Goal: Task Accomplishment & Management: Manage account settings

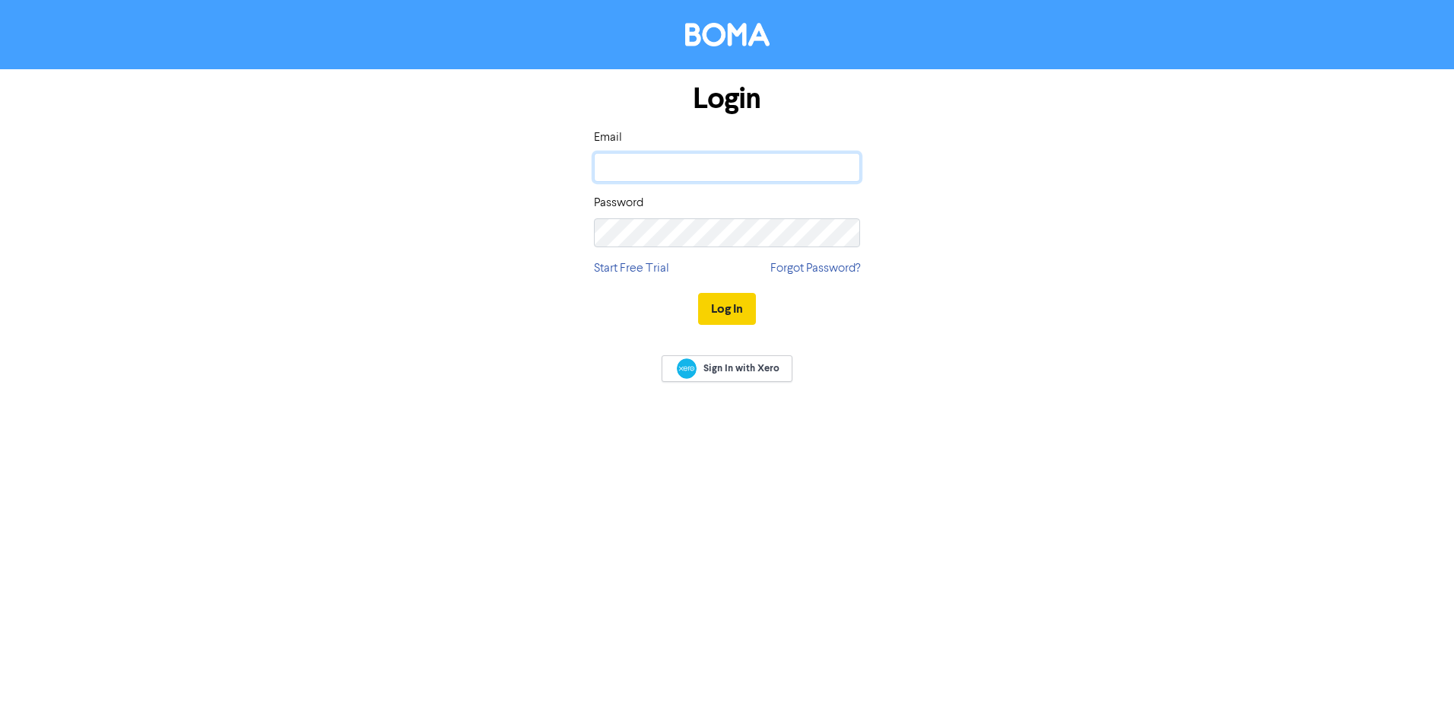
type input "[EMAIL_ADDRESS][DOMAIN_NAME]"
click at [747, 305] on button "Log In" at bounding box center [727, 309] width 58 height 32
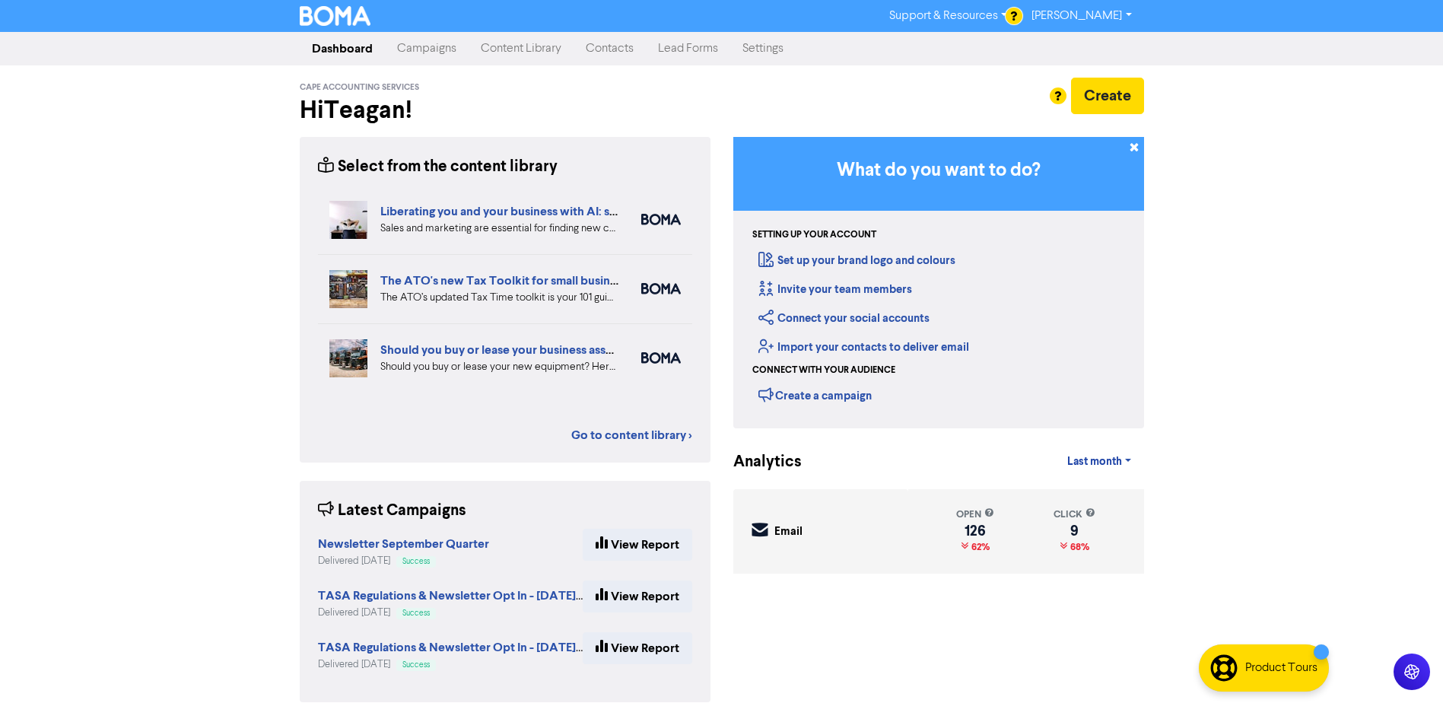
click at [621, 45] on link "Contacts" at bounding box center [610, 48] width 72 height 30
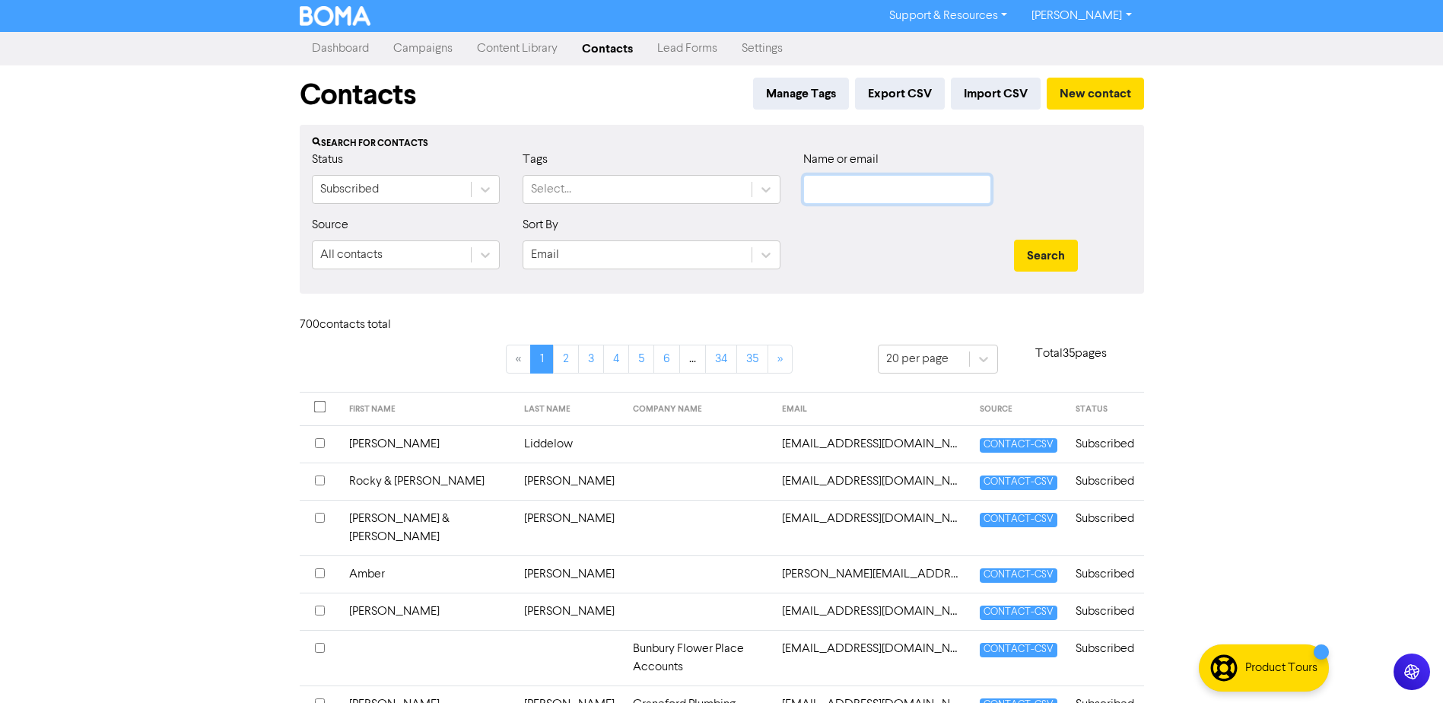
click at [877, 181] on input "text" at bounding box center [897, 189] width 188 height 29
type input "[PERSON_NAME]"
click at [1014, 240] on button "Search" at bounding box center [1046, 256] width 64 height 32
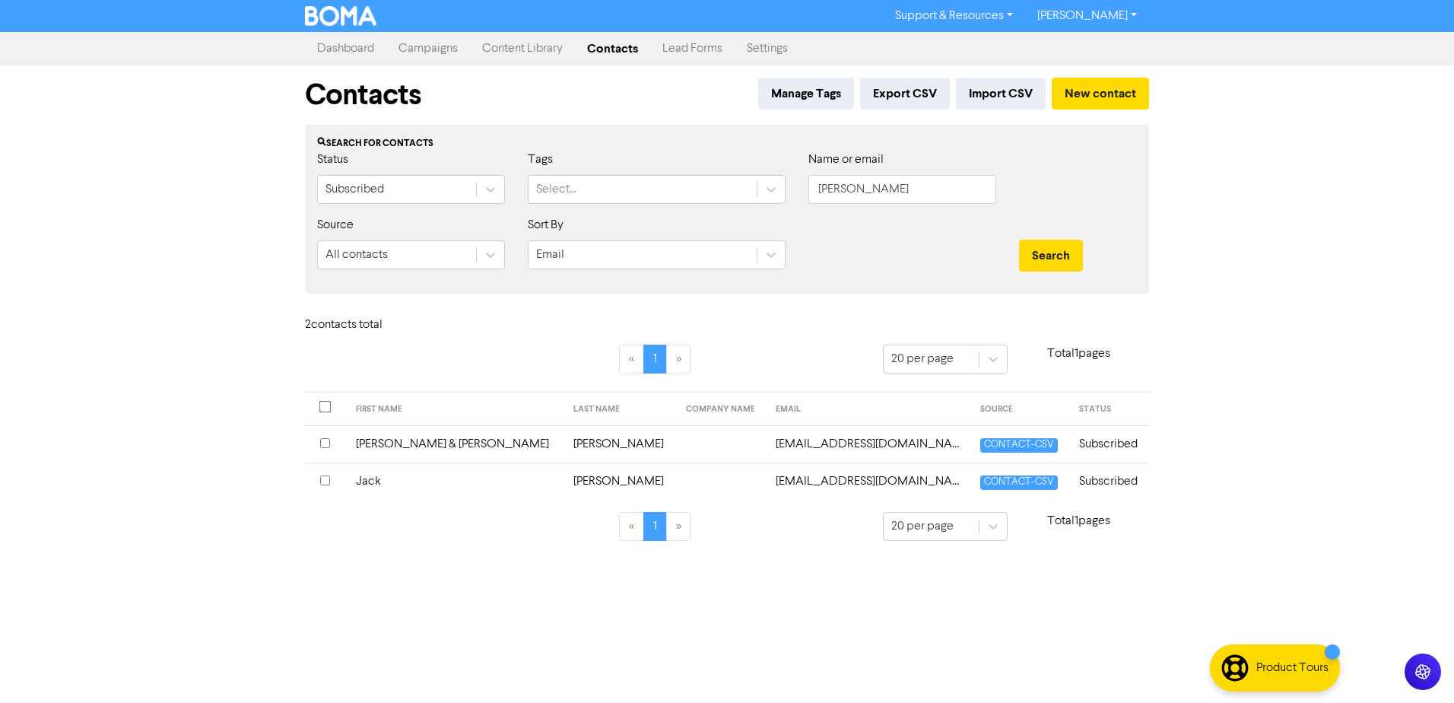
click at [392, 480] on td "Jack" at bounding box center [456, 480] width 218 height 37
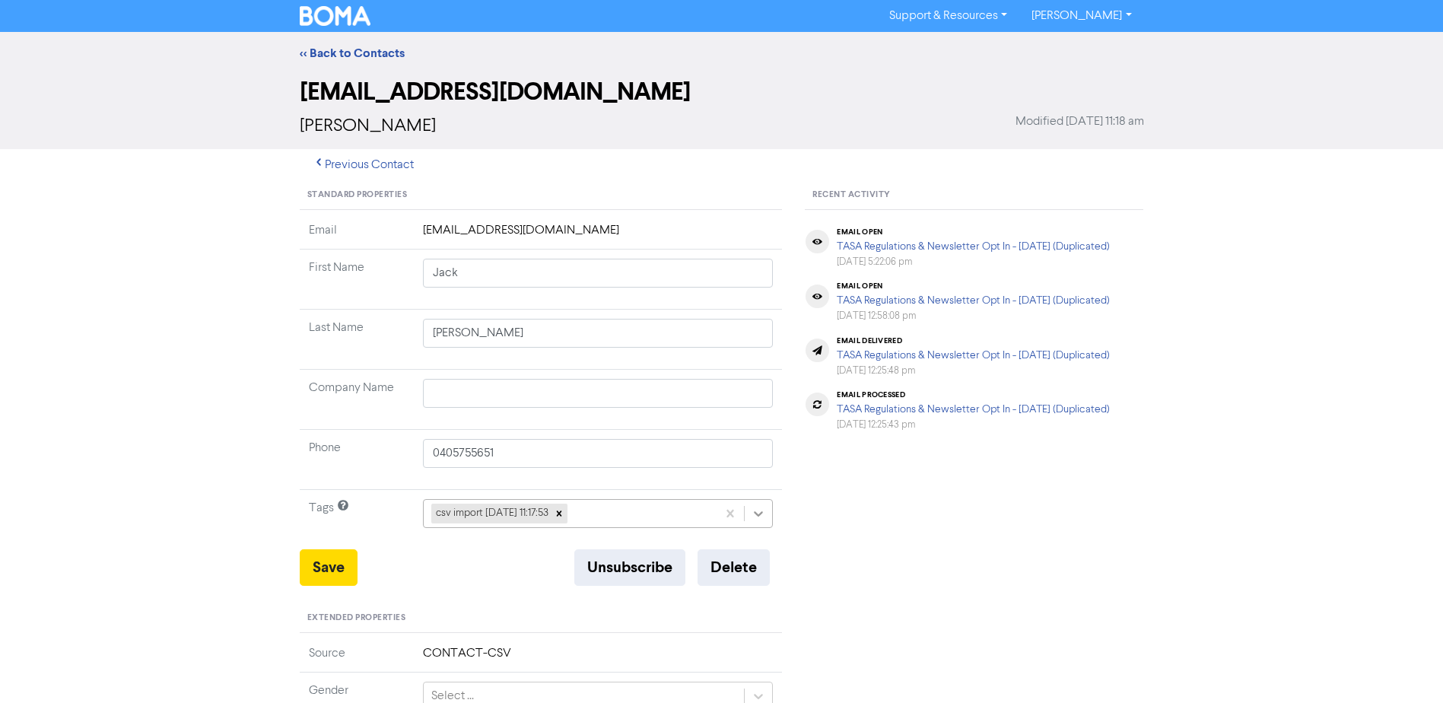
click at [764, 513] on icon at bounding box center [758, 513] width 15 height 15
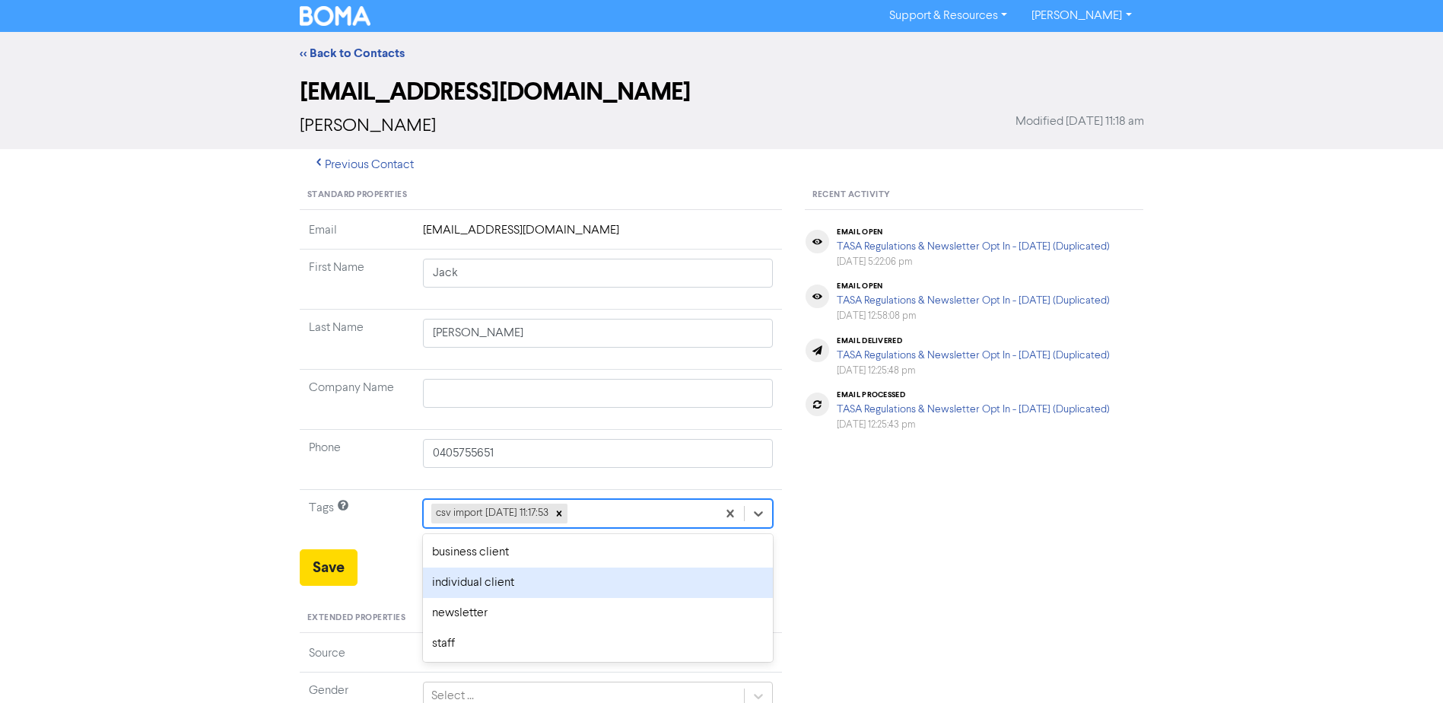
click at [535, 577] on div "individual client" at bounding box center [598, 582] width 351 height 30
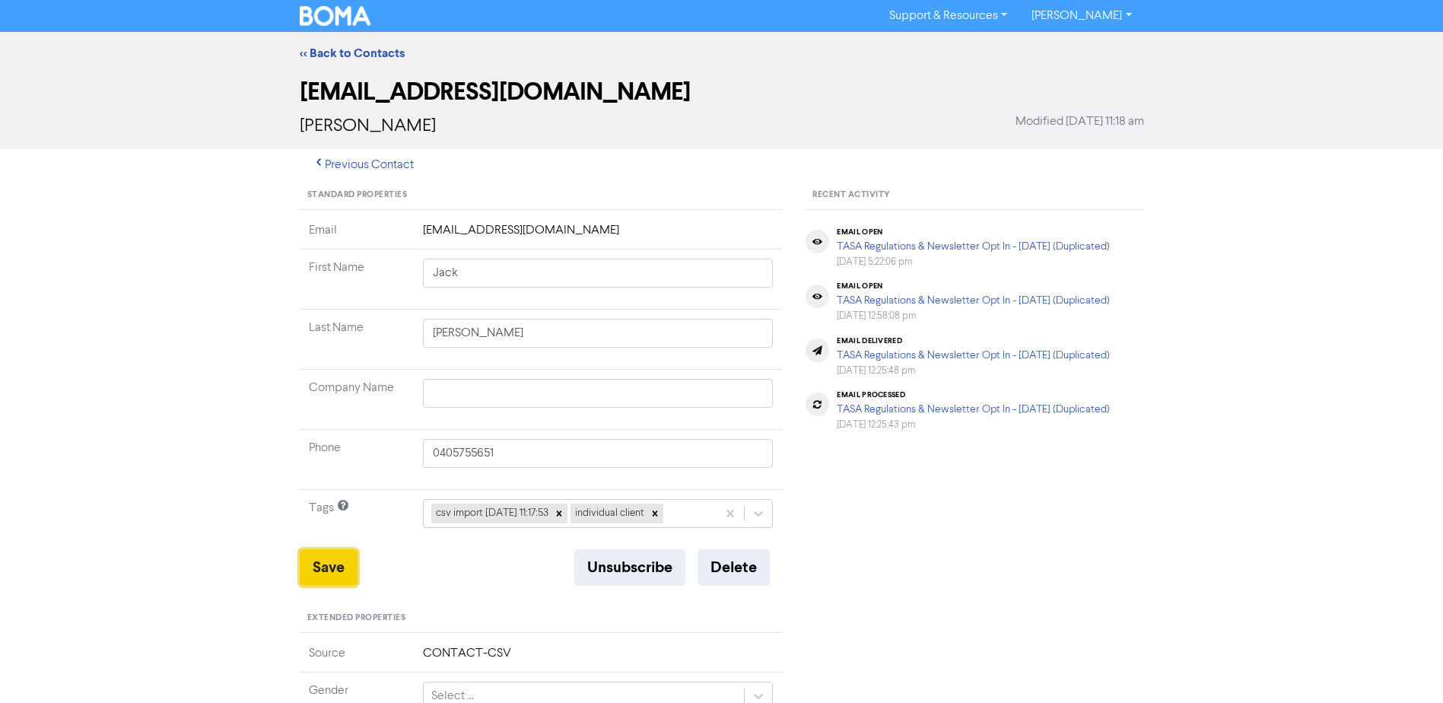
click at [341, 559] on button "Save" at bounding box center [329, 567] width 58 height 37
click at [339, 47] on link "<< Back to Contacts" at bounding box center [352, 53] width 105 height 15
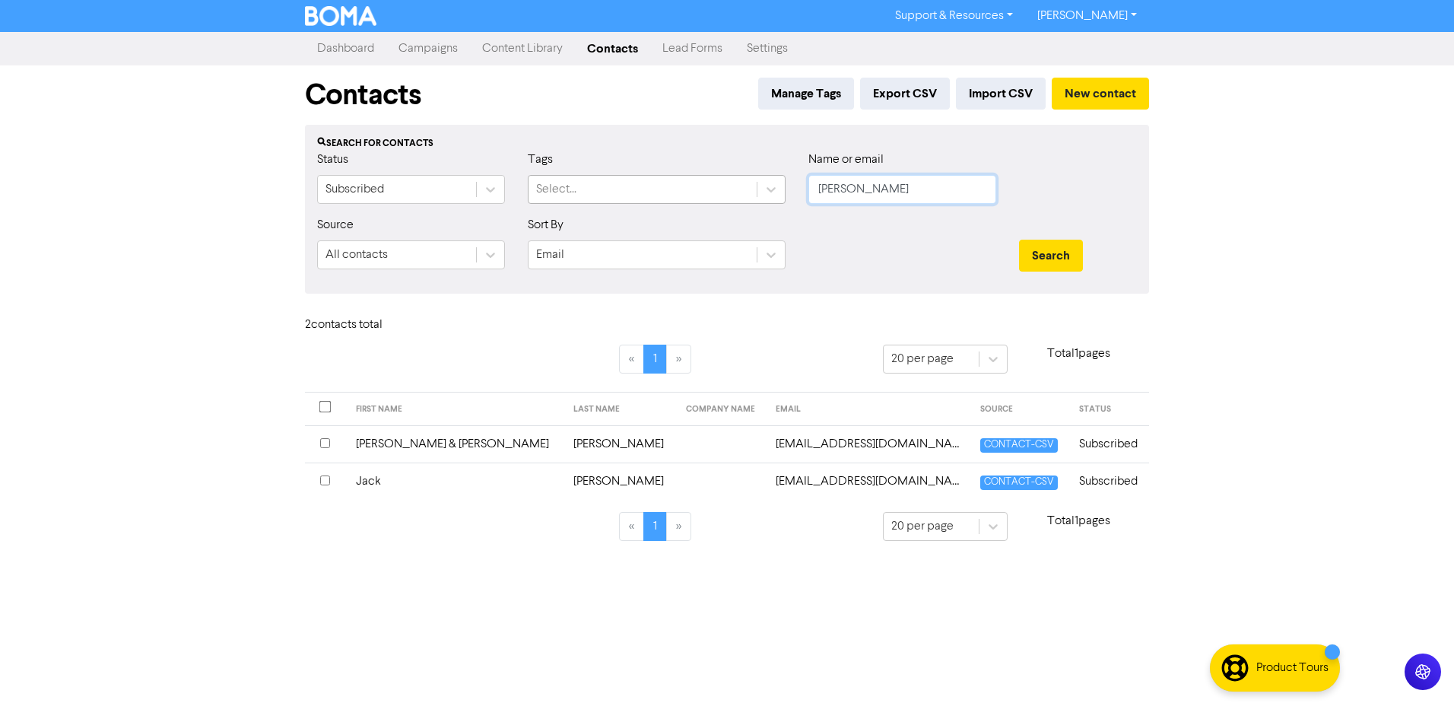
drag, startPoint x: 894, startPoint y: 192, endPoint x: 570, endPoint y: 183, distance: 323.4
click at [604, 197] on div "Status Subscribed Tags Select... Name or email [PERSON_NAME]" at bounding box center [727, 183] width 843 height 65
type input "aki"
click at [1019, 240] on button "Search" at bounding box center [1051, 256] width 64 height 32
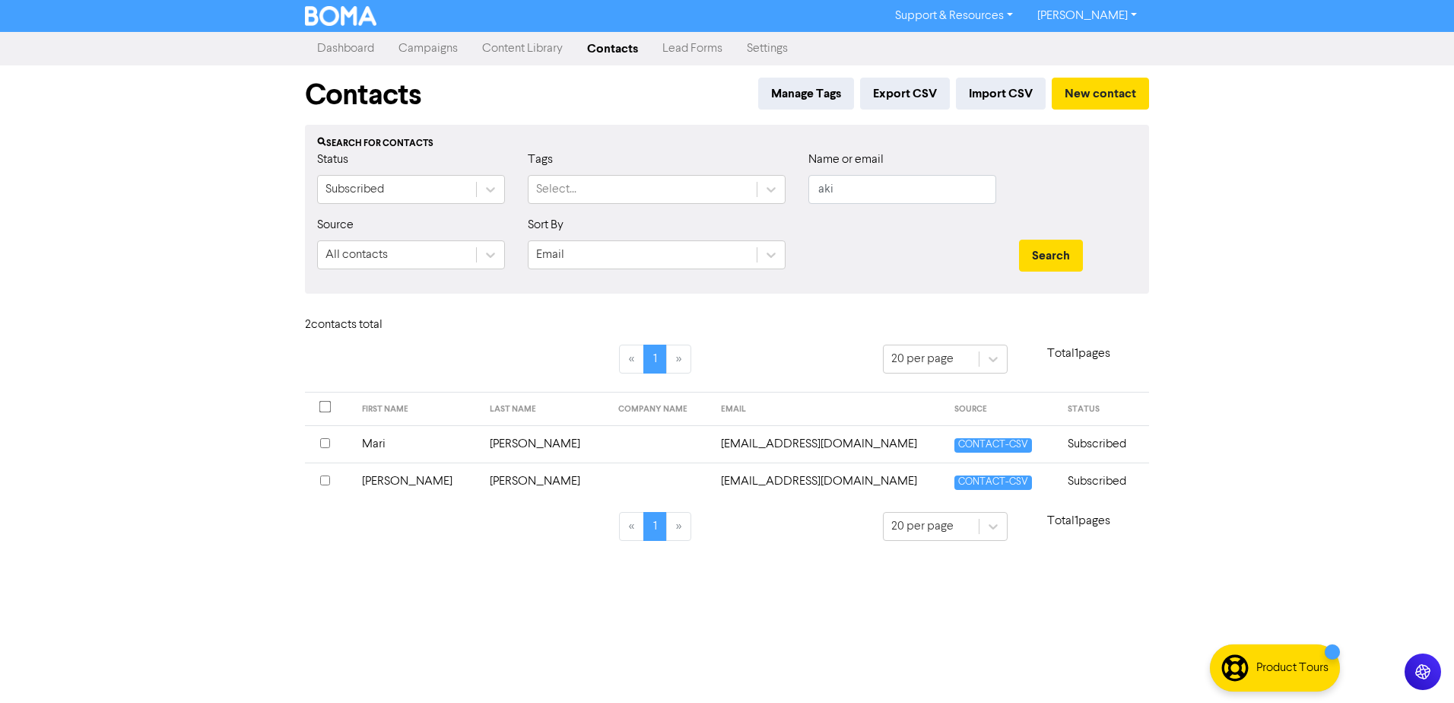
click at [389, 440] on td "Mari" at bounding box center [417, 443] width 129 height 37
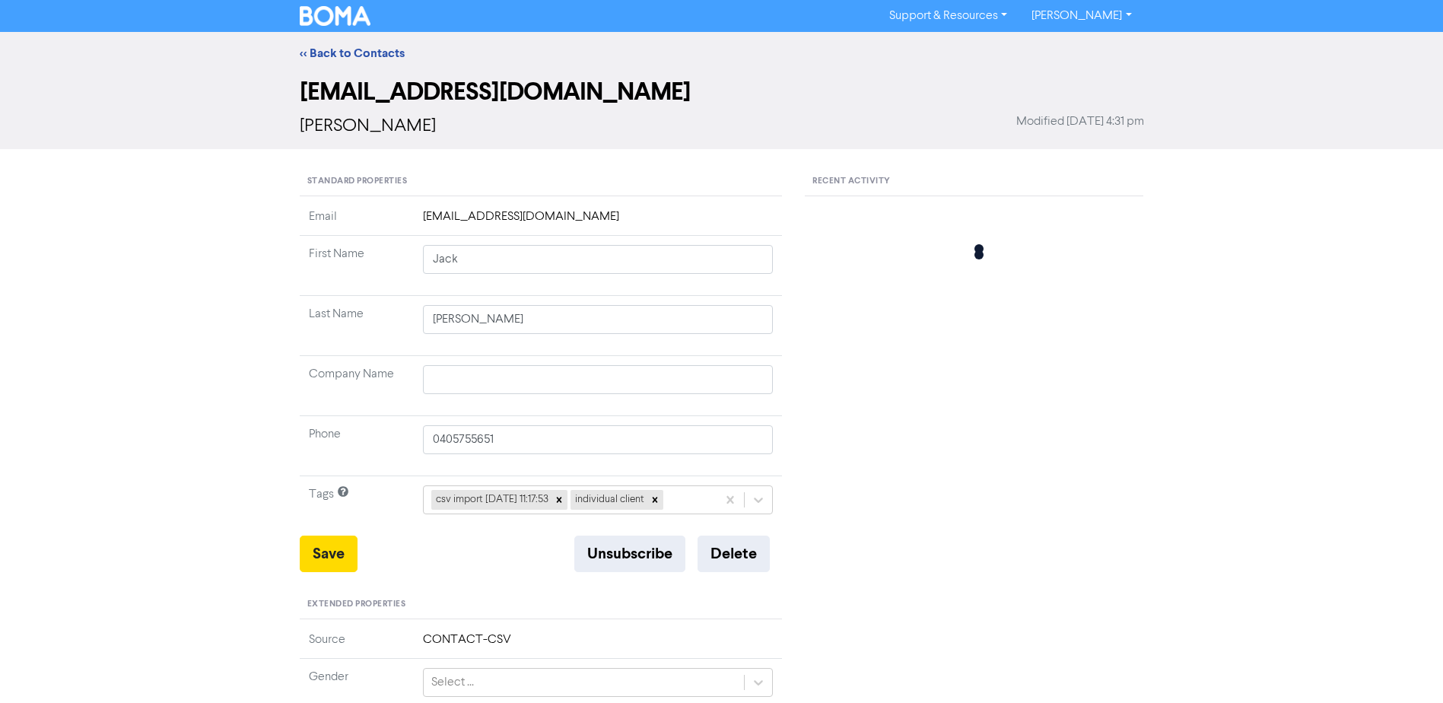
type input "Mari"
type input "[PERSON_NAME]"
type input "0402485773"
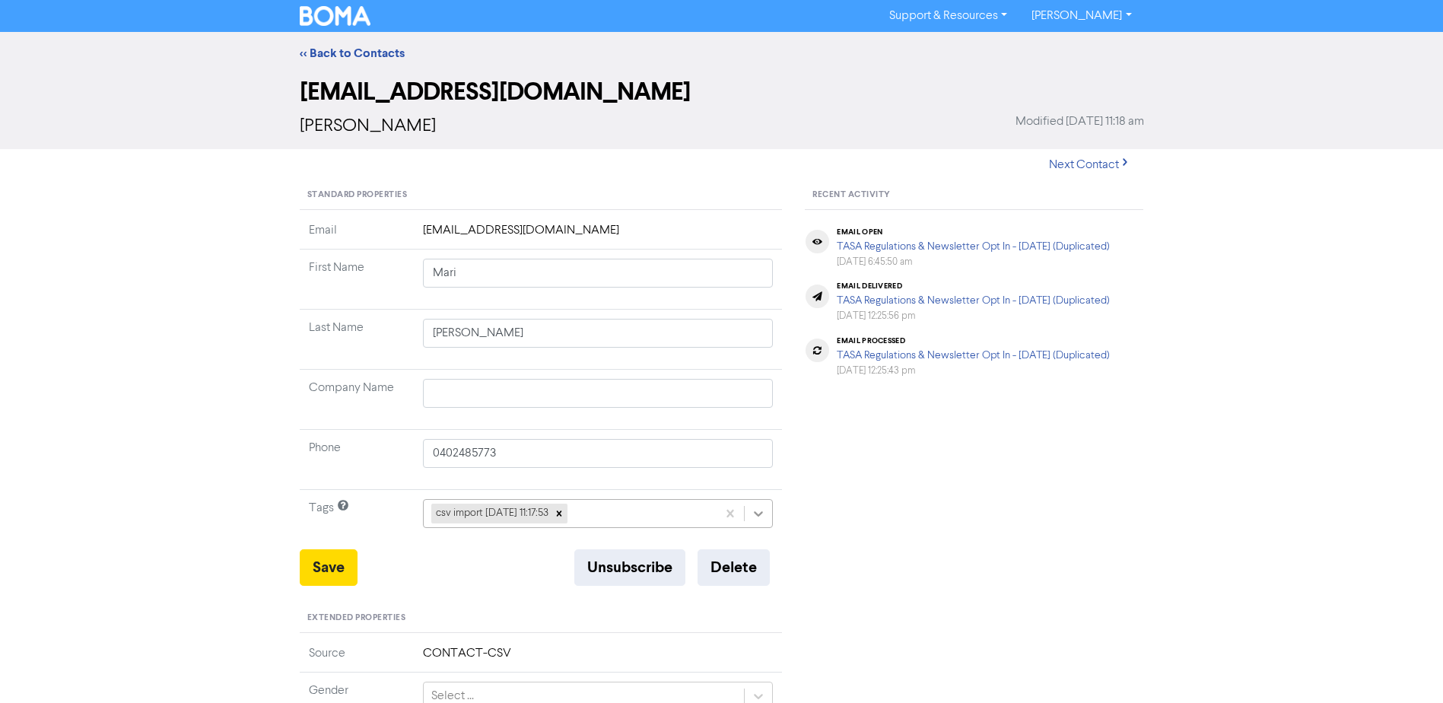
click at [763, 516] on icon at bounding box center [758, 513] width 15 height 15
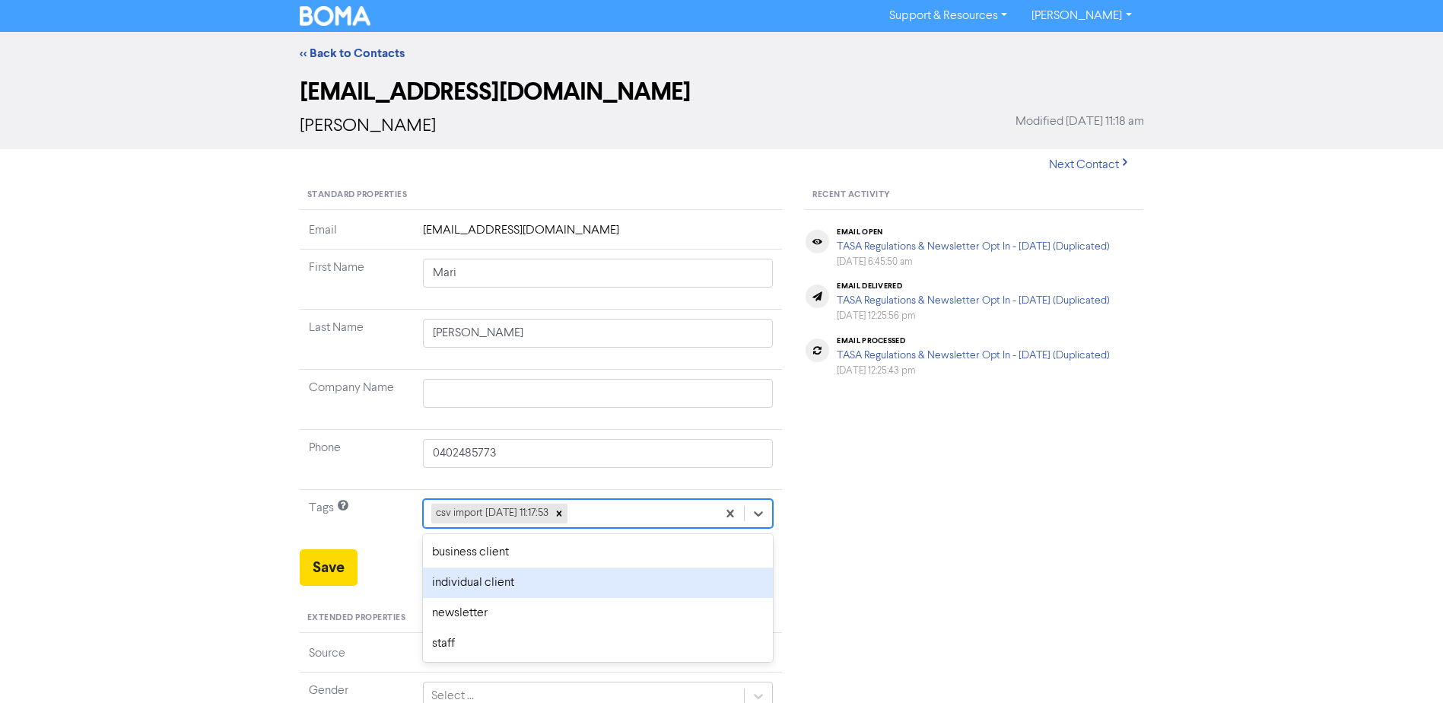
click at [502, 588] on div "individual client" at bounding box center [598, 582] width 351 height 30
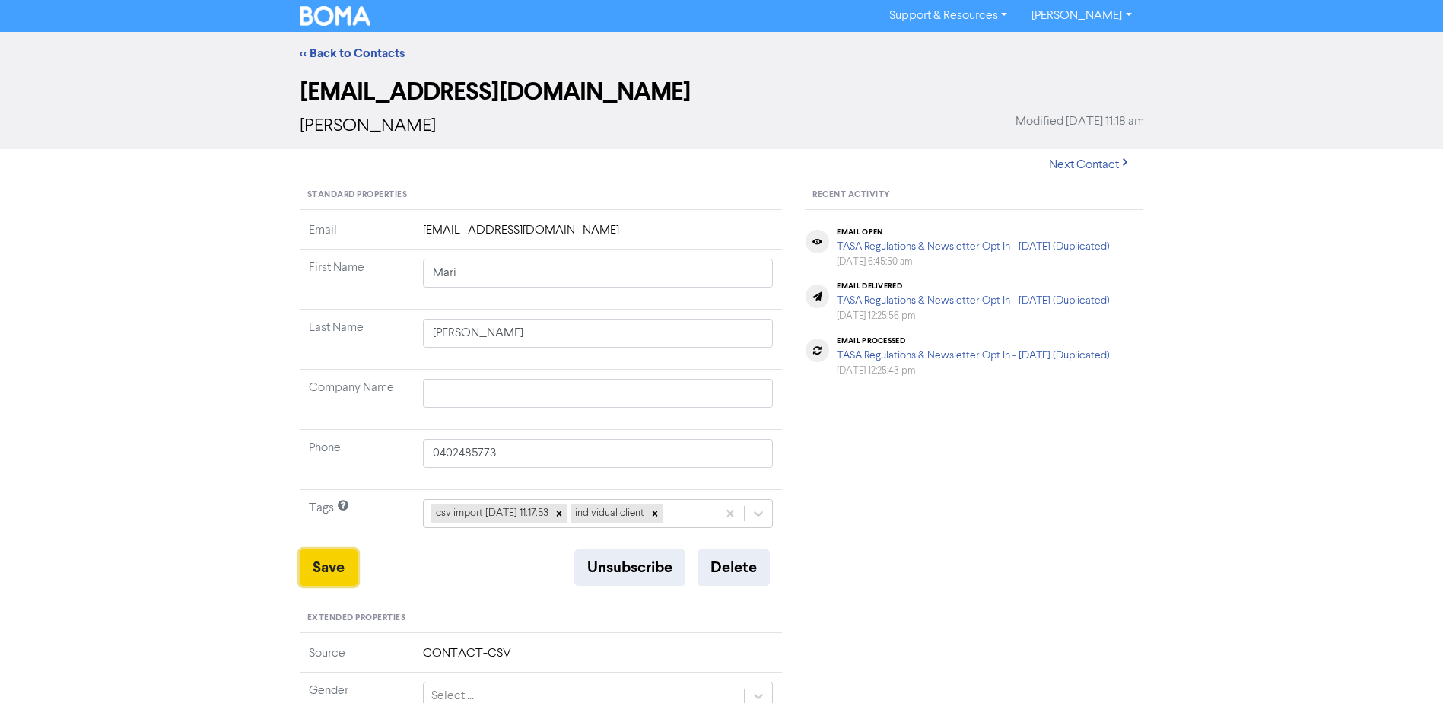
click at [329, 564] on button "Save" at bounding box center [329, 567] width 58 height 37
click at [361, 45] on div "<< Back to Contacts" at bounding box center [721, 53] width 867 height 18
click at [361, 49] on link "<< Back to Contacts" at bounding box center [352, 53] width 105 height 15
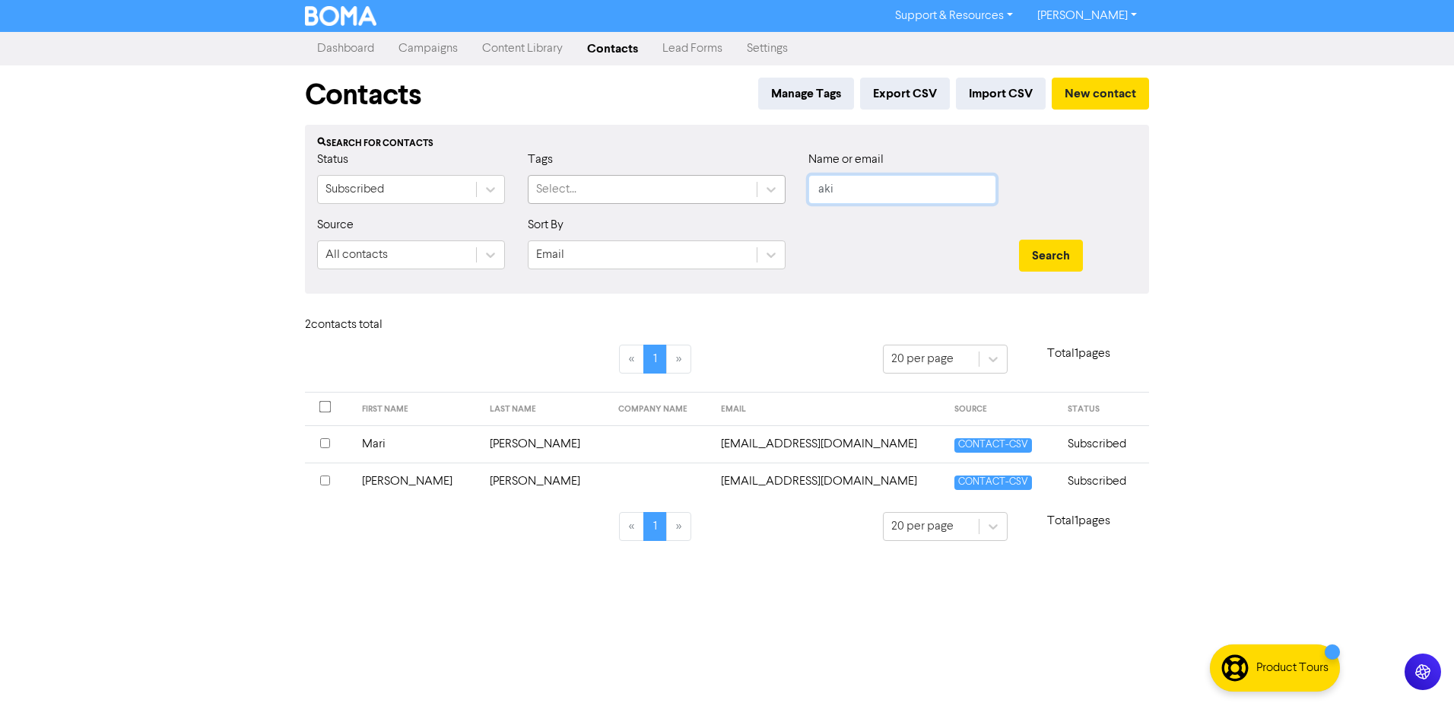
drag, startPoint x: 895, startPoint y: 188, endPoint x: 672, endPoint y: 186, distance: 223.6
click at [672, 186] on div "Status Subscribed Tags Select... Name or email aki" at bounding box center [727, 183] width 843 height 65
type input "amri"
click at [1019, 240] on button "Search" at bounding box center [1051, 256] width 64 height 32
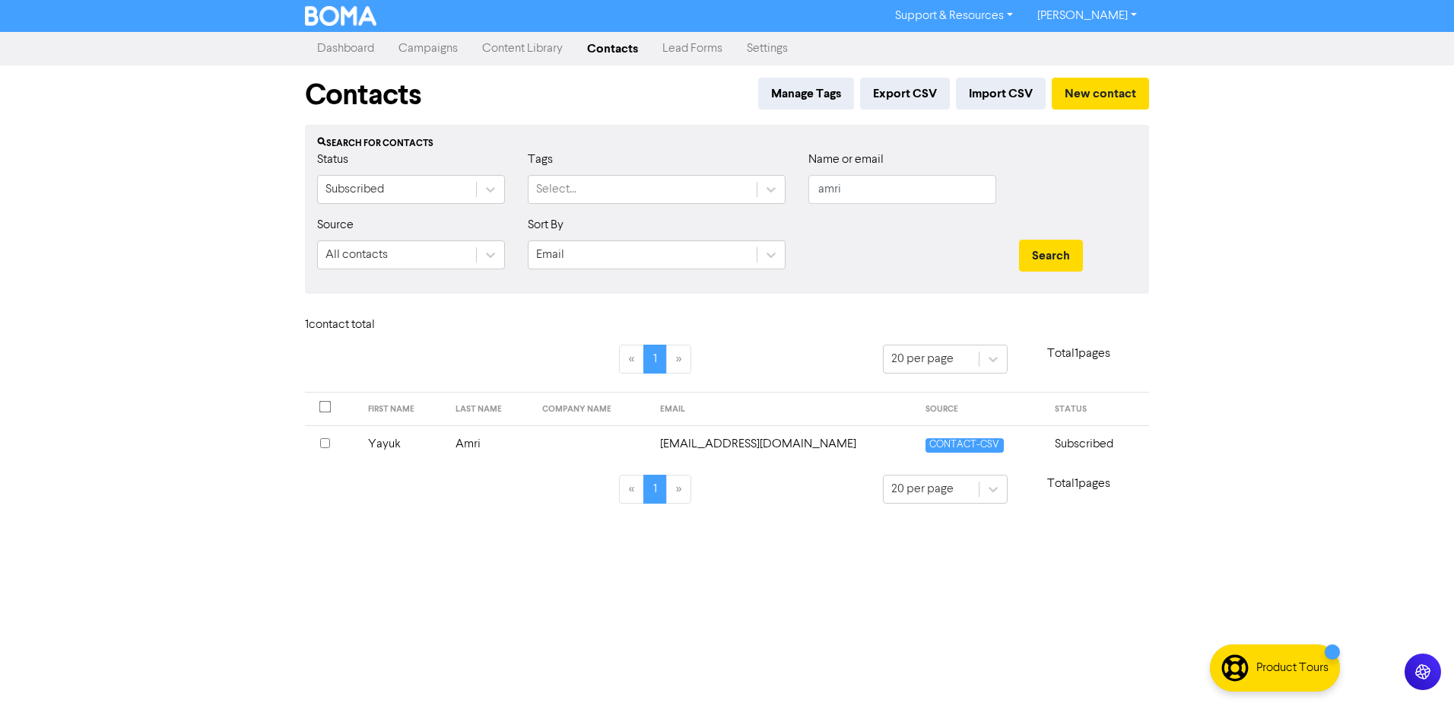
click at [405, 444] on td "Yayuk" at bounding box center [402, 443] width 87 height 37
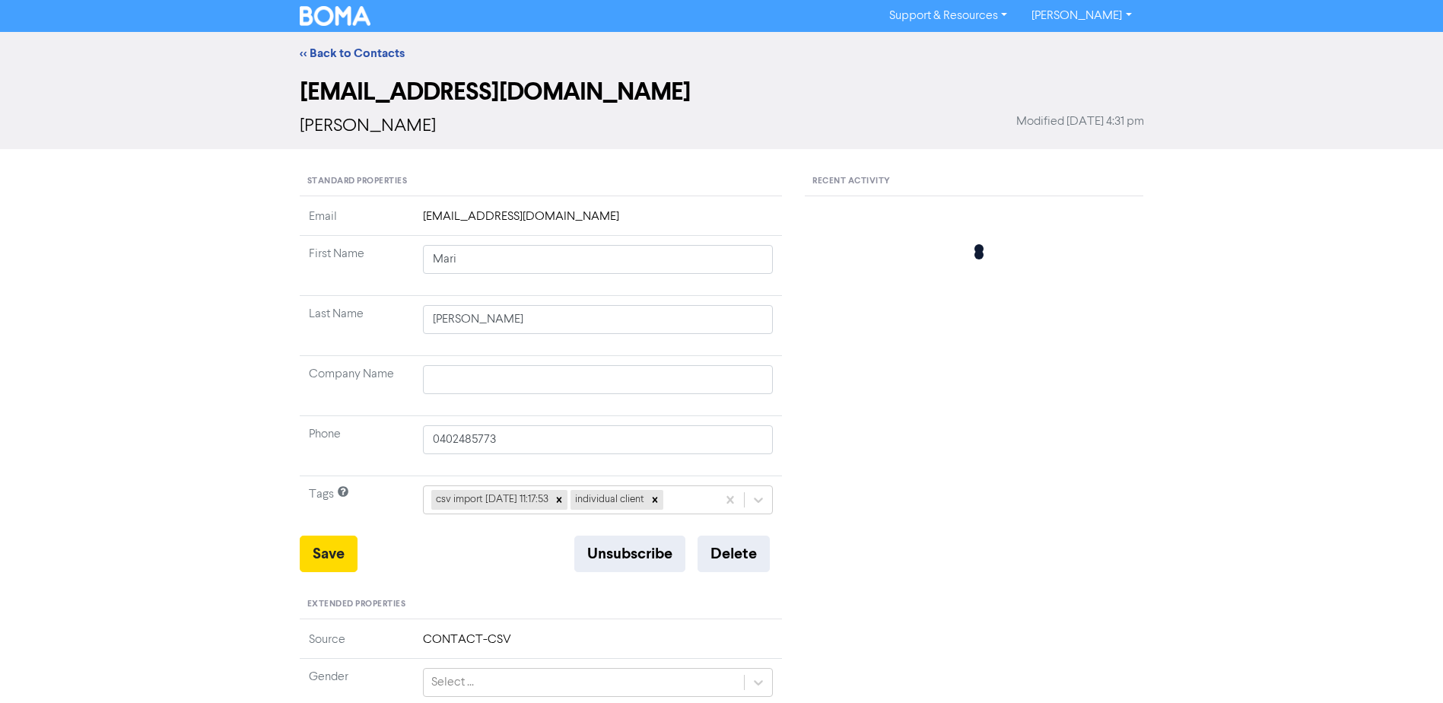
type input "Yayuk"
type input "Amri"
type input "0897514927"
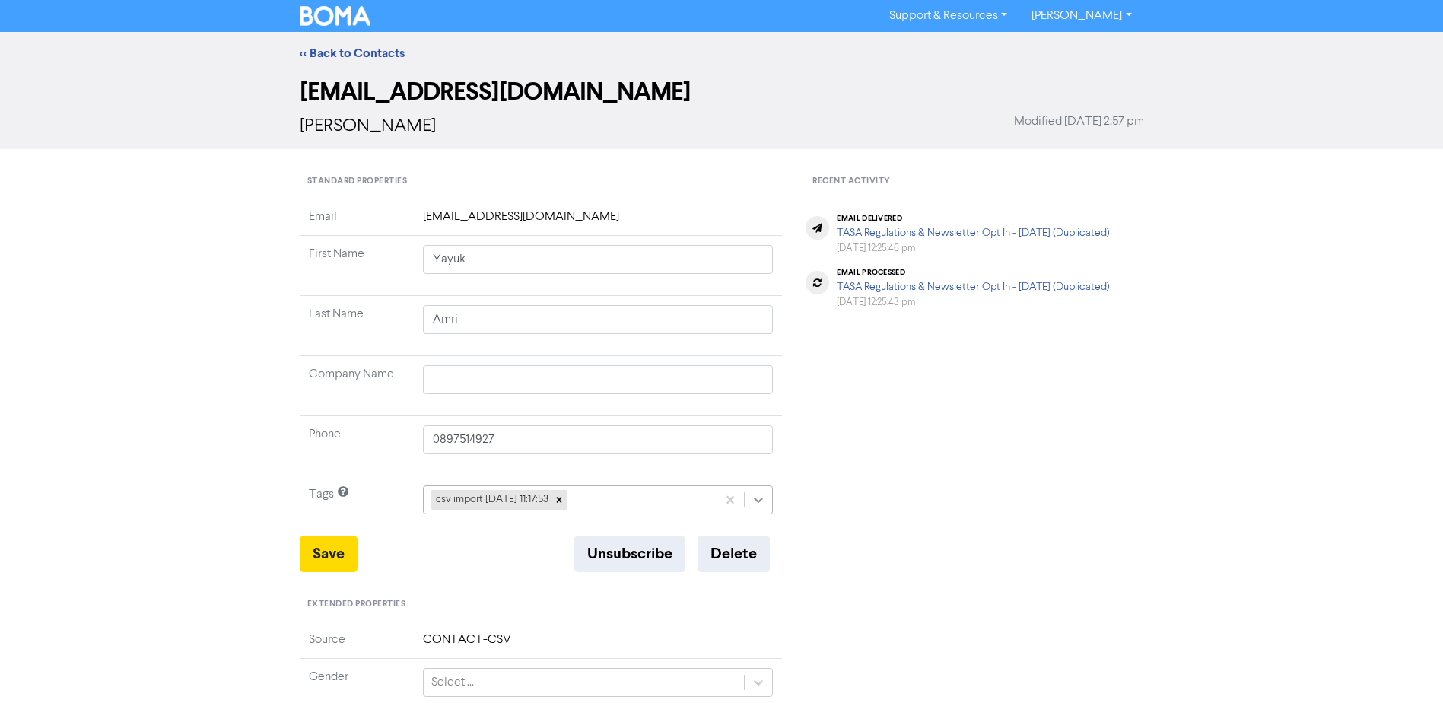
click at [750, 503] on div at bounding box center [758, 499] width 27 height 27
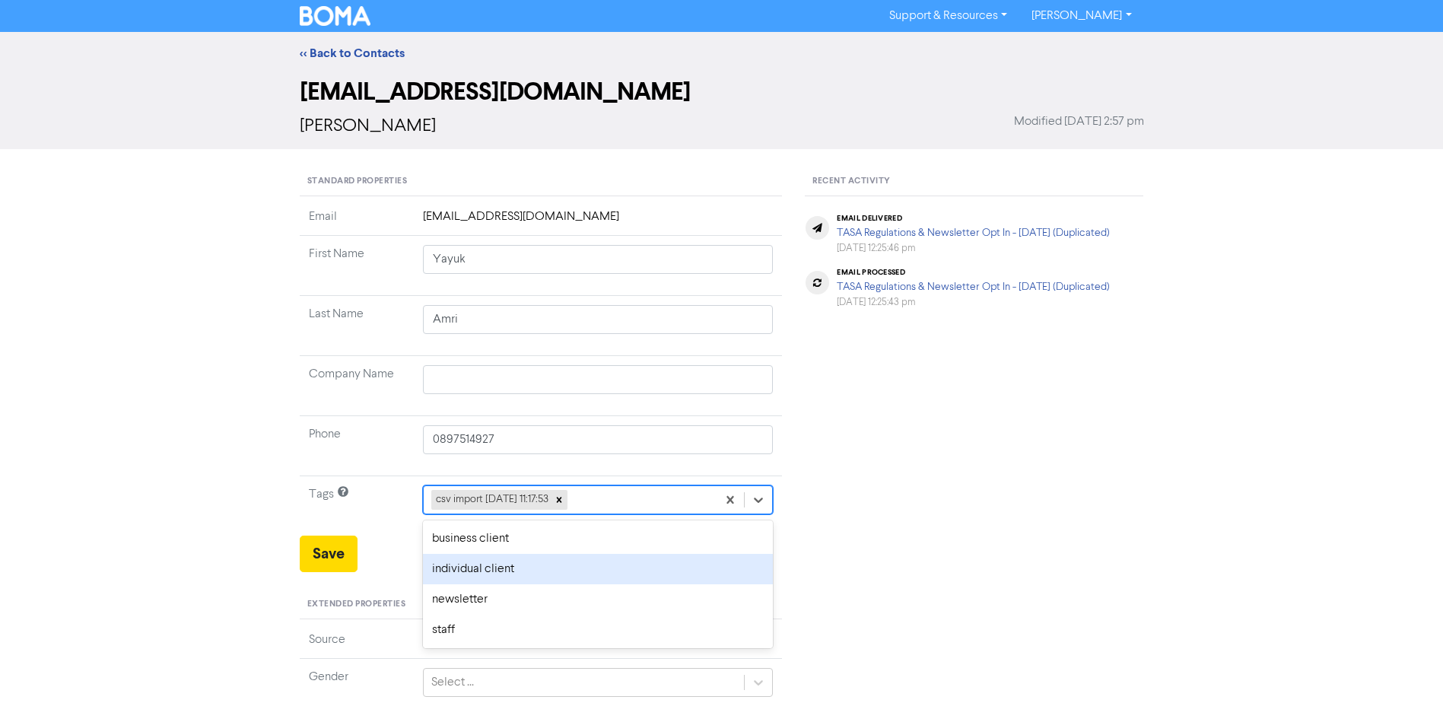
click at [444, 574] on div "individual client" at bounding box center [598, 569] width 351 height 30
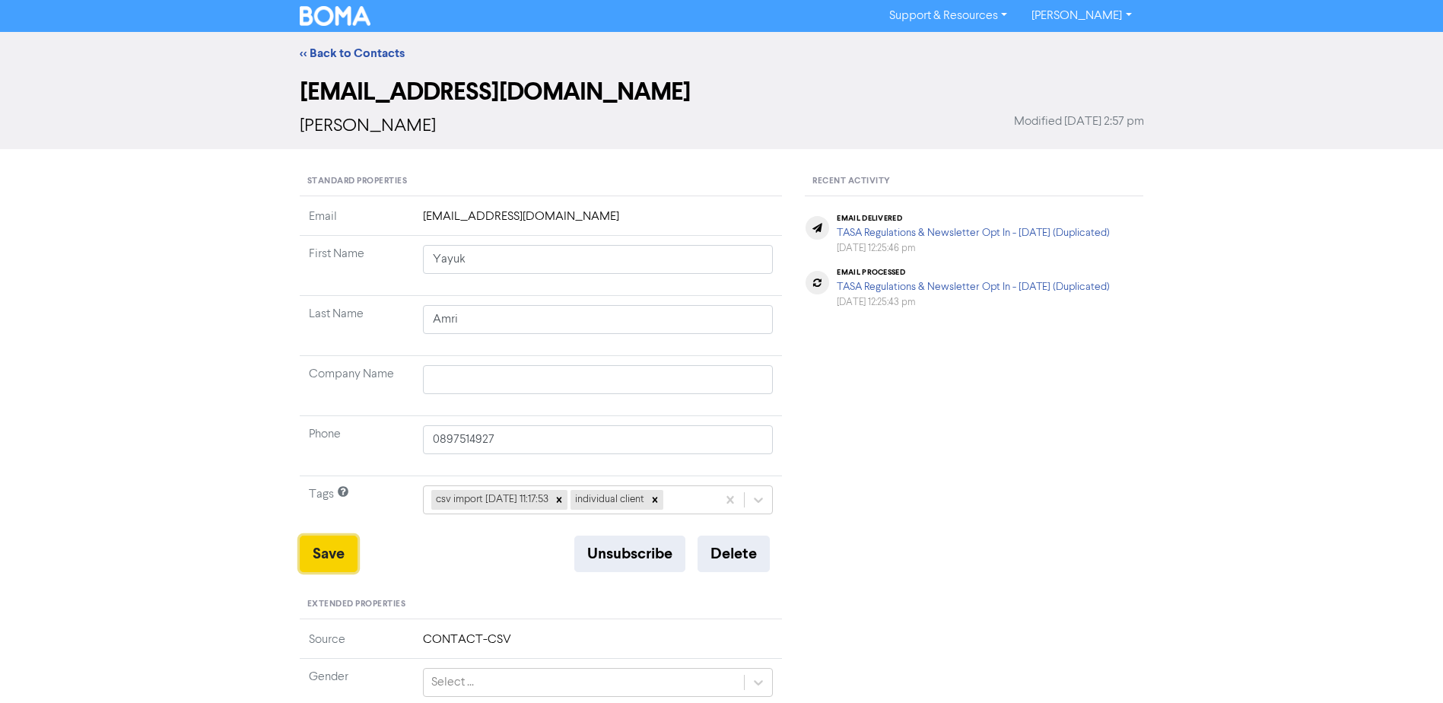
click at [319, 551] on button "Save" at bounding box center [329, 553] width 58 height 37
click at [376, 51] on link "<< Back to Contacts" at bounding box center [352, 53] width 105 height 15
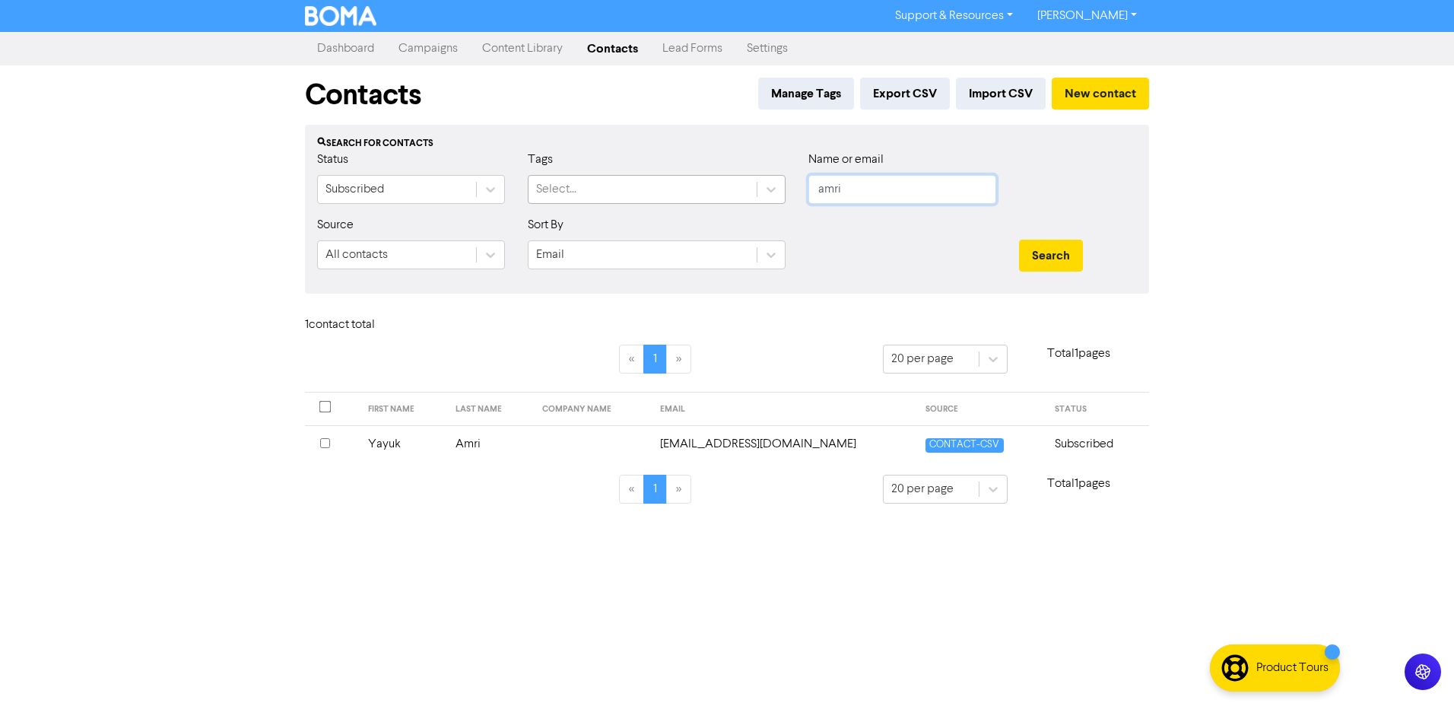
drag, startPoint x: 836, startPoint y: 189, endPoint x: 696, endPoint y: 183, distance: 140.1
click at [739, 183] on div "Status Subscribed Tags Select... Name or email amri" at bounding box center [727, 183] width 843 height 65
type input "[PERSON_NAME]"
click at [1019, 240] on button "Search" at bounding box center [1051, 256] width 64 height 32
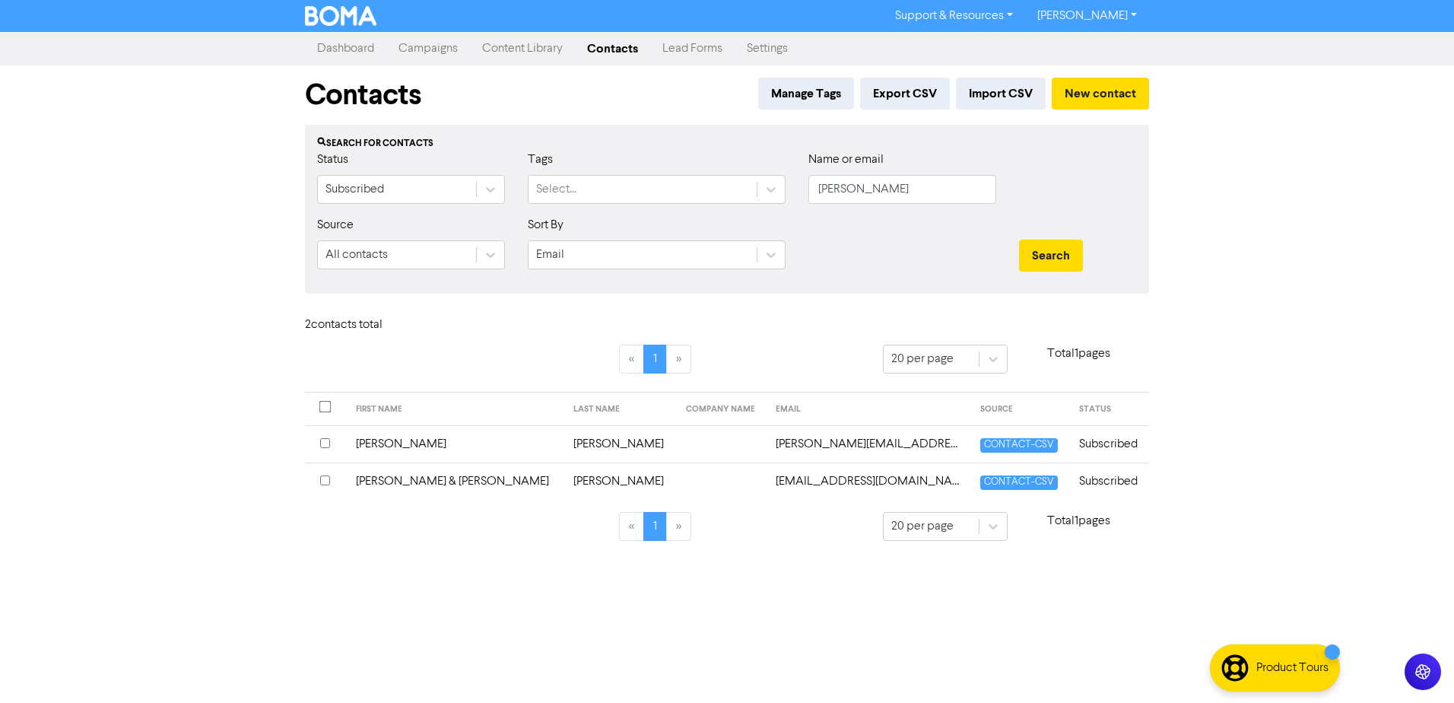
click at [421, 483] on td "[PERSON_NAME] & [PERSON_NAME]" at bounding box center [456, 480] width 218 height 37
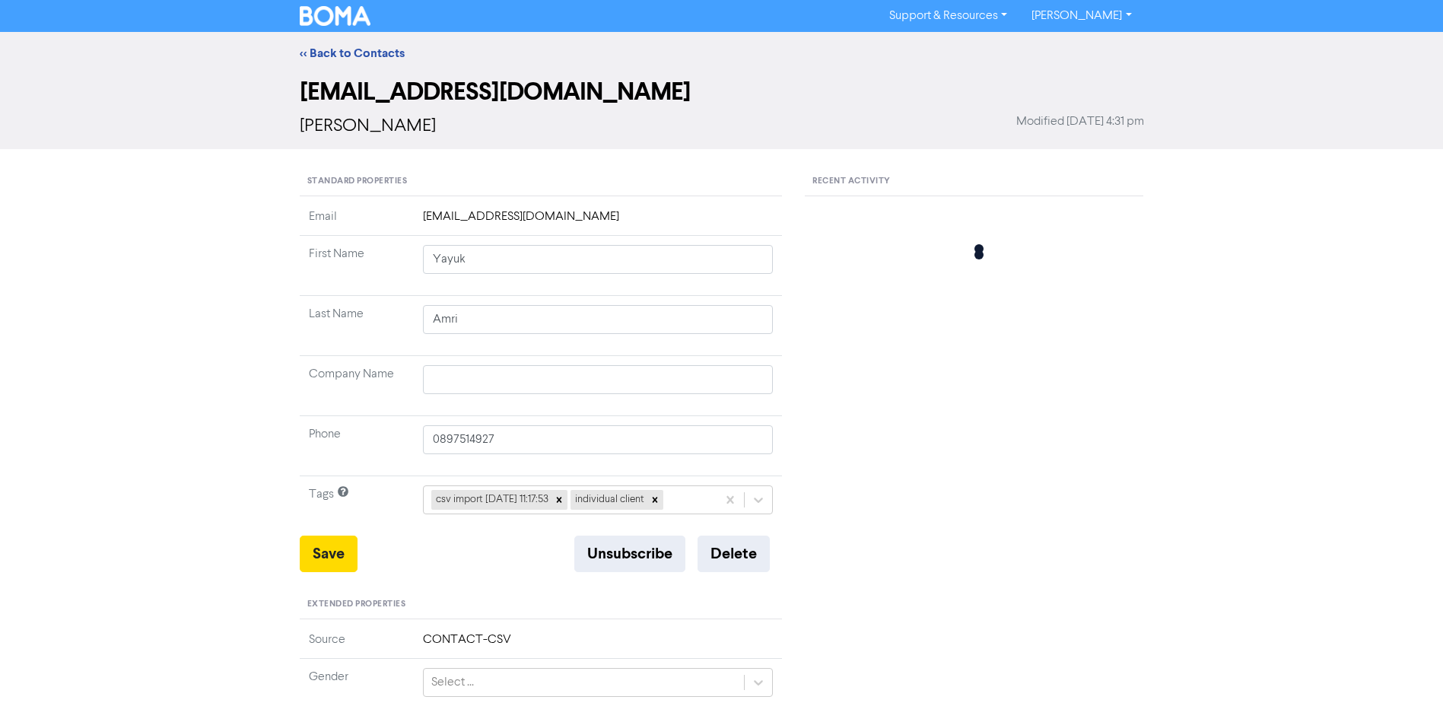
type input "[PERSON_NAME] & [PERSON_NAME]"
type input "[PERSON_NAME]"
type input "0414874880"
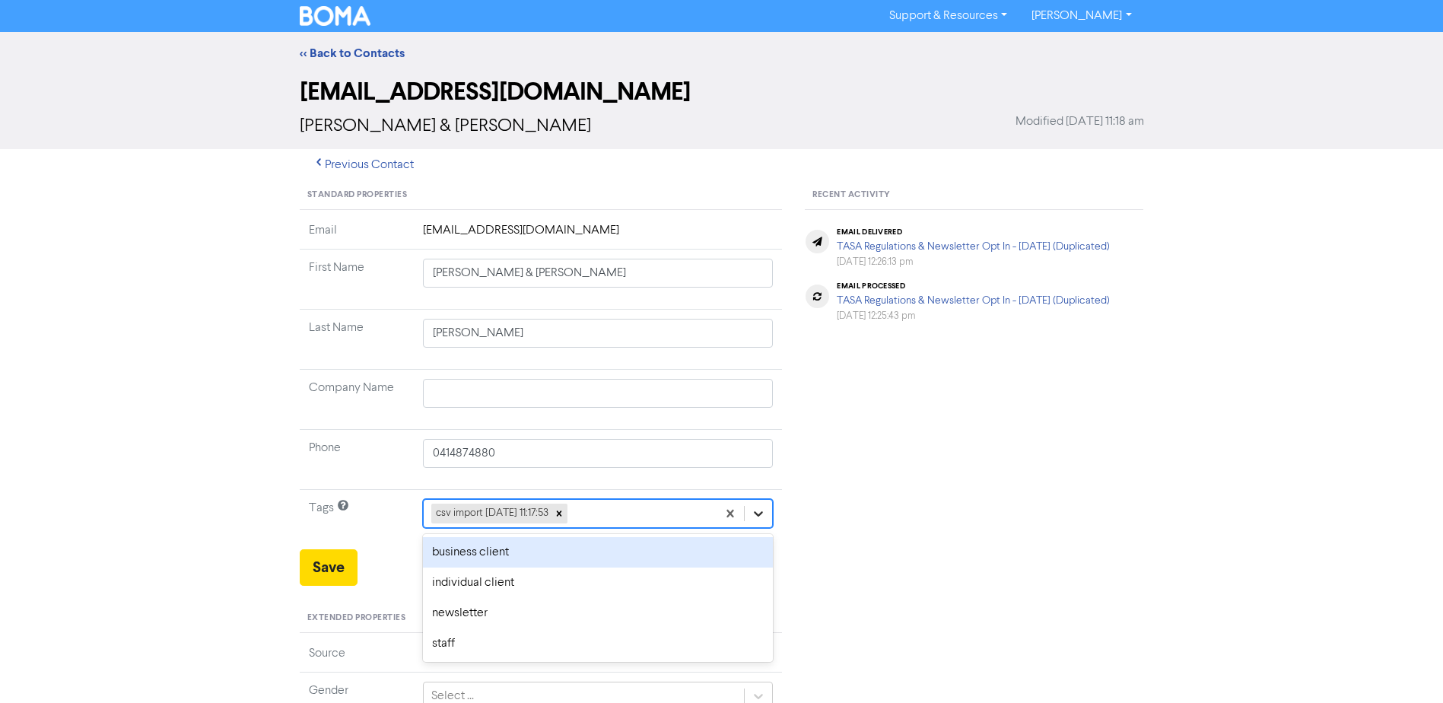
click at [759, 510] on icon at bounding box center [758, 513] width 15 height 15
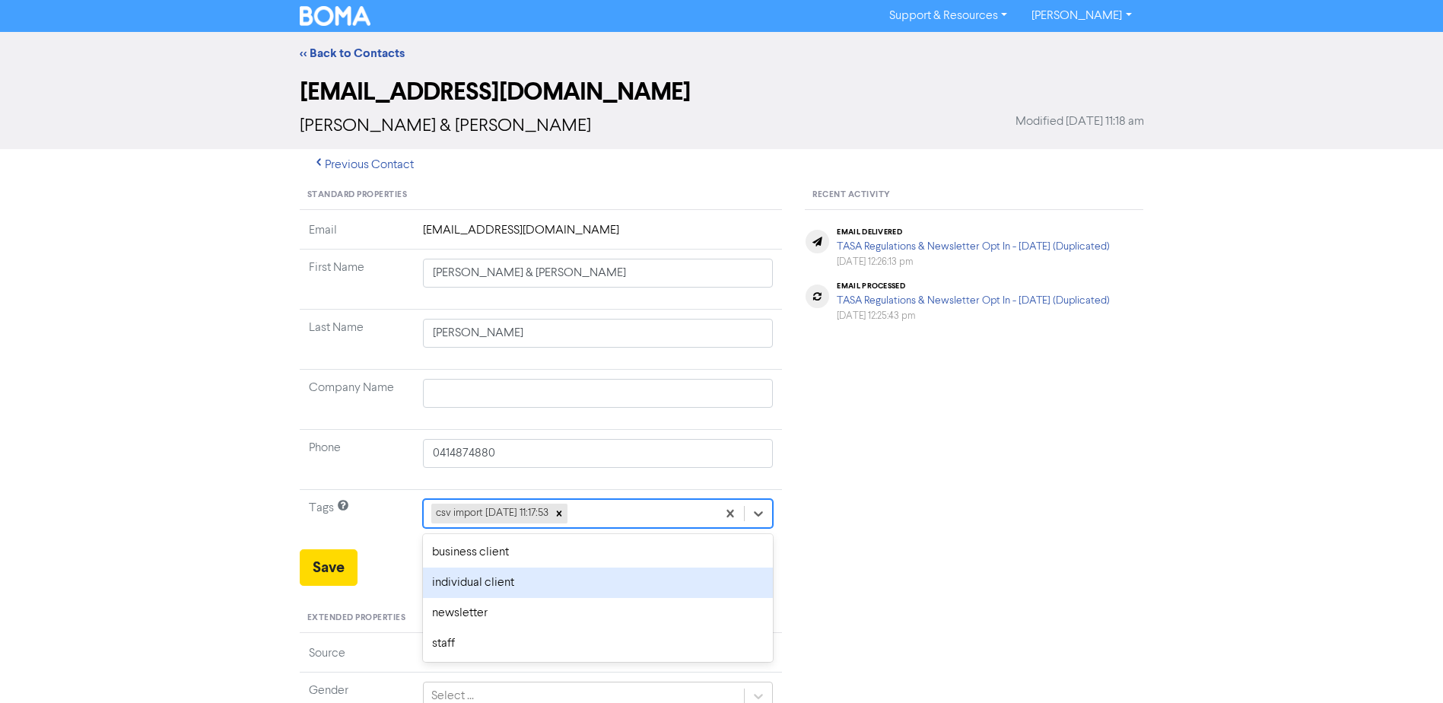
click at [469, 589] on div "individual client" at bounding box center [598, 582] width 351 height 30
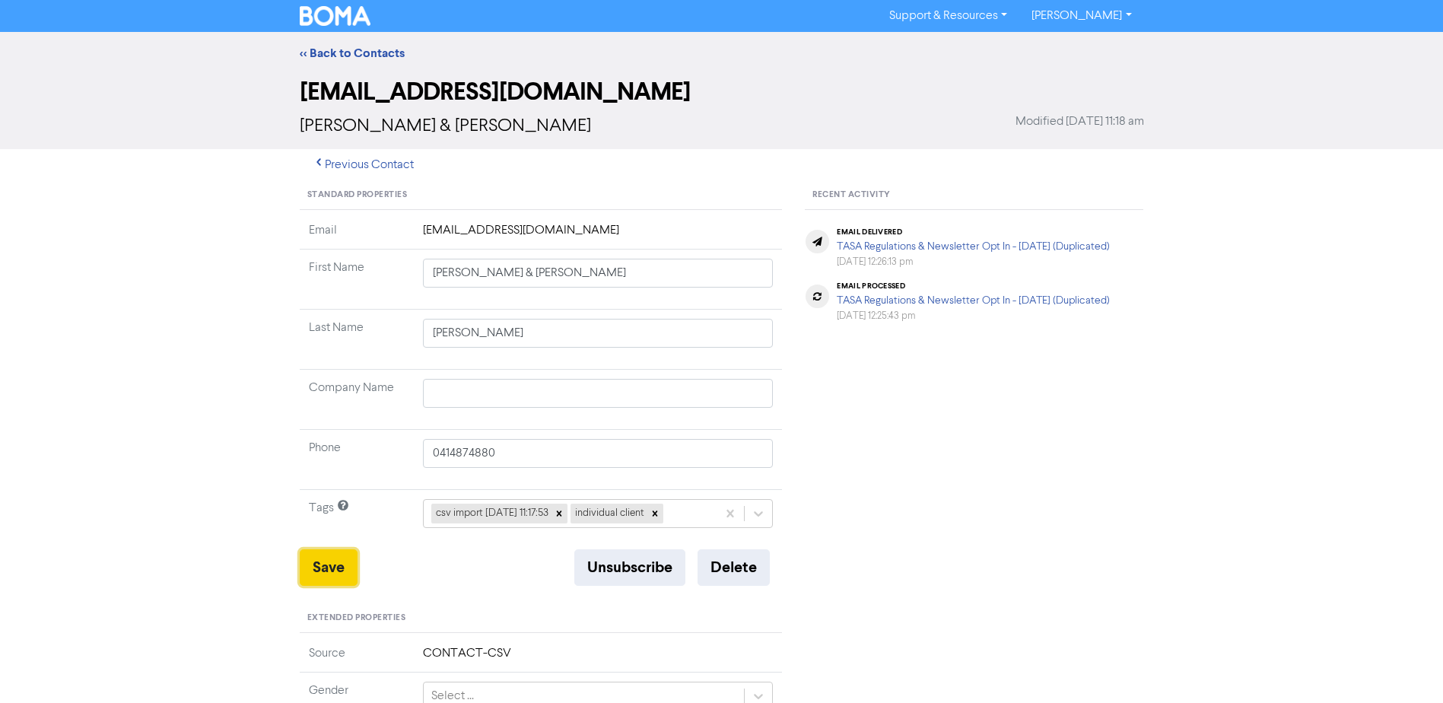
click at [333, 564] on button "Save" at bounding box center [329, 567] width 58 height 37
click at [357, 52] on link "<< Back to Contacts" at bounding box center [352, 53] width 105 height 15
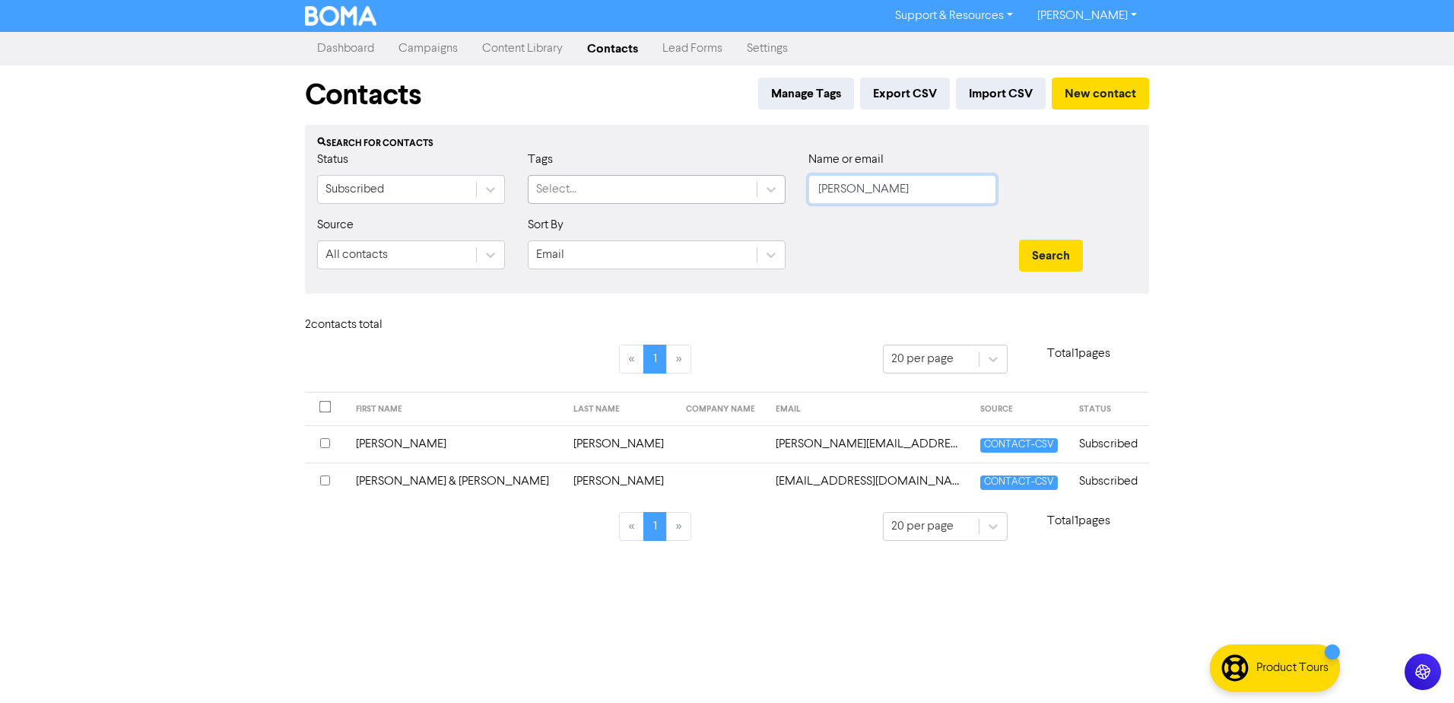
drag, startPoint x: 802, startPoint y: 199, endPoint x: 628, endPoint y: 204, distance: 174.2
click at [739, 202] on div "Status Subscribed Tags Select... Name or email [PERSON_NAME]" at bounding box center [727, 183] width 843 height 65
type input "anning"
click at [1019, 240] on button "Search" at bounding box center [1051, 256] width 64 height 32
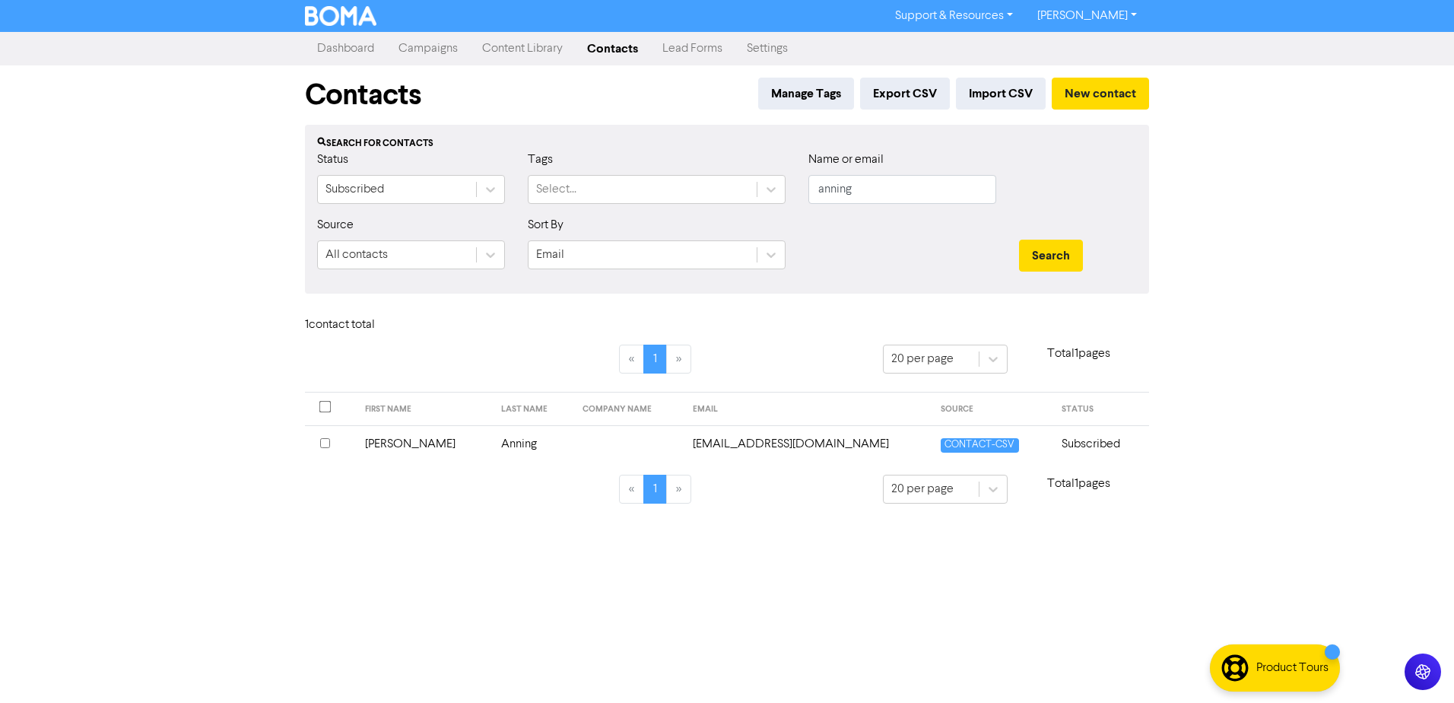
click at [404, 446] on td "[PERSON_NAME]" at bounding box center [424, 443] width 137 height 37
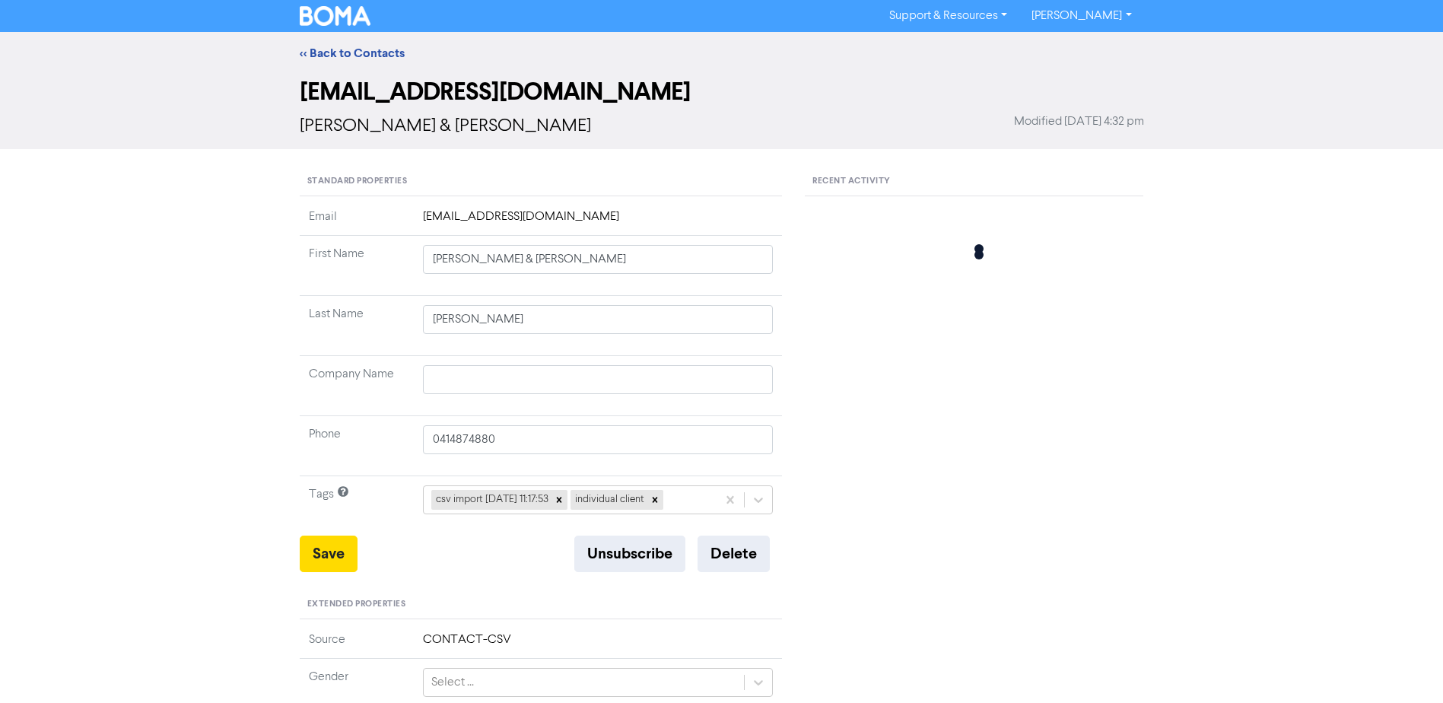
type input "[PERSON_NAME]"
type input "Anning"
type input "0401474750"
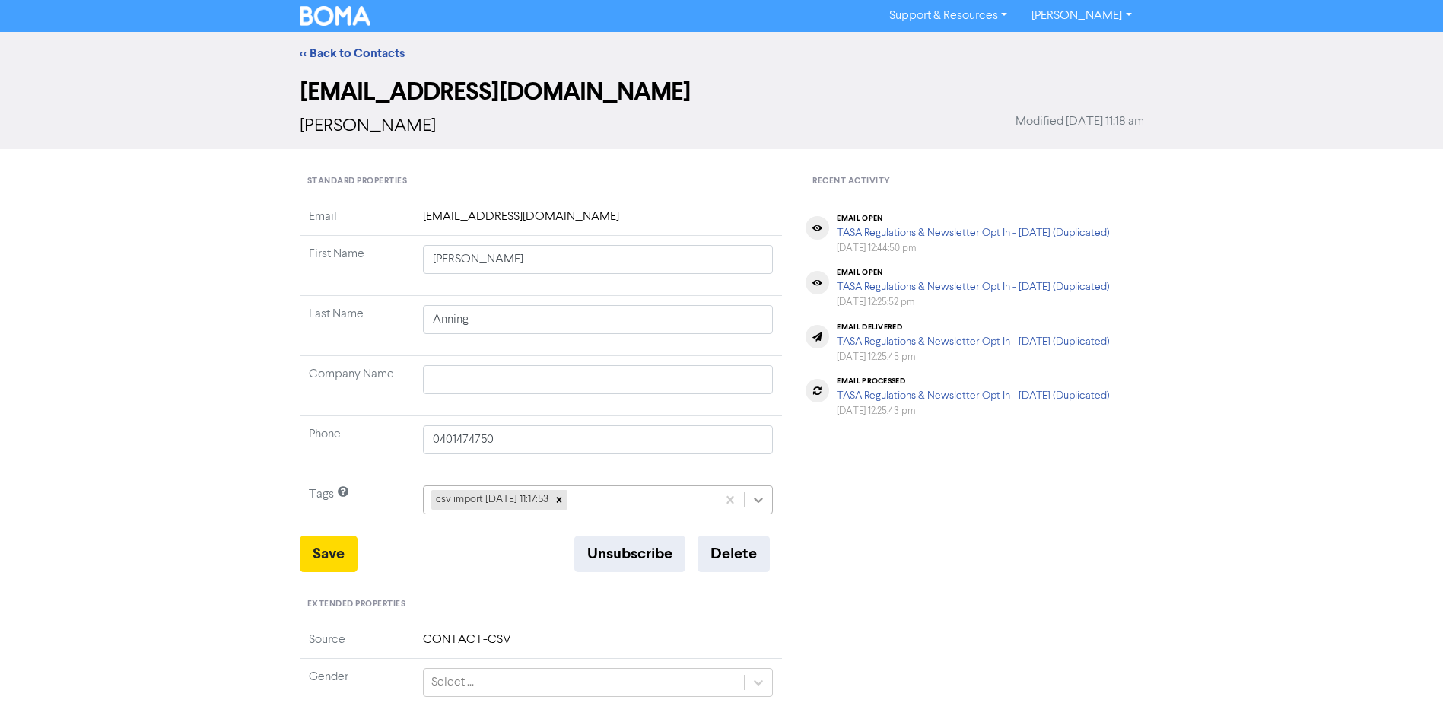
click at [758, 500] on icon at bounding box center [758, 499] width 15 height 15
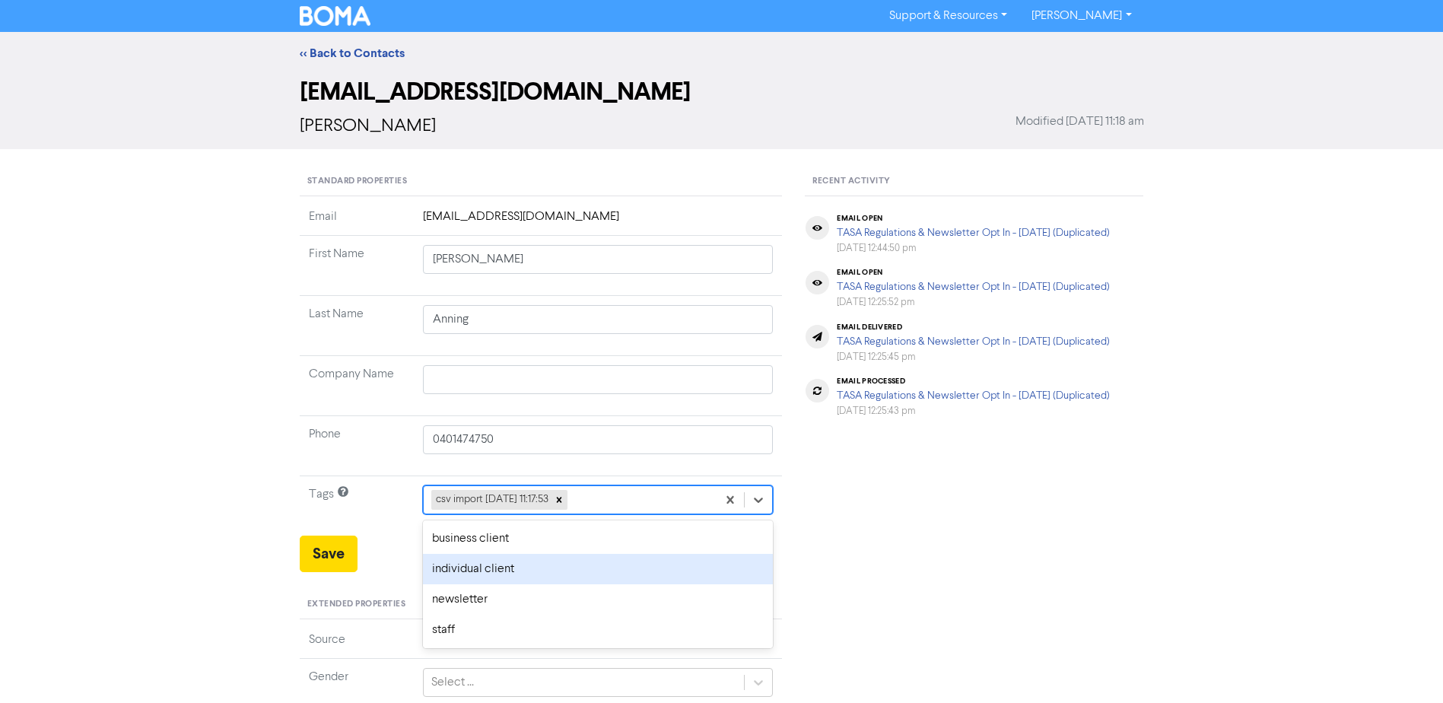
click at [488, 574] on div "individual client" at bounding box center [598, 569] width 351 height 30
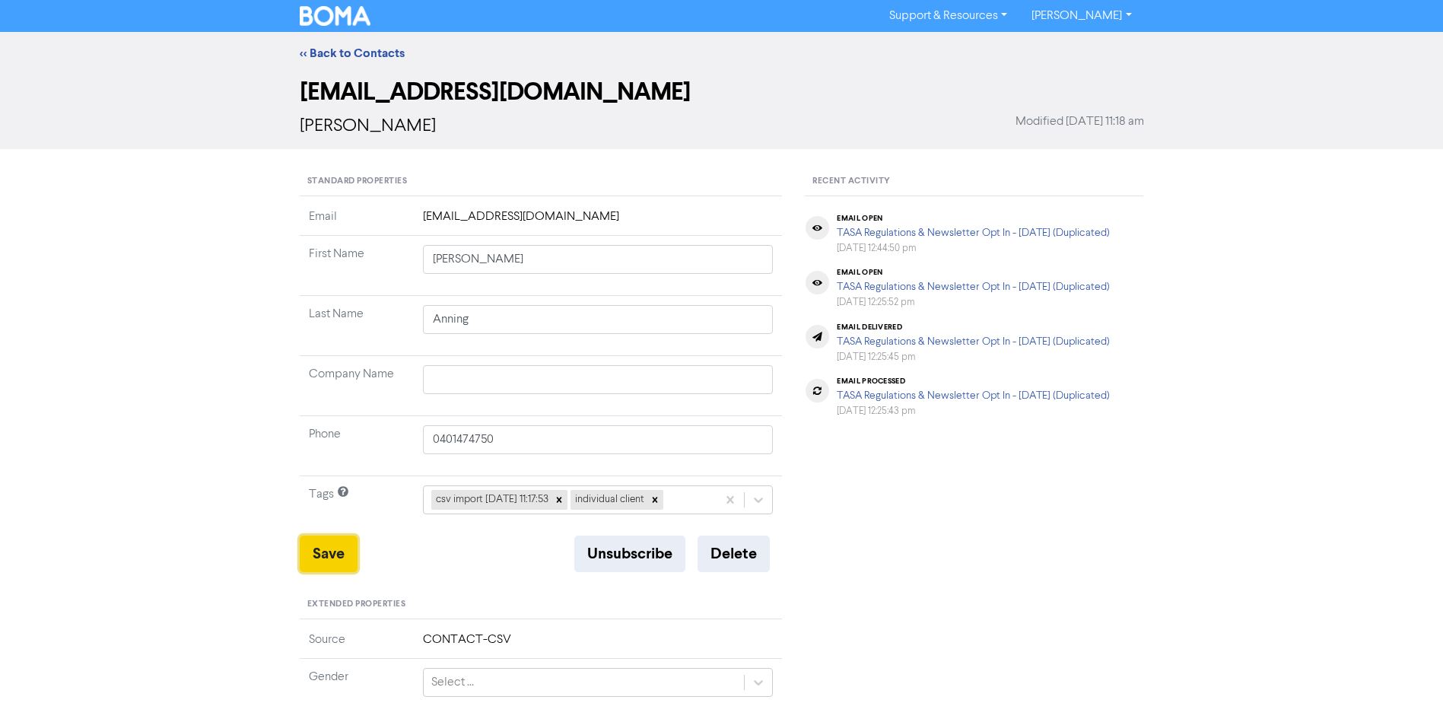
click at [338, 545] on button "Save" at bounding box center [329, 553] width 58 height 37
click at [370, 57] on link "<< Back to Contacts" at bounding box center [352, 53] width 105 height 15
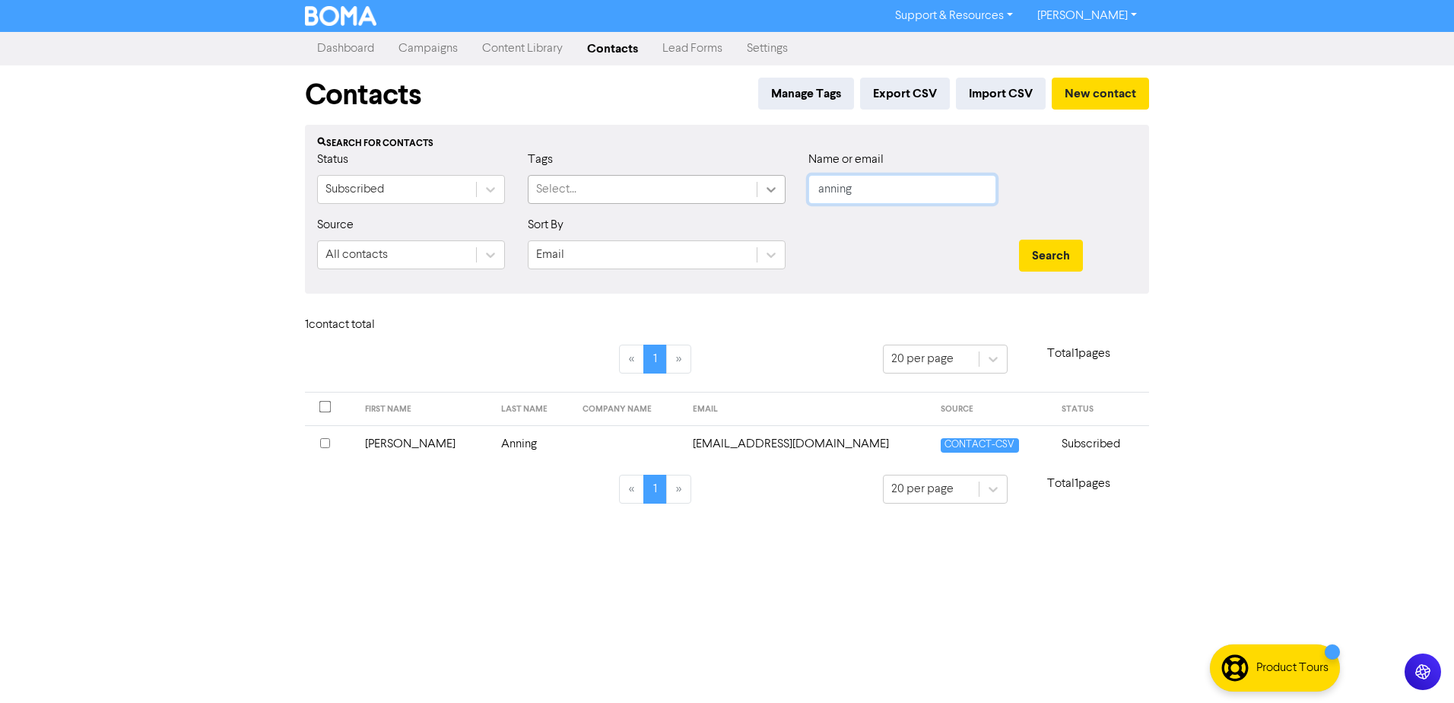
click at [766, 180] on div "Status Subscribed Tags Select... Name or email anning" at bounding box center [727, 183] width 843 height 65
type input "[PERSON_NAME]"
click at [1019, 240] on button "Search" at bounding box center [1051, 256] width 64 height 32
click at [412, 448] on td "[PERSON_NAME]" at bounding box center [417, 443] width 129 height 37
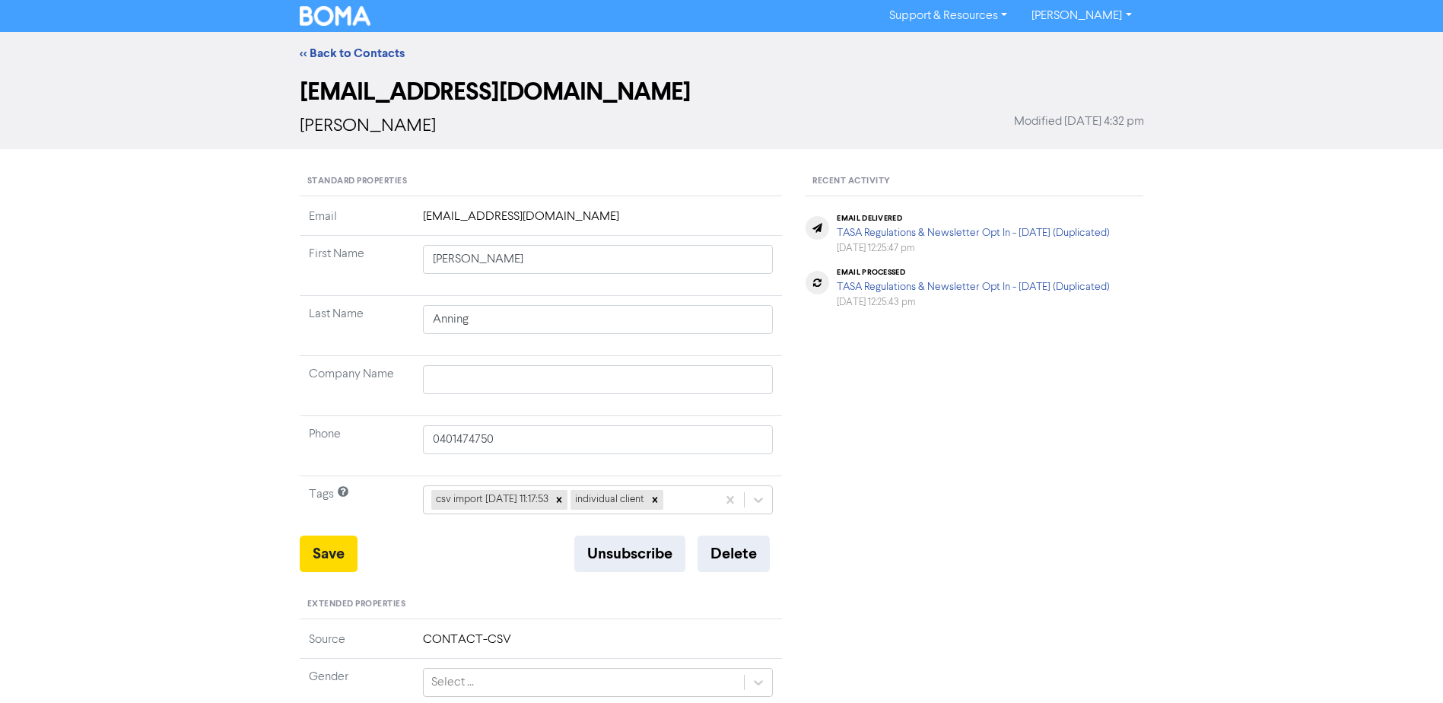
type input "[PERSON_NAME]"
type input "0439166695"
click at [761, 501] on icon at bounding box center [759, 499] width 9 height 5
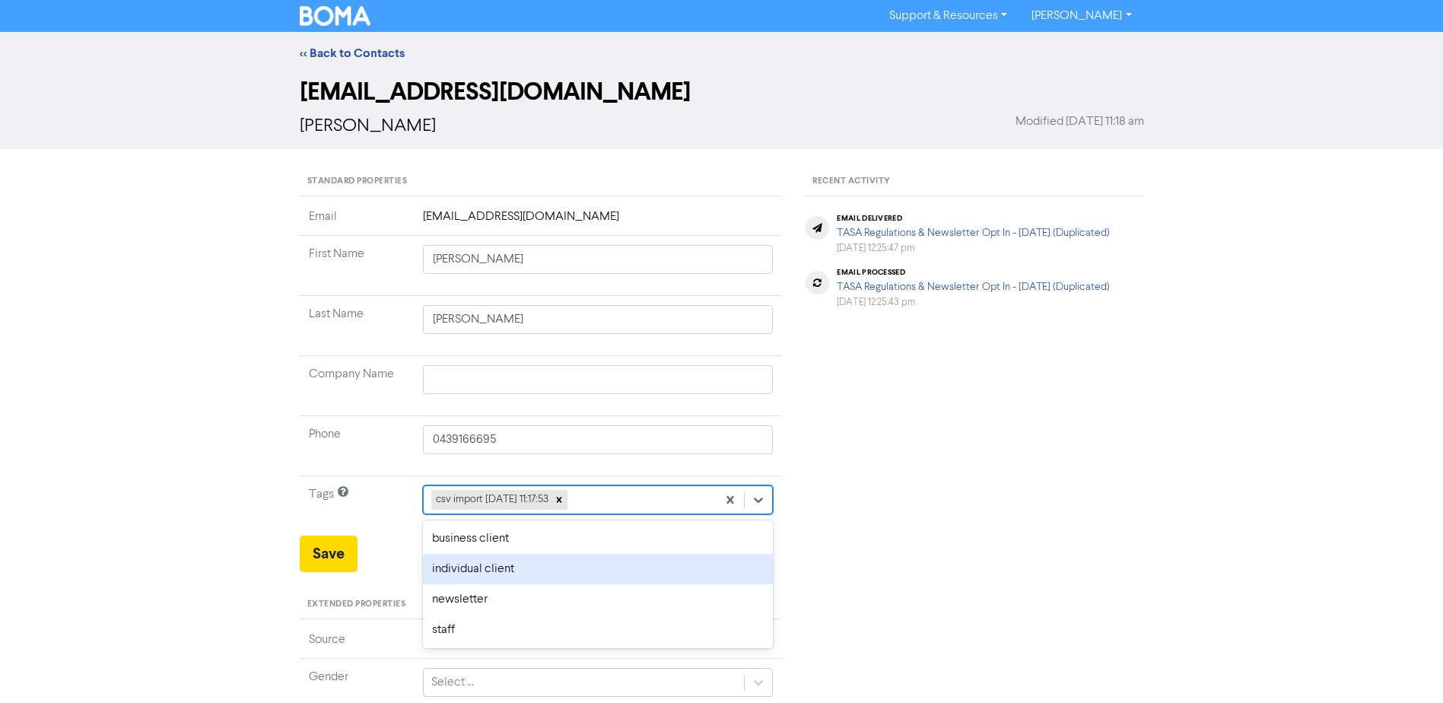
click at [555, 571] on div "individual client" at bounding box center [598, 569] width 351 height 30
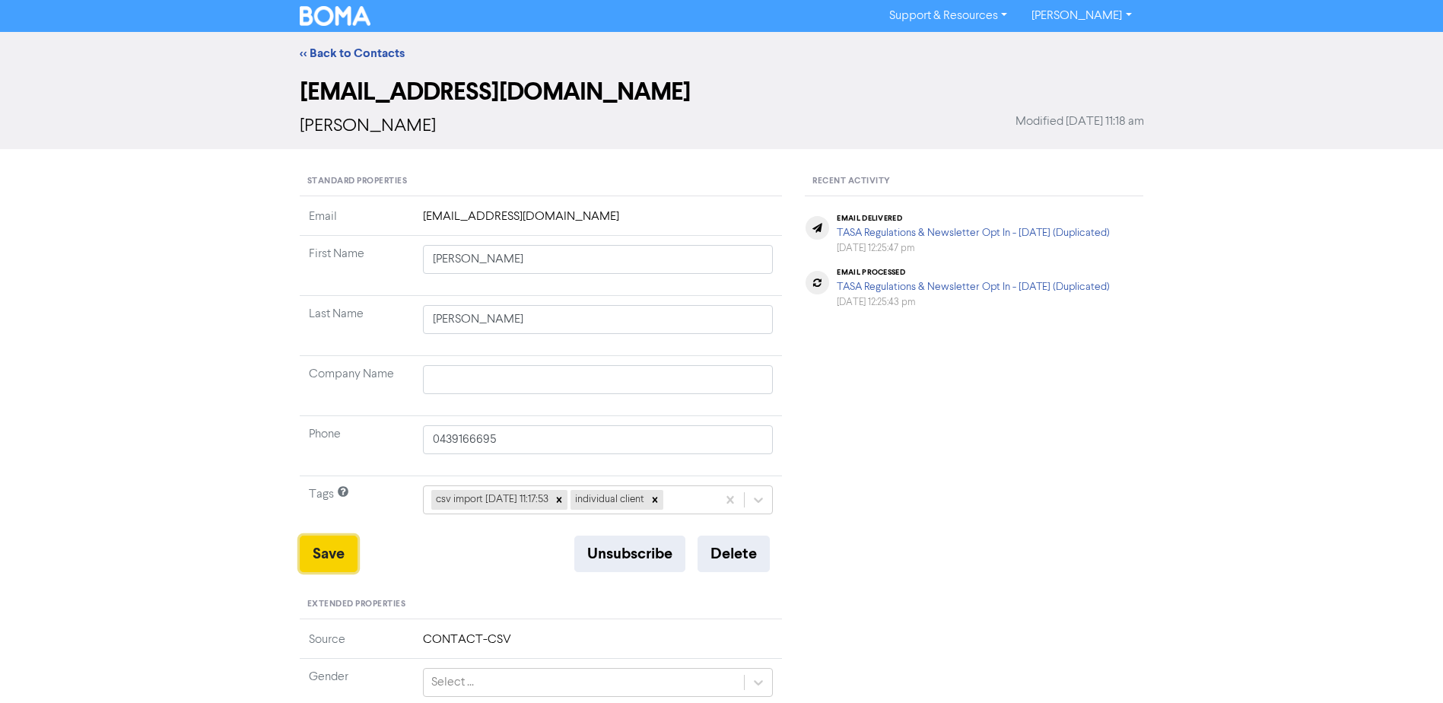
click at [333, 555] on button "Save" at bounding box center [329, 553] width 58 height 37
click at [364, 50] on link "<< Back to Contacts" at bounding box center [352, 53] width 105 height 15
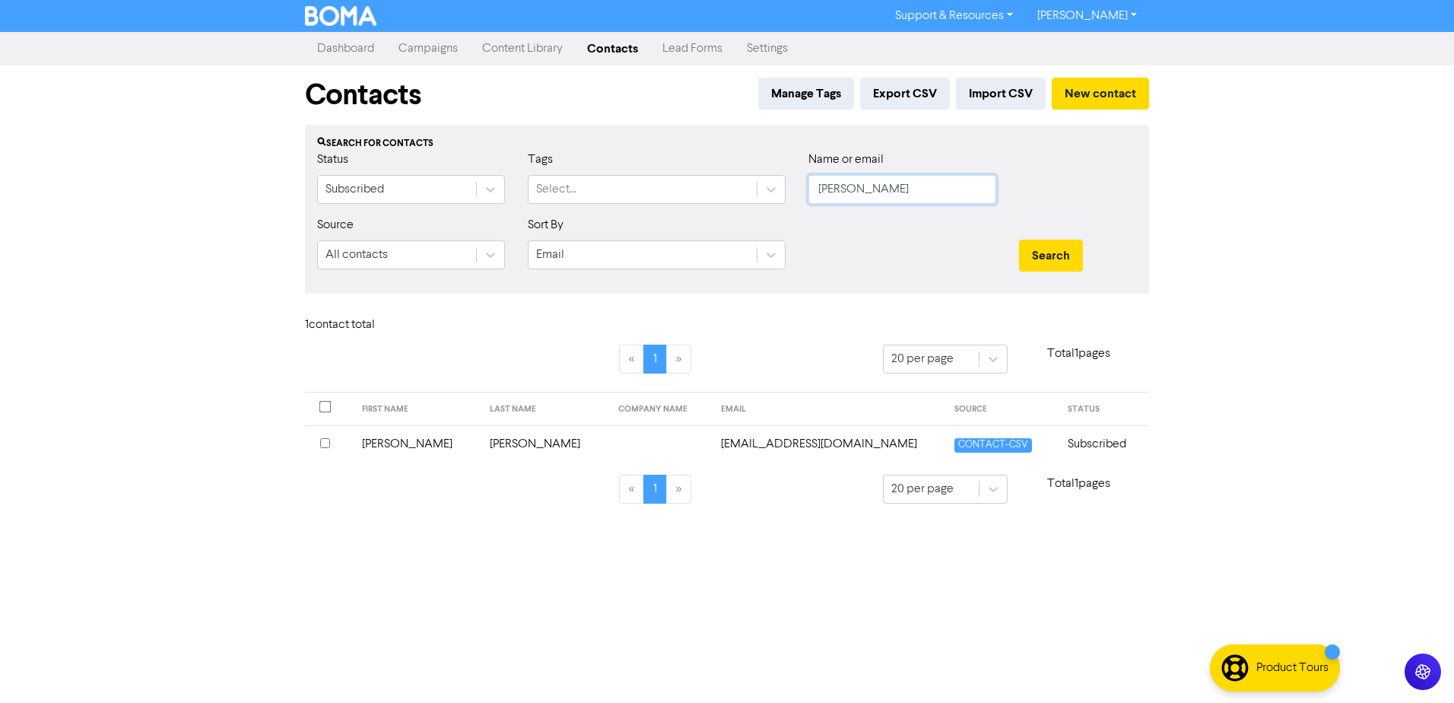
drag, startPoint x: 653, startPoint y: 208, endPoint x: 431, endPoint y: 240, distance: 224.5
click at [554, 227] on form "Status Subscribed Tags Select... Name or email [PERSON_NAME] Source All contact…" at bounding box center [727, 216] width 820 height 131
type input "[PERSON_NAME]"
click at [1019, 240] on button "Search" at bounding box center [1051, 256] width 64 height 32
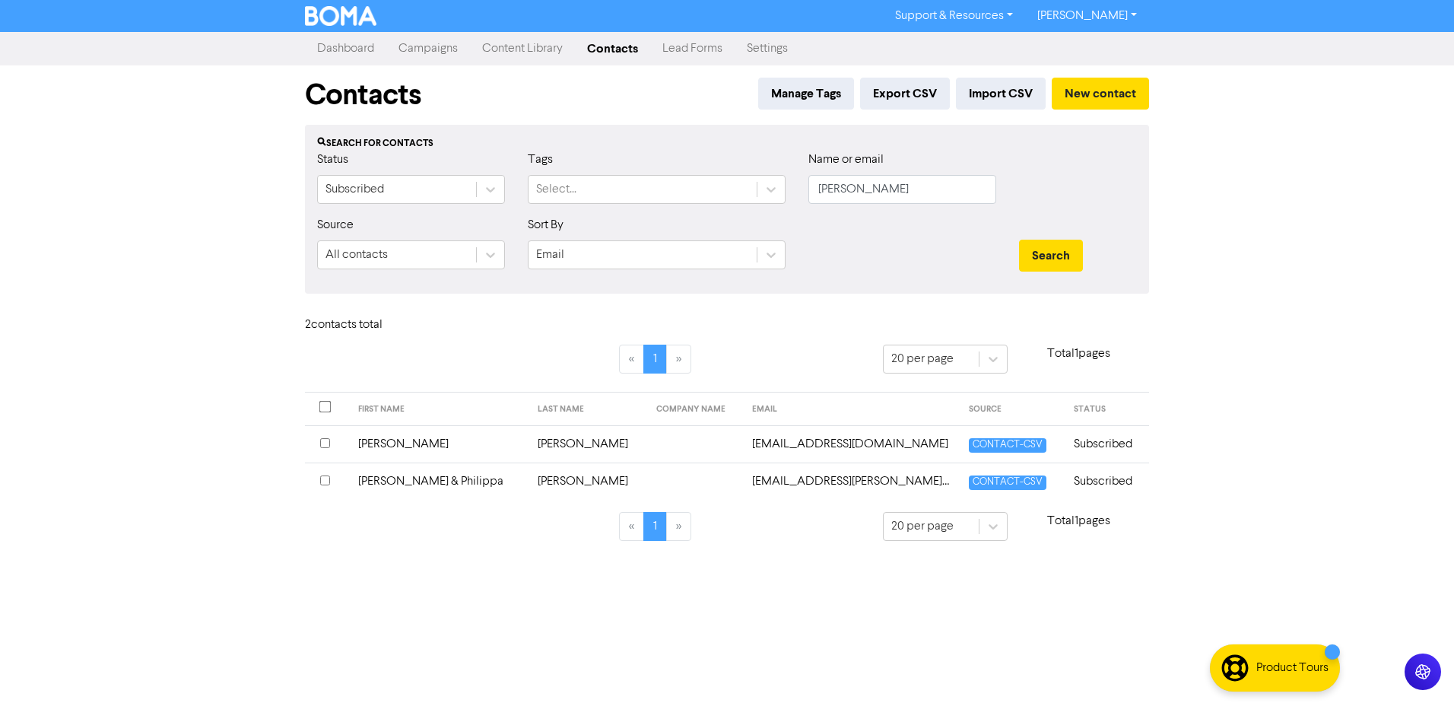
click at [382, 440] on td "[PERSON_NAME]" at bounding box center [439, 443] width 180 height 37
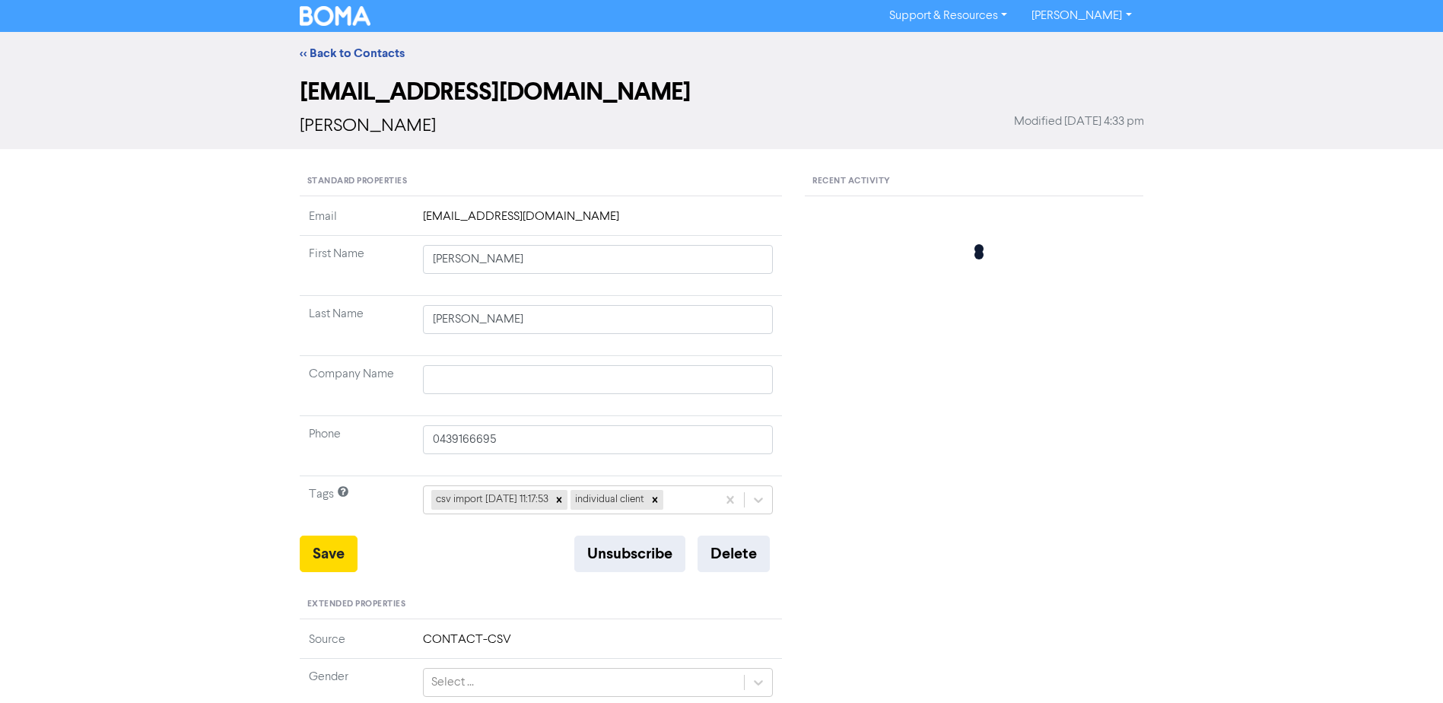
type input "[PERSON_NAME]"
type input "0459062610"
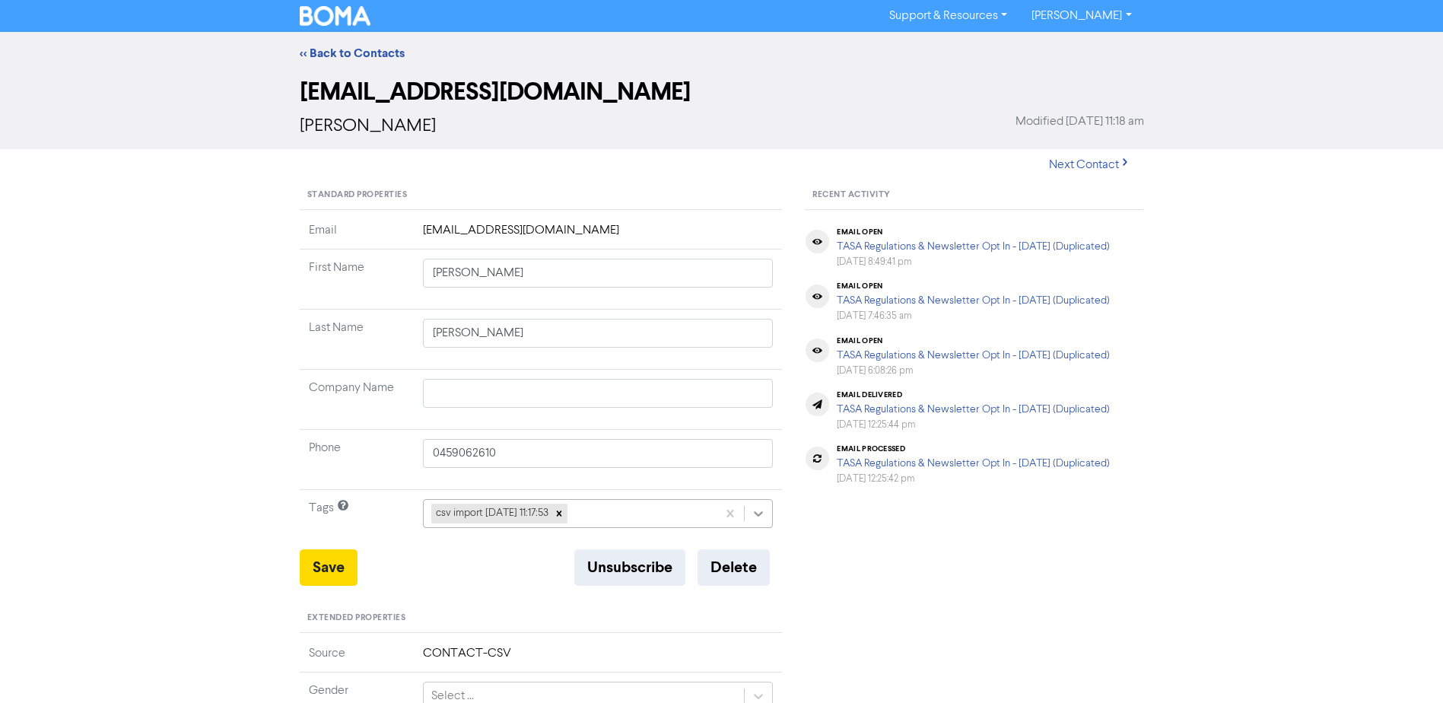
click at [760, 510] on icon at bounding box center [758, 513] width 15 height 15
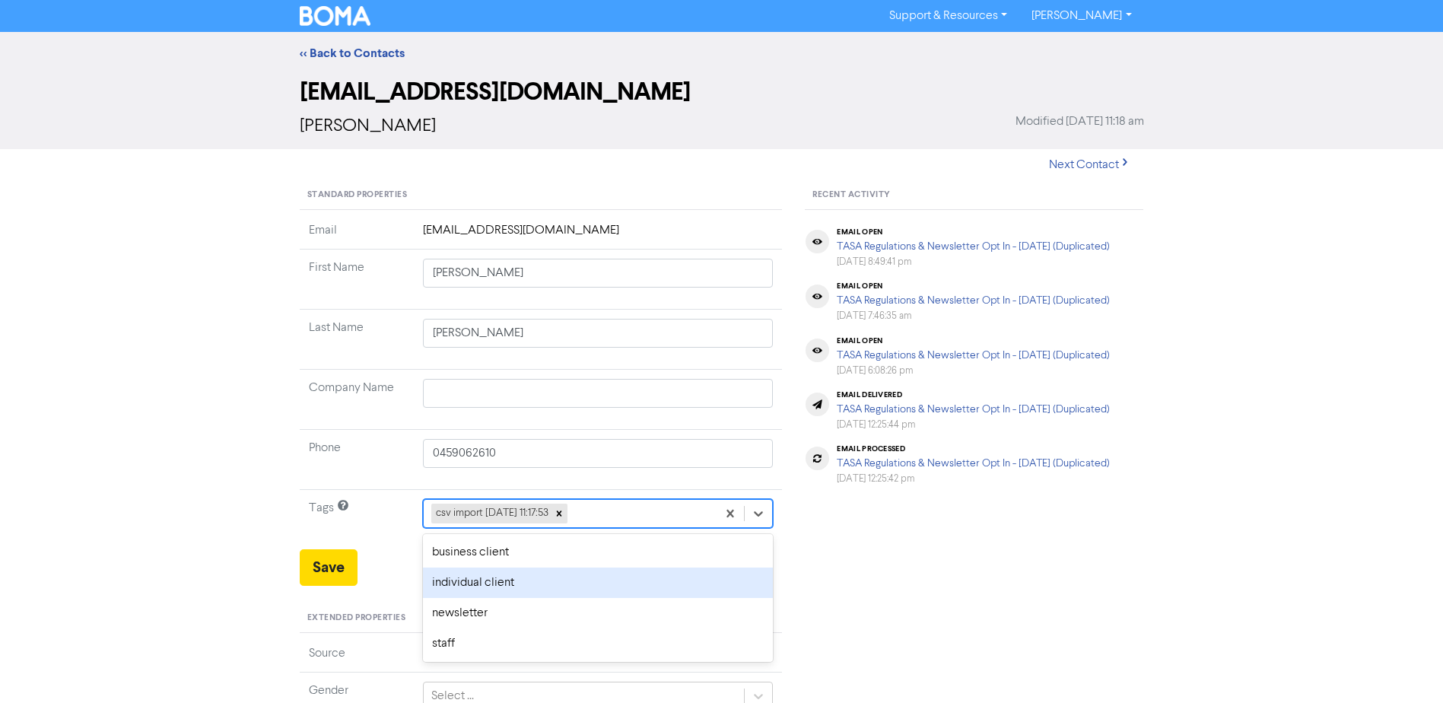
click at [520, 588] on div "individual client" at bounding box center [598, 582] width 351 height 30
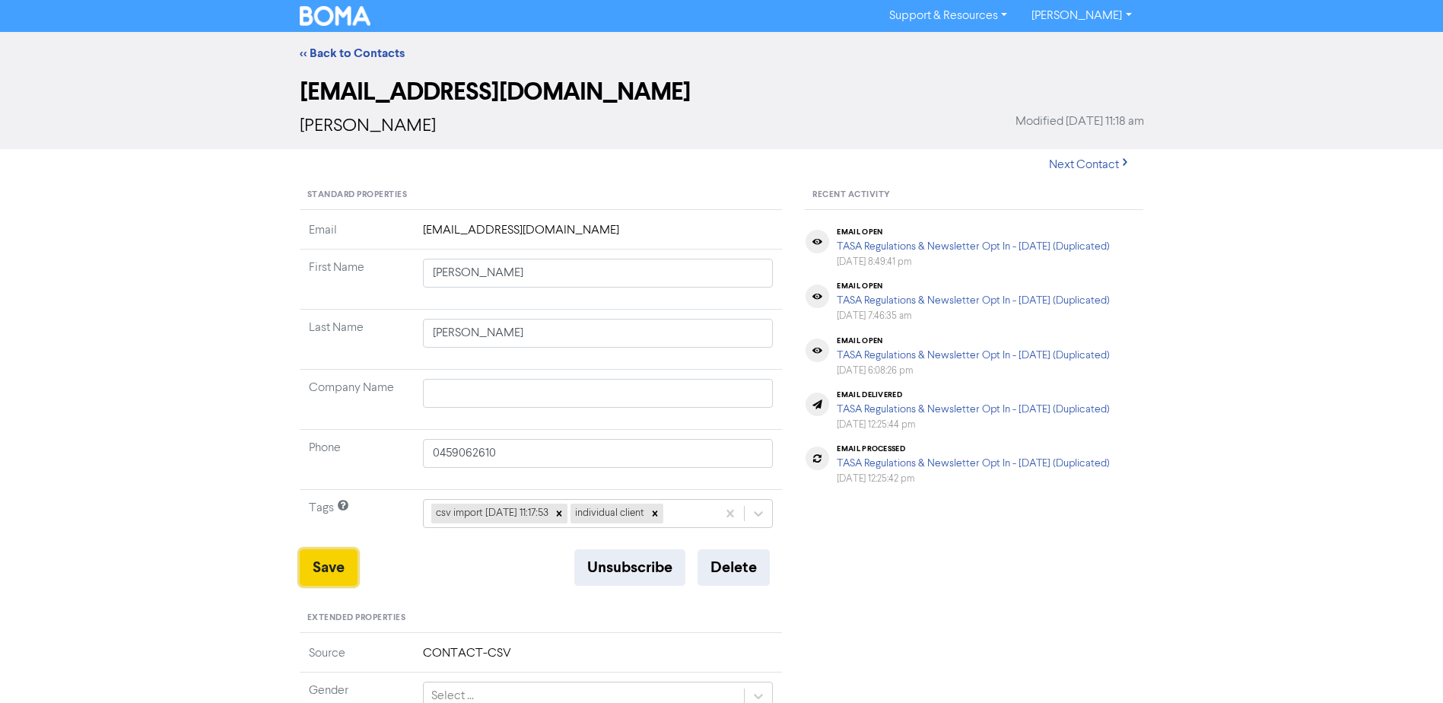
click at [326, 561] on button "Save" at bounding box center [329, 567] width 58 height 37
click at [376, 54] on link "<< Back to Contacts" at bounding box center [352, 53] width 105 height 15
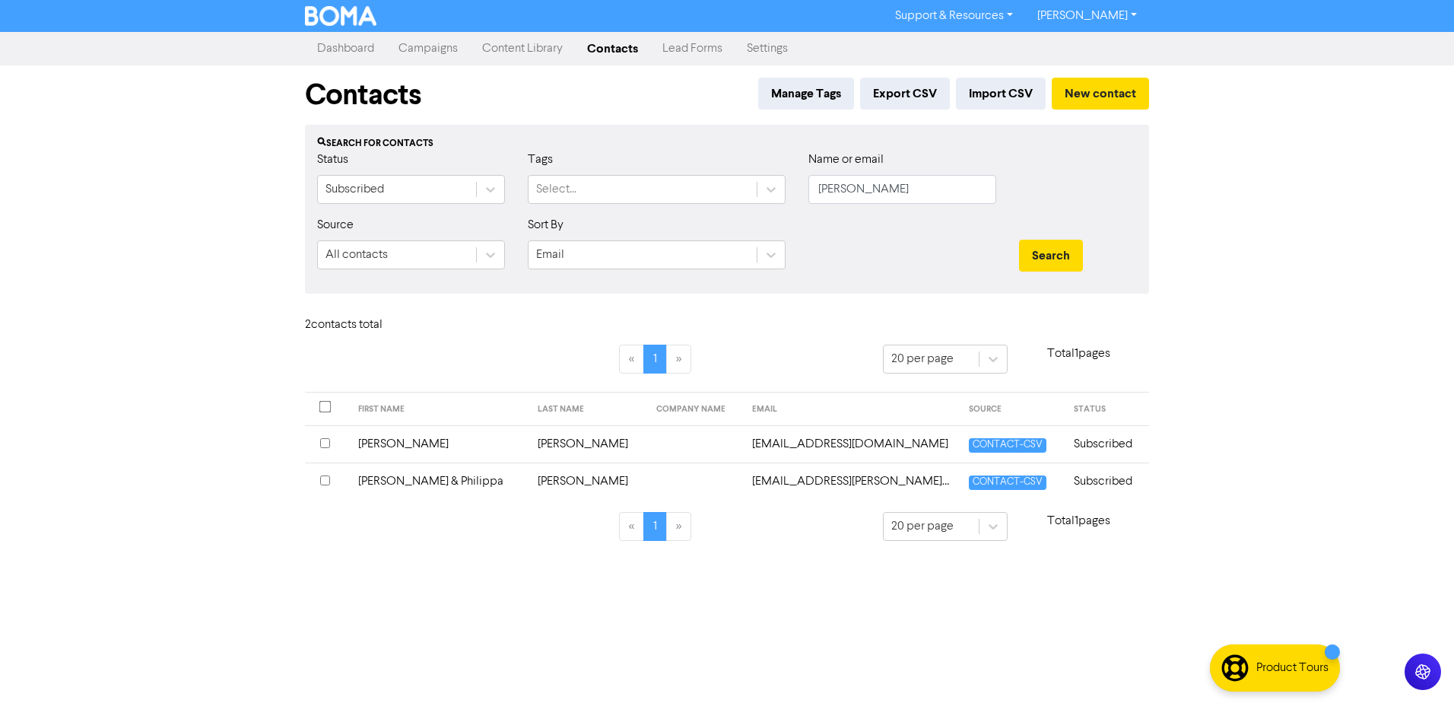
click at [416, 479] on td "[PERSON_NAME] & Philippa" at bounding box center [439, 480] width 180 height 37
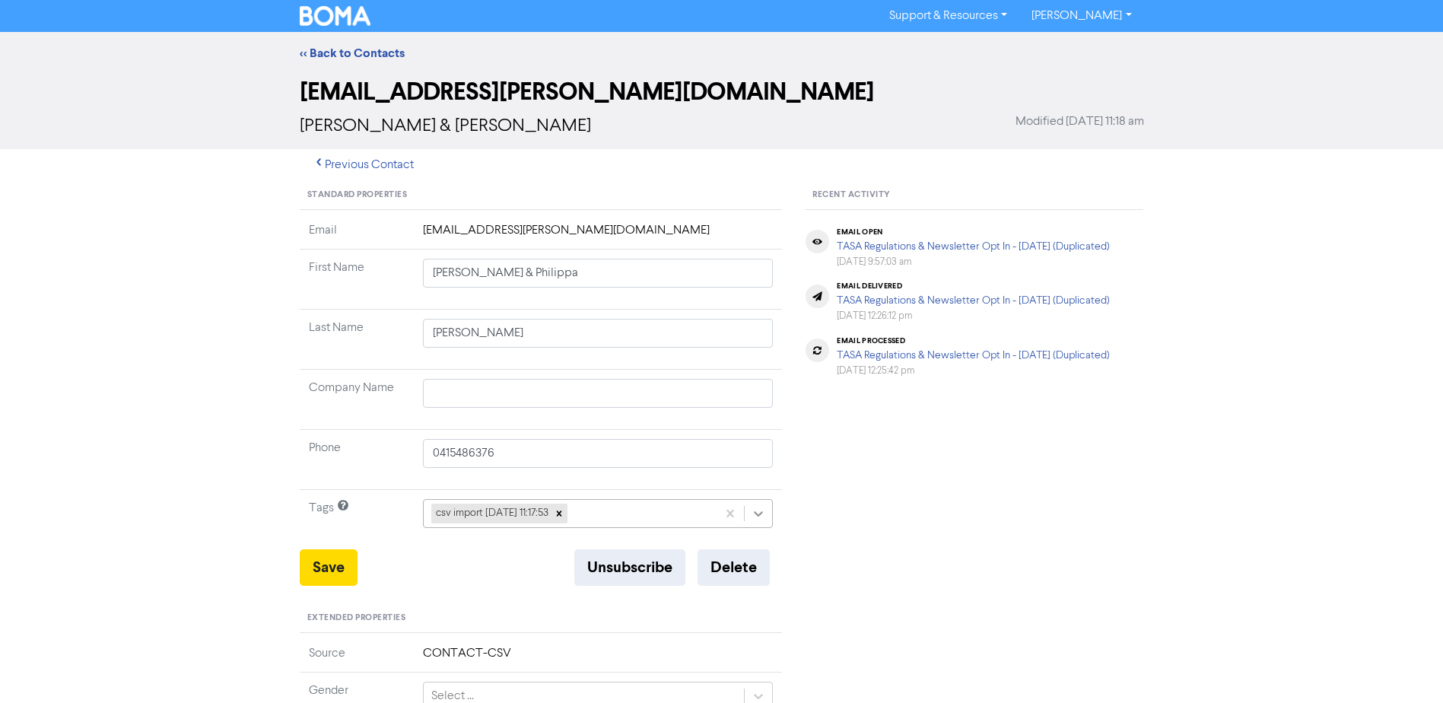
click at [755, 520] on icon at bounding box center [758, 513] width 15 height 15
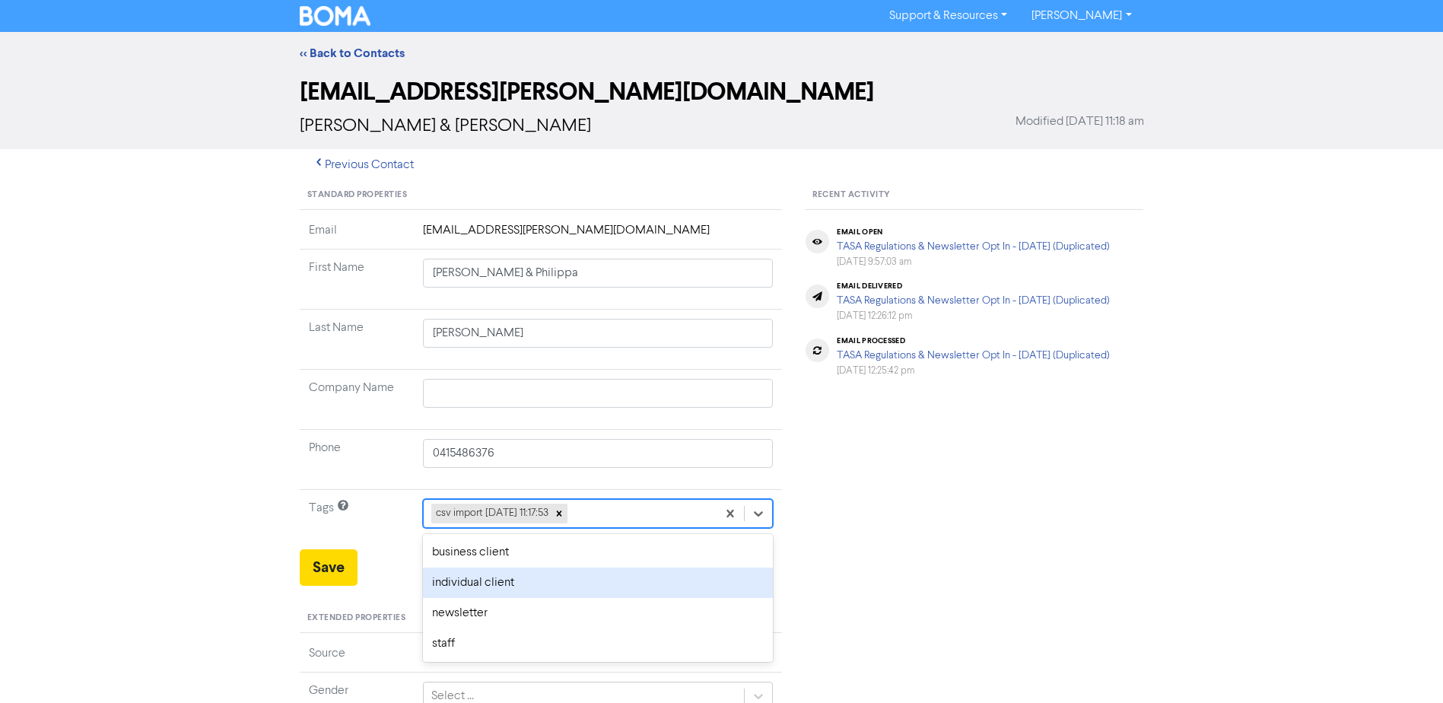
click at [551, 577] on div "individual client" at bounding box center [598, 582] width 351 height 30
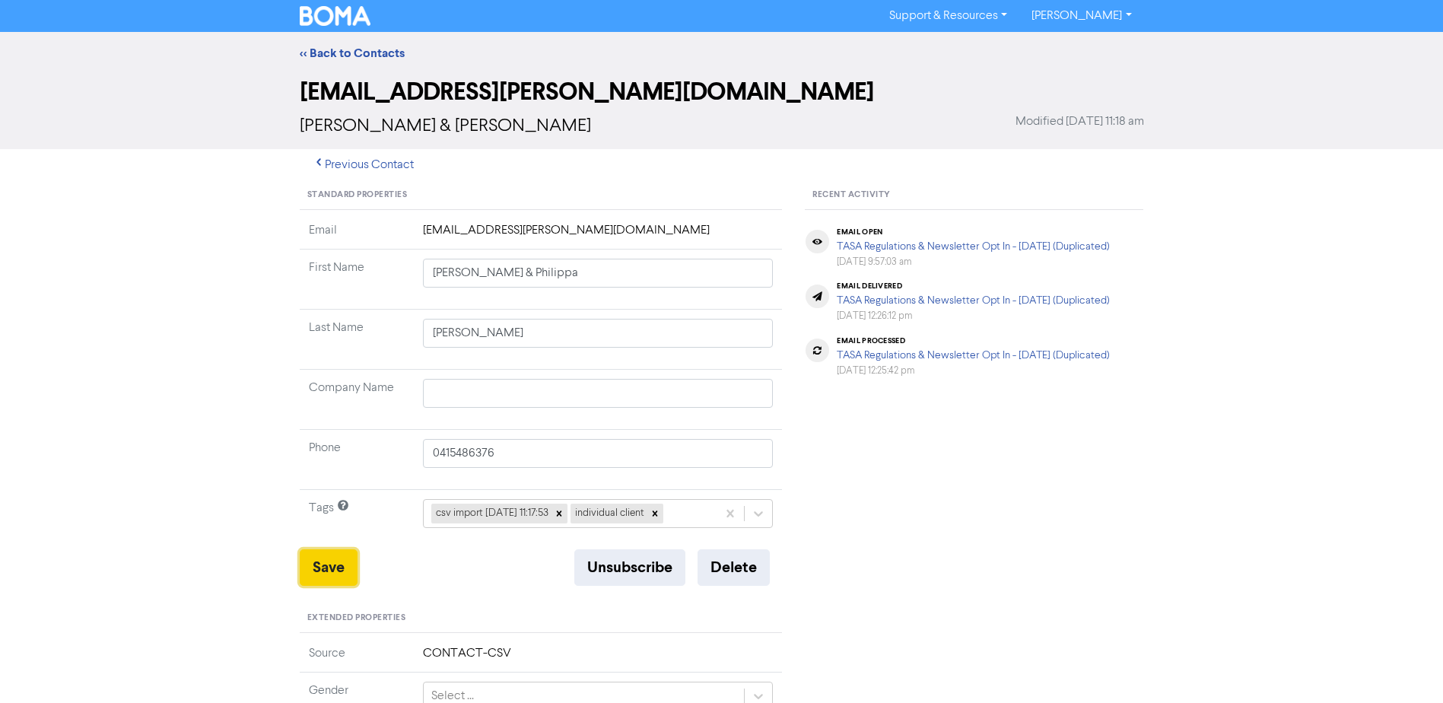
click at [324, 558] on button "Save" at bounding box center [329, 567] width 58 height 37
click at [373, 51] on link "<< Back to Contacts" at bounding box center [352, 53] width 105 height 15
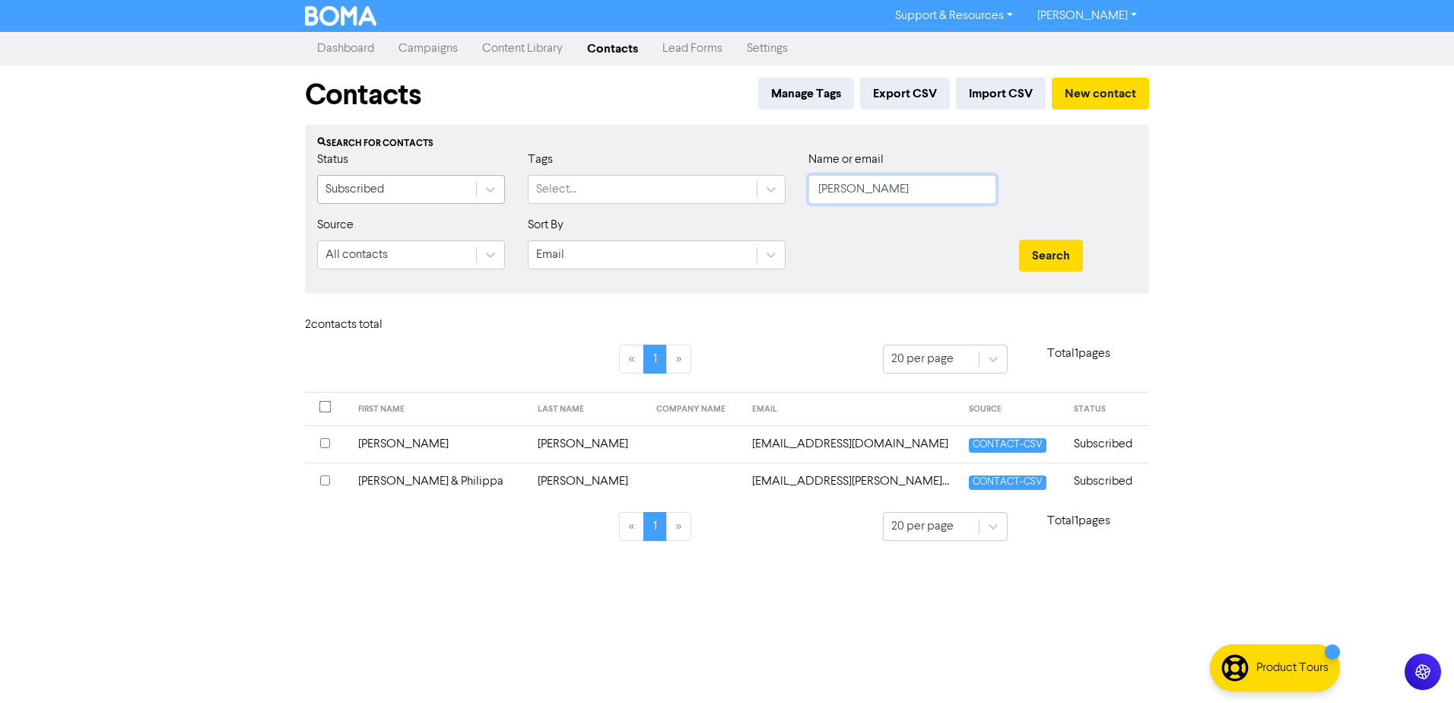
drag, startPoint x: 891, startPoint y: 189, endPoint x: 331, endPoint y: 180, distance: 559.9
click at [506, 189] on div "Status Subscribed Tags Select... Name or email [PERSON_NAME]" at bounding box center [727, 183] width 843 height 65
click at [1019, 240] on button "Search" at bounding box center [1051, 256] width 64 height 32
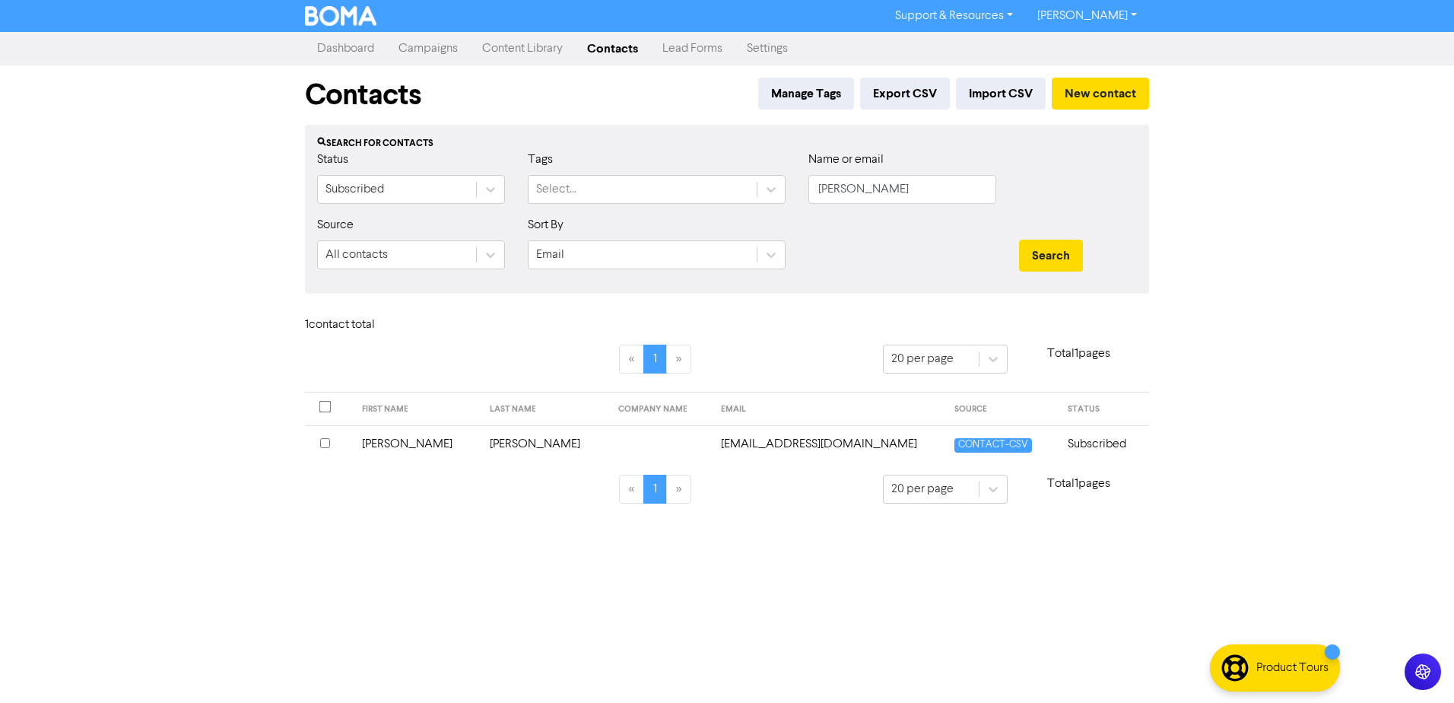
click at [391, 445] on td "[PERSON_NAME]" at bounding box center [417, 443] width 129 height 37
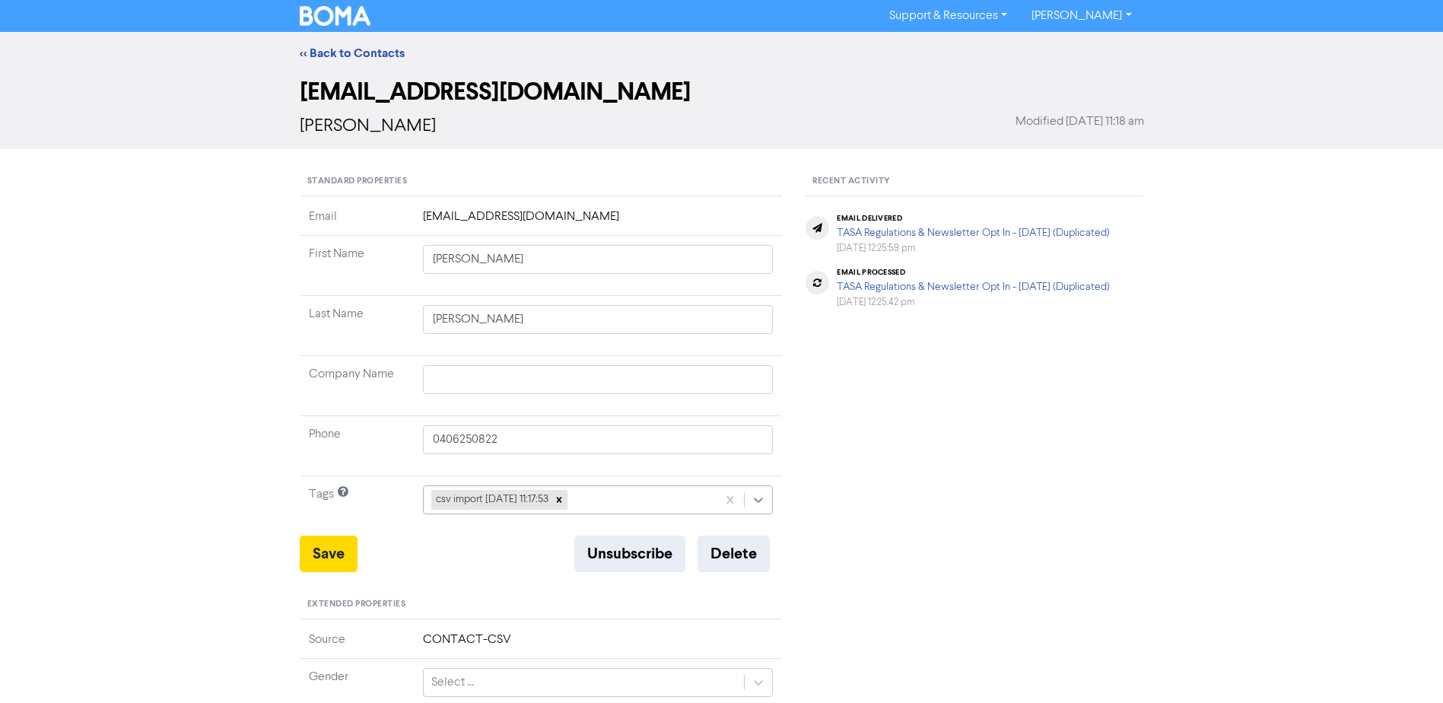
click at [756, 495] on icon at bounding box center [758, 499] width 15 height 15
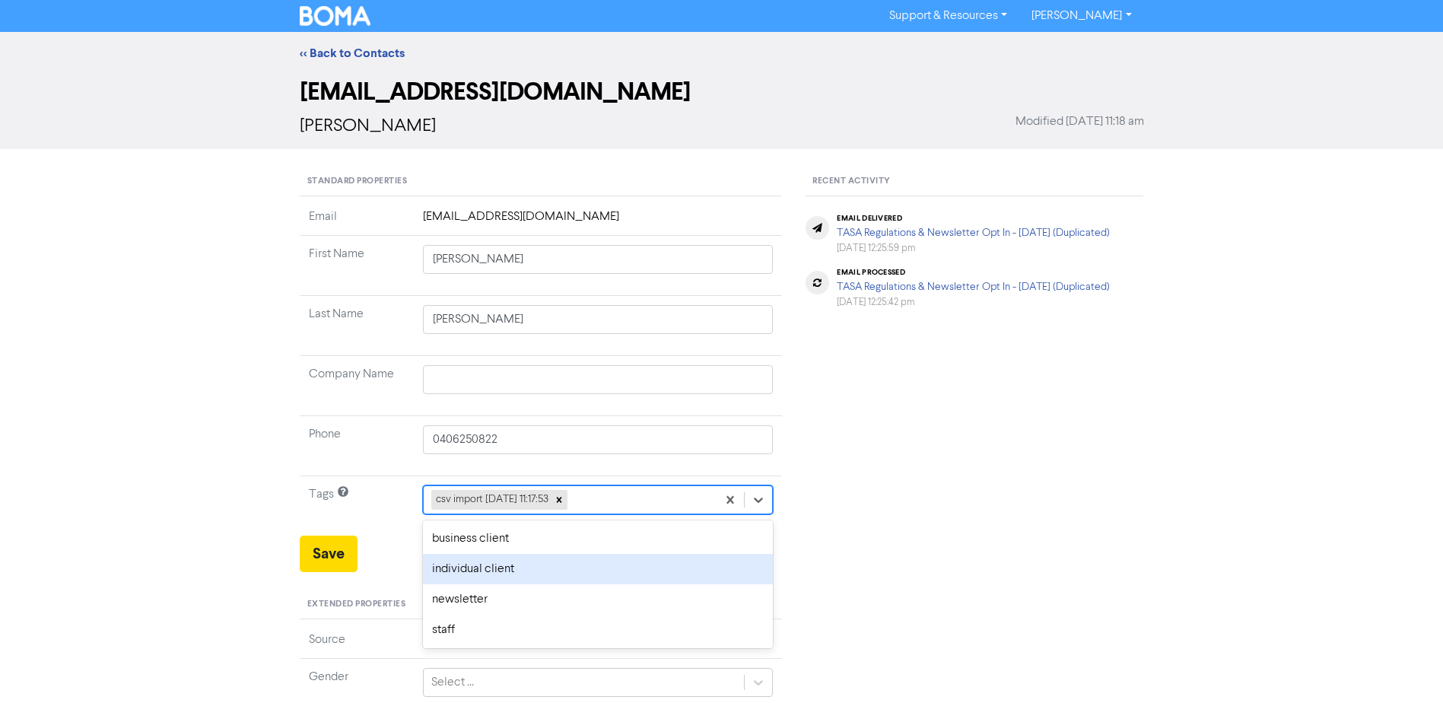
click at [520, 558] on div "individual client" at bounding box center [598, 569] width 351 height 30
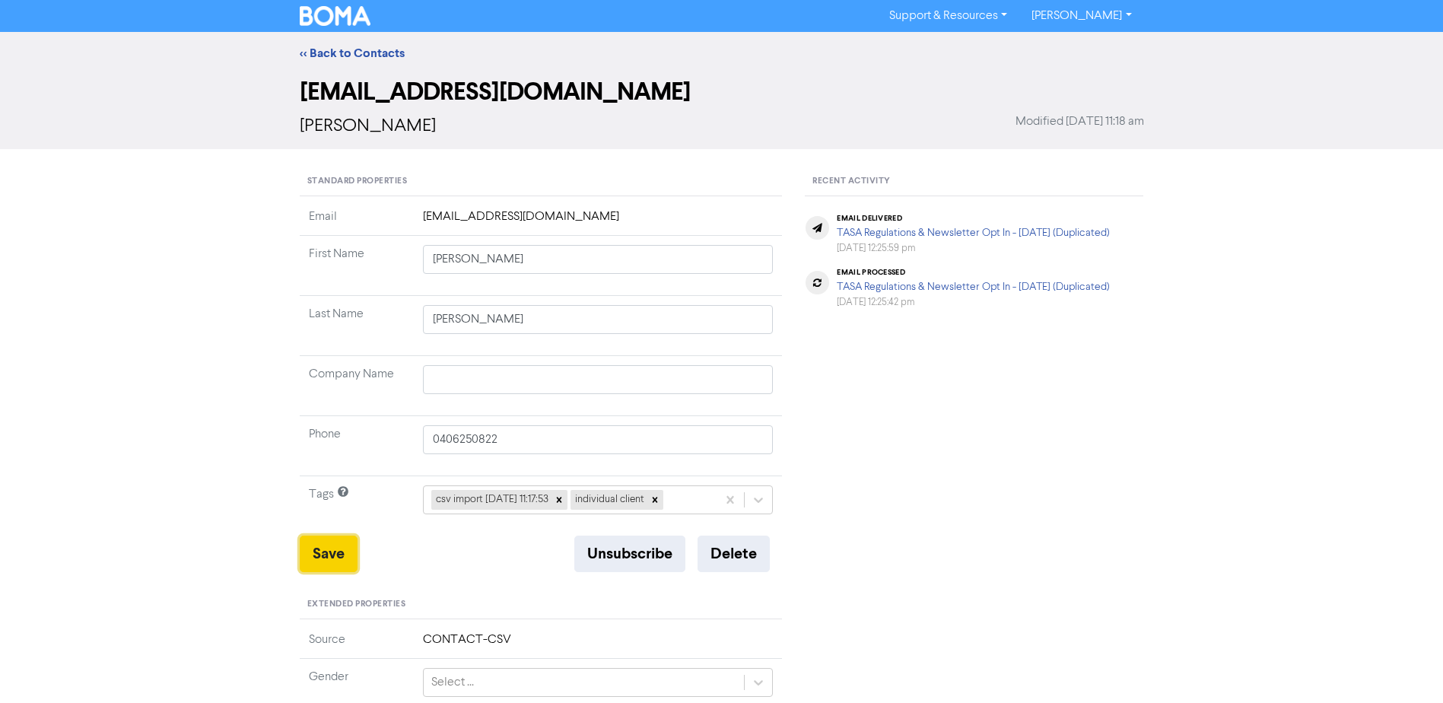
click at [329, 553] on button "Save" at bounding box center [329, 553] width 58 height 37
click at [358, 50] on link "<< Back to Contacts" at bounding box center [352, 53] width 105 height 15
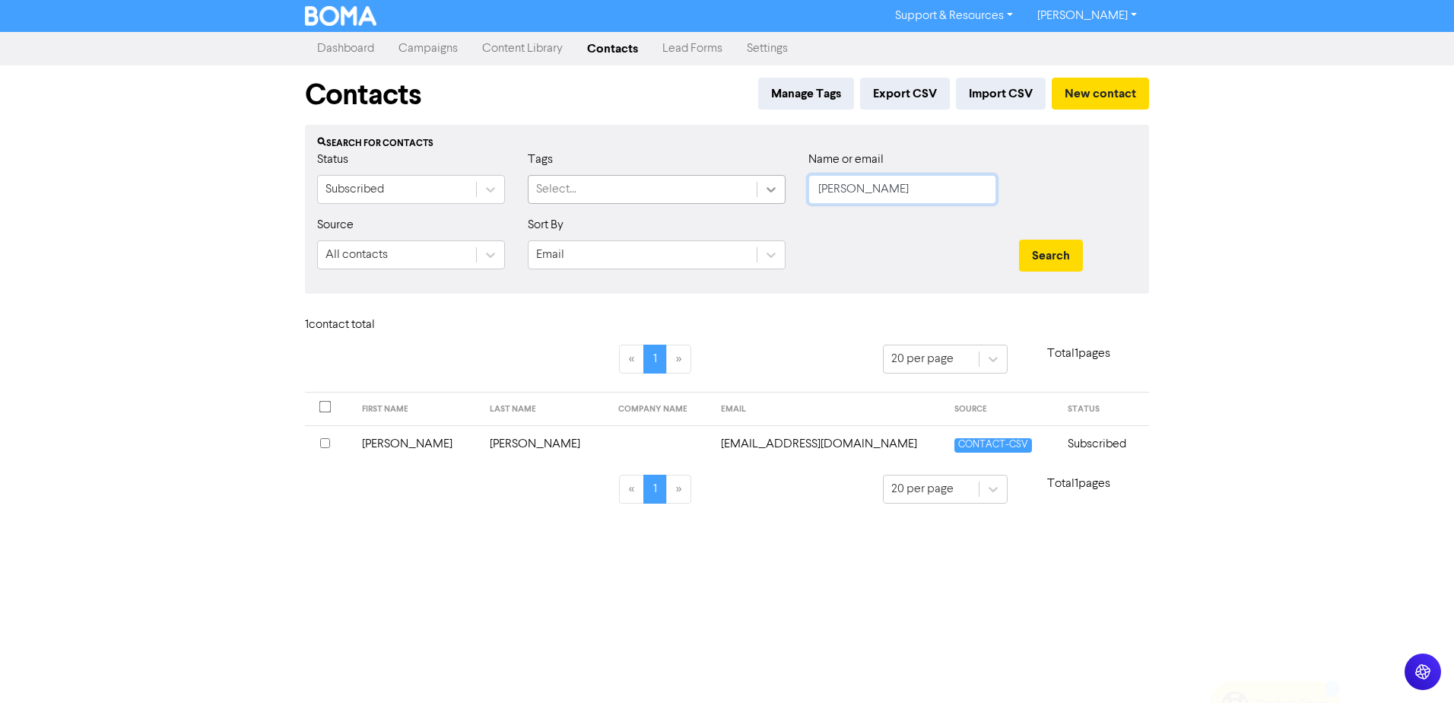
drag, startPoint x: 758, startPoint y: 188, endPoint x: 647, endPoint y: 214, distance: 113.3
click at [729, 193] on div "Status Subscribed Tags Select... Name or email [PERSON_NAME]" at bounding box center [727, 183] width 843 height 65
click at [1019, 240] on button "Search" at bounding box center [1051, 256] width 64 height 32
click at [396, 443] on td "[PERSON_NAME]" at bounding box center [417, 443] width 129 height 37
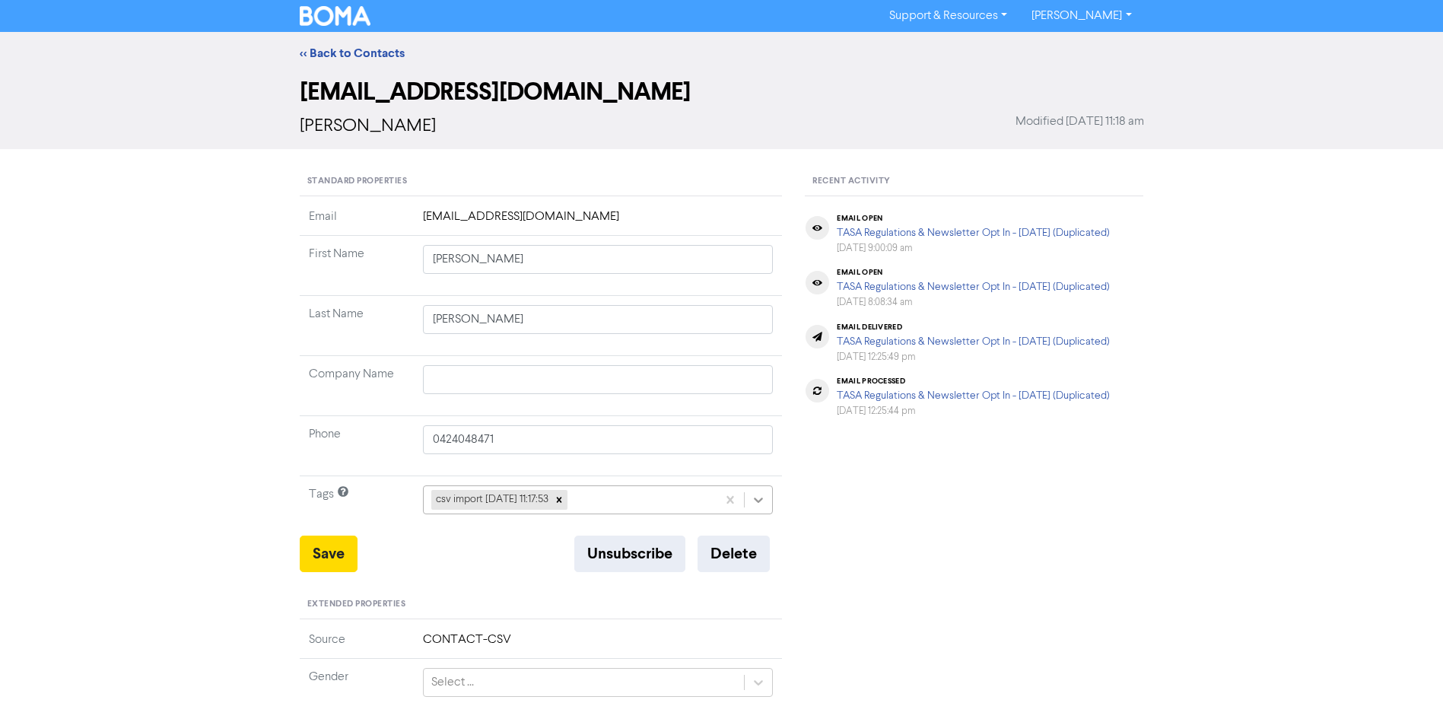
click at [761, 503] on icon at bounding box center [758, 499] width 15 height 15
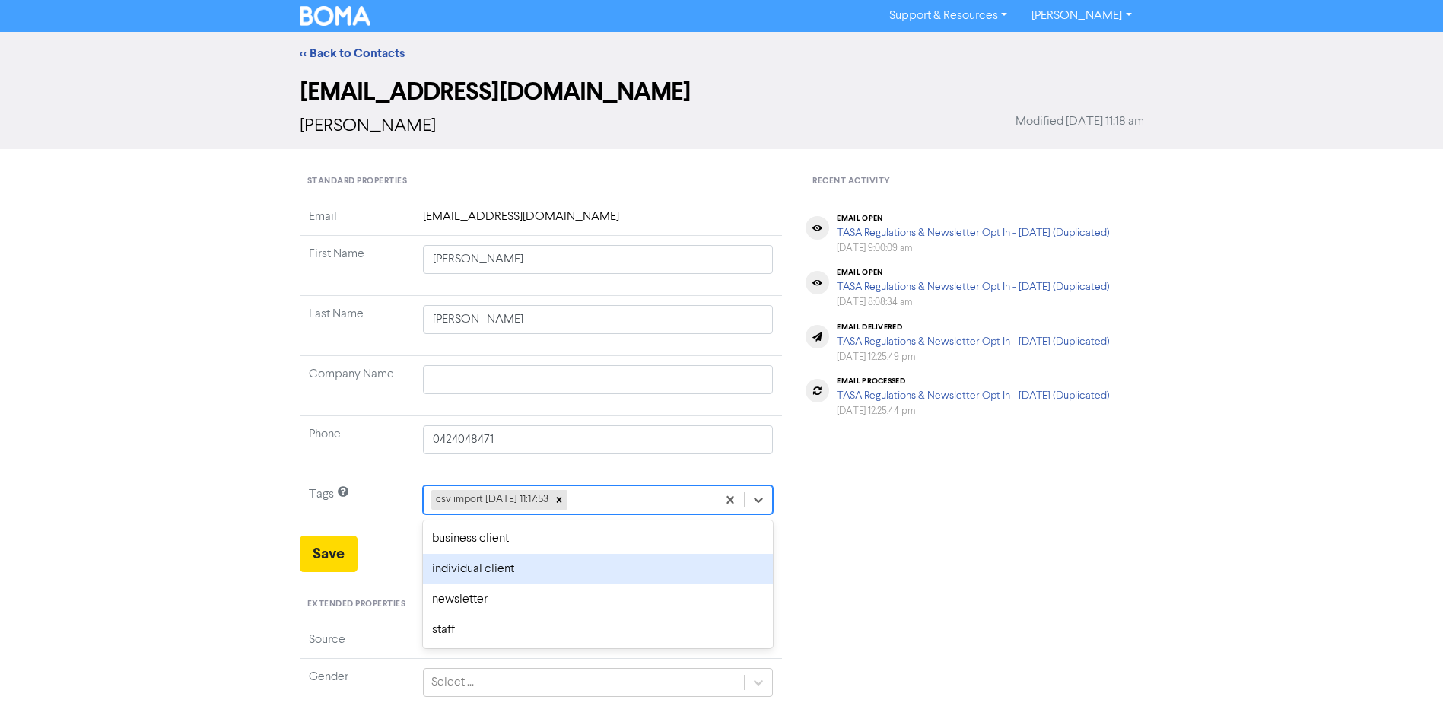
click at [534, 571] on div "individual client" at bounding box center [598, 569] width 351 height 30
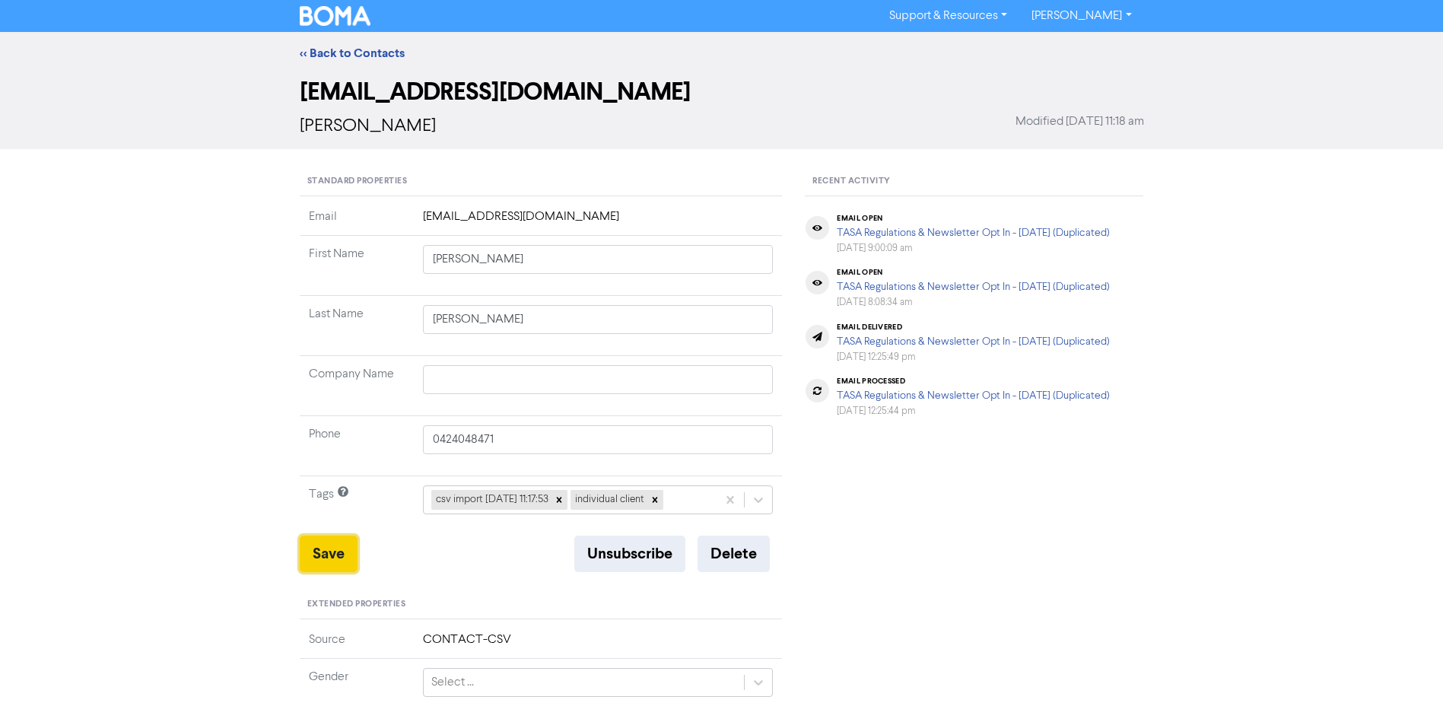
click at [331, 551] on button "Save" at bounding box center [329, 553] width 58 height 37
click at [367, 57] on link "<< Back to Contacts" at bounding box center [352, 53] width 105 height 15
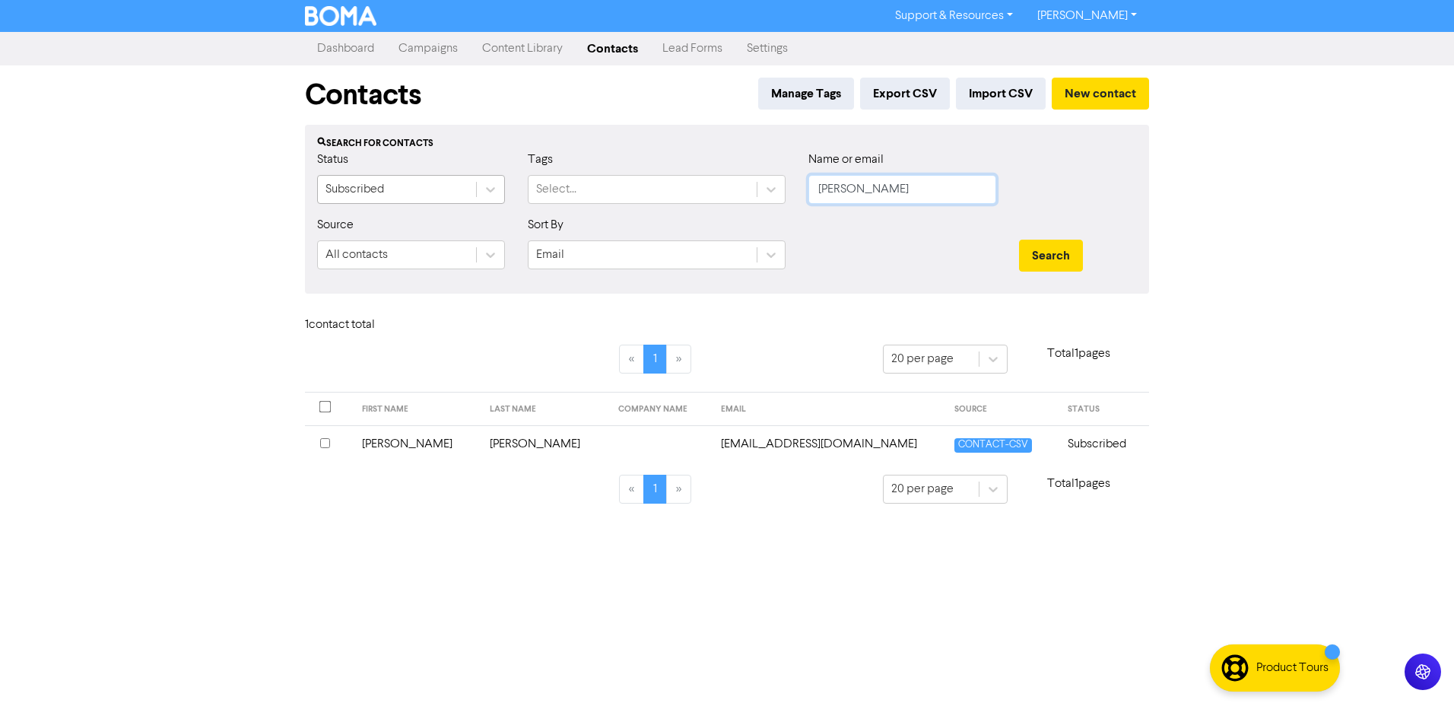
drag, startPoint x: 683, startPoint y: 192, endPoint x: 447, endPoint y: 182, distance: 236.0
click at [586, 192] on div "Status Subscribed Tags Select... Name or email [PERSON_NAME]" at bounding box center [727, 183] width 843 height 65
click at [1019, 240] on button "Search" at bounding box center [1051, 256] width 64 height 32
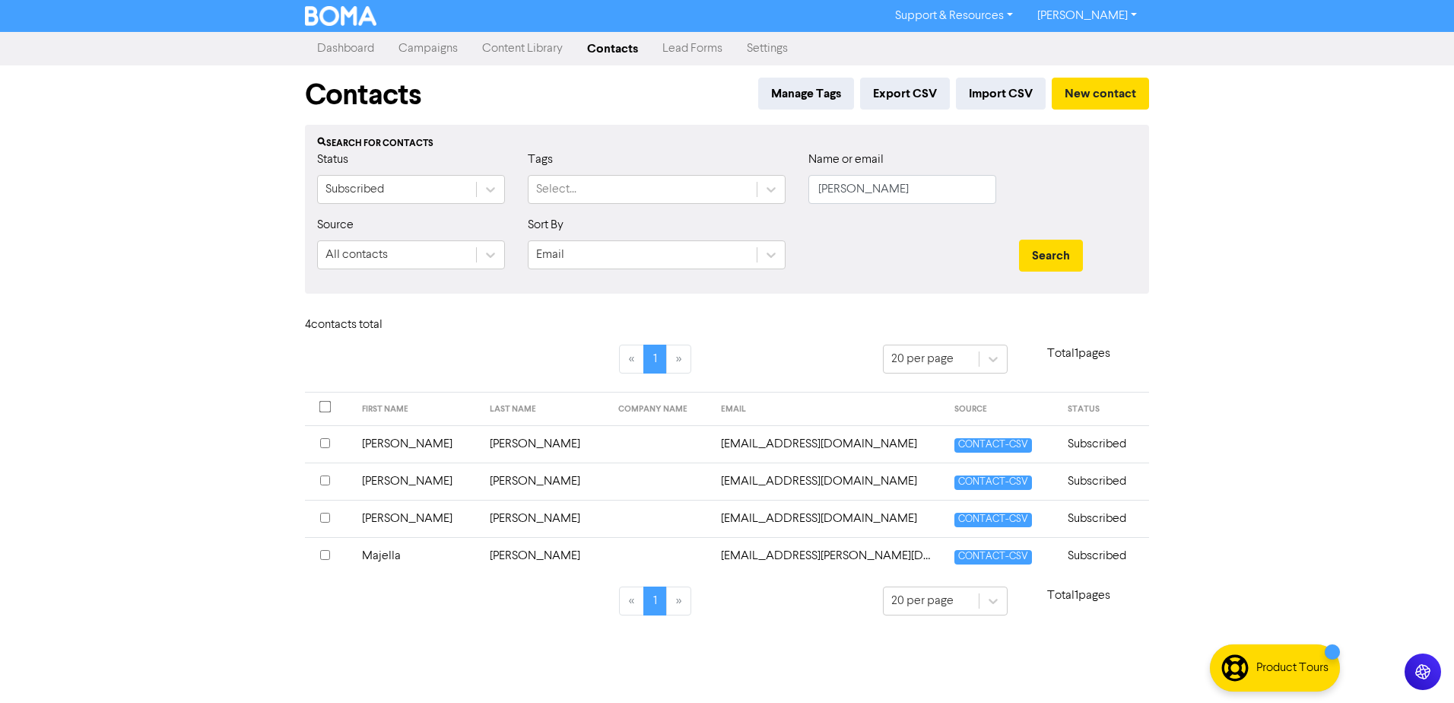
click at [389, 442] on td "[PERSON_NAME]" at bounding box center [417, 443] width 129 height 37
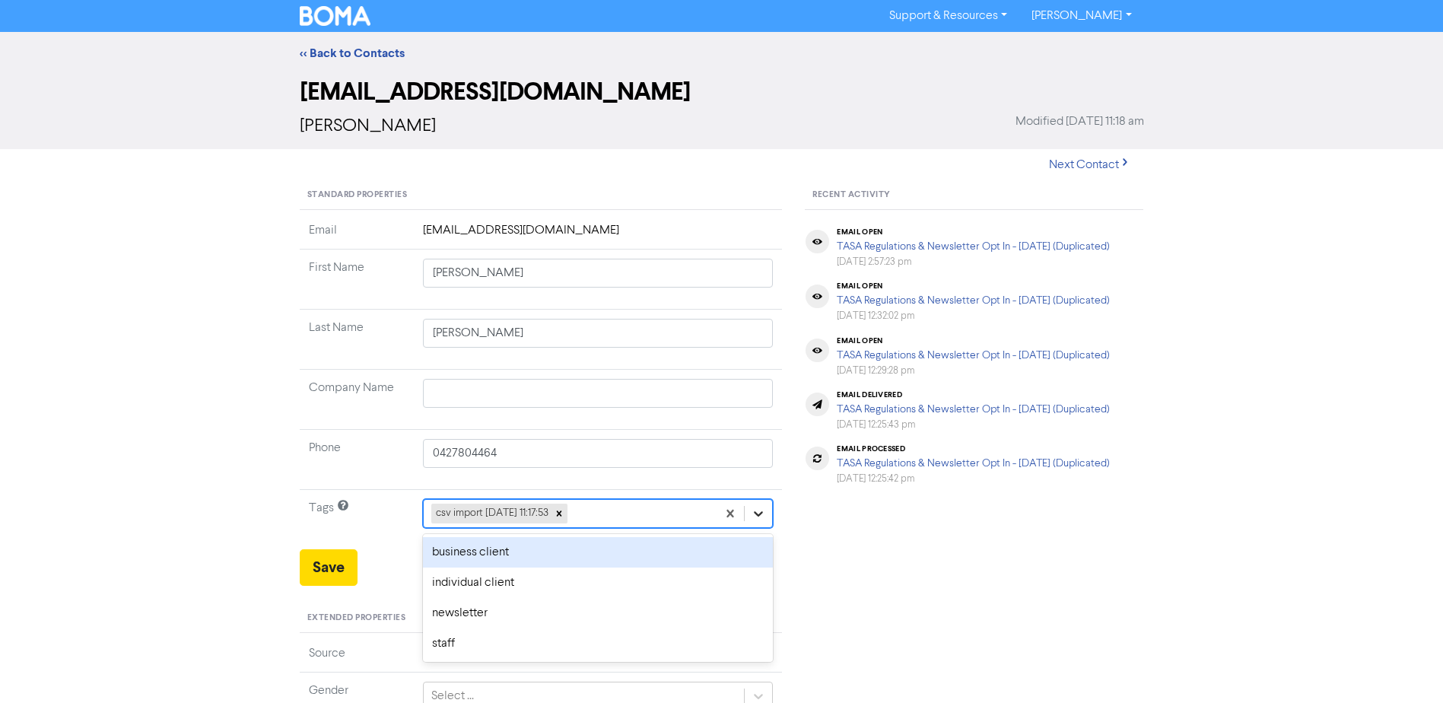
click at [759, 516] on icon at bounding box center [759, 513] width 9 height 5
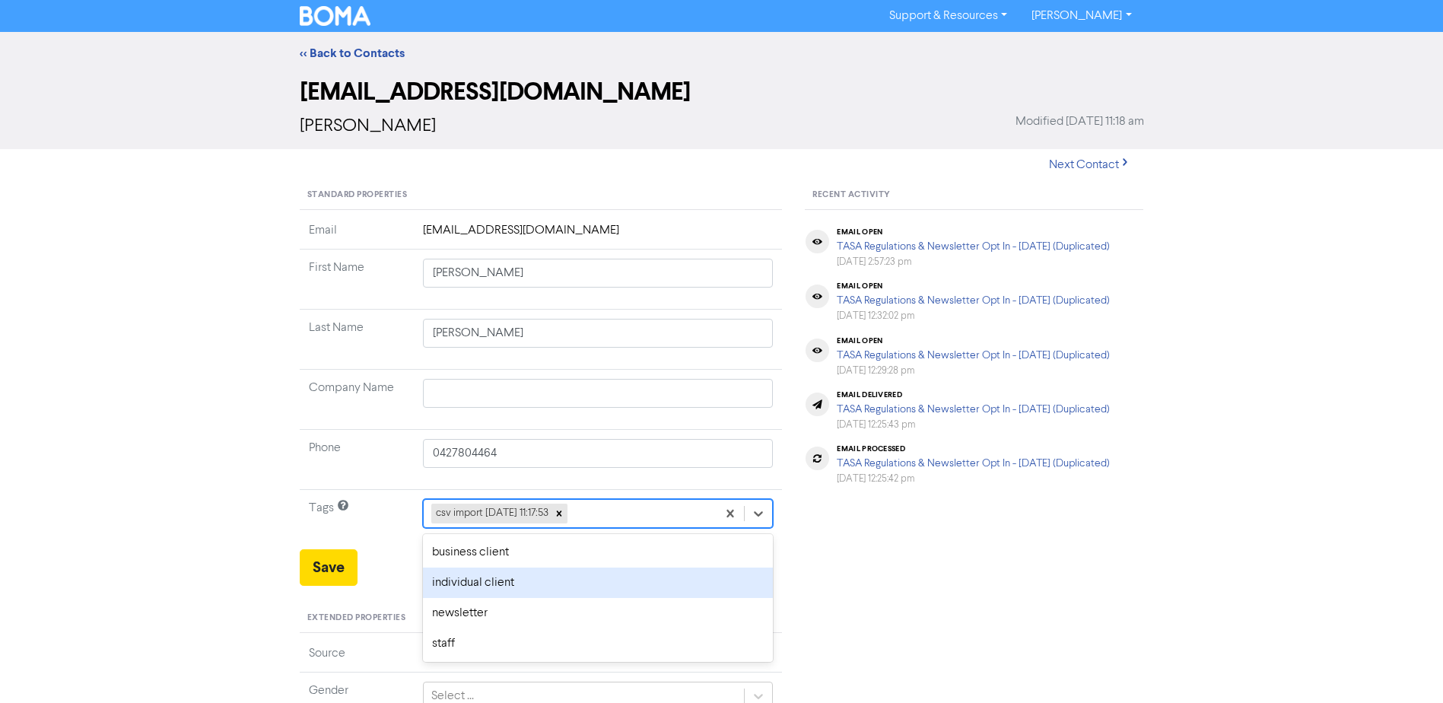
click at [510, 582] on div "individual client" at bounding box center [598, 582] width 351 height 30
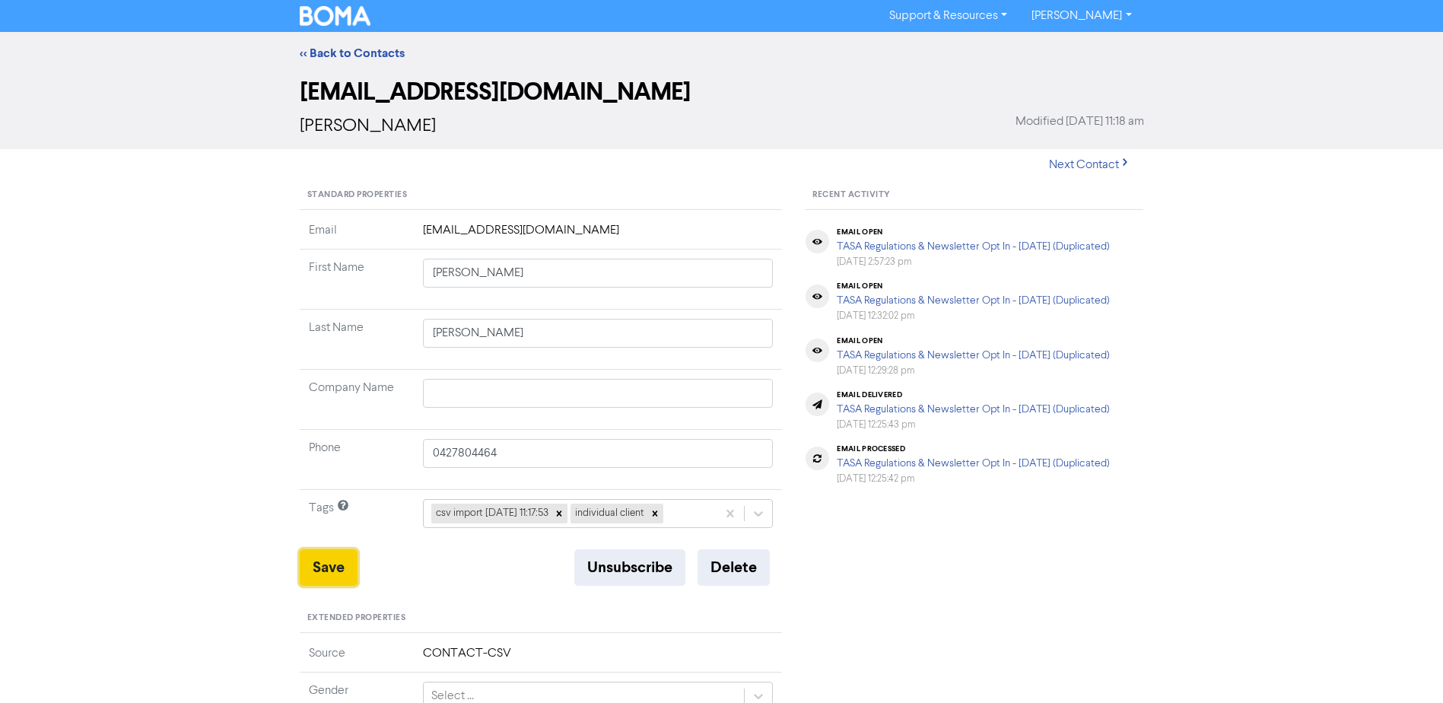
click at [329, 561] on button "Save" at bounding box center [329, 567] width 58 height 37
click at [385, 52] on link "<< Back to Contacts" at bounding box center [352, 53] width 105 height 15
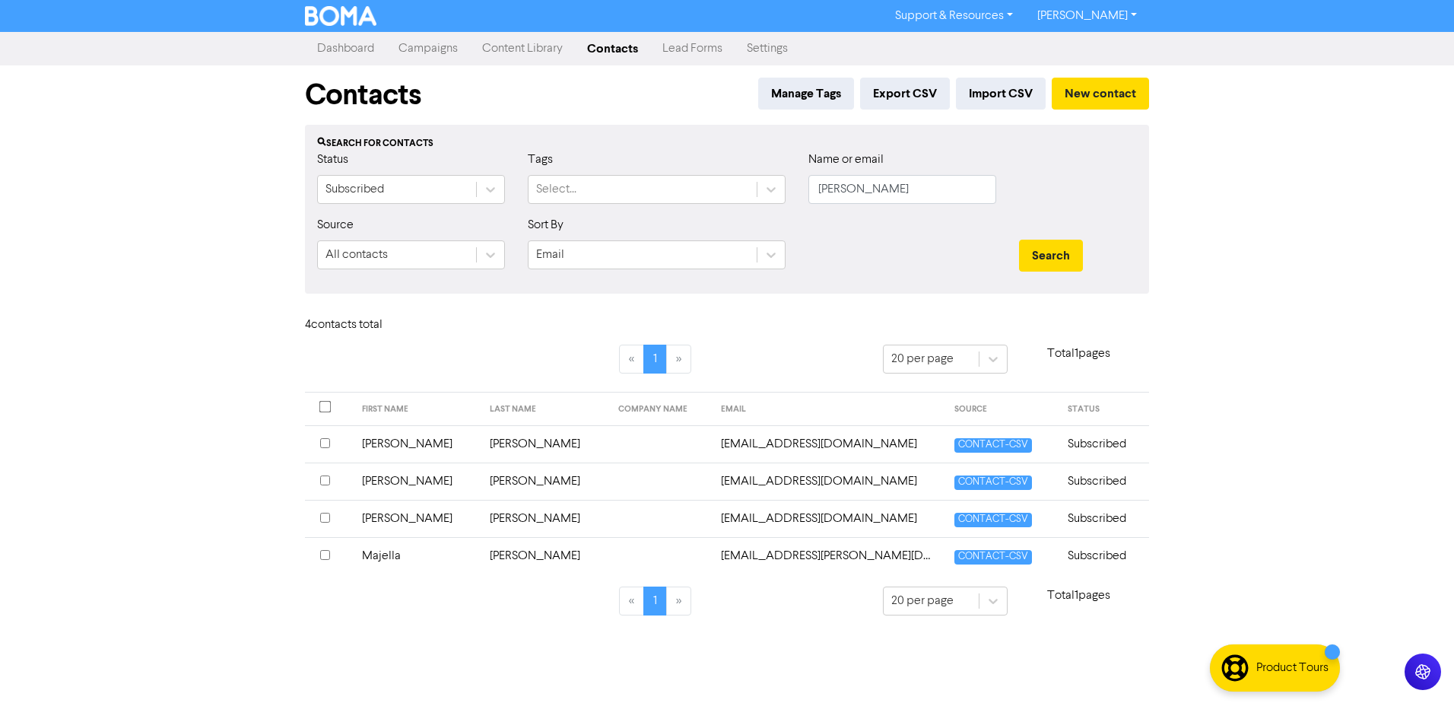
click at [383, 480] on td "[PERSON_NAME]" at bounding box center [417, 480] width 129 height 37
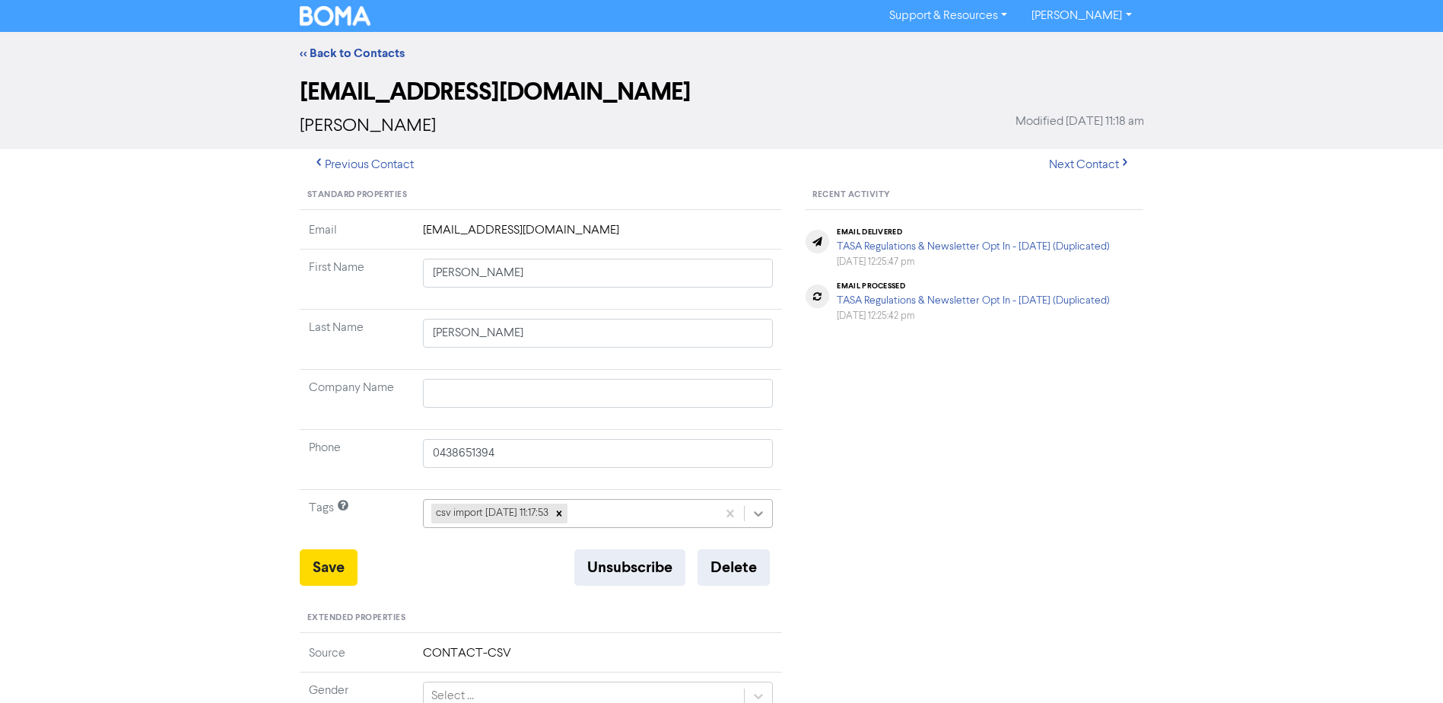
click at [761, 515] on icon at bounding box center [759, 513] width 9 height 5
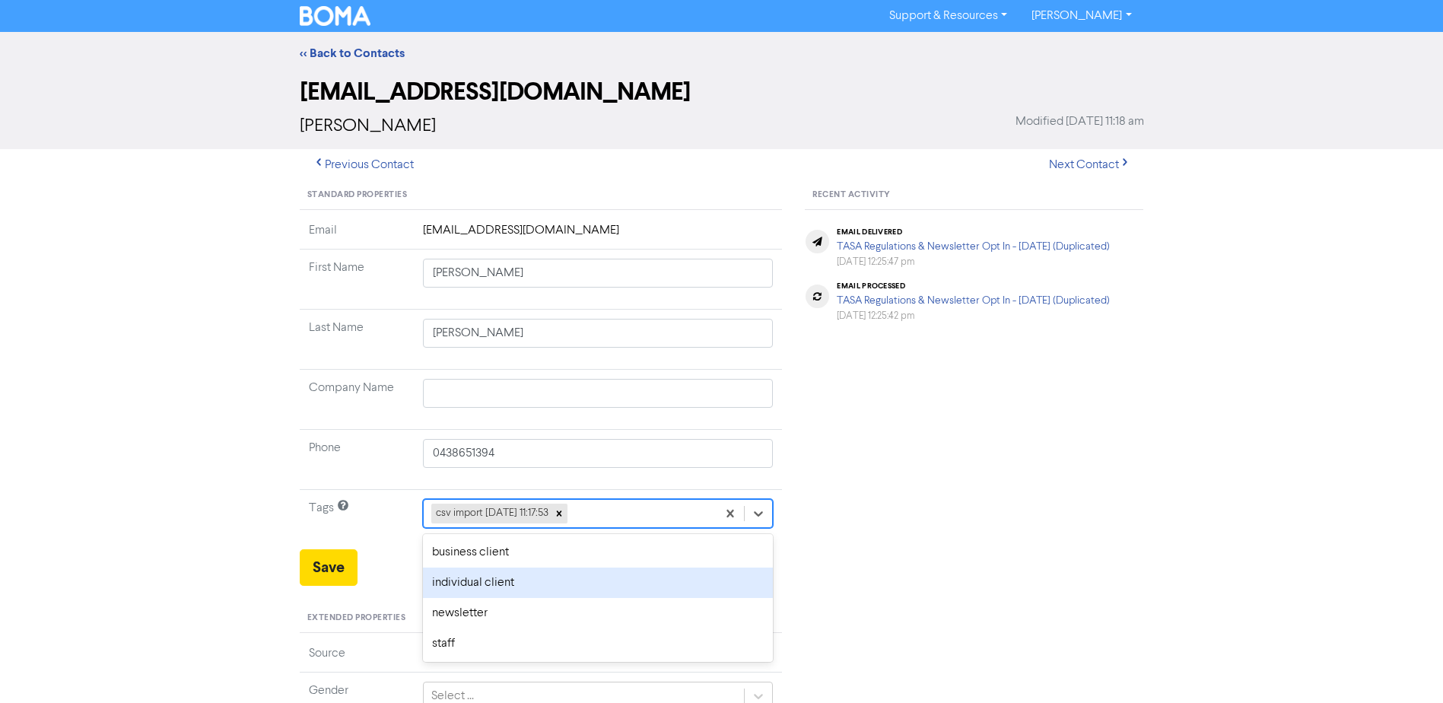
click at [510, 584] on div "individual client" at bounding box center [598, 582] width 351 height 30
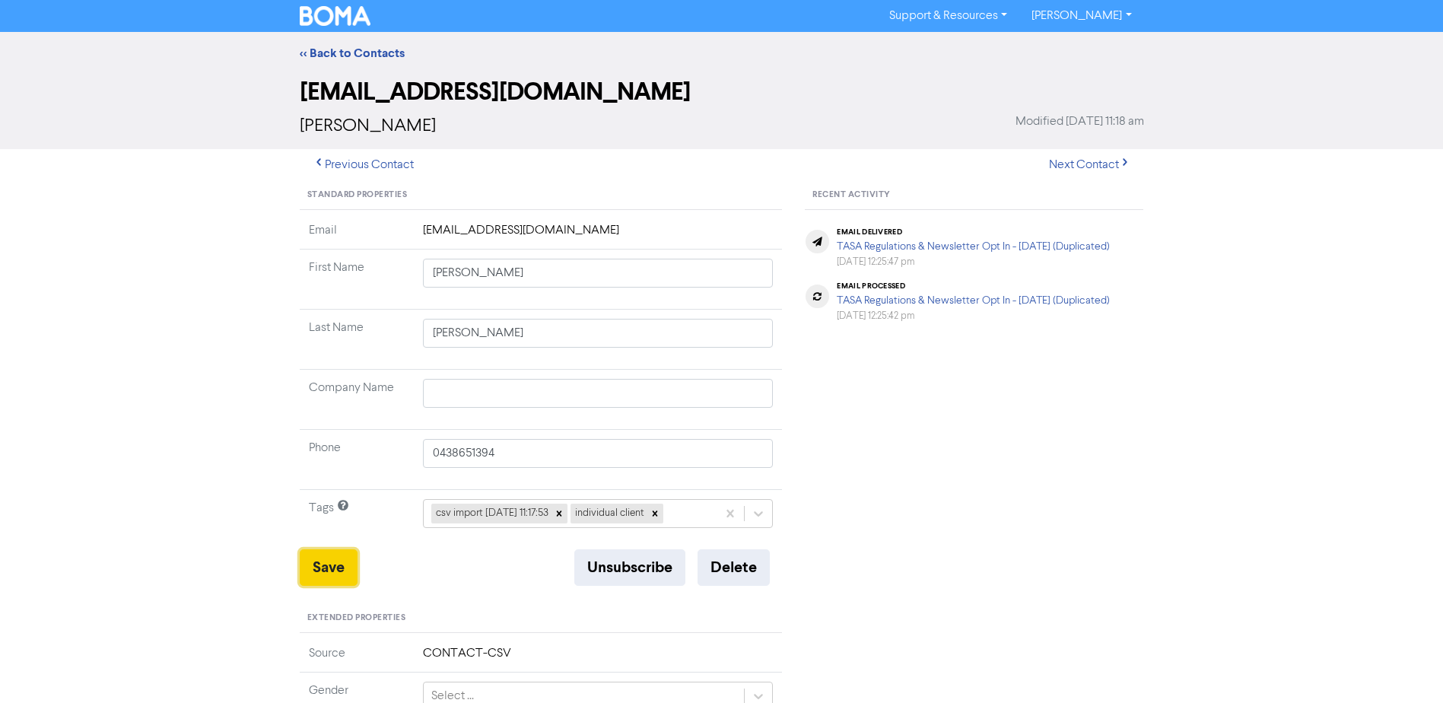
click at [329, 564] on button "Save" at bounding box center [329, 567] width 58 height 37
click at [368, 51] on link "<< Back to Contacts" at bounding box center [352, 53] width 105 height 15
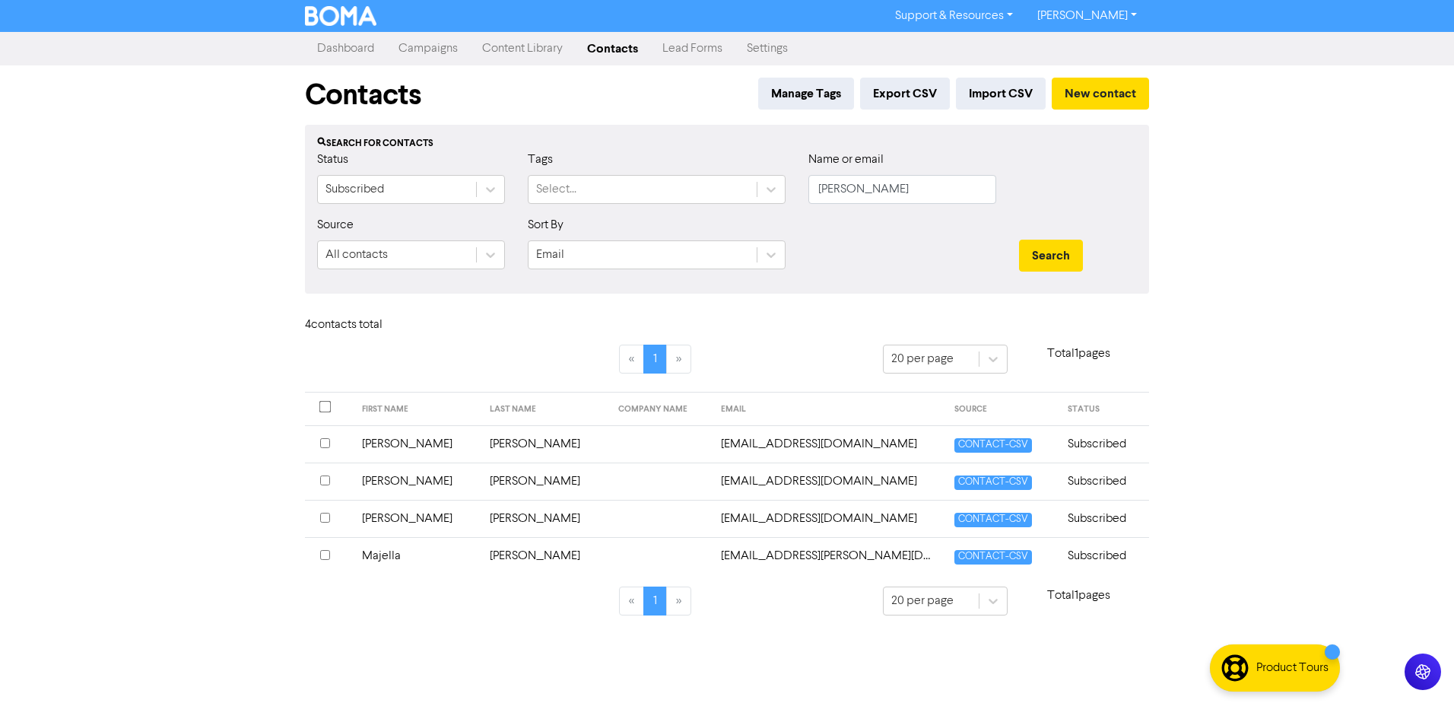
click at [384, 558] on td "Majella" at bounding box center [417, 555] width 129 height 37
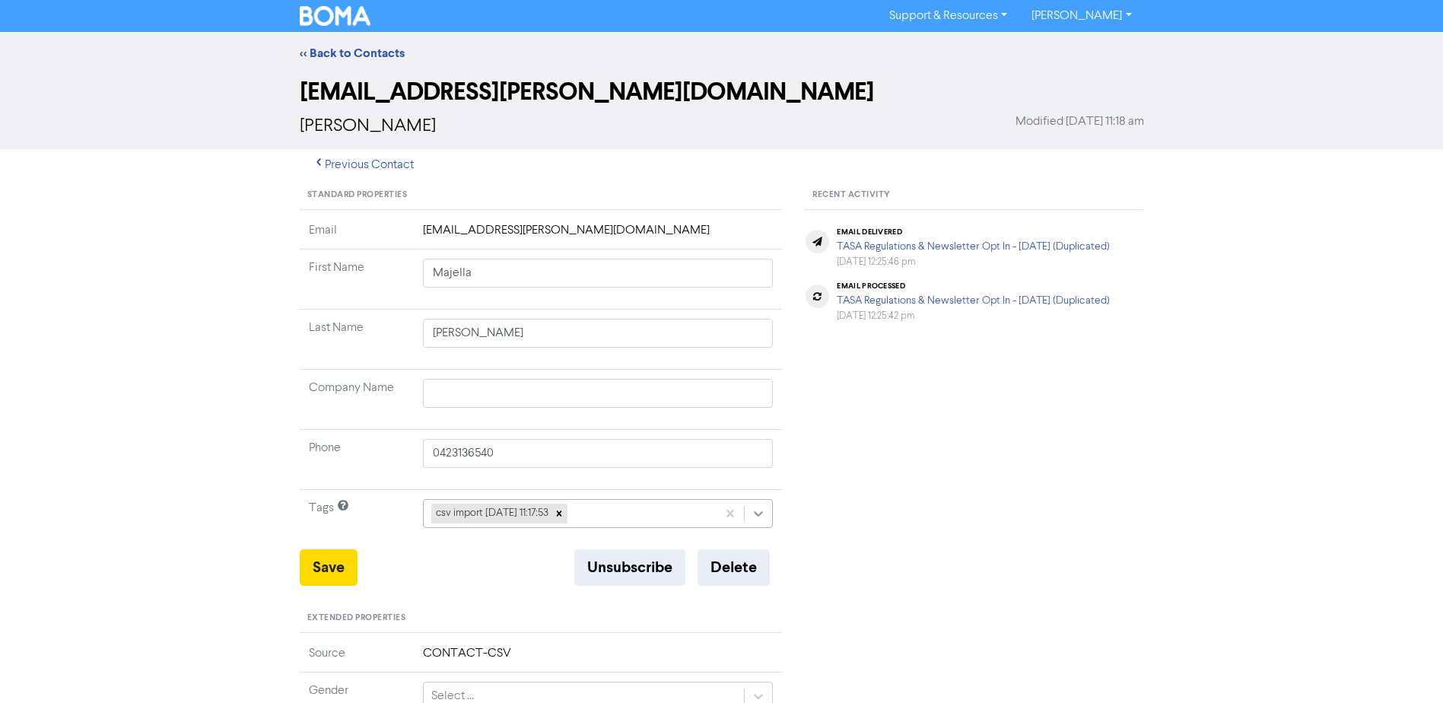
click at [758, 513] on icon at bounding box center [758, 513] width 15 height 15
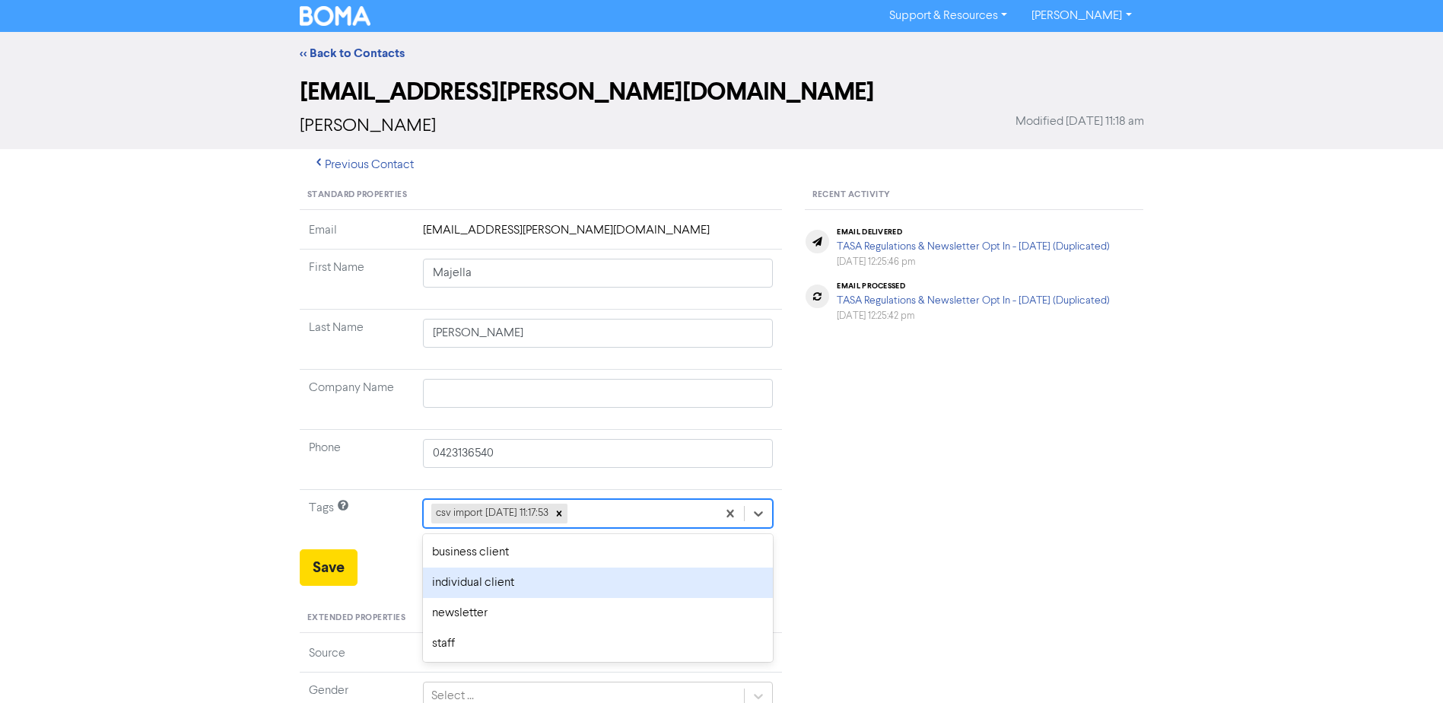
click at [503, 581] on div "individual client" at bounding box center [598, 582] width 351 height 30
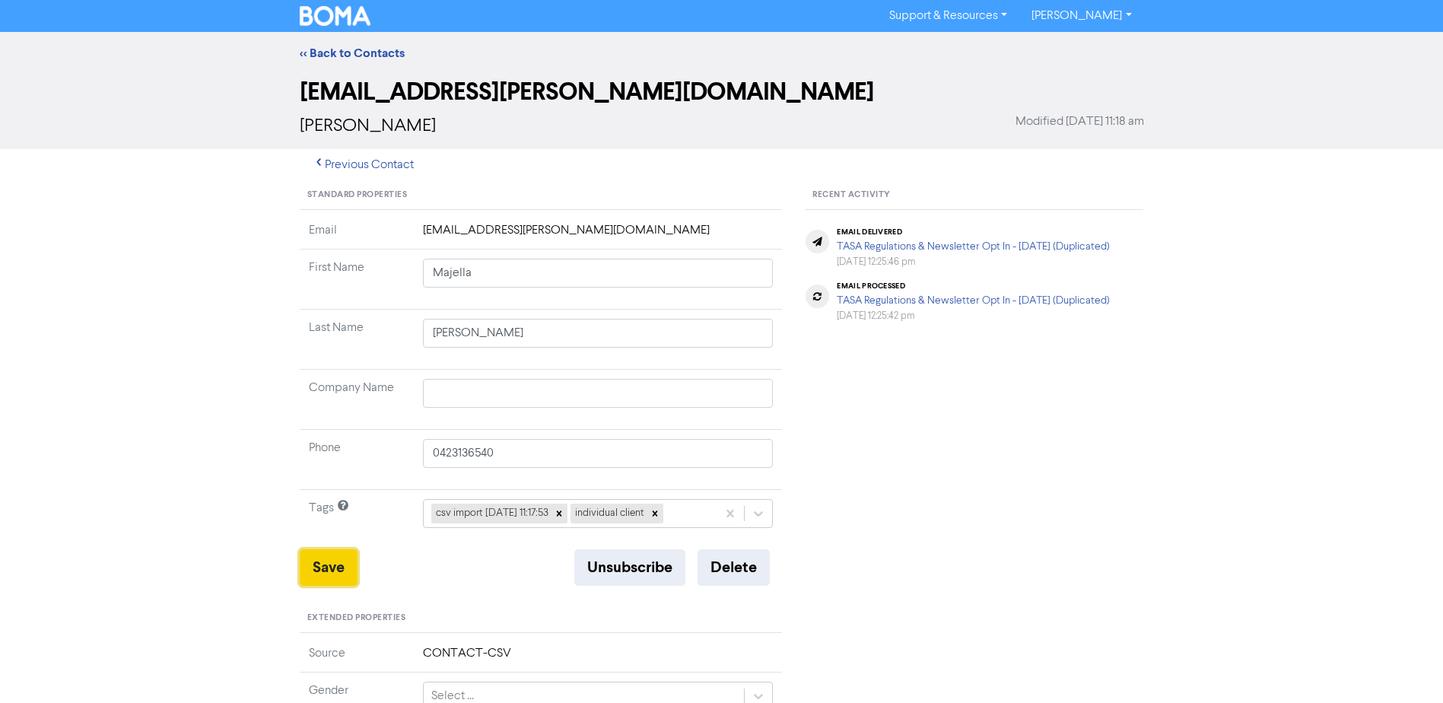
click at [326, 572] on button "Save" at bounding box center [329, 567] width 58 height 37
click at [337, 51] on link "<< Back to Contacts" at bounding box center [352, 53] width 105 height 15
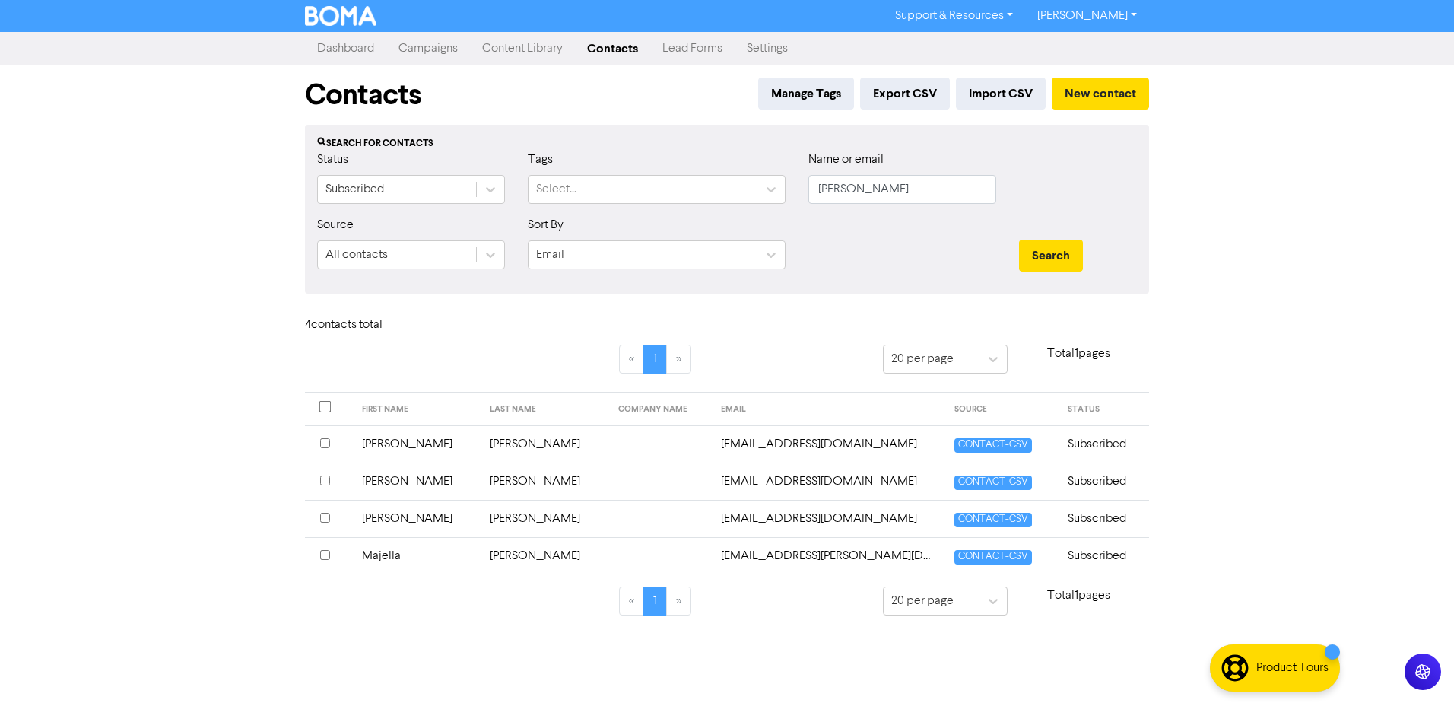
click at [386, 517] on td "[PERSON_NAME]" at bounding box center [417, 518] width 129 height 37
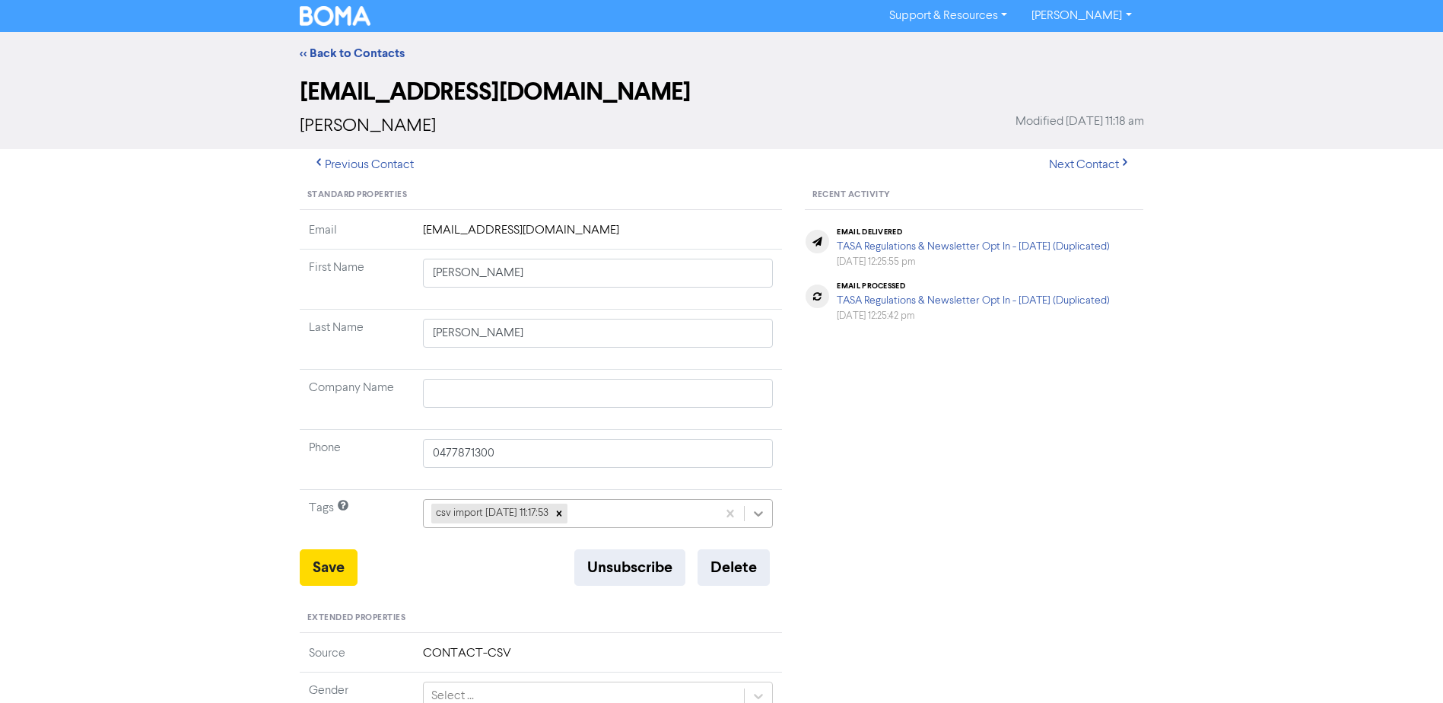
click at [761, 512] on icon at bounding box center [758, 513] width 15 height 15
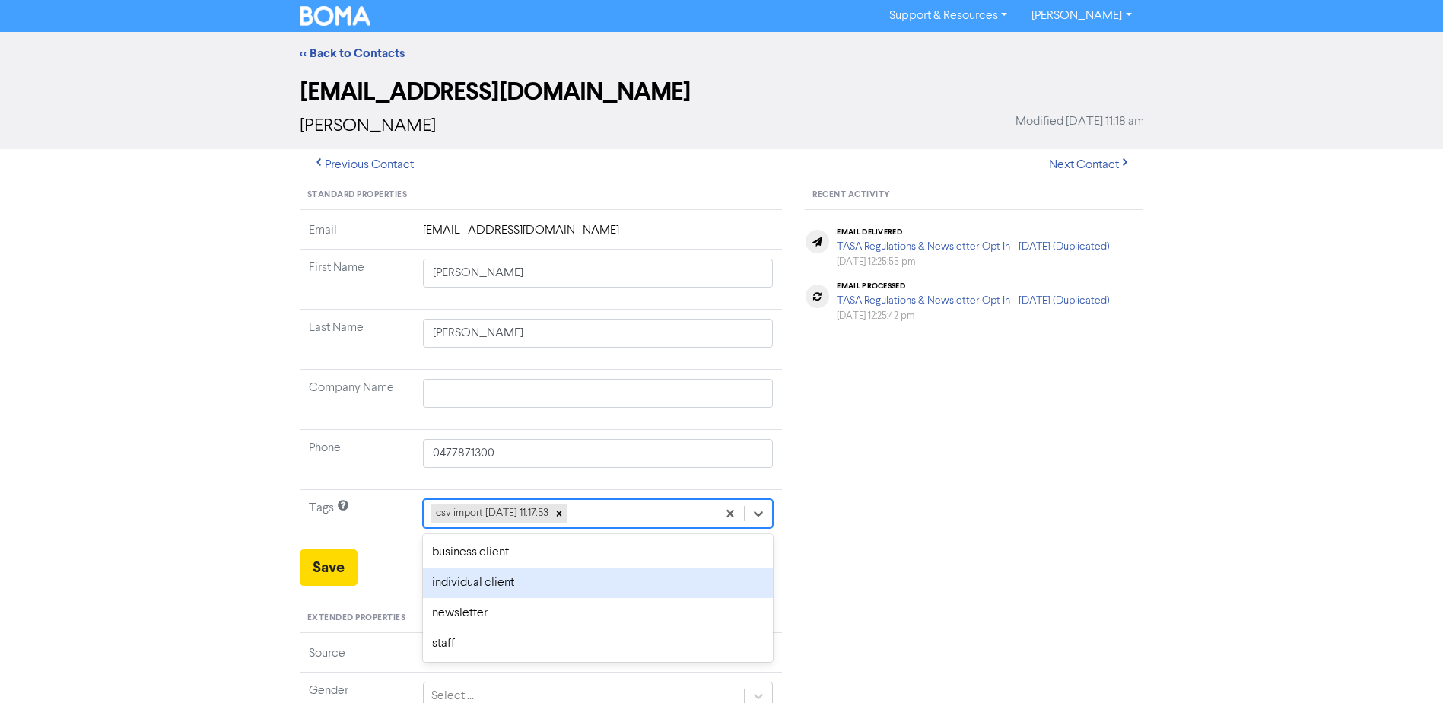
click at [486, 589] on div "individual client" at bounding box center [598, 582] width 351 height 30
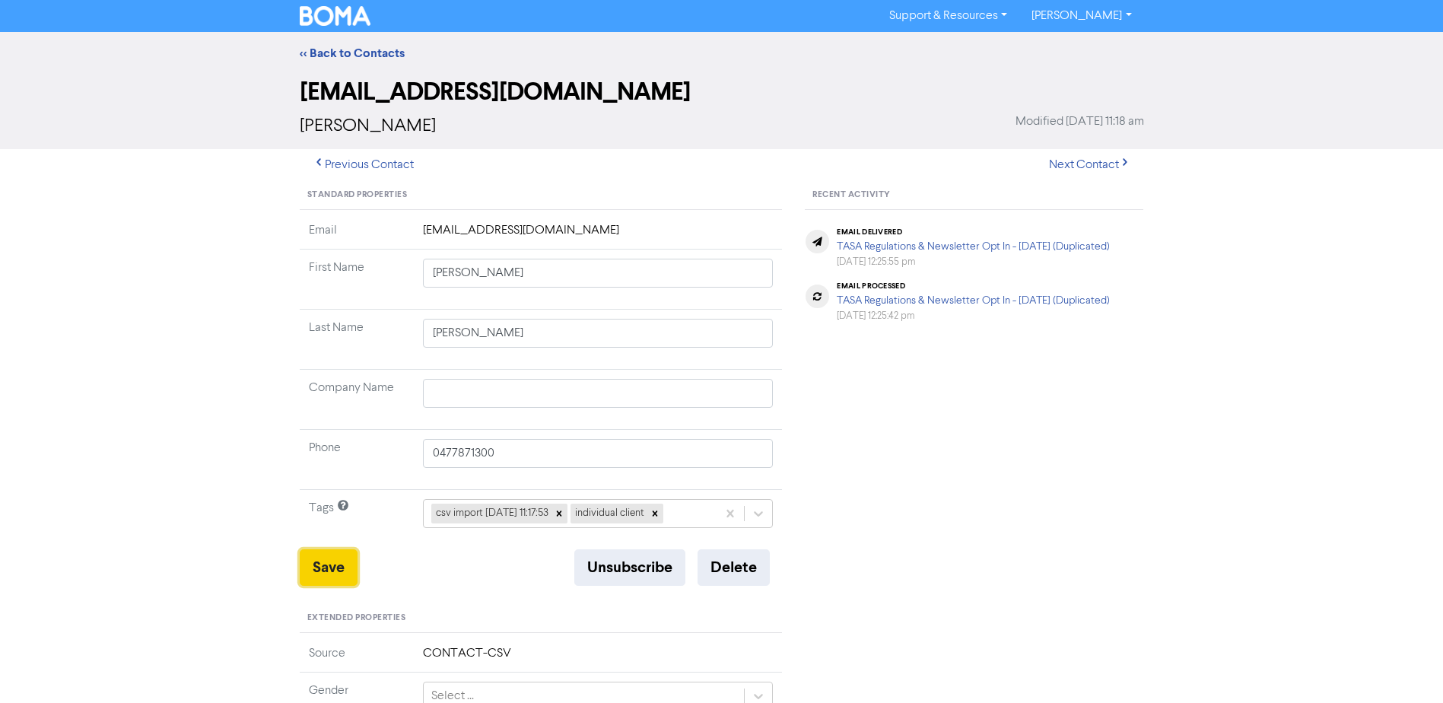
click at [332, 566] on button "Save" at bounding box center [329, 567] width 58 height 37
click at [371, 57] on link "<< Back to Contacts" at bounding box center [352, 53] width 105 height 15
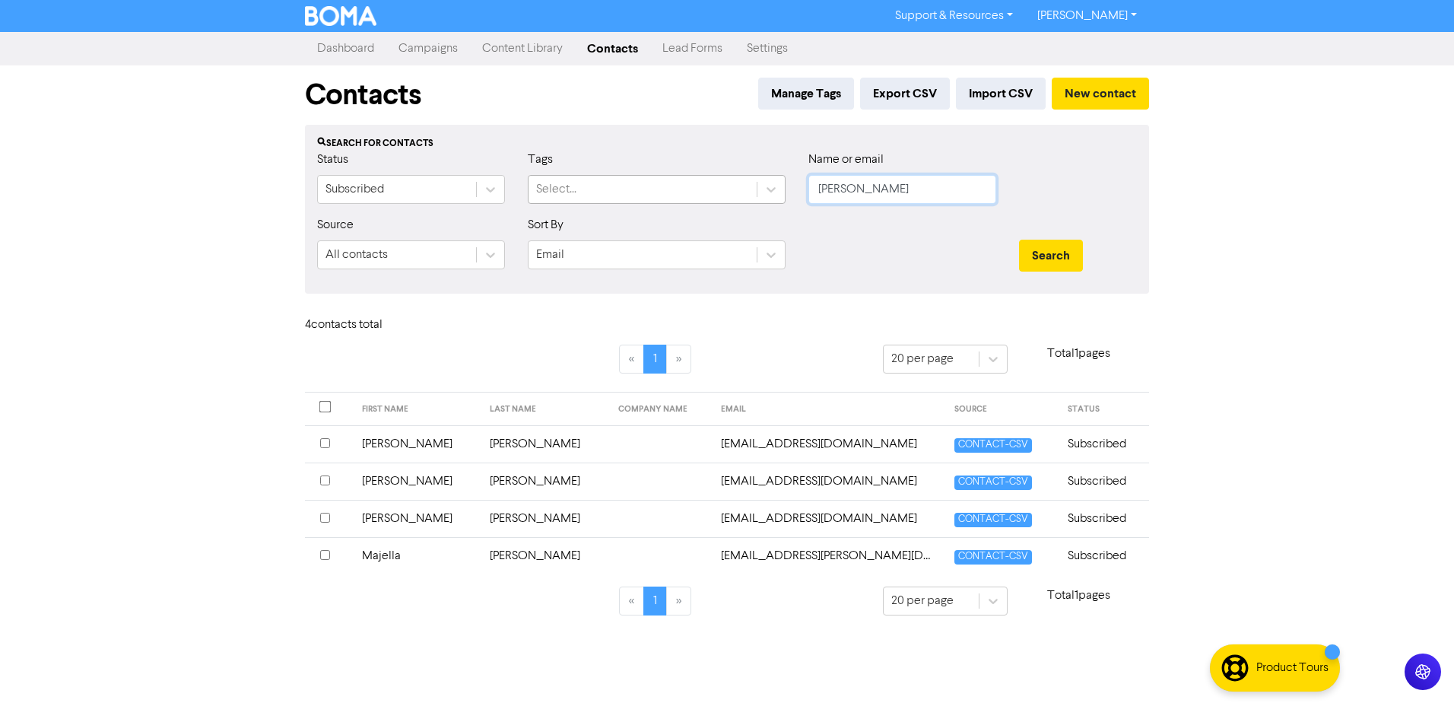
drag, startPoint x: 814, startPoint y: 192, endPoint x: 621, endPoint y: 197, distance: 192.5
click at [729, 198] on div "Status Subscribed Tags Select... Name or email [PERSON_NAME]" at bounding box center [727, 183] width 843 height 65
click at [1019, 240] on button "Search" at bounding box center [1051, 256] width 64 height 32
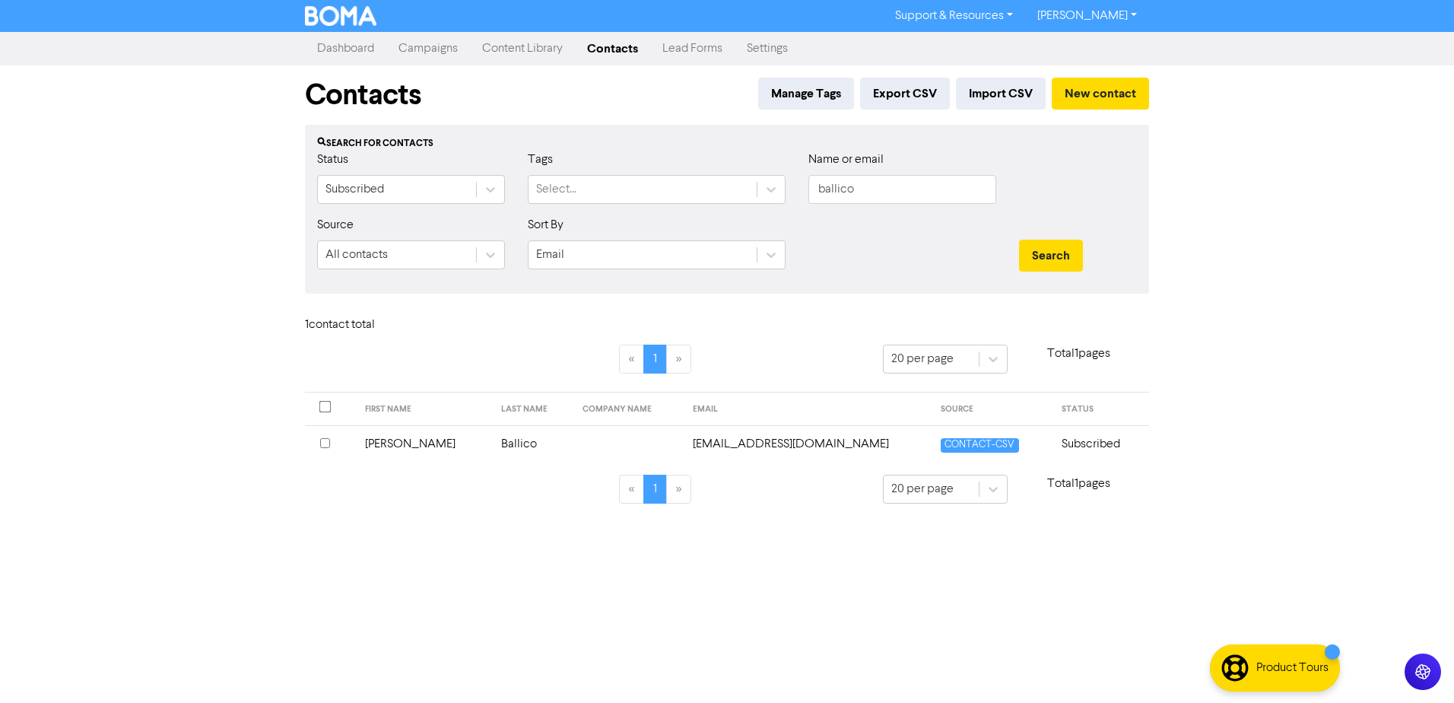
click at [394, 449] on td "[PERSON_NAME]" at bounding box center [424, 443] width 137 height 37
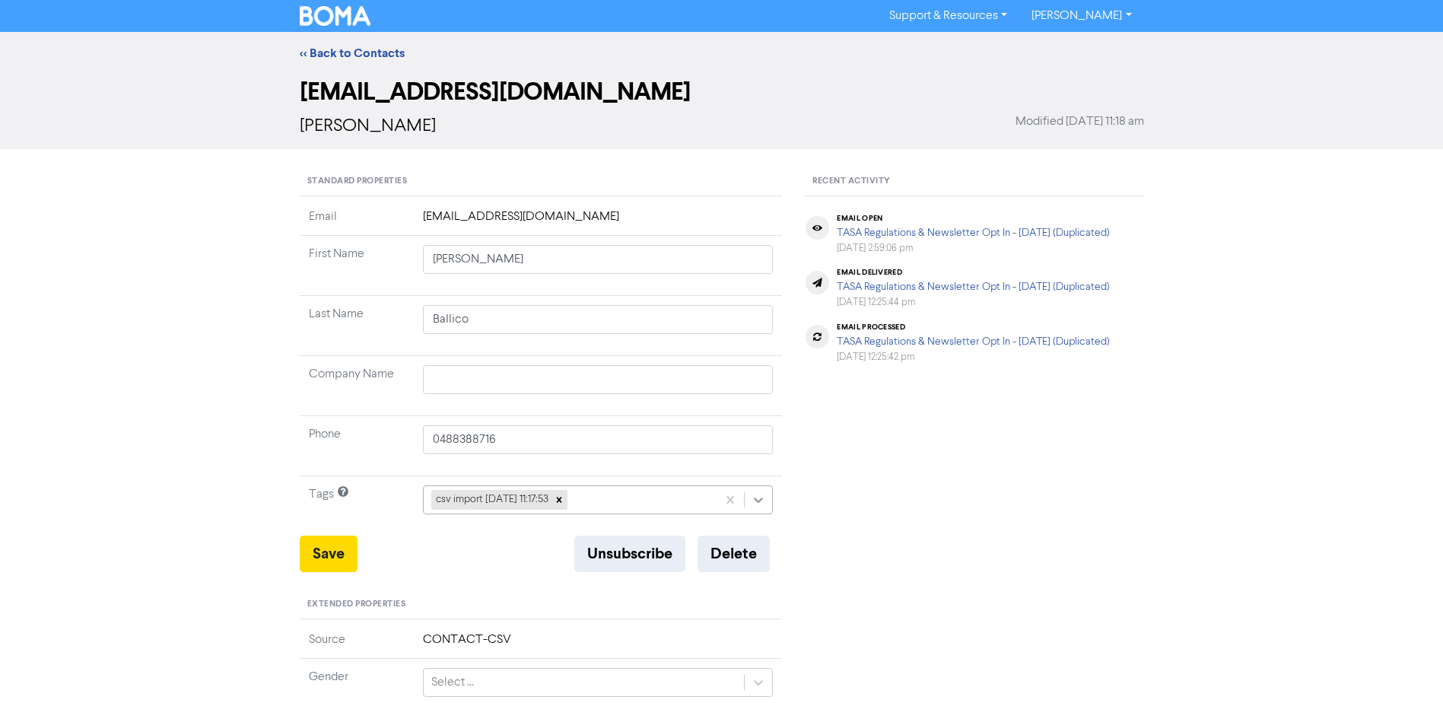
click at [755, 500] on icon at bounding box center [759, 499] width 9 height 5
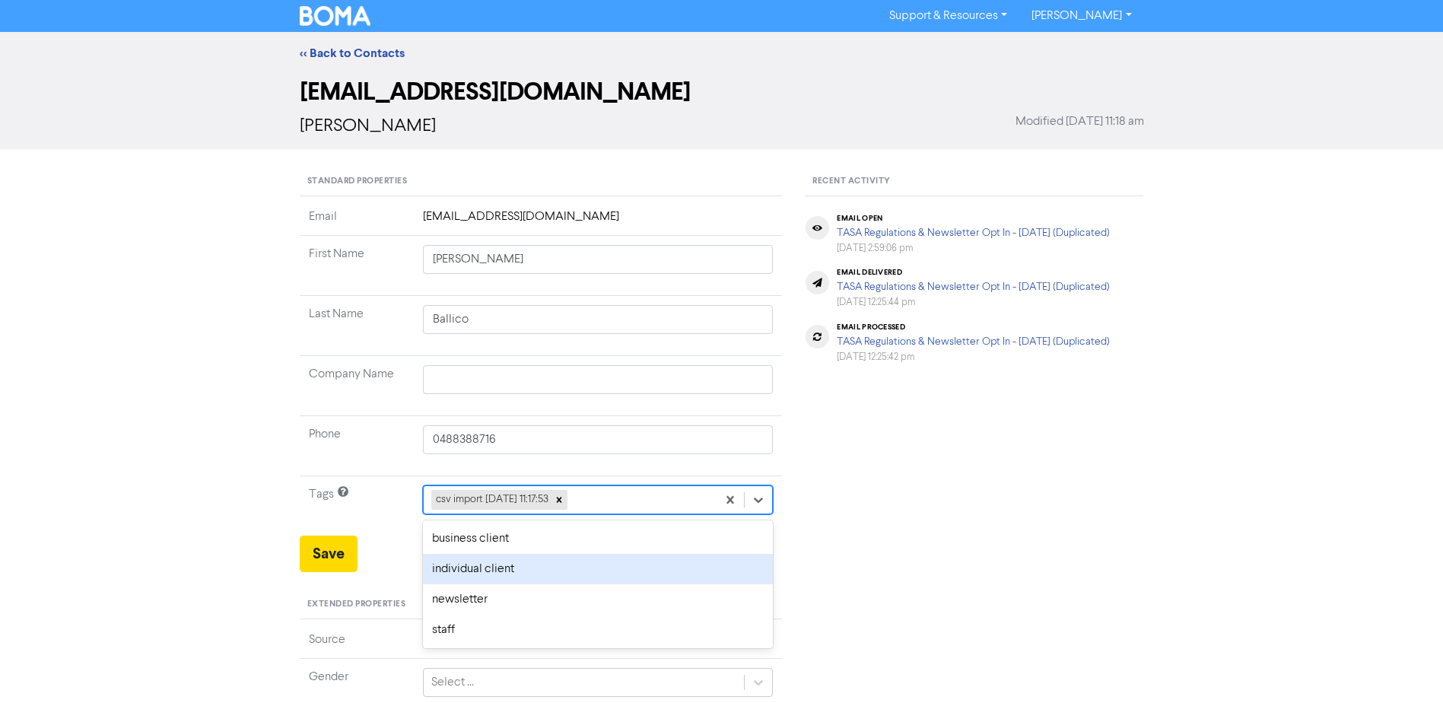
click at [497, 570] on div "individual client" at bounding box center [598, 569] width 351 height 30
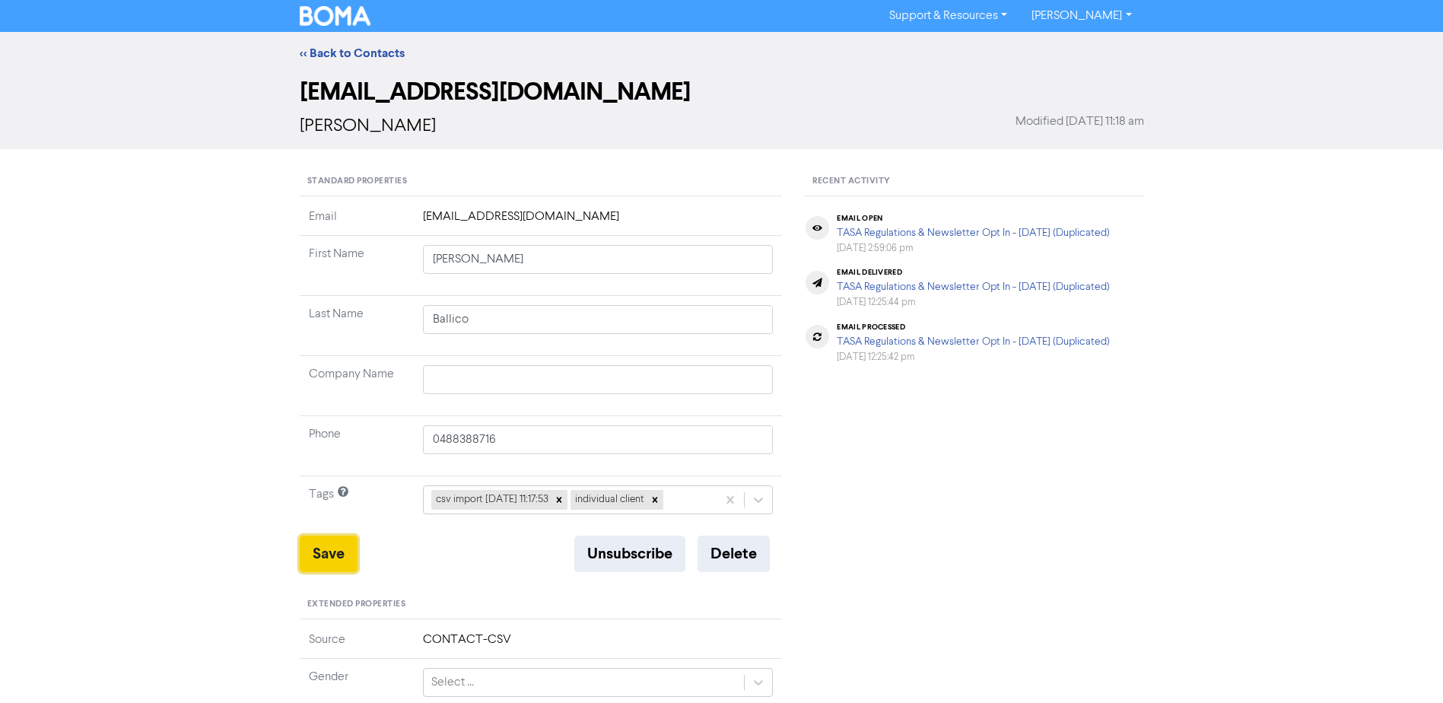
click at [316, 548] on button "Save" at bounding box center [329, 553] width 58 height 37
click at [332, 56] on link "<< Back to Contacts" at bounding box center [352, 53] width 105 height 15
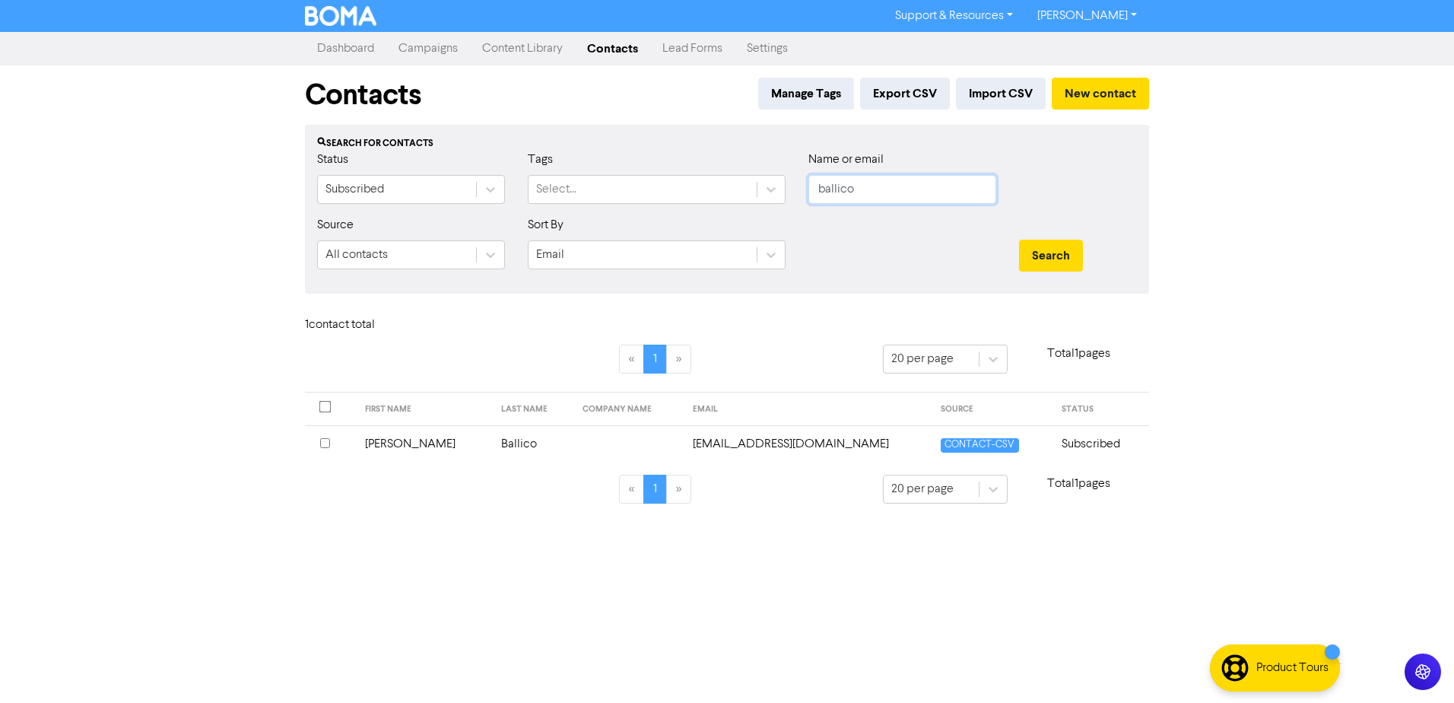
drag, startPoint x: 882, startPoint y: 195, endPoint x: 568, endPoint y: 215, distance: 314.8
click at [605, 217] on form "Status Subscribed Tags Select... Name or email ballico Source All contacts Sort…" at bounding box center [727, 216] width 820 height 131
click at [1019, 240] on button "Search" at bounding box center [1051, 256] width 64 height 32
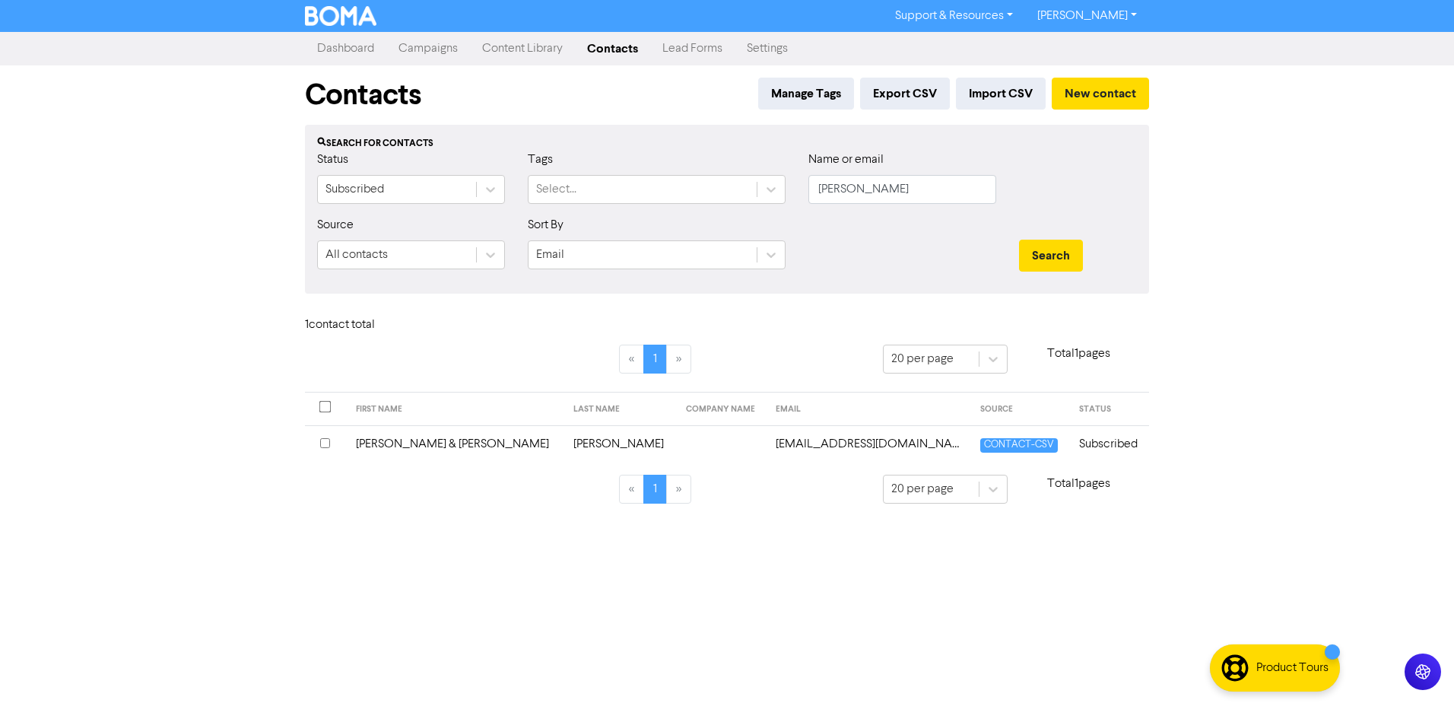
click at [395, 445] on td "[PERSON_NAME] & [PERSON_NAME]" at bounding box center [456, 443] width 218 height 37
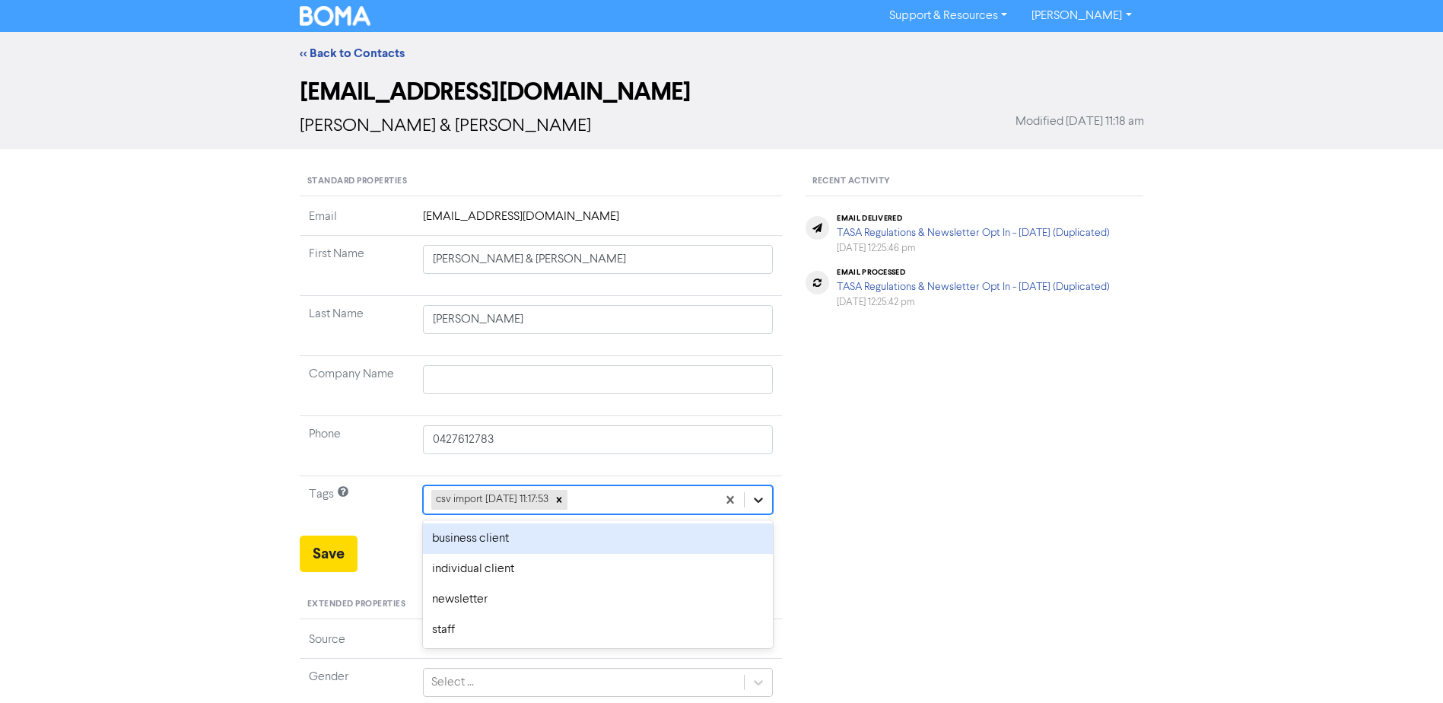
click at [763, 494] on icon at bounding box center [758, 499] width 15 height 15
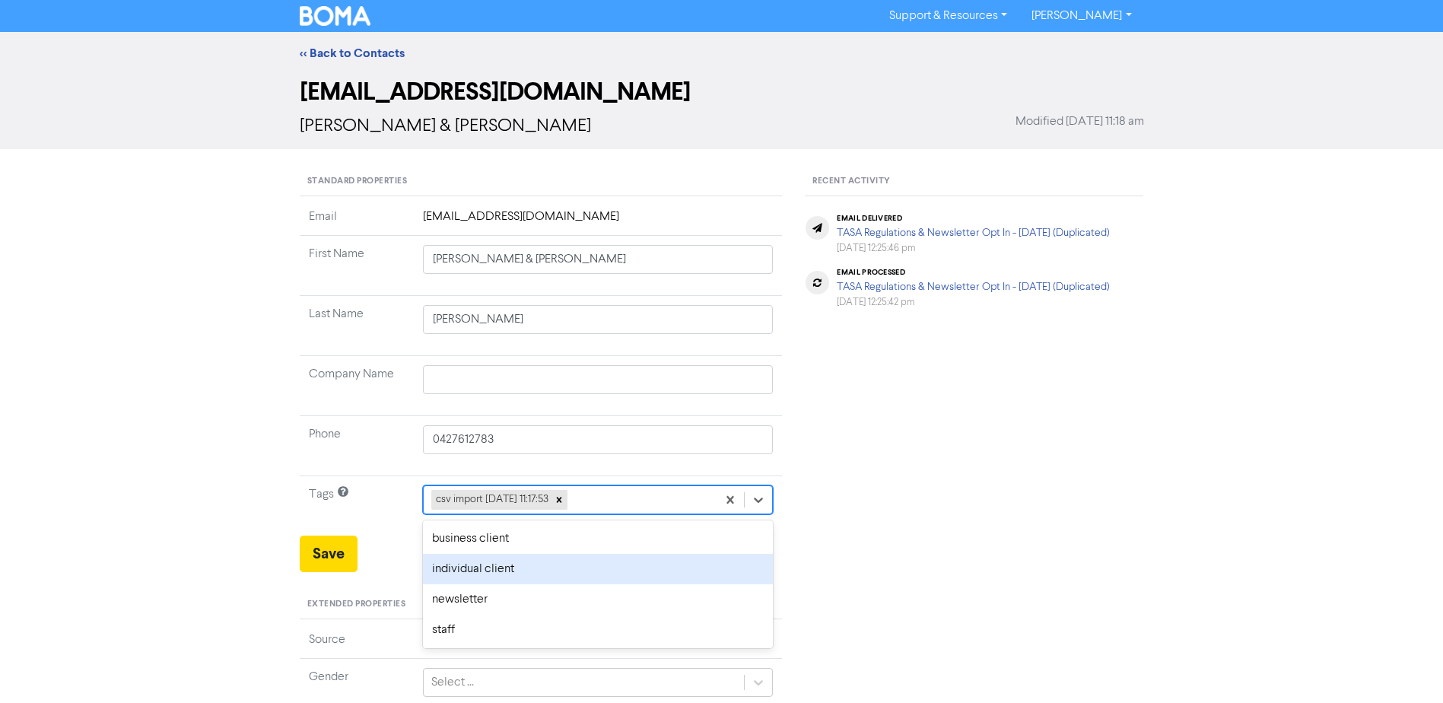
click at [504, 570] on div "individual client" at bounding box center [598, 569] width 351 height 30
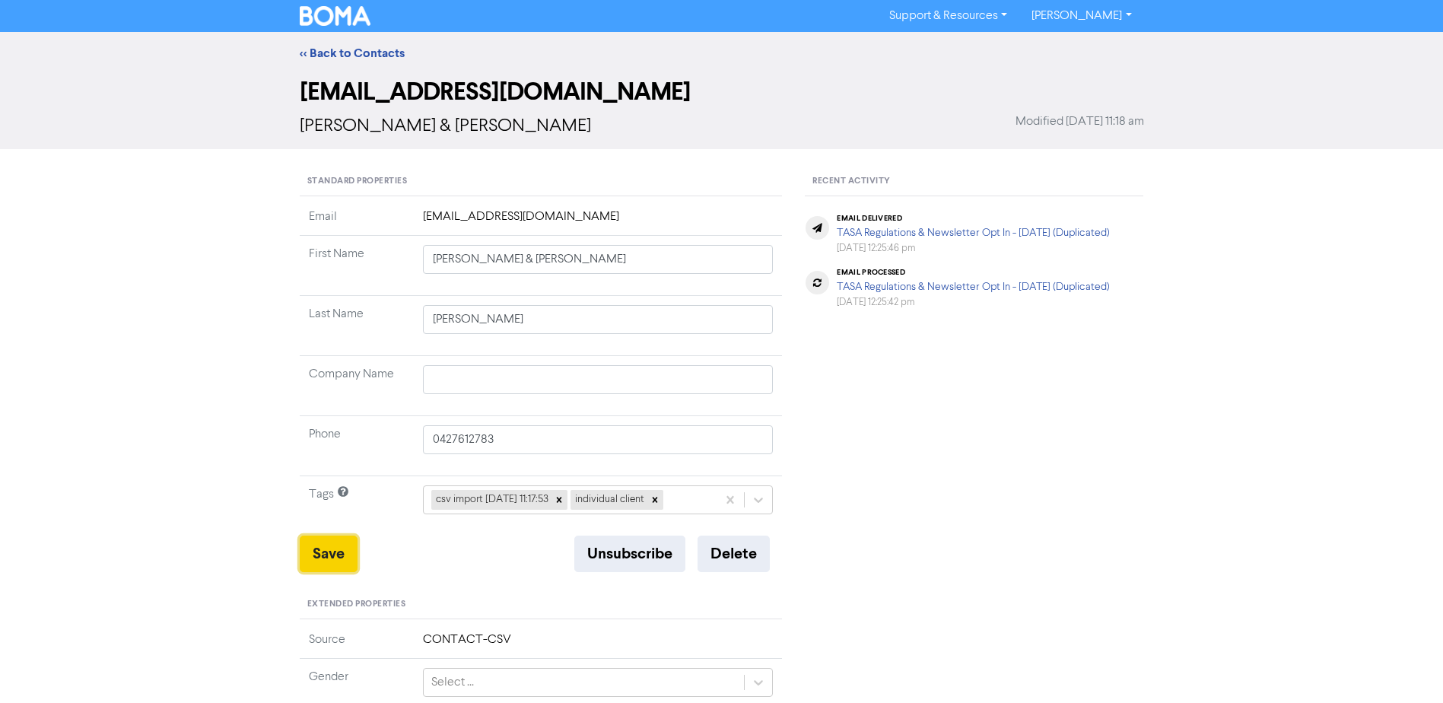
click at [332, 548] on button "Save" at bounding box center [329, 553] width 58 height 37
click at [353, 49] on link "<< Back to Contacts" at bounding box center [352, 53] width 105 height 15
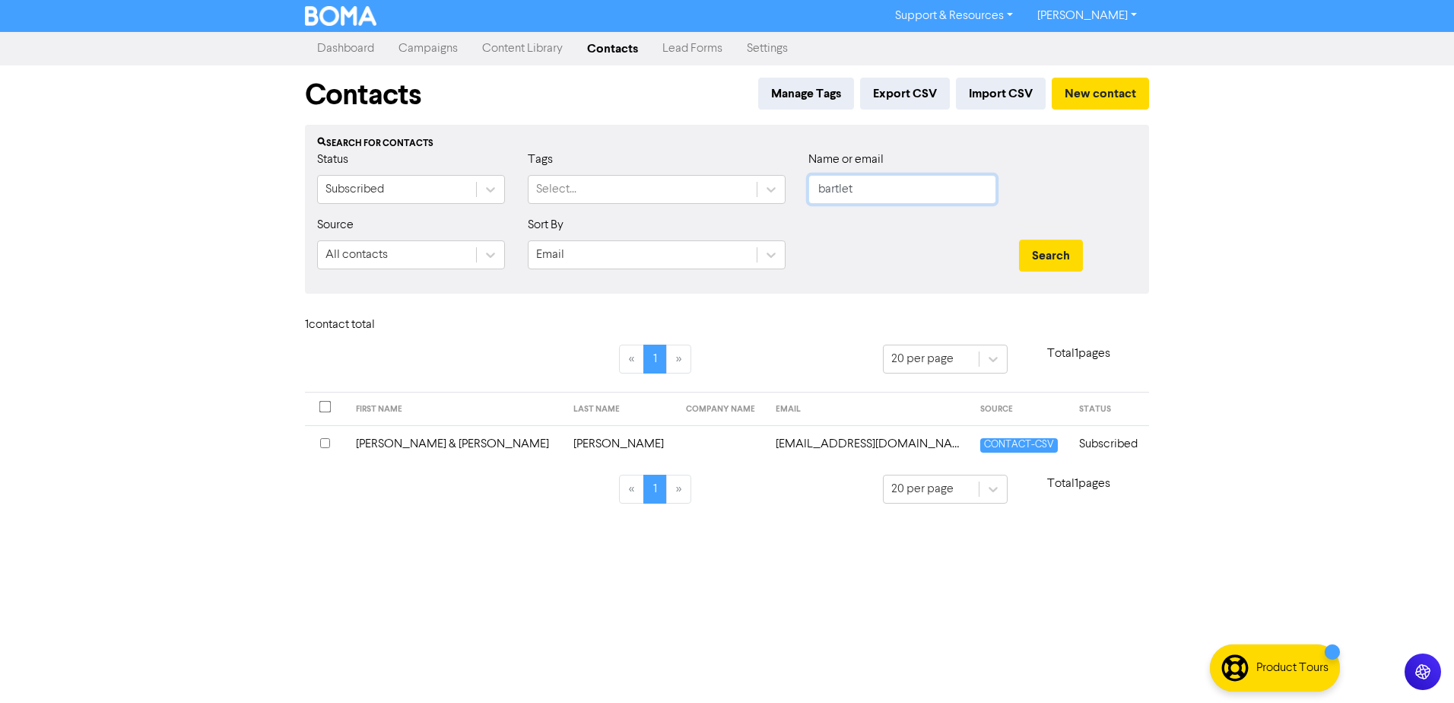
click at [1019, 240] on button "Search" at bounding box center [1051, 256] width 64 height 32
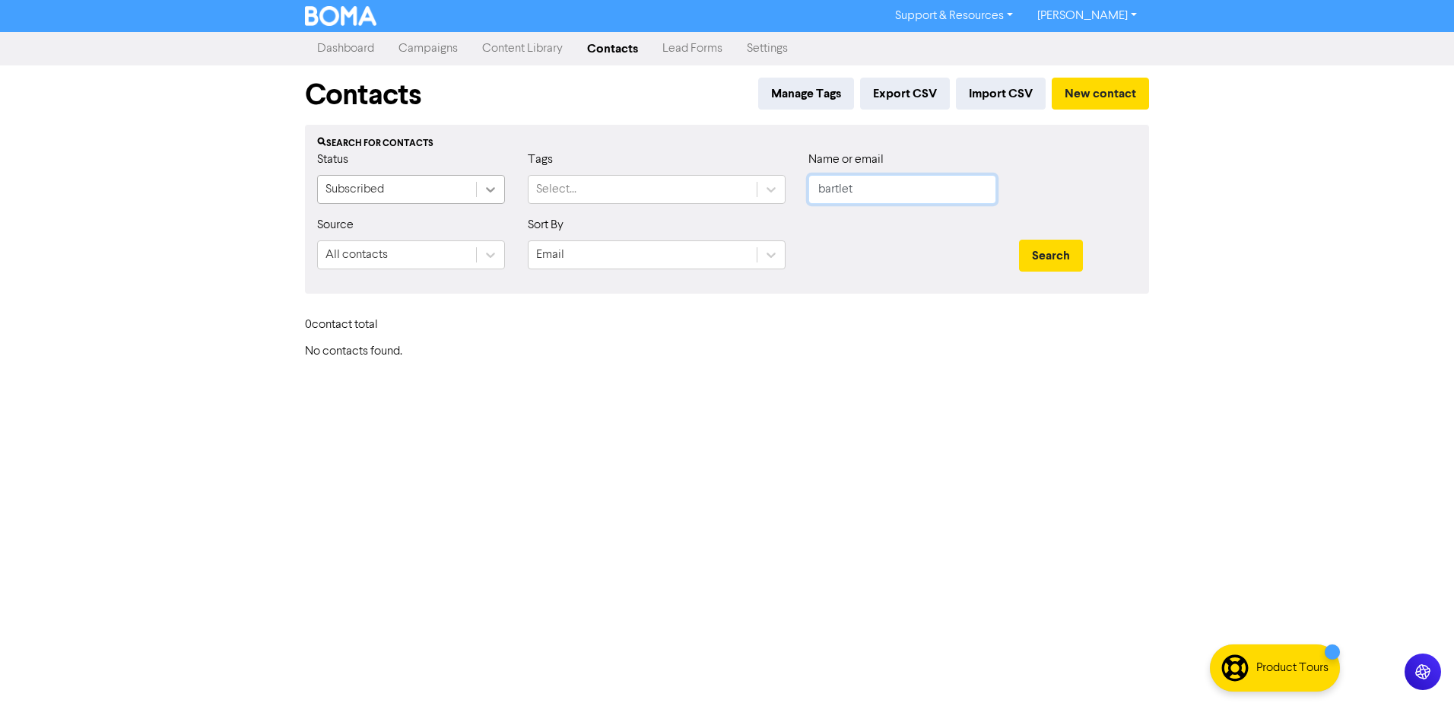
drag, startPoint x: 869, startPoint y: 192, endPoint x: 490, endPoint y: 202, distance: 379.7
click at [539, 205] on div "Status Subscribed Tags Select... Name or email bartlet" at bounding box center [727, 183] width 843 height 65
click at [1019, 240] on button "Search" at bounding box center [1051, 256] width 64 height 32
drag, startPoint x: 884, startPoint y: 191, endPoint x: 618, endPoint y: 191, distance: 265.5
click at [662, 191] on div "Status Subscribed Tags Select... Name or email [PERSON_NAME]" at bounding box center [727, 183] width 843 height 65
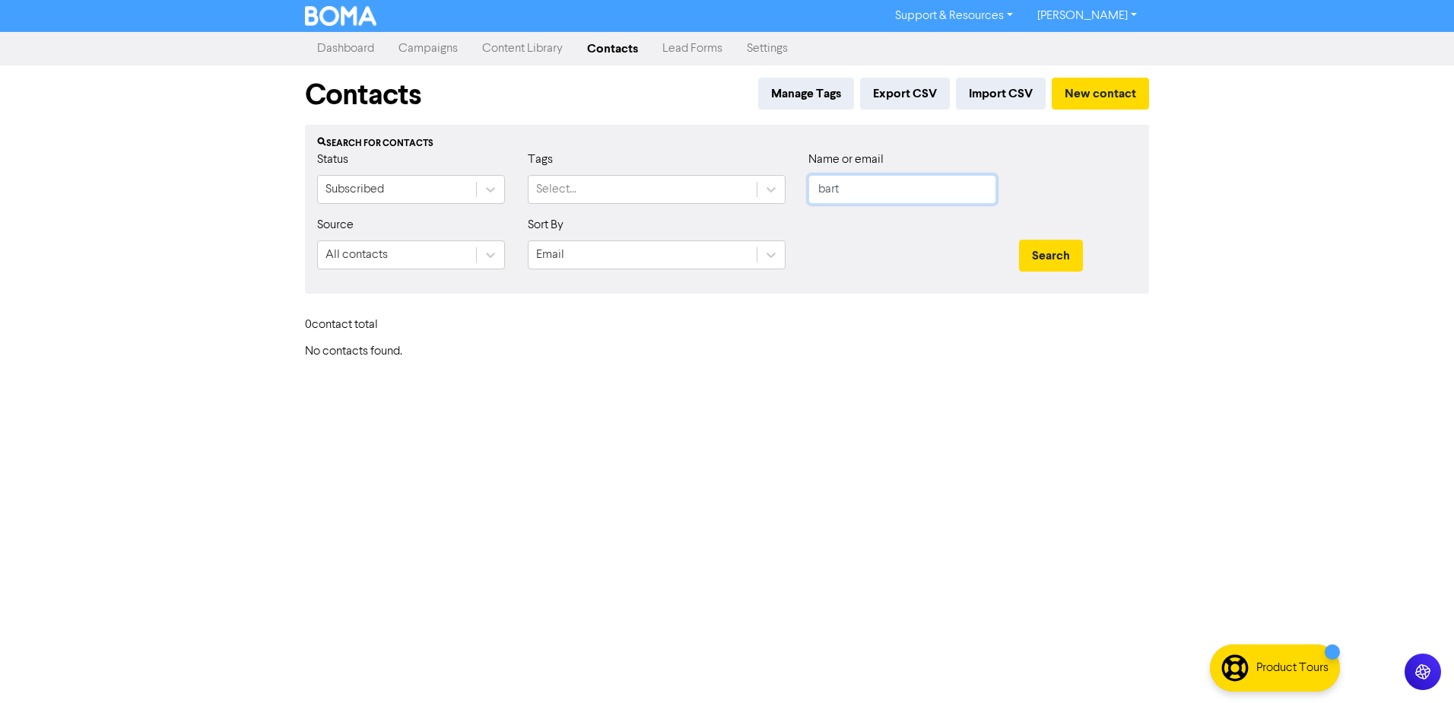
click at [1019, 240] on button "Search" at bounding box center [1051, 256] width 64 height 32
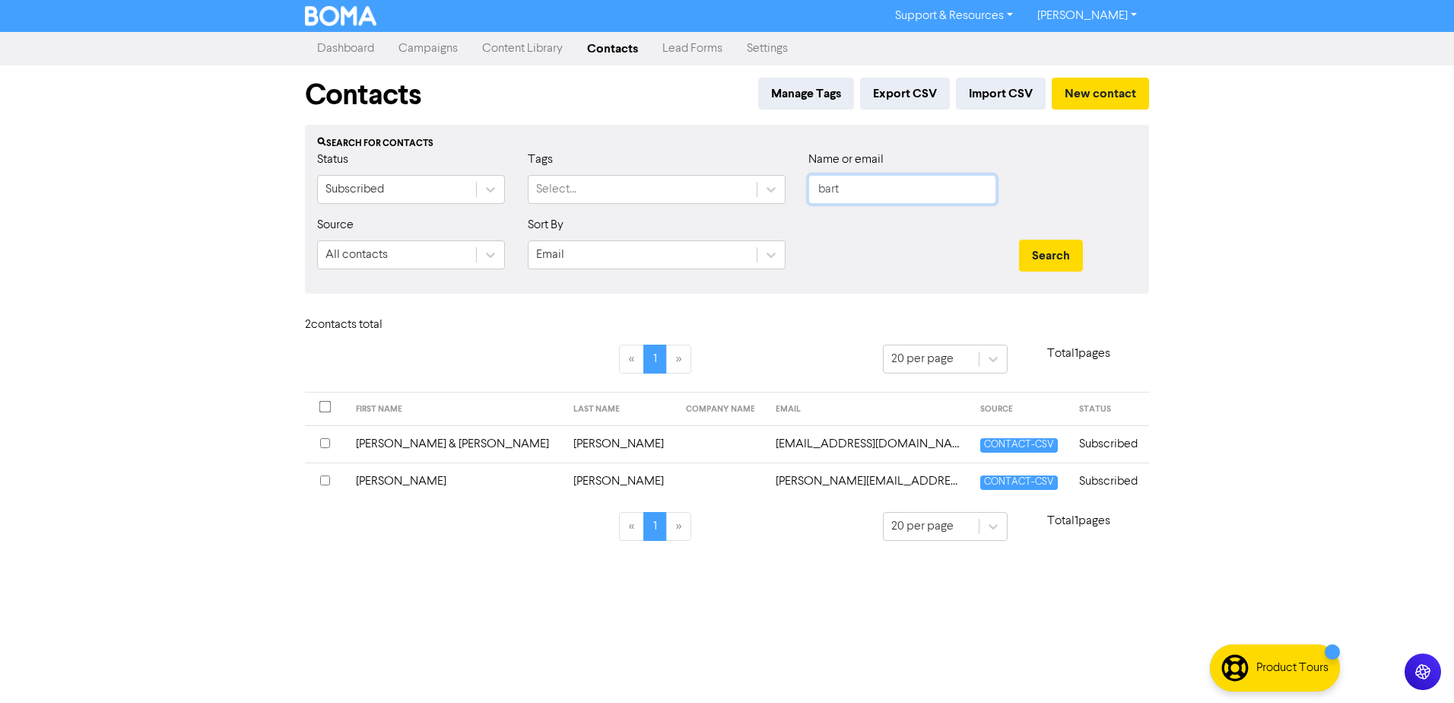
drag, startPoint x: 891, startPoint y: 190, endPoint x: 631, endPoint y: 214, distance: 262.0
click at [639, 214] on div "Status Subscribed Tags Select... Name or email [PERSON_NAME]" at bounding box center [727, 183] width 843 height 65
click at [1019, 240] on button "Search" at bounding box center [1051, 256] width 64 height 32
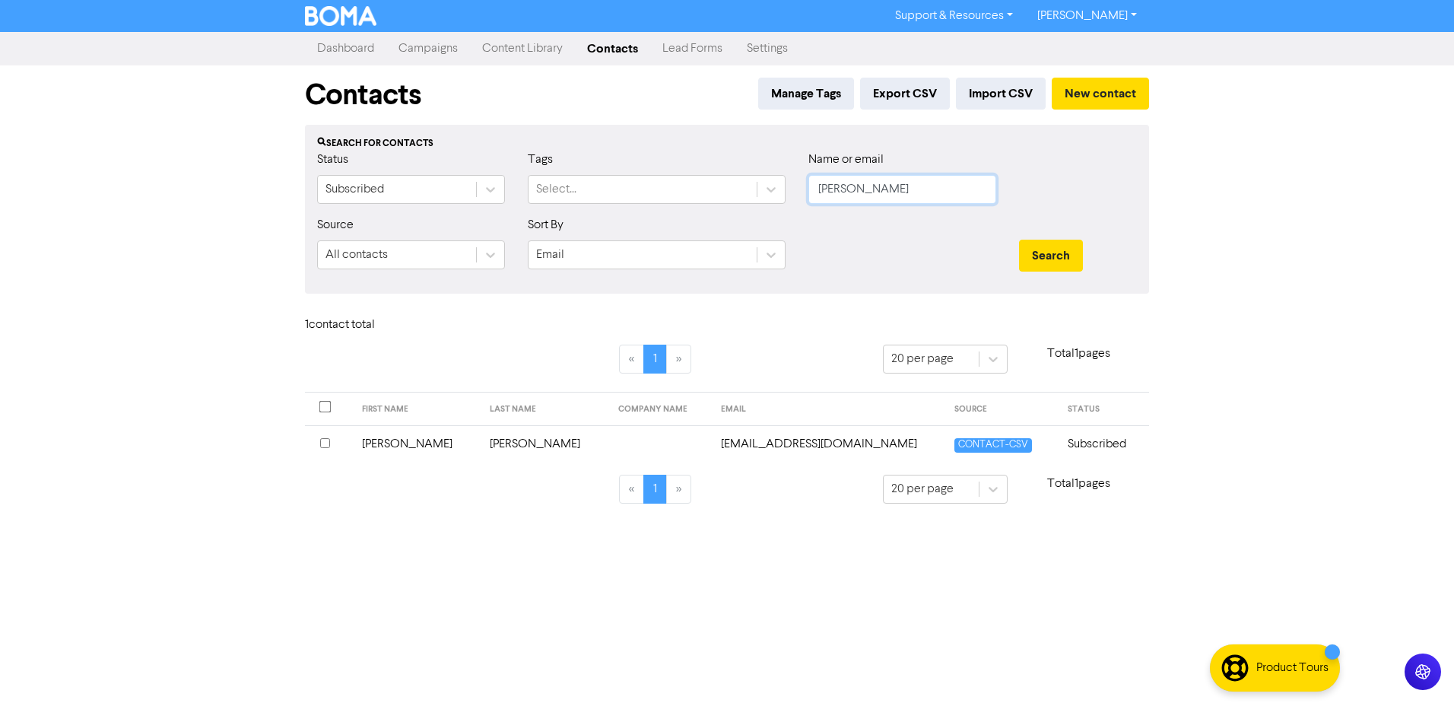
click at [1019, 240] on button "Search" at bounding box center [1051, 256] width 64 height 32
click at [383, 440] on td "[PERSON_NAME]" at bounding box center [417, 443] width 129 height 37
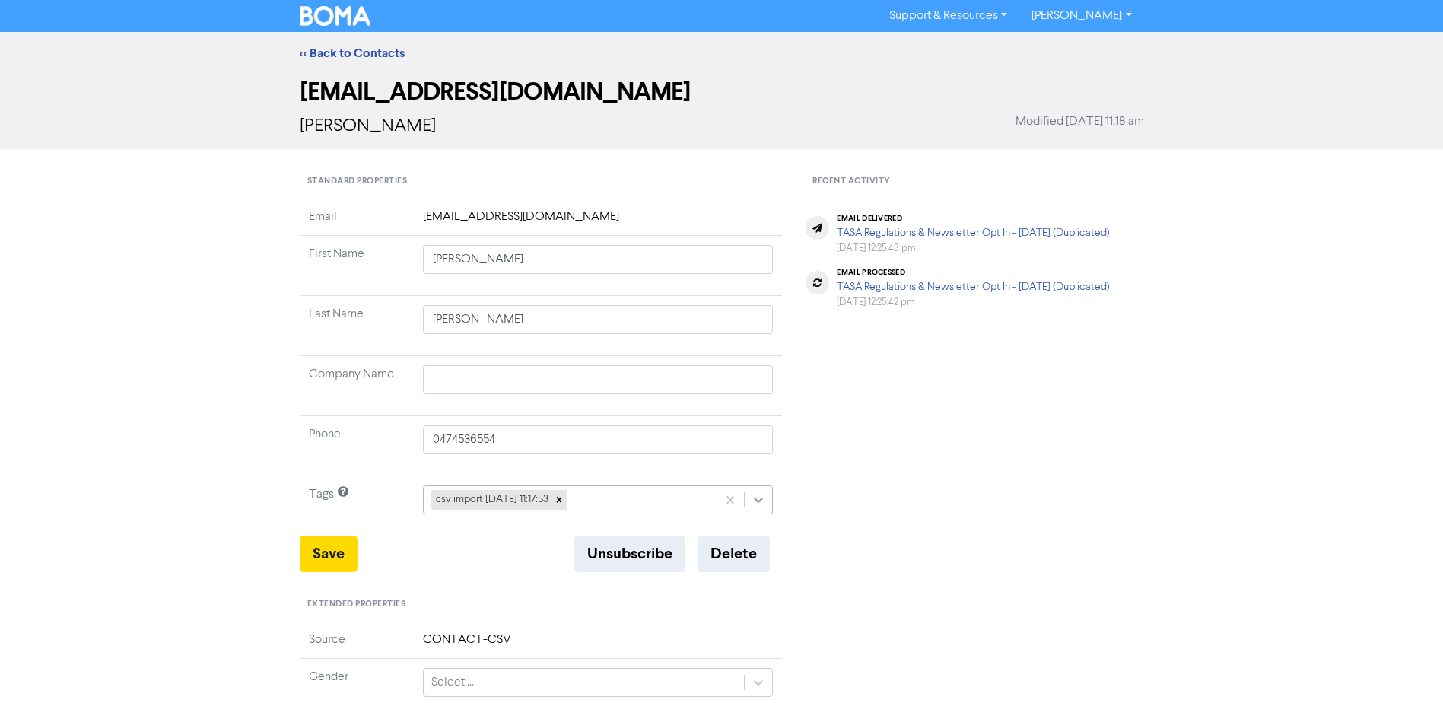
click at [753, 501] on icon at bounding box center [758, 499] width 15 height 15
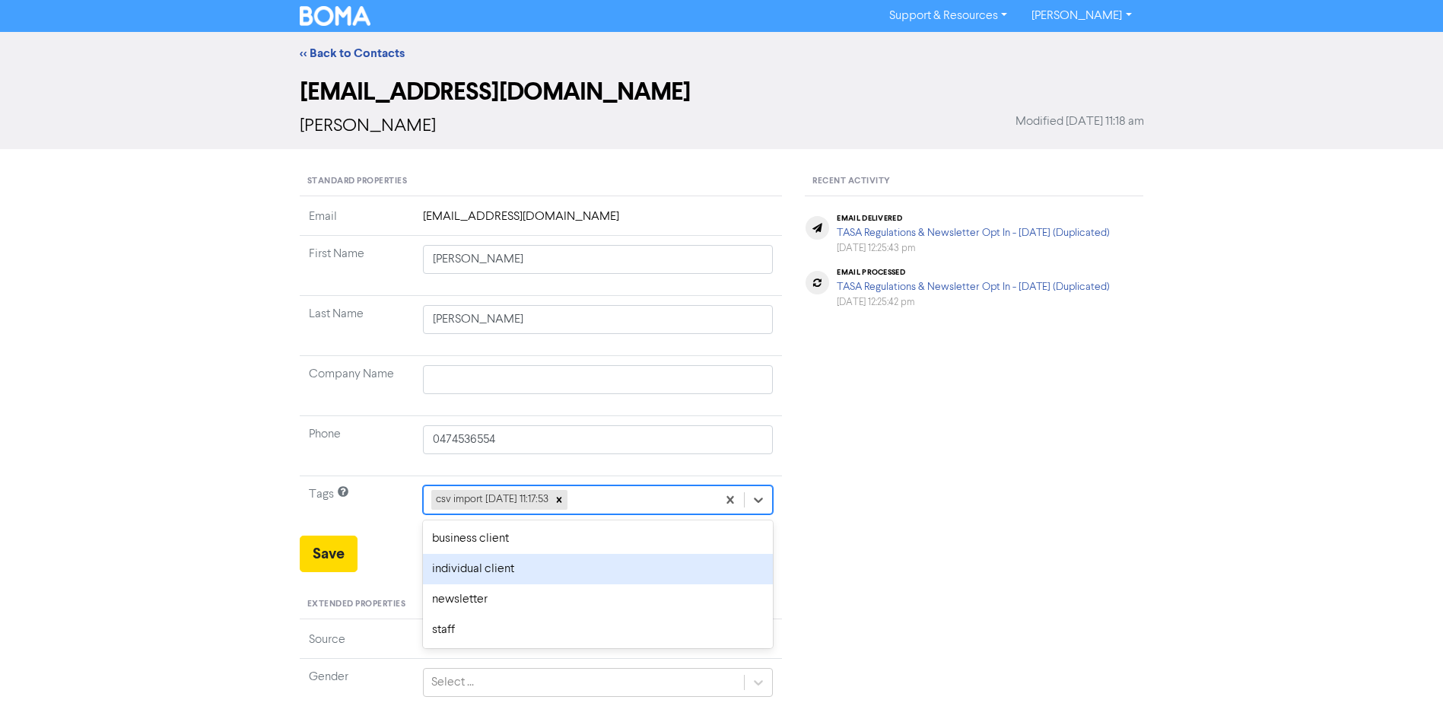
click at [537, 560] on div "individual client" at bounding box center [598, 569] width 351 height 30
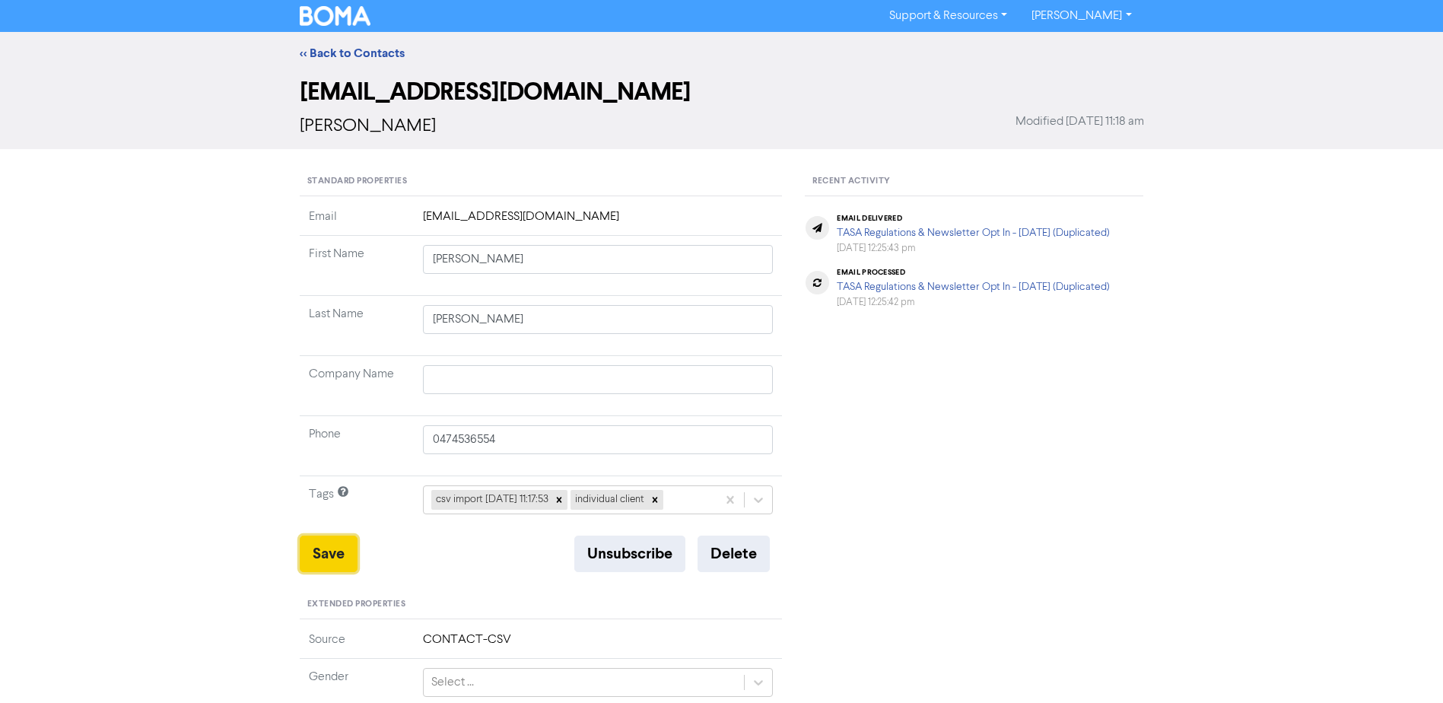
click at [330, 555] on button "Save" at bounding box center [329, 553] width 58 height 37
click at [346, 56] on link "<< Back to Contacts" at bounding box center [352, 53] width 105 height 15
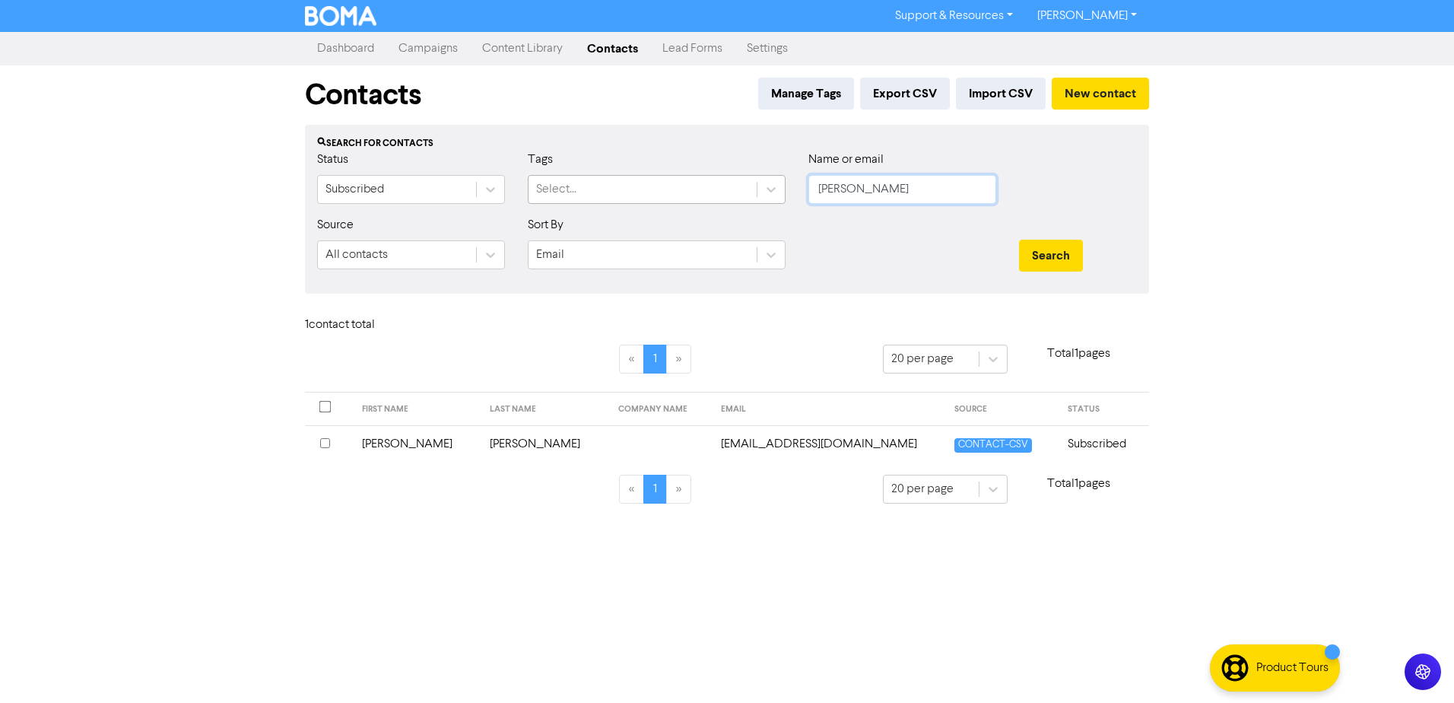
drag, startPoint x: 872, startPoint y: 199, endPoint x: 672, endPoint y: 194, distance: 200.1
click at [701, 194] on div "Status Subscribed Tags Select... Name or email [PERSON_NAME]" at bounding box center [727, 183] width 843 height 65
click at [1019, 240] on button "Search" at bounding box center [1051, 256] width 64 height 32
click at [386, 445] on td "[PERSON_NAME]" at bounding box center [424, 443] width 137 height 37
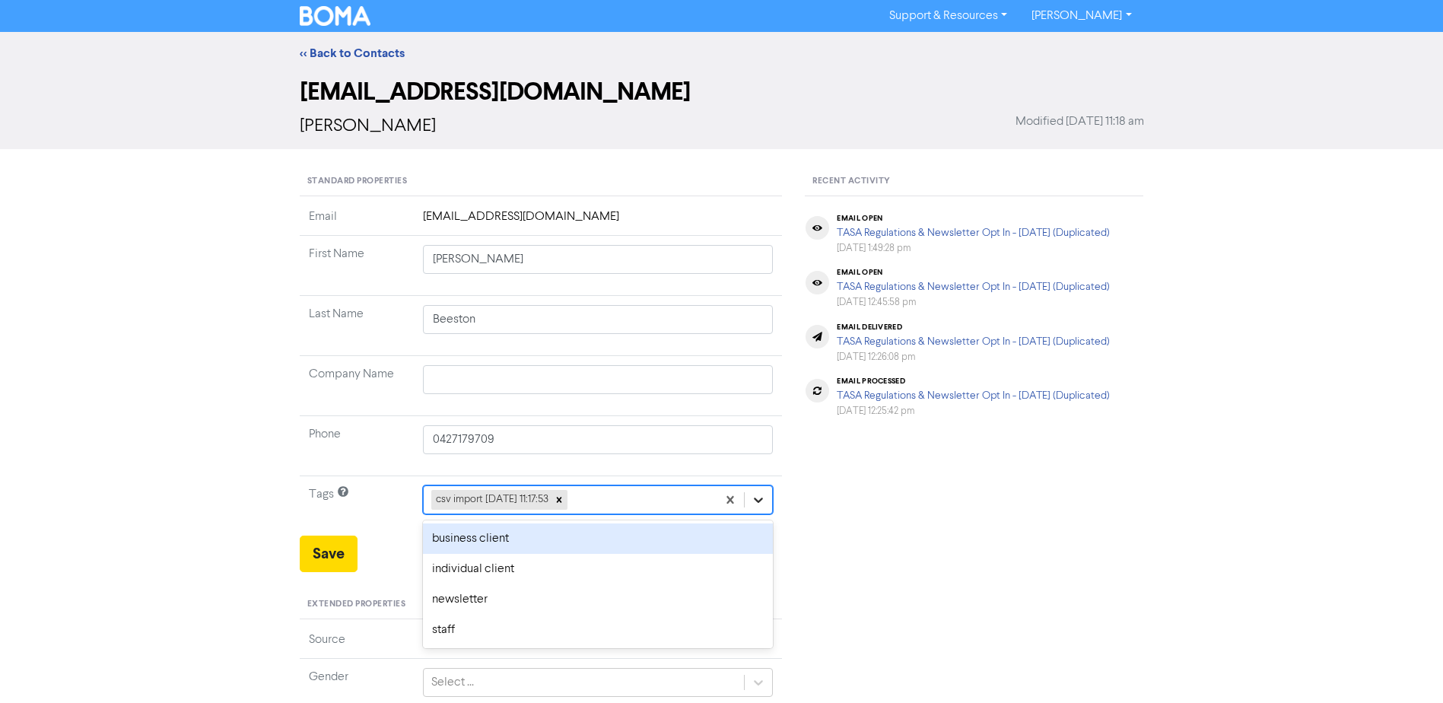
click at [757, 497] on icon at bounding box center [758, 499] width 15 height 15
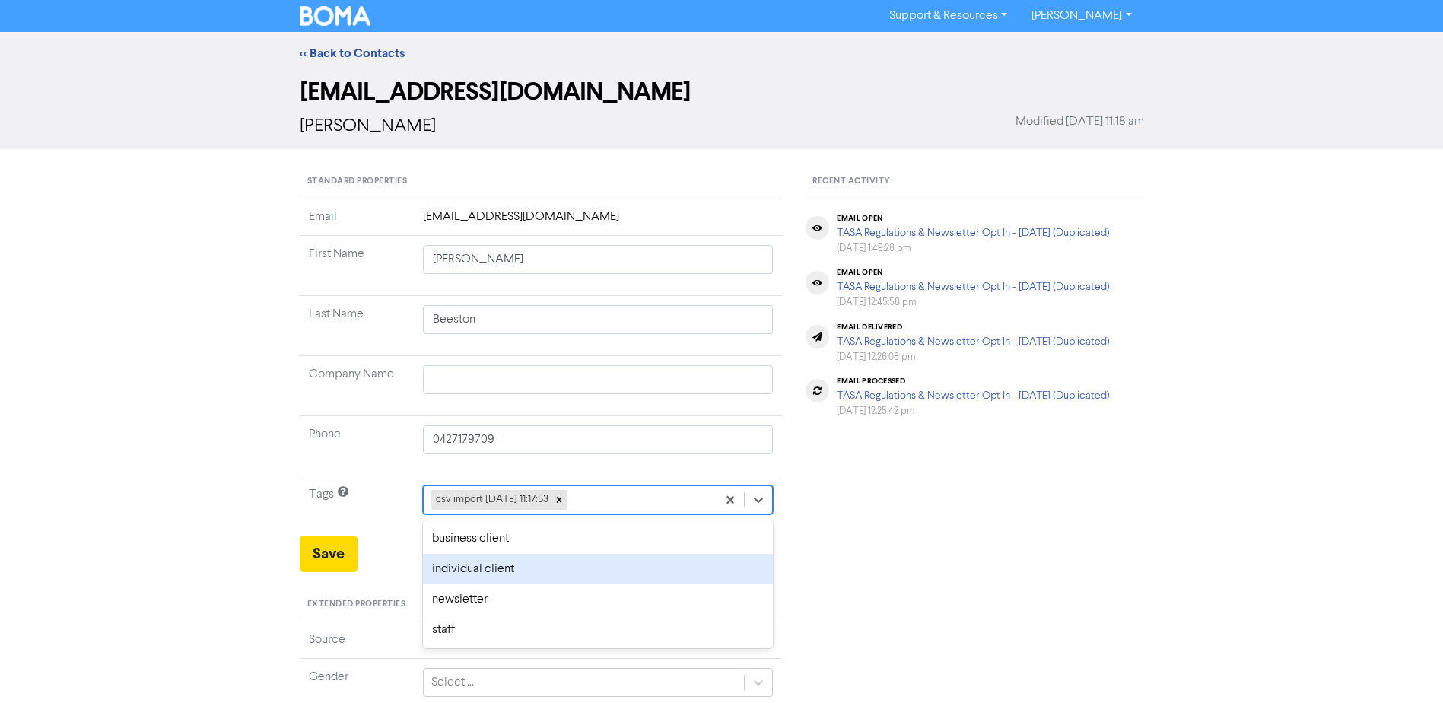
click at [447, 570] on div "individual client" at bounding box center [598, 569] width 351 height 30
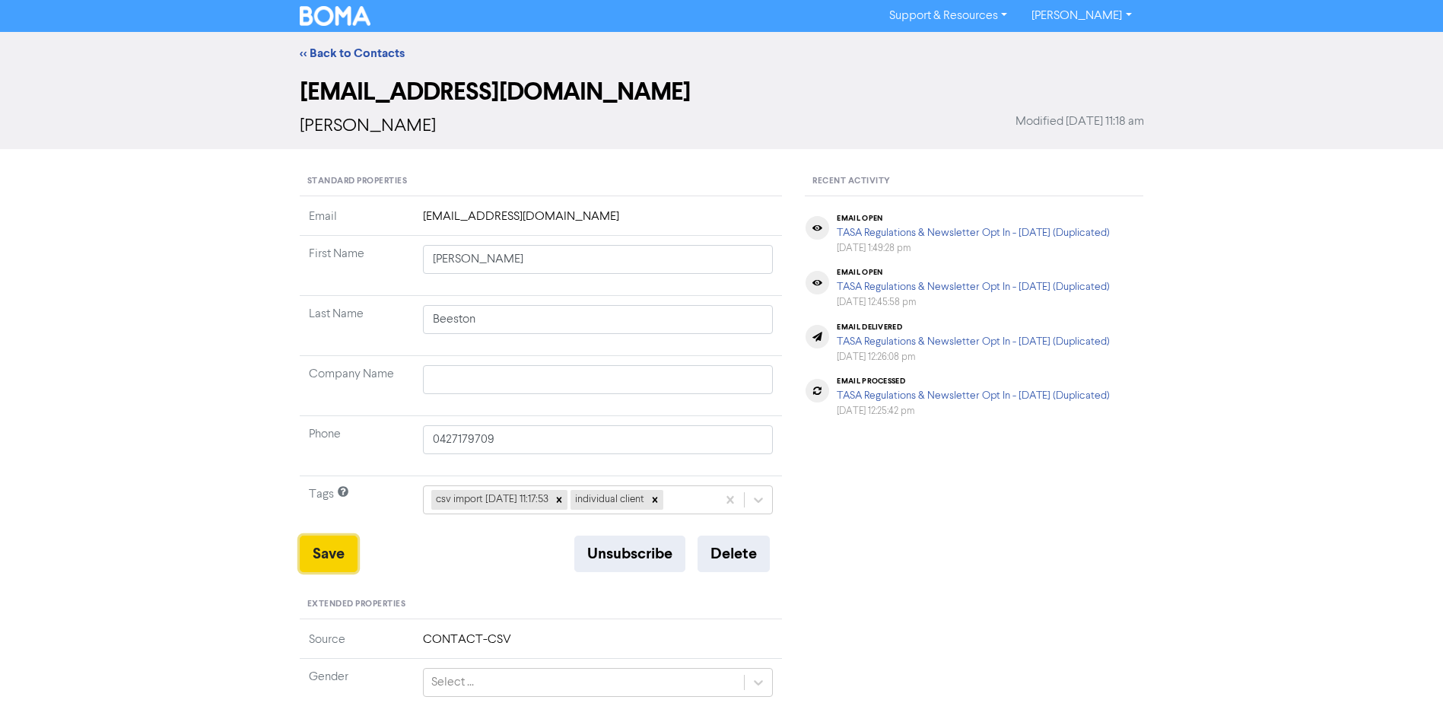
click at [327, 558] on button "Save" at bounding box center [329, 553] width 58 height 37
click at [333, 54] on link "<< Back to Contacts" at bounding box center [352, 53] width 105 height 15
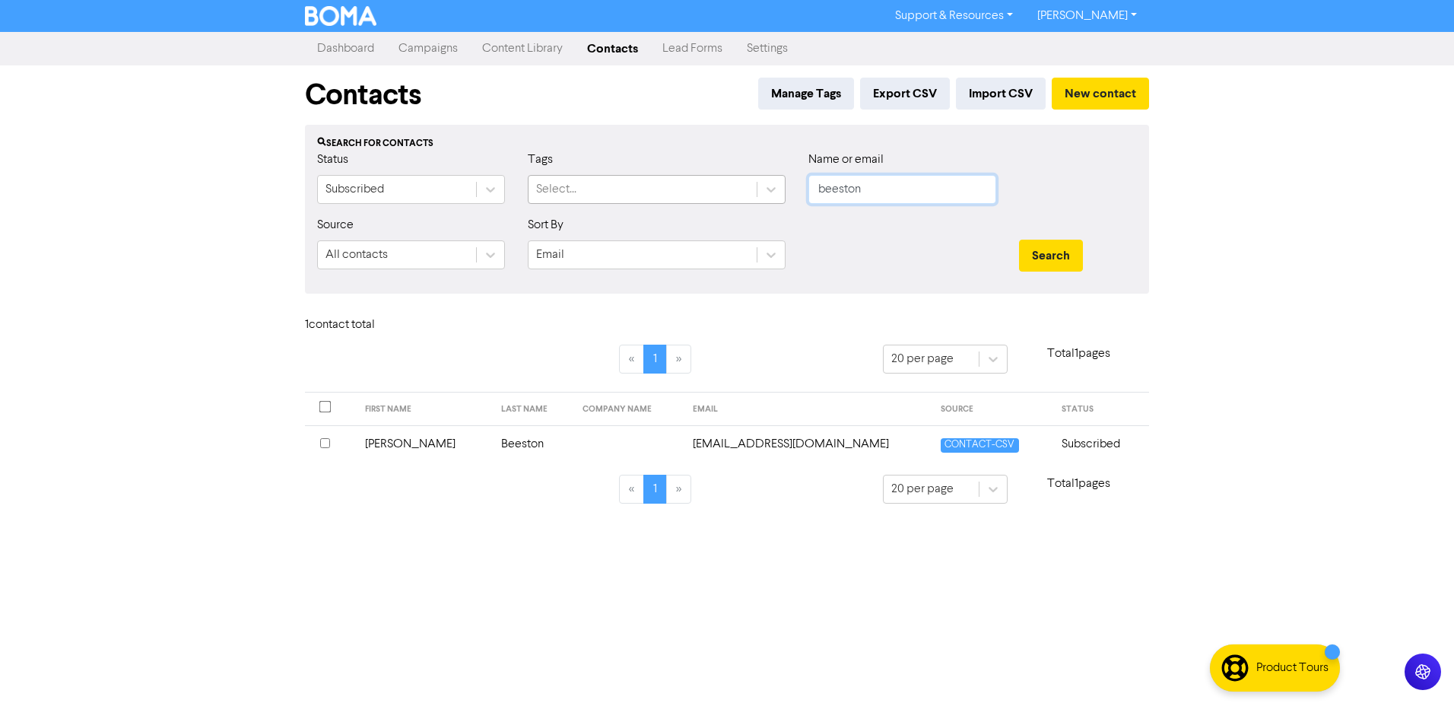
click at [710, 180] on div "Status Subscribed Tags Select... Name or email beeston" at bounding box center [727, 183] width 843 height 65
click at [1019, 240] on button "Search" at bounding box center [1051, 256] width 64 height 32
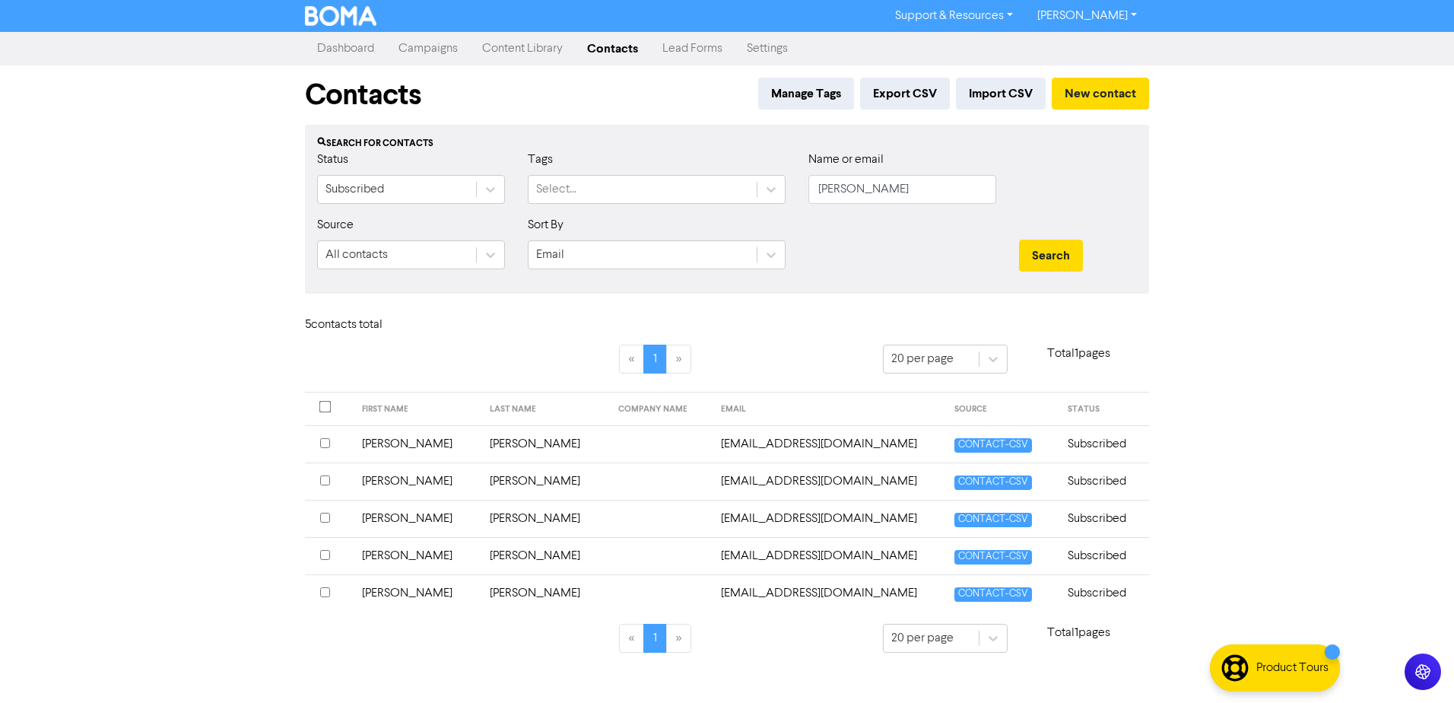
click at [381, 447] on td "[PERSON_NAME]" at bounding box center [417, 443] width 129 height 37
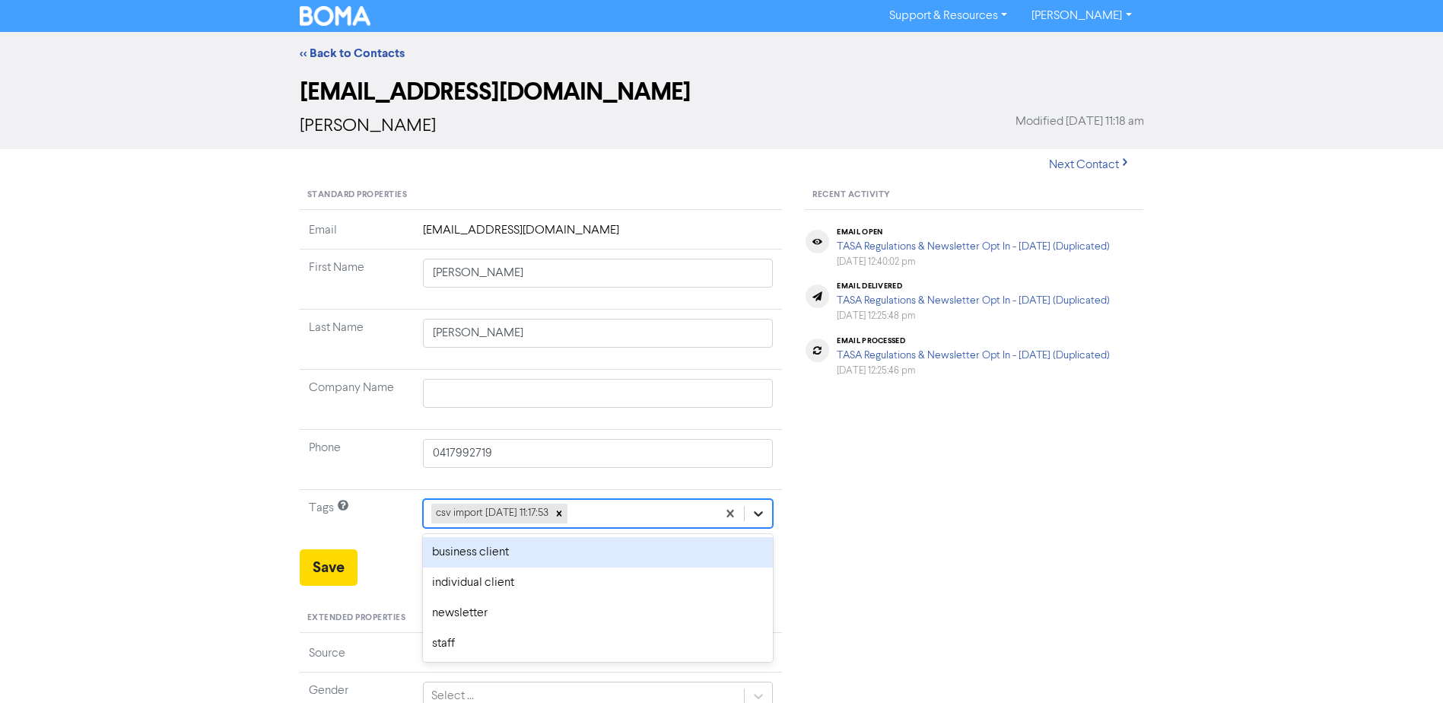
click at [756, 515] on icon at bounding box center [758, 513] width 15 height 15
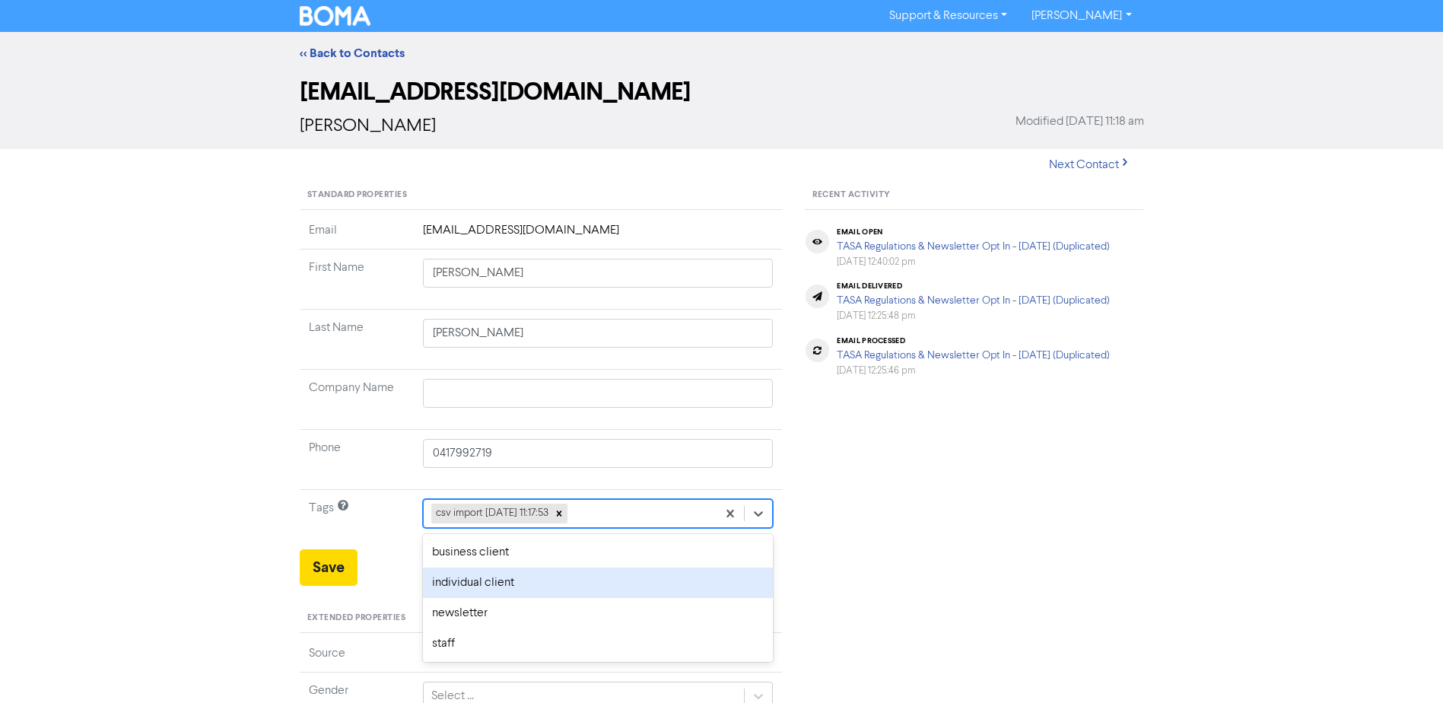
click at [537, 586] on div "individual client" at bounding box center [598, 582] width 351 height 30
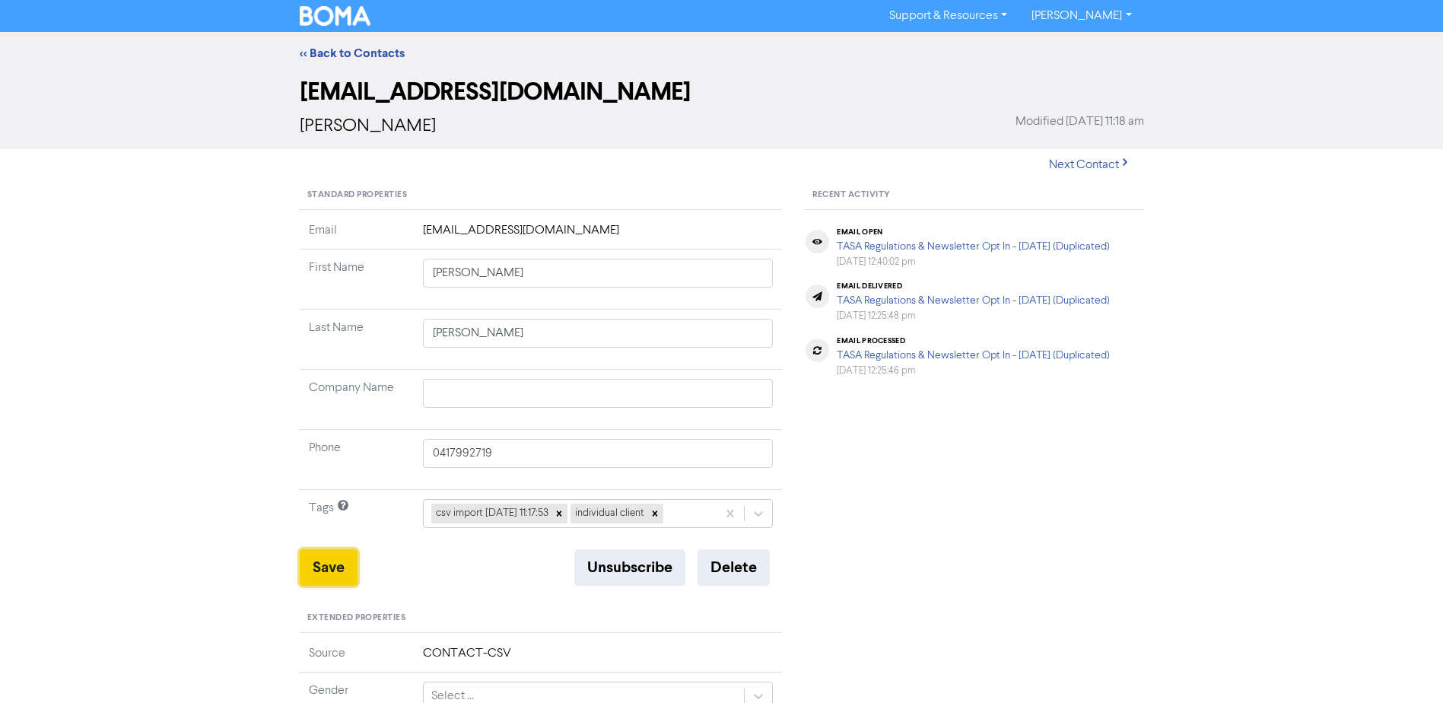
click at [311, 569] on button "Save" at bounding box center [329, 567] width 58 height 37
click at [376, 52] on link "<< Back to Contacts" at bounding box center [352, 53] width 105 height 15
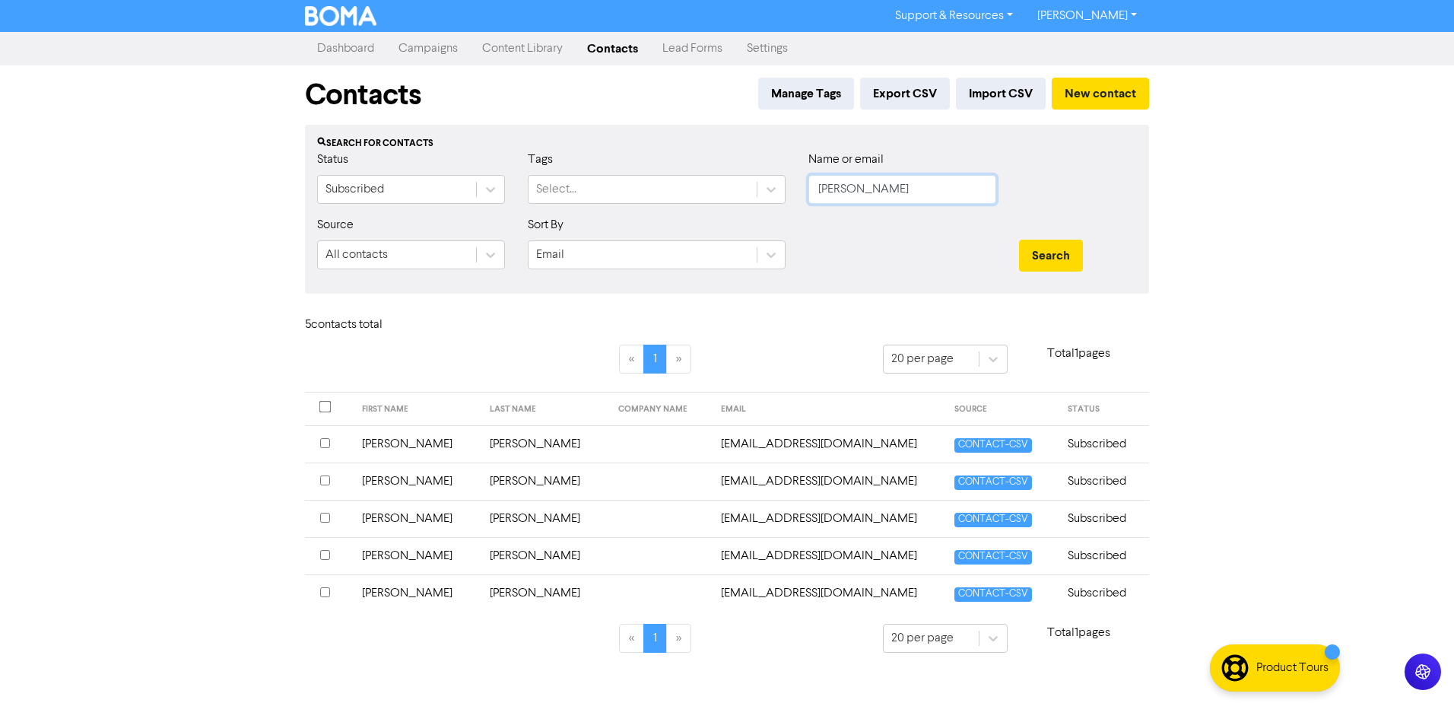
drag, startPoint x: 850, startPoint y: 204, endPoint x: 437, endPoint y: 219, distance: 413.3
click at [513, 218] on form "Status Subscribed Tags Select... Name or email [PERSON_NAME] Source All contact…" at bounding box center [727, 216] width 820 height 131
click at [1019, 240] on button "Search" at bounding box center [1051, 256] width 64 height 32
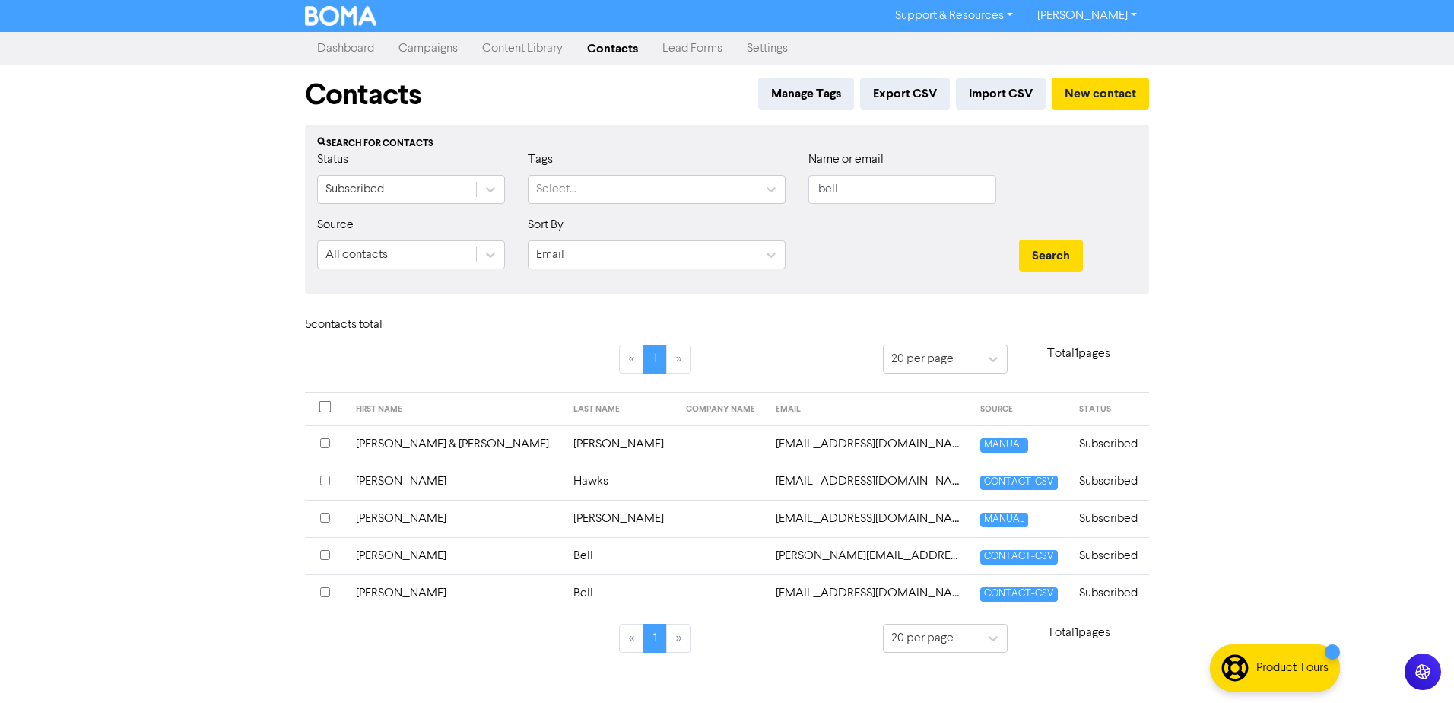
click at [402, 551] on td "[PERSON_NAME]" at bounding box center [456, 555] width 218 height 37
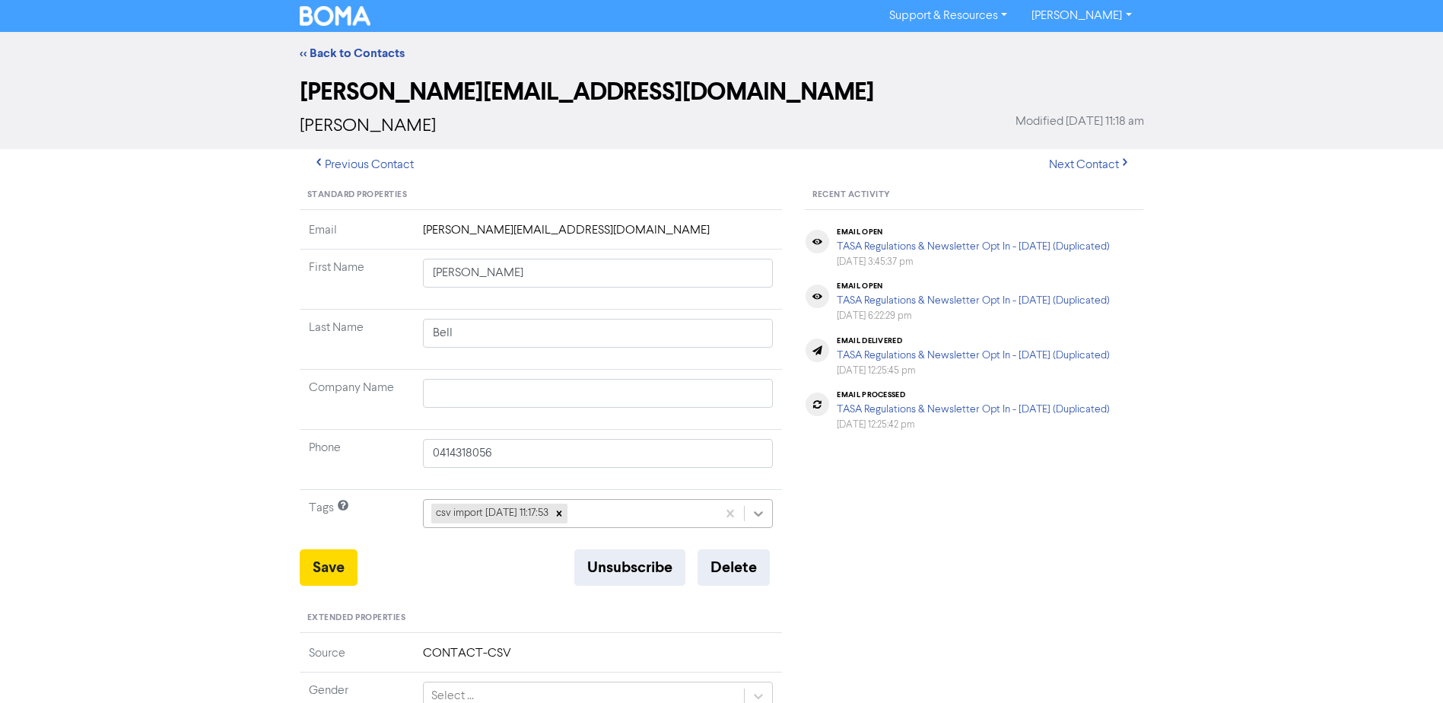
click at [753, 513] on icon at bounding box center [758, 513] width 15 height 15
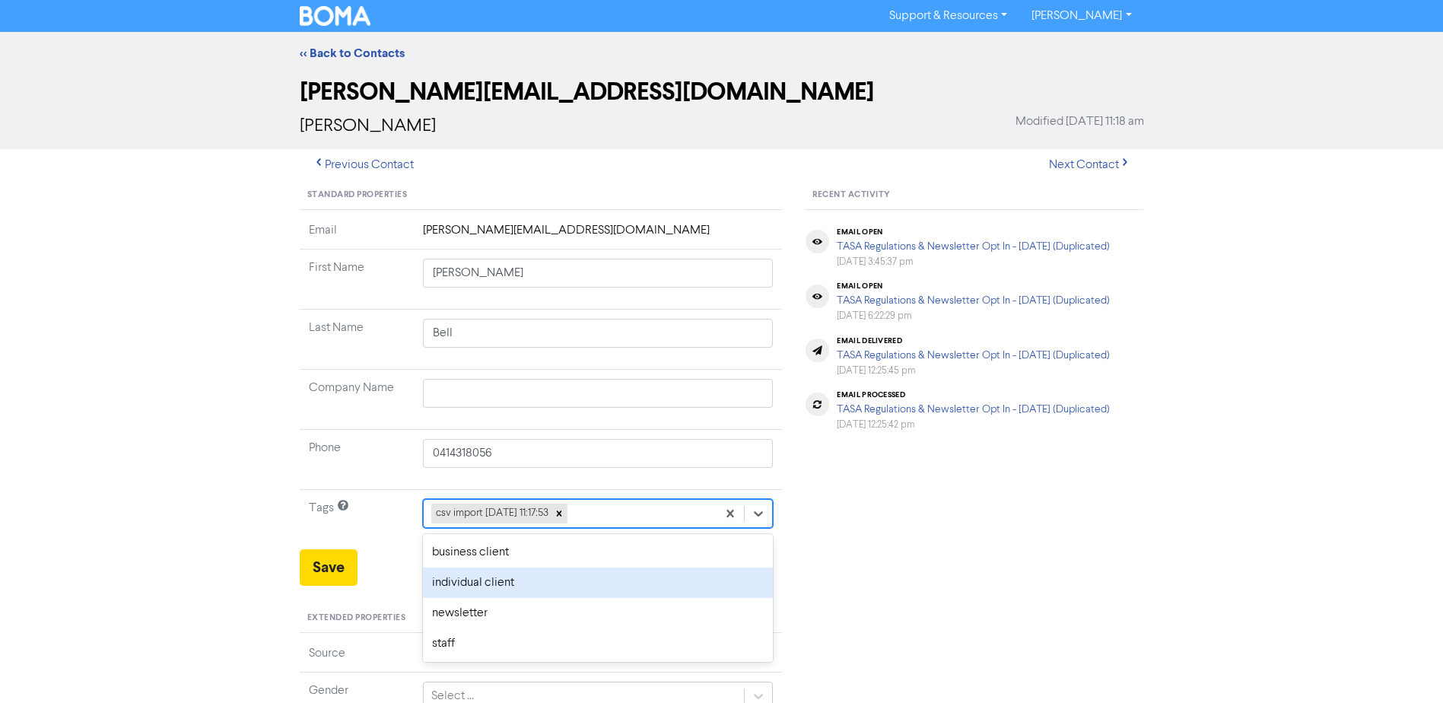
click at [468, 577] on div "individual client" at bounding box center [598, 582] width 351 height 30
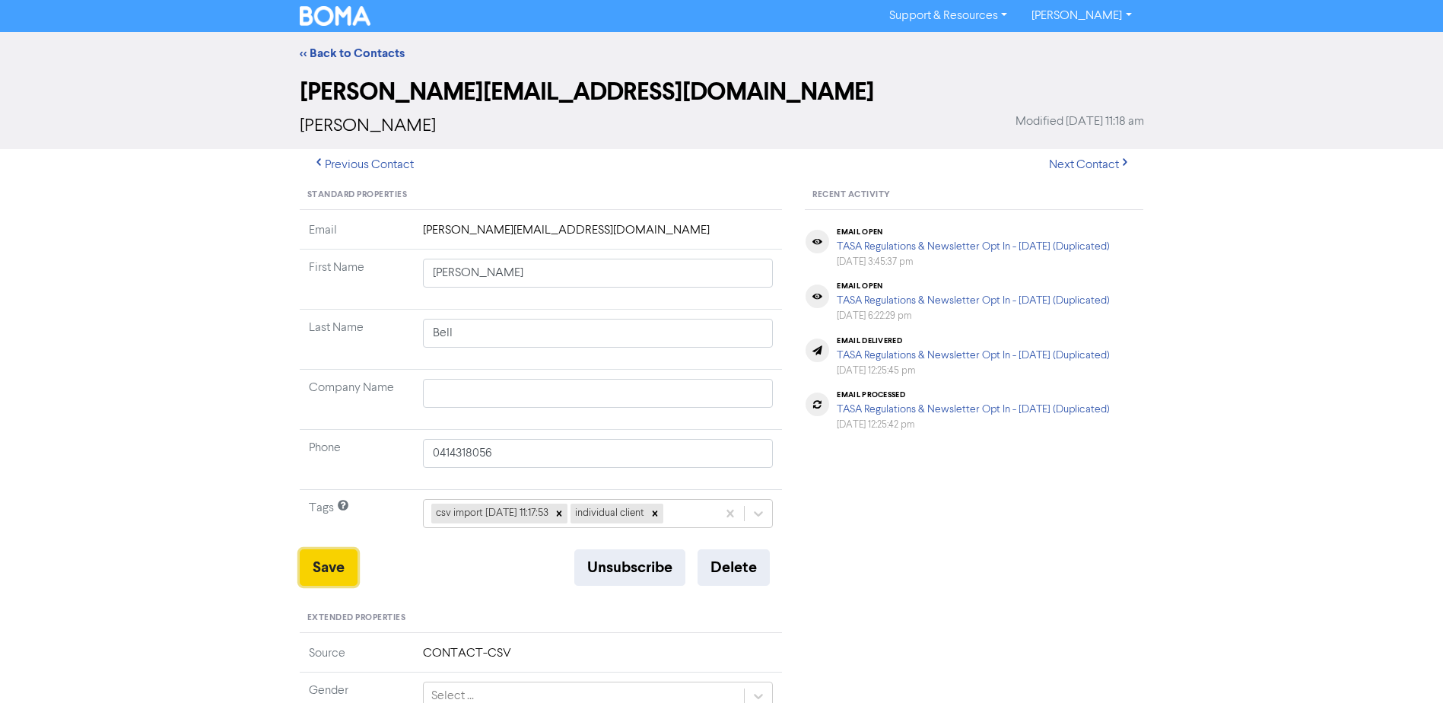
click at [328, 561] on button "Save" at bounding box center [329, 567] width 58 height 37
click at [358, 45] on div "<< Back to Contacts" at bounding box center [721, 53] width 867 height 18
click at [358, 51] on link "<< Back to Contacts" at bounding box center [352, 53] width 105 height 15
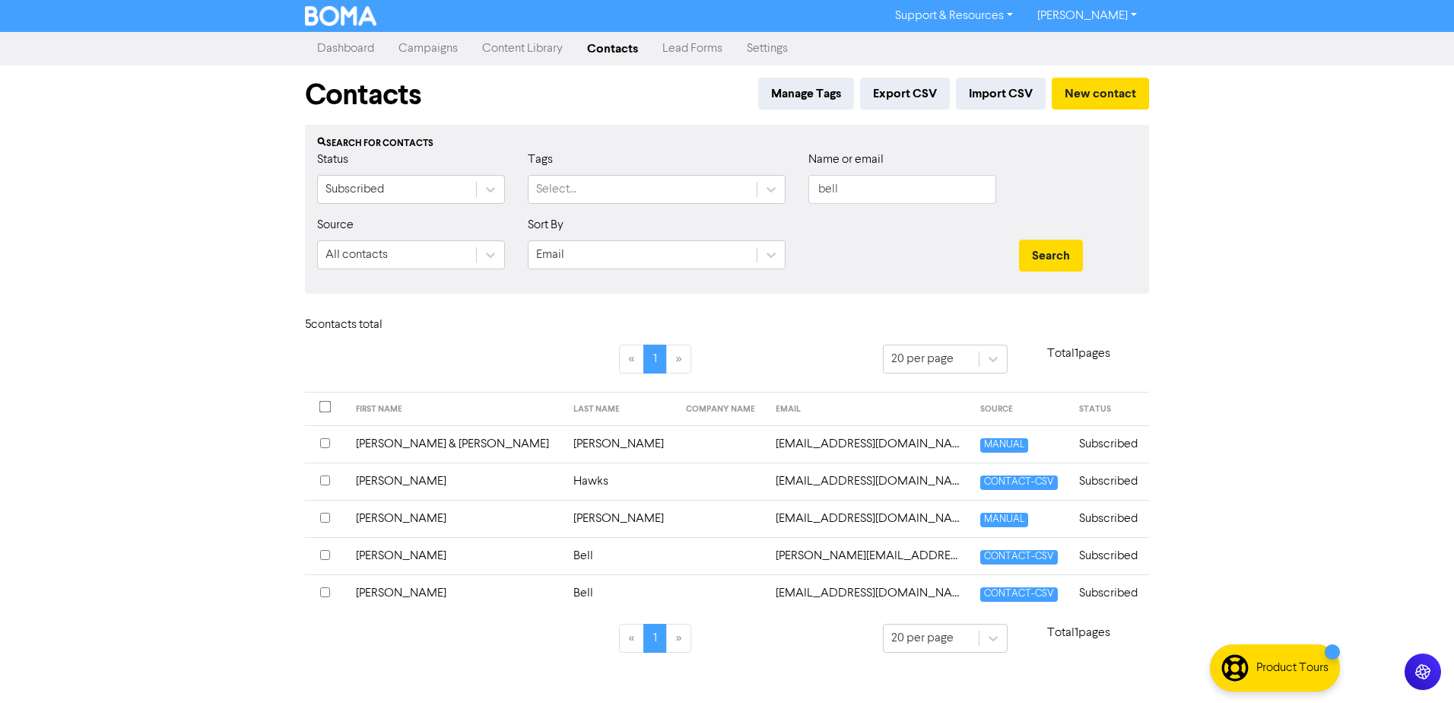
click at [395, 594] on td "[PERSON_NAME]" at bounding box center [456, 592] width 218 height 37
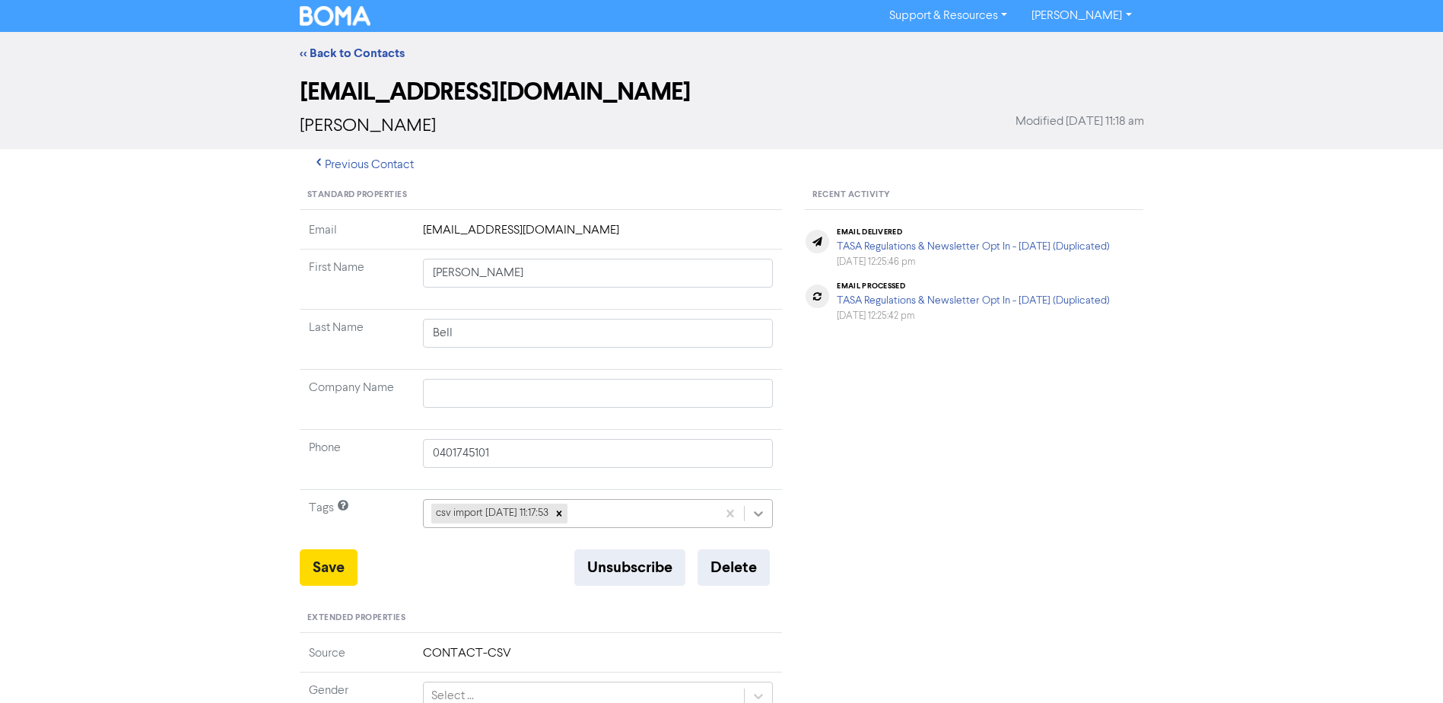
click at [761, 520] on icon at bounding box center [758, 513] width 15 height 15
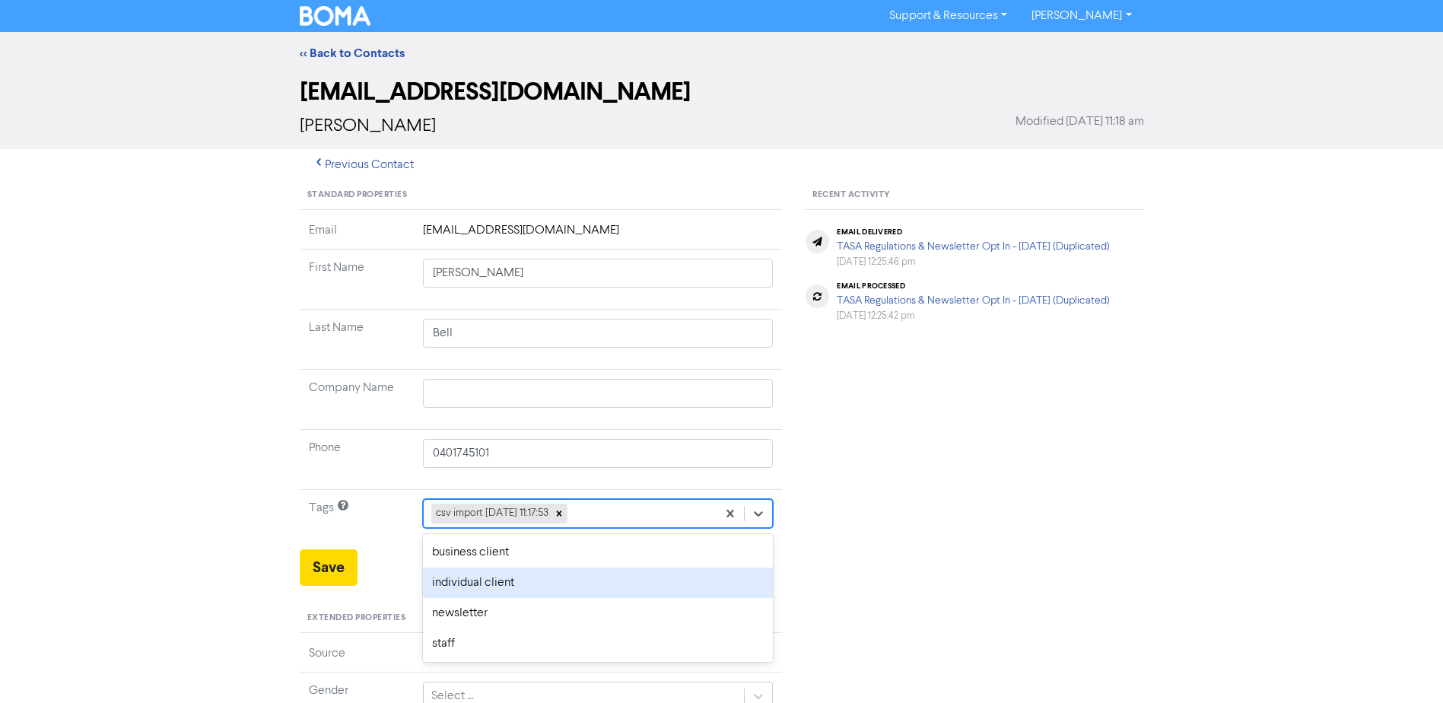
click at [488, 581] on div "individual client" at bounding box center [598, 582] width 351 height 30
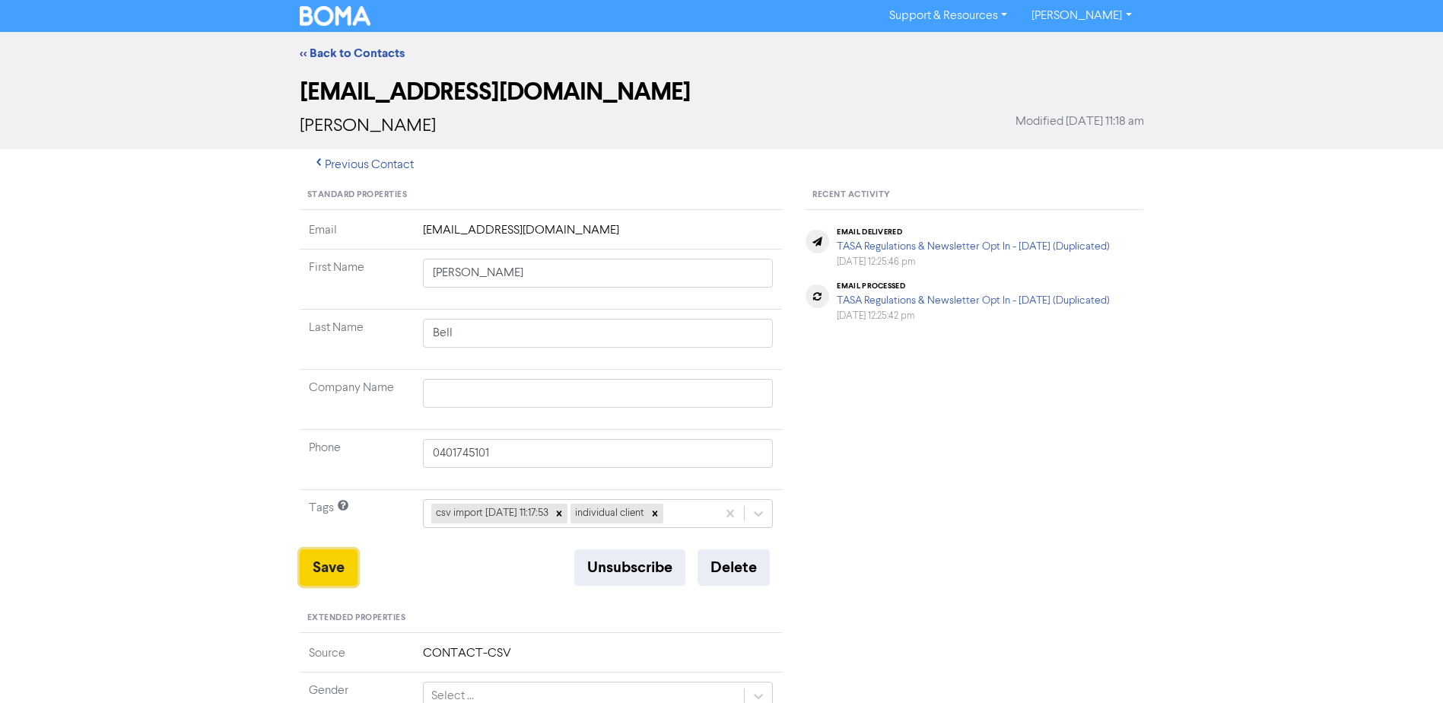
click at [325, 559] on button "Save" at bounding box center [329, 567] width 58 height 37
click at [359, 45] on div "<< Back to Contacts" at bounding box center [721, 53] width 867 height 18
click at [358, 54] on link "<< Back to Contacts" at bounding box center [352, 53] width 105 height 15
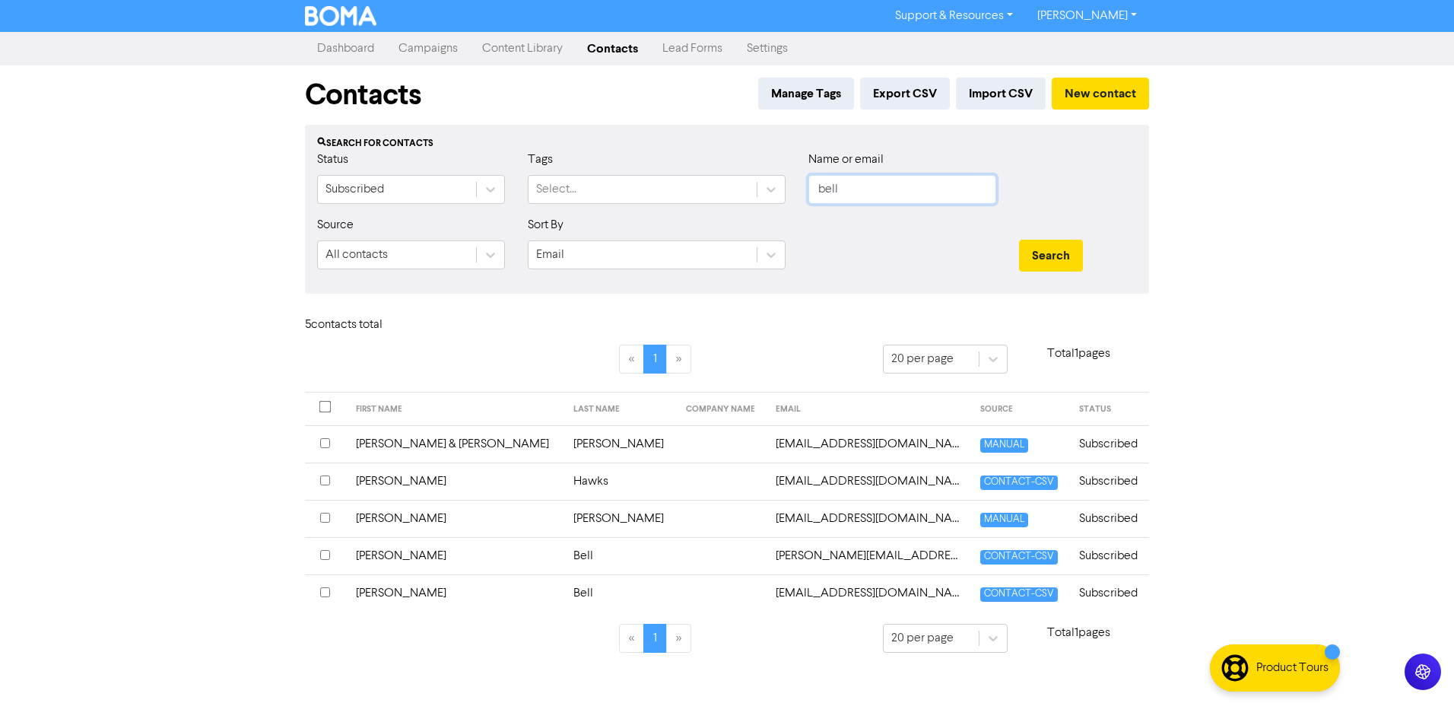
click at [714, 205] on div "Status Subscribed Tags Select... Name or email bell" at bounding box center [727, 183] width 843 height 65
click at [1019, 240] on button "Search" at bounding box center [1051, 256] width 64 height 32
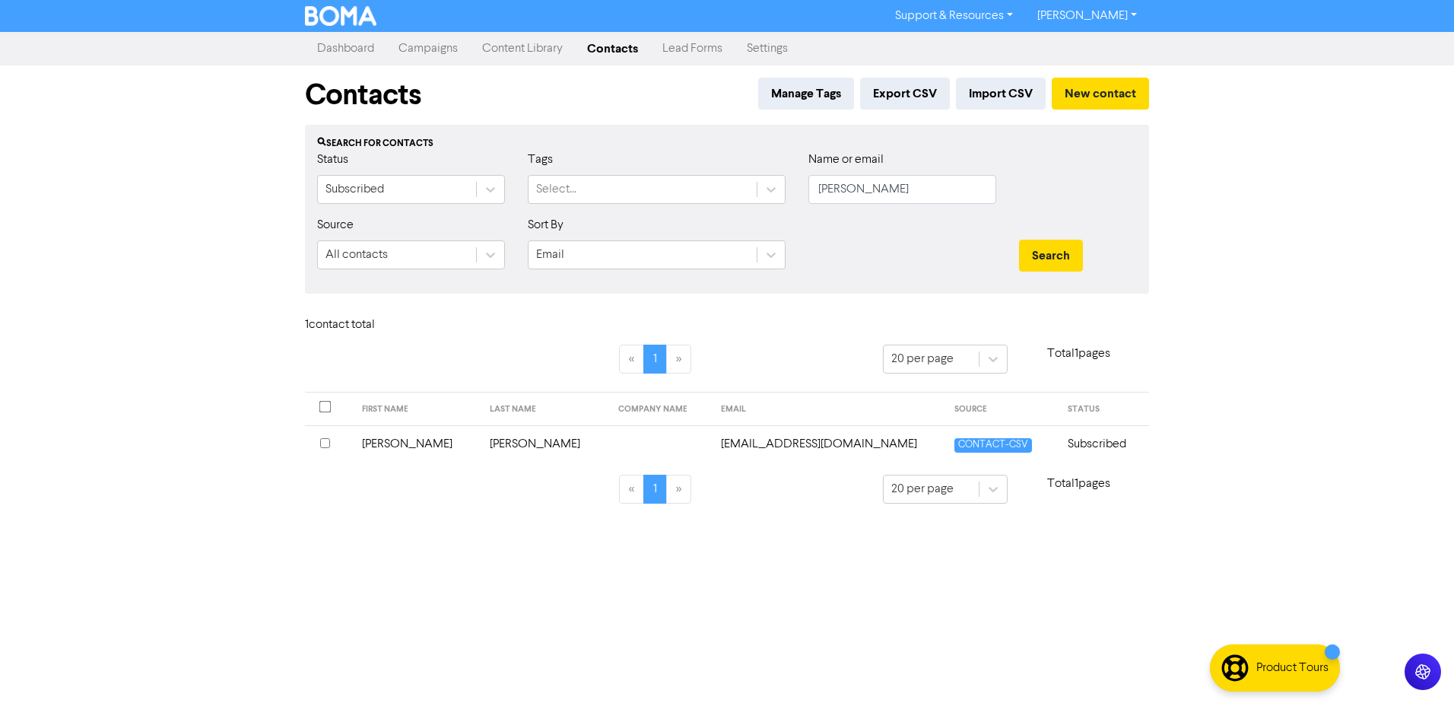
click at [390, 442] on td "[PERSON_NAME]" at bounding box center [417, 443] width 129 height 37
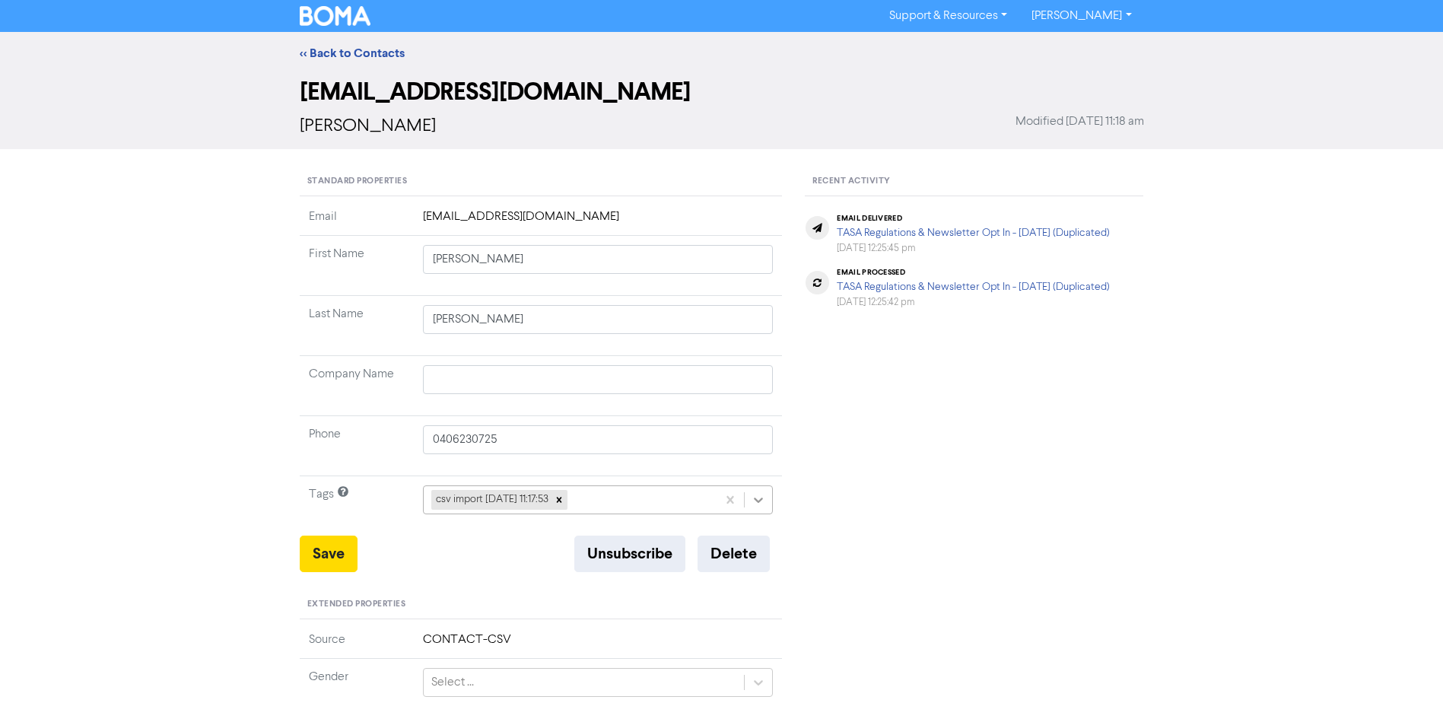
click at [764, 503] on icon at bounding box center [758, 499] width 15 height 15
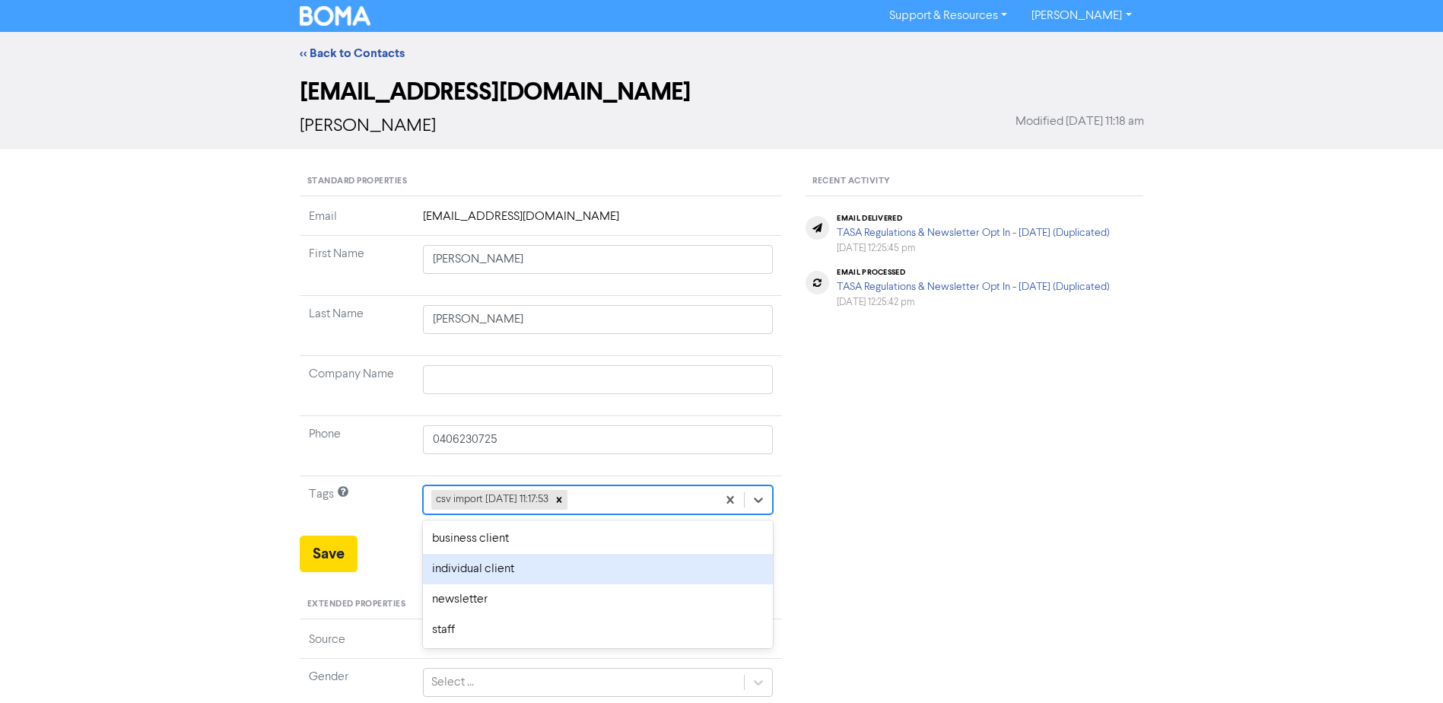
click at [478, 563] on div "individual client" at bounding box center [598, 569] width 351 height 30
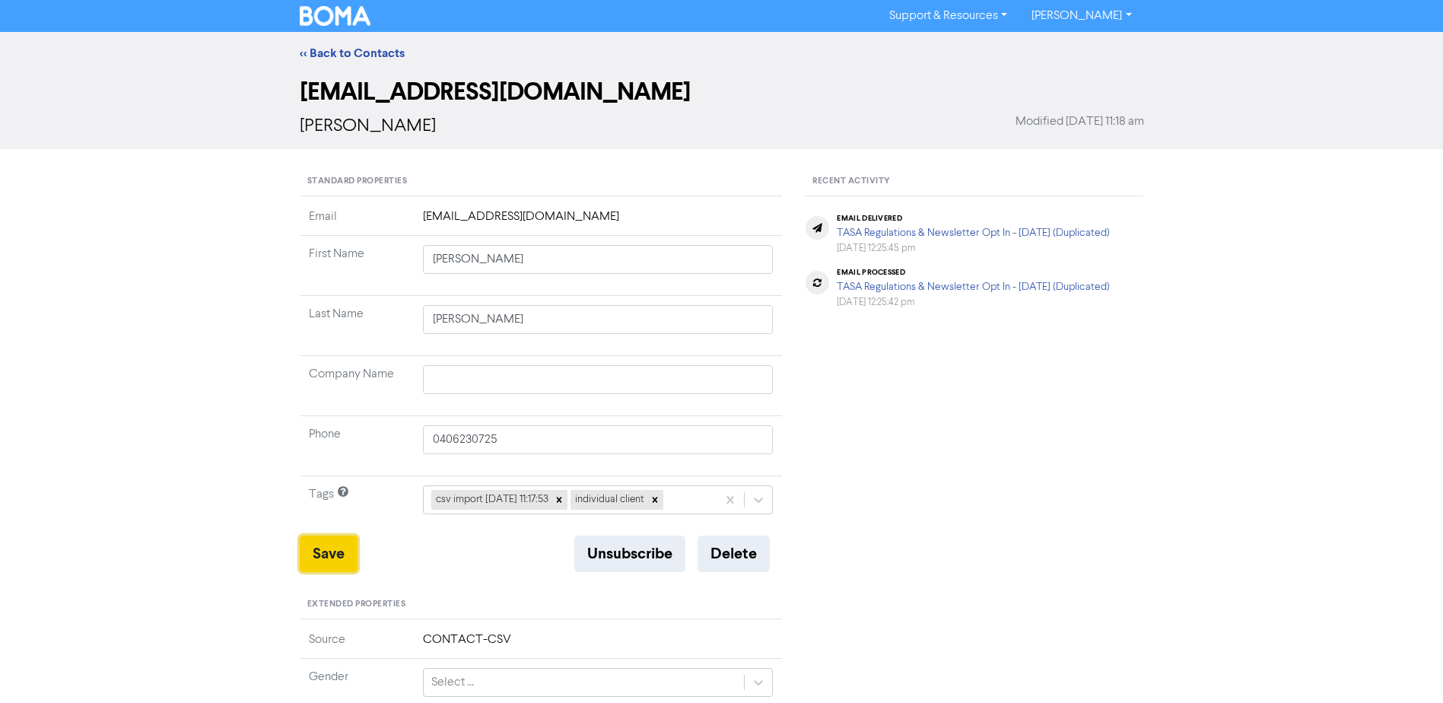
click at [320, 549] on button "Save" at bounding box center [329, 553] width 58 height 37
click at [349, 48] on link "<< Back to Contacts" at bounding box center [352, 53] width 105 height 15
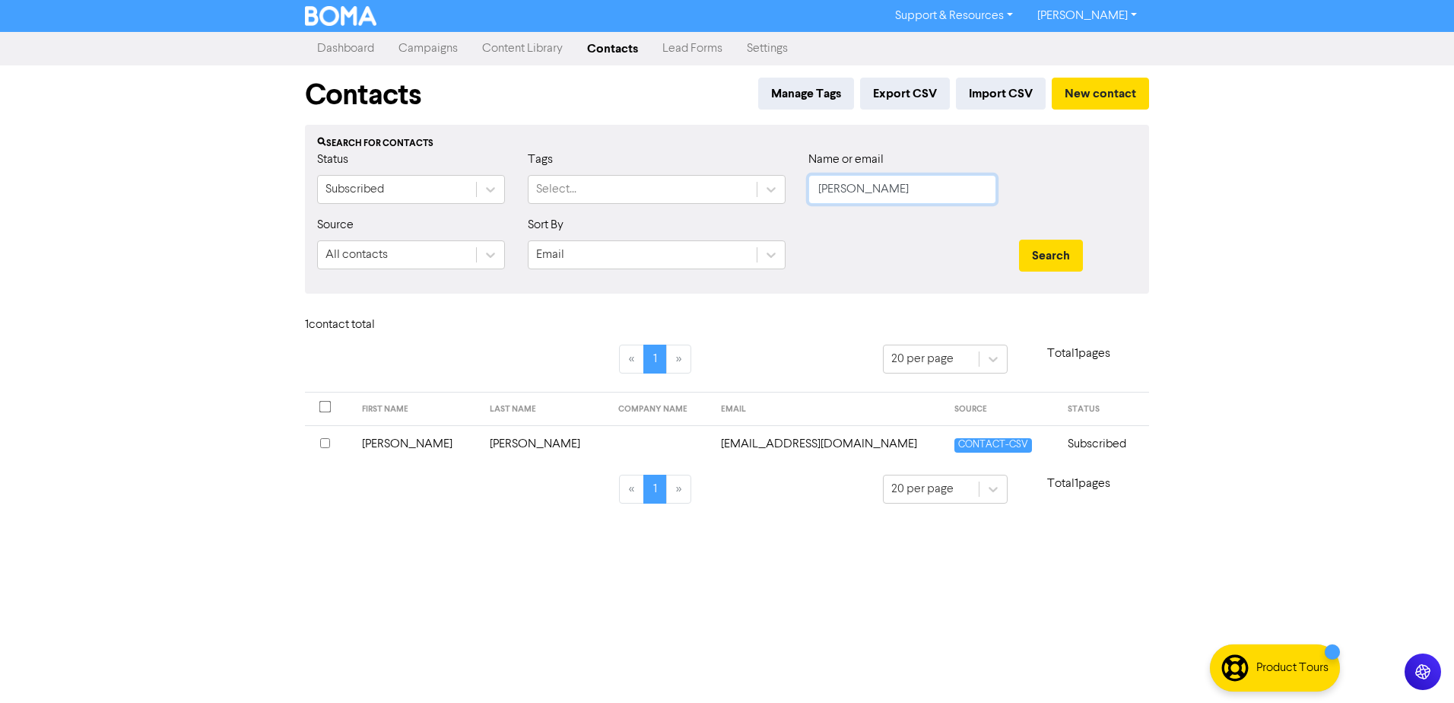
click at [599, 194] on div "Status Subscribed Tags Select... Name or email [PERSON_NAME]" at bounding box center [727, 183] width 843 height 65
click at [1019, 240] on button "Search" at bounding box center [1051, 256] width 64 height 32
click at [431, 439] on td "[PERSON_NAME] & [PERSON_NAME]" at bounding box center [456, 443] width 218 height 37
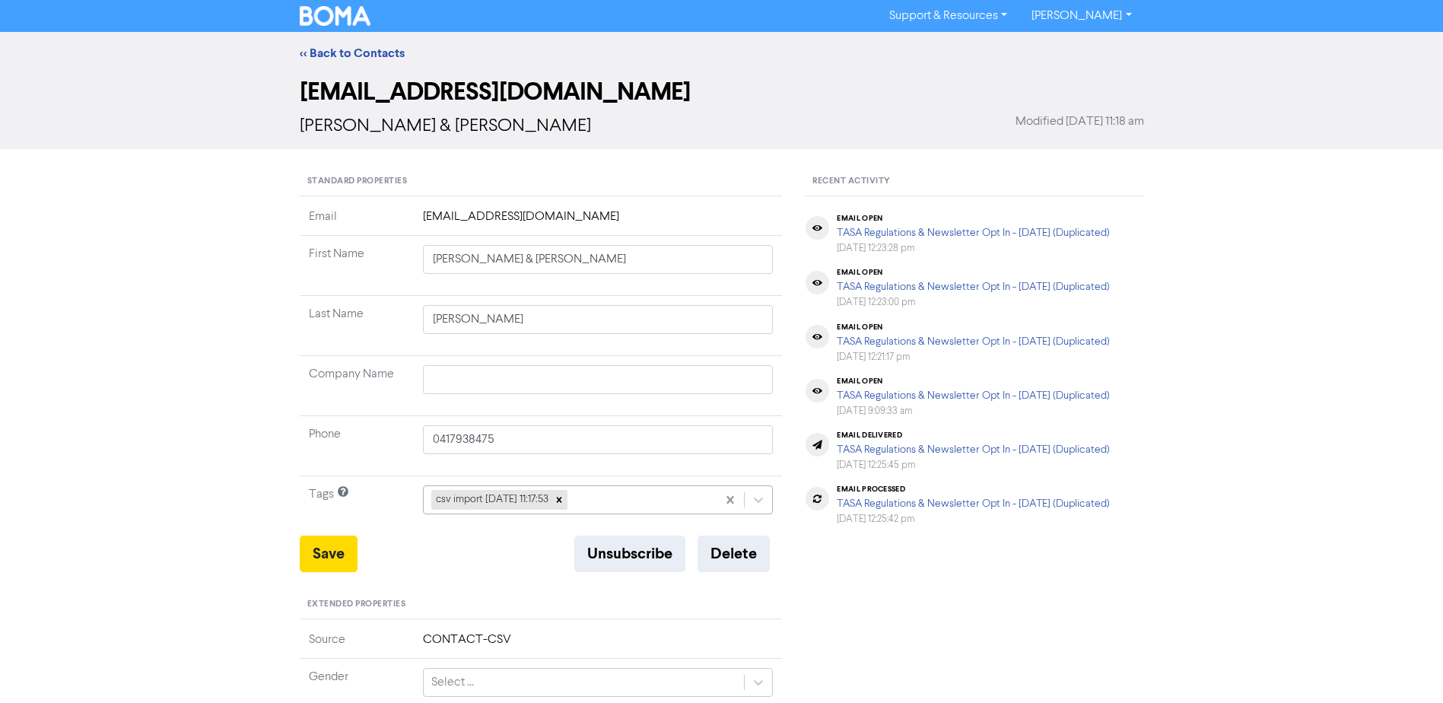
click at [750, 497] on div at bounding box center [758, 499] width 27 height 27
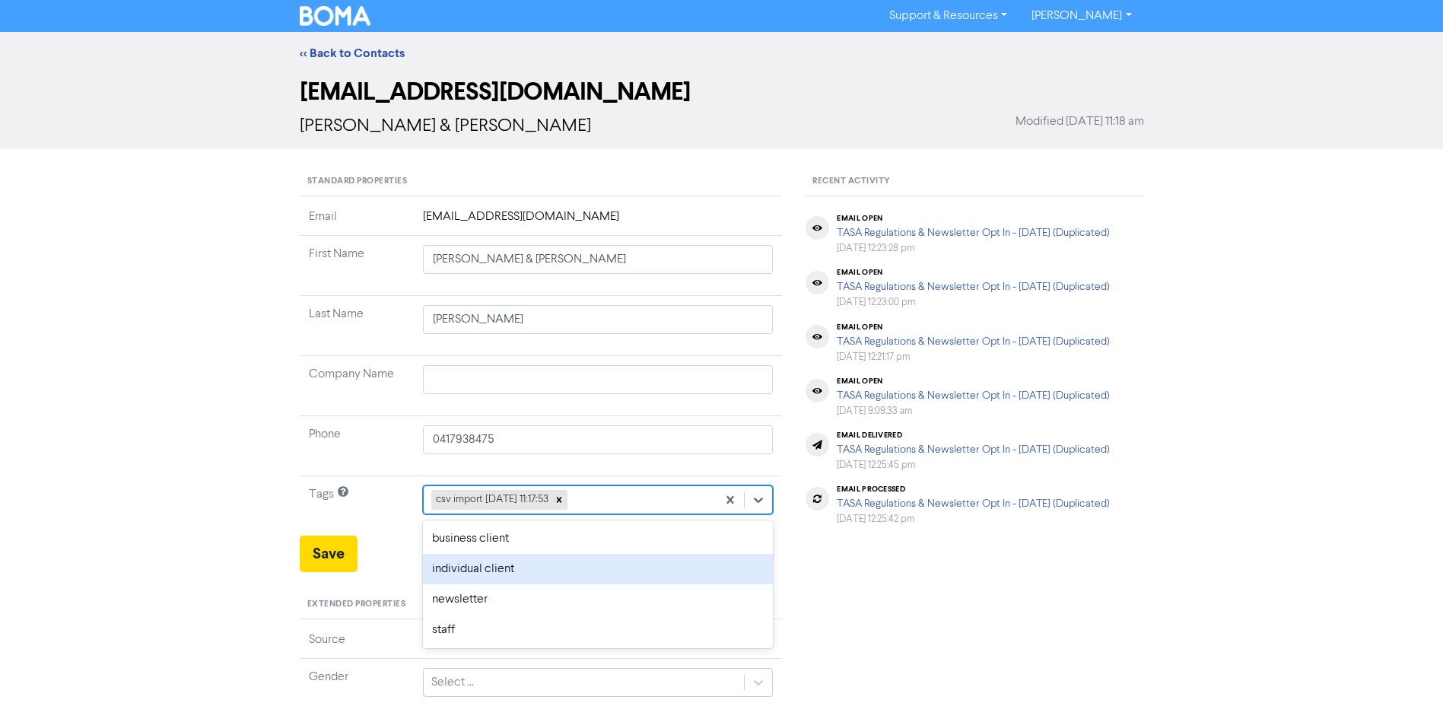
click at [488, 570] on div "individual client" at bounding box center [598, 569] width 351 height 30
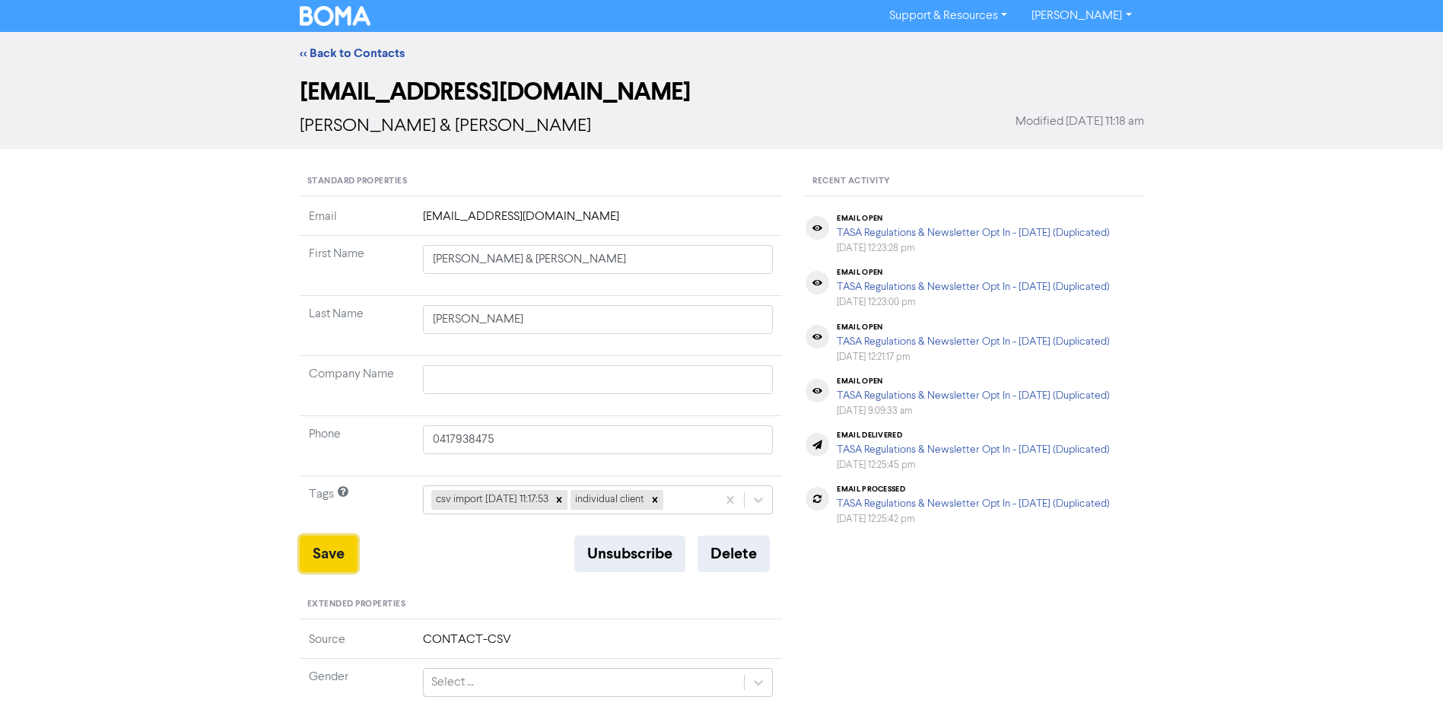
click at [310, 546] on button "Save" at bounding box center [329, 553] width 58 height 37
click at [342, 48] on link "<< Back to Contacts" at bounding box center [352, 53] width 105 height 15
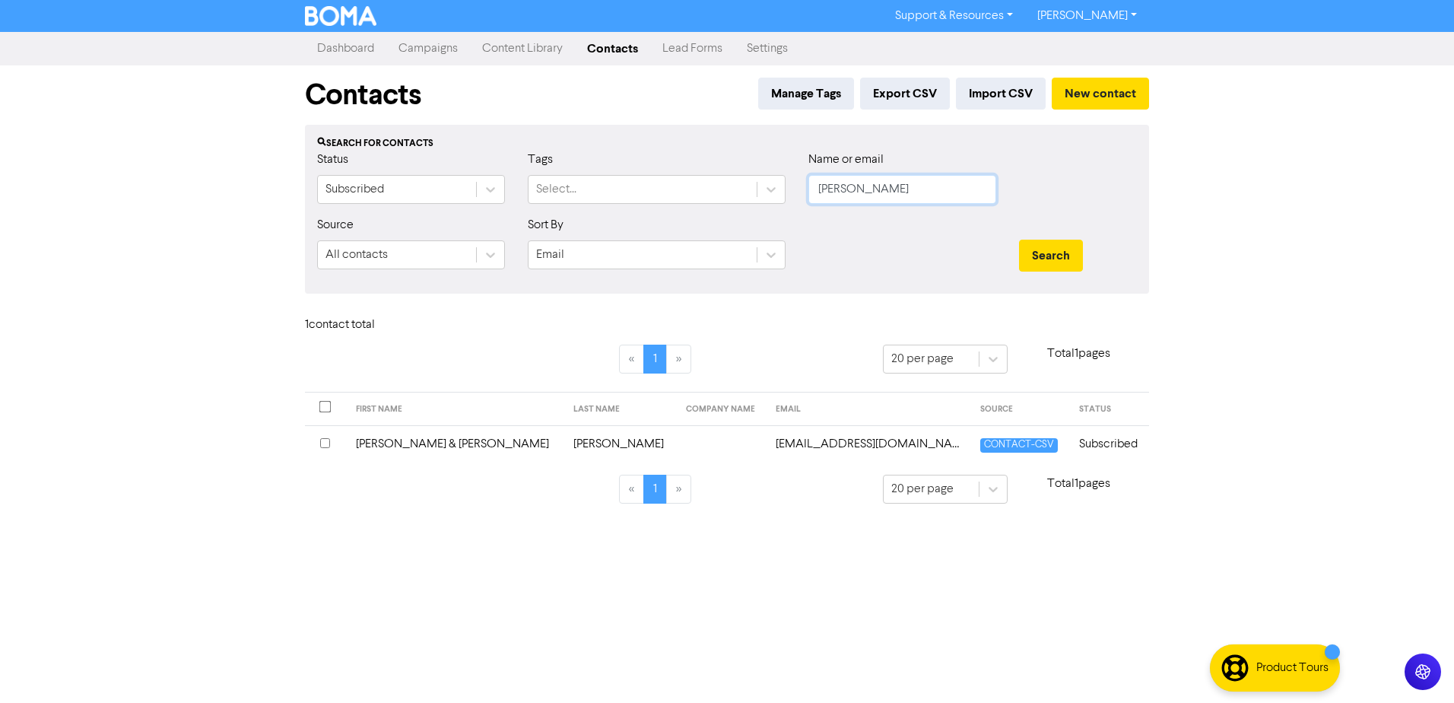
drag, startPoint x: 729, startPoint y: 210, endPoint x: 558, endPoint y: 210, distance: 170.4
click at [558, 210] on div "Status Subscribed Tags Select... Name or email [PERSON_NAME]" at bounding box center [727, 183] width 843 height 65
click at [1019, 240] on button "Search" at bounding box center [1051, 256] width 64 height 32
click at [392, 443] on td "[PERSON_NAME] & [PERSON_NAME]" at bounding box center [456, 443] width 218 height 37
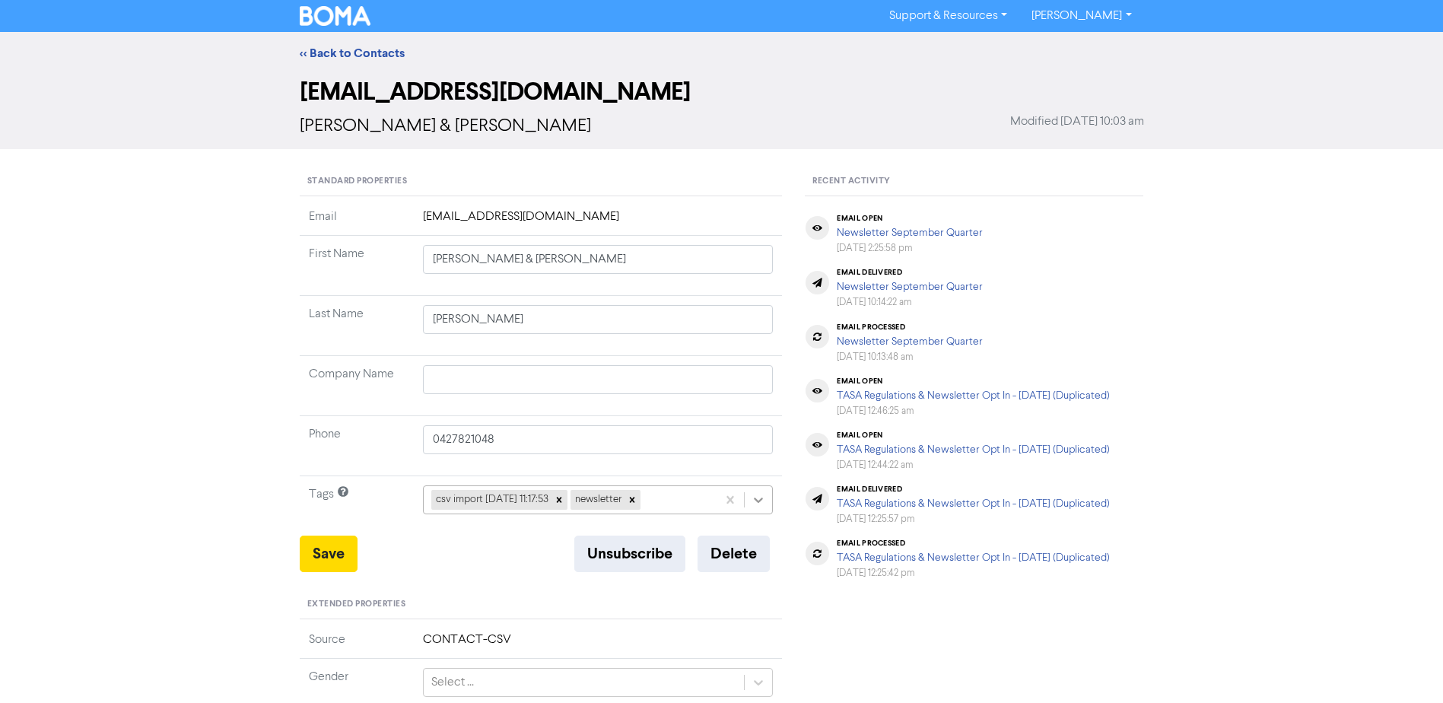
click at [756, 502] on icon at bounding box center [758, 499] width 15 height 15
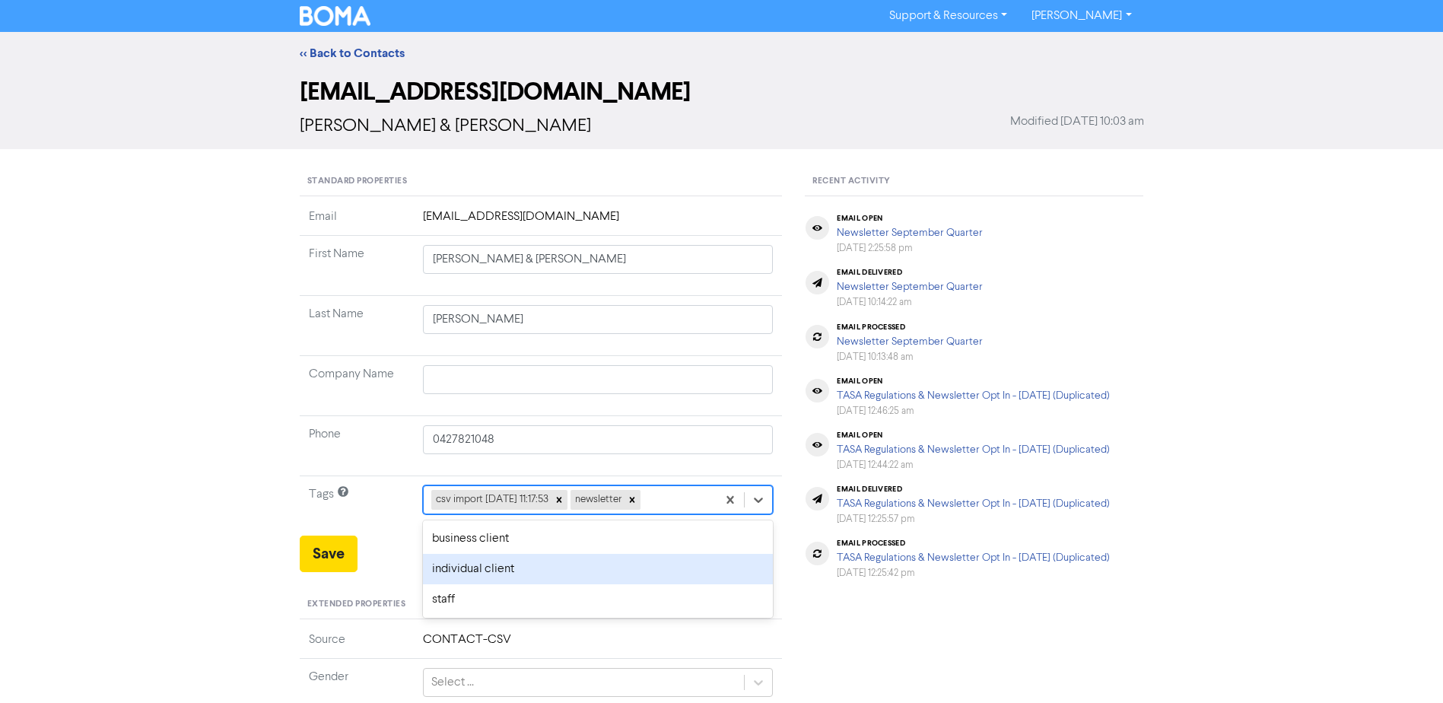
click at [533, 572] on div "individual client" at bounding box center [598, 569] width 351 height 30
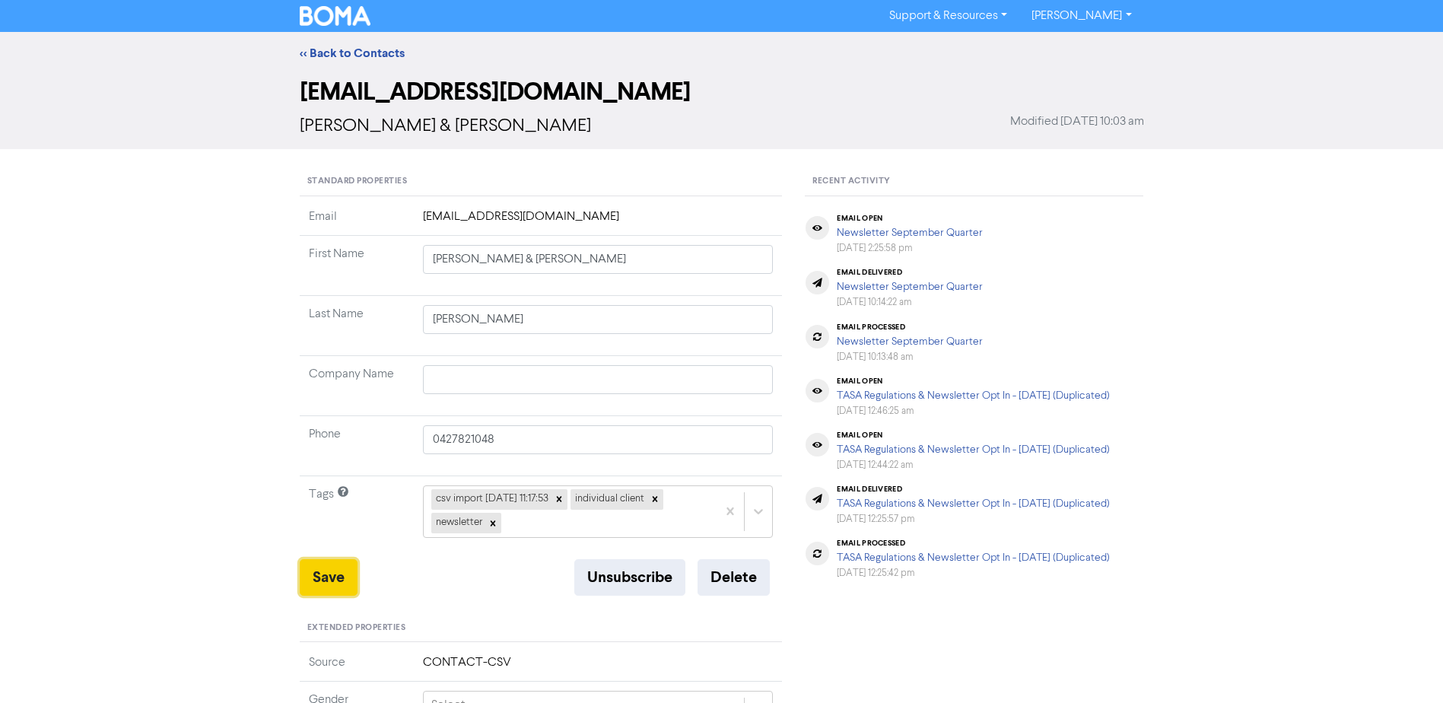
click at [323, 580] on button "Save" at bounding box center [329, 577] width 58 height 37
click at [356, 49] on link "<< Back to Contacts" at bounding box center [352, 53] width 105 height 15
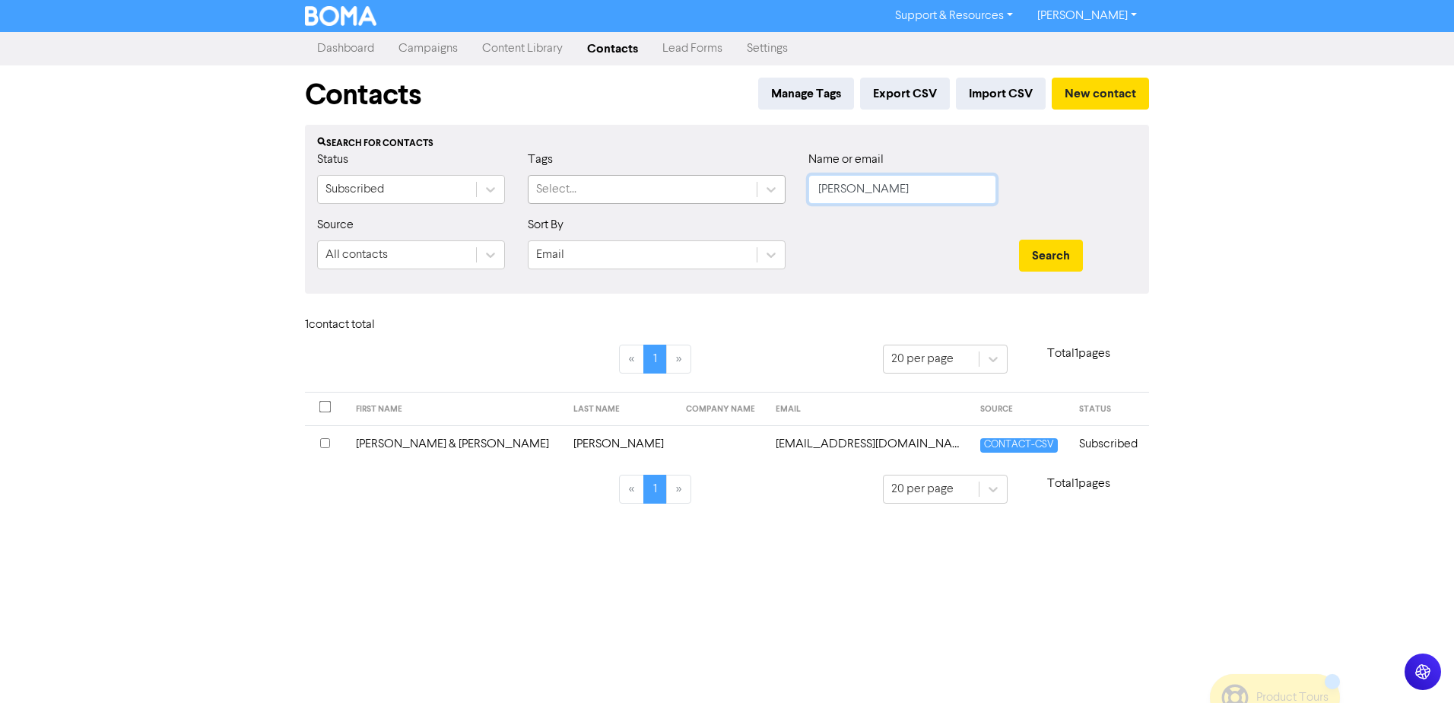
drag, startPoint x: 911, startPoint y: 189, endPoint x: 551, endPoint y: 189, distance: 360.5
click at [592, 189] on div "Status Subscribed Tags Select... Name or email [PERSON_NAME]" at bounding box center [727, 183] width 843 height 65
click at [1019, 240] on button "Search" at bounding box center [1051, 256] width 64 height 32
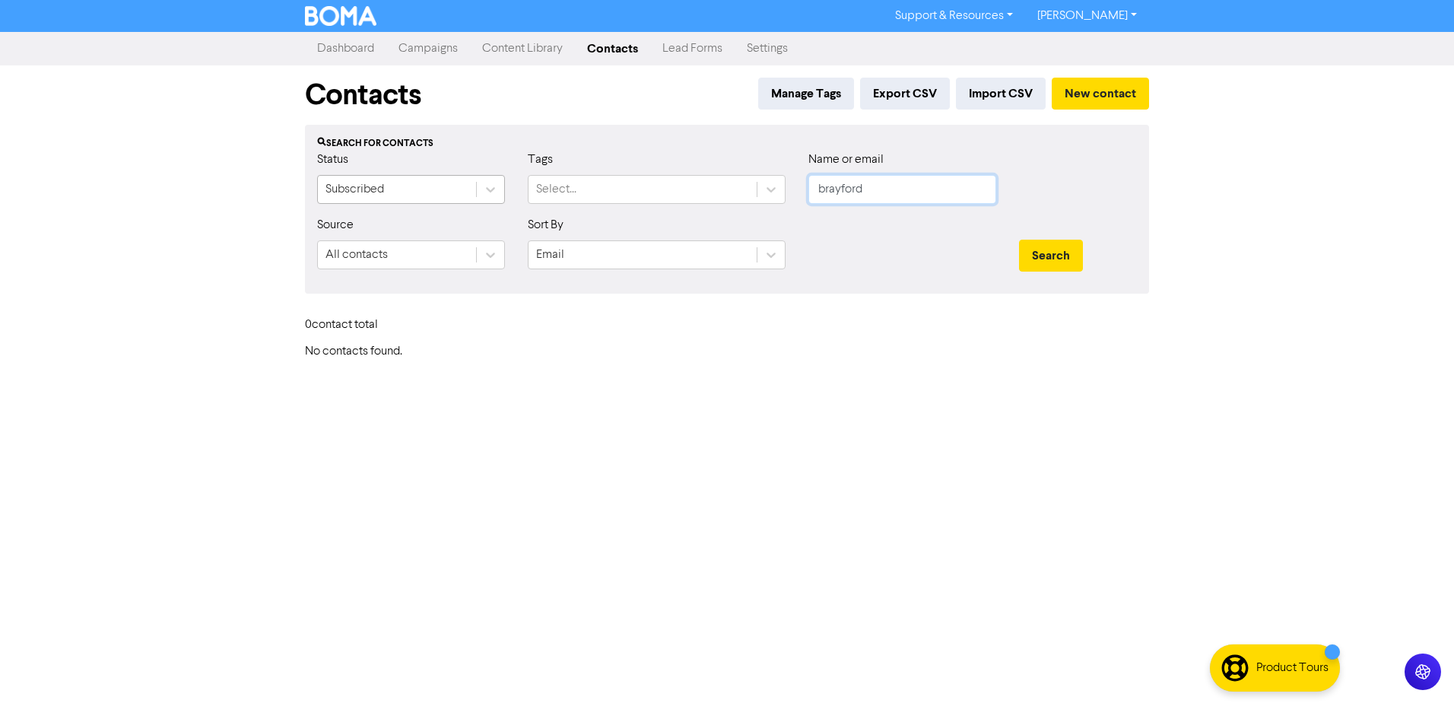
click at [1019, 240] on button "Search" at bounding box center [1051, 256] width 64 height 32
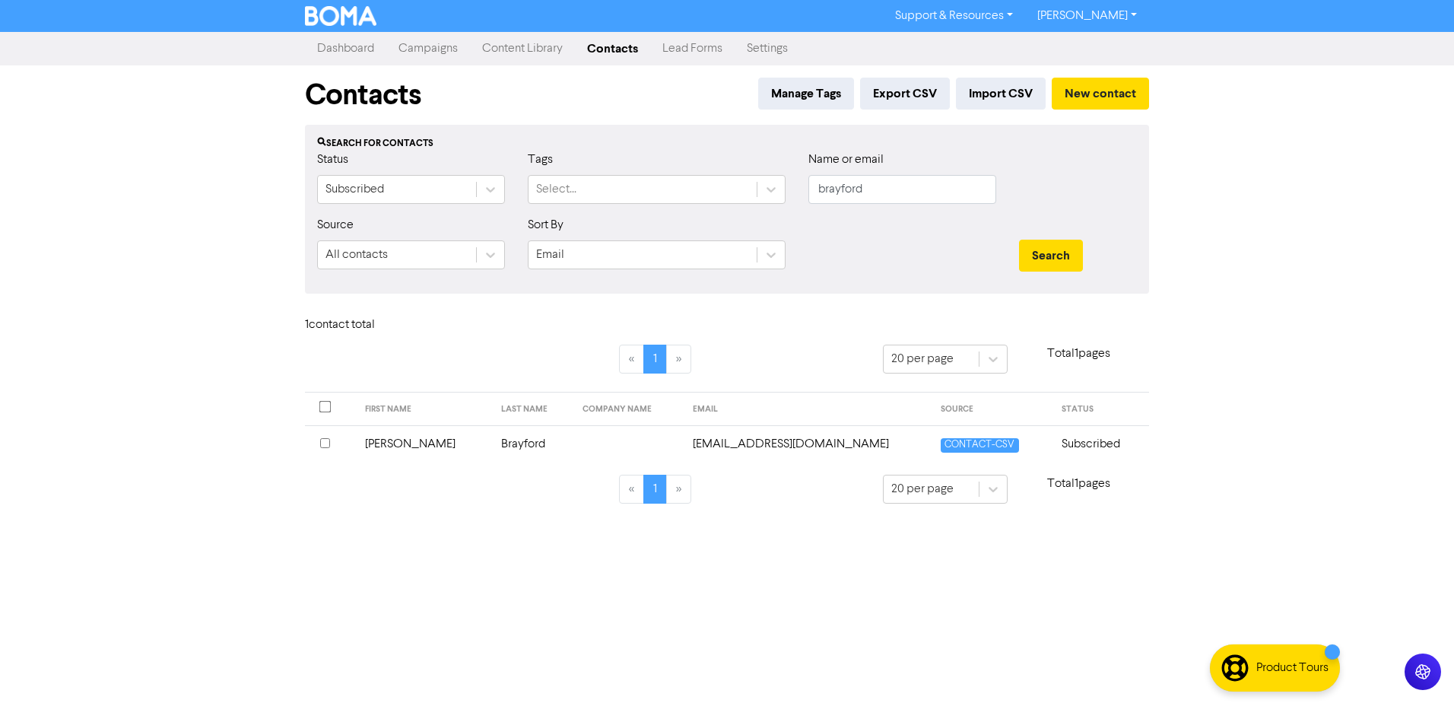
click at [383, 449] on td "[PERSON_NAME]" at bounding box center [424, 443] width 137 height 37
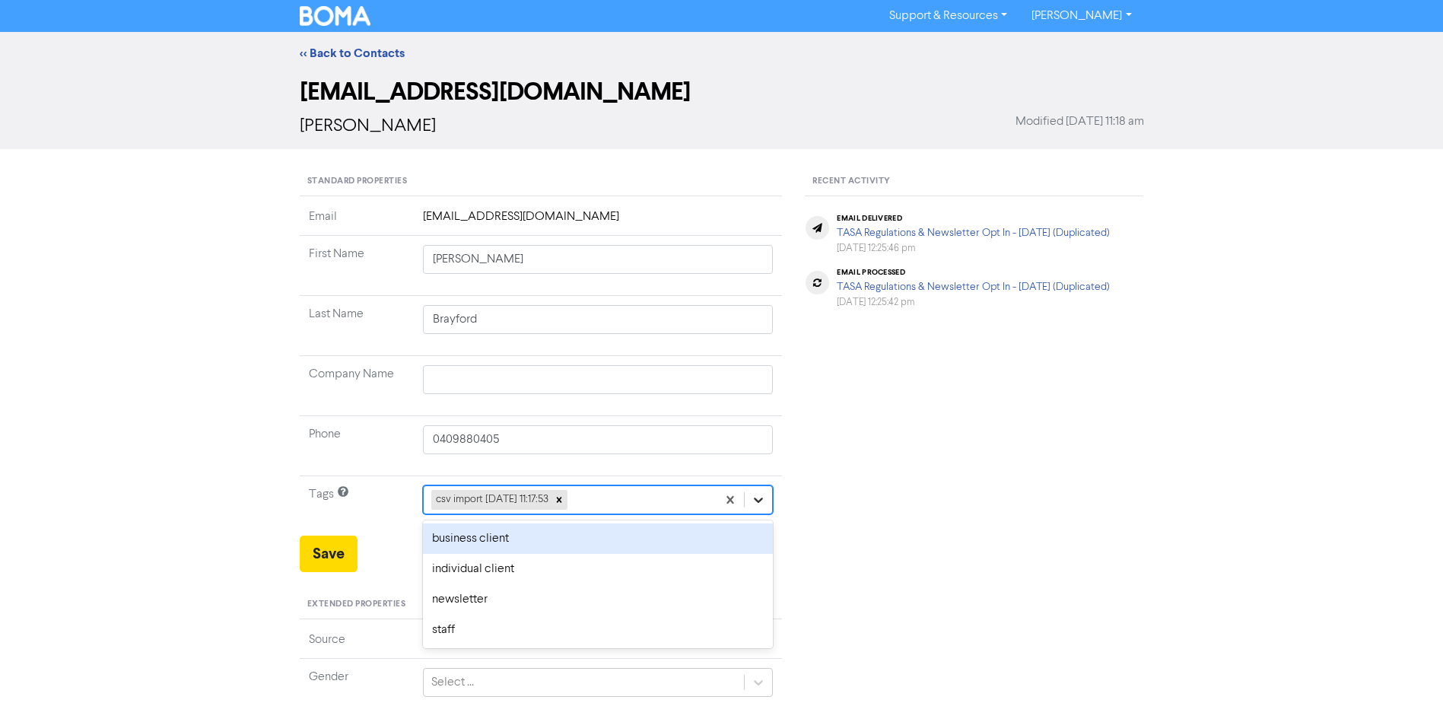
click at [764, 502] on icon at bounding box center [758, 499] width 15 height 15
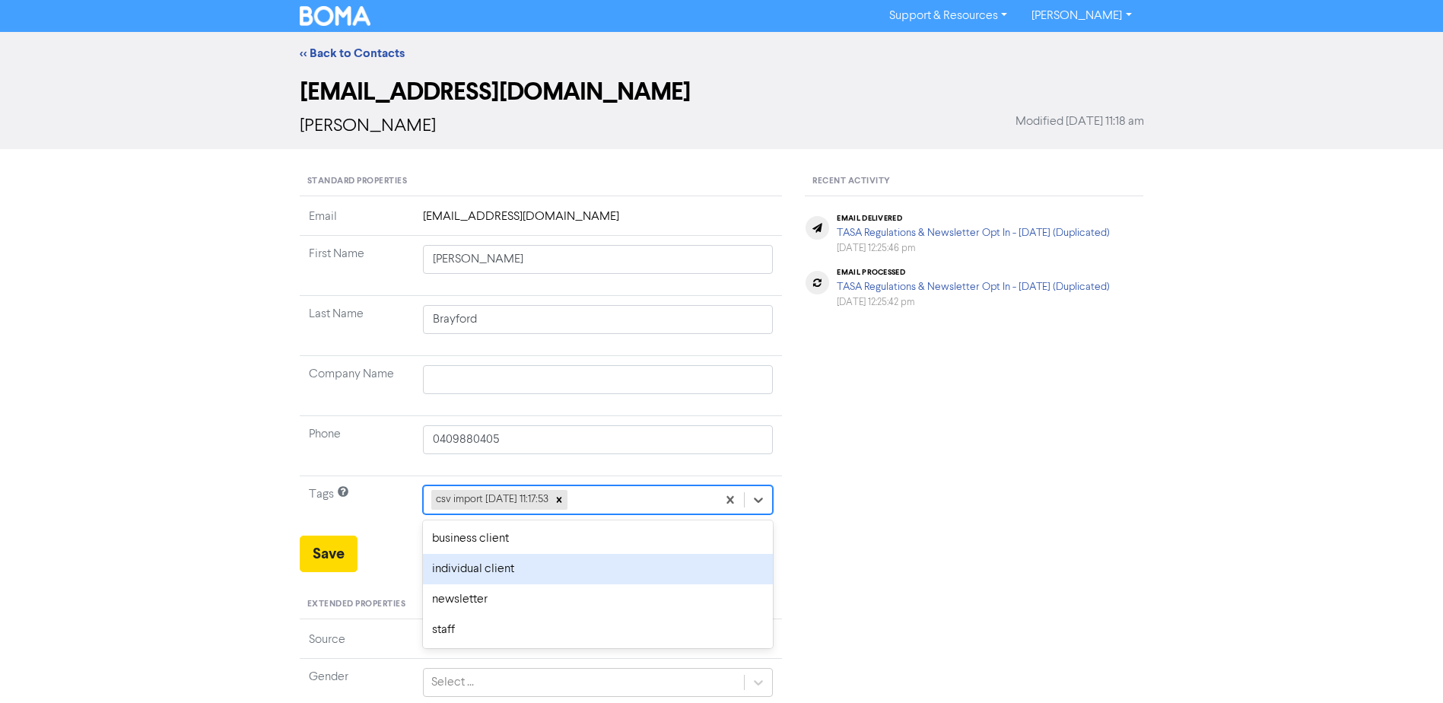
click at [526, 567] on div "individual client" at bounding box center [598, 569] width 351 height 30
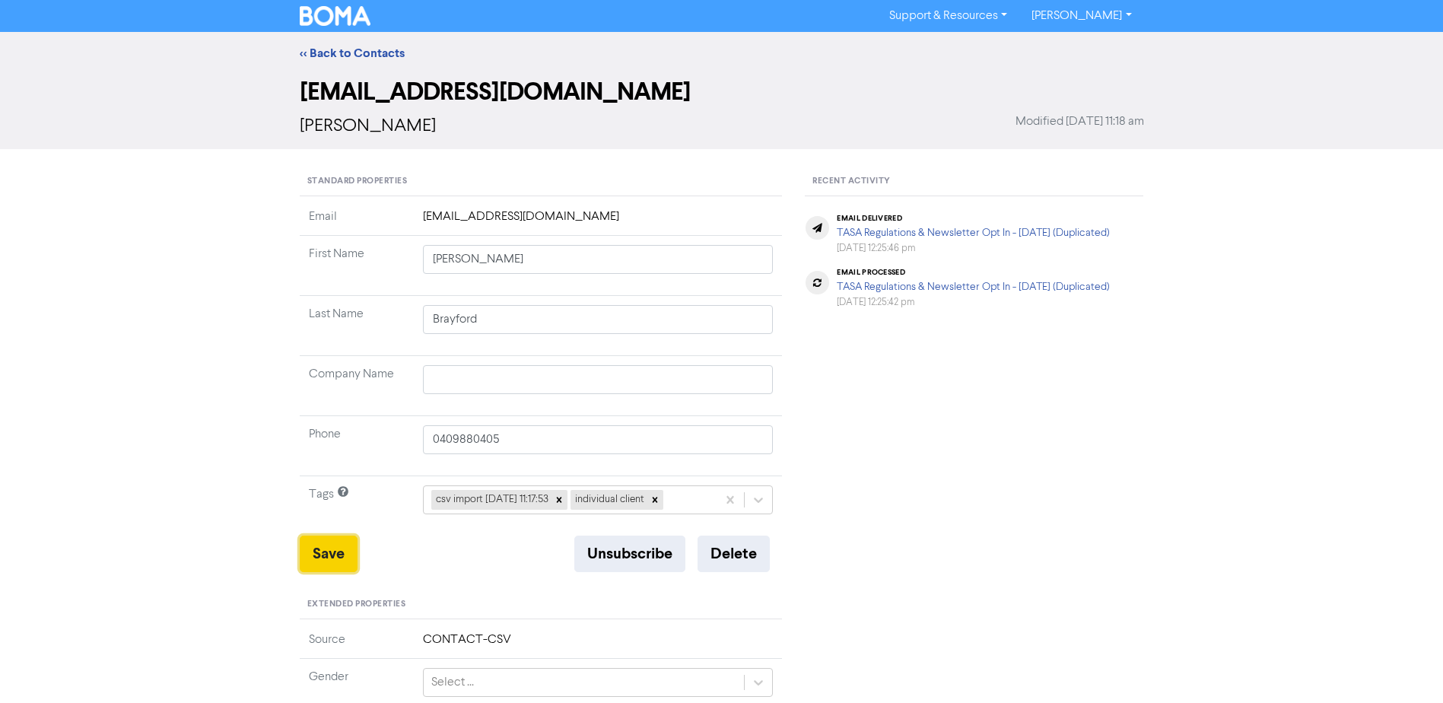
click at [323, 555] on button "Save" at bounding box center [329, 553] width 58 height 37
click at [362, 43] on div "<< Back to Contacts" at bounding box center [721, 53] width 1443 height 43
click at [358, 56] on link "<< Back to Contacts" at bounding box center [352, 53] width 105 height 15
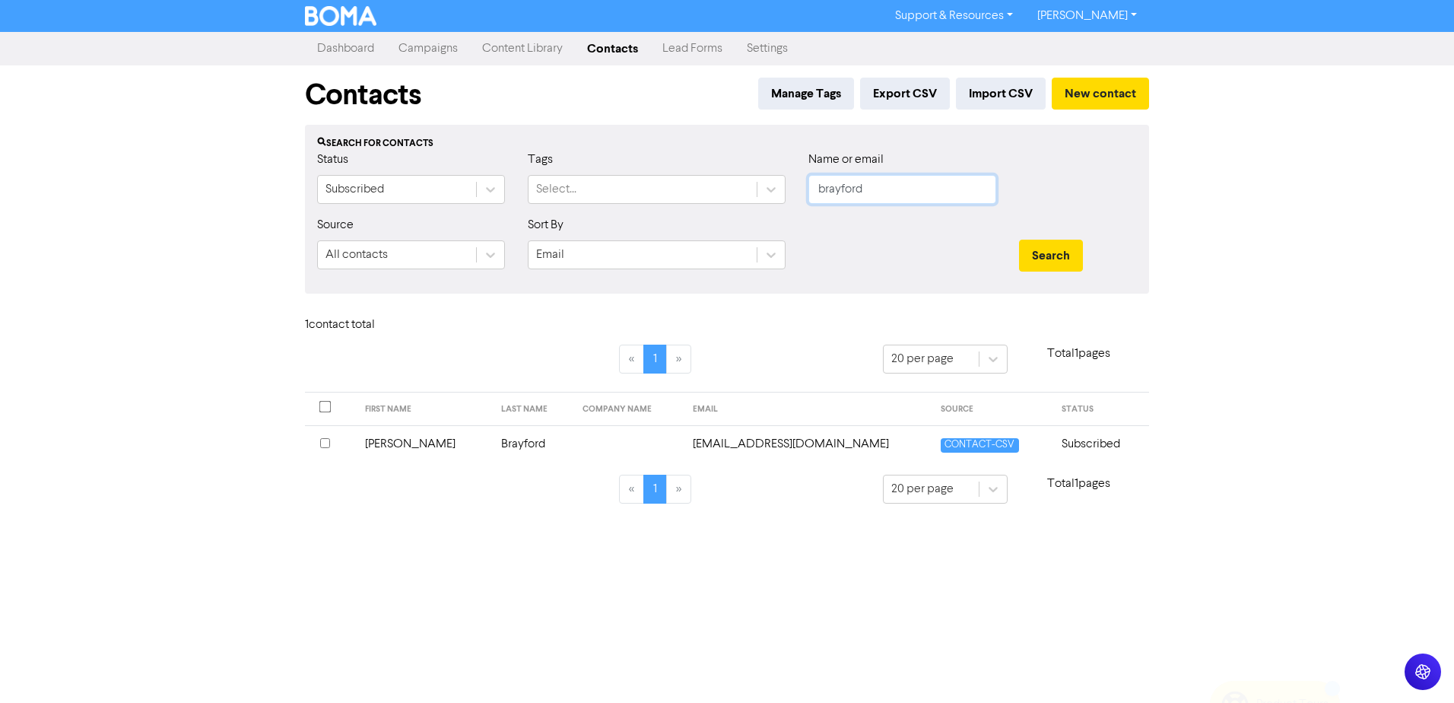
drag, startPoint x: 878, startPoint y: 185, endPoint x: 350, endPoint y: 171, distance: 528.1
click at [609, 182] on div "Status Subscribed Tags Select... Name or email brayford" at bounding box center [727, 183] width 843 height 65
click at [1019, 240] on button "Search" at bounding box center [1051, 256] width 64 height 32
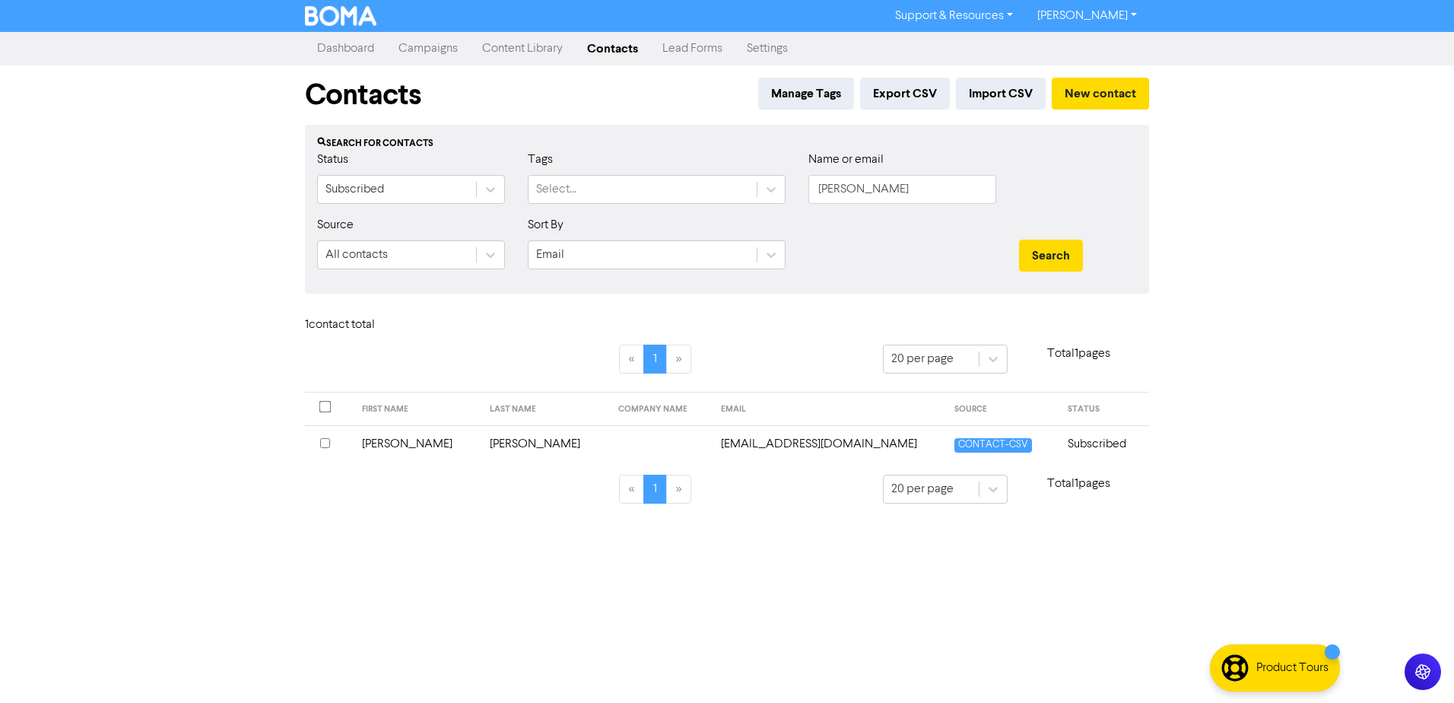
click at [383, 443] on td "[PERSON_NAME]" at bounding box center [417, 443] width 129 height 37
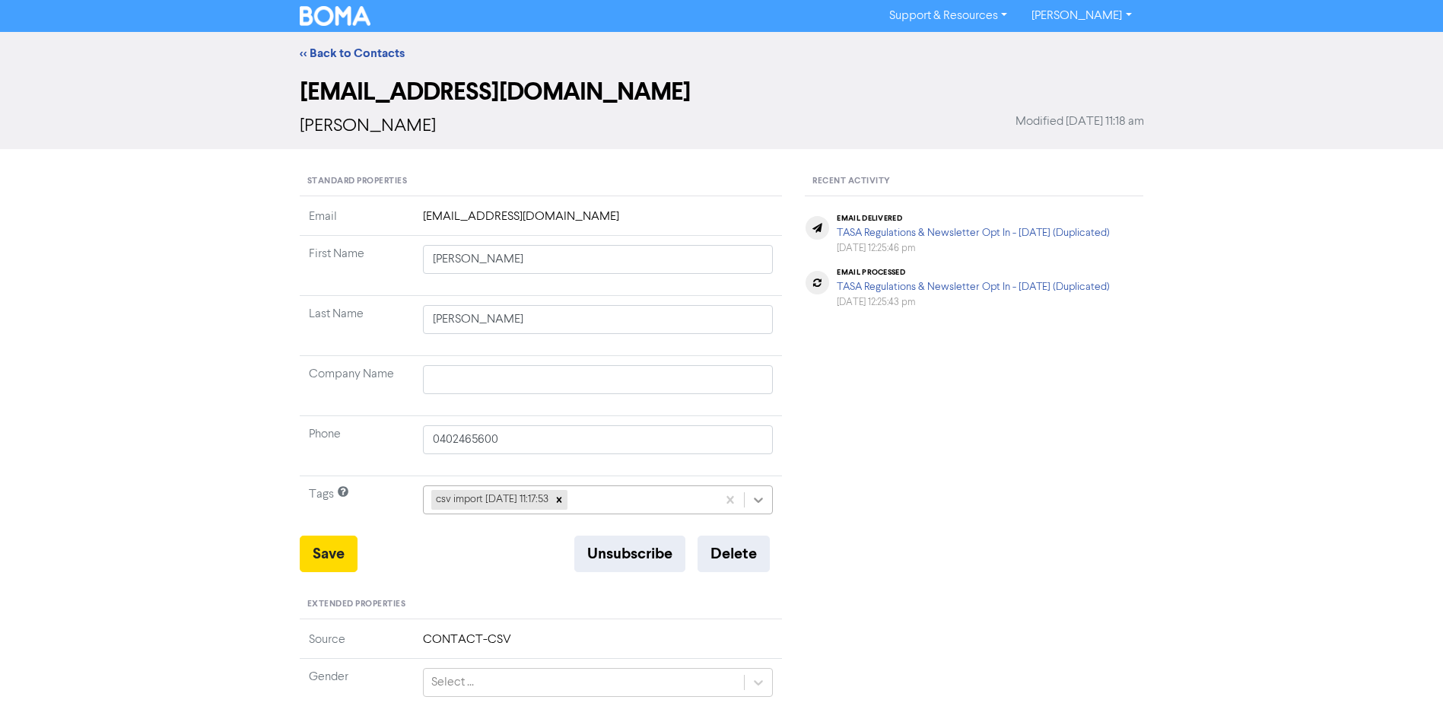
click at [757, 497] on icon at bounding box center [758, 499] width 15 height 15
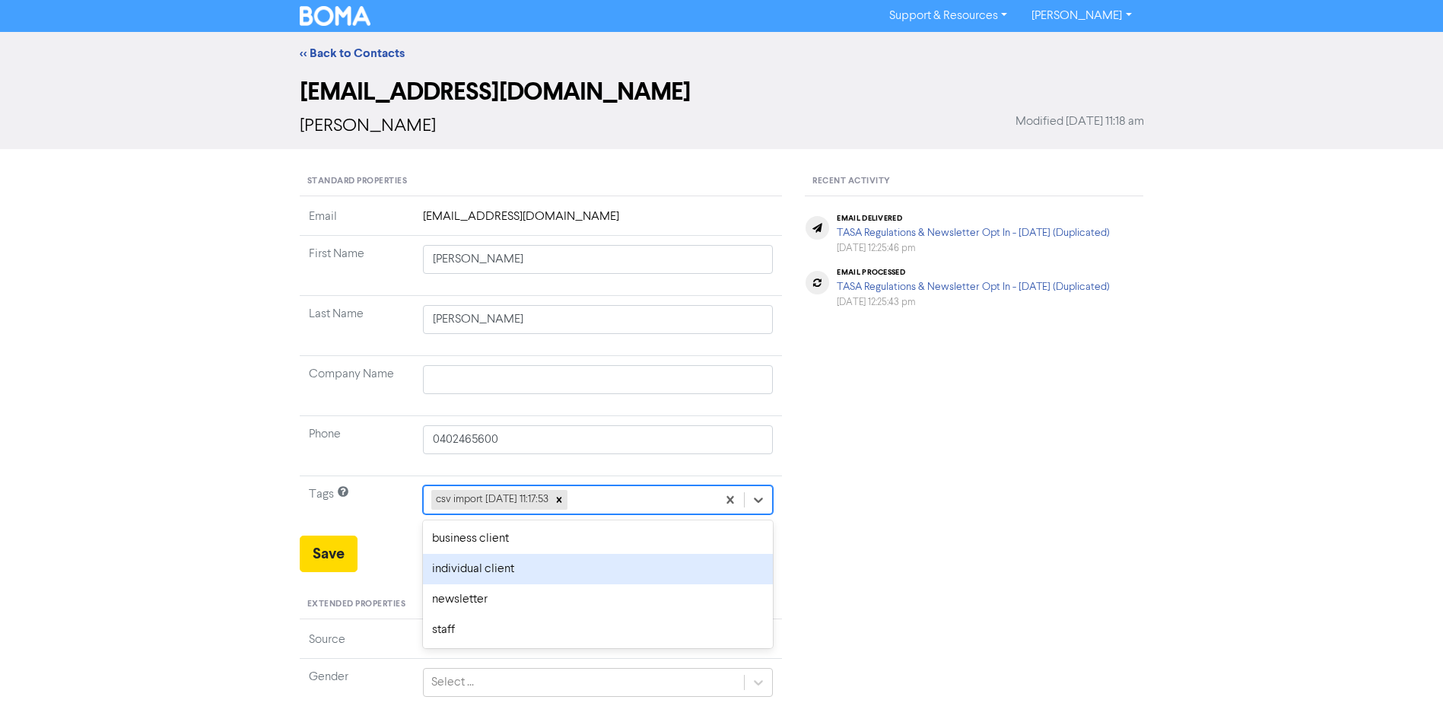
click at [469, 568] on div "individual client" at bounding box center [598, 569] width 351 height 30
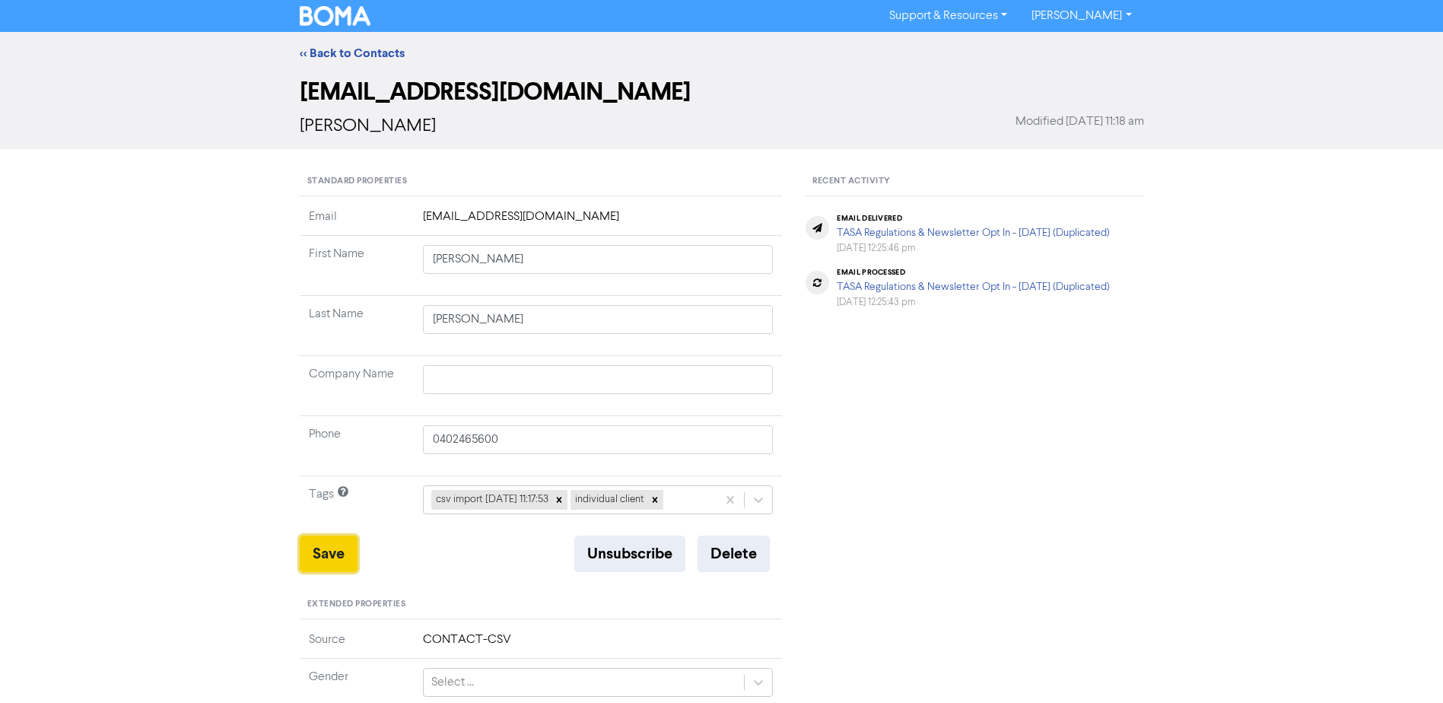
click at [326, 551] on button "Save" at bounding box center [329, 553] width 58 height 37
click at [357, 46] on link "<< Back to Contacts" at bounding box center [352, 53] width 105 height 15
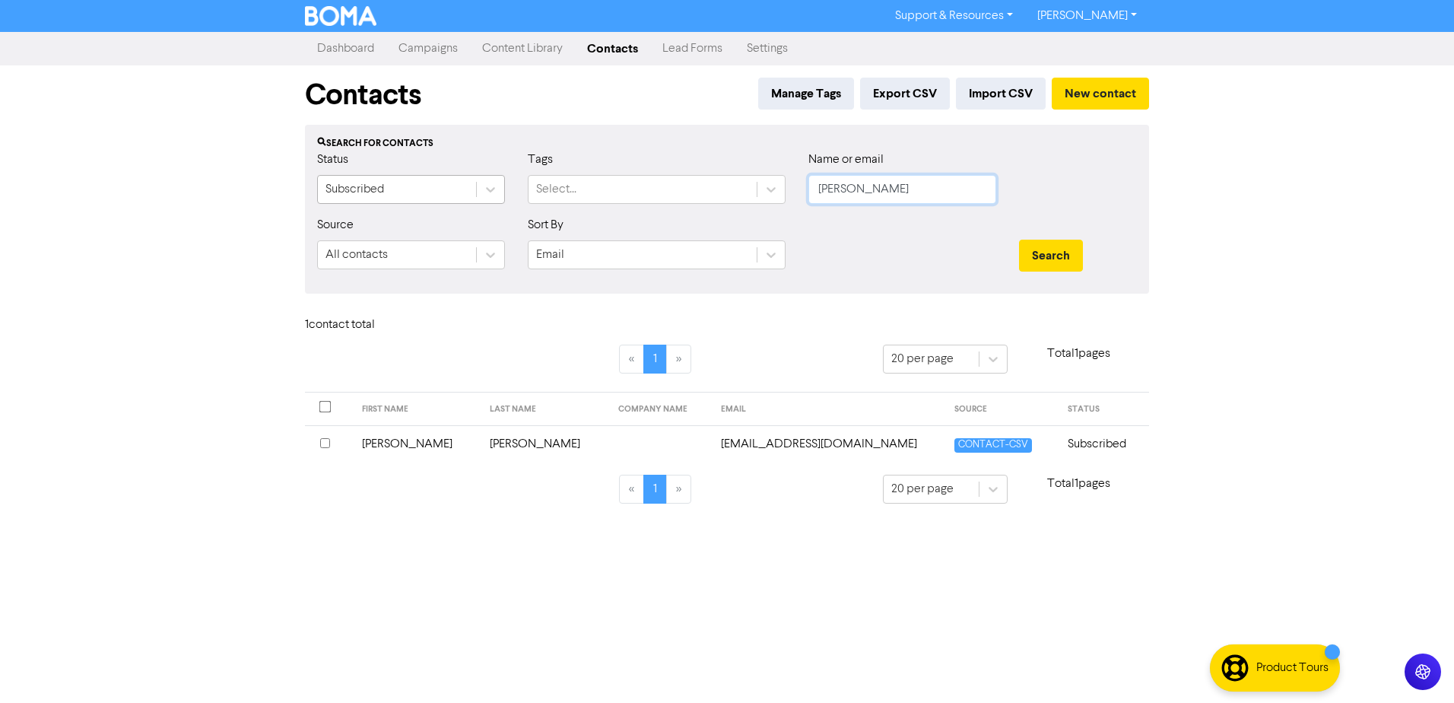
click at [541, 208] on div "Status Subscribed Tags Select... Name or email [PERSON_NAME]" at bounding box center [727, 183] width 843 height 65
click at [1019, 240] on button "Search" at bounding box center [1051, 256] width 64 height 32
click at [401, 444] on td "[PERSON_NAME] & [PERSON_NAME]" at bounding box center [456, 443] width 218 height 37
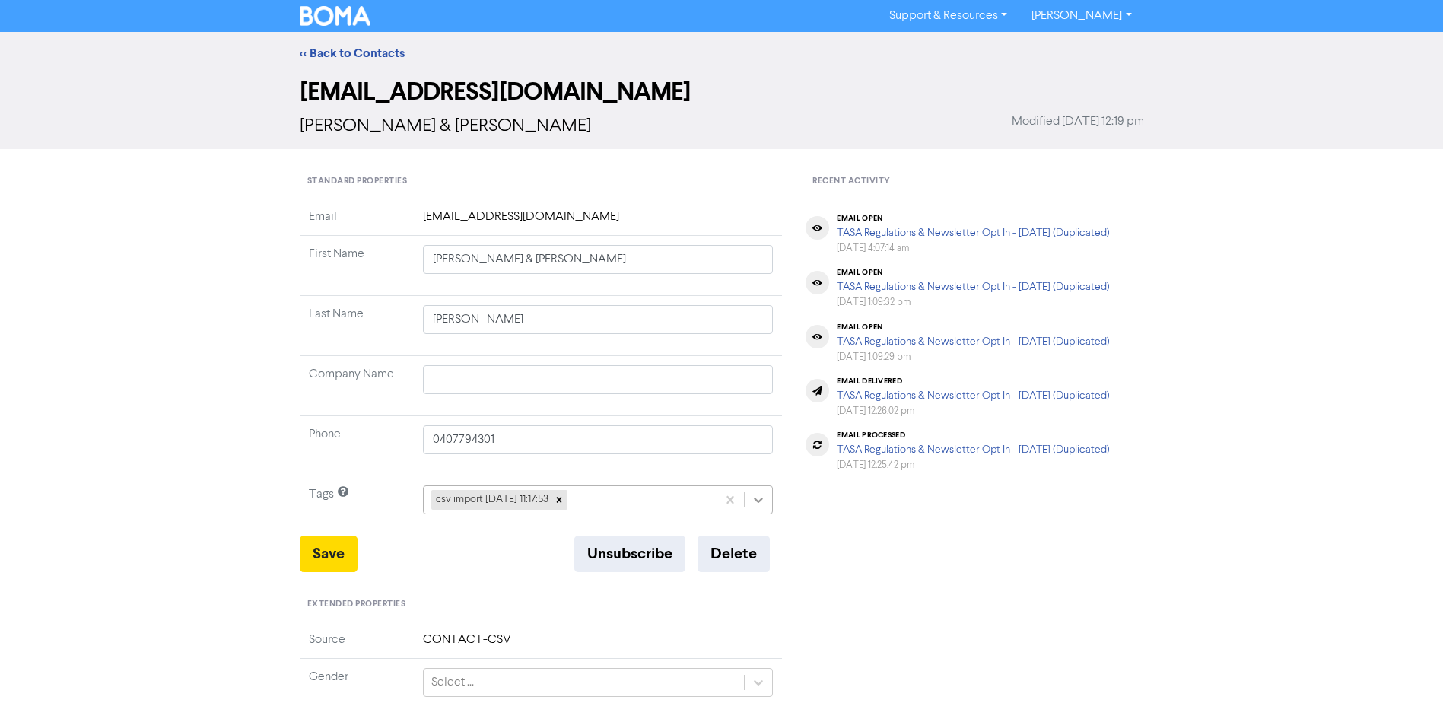
click at [760, 504] on icon at bounding box center [758, 499] width 15 height 15
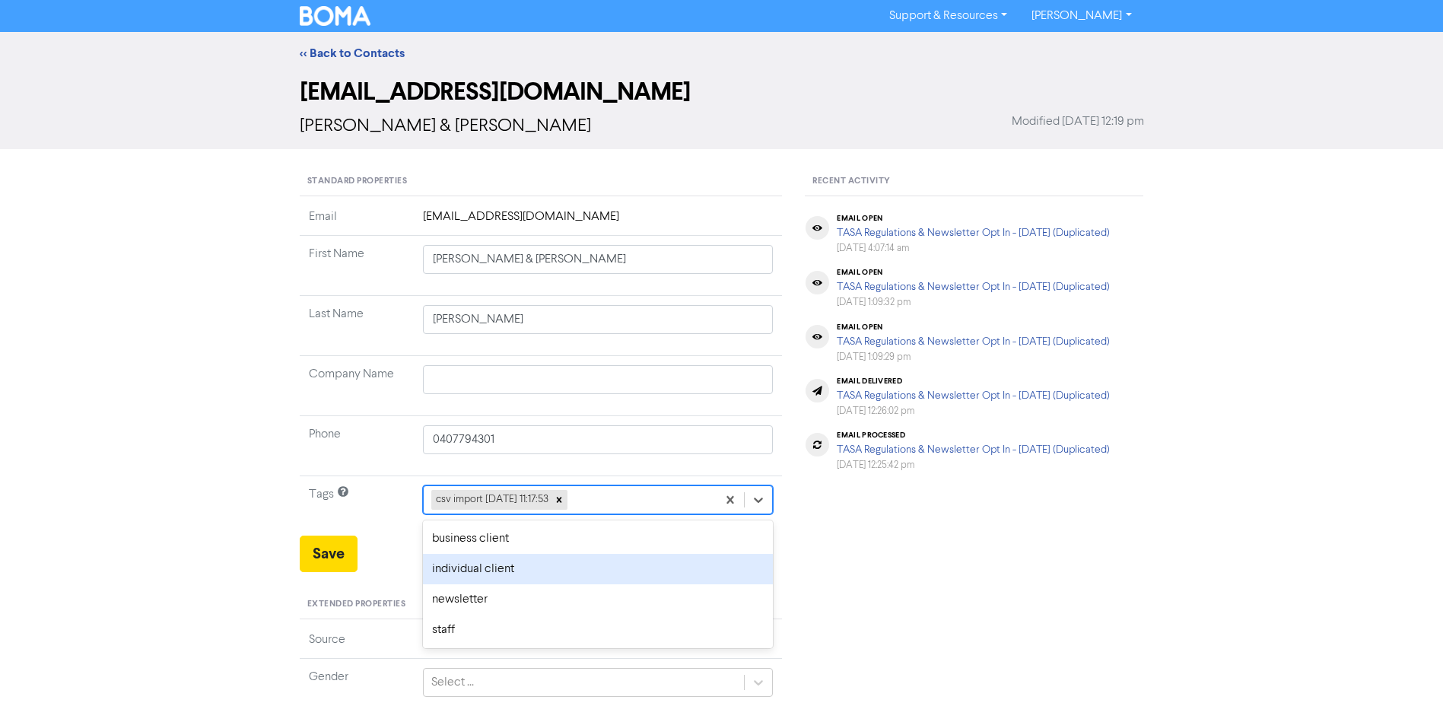
click at [482, 564] on div "individual client" at bounding box center [598, 569] width 351 height 30
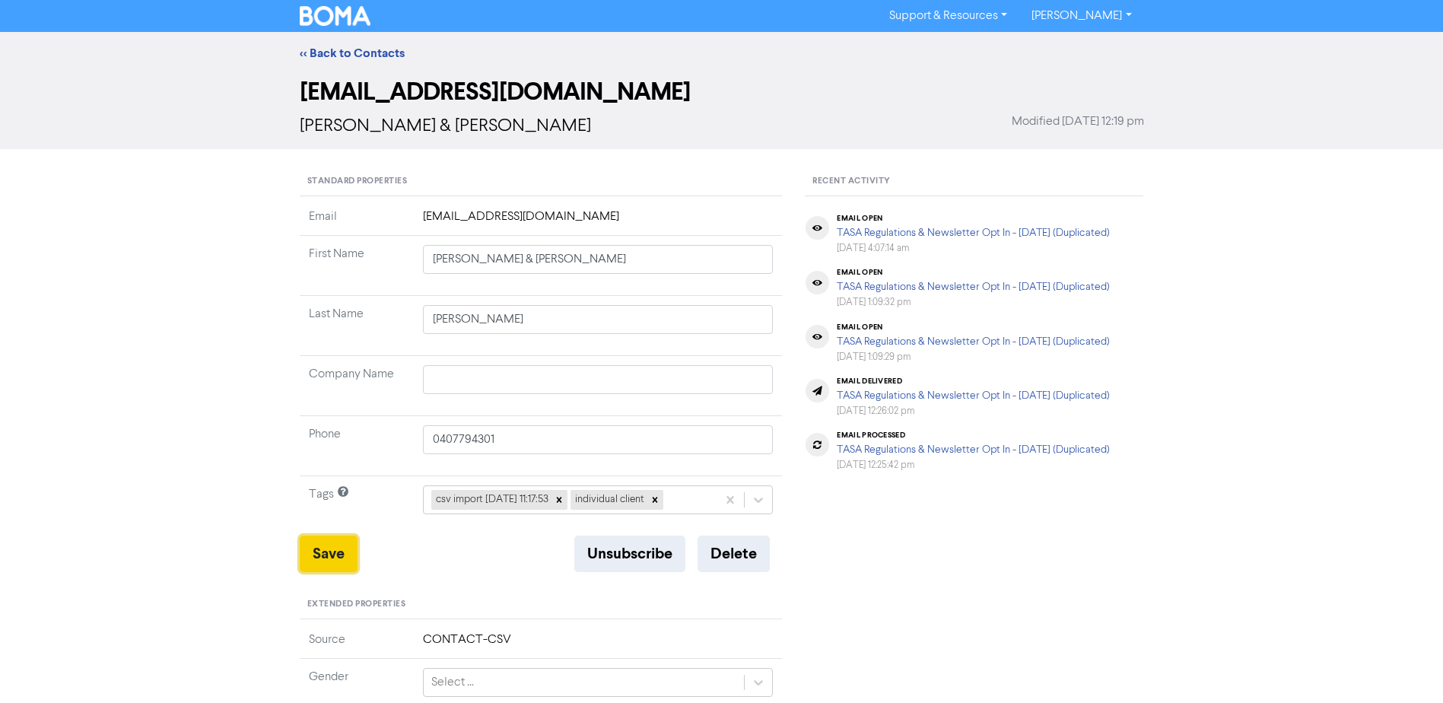
click at [335, 558] on button "Save" at bounding box center [329, 553] width 58 height 37
click at [335, 49] on link "<< Back to Contacts" at bounding box center [352, 53] width 105 height 15
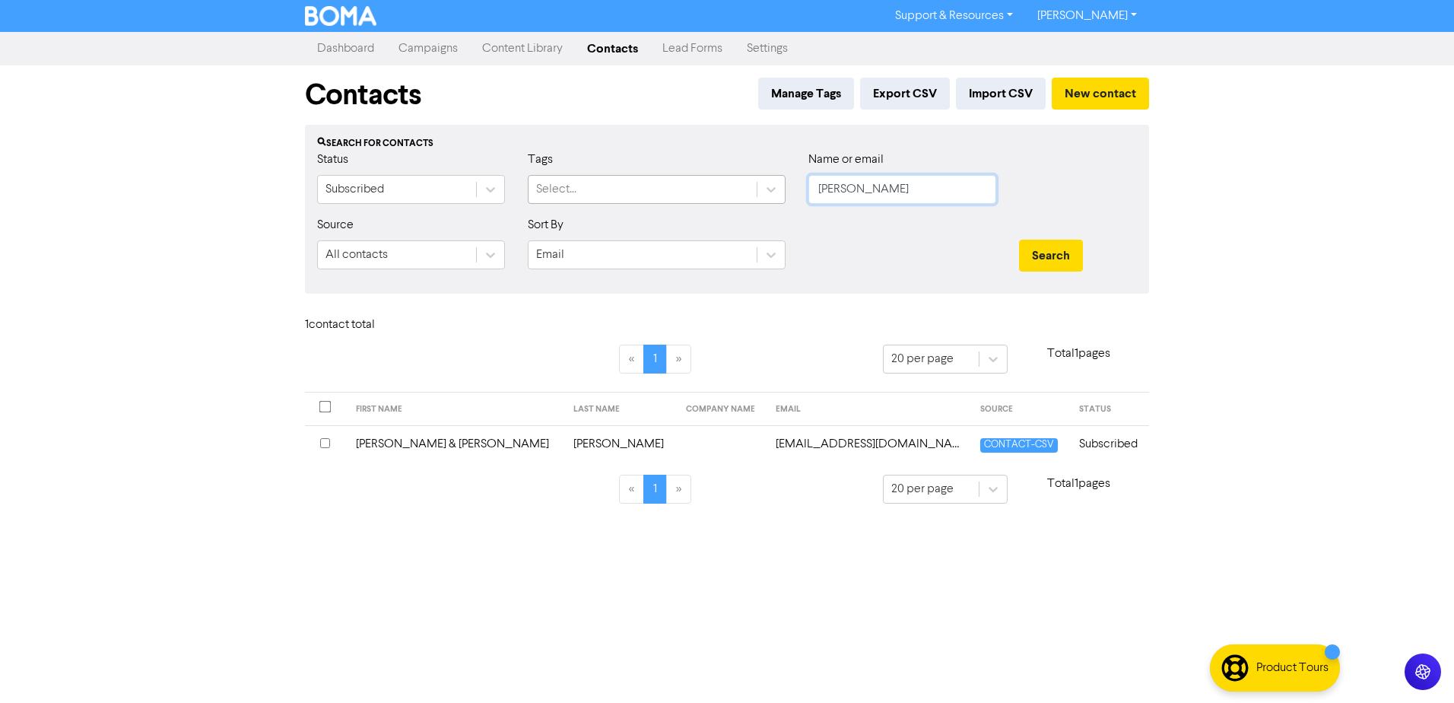
drag, startPoint x: 876, startPoint y: 187, endPoint x: 551, endPoint y: 188, distance: 325.6
click at [631, 188] on div "Status Subscribed Tags Select... Name or email [PERSON_NAME]" at bounding box center [727, 183] width 843 height 65
click at [1019, 240] on button "Search" at bounding box center [1051, 256] width 64 height 32
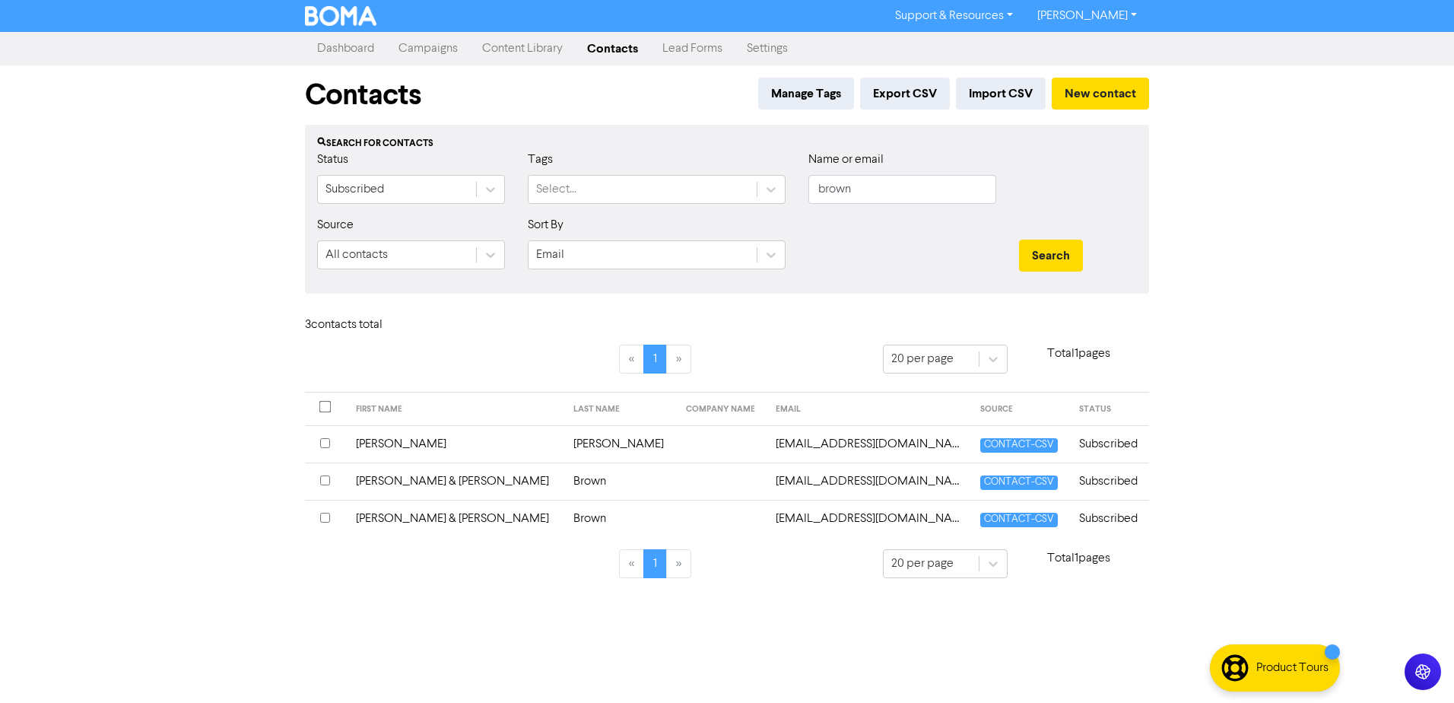
click at [411, 478] on td "[PERSON_NAME] & [PERSON_NAME]" at bounding box center [456, 480] width 218 height 37
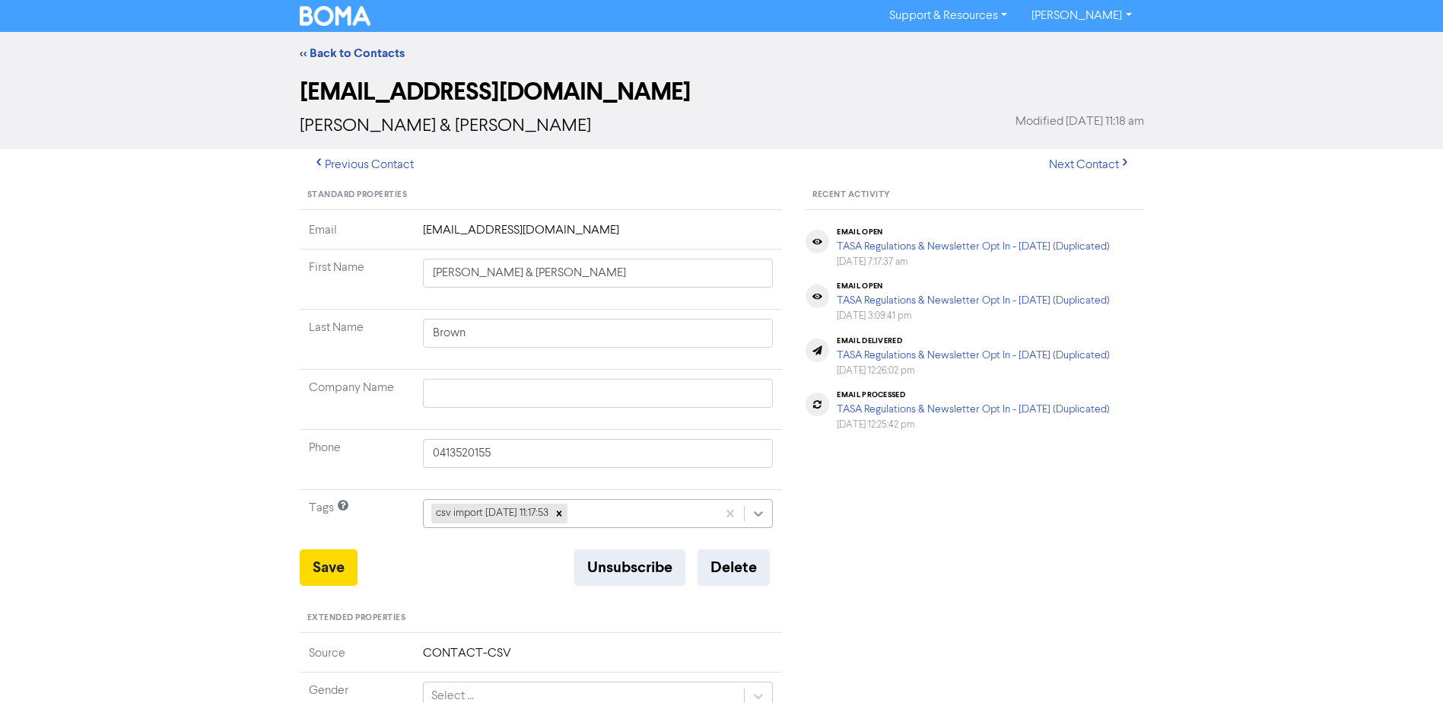
click at [756, 510] on icon at bounding box center [758, 513] width 15 height 15
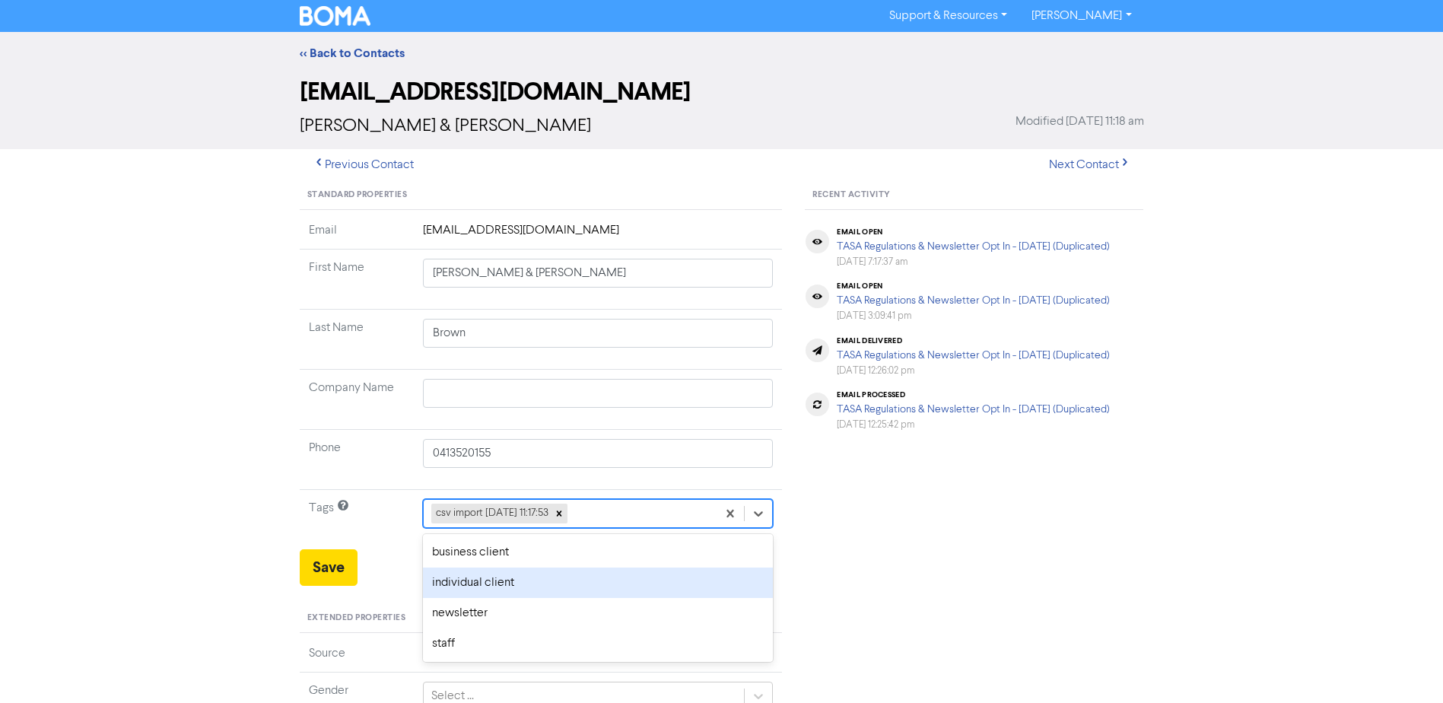
click at [507, 577] on div "individual client" at bounding box center [598, 582] width 351 height 30
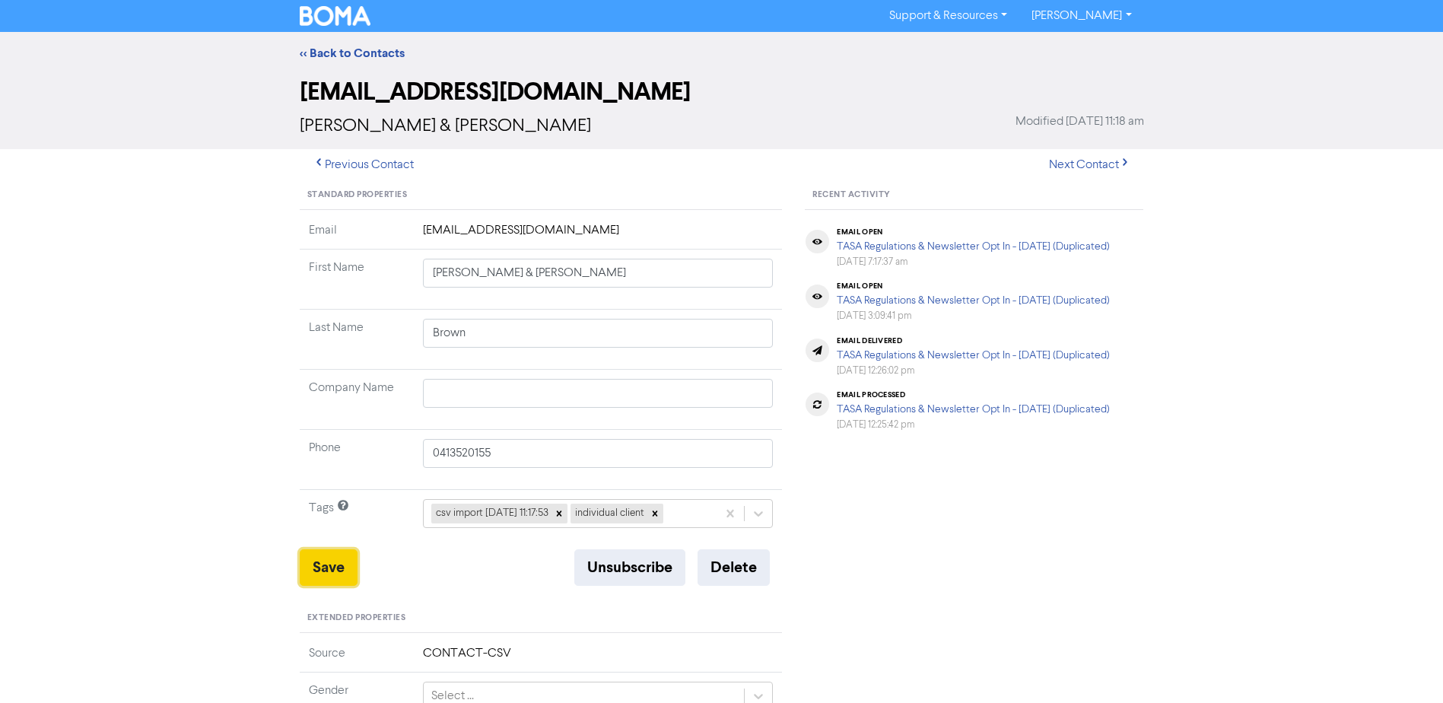
click at [303, 561] on button "Save" at bounding box center [329, 567] width 58 height 37
click at [370, 49] on link "<< Back to Contacts" at bounding box center [352, 53] width 105 height 15
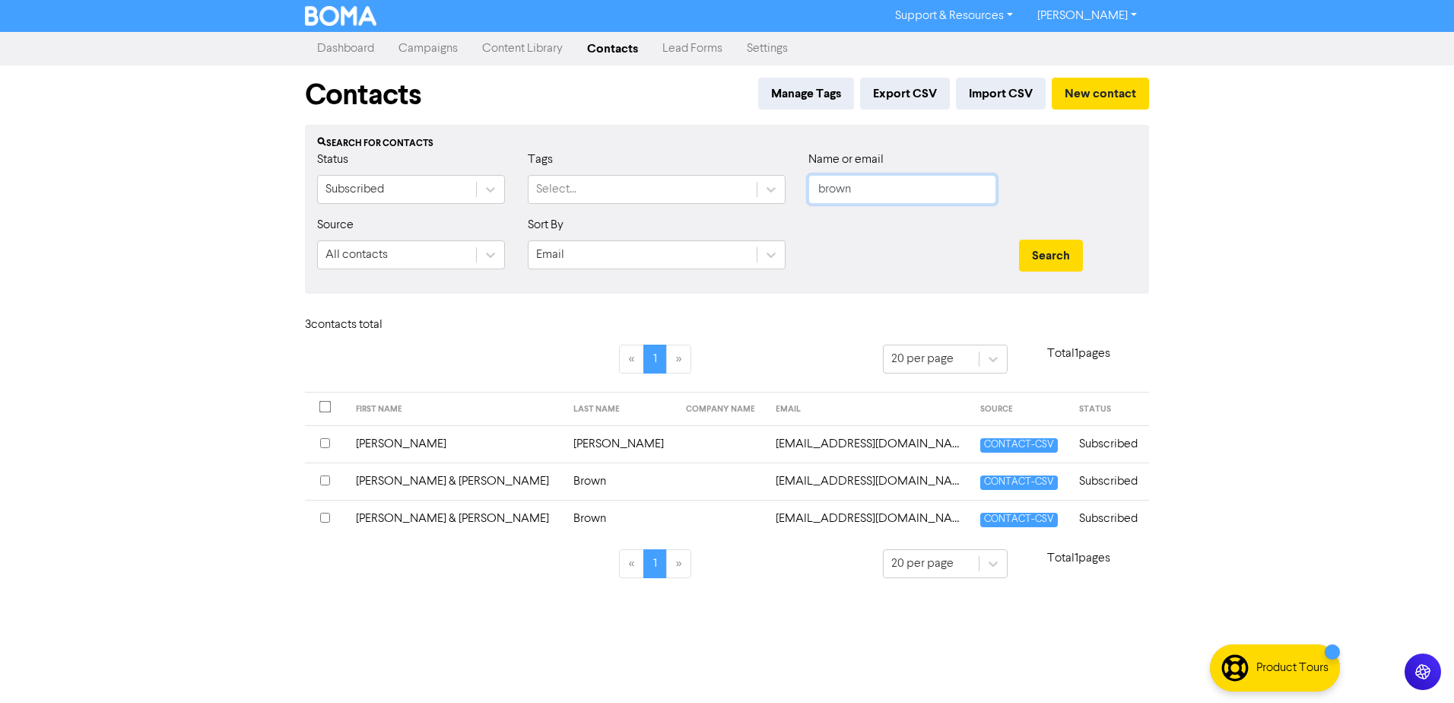
drag, startPoint x: 612, startPoint y: 210, endPoint x: 561, endPoint y: 217, distance: 51.4
click at [561, 217] on form "Status Subscribed Tags Select... Name or email brown Source All contacts Sort B…" at bounding box center [727, 216] width 820 height 131
click at [1019, 240] on button "Search" at bounding box center [1051, 256] width 64 height 32
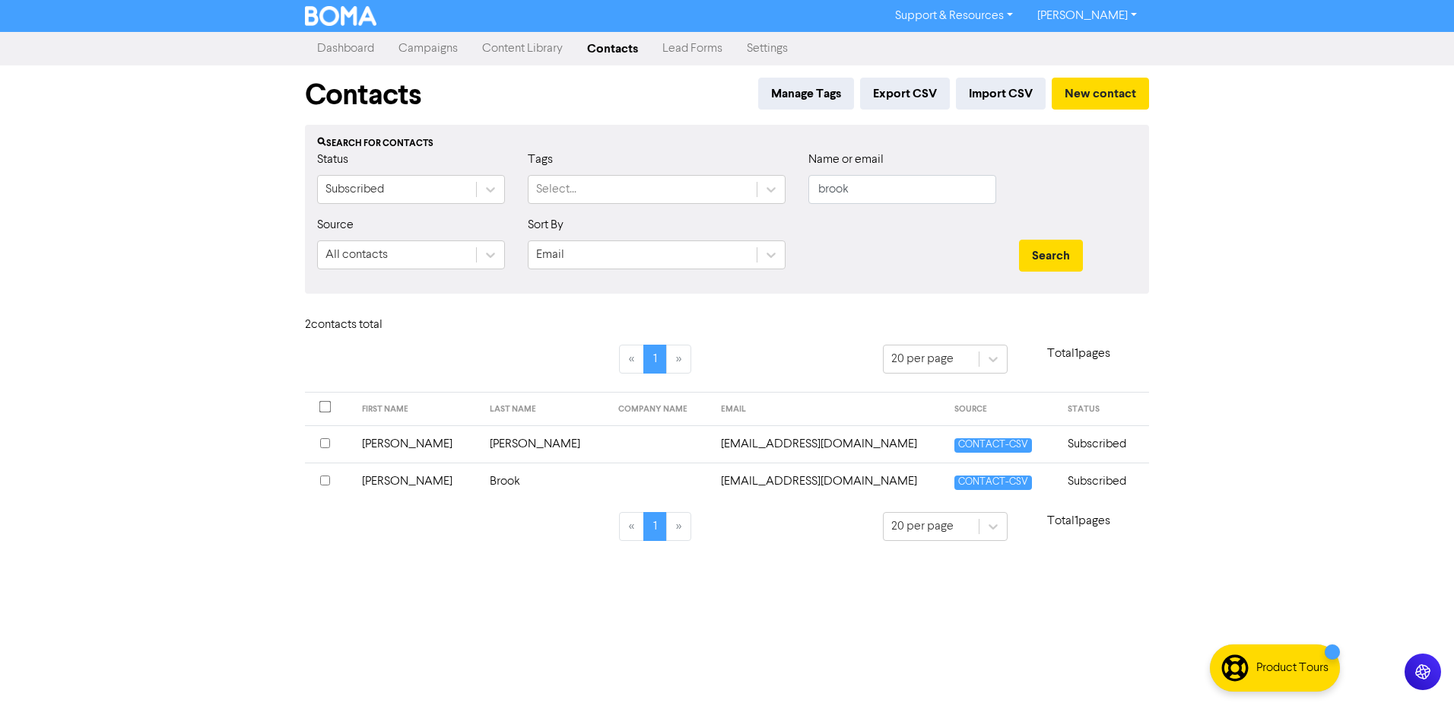
click at [383, 481] on td "[PERSON_NAME]" at bounding box center [417, 480] width 129 height 37
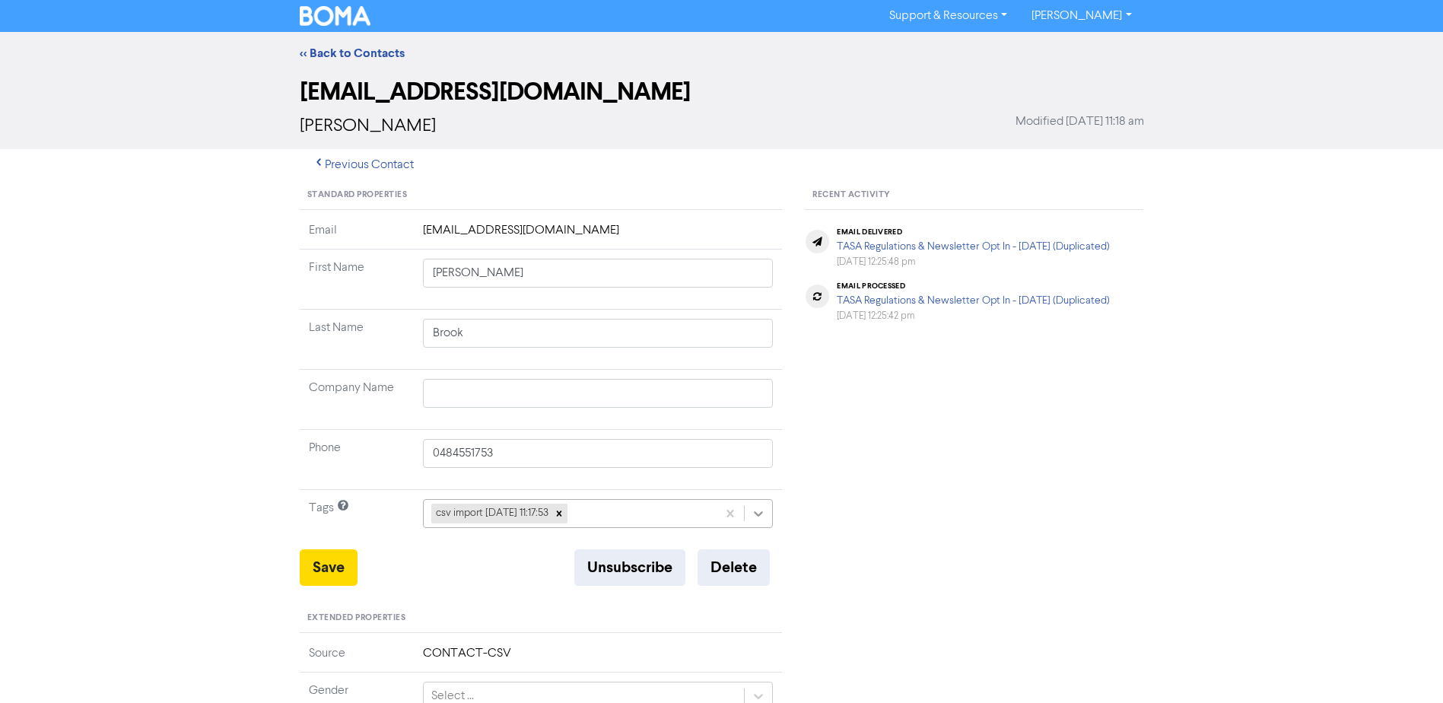
click at [752, 511] on icon at bounding box center [758, 513] width 15 height 15
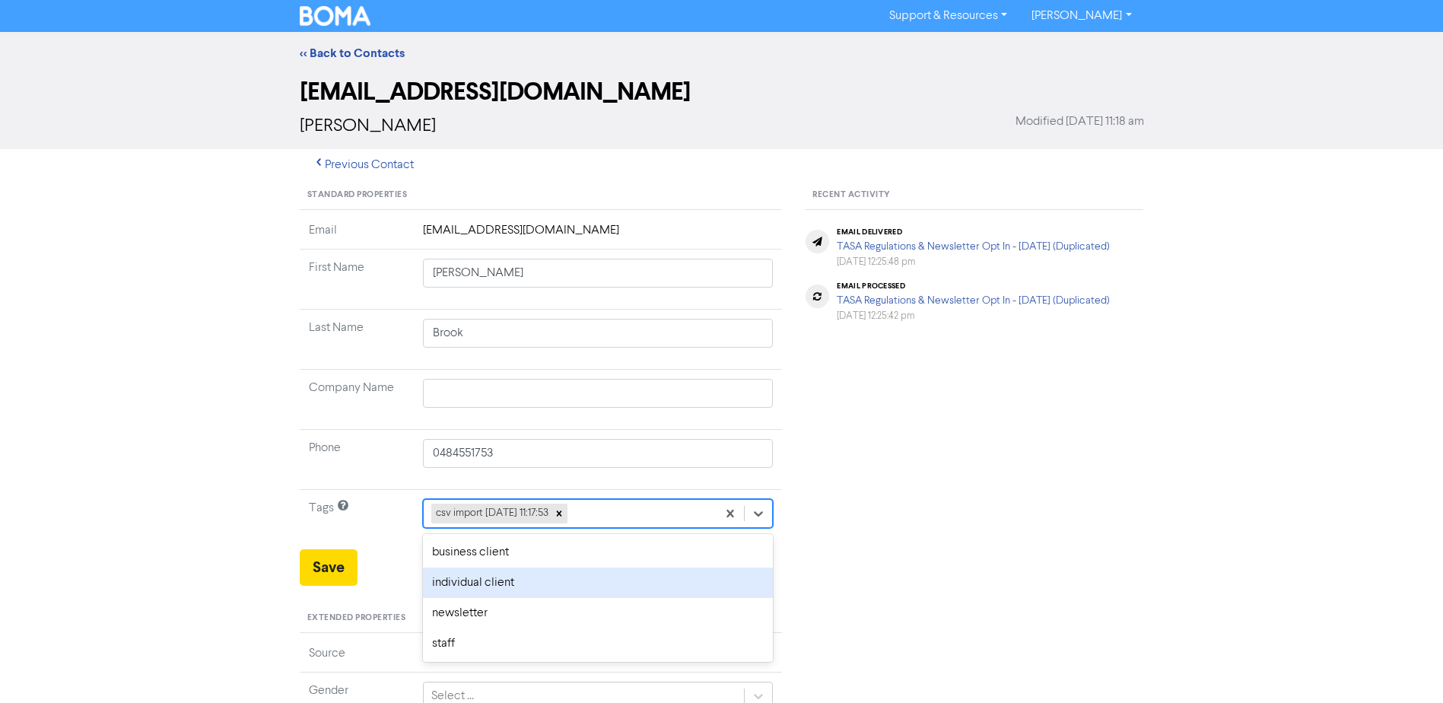
click at [488, 590] on div "individual client" at bounding box center [598, 582] width 351 height 30
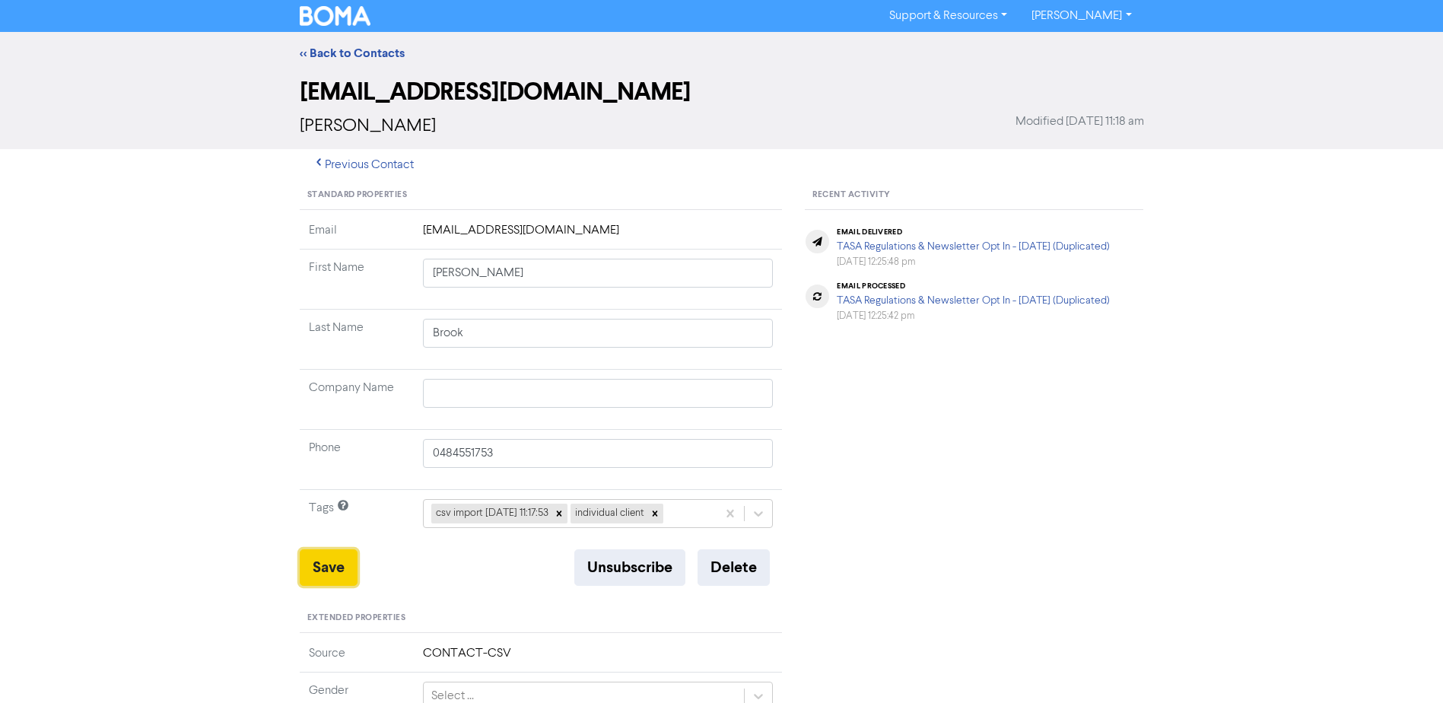
click at [325, 565] on button "Save" at bounding box center [329, 567] width 58 height 37
click at [361, 58] on link "<< Back to Contacts" at bounding box center [352, 53] width 105 height 15
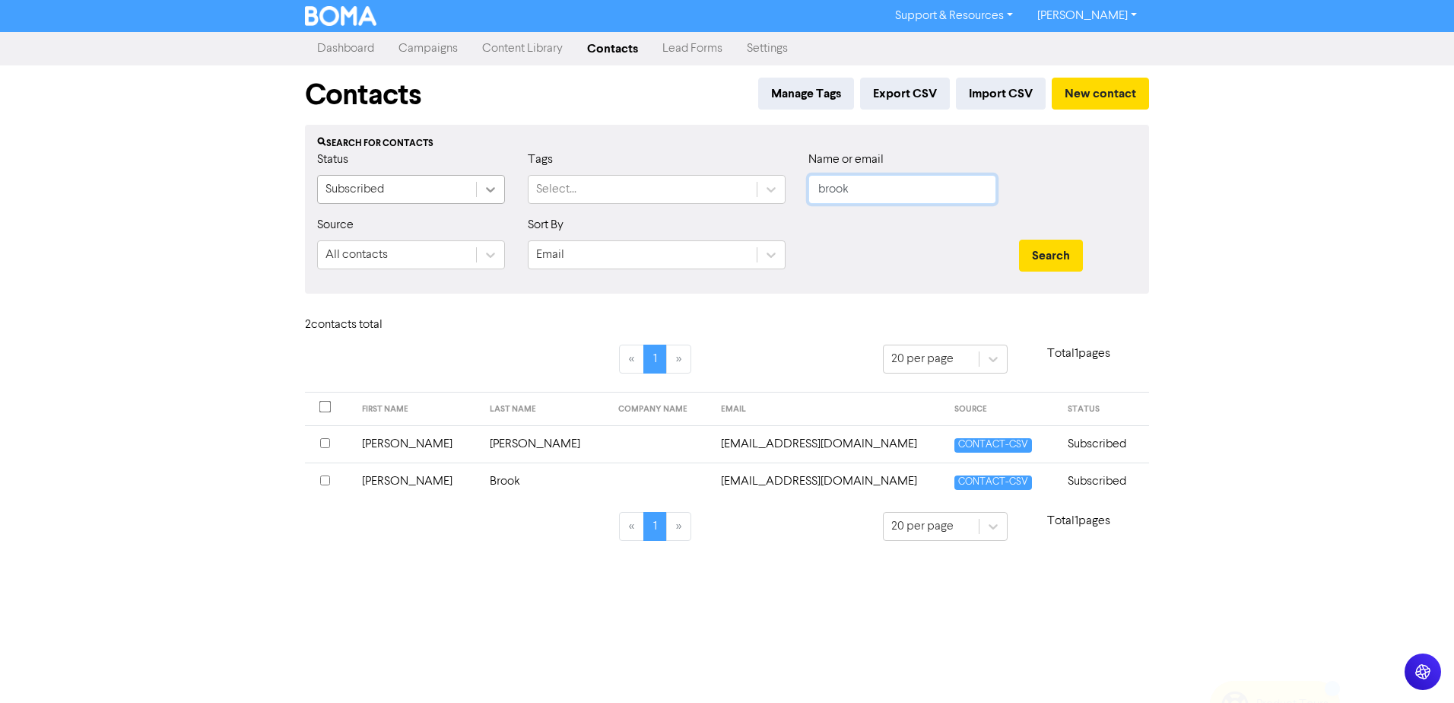
drag, startPoint x: 843, startPoint y: 185, endPoint x: 484, endPoint y: 176, distance: 359.1
click at [628, 185] on div "Status Subscribed Tags Select... Name or email brook" at bounding box center [727, 183] width 843 height 65
click at [1019, 240] on button "Search" at bounding box center [1051, 256] width 64 height 32
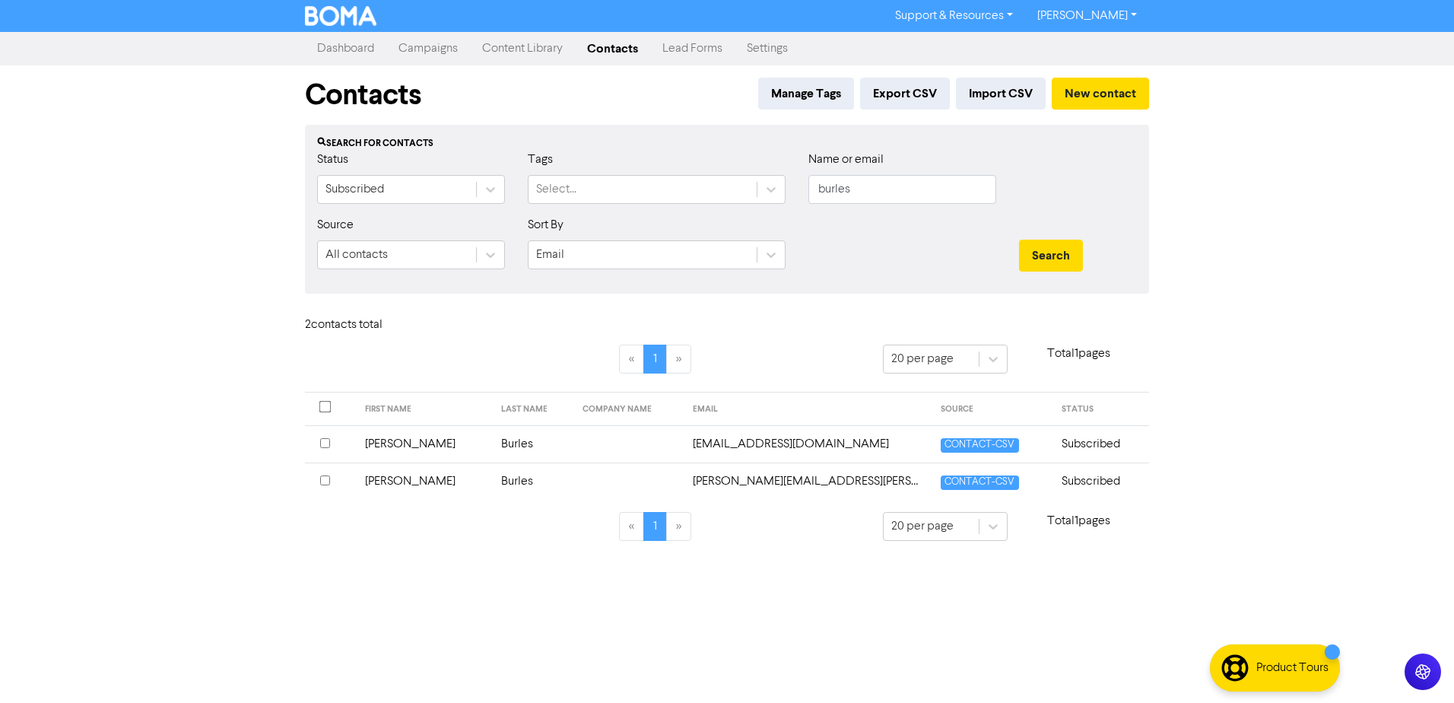
click at [392, 440] on td "[PERSON_NAME]" at bounding box center [424, 443] width 137 height 37
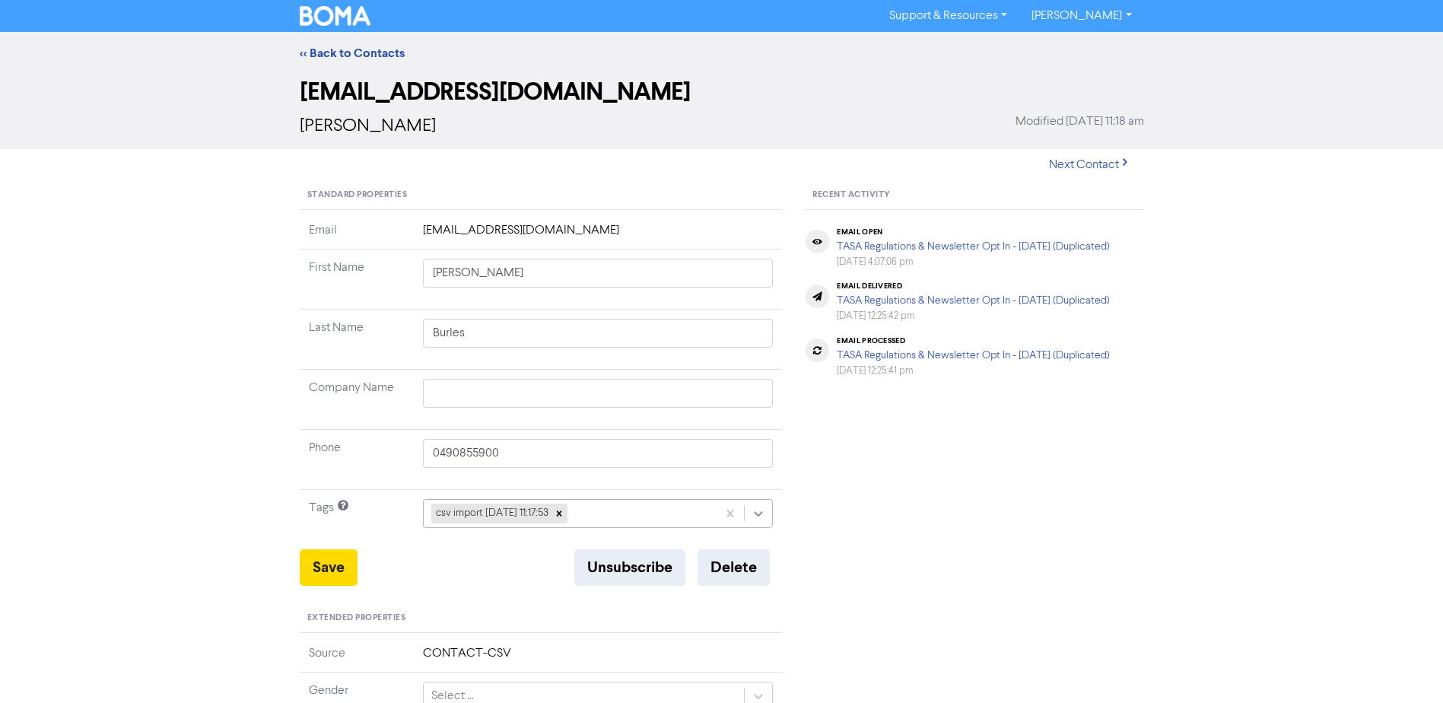
click at [761, 513] on icon at bounding box center [759, 513] width 9 height 5
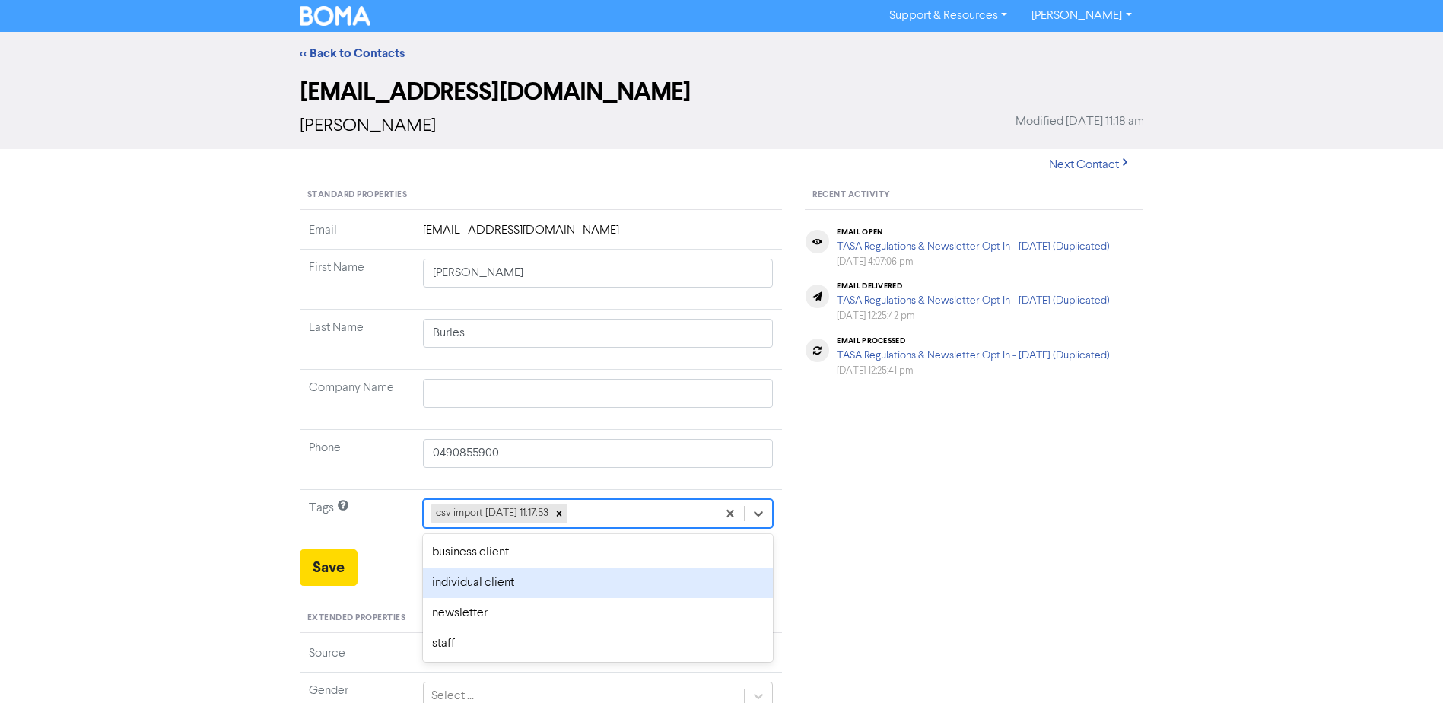
click at [462, 577] on div "individual client" at bounding box center [598, 582] width 351 height 30
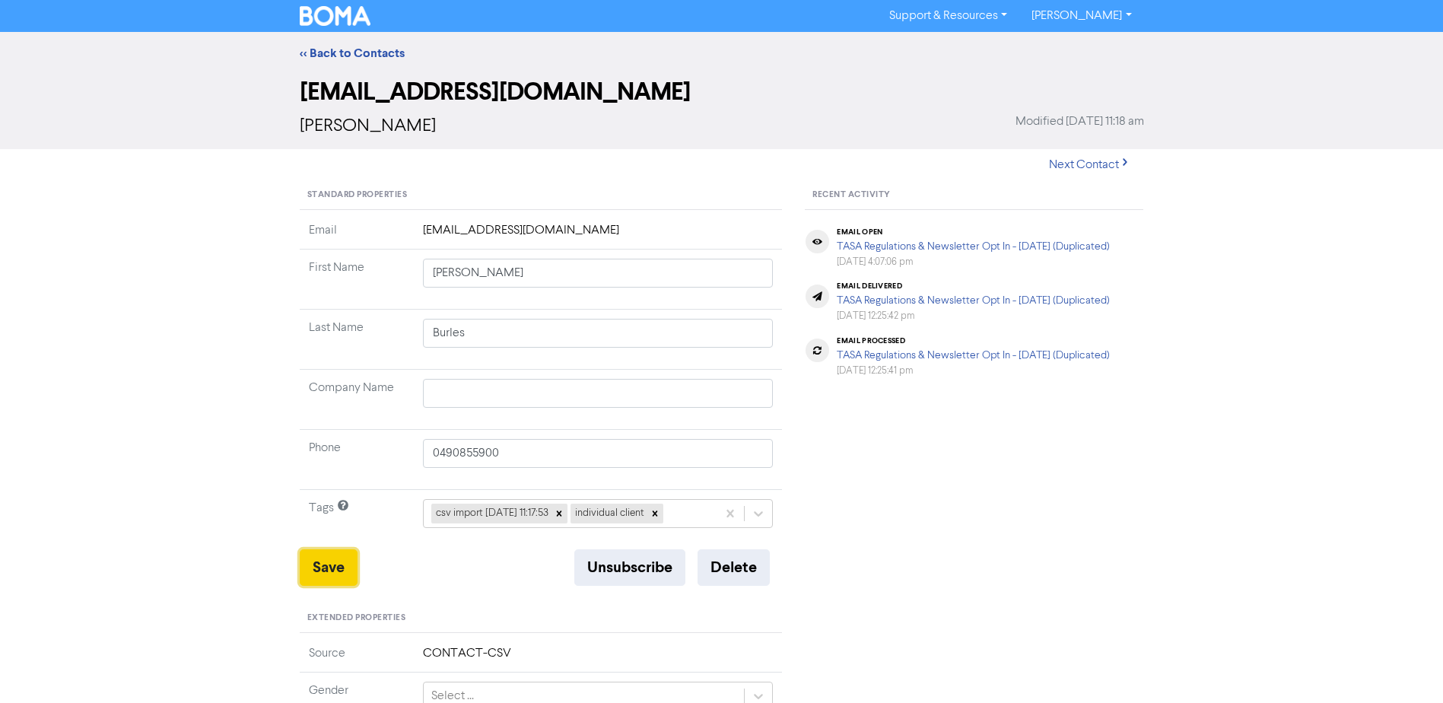
click at [328, 572] on button "Save" at bounding box center [329, 567] width 58 height 37
click at [374, 52] on link "<< Back to Contacts" at bounding box center [352, 53] width 105 height 15
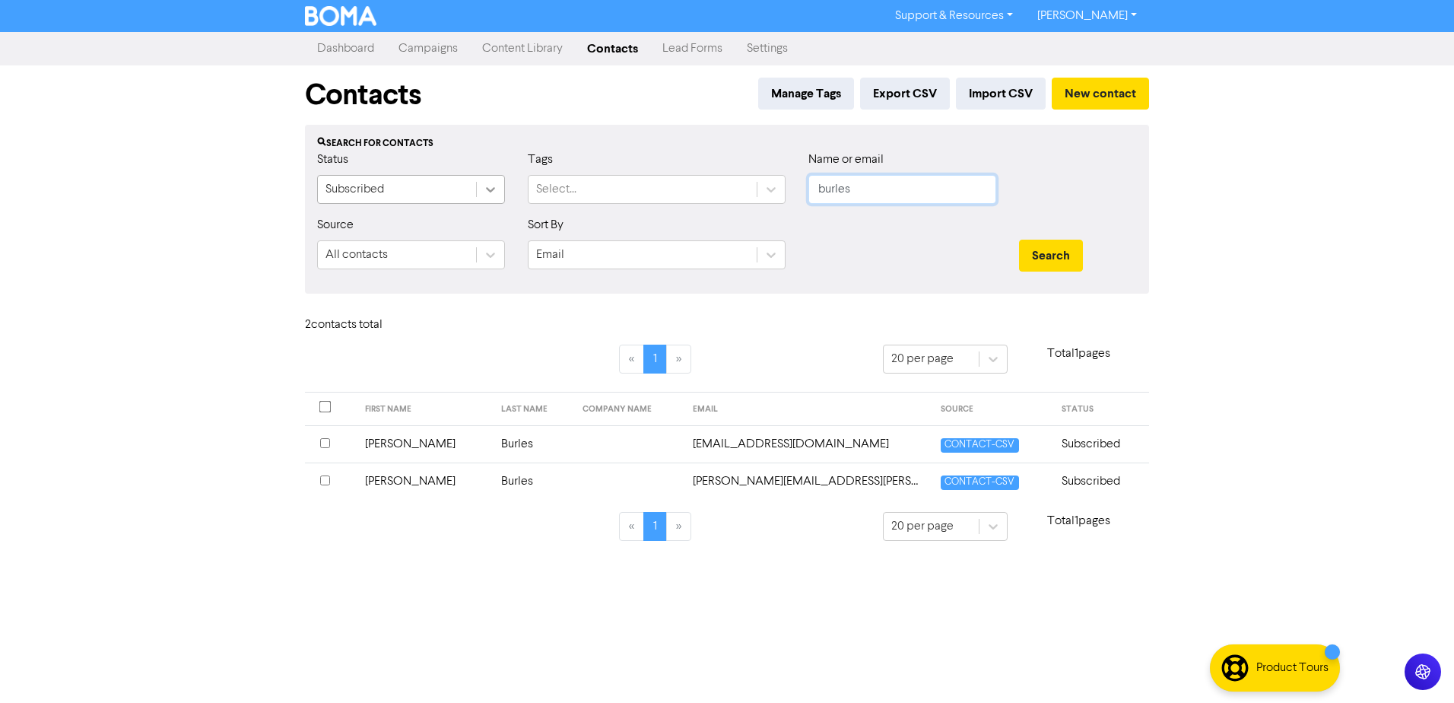
drag, startPoint x: 770, startPoint y: 205, endPoint x: 487, endPoint y: 198, distance: 283.1
click at [635, 215] on div "Status Subscribed Tags Select... Name or email burles" at bounding box center [727, 183] width 843 height 65
click at [1019, 240] on button "Search" at bounding box center [1051, 256] width 64 height 32
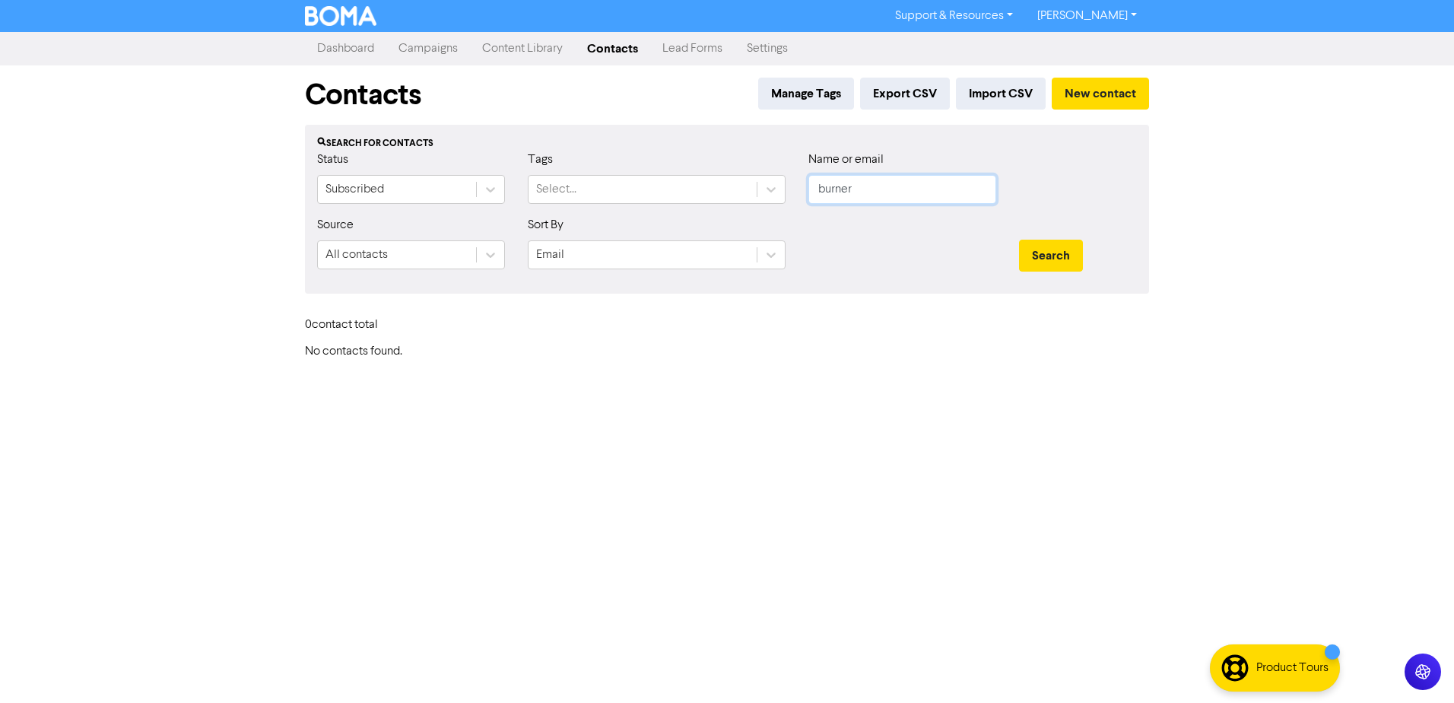
click at [1019, 240] on button "Search" at bounding box center [1051, 256] width 64 height 32
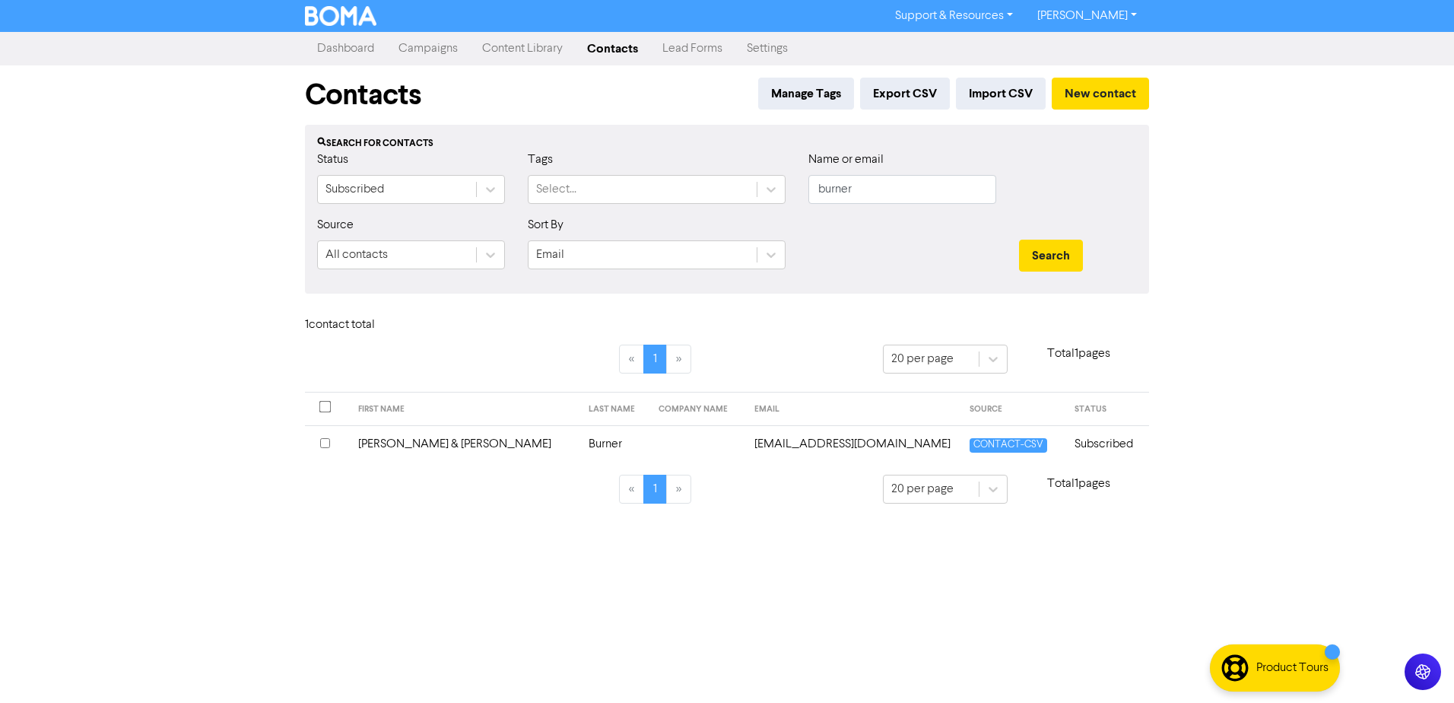
click at [399, 451] on td "[PERSON_NAME] & [PERSON_NAME]" at bounding box center [464, 443] width 230 height 37
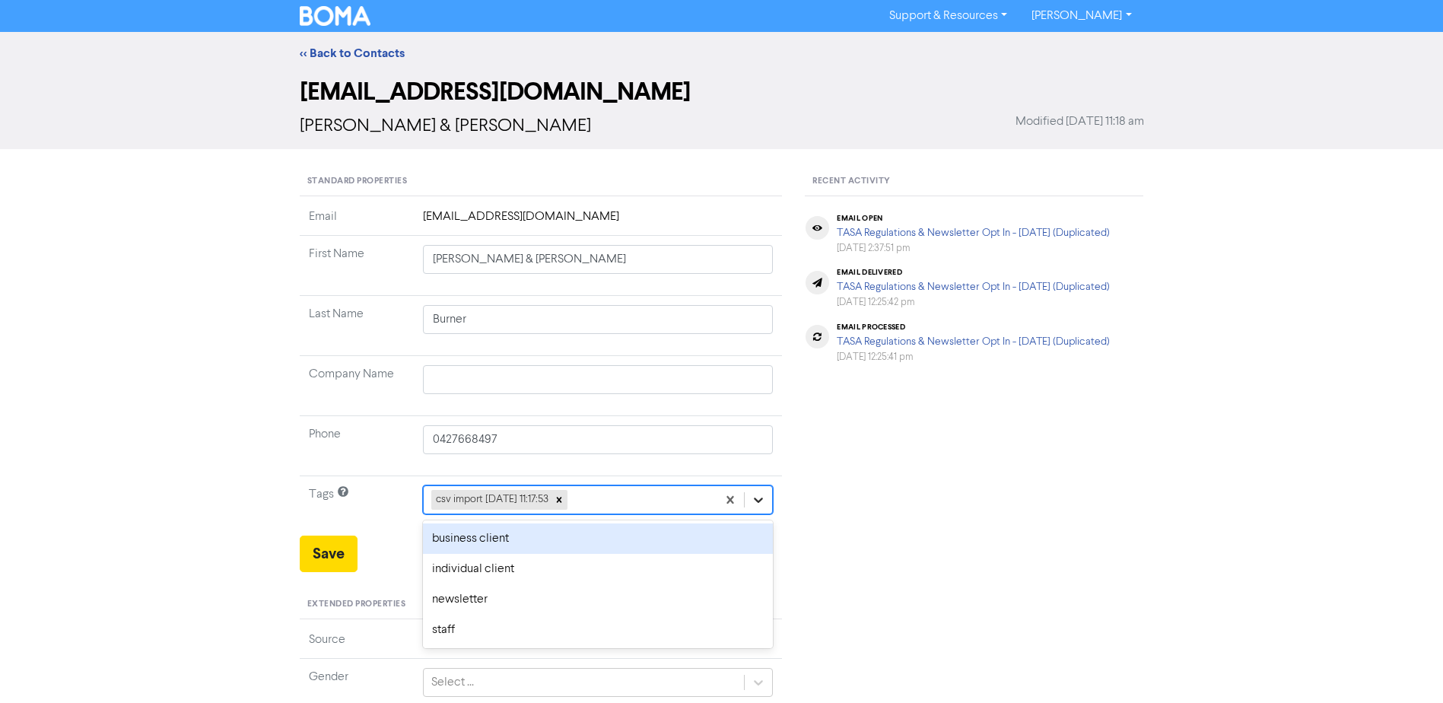
click at [753, 498] on icon at bounding box center [758, 499] width 15 height 15
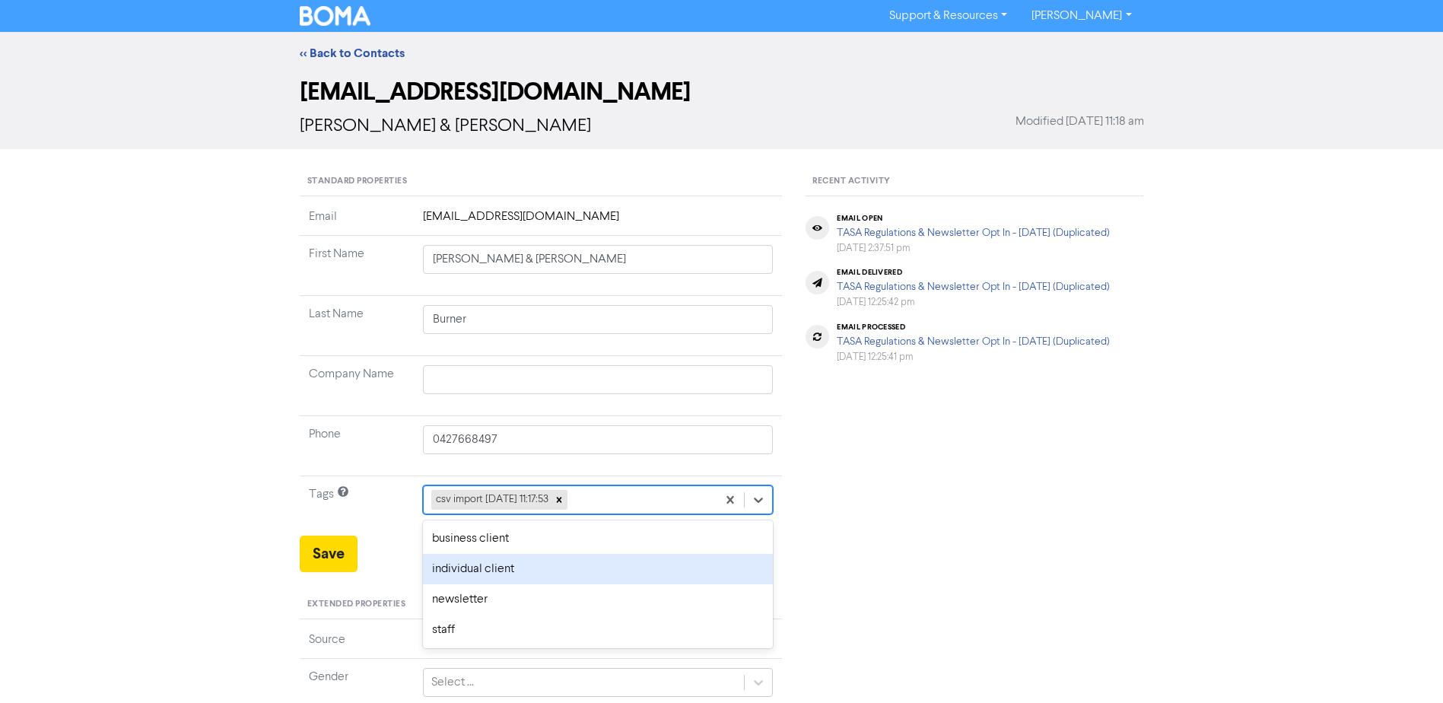
click at [504, 564] on div "individual client" at bounding box center [598, 569] width 351 height 30
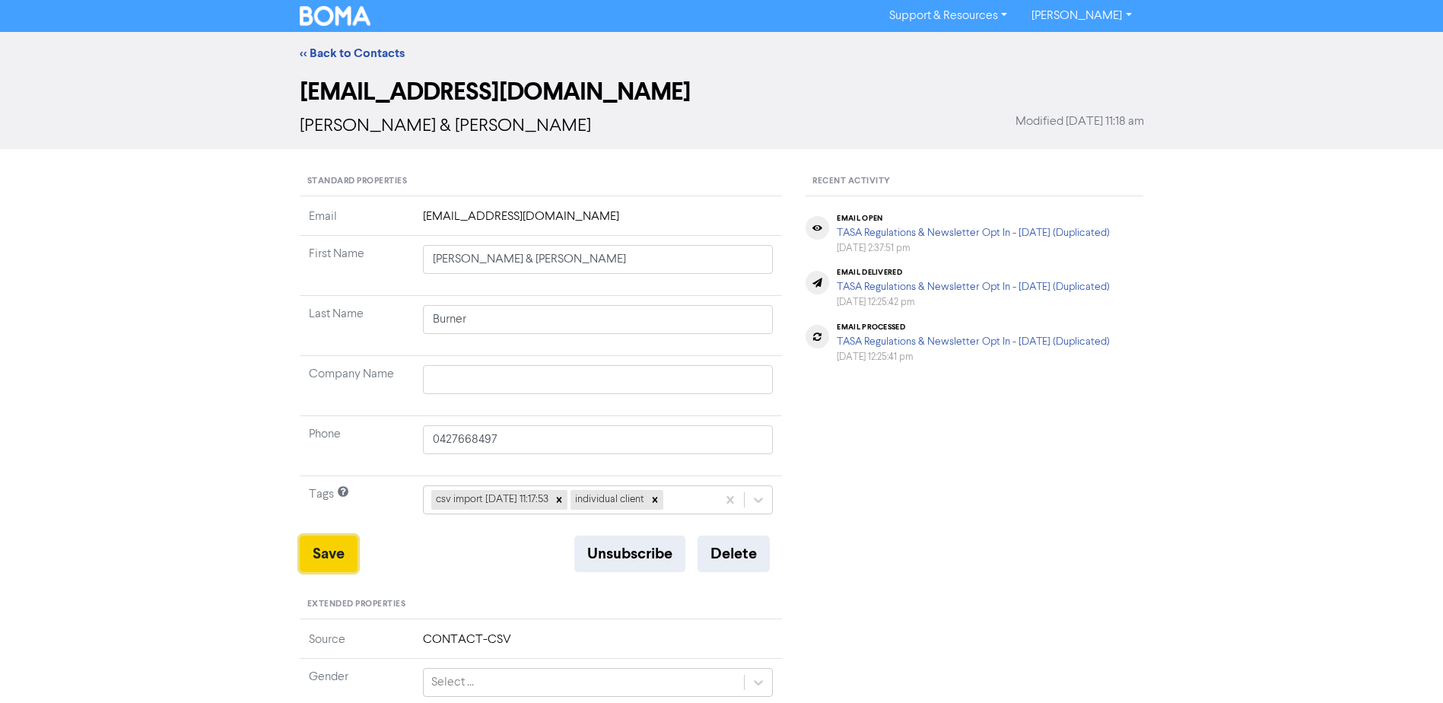
click at [319, 555] on button "Save" at bounding box center [329, 553] width 58 height 37
click at [358, 51] on link "<< Back to Contacts" at bounding box center [352, 53] width 105 height 15
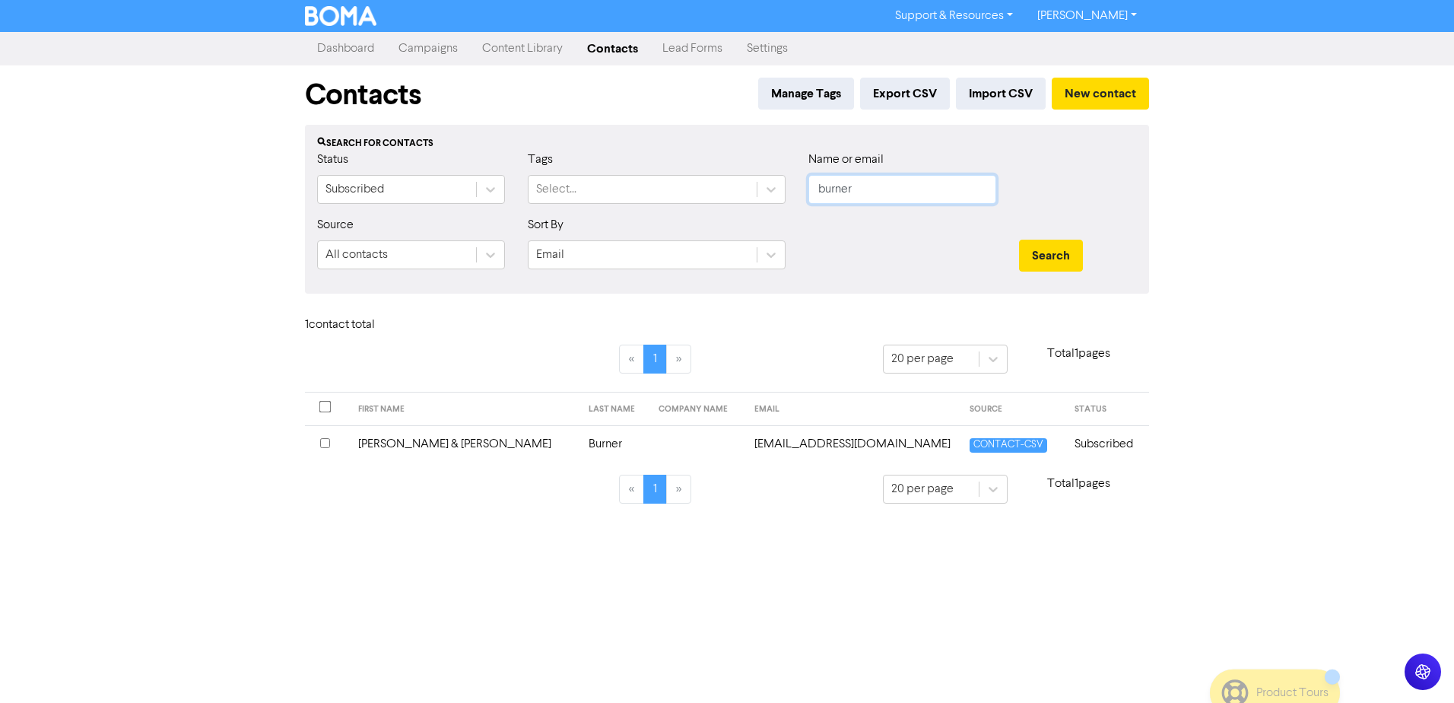
drag, startPoint x: 841, startPoint y: 196, endPoint x: 675, endPoint y: 209, distance: 165.6
click at [756, 208] on div "Status Subscribed Tags Select... Name or email burner" at bounding box center [727, 183] width 843 height 65
click at [1019, 240] on button "Search" at bounding box center [1051, 256] width 64 height 32
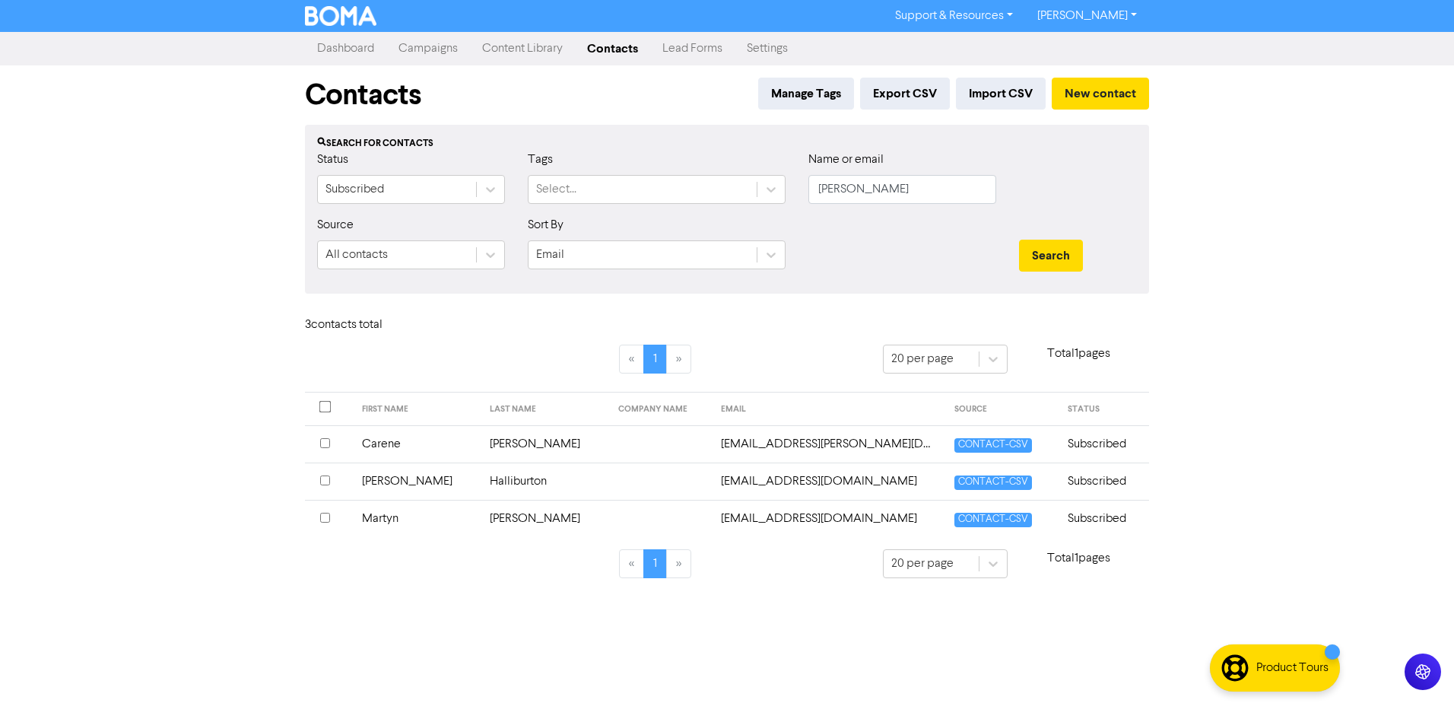
click at [389, 514] on td "Martyn" at bounding box center [417, 518] width 129 height 37
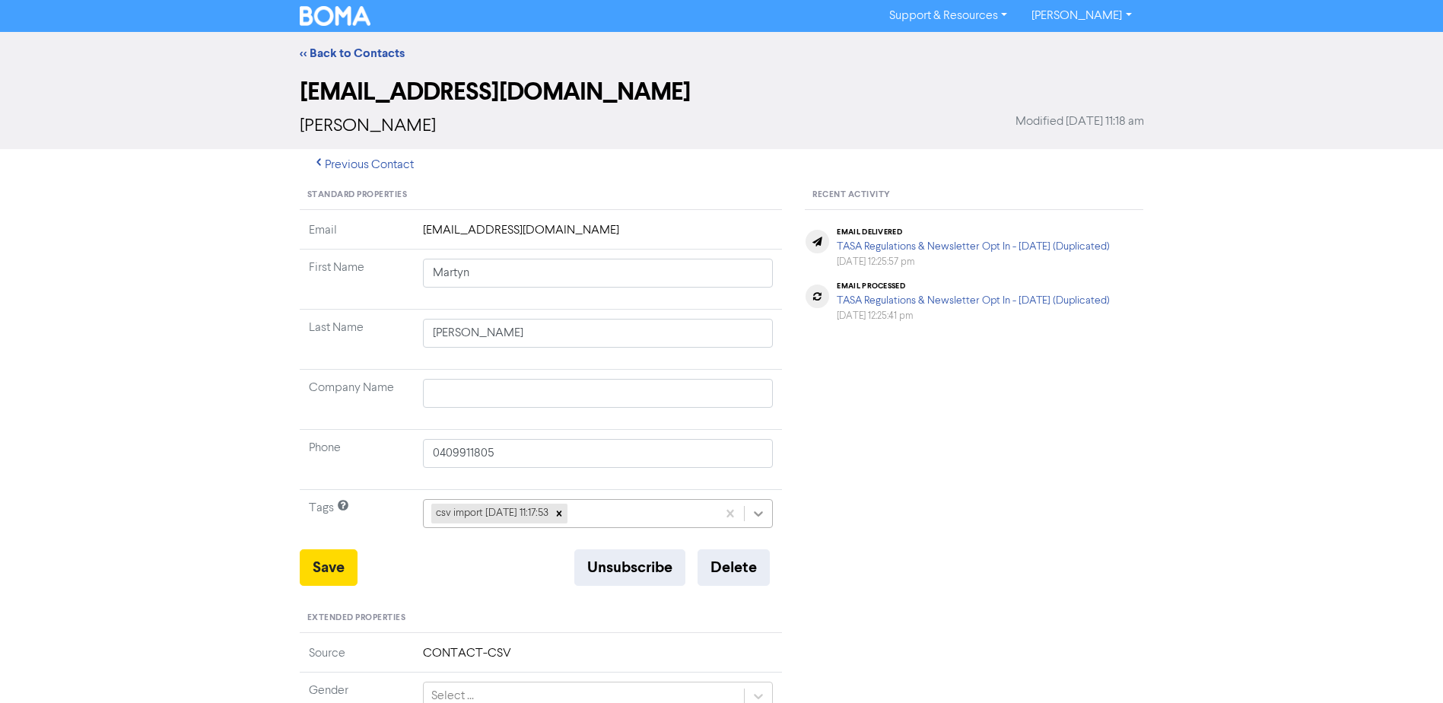
click at [756, 510] on icon at bounding box center [758, 513] width 15 height 15
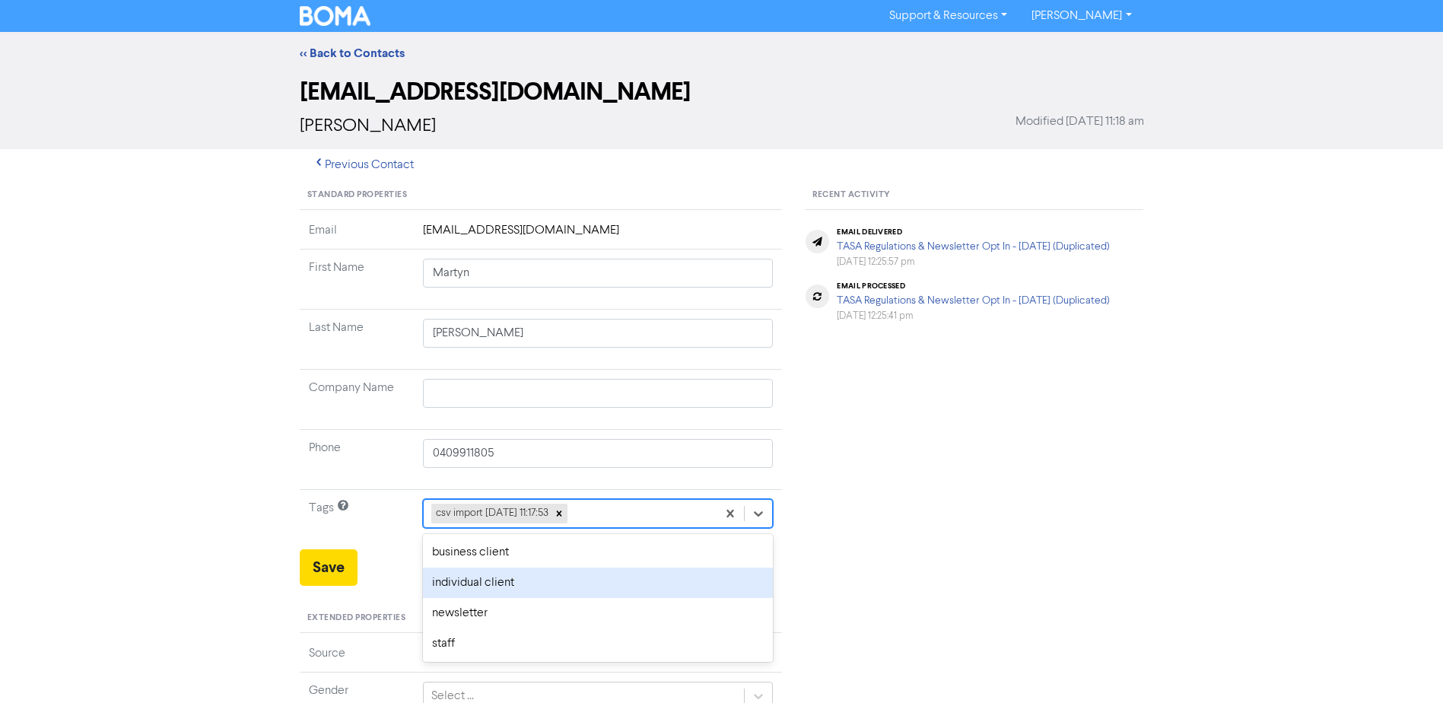
click at [475, 577] on div "individual client" at bounding box center [598, 582] width 351 height 30
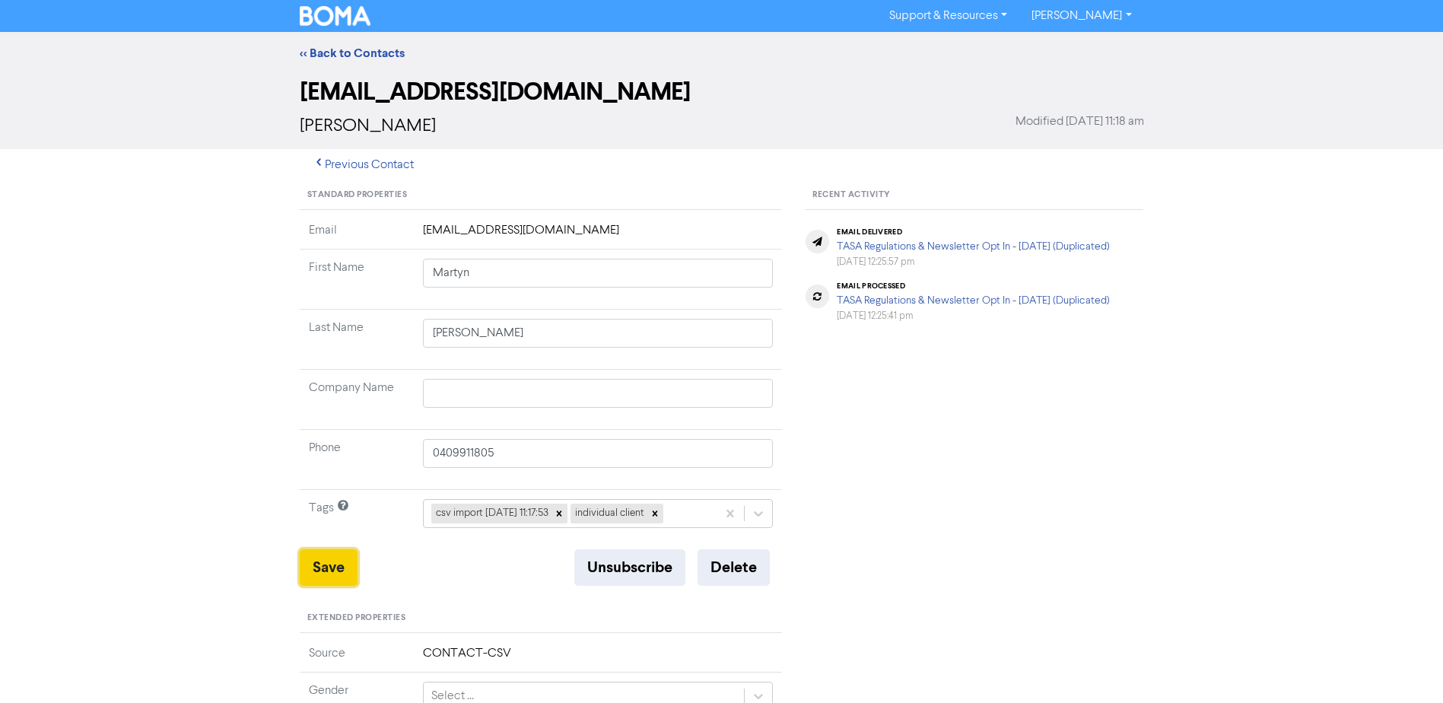
click at [330, 567] on button "Save" at bounding box center [329, 567] width 58 height 37
click at [354, 49] on link "<< Back to Contacts" at bounding box center [352, 53] width 105 height 15
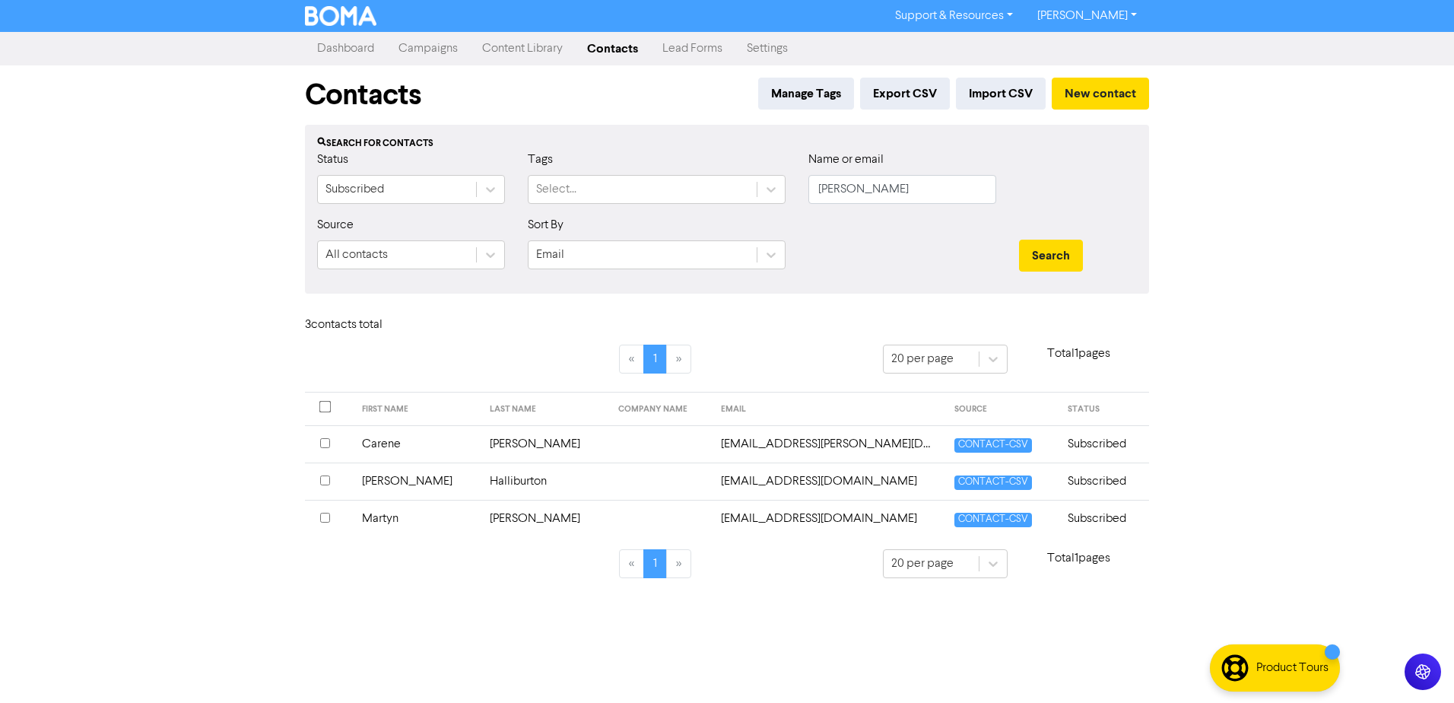
click at [379, 447] on td "Carene" at bounding box center [417, 443] width 129 height 37
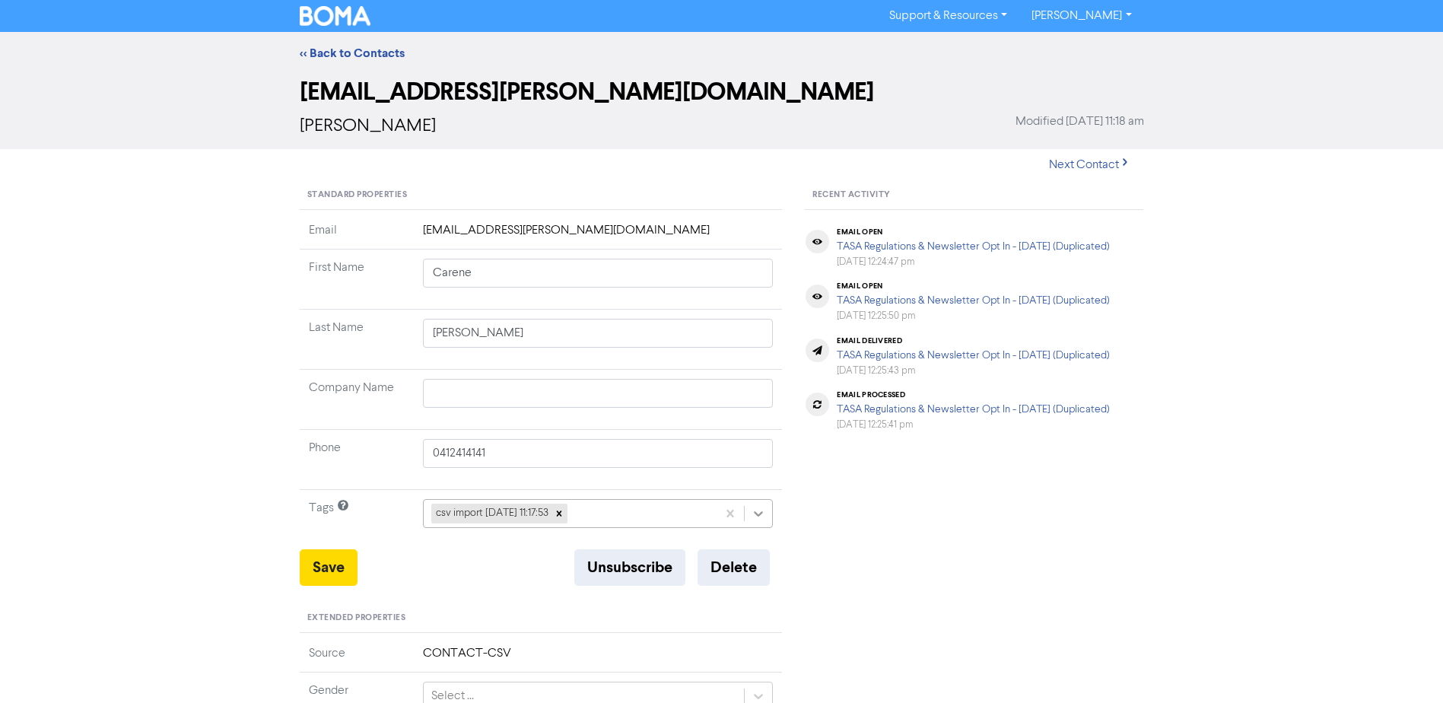
click at [764, 511] on icon at bounding box center [758, 513] width 15 height 15
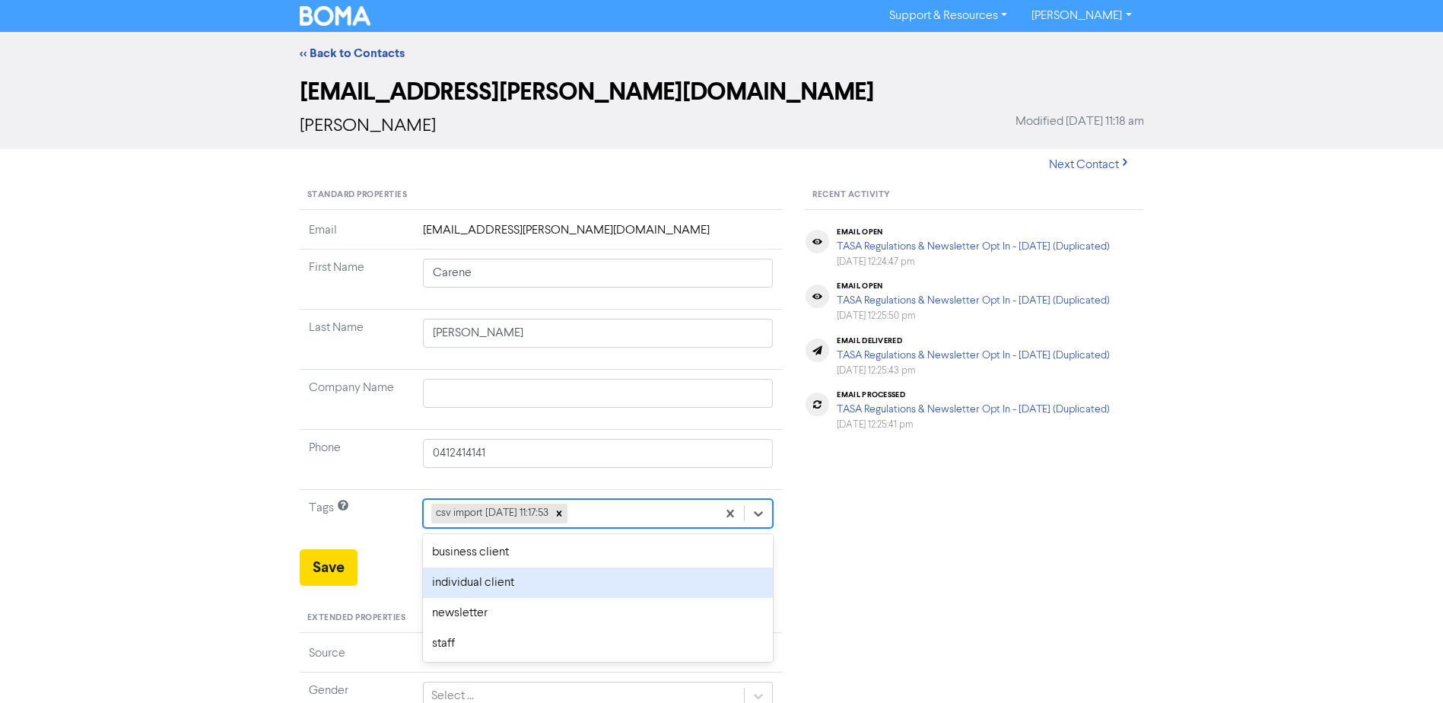
click at [509, 578] on div "individual client" at bounding box center [598, 582] width 351 height 30
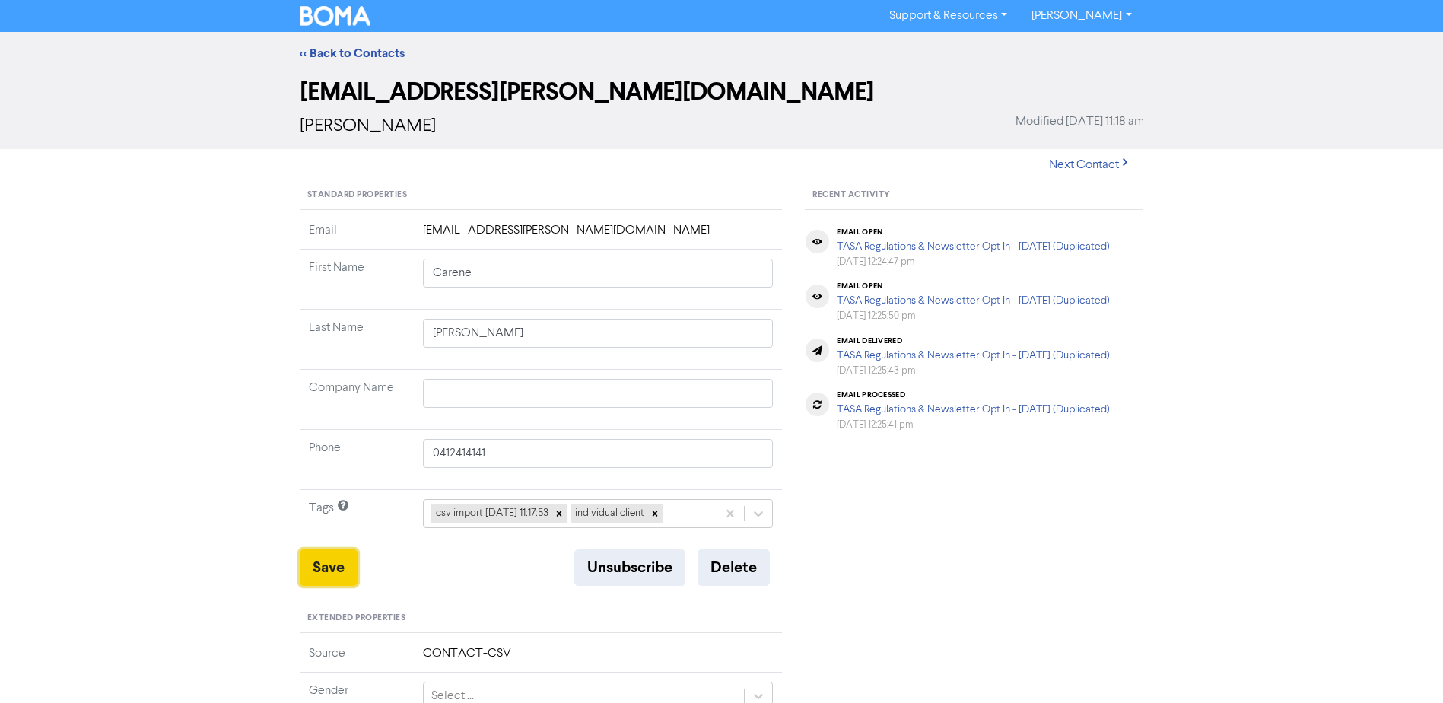
click at [327, 563] on button "Save" at bounding box center [329, 567] width 58 height 37
click at [356, 52] on link "<< Back to Contacts" at bounding box center [352, 53] width 105 height 15
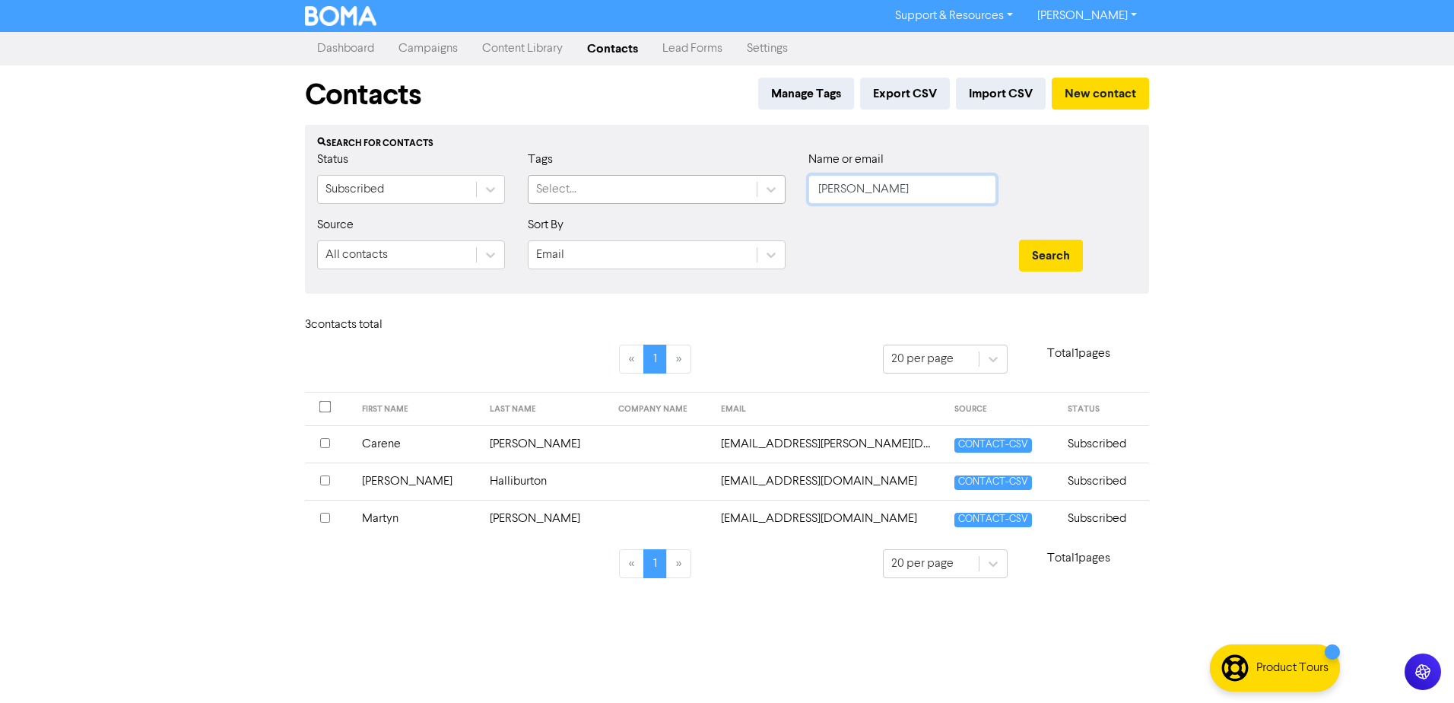
drag, startPoint x: 899, startPoint y: 190, endPoint x: 558, endPoint y: 192, distance: 341.5
click at [711, 192] on div "Status Subscribed Tags Select... Name or email [PERSON_NAME]" at bounding box center [727, 183] width 843 height 65
click at [1019, 240] on button "Search" at bounding box center [1051, 256] width 64 height 32
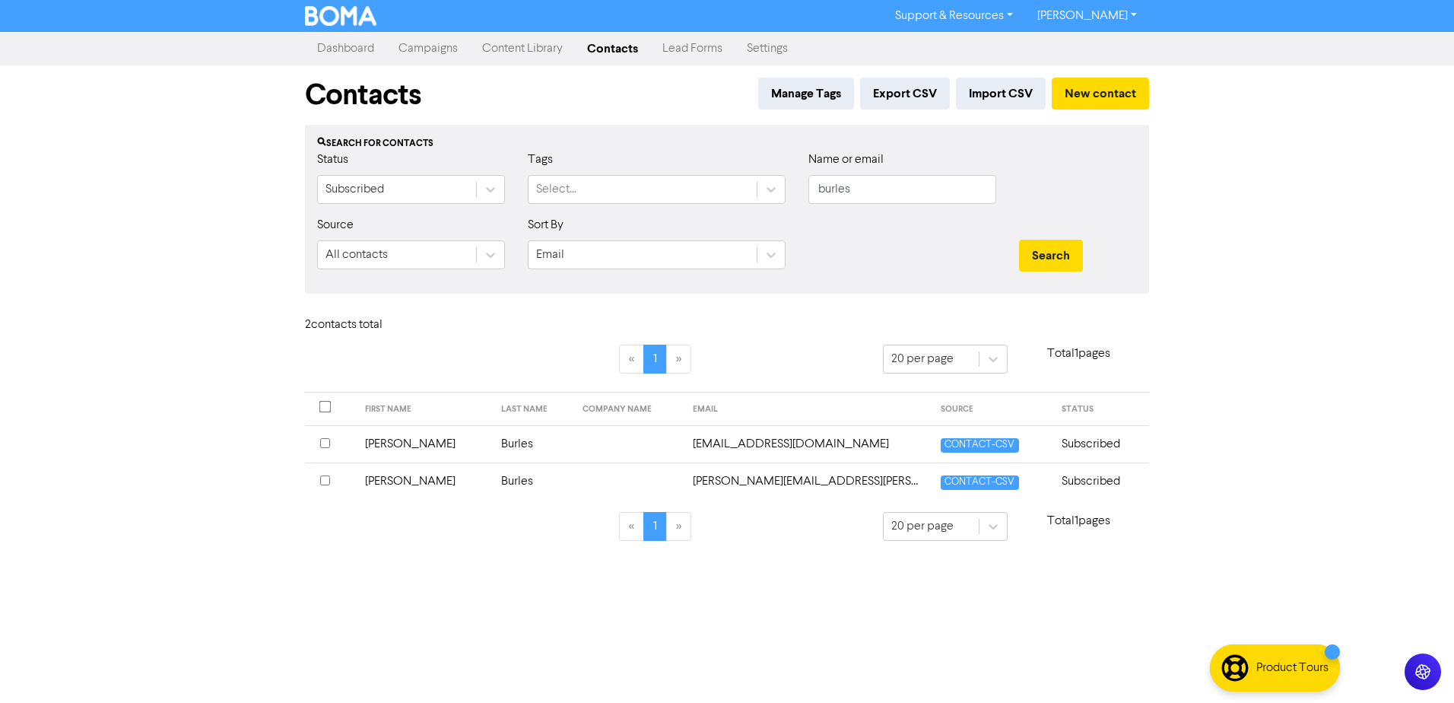
click at [402, 481] on td "[PERSON_NAME]" at bounding box center [424, 480] width 137 height 37
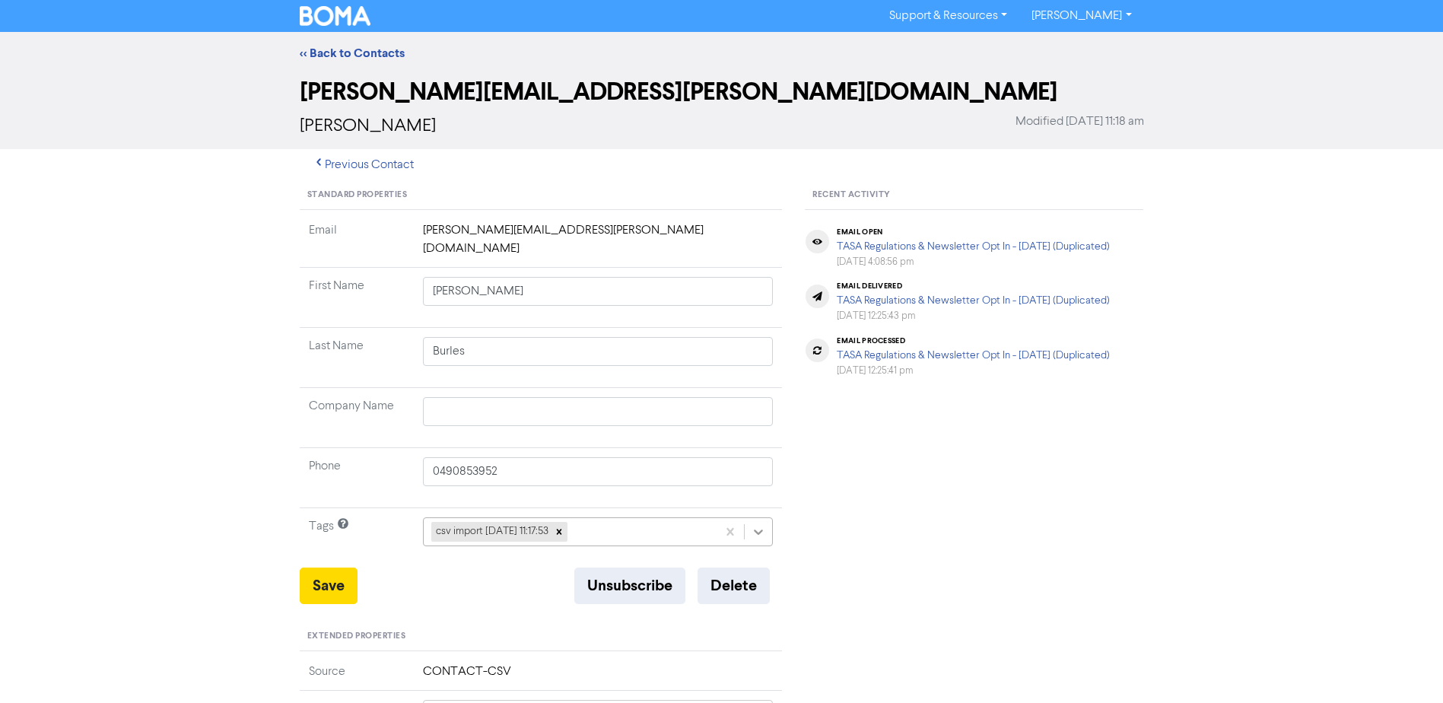
click at [751, 524] on icon at bounding box center [758, 531] width 15 height 15
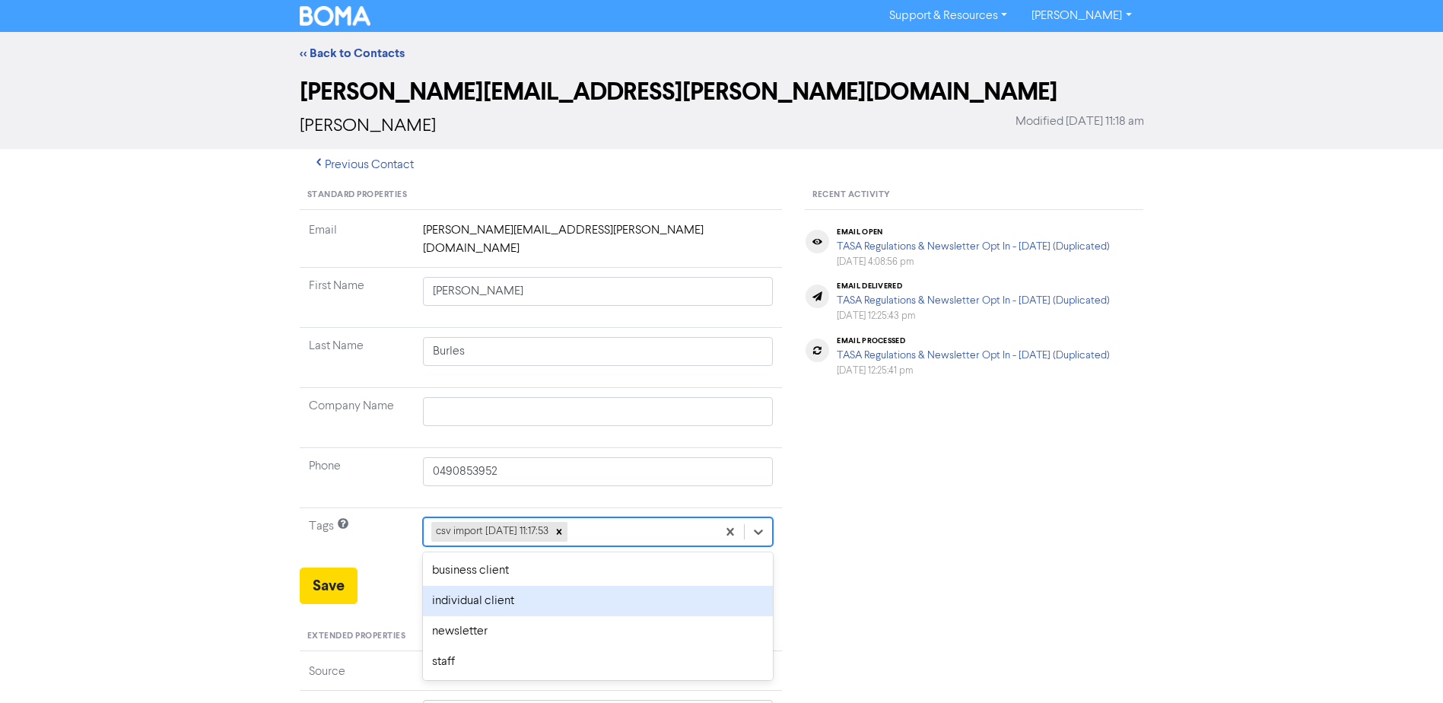
click at [456, 586] on div "individual client" at bounding box center [598, 601] width 351 height 30
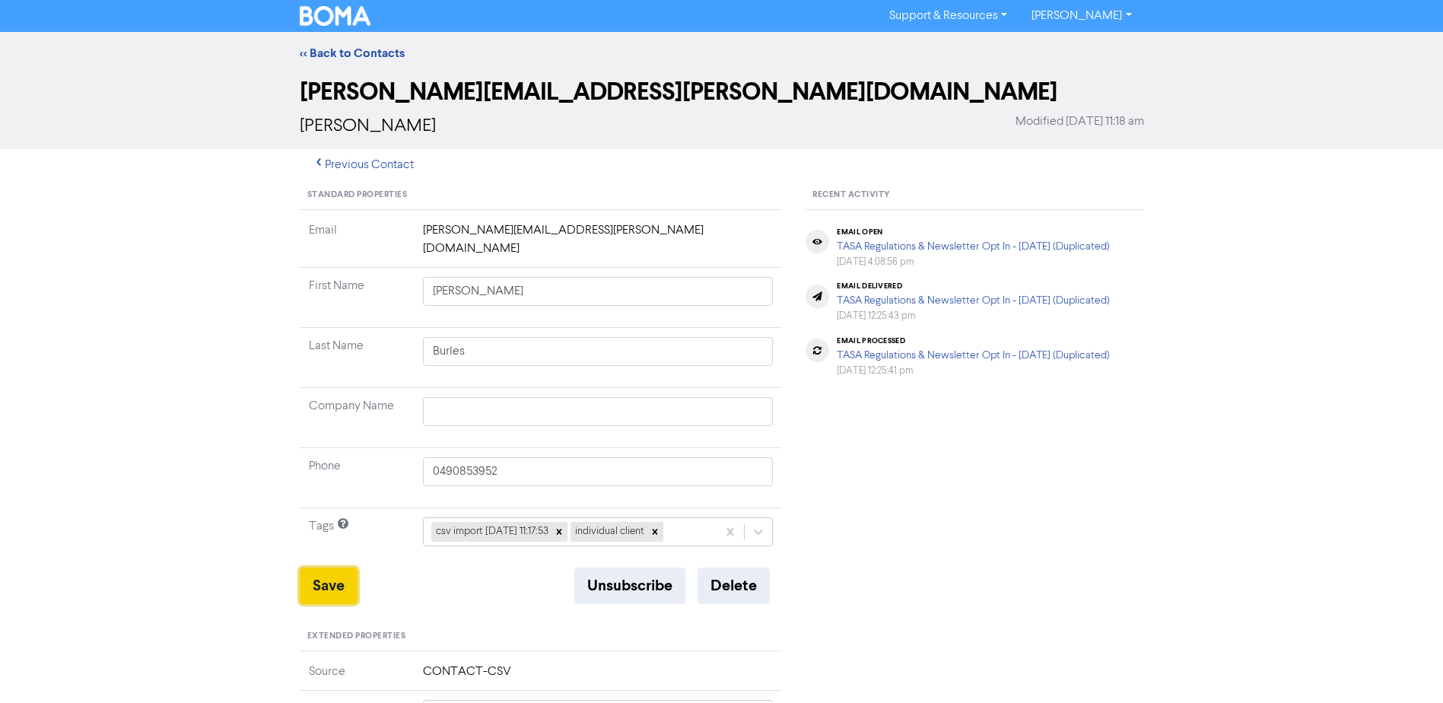
click at [319, 567] on button "Save" at bounding box center [329, 585] width 58 height 37
click at [373, 49] on link "<< Back to Contacts" at bounding box center [352, 53] width 105 height 15
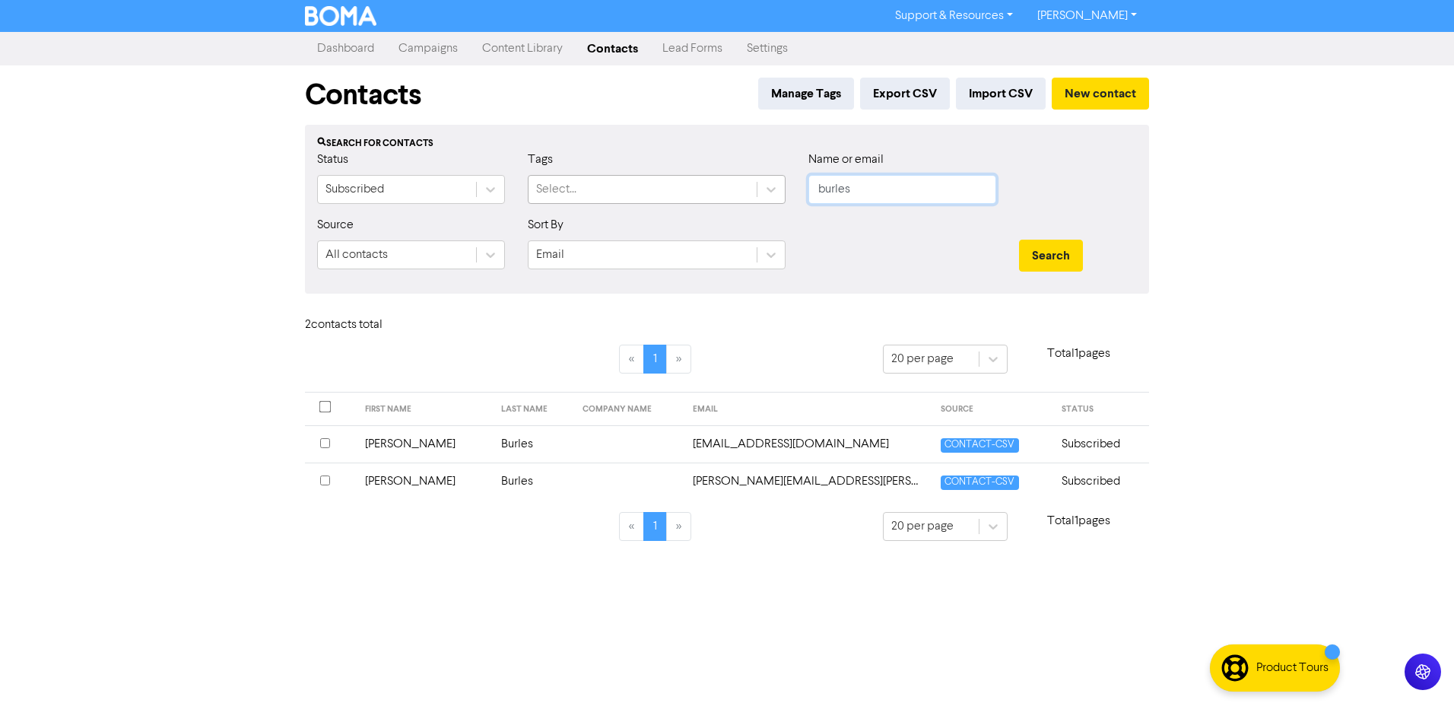
drag, startPoint x: 888, startPoint y: 186, endPoint x: 652, endPoint y: 196, distance: 236.0
click at [652, 196] on div "Status Subscribed Tags Select... Name or email burles" at bounding box center [727, 183] width 843 height 65
click at [1019, 240] on button "Search" at bounding box center [1051, 256] width 64 height 32
click at [385, 478] on td "[PERSON_NAME]" at bounding box center [423, 480] width 136 height 37
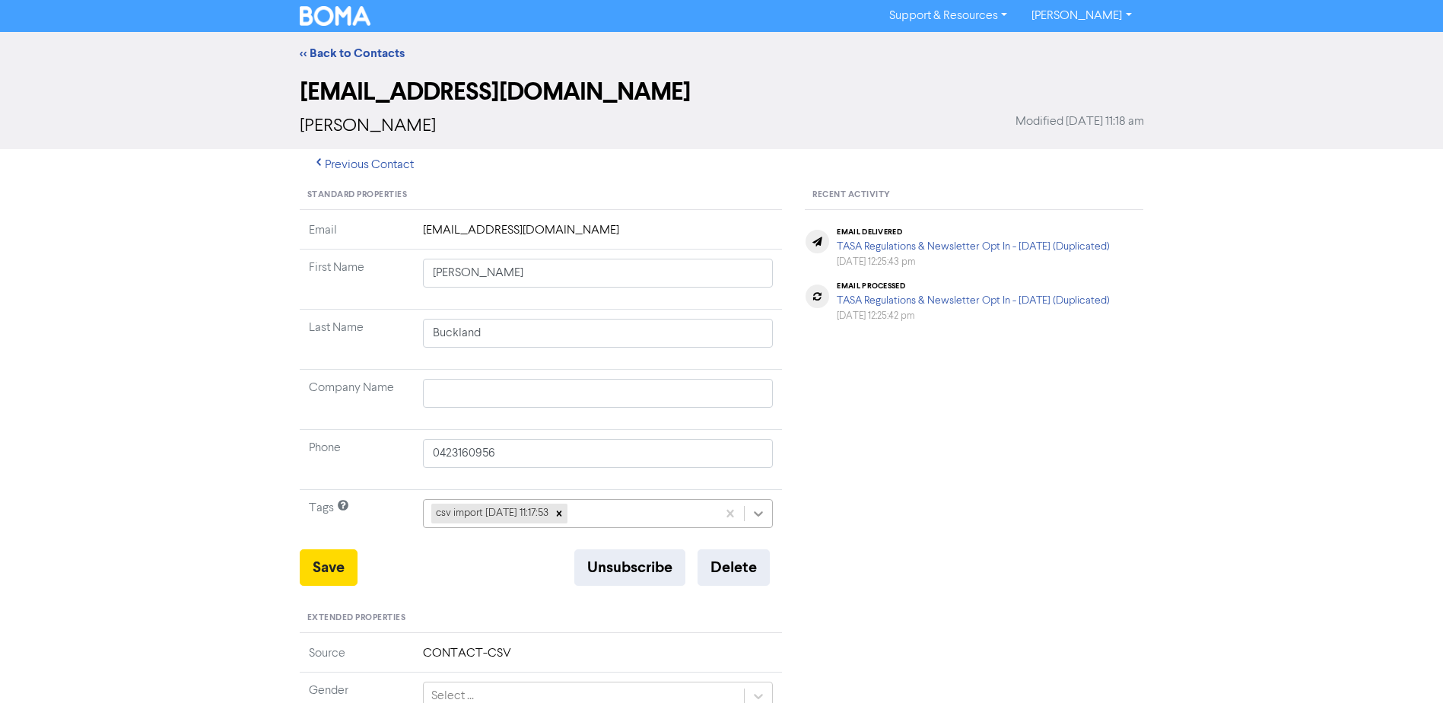
click at [761, 509] on icon at bounding box center [758, 513] width 15 height 15
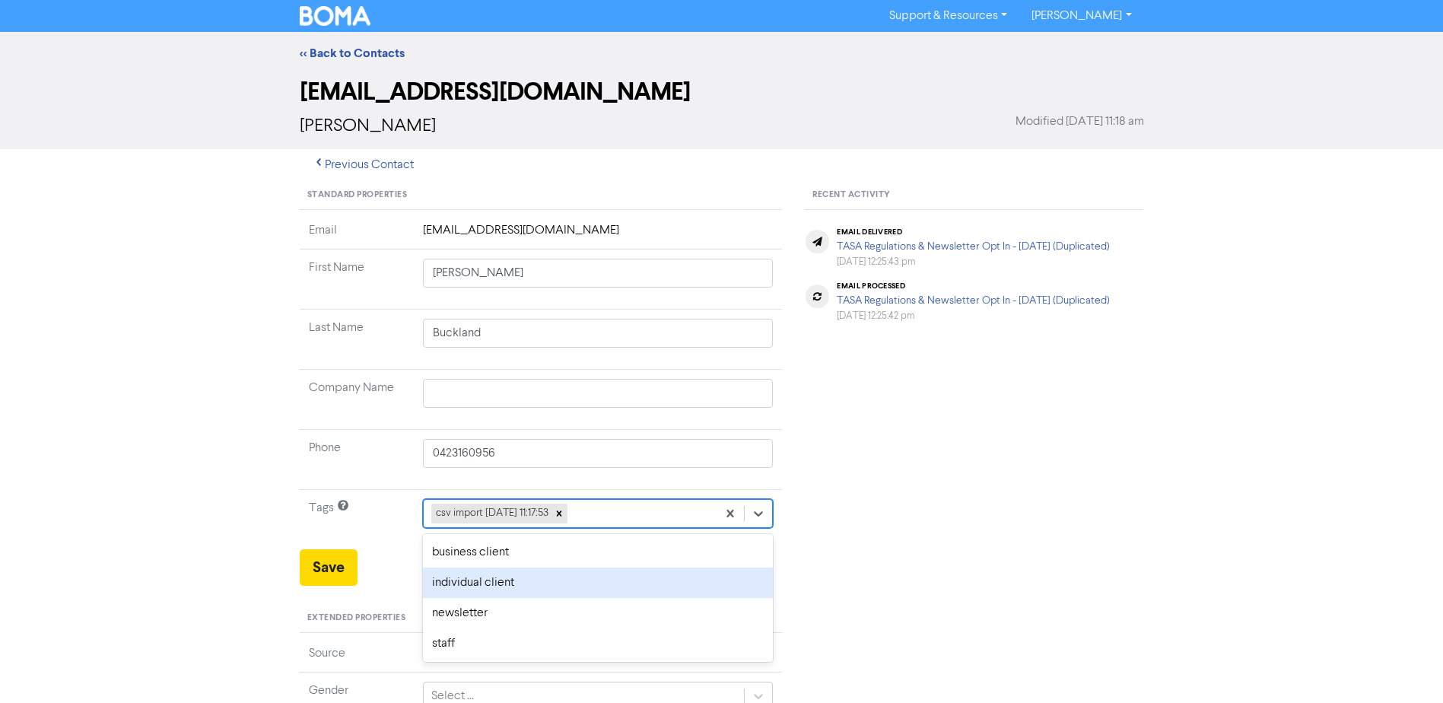
click at [510, 580] on div "individual client" at bounding box center [598, 582] width 351 height 30
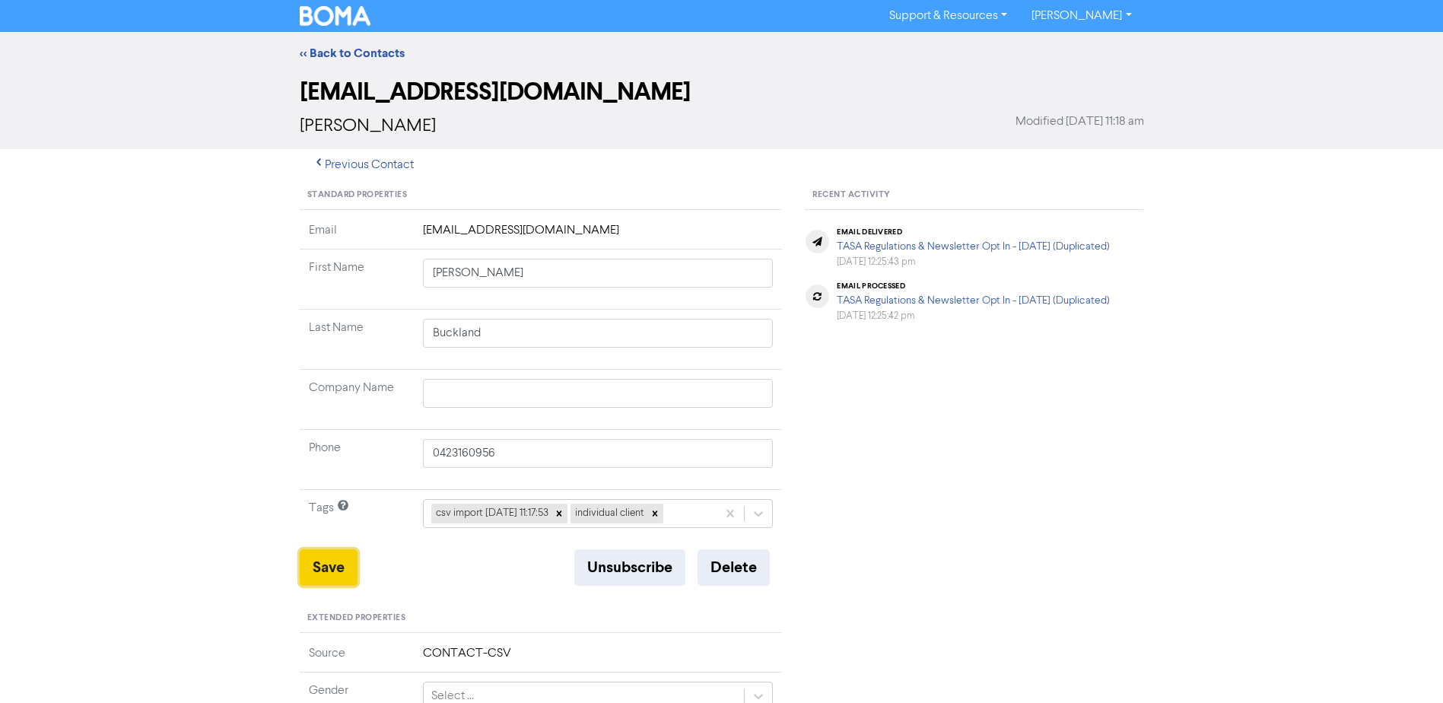
click at [322, 561] on button "Save" at bounding box center [329, 567] width 58 height 37
click at [361, 55] on link "<< Back to Contacts" at bounding box center [352, 53] width 105 height 15
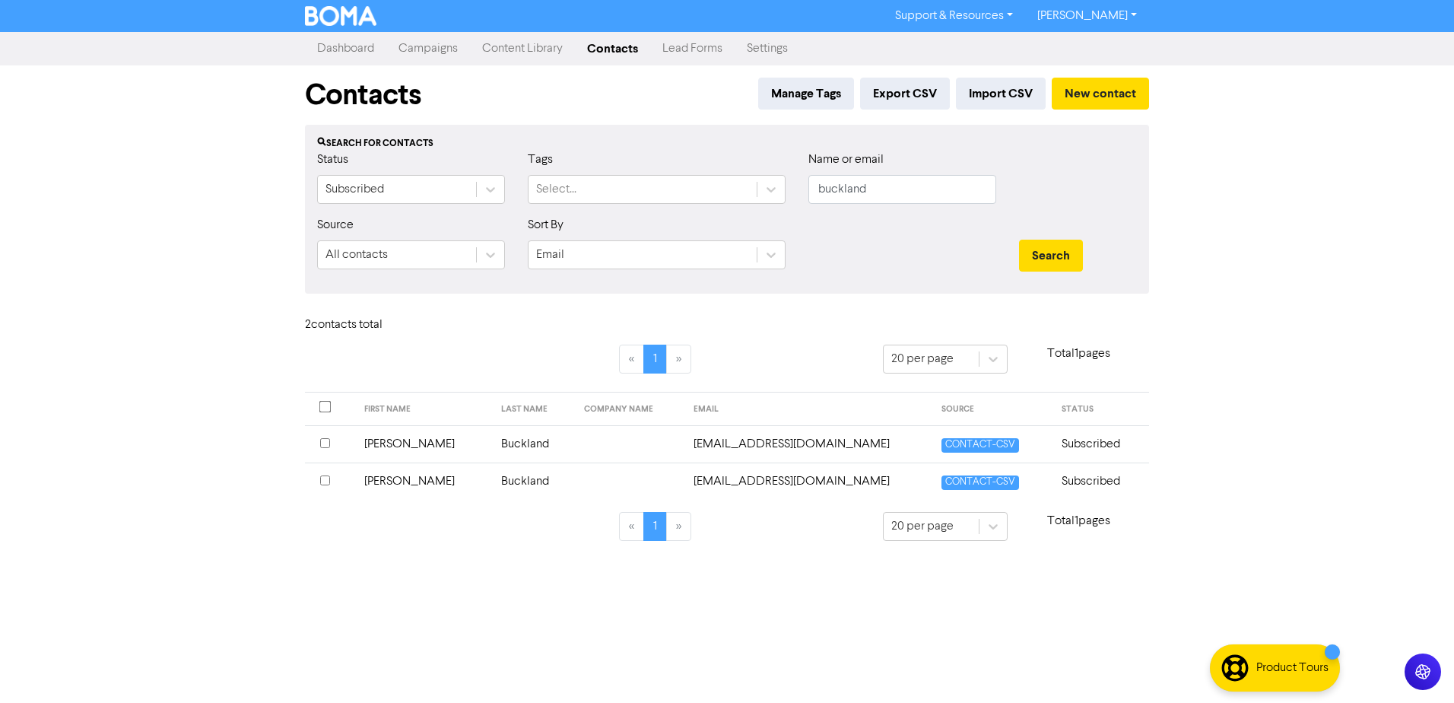
click at [381, 441] on td "[PERSON_NAME]" at bounding box center [423, 443] width 136 height 37
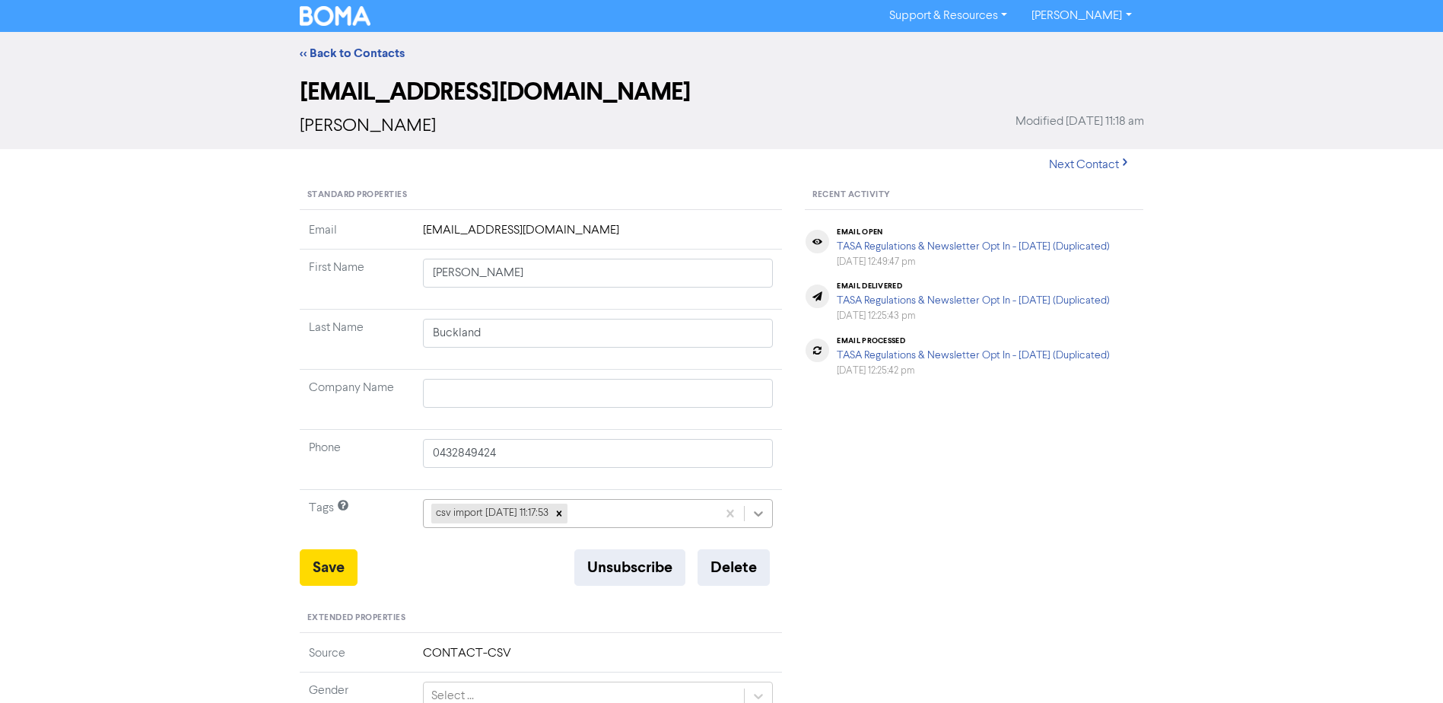
click at [769, 518] on div at bounding box center [758, 513] width 27 height 27
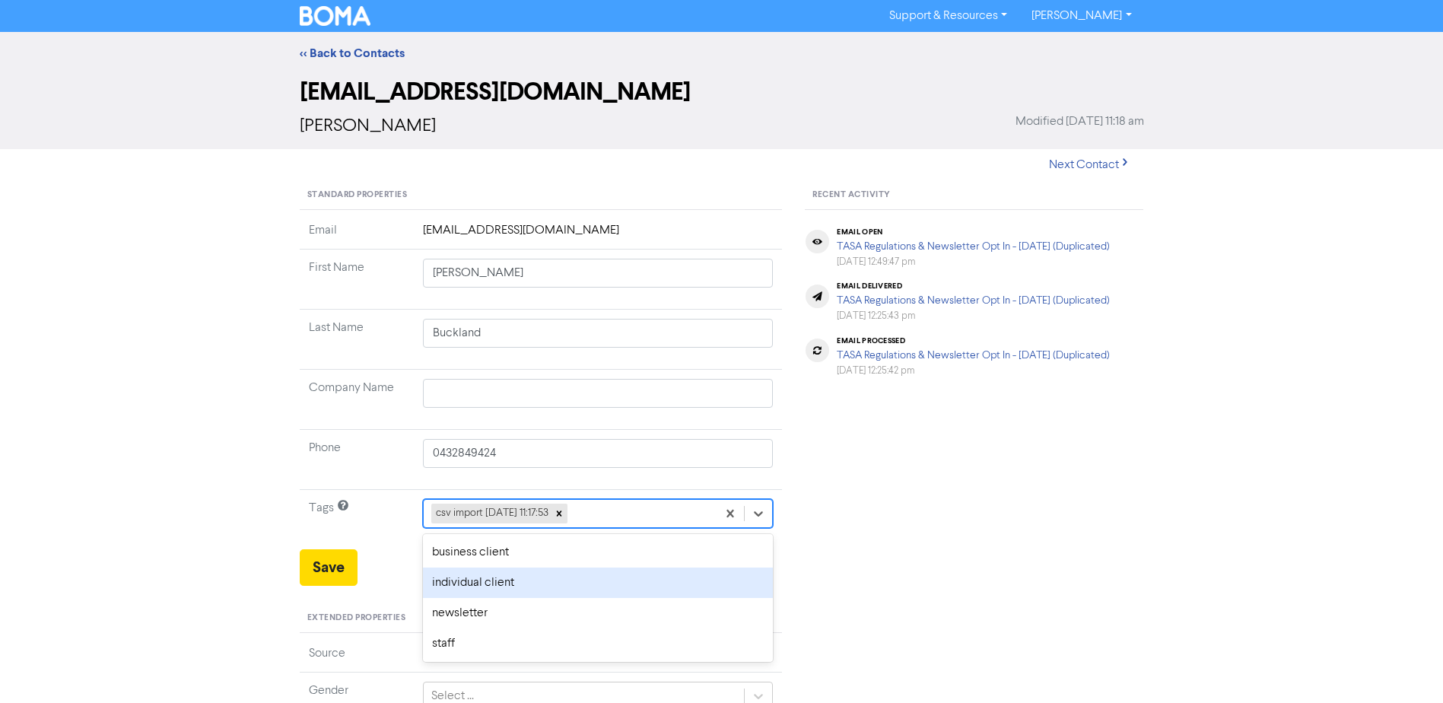
click at [533, 587] on div "individual client" at bounding box center [598, 582] width 351 height 30
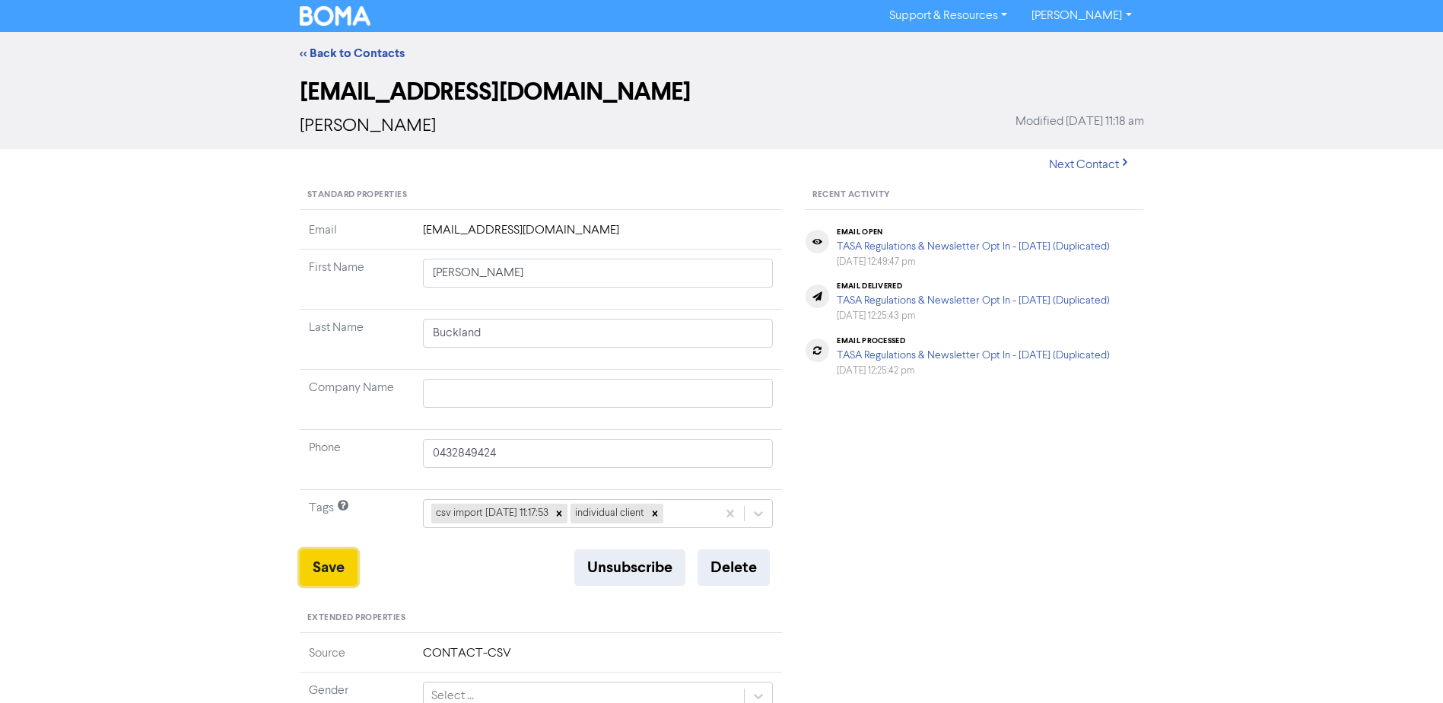
click at [336, 569] on button "Save" at bounding box center [329, 567] width 58 height 37
click at [377, 56] on link "<< Back to Contacts" at bounding box center [352, 53] width 105 height 15
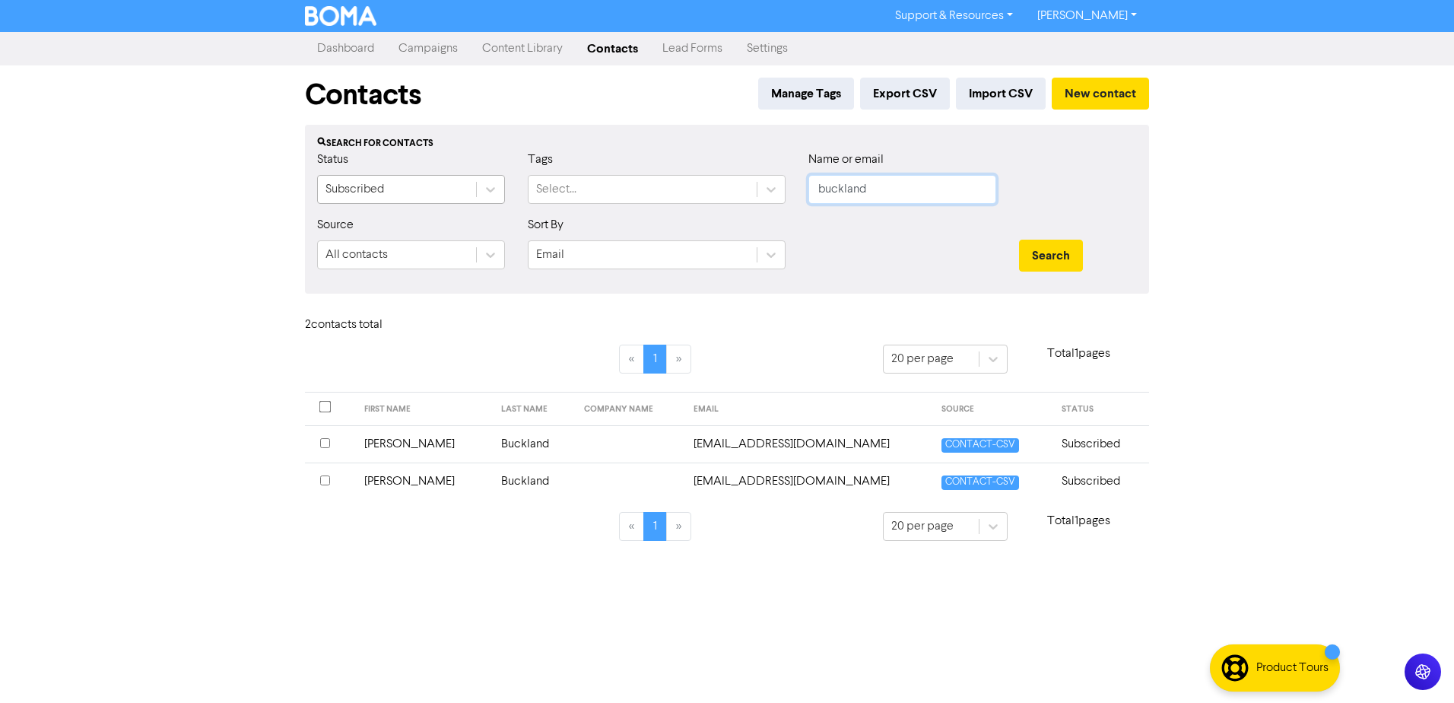
drag, startPoint x: 911, startPoint y: 188, endPoint x: 443, endPoint y: 203, distance: 468.0
click at [619, 214] on div "Status Subscribed Tags Select... Name or email buckland" at bounding box center [727, 183] width 843 height 65
click at [1019, 240] on button "Search" at bounding box center [1051, 256] width 64 height 32
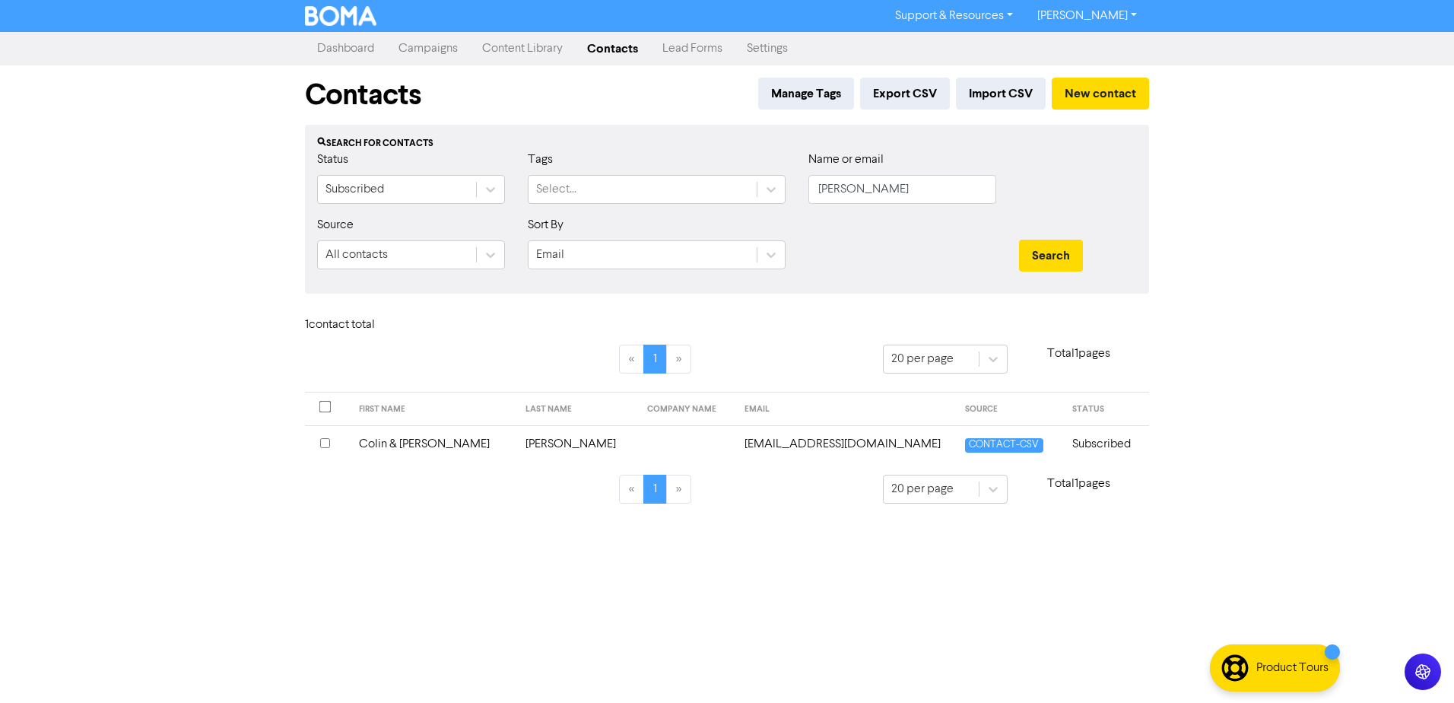
click at [400, 446] on td "Colin & [PERSON_NAME]" at bounding box center [433, 443] width 167 height 37
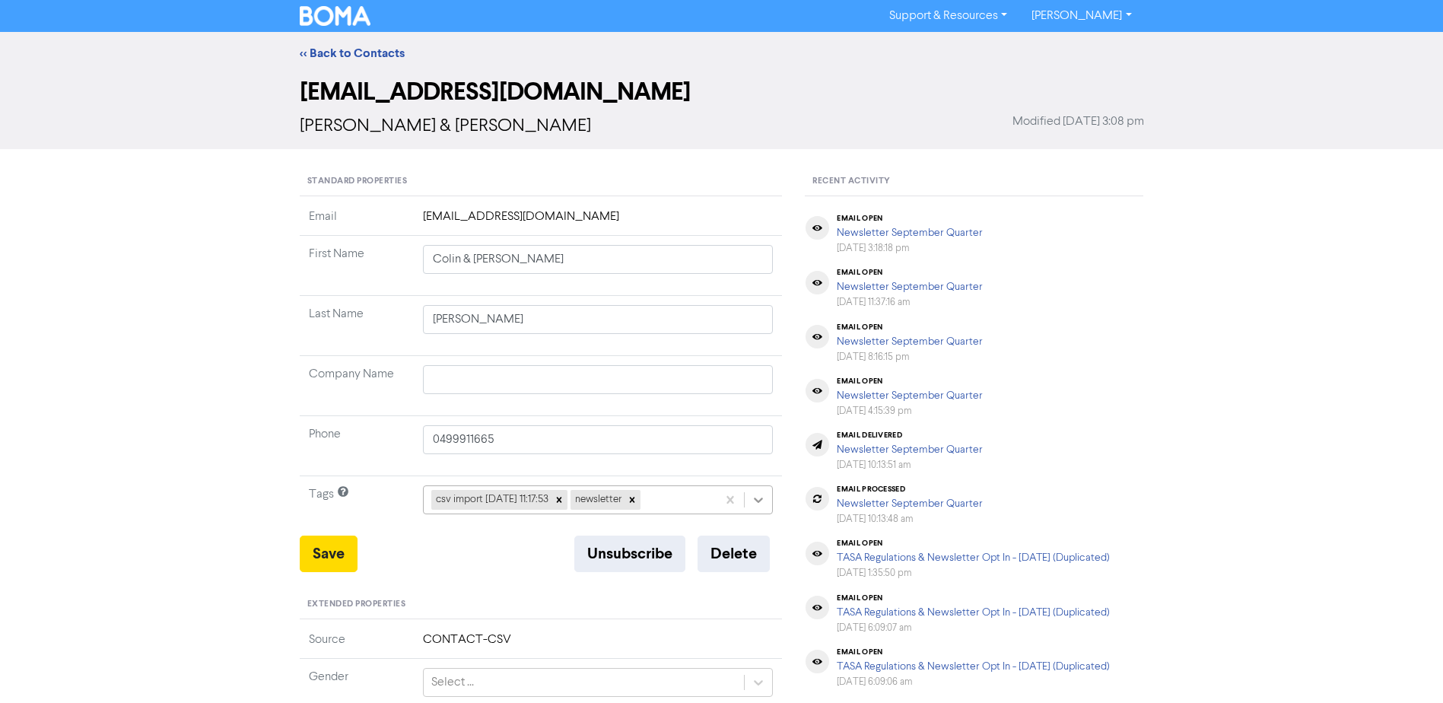
click at [752, 499] on icon at bounding box center [758, 499] width 15 height 15
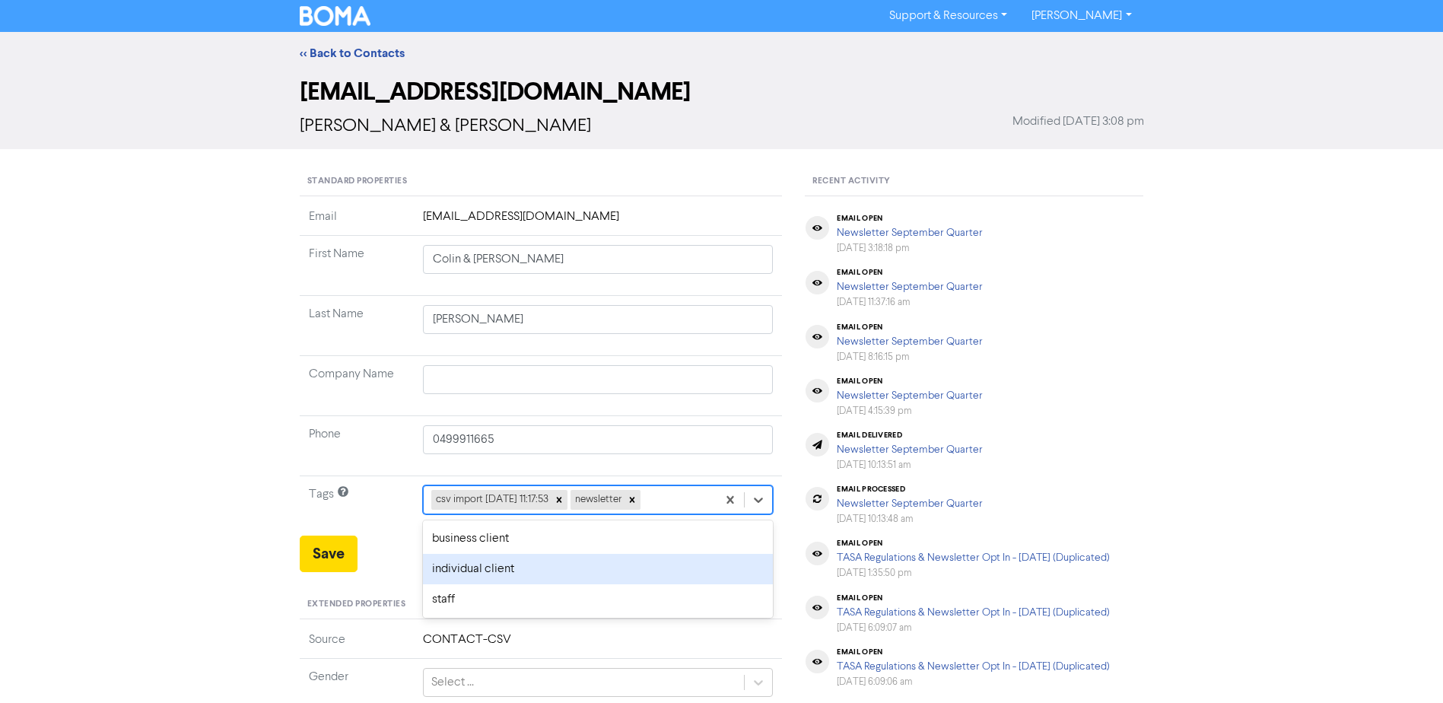
click at [502, 564] on div "individual client" at bounding box center [598, 569] width 351 height 30
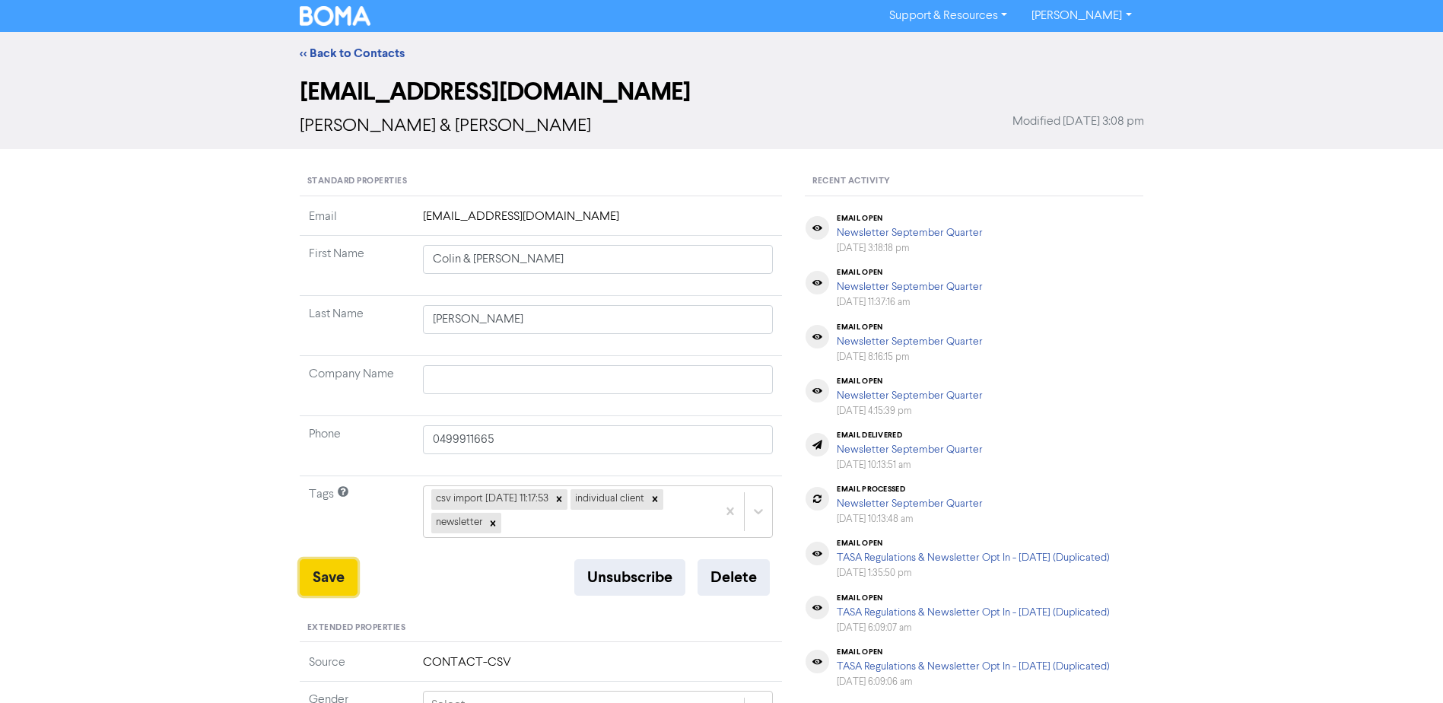
click at [317, 577] on button "Save" at bounding box center [329, 577] width 58 height 37
click at [361, 51] on link "<< Back to Contacts" at bounding box center [352, 53] width 105 height 15
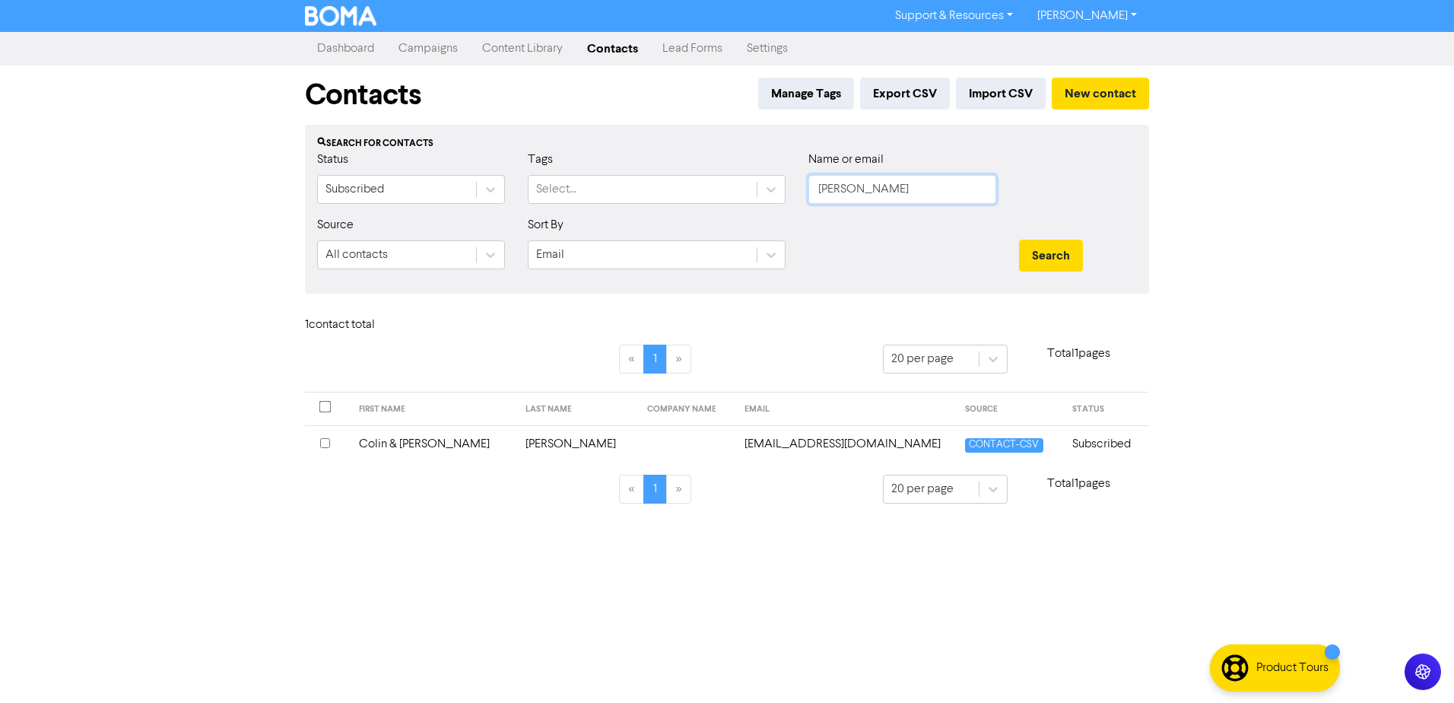
drag, startPoint x: 863, startPoint y: 196, endPoint x: 618, endPoint y: 218, distance: 246.6
click at [650, 211] on div "Status Subscribed Tags Select... Name or email [PERSON_NAME]" at bounding box center [727, 183] width 843 height 65
click at [1019, 240] on button "Search" at bounding box center [1051, 256] width 64 height 32
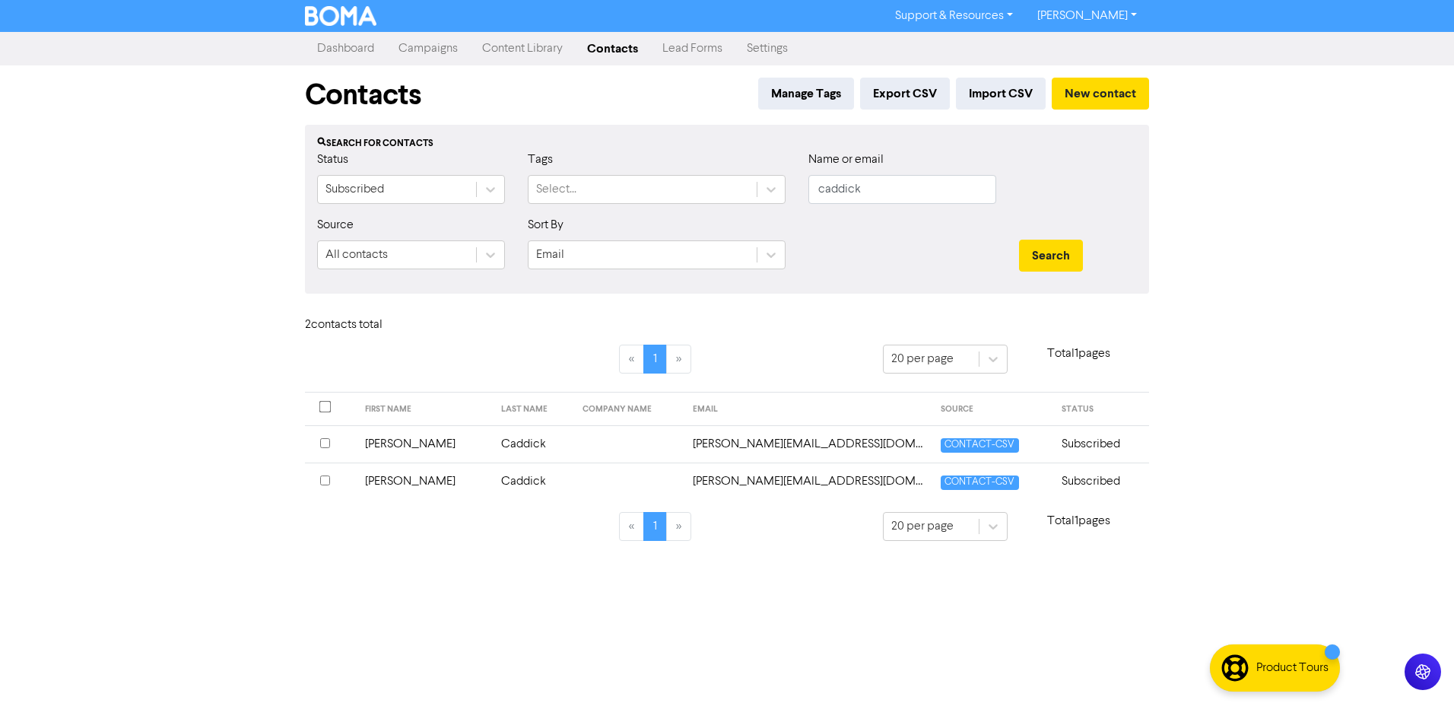
click at [380, 442] on td "[PERSON_NAME]" at bounding box center [424, 443] width 137 height 37
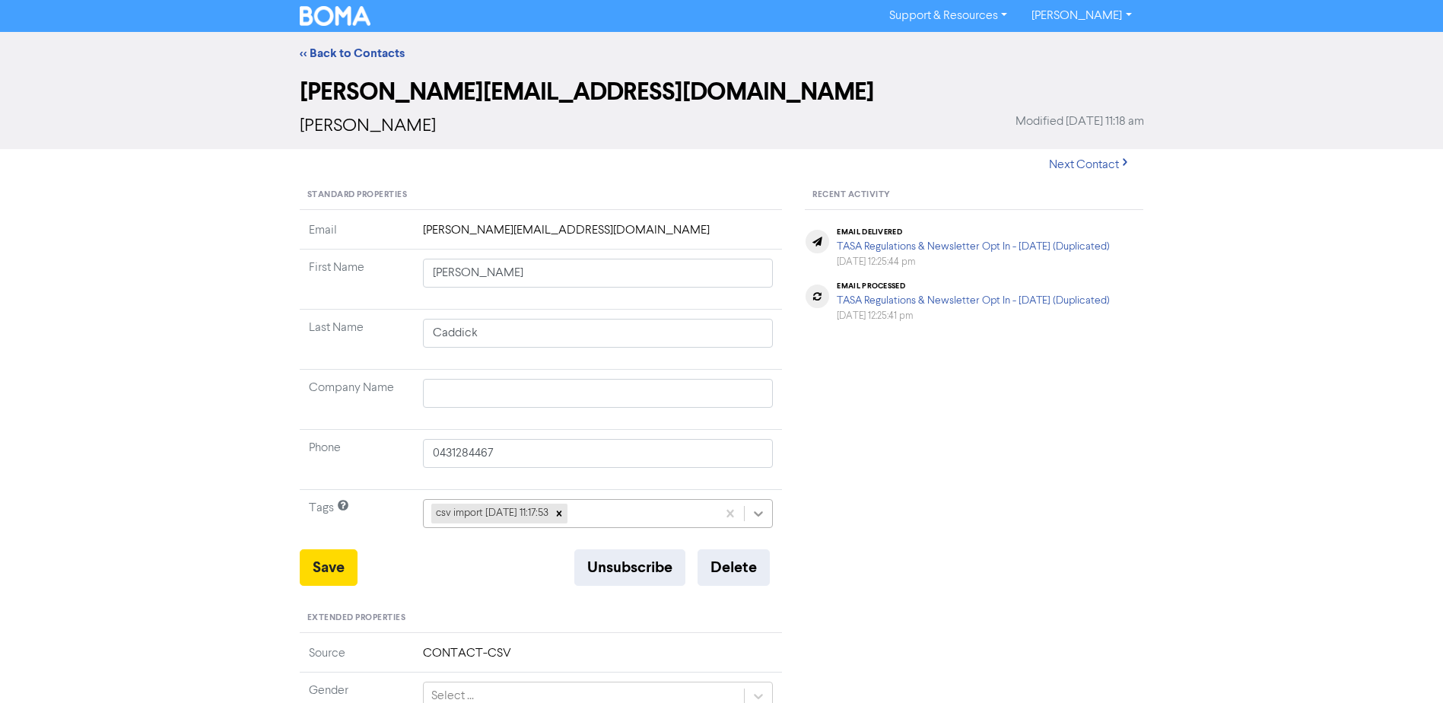
click at [760, 514] on icon at bounding box center [759, 513] width 9 height 5
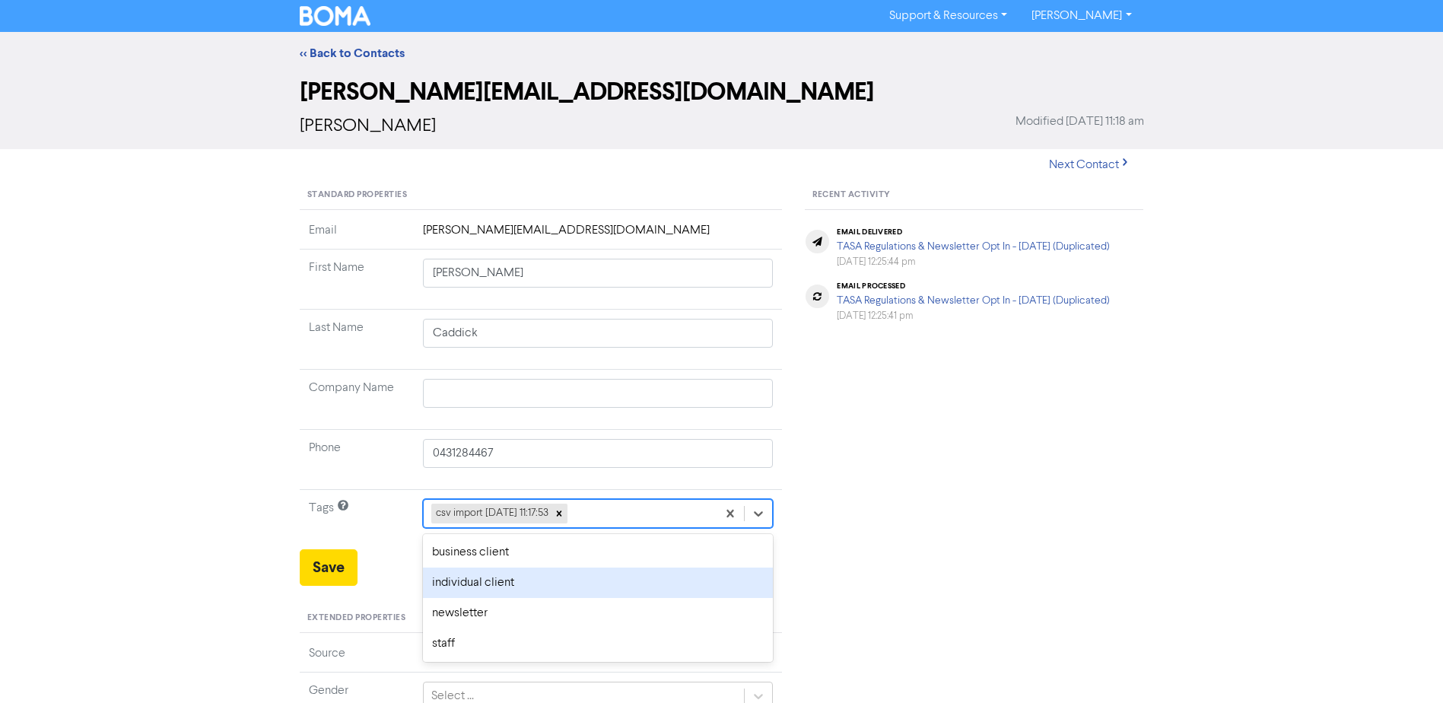
click at [494, 580] on div "individual client" at bounding box center [598, 582] width 351 height 30
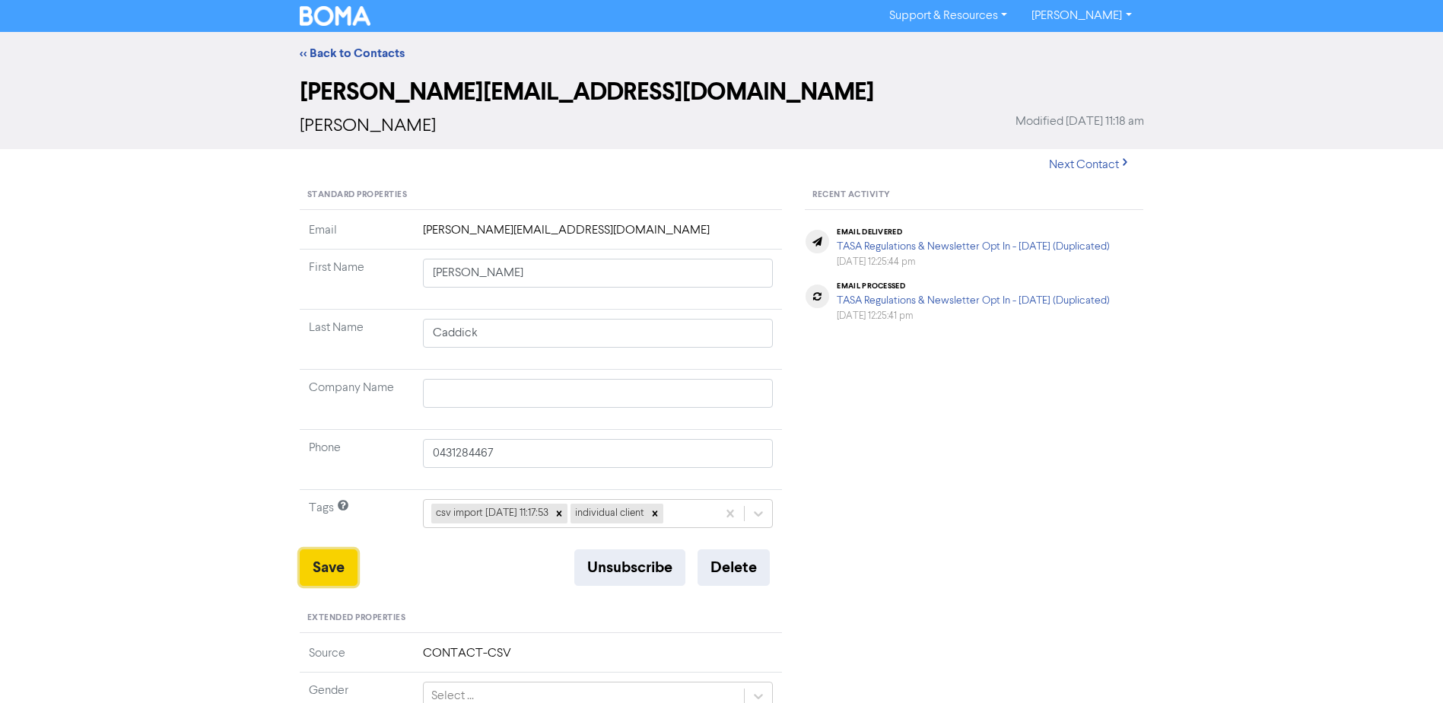
click at [322, 556] on button "Save" at bounding box center [329, 567] width 58 height 37
click at [336, 47] on link "<< Back to Contacts" at bounding box center [352, 53] width 105 height 15
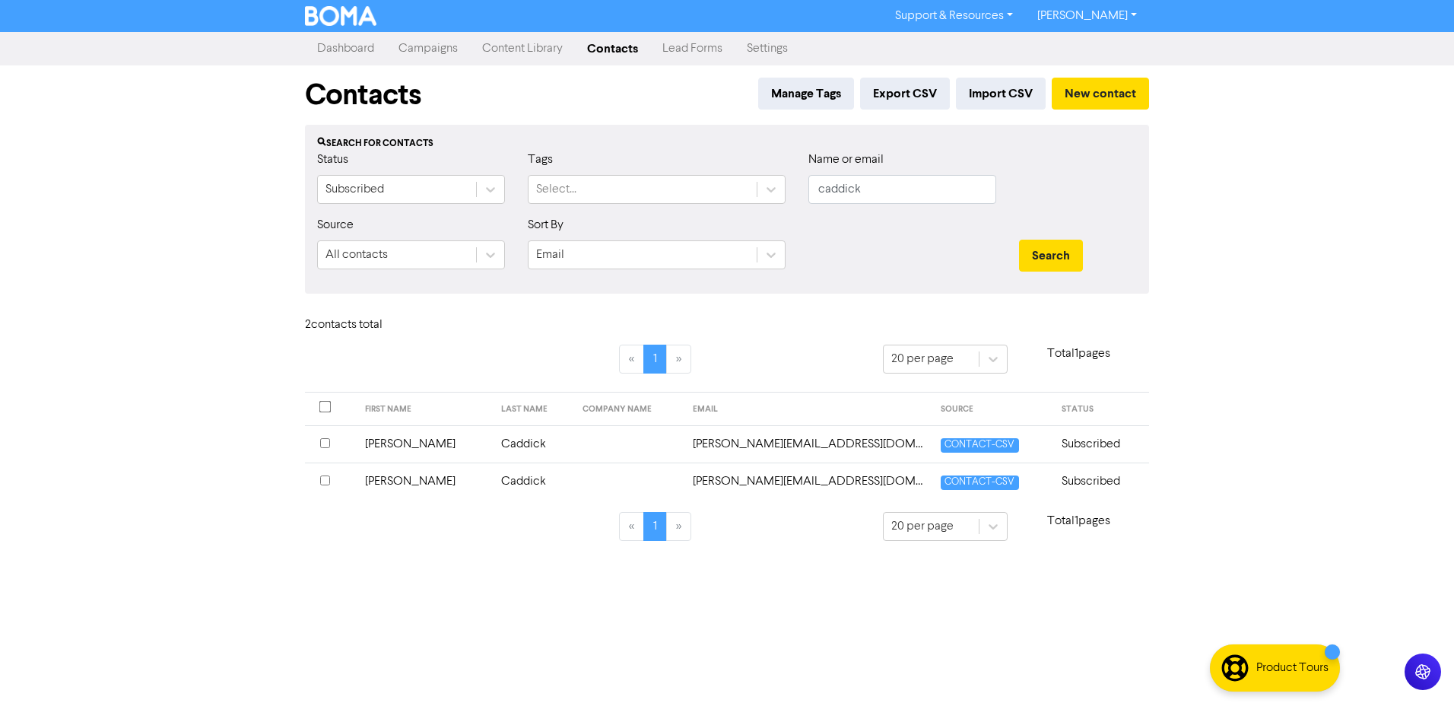
click at [388, 475] on td "[PERSON_NAME]" at bounding box center [424, 480] width 137 height 37
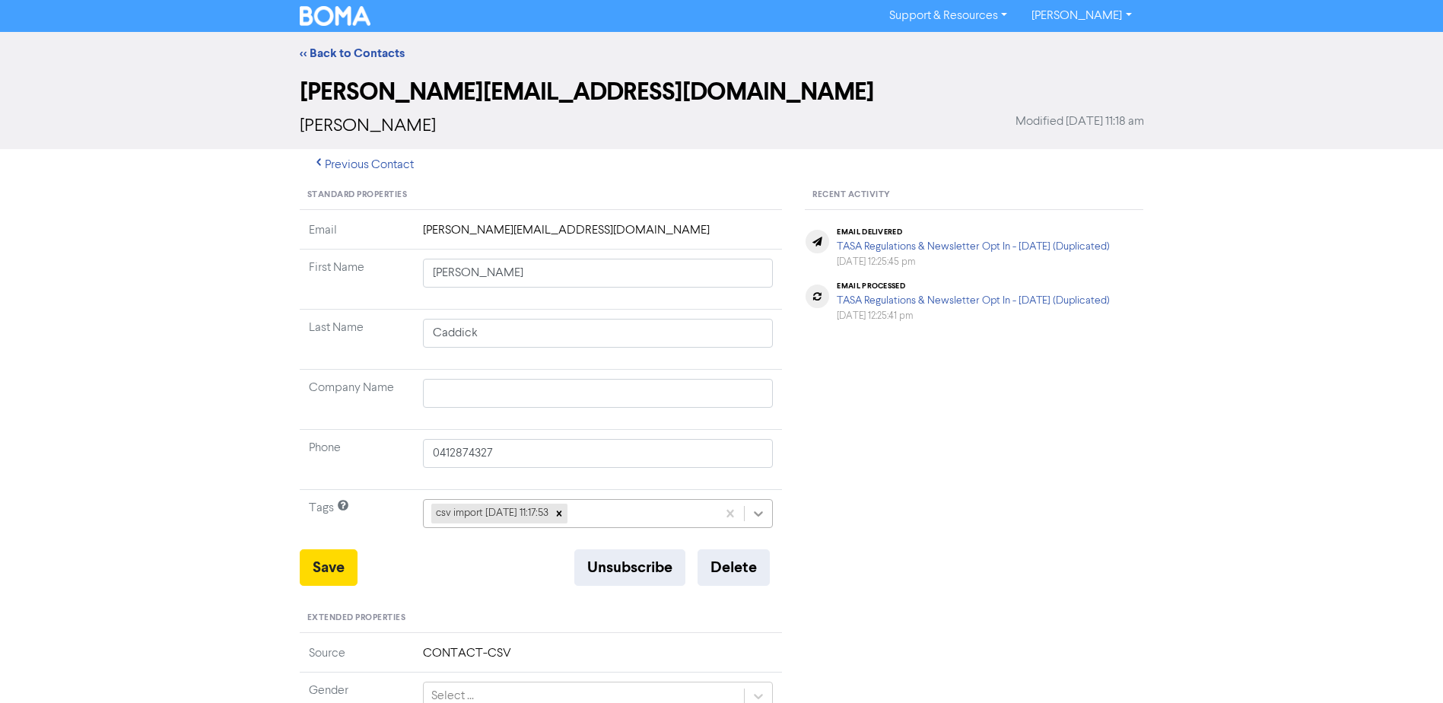
click at [758, 516] on icon at bounding box center [759, 513] width 9 height 5
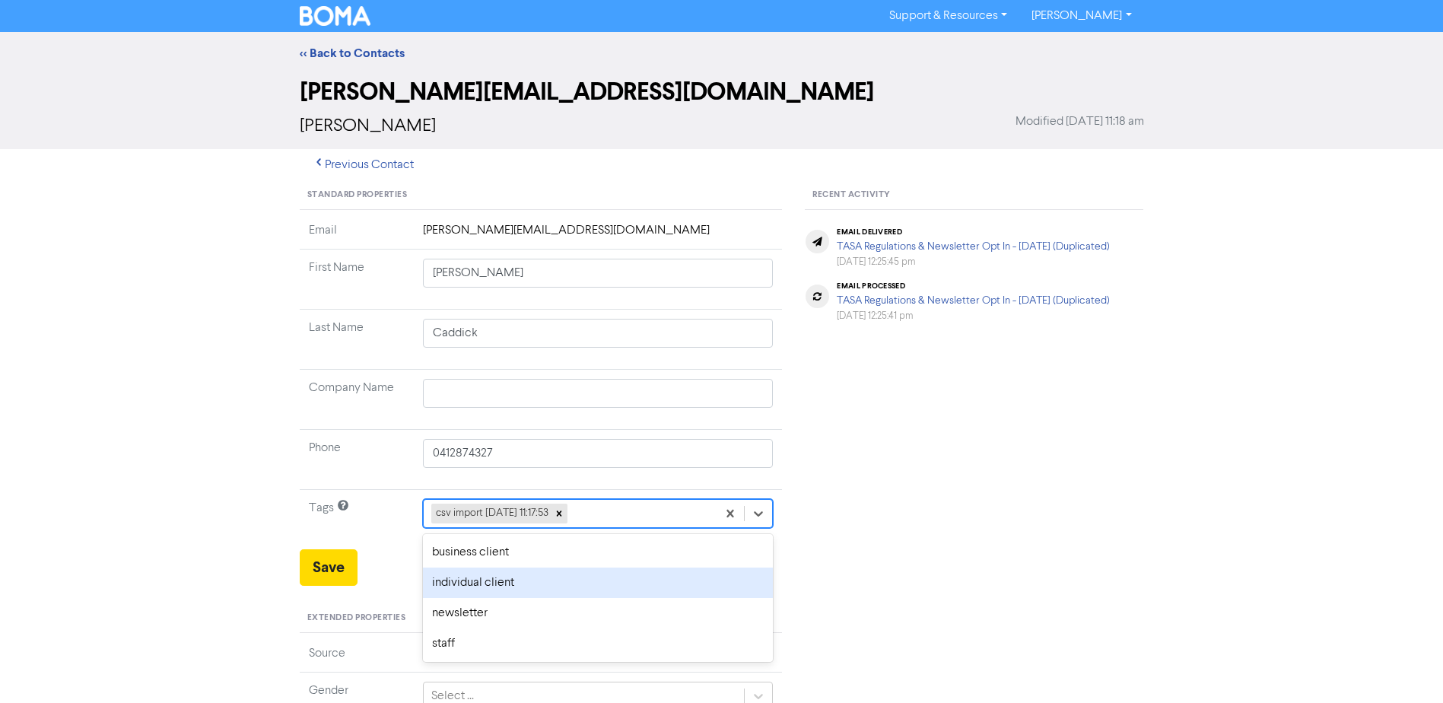
click at [509, 580] on div "individual client" at bounding box center [598, 582] width 351 height 30
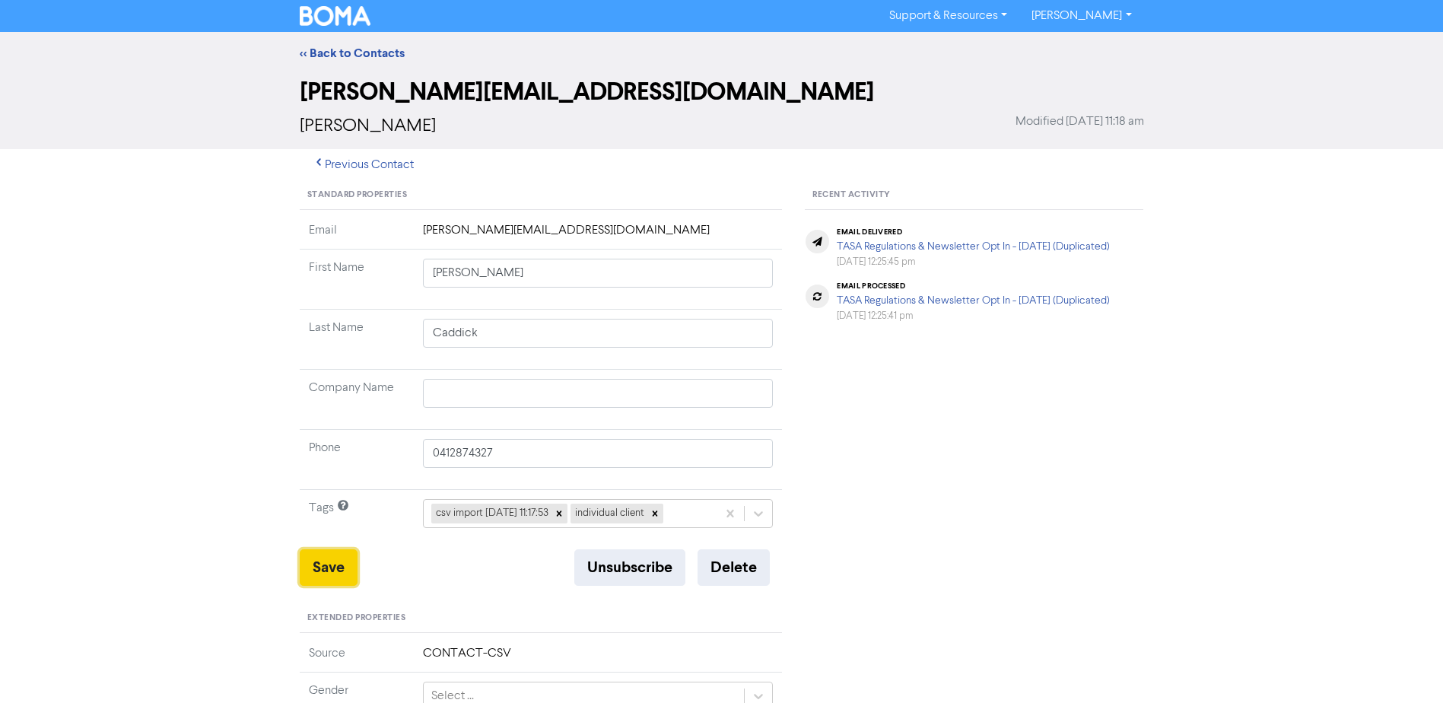
click at [326, 563] on button "Save" at bounding box center [329, 567] width 58 height 37
click at [342, 47] on link "<< Back to Contacts" at bounding box center [352, 53] width 105 height 15
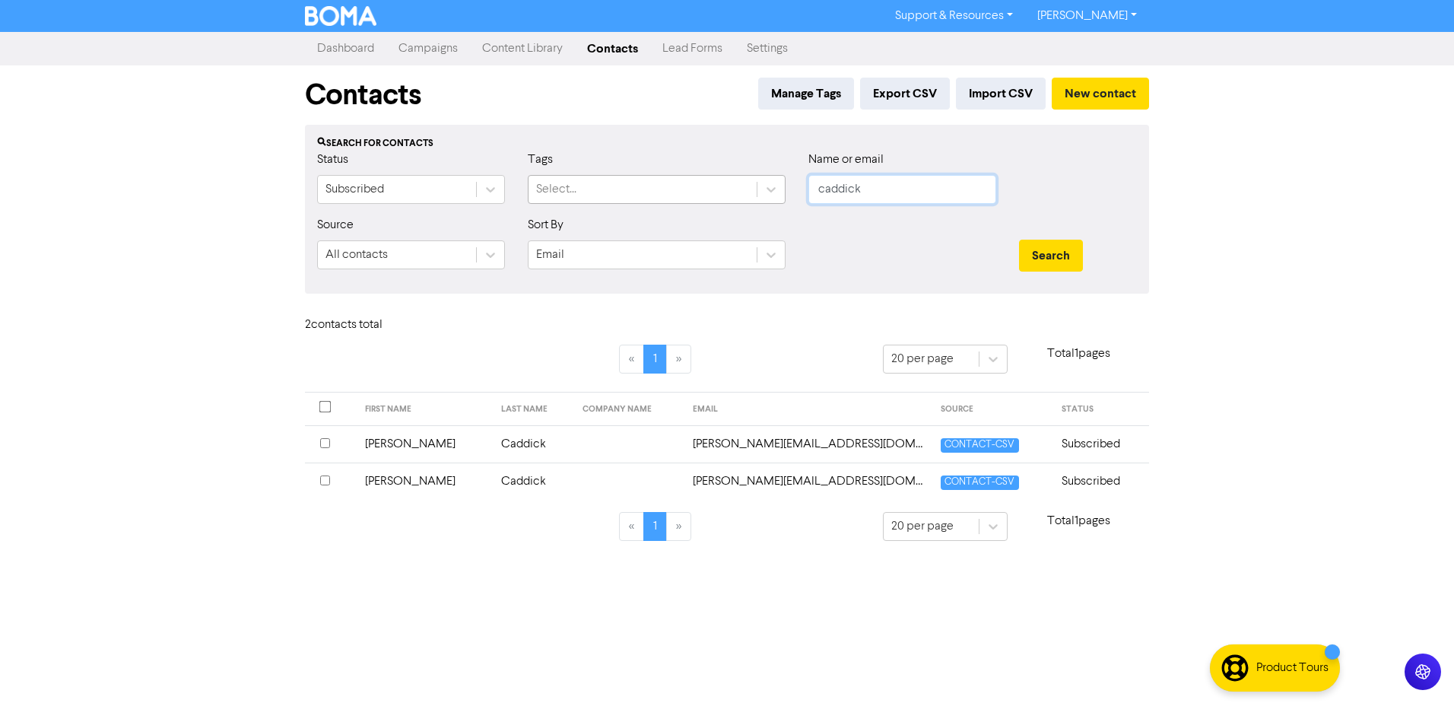
click at [656, 187] on div "Status Subscribed Tags Select... Name or email caddick" at bounding box center [727, 183] width 843 height 65
click at [1019, 240] on button "Search" at bounding box center [1051, 256] width 64 height 32
click at [395, 484] on td "[PERSON_NAME]" at bounding box center [417, 480] width 129 height 37
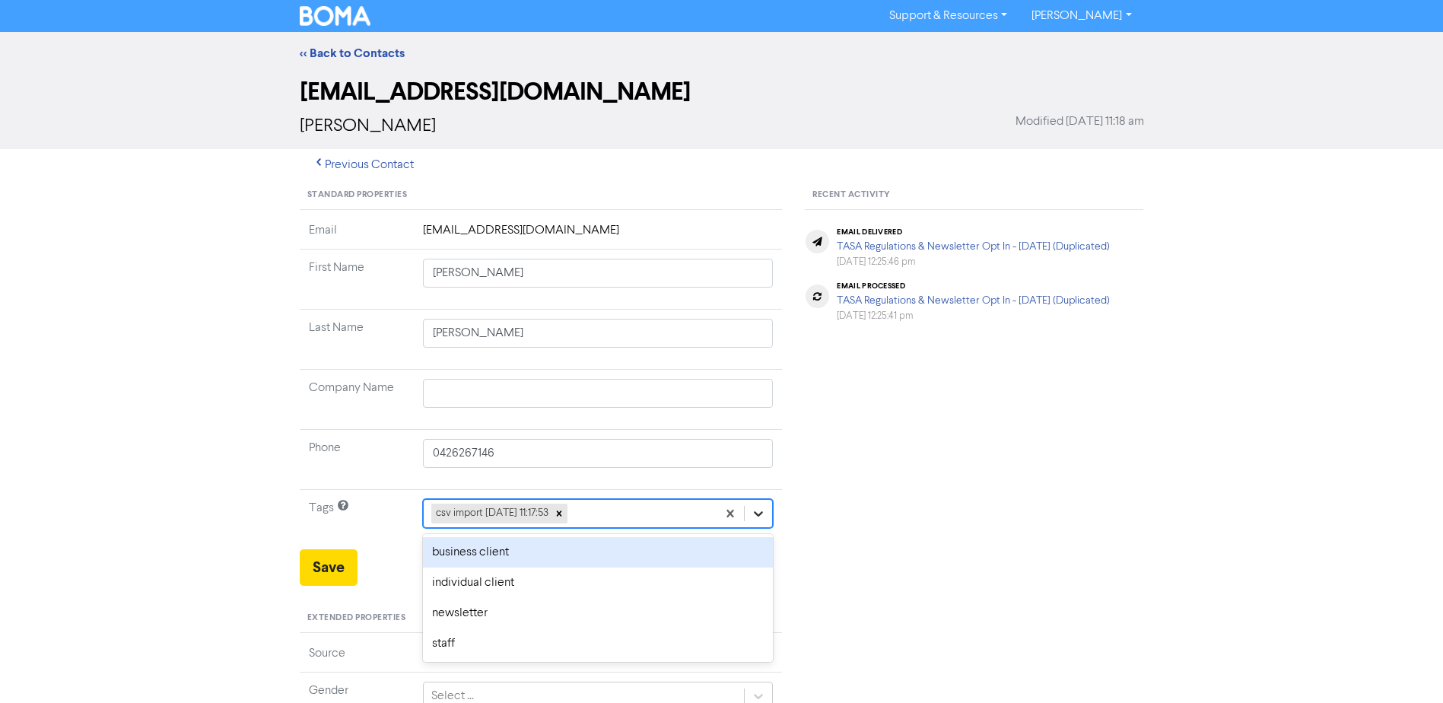
click at [755, 517] on icon at bounding box center [758, 513] width 15 height 15
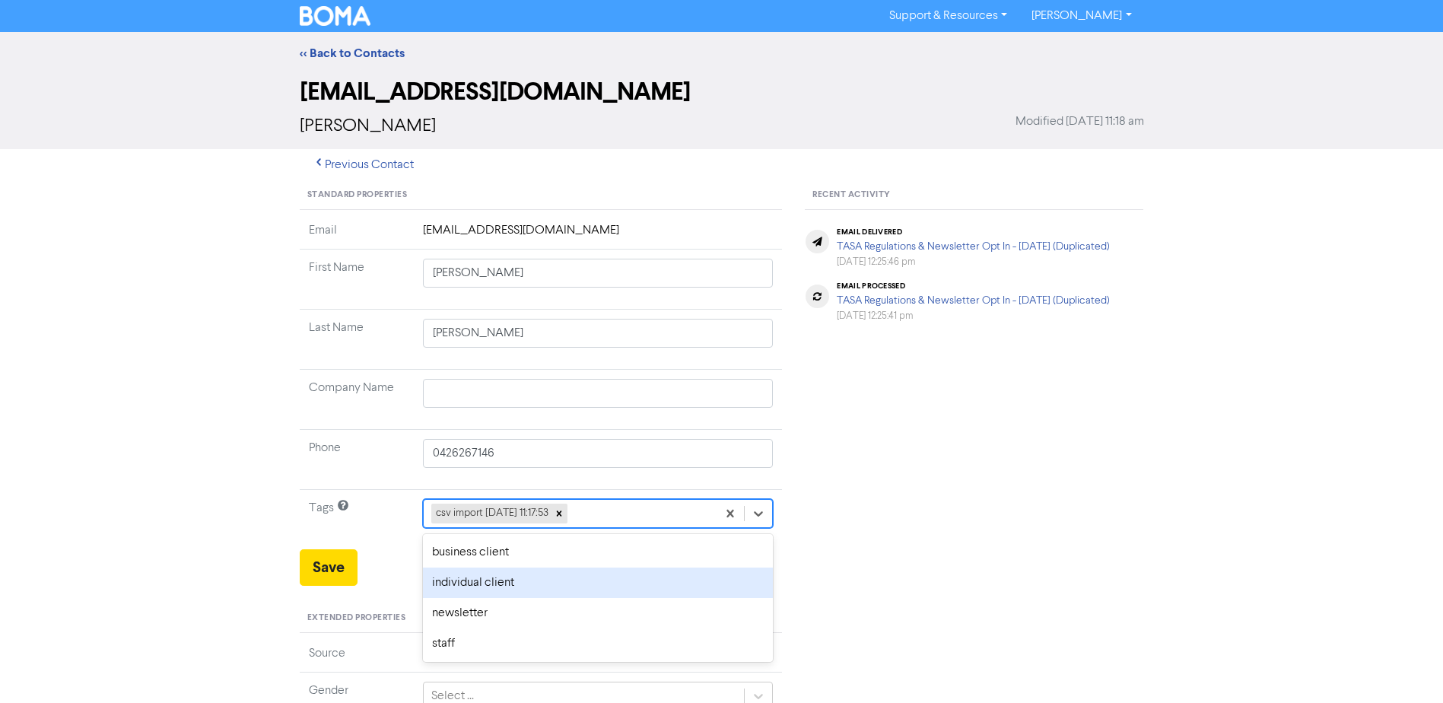
click at [493, 584] on div "individual client" at bounding box center [598, 582] width 351 height 30
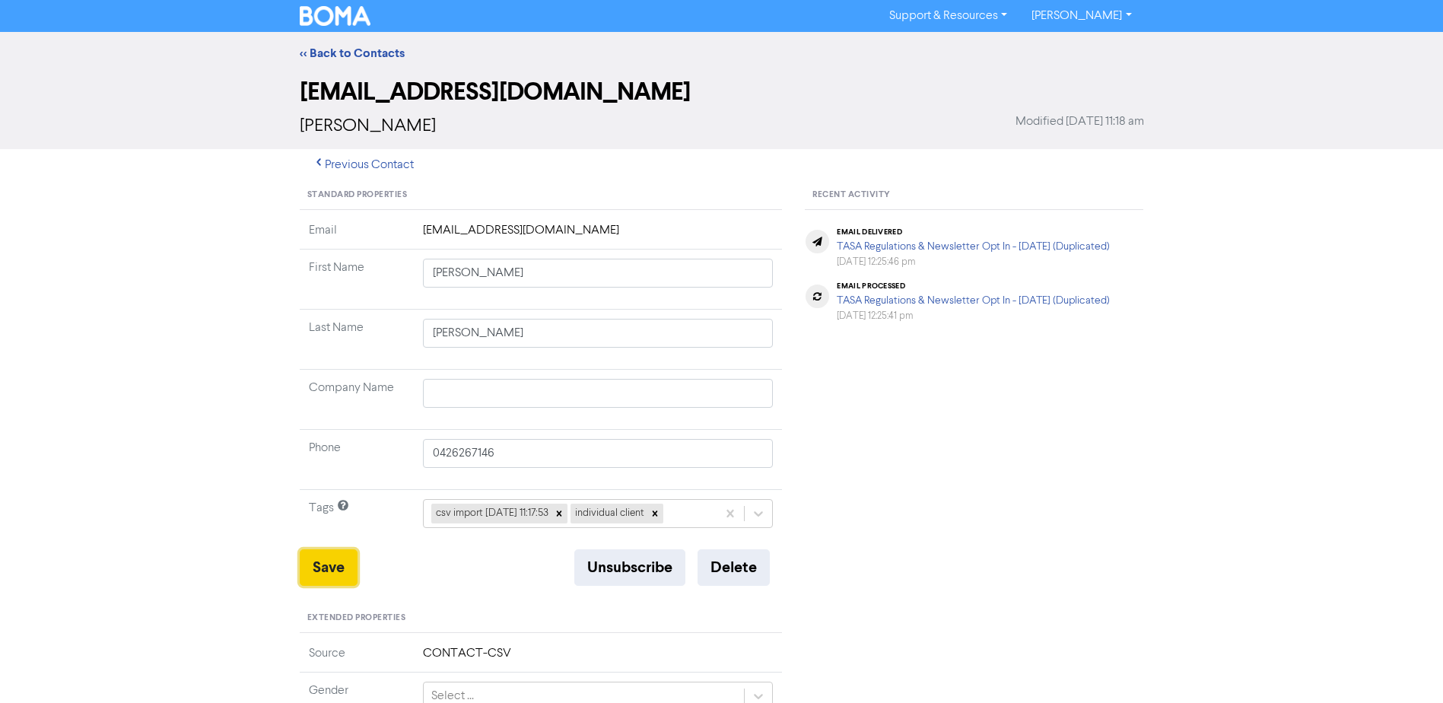
click at [341, 569] on button "Save" at bounding box center [329, 567] width 58 height 37
click at [371, 57] on link "<< Back to Contacts" at bounding box center [352, 53] width 105 height 15
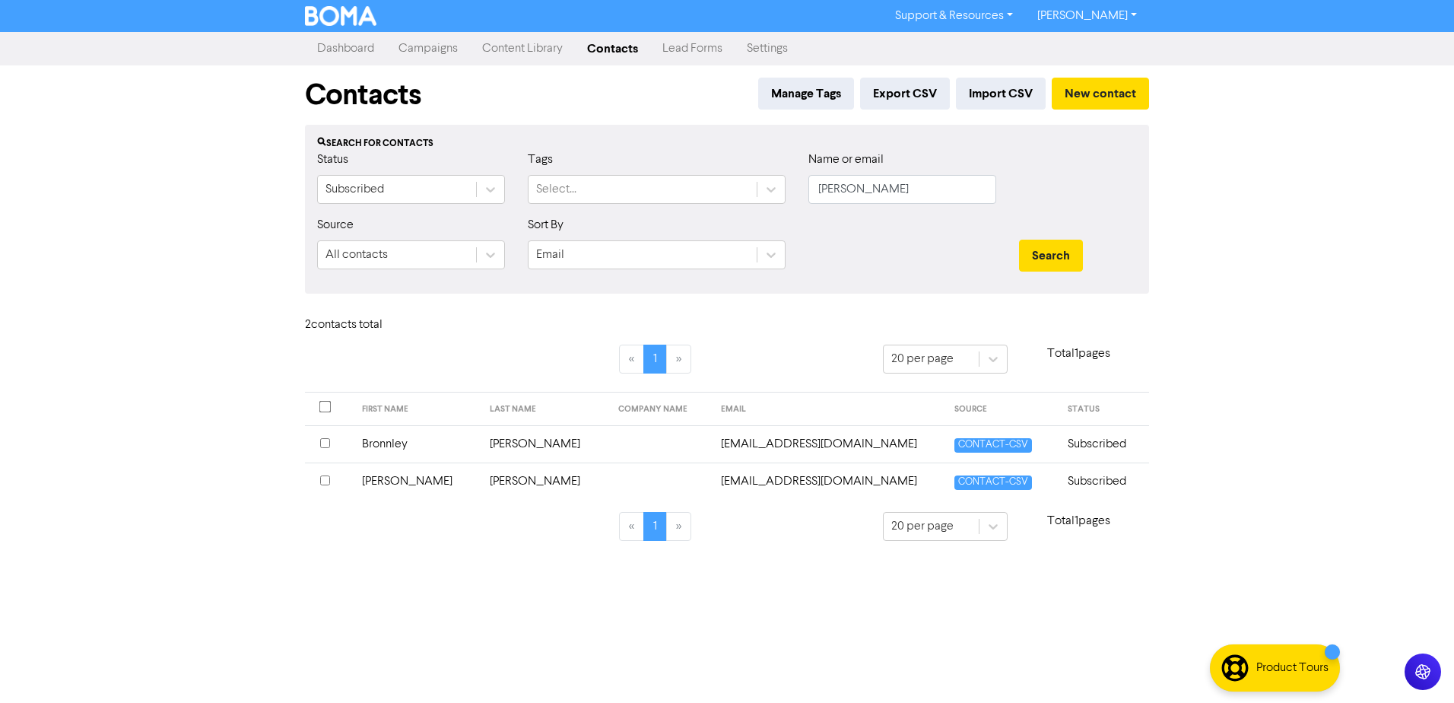
click at [410, 443] on td "Bronnley" at bounding box center [417, 443] width 129 height 37
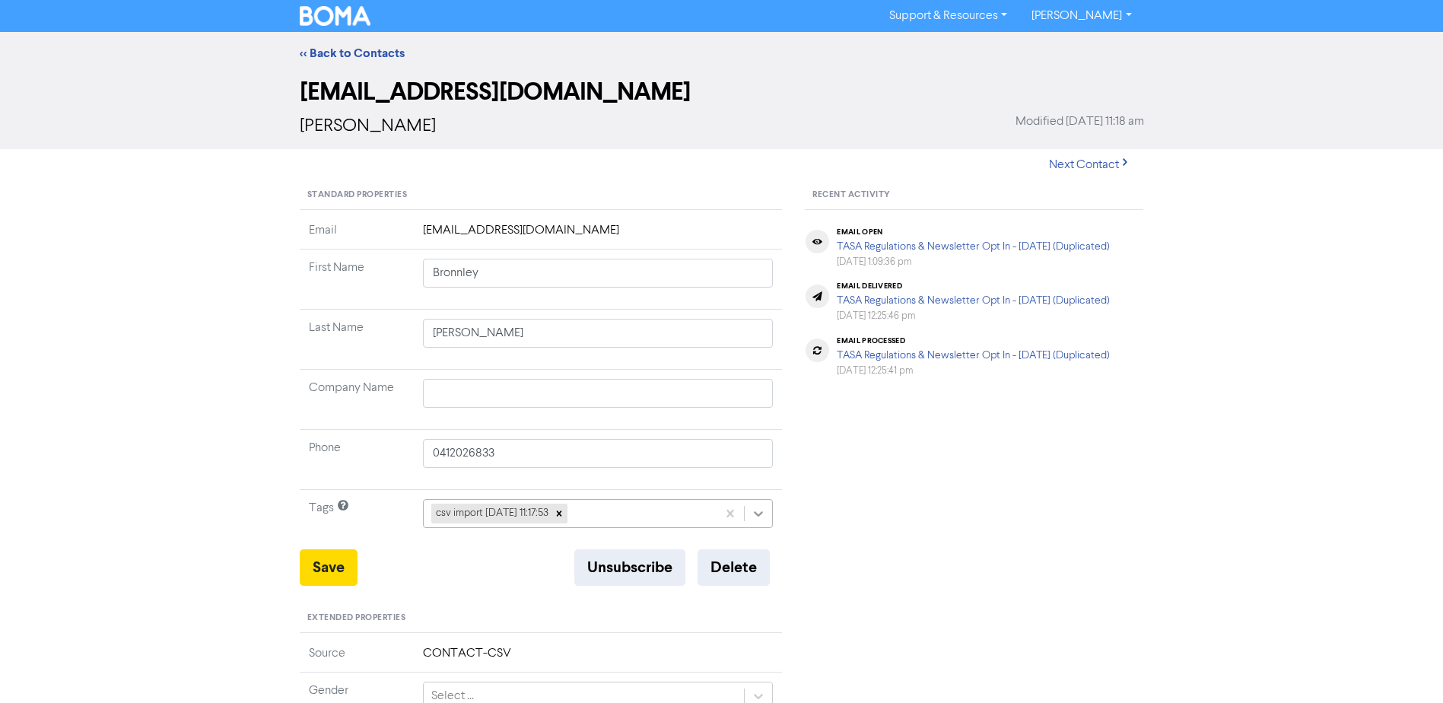
click at [764, 515] on icon at bounding box center [758, 513] width 15 height 15
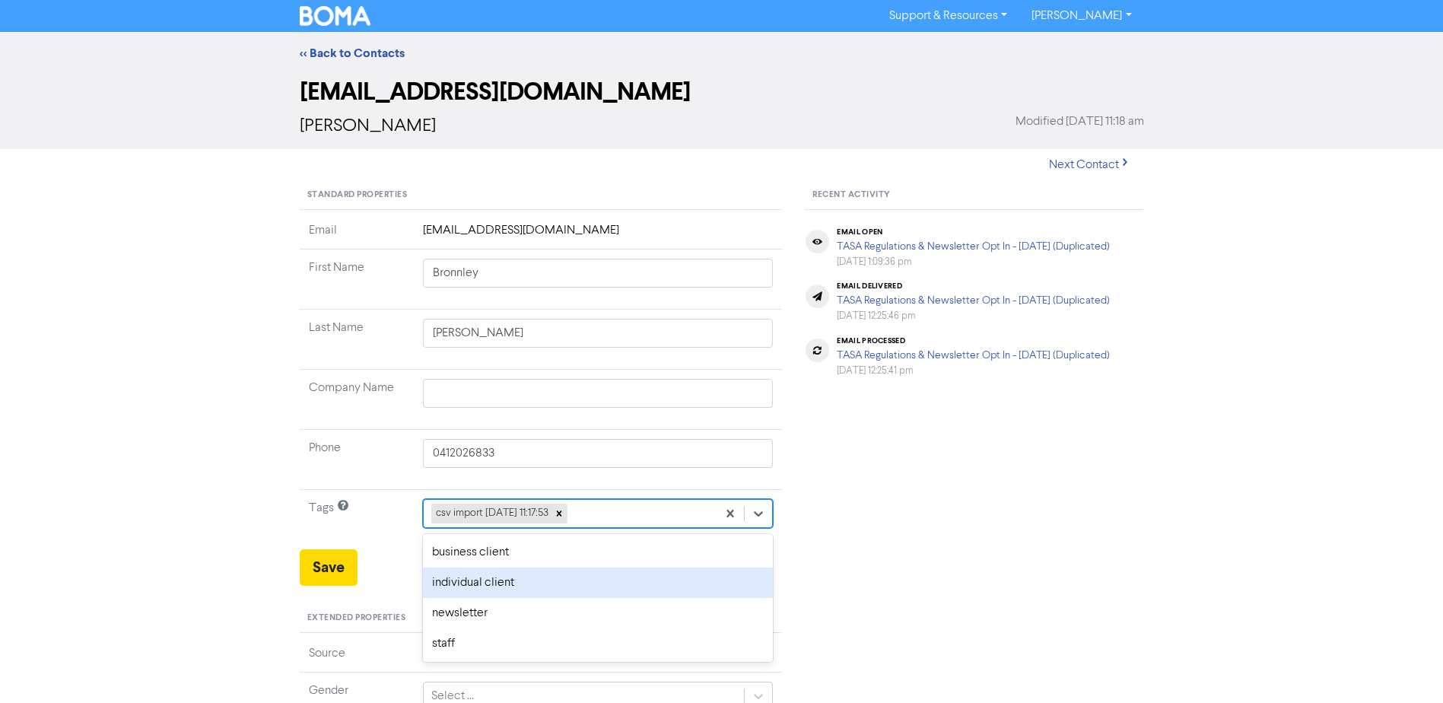
click at [512, 586] on div "individual client" at bounding box center [598, 582] width 351 height 30
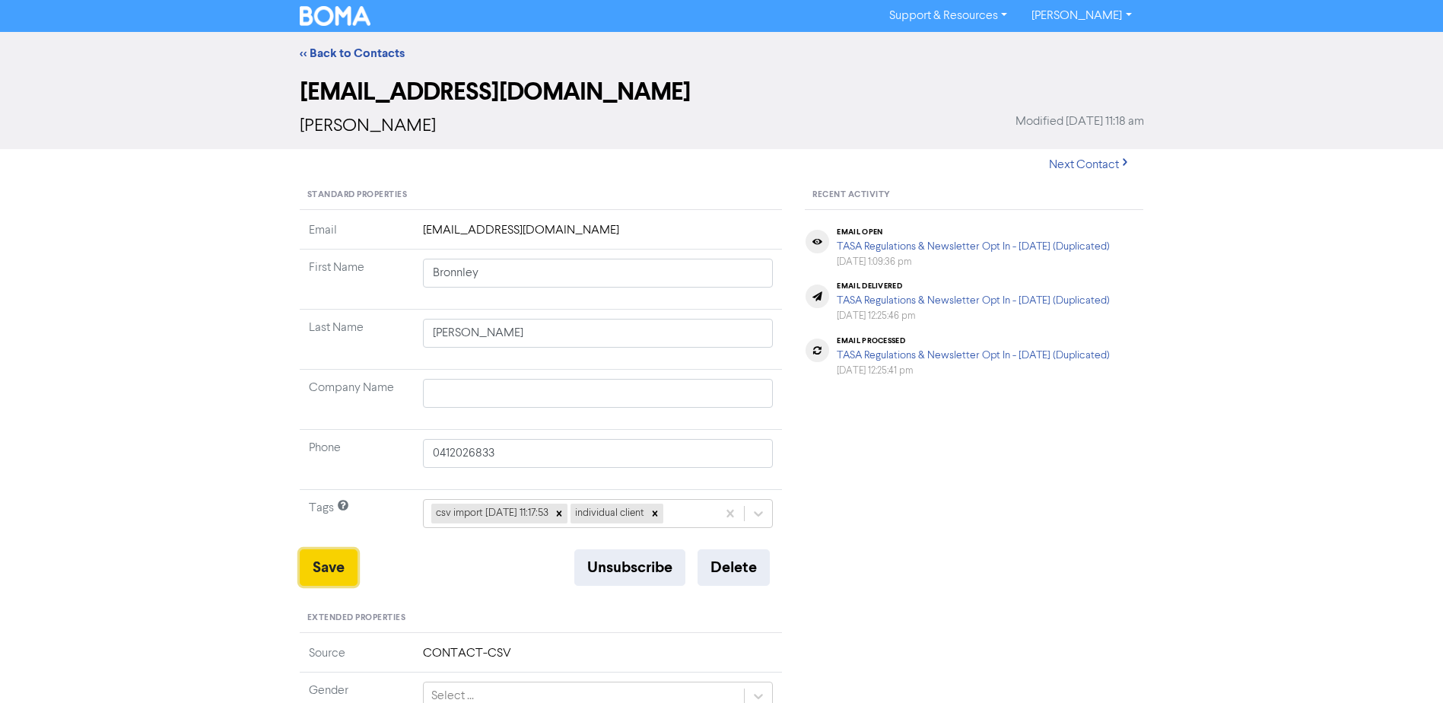
click at [326, 562] on button "Save" at bounding box center [329, 567] width 58 height 37
click at [340, 54] on link "<< Back to Contacts" at bounding box center [352, 53] width 105 height 15
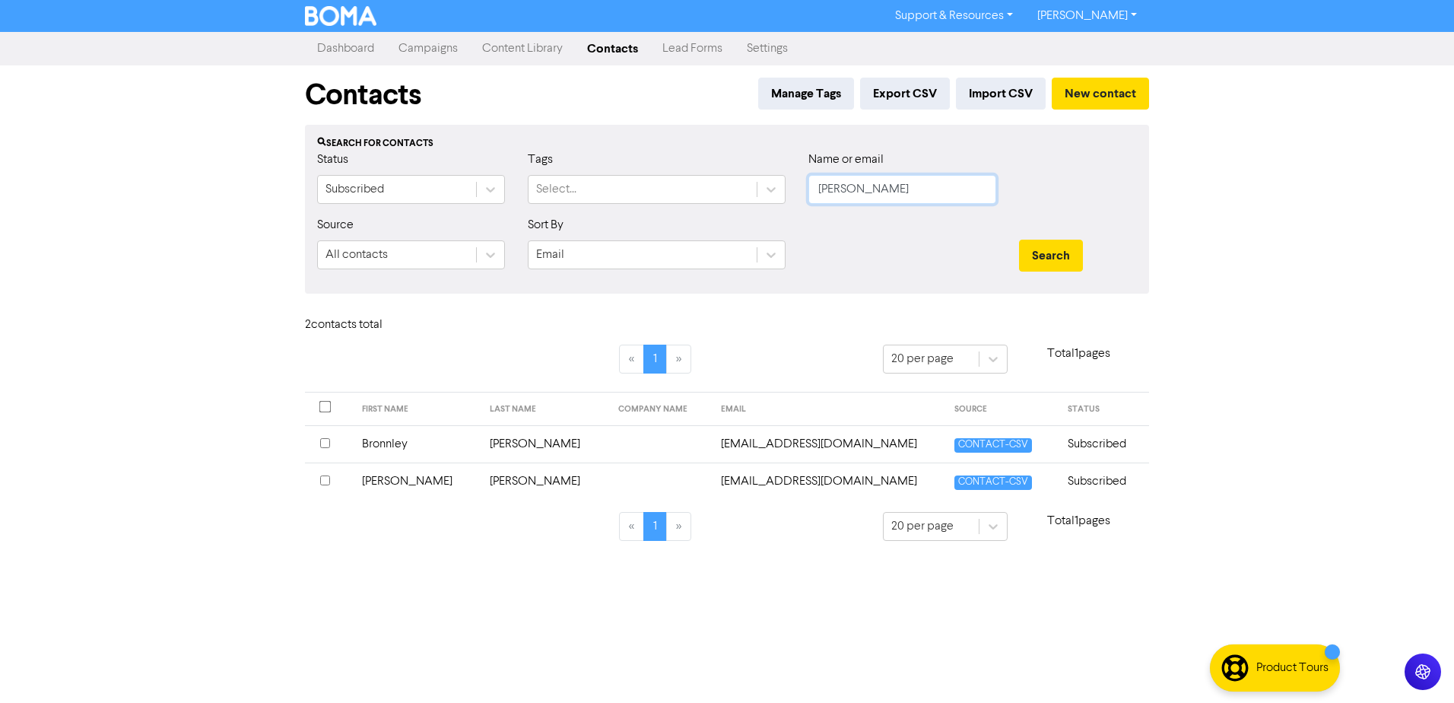
drag, startPoint x: 926, startPoint y: 187, endPoint x: 314, endPoint y: 227, distance: 612.8
click at [638, 241] on form "Status Subscribed Tags Select... Name or email [PERSON_NAME] Source All contact…" at bounding box center [727, 216] width 820 height 131
click at [1019, 240] on button "Search" at bounding box center [1051, 256] width 64 height 32
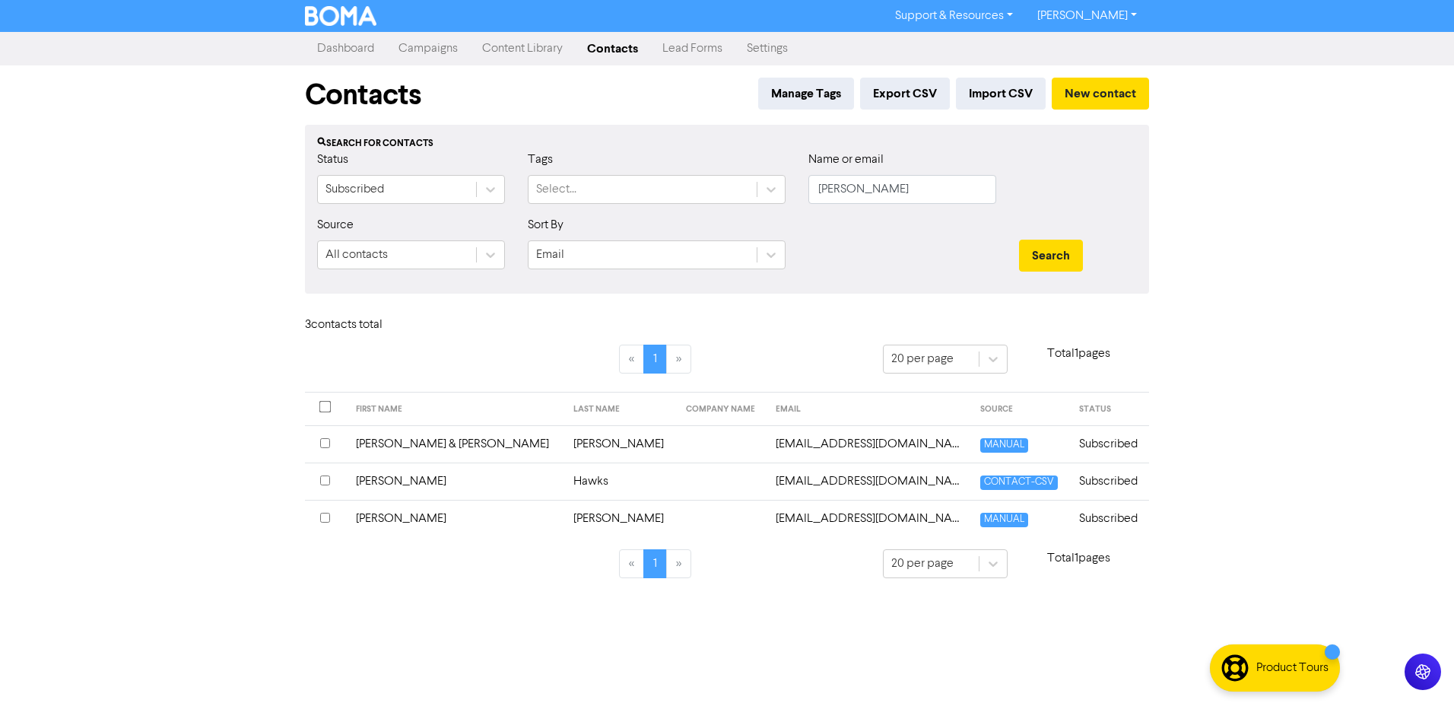
click at [408, 443] on td "[PERSON_NAME] & [PERSON_NAME]" at bounding box center [456, 443] width 218 height 37
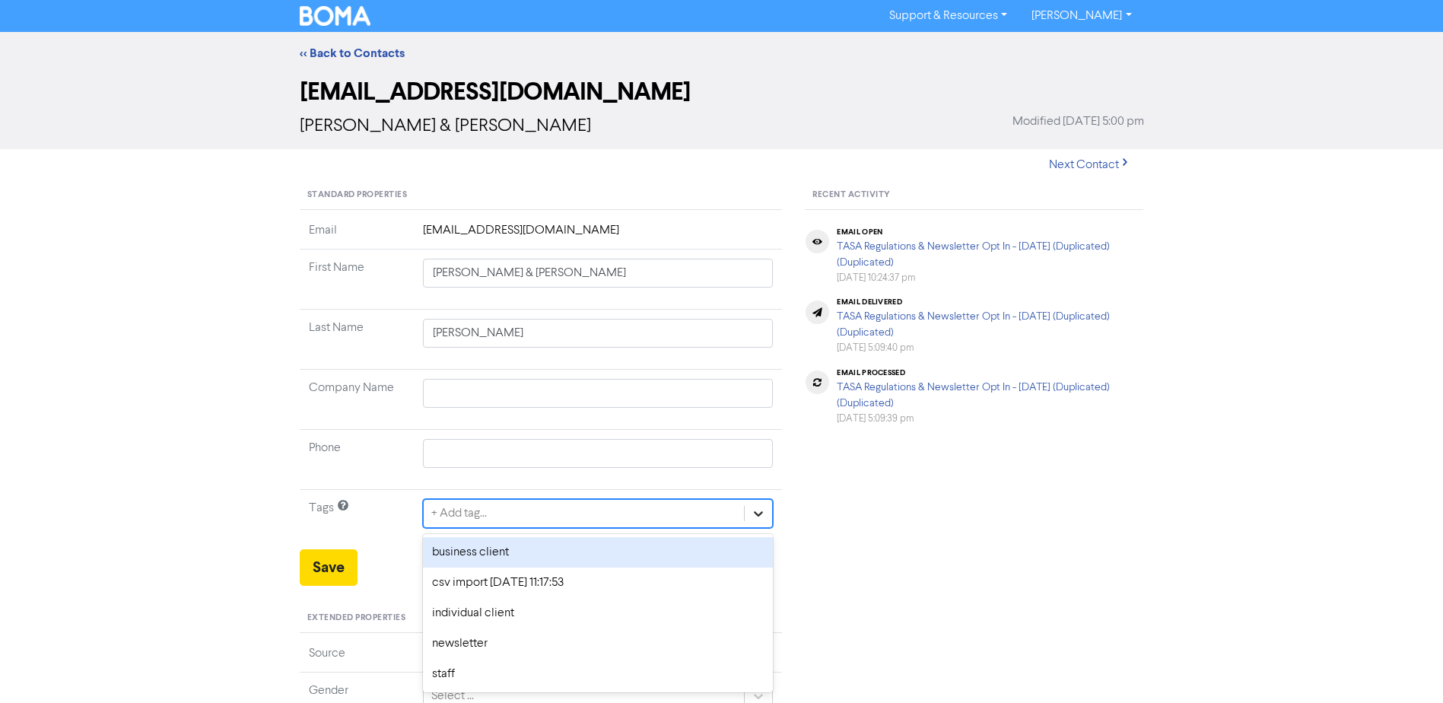
click at [755, 516] on icon at bounding box center [758, 513] width 15 height 15
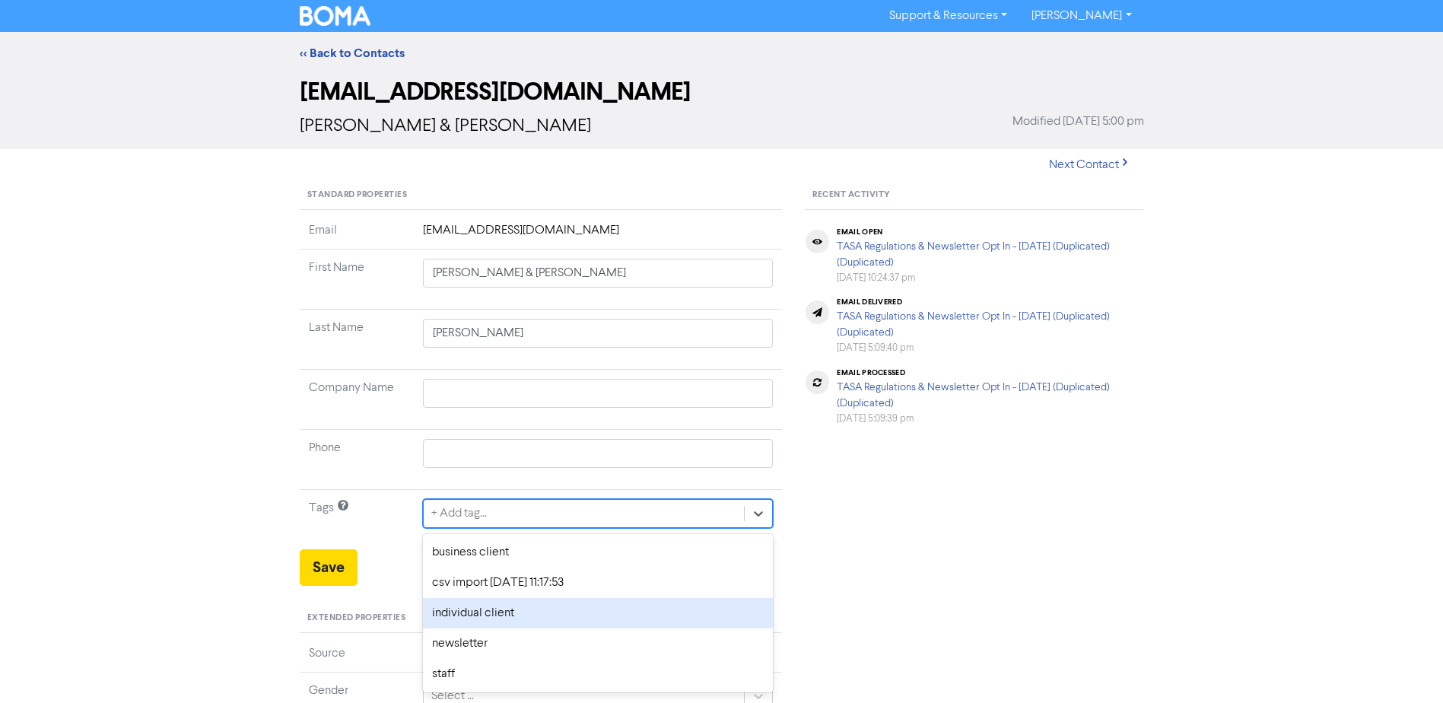
click at [491, 615] on div "individual client" at bounding box center [598, 613] width 351 height 30
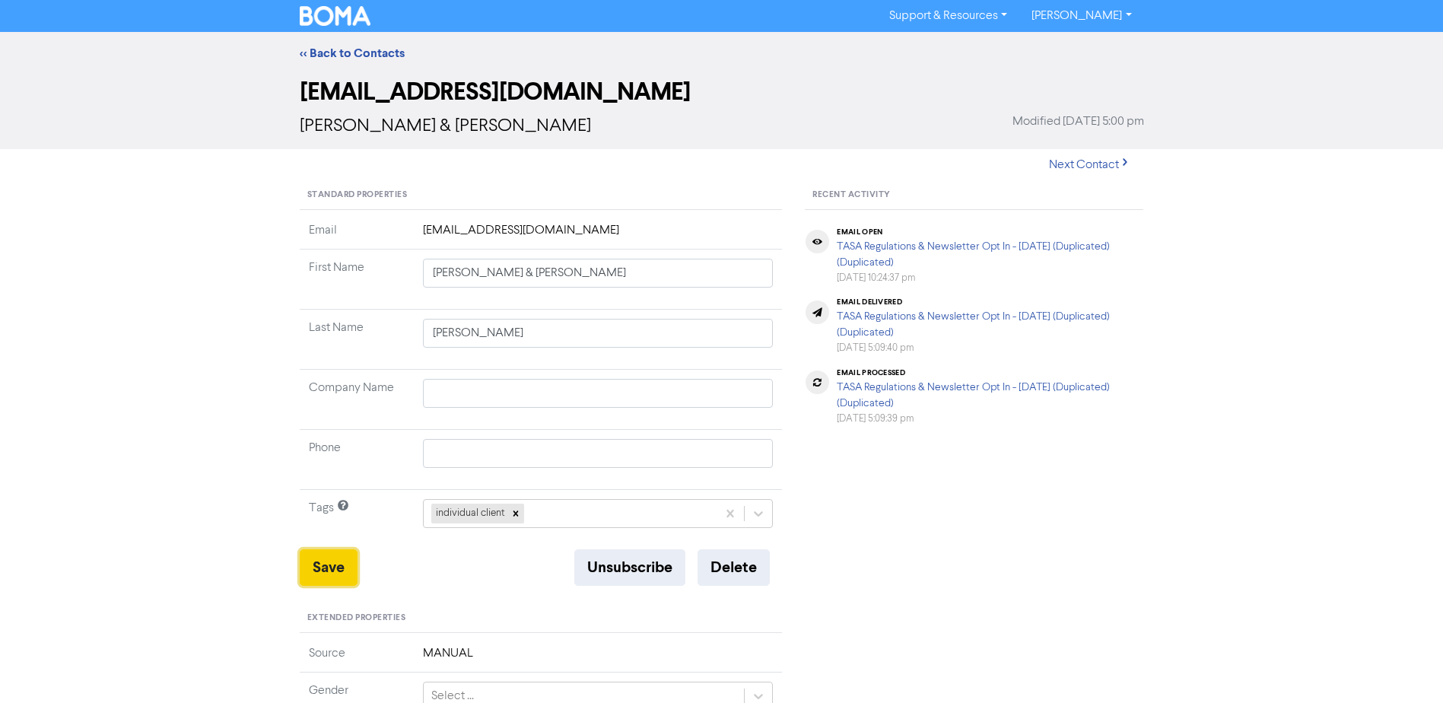
click at [335, 568] on button "Save" at bounding box center [329, 567] width 58 height 37
click at [354, 54] on link "<< Back to Contacts" at bounding box center [352, 53] width 105 height 15
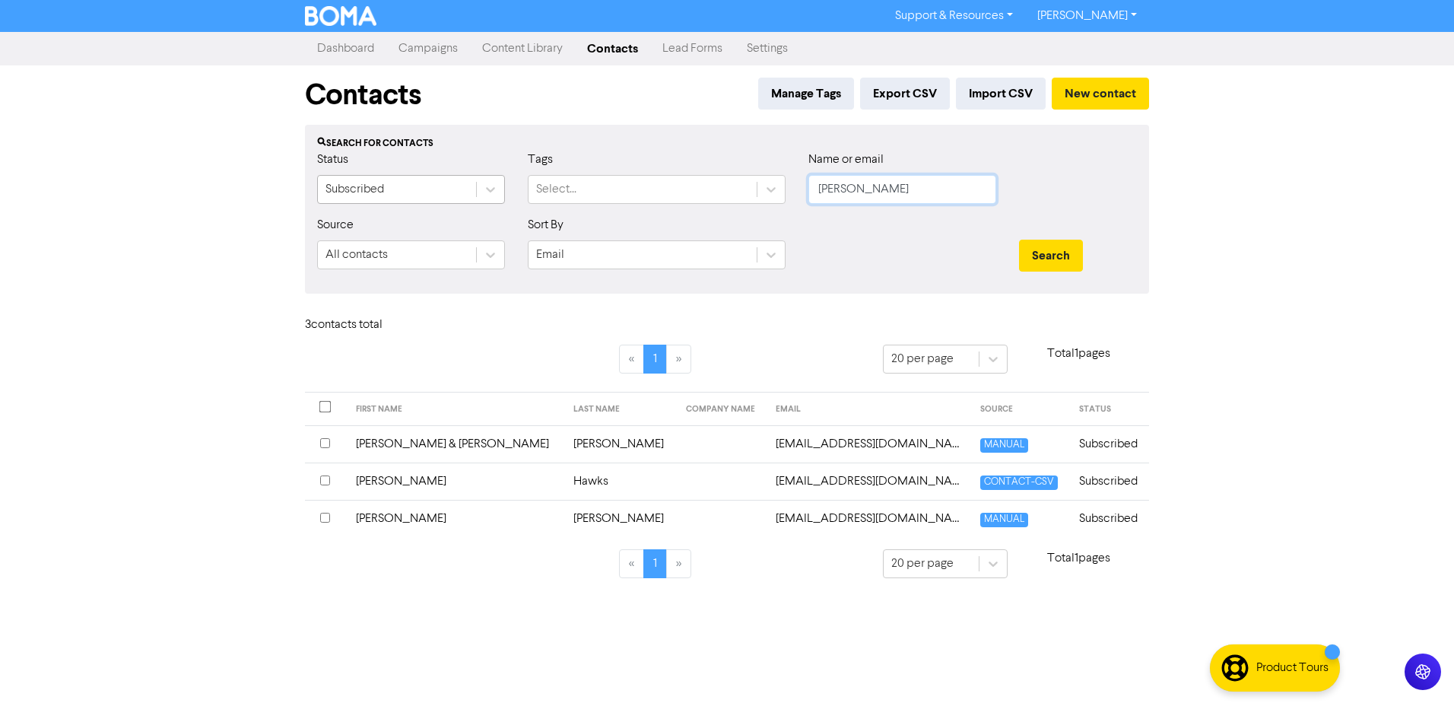
drag, startPoint x: 912, startPoint y: 188, endPoint x: 369, endPoint y: 183, distance: 543.1
click at [493, 199] on div "Status Subscribed Tags Select... Name or email [PERSON_NAME]" at bounding box center [727, 183] width 843 height 65
click at [1019, 240] on button "Search" at bounding box center [1051, 256] width 64 height 32
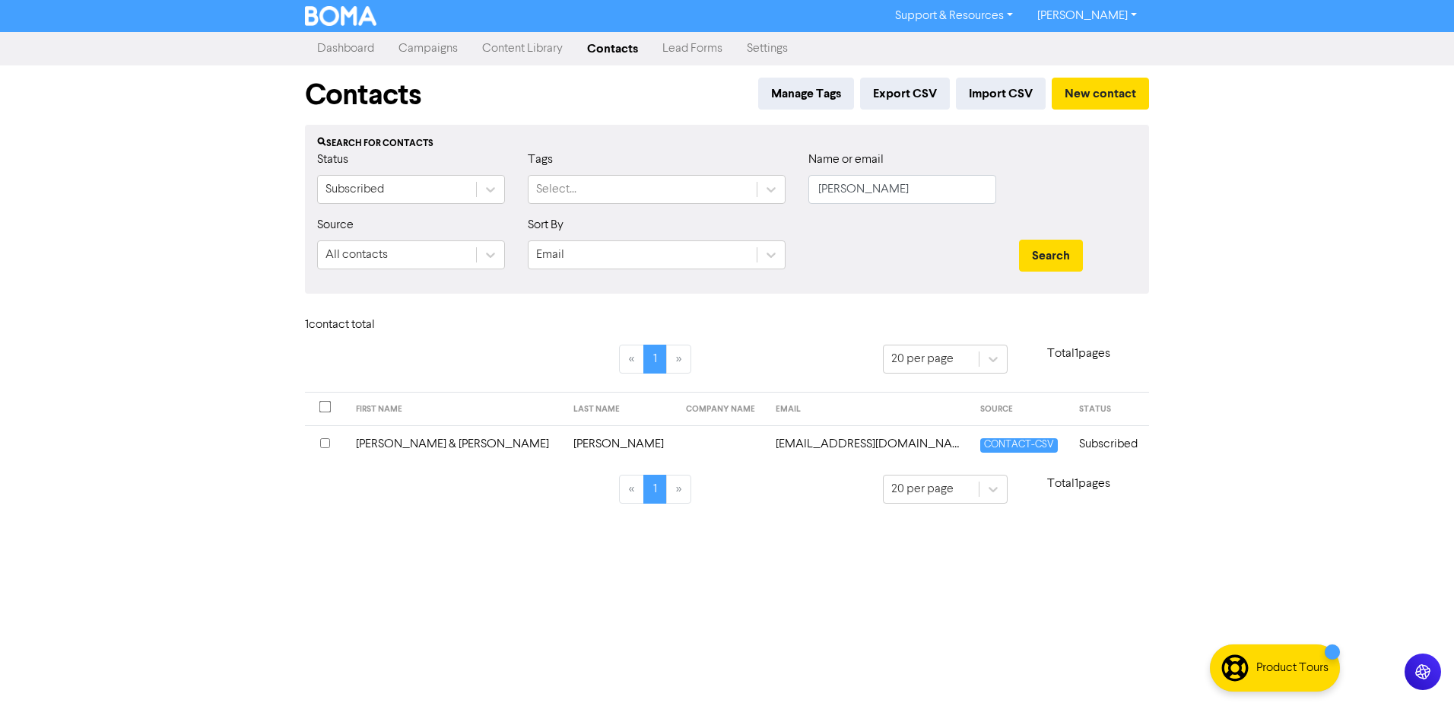
click at [400, 439] on td "[PERSON_NAME] & [PERSON_NAME]" at bounding box center [456, 443] width 218 height 37
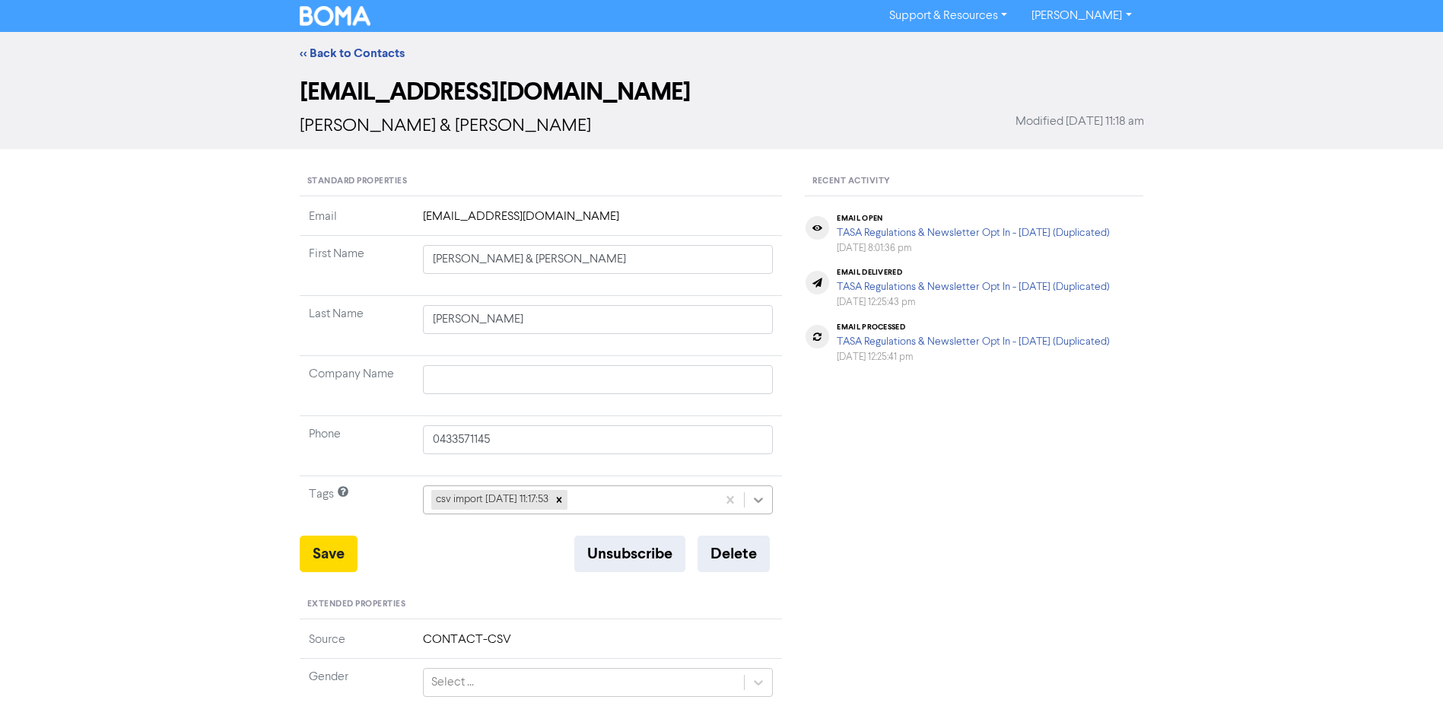
click at [751, 503] on icon at bounding box center [758, 499] width 15 height 15
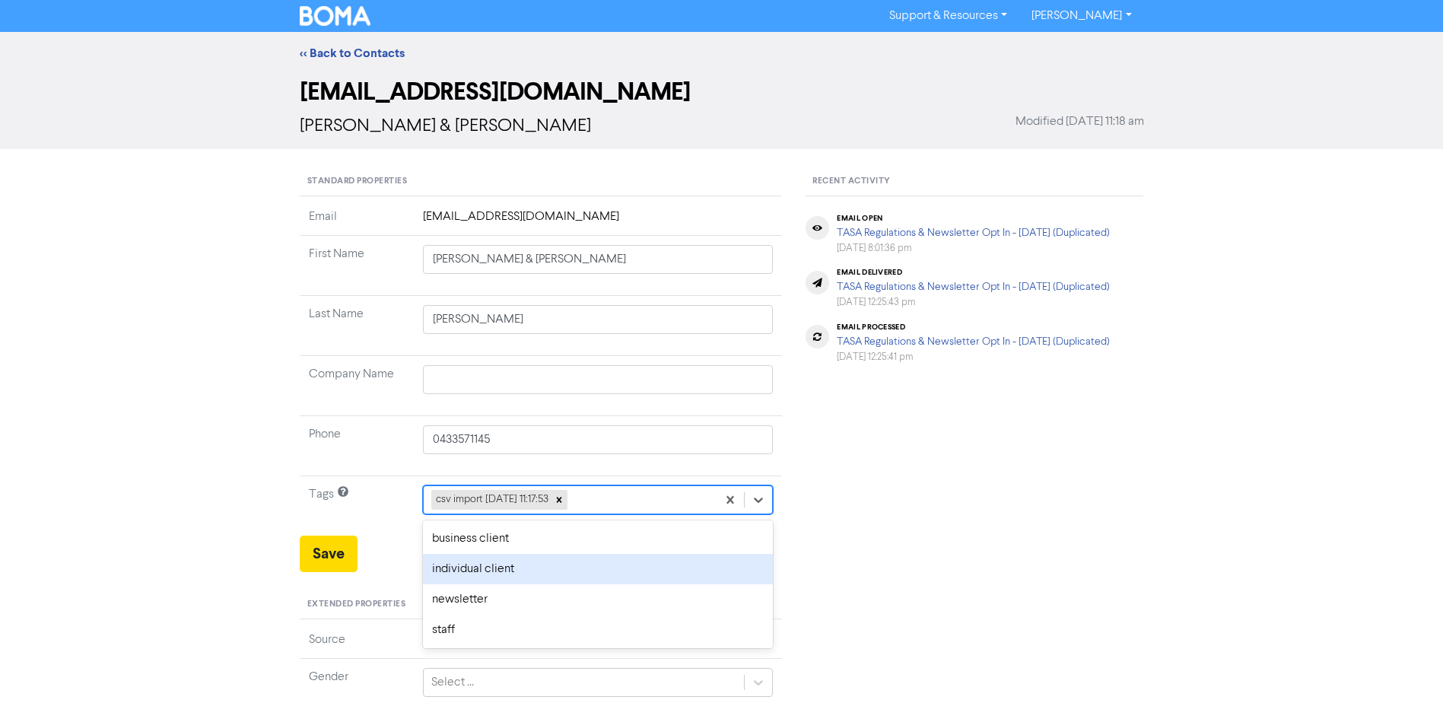
click at [484, 559] on div "individual client" at bounding box center [598, 569] width 351 height 30
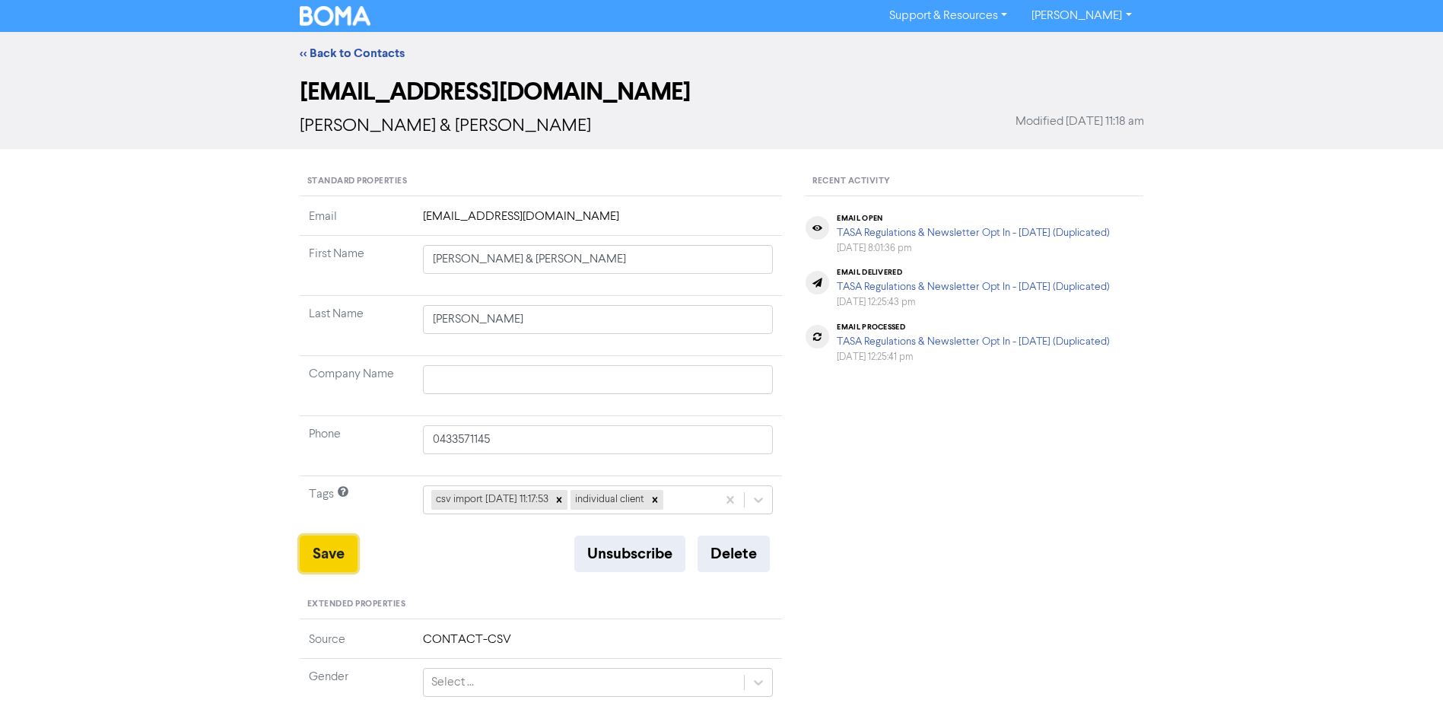
click at [331, 548] on button "Save" at bounding box center [329, 553] width 58 height 37
click at [349, 48] on link "<< Back to Contacts" at bounding box center [352, 53] width 105 height 15
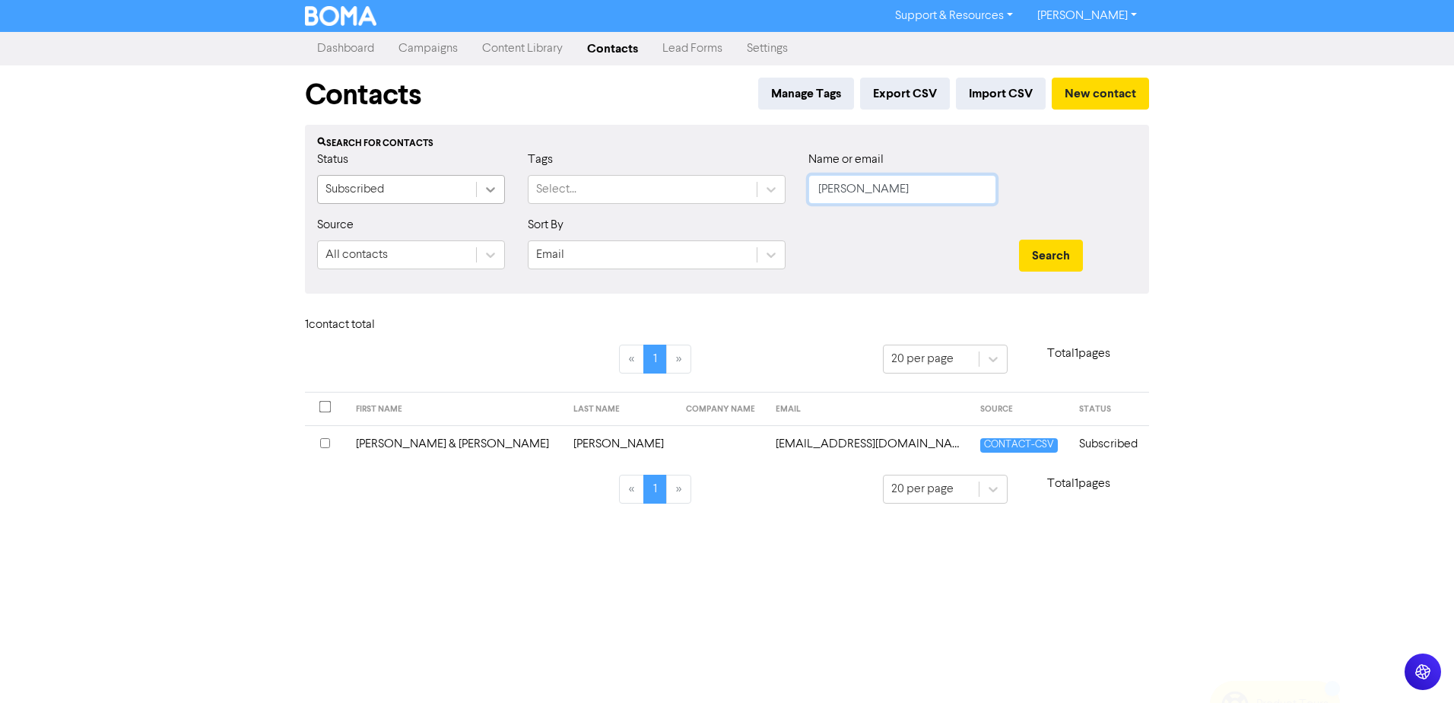
drag, startPoint x: 874, startPoint y: 185, endPoint x: 503, endPoint y: 187, distance: 371.2
click at [677, 204] on div "Status Subscribed Tags Select... Name or email [PERSON_NAME]" at bounding box center [727, 183] width 843 height 65
click at [1019, 240] on button "Search" at bounding box center [1051, 256] width 64 height 32
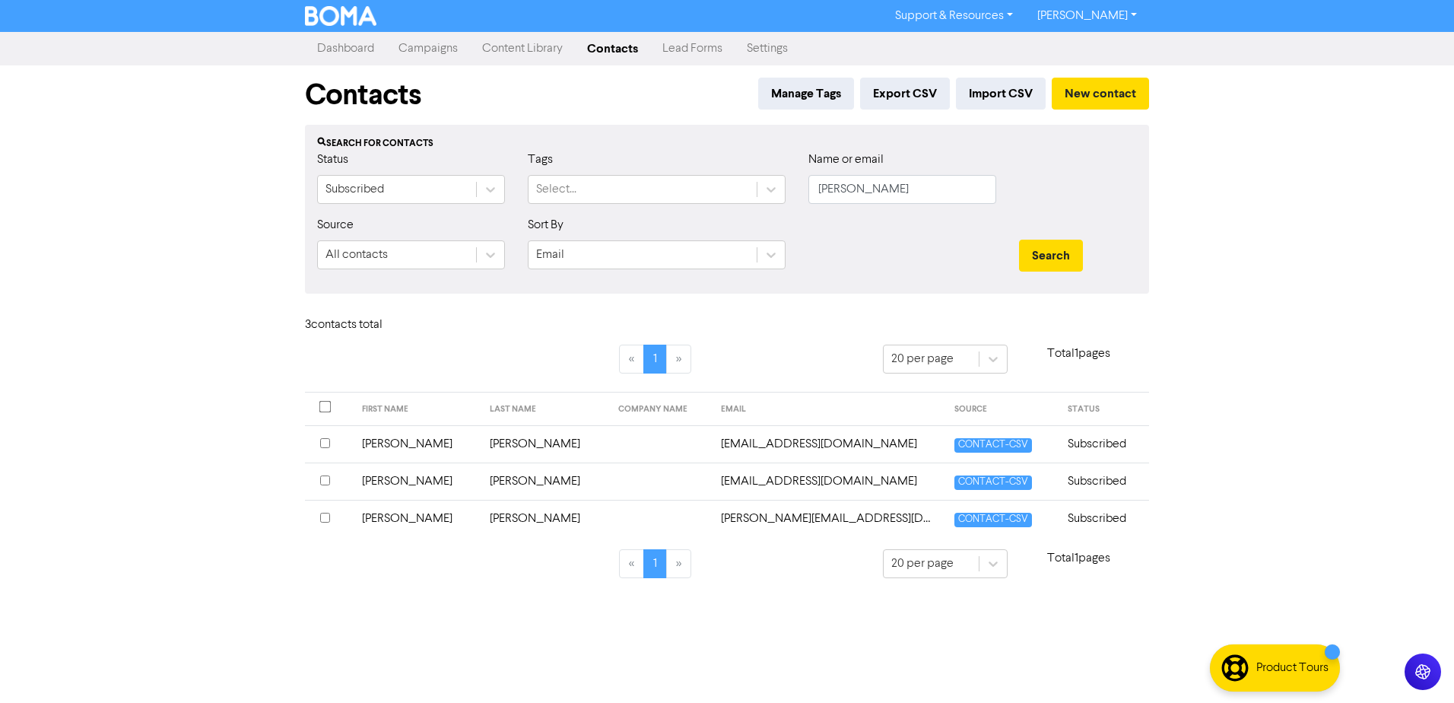
click at [383, 444] on td "[PERSON_NAME]" at bounding box center [417, 443] width 129 height 37
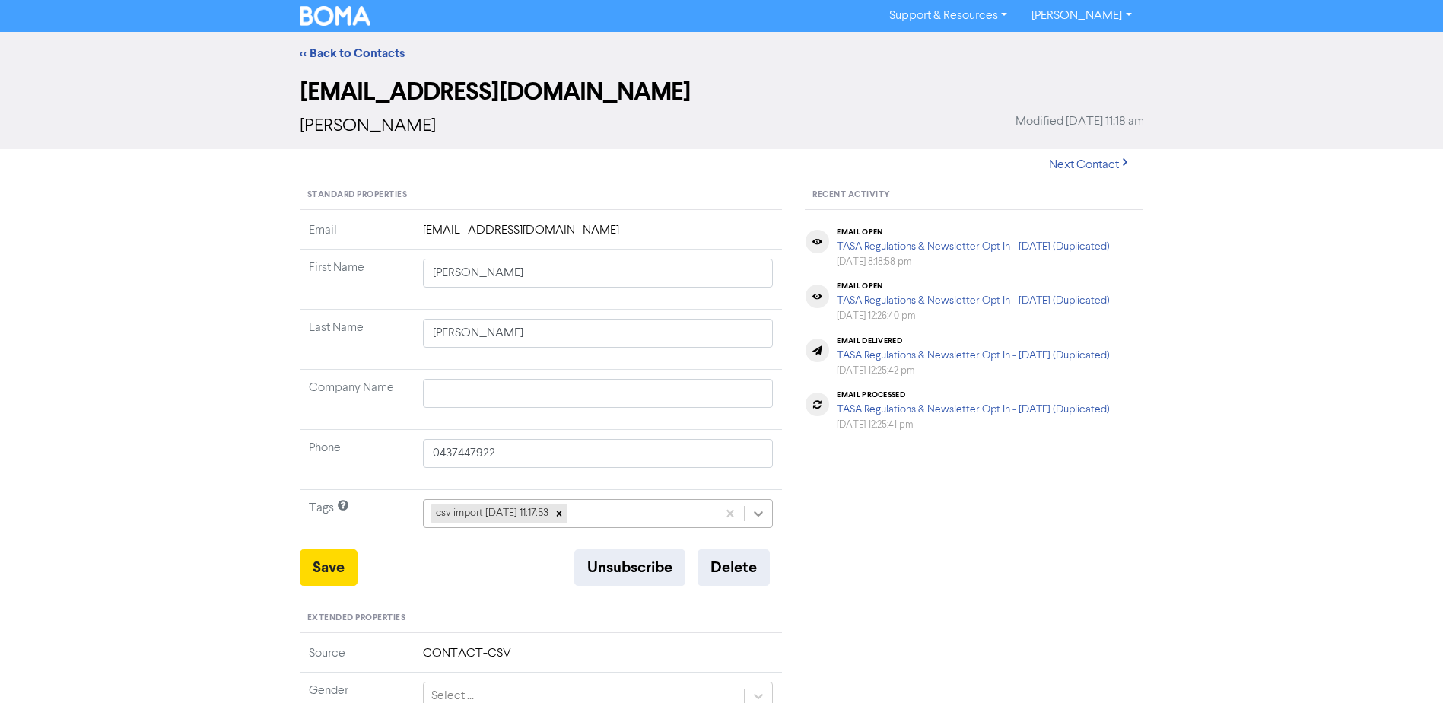
click at [757, 516] on icon at bounding box center [758, 513] width 15 height 15
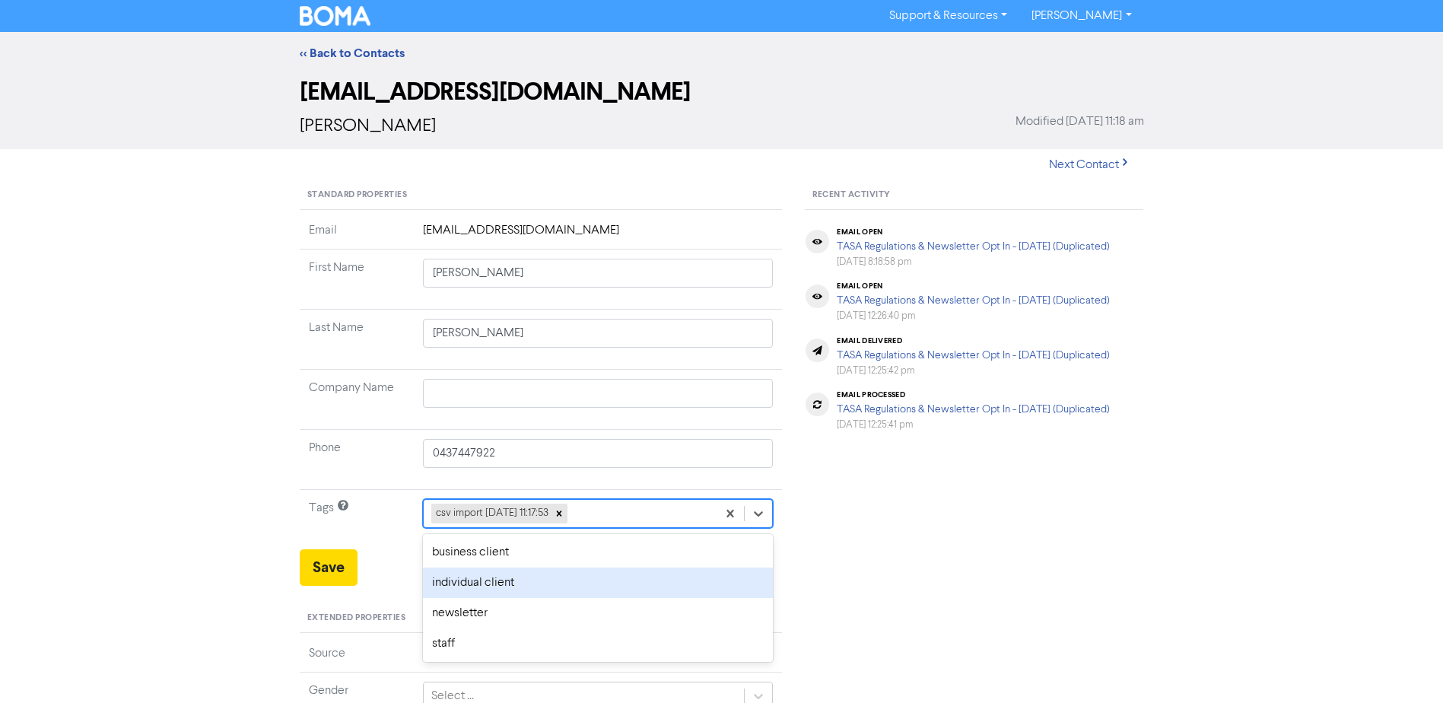
click at [504, 583] on div "individual client" at bounding box center [598, 582] width 351 height 30
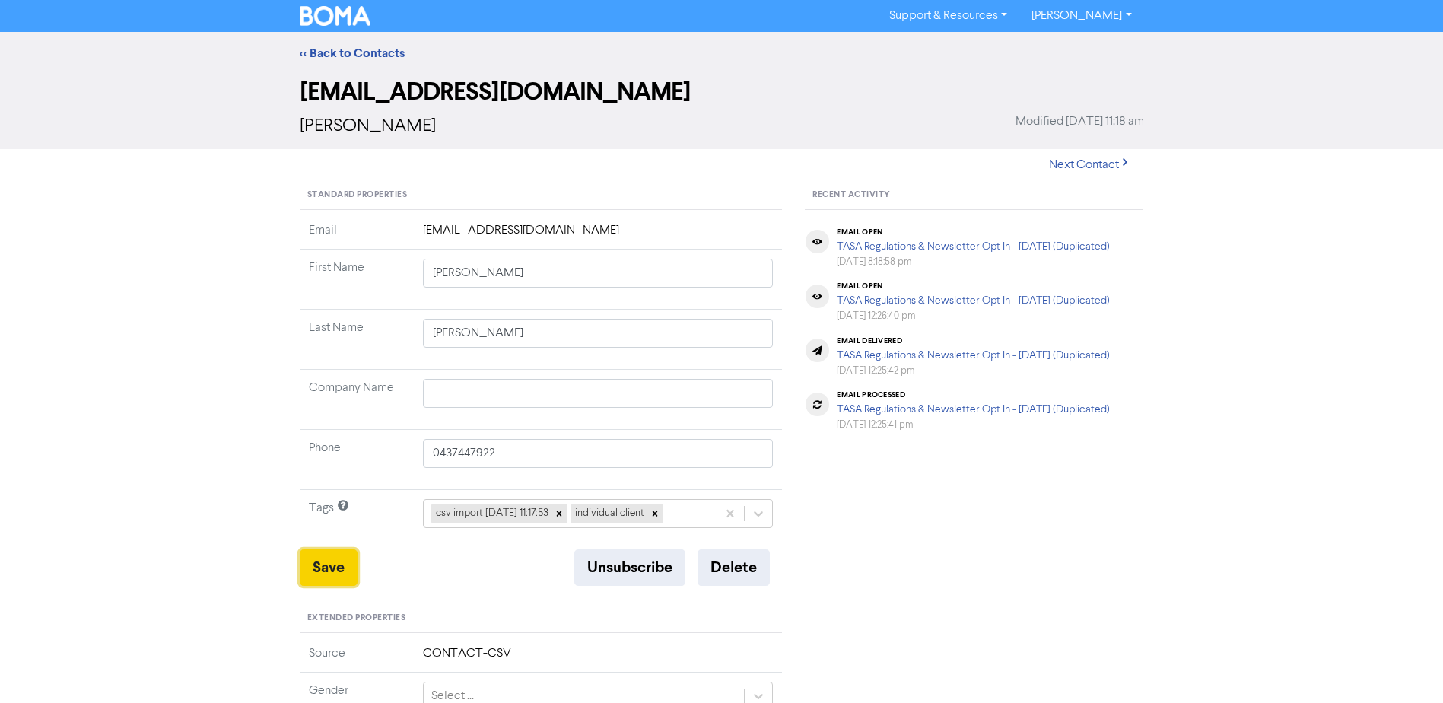
click at [329, 565] on button "Save" at bounding box center [329, 567] width 58 height 37
click at [372, 53] on link "<< Back to Contacts" at bounding box center [352, 53] width 105 height 15
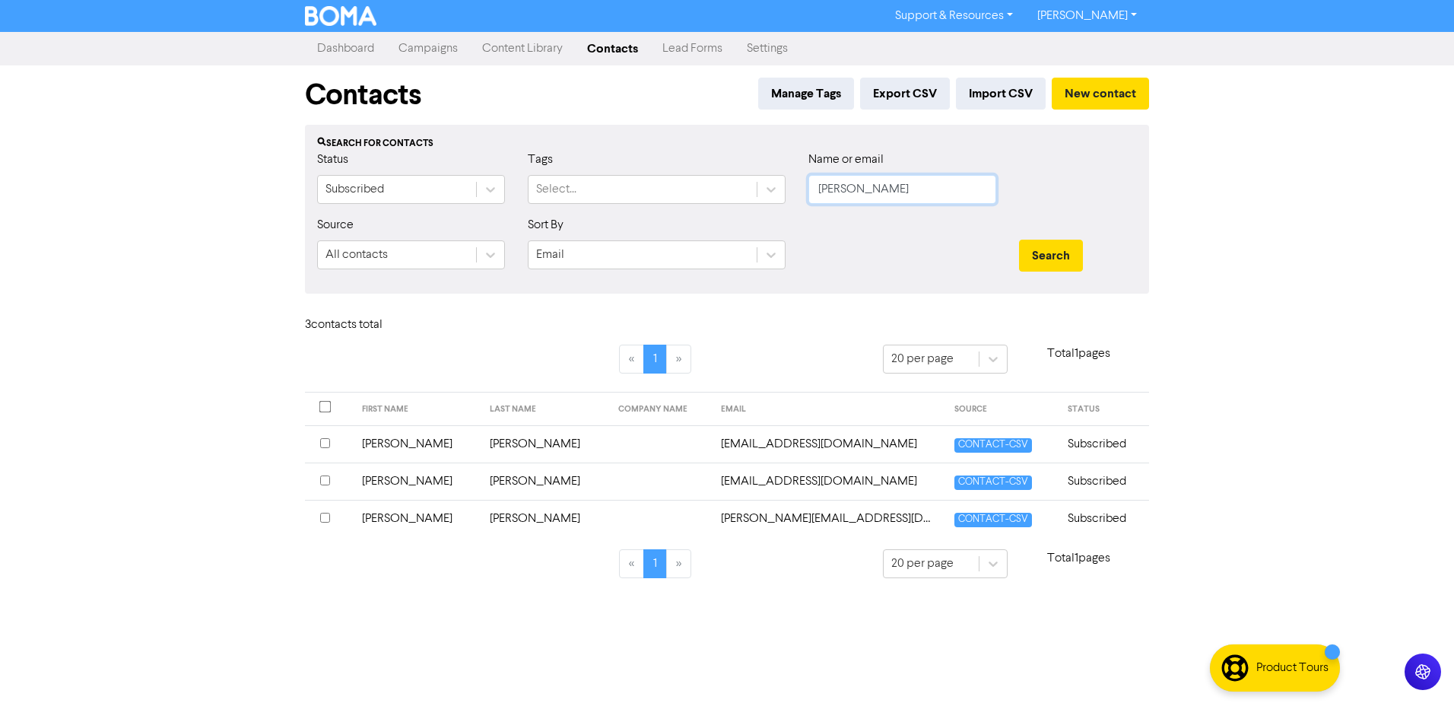
drag, startPoint x: 859, startPoint y: 191, endPoint x: 369, endPoint y: 216, distance: 490.5
click at [600, 227] on form "Status Subscribed Tags Select... Name or email [PERSON_NAME] Source All contact…" at bounding box center [727, 216] width 820 height 131
click at [1019, 240] on button "Search" at bounding box center [1051, 256] width 64 height 32
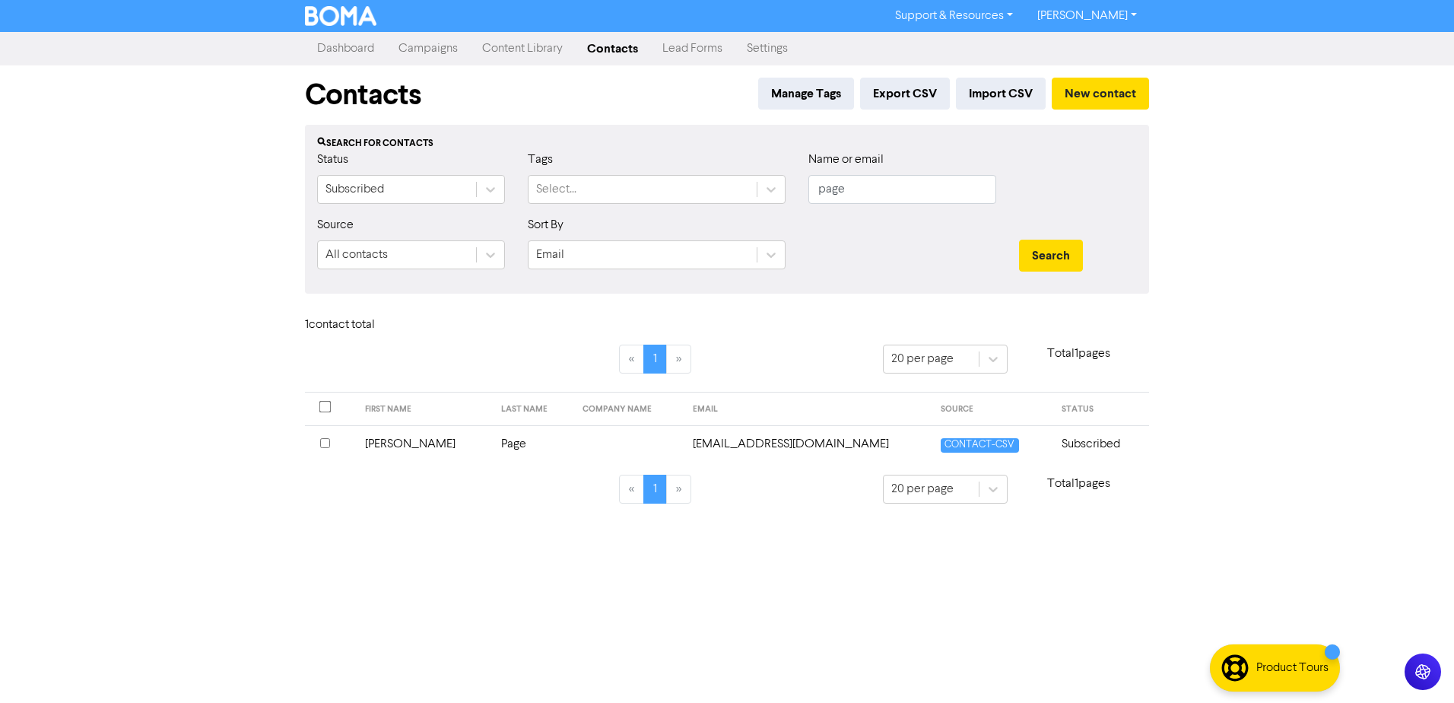
click at [387, 450] on td "[PERSON_NAME]" at bounding box center [424, 443] width 137 height 37
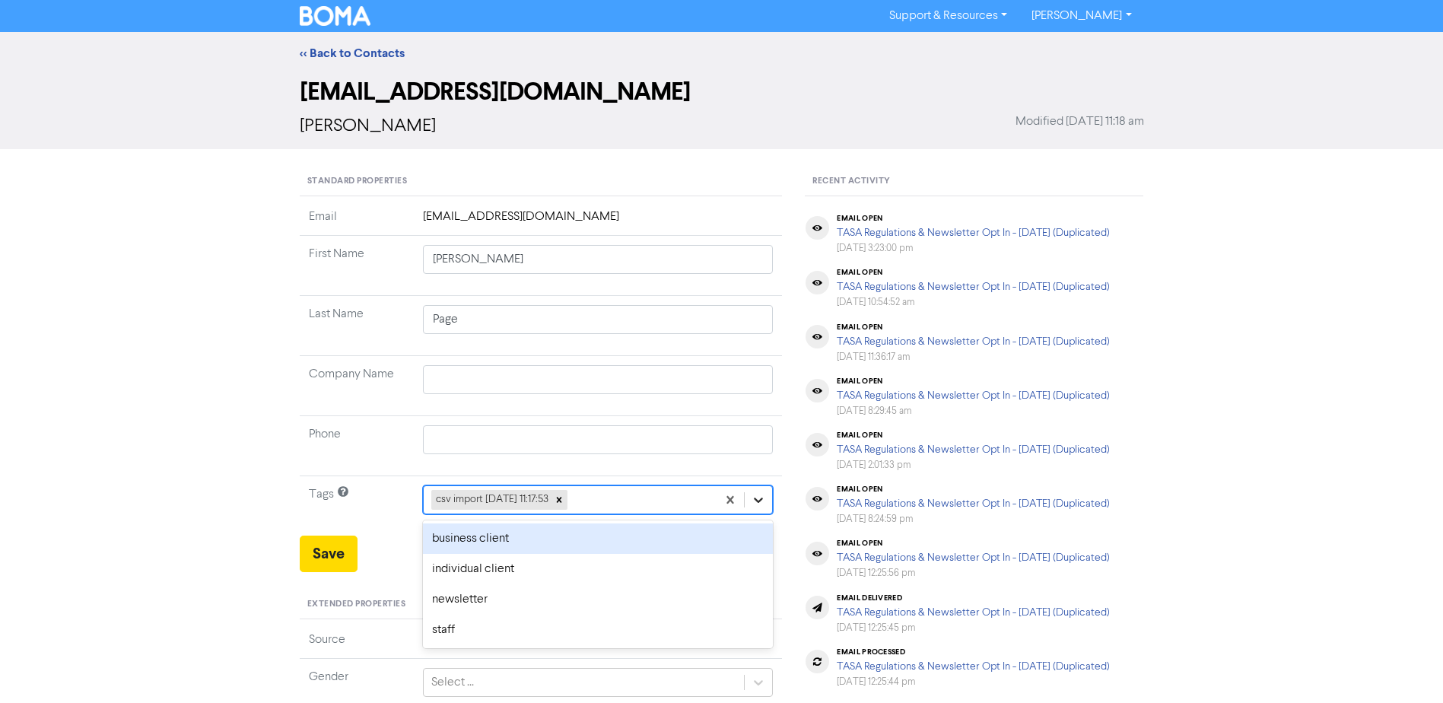
click at [762, 496] on icon at bounding box center [758, 499] width 15 height 15
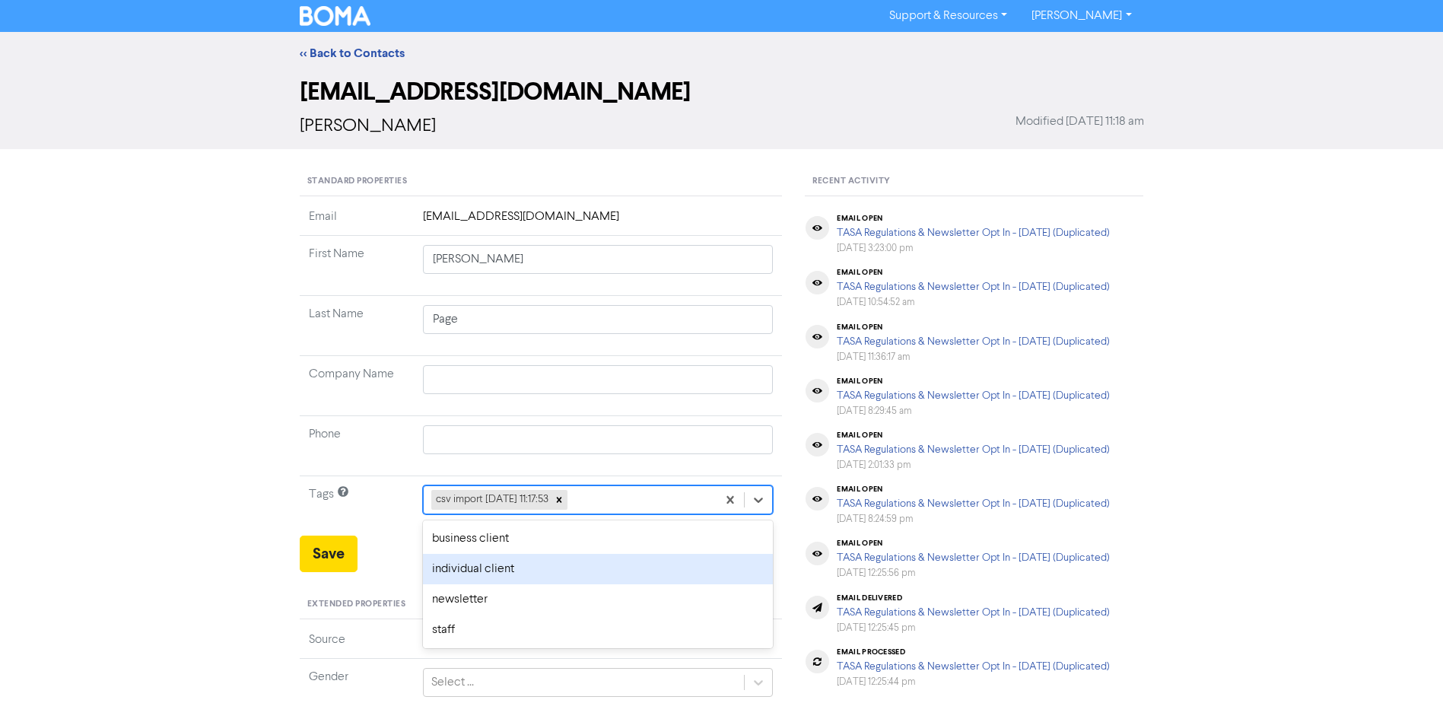
click at [561, 567] on div "individual client" at bounding box center [598, 569] width 351 height 30
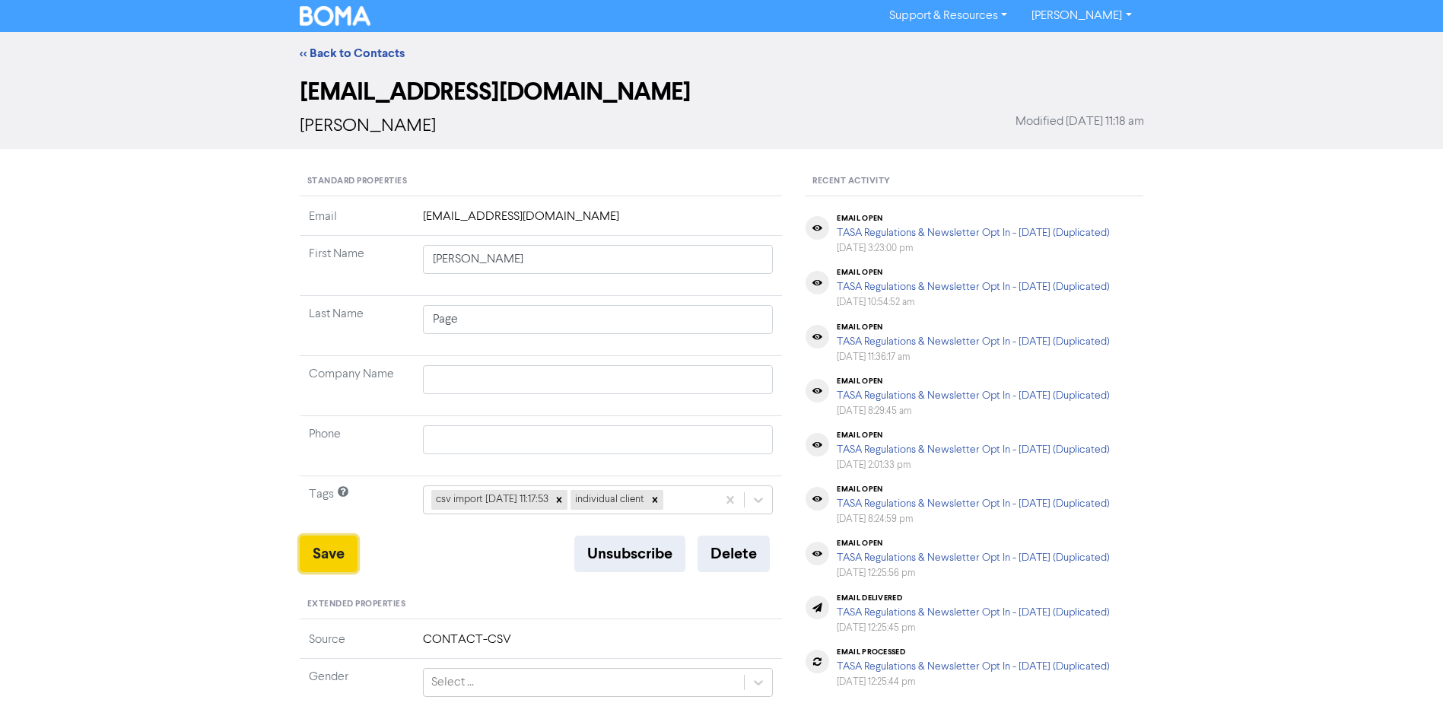
click at [323, 555] on button "Save" at bounding box center [329, 553] width 58 height 37
click at [345, 50] on link "<< Back to Contacts" at bounding box center [352, 53] width 105 height 15
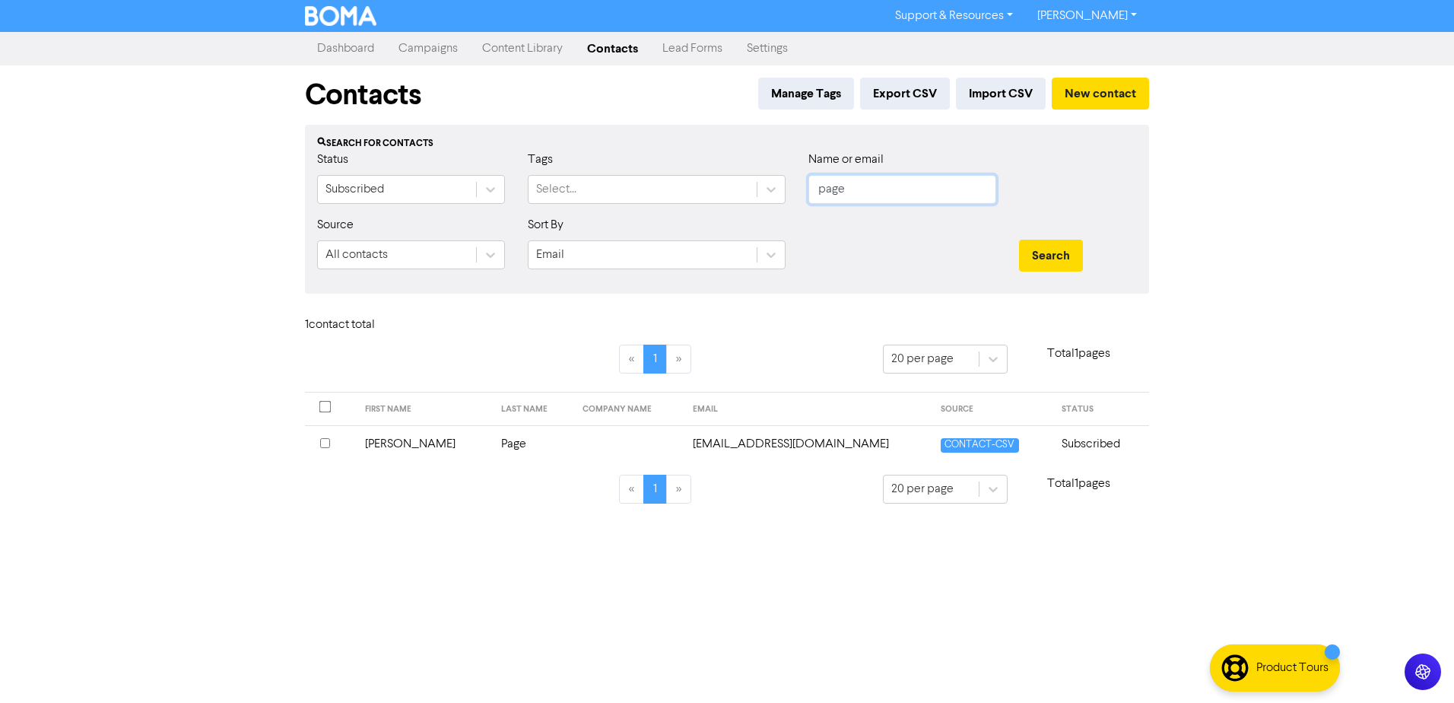
drag, startPoint x: 880, startPoint y: 195, endPoint x: 640, endPoint y: 156, distance: 242.7
click at [664, 160] on div "Status Subscribed Tags Select... Name or email page" at bounding box center [727, 183] width 843 height 65
click at [1019, 240] on button "Search" at bounding box center [1051, 256] width 64 height 32
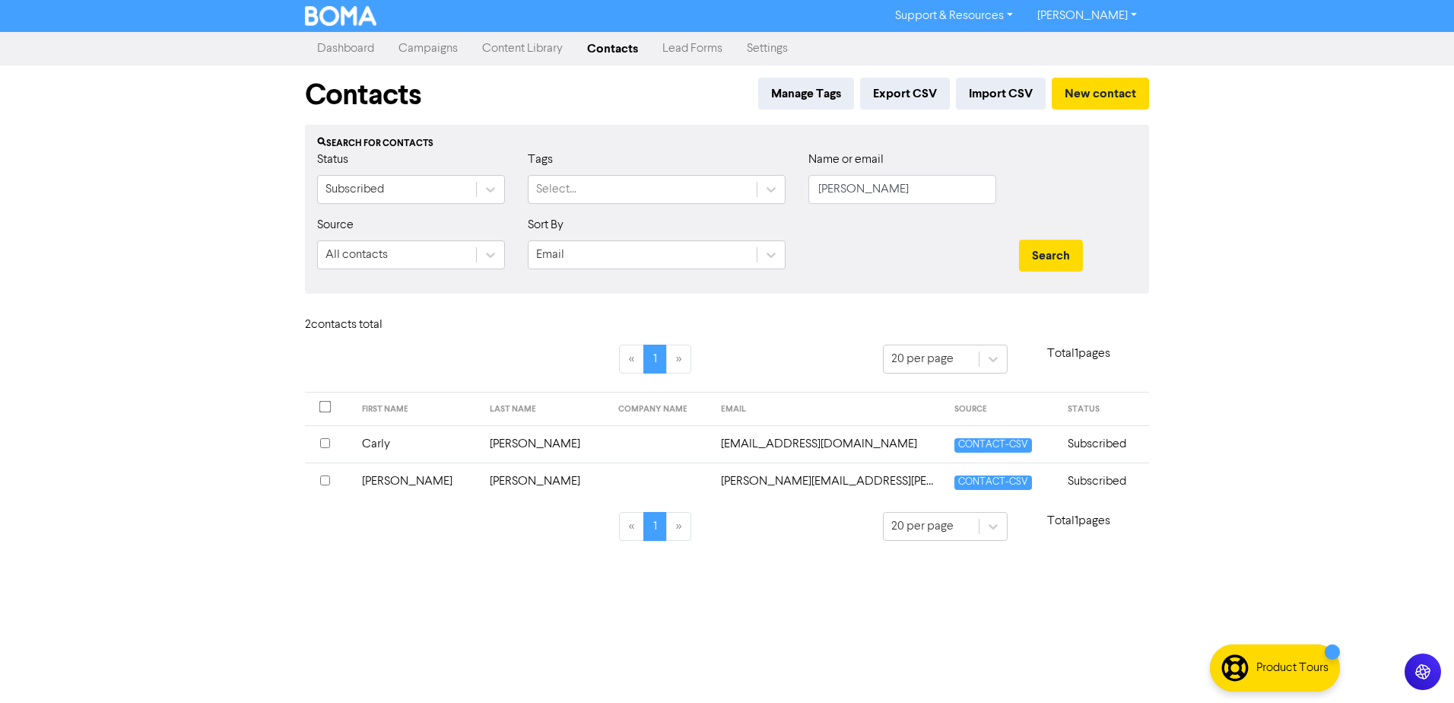
click at [387, 444] on td "Carly" at bounding box center [417, 443] width 129 height 37
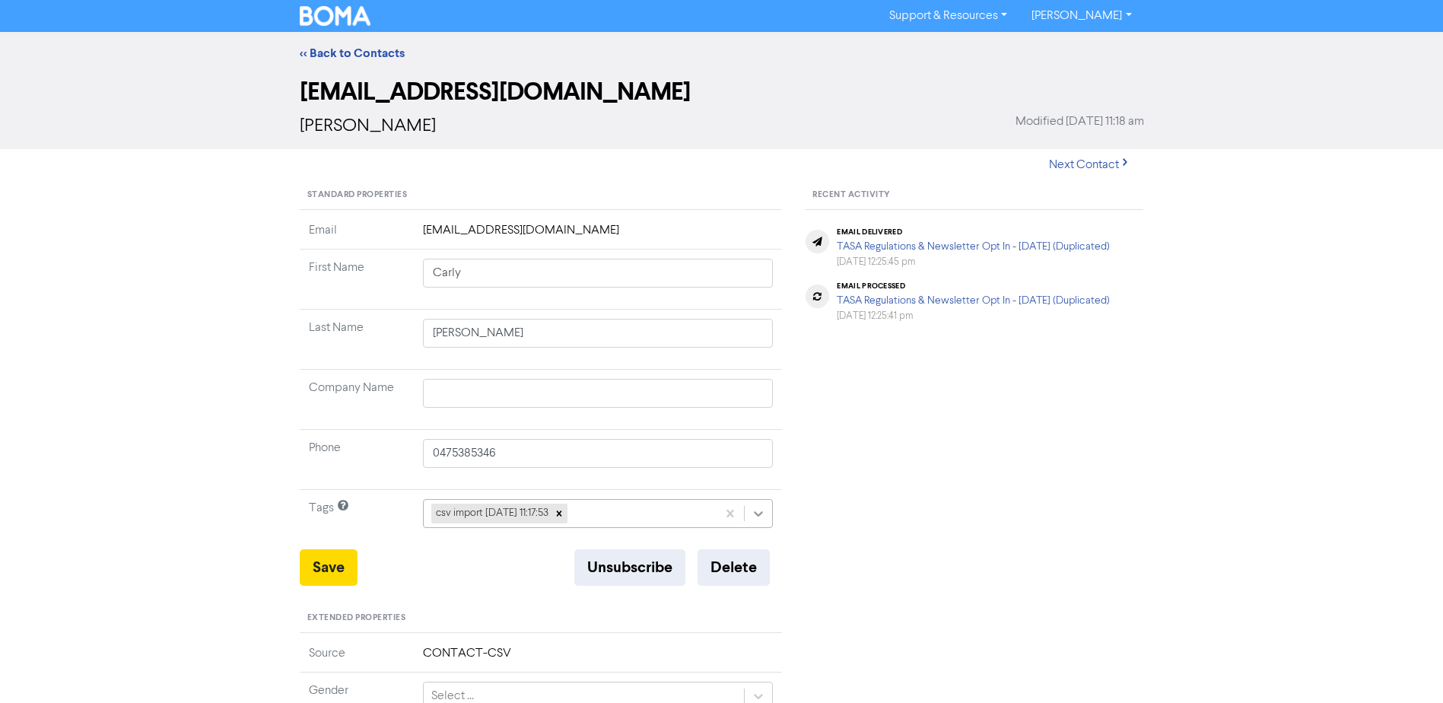
click at [751, 513] on icon at bounding box center [758, 513] width 15 height 15
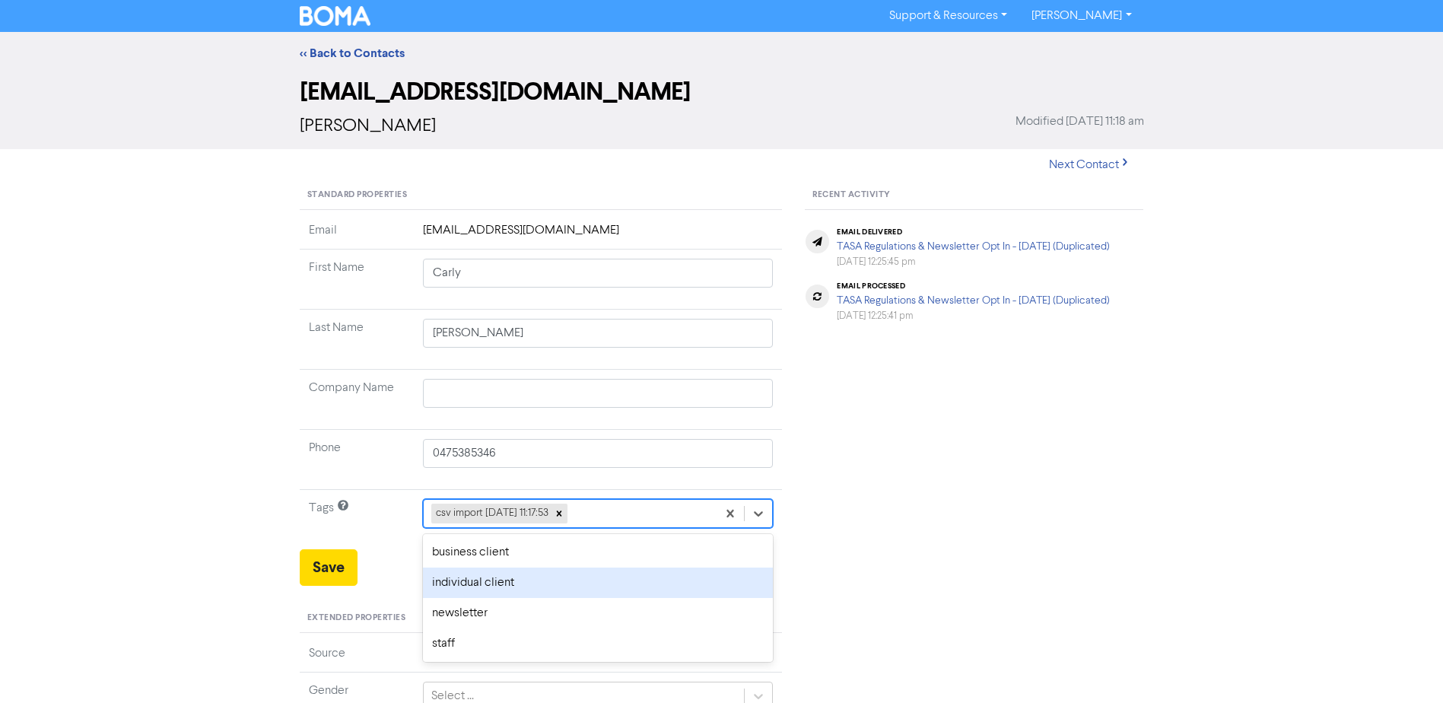
click at [510, 587] on div "individual client" at bounding box center [598, 582] width 351 height 30
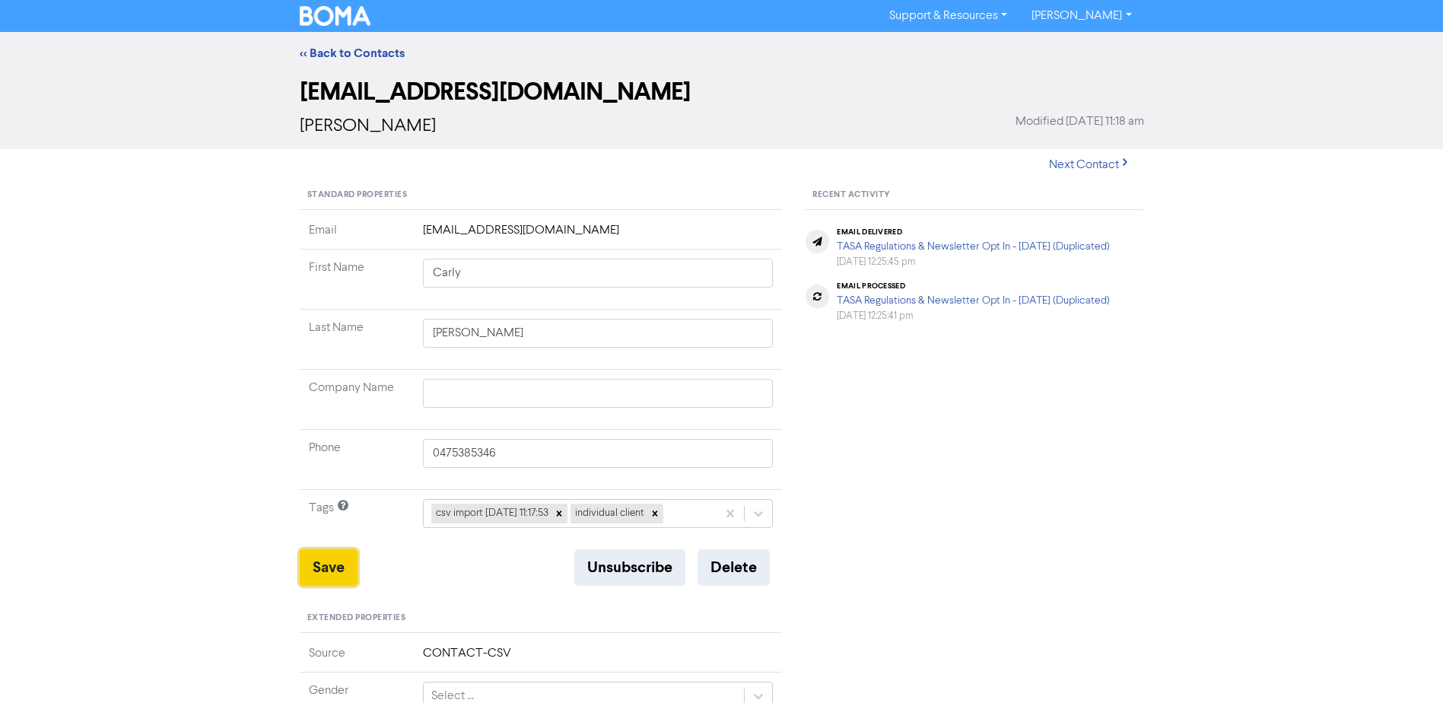
click at [320, 562] on button "Save" at bounding box center [329, 567] width 58 height 37
click at [351, 58] on link "<< Back to Contacts" at bounding box center [352, 53] width 105 height 15
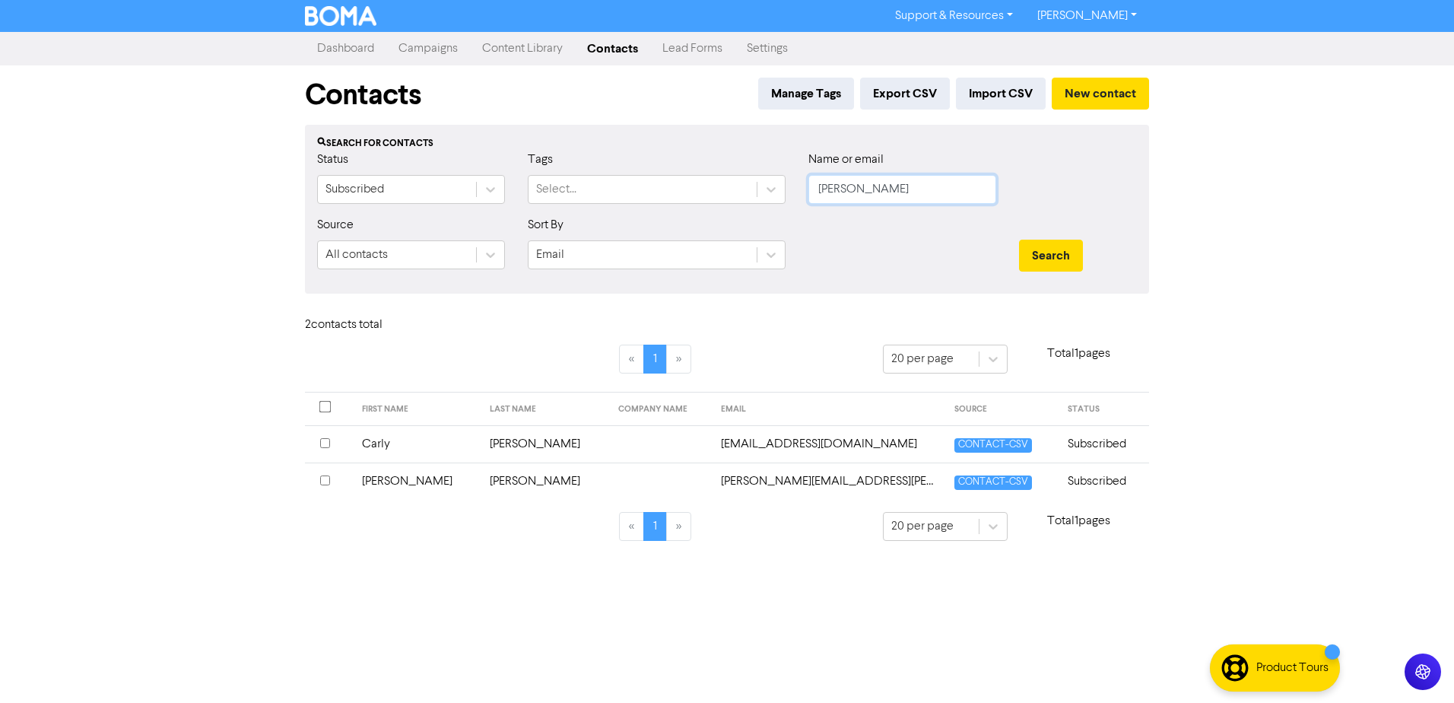
drag, startPoint x: 923, startPoint y: 184, endPoint x: 208, endPoint y: 203, distance: 715.3
click at [335, 203] on div "Status Subscribed Tags Select... Name or email [PERSON_NAME]" at bounding box center [727, 183] width 843 height 65
click at [1019, 240] on button "Search" at bounding box center [1051, 256] width 64 height 32
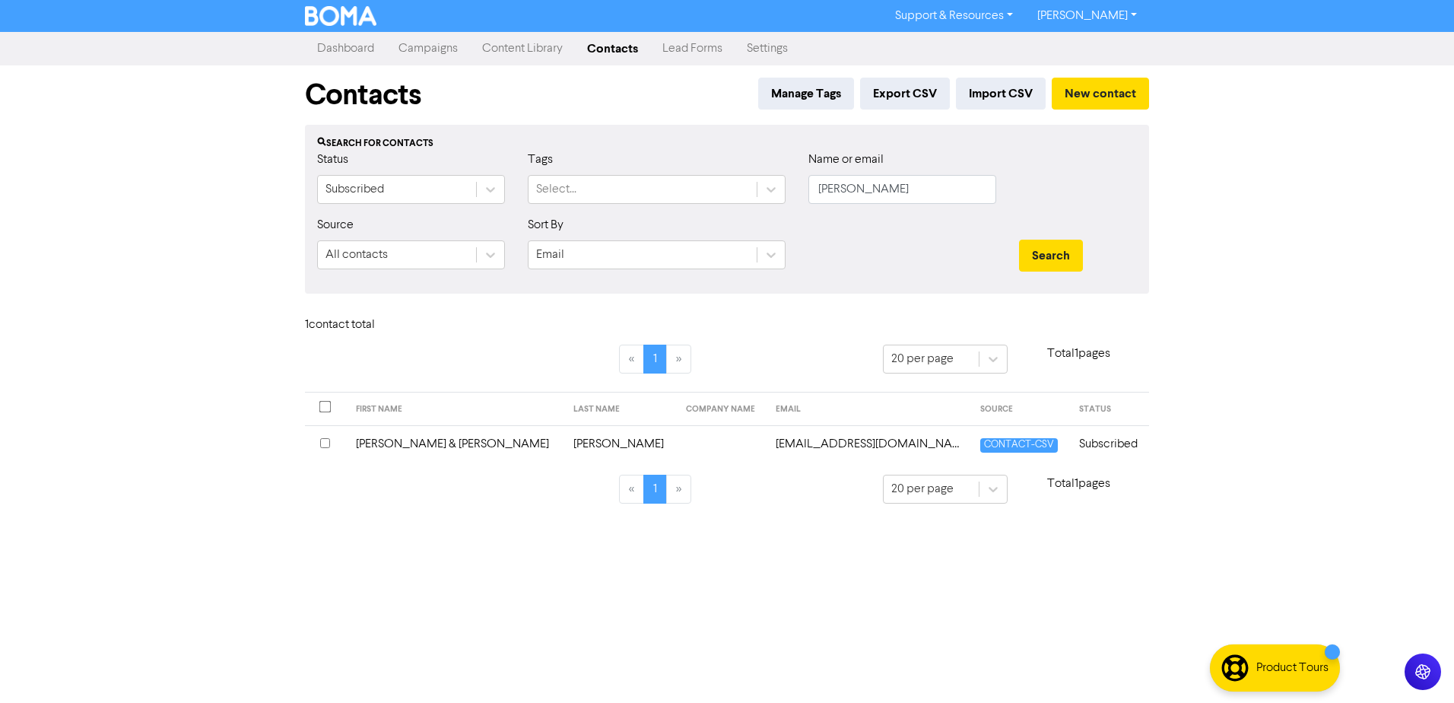
click at [416, 443] on td "[PERSON_NAME] & [PERSON_NAME]" at bounding box center [456, 443] width 218 height 37
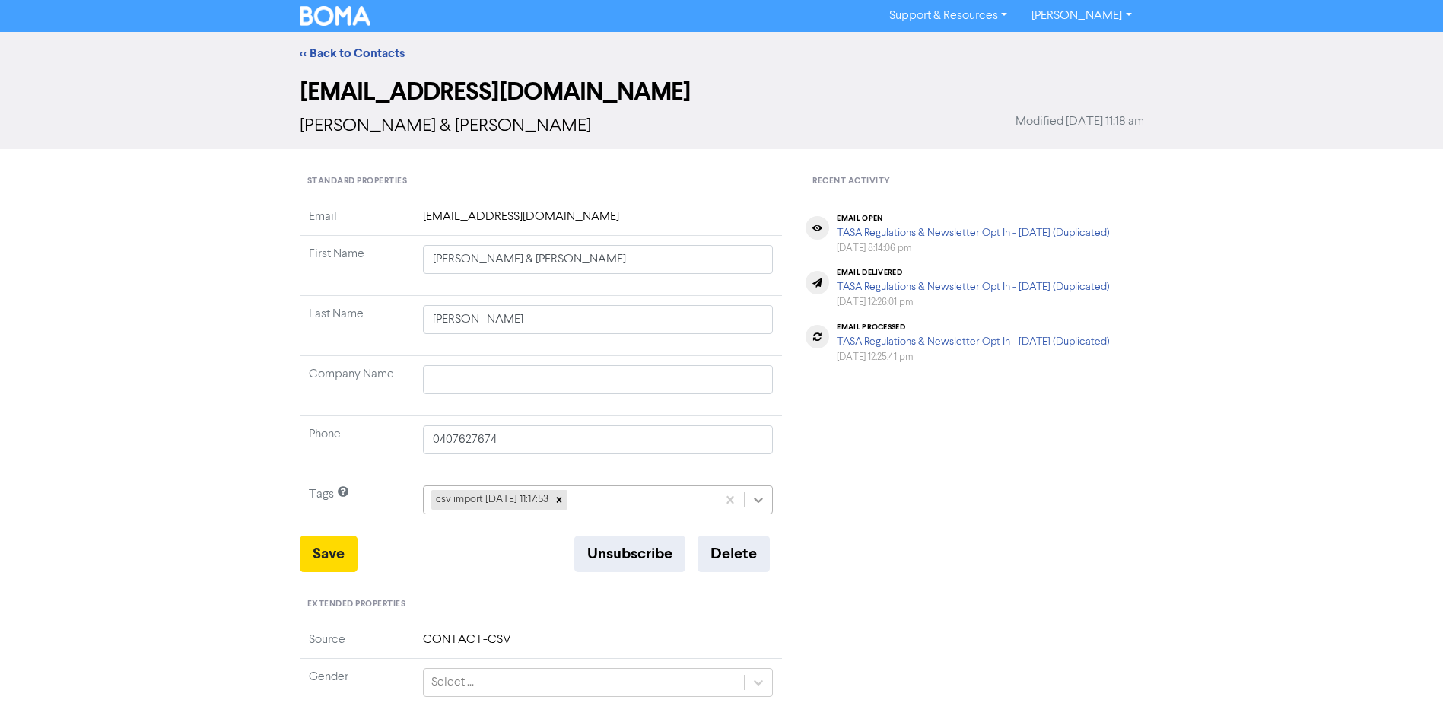
click at [765, 501] on icon at bounding box center [758, 499] width 15 height 15
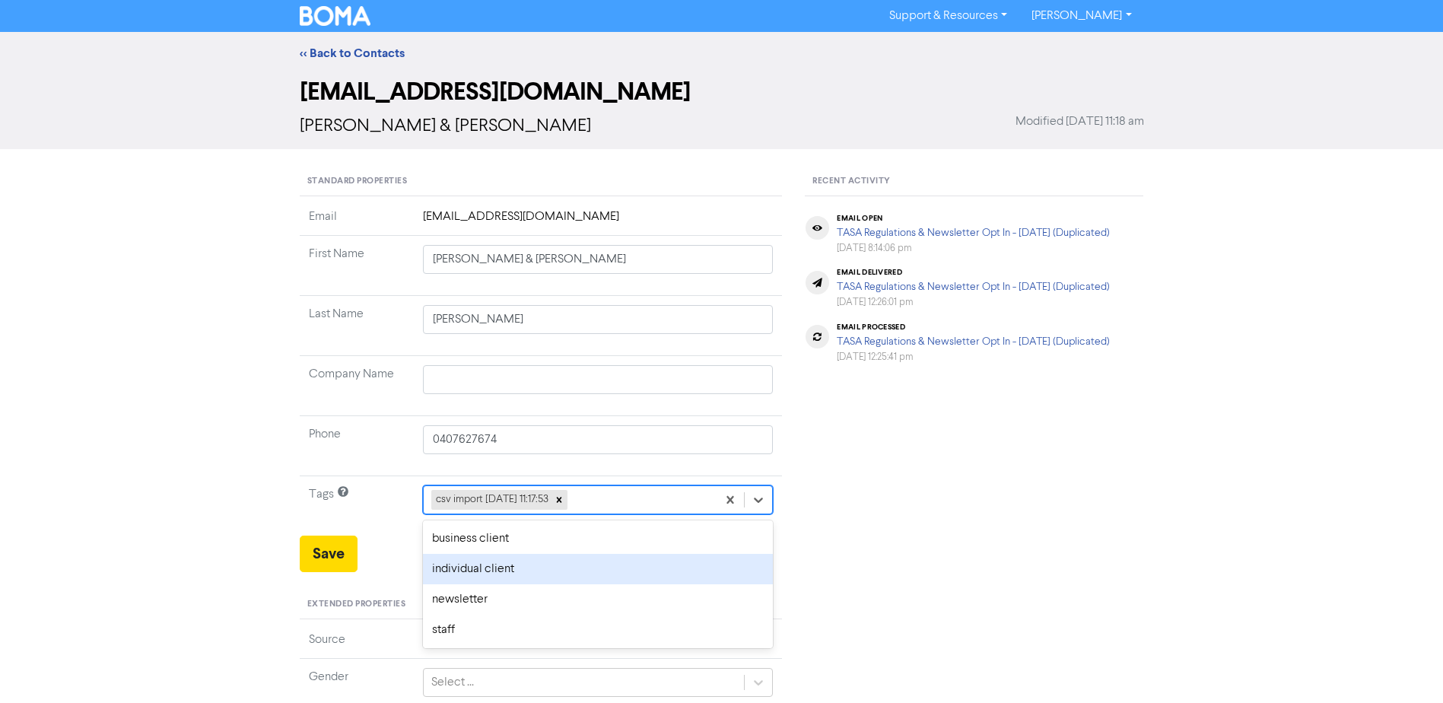
click at [503, 568] on div "individual client" at bounding box center [598, 569] width 351 height 30
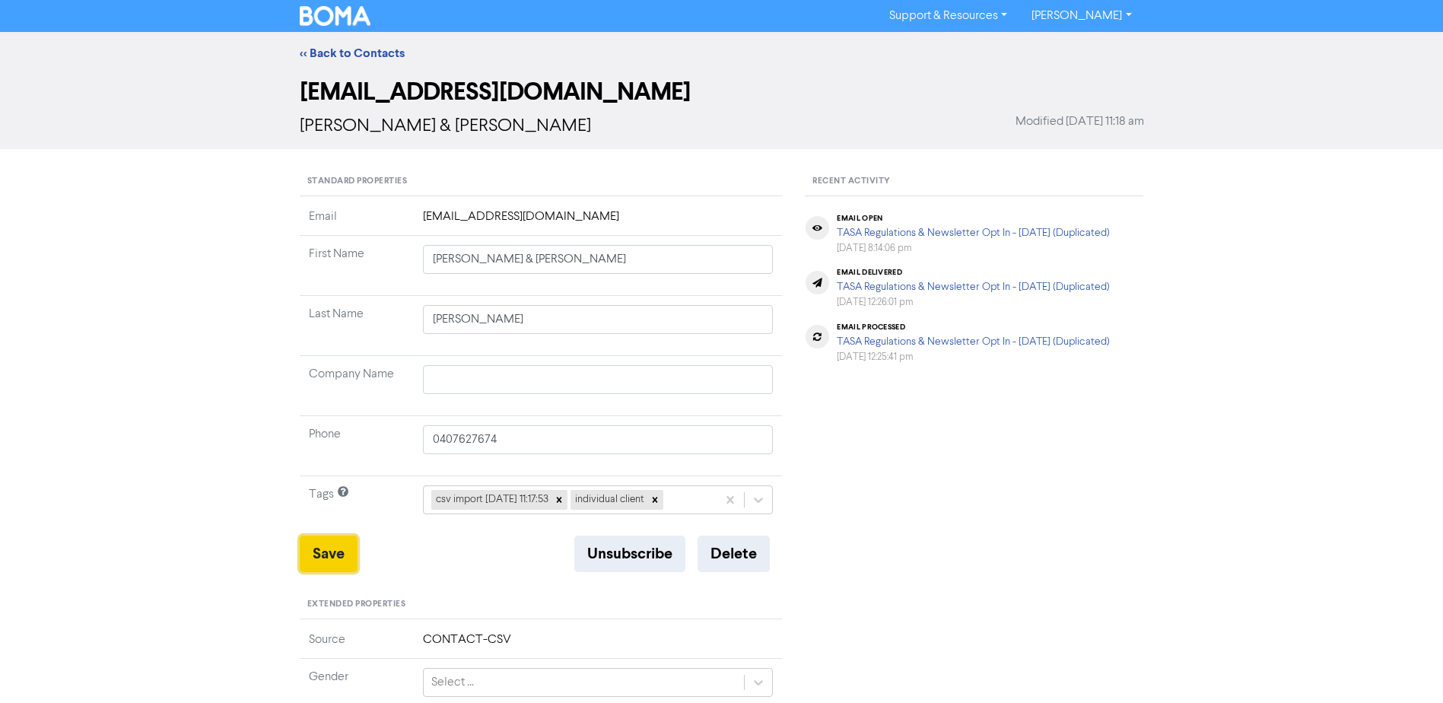
click at [323, 548] on button "Save" at bounding box center [329, 553] width 58 height 37
click at [342, 51] on link "<< Back to Contacts" at bounding box center [352, 53] width 105 height 15
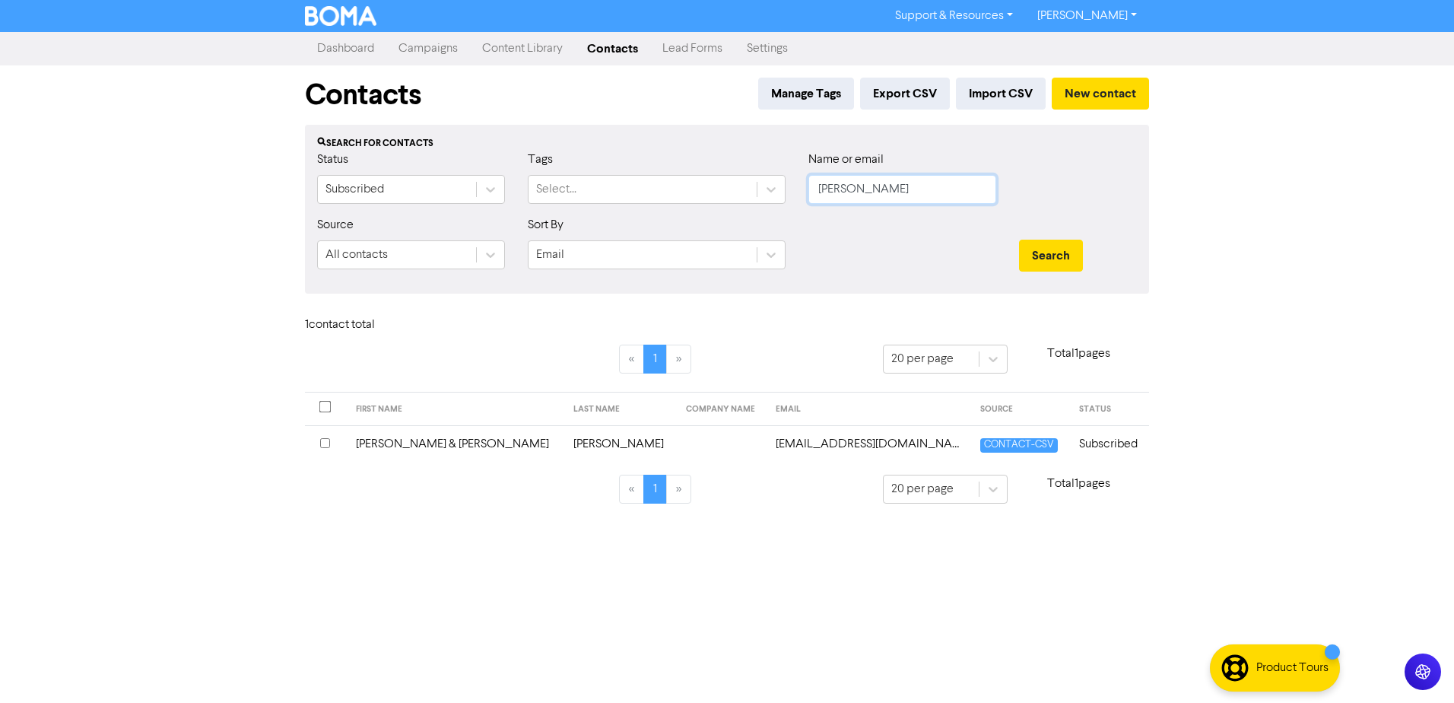
drag, startPoint x: 897, startPoint y: 181, endPoint x: 868, endPoint y: 185, distance: 29.2
click at [869, 185] on input "[PERSON_NAME]" at bounding box center [903, 189] width 188 height 29
click at [1019, 240] on button "Search" at bounding box center [1051, 256] width 64 height 32
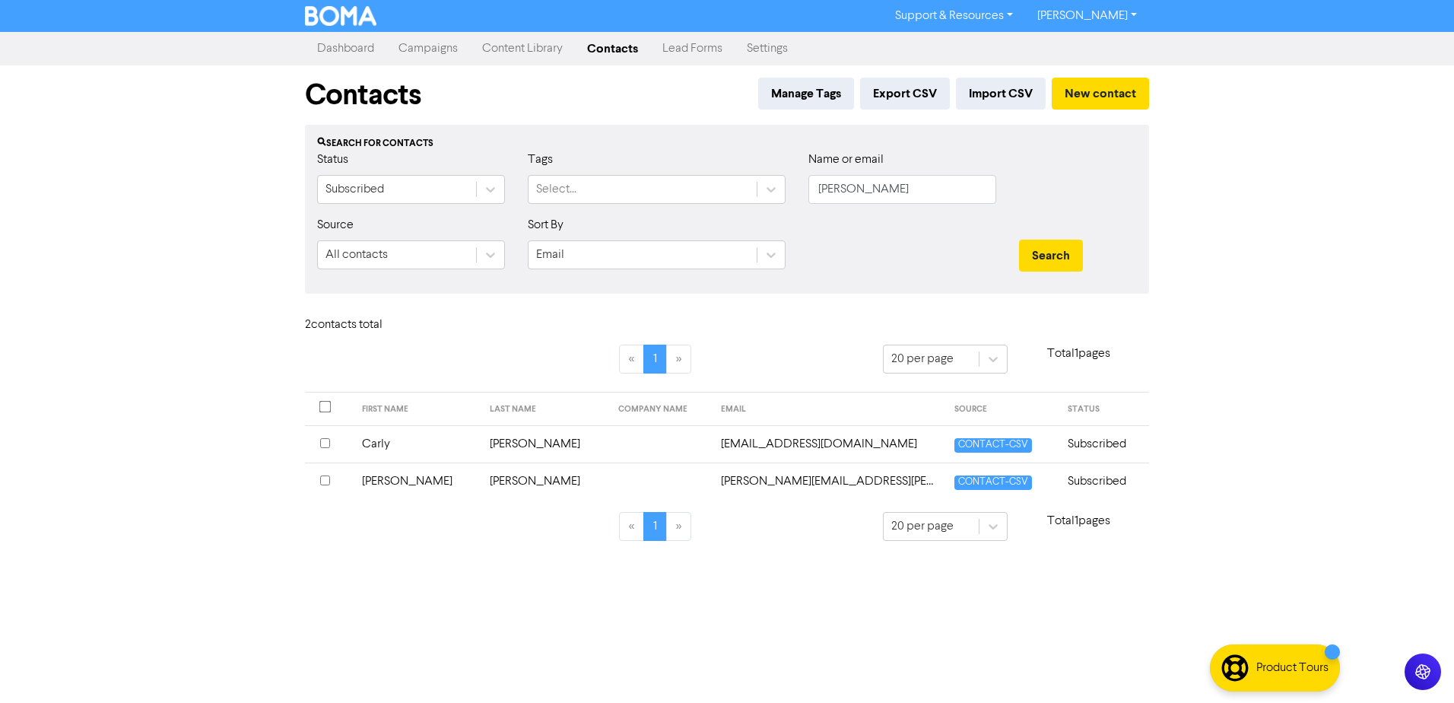
click at [389, 482] on td "[PERSON_NAME]" at bounding box center [417, 480] width 129 height 37
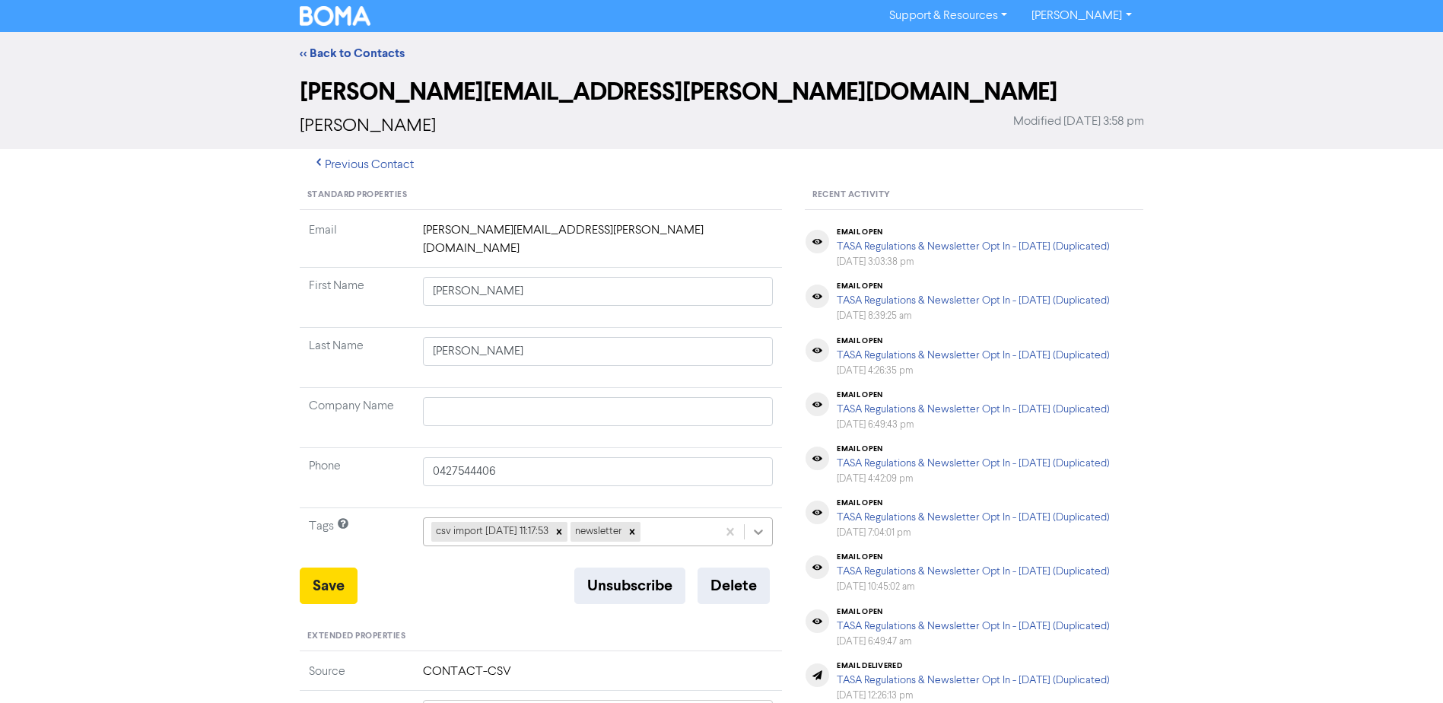
click at [758, 524] on icon at bounding box center [758, 531] width 15 height 15
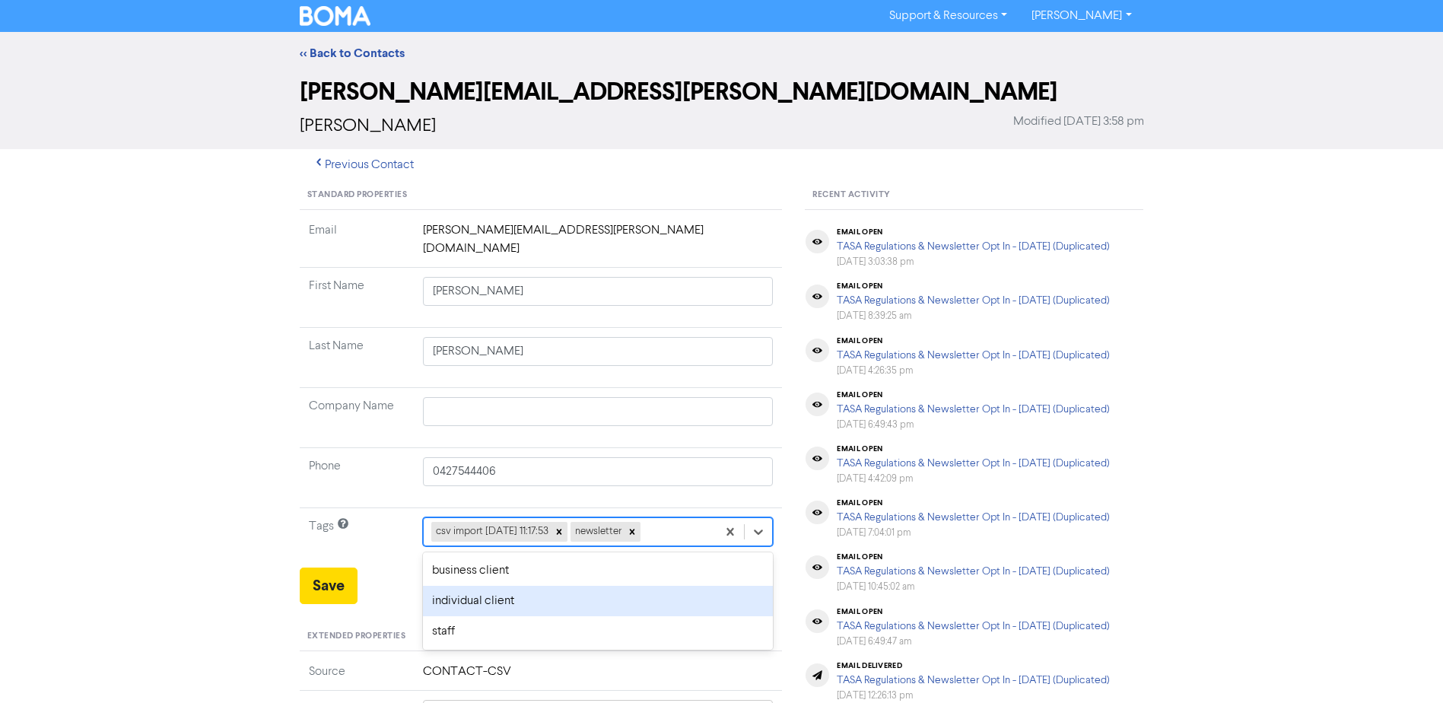
click at [507, 586] on div "individual client" at bounding box center [598, 601] width 351 height 30
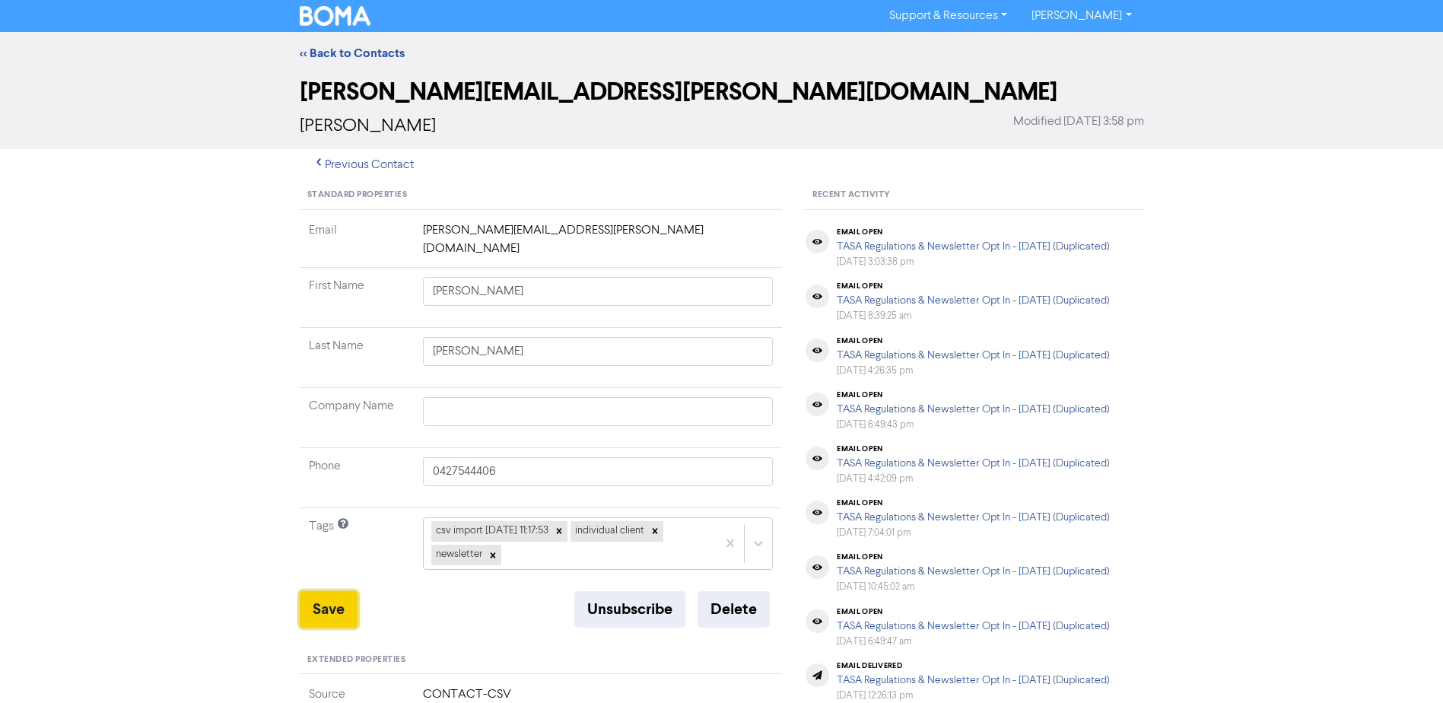
click at [329, 591] on button "Save" at bounding box center [329, 609] width 58 height 37
click at [333, 44] on div "<< Back to Contacts" at bounding box center [721, 53] width 867 height 18
click at [333, 54] on link "<< Back to Contacts" at bounding box center [352, 53] width 105 height 15
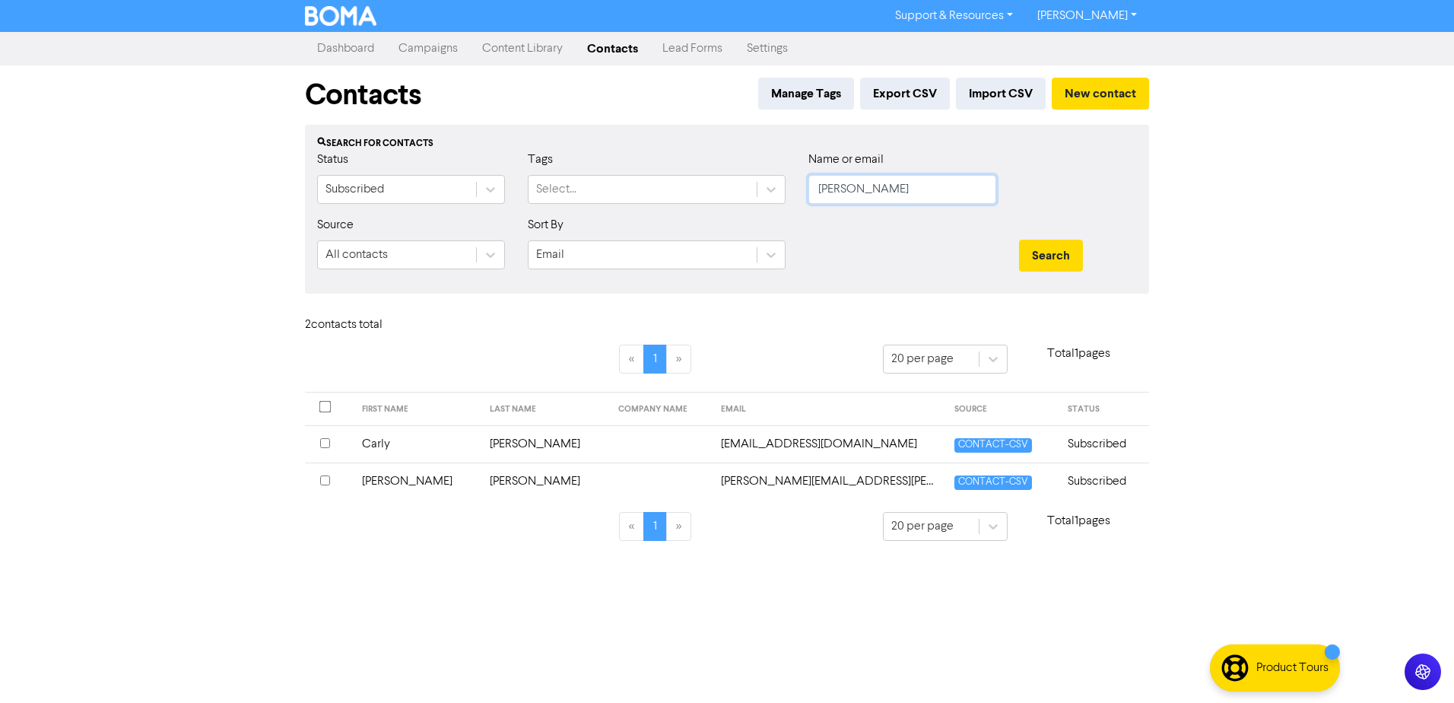
drag, startPoint x: 614, startPoint y: 186, endPoint x: 247, endPoint y: 150, distance: 368.4
click at [473, 181] on div "Status Subscribed Tags Select... Name or email [PERSON_NAME]" at bounding box center [727, 183] width 843 height 65
click at [1019, 240] on button "Search" at bounding box center [1051, 256] width 64 height 32
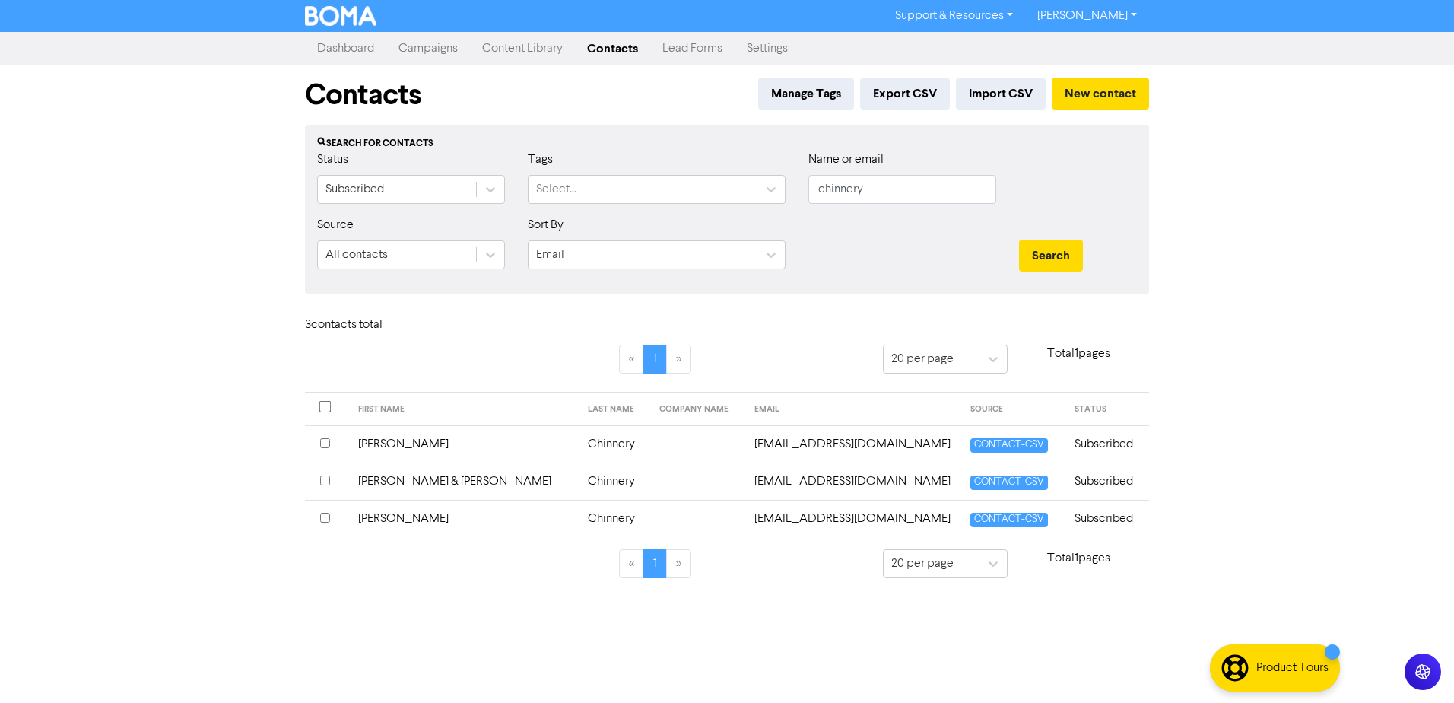
click at [408, 482] on td "[PERSON_NAME] & [PERSON_NAME]" at bounding box center [464, 480] width 230 height 37
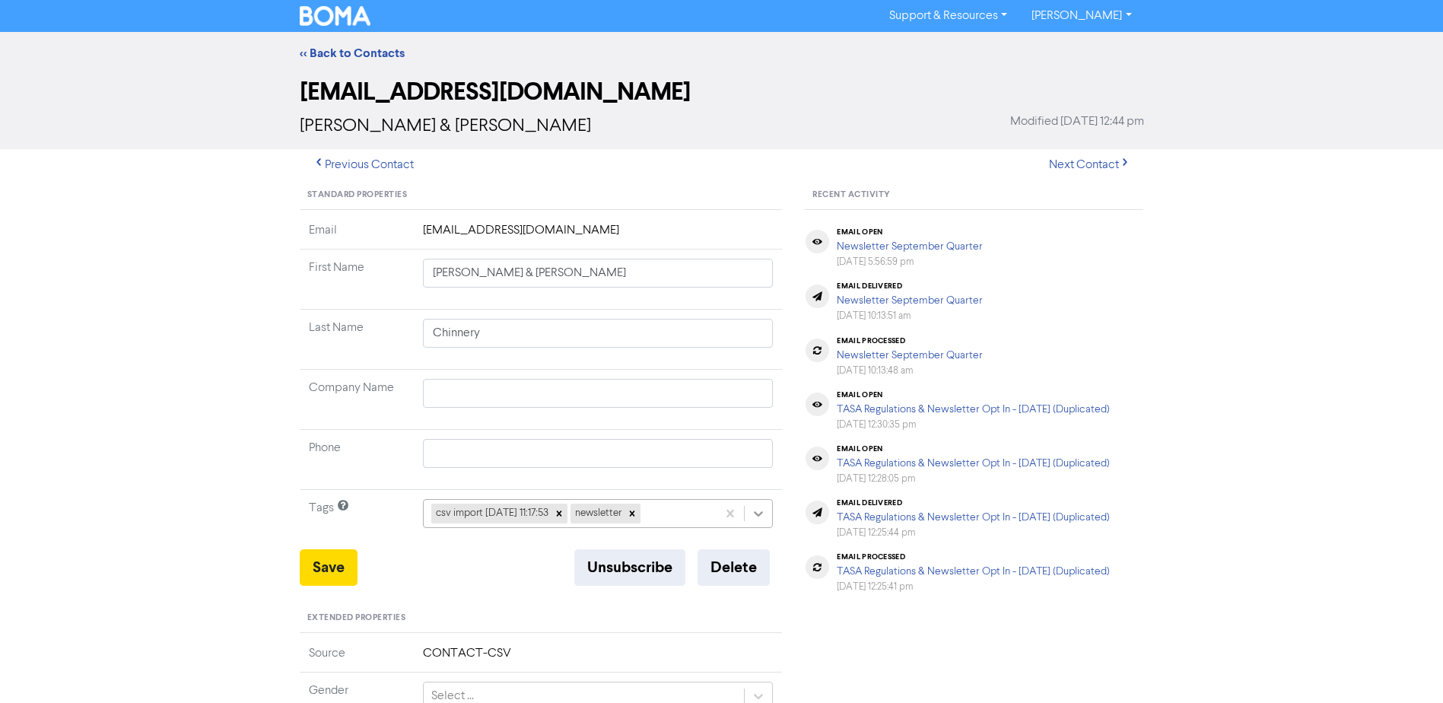
click at [761, 510] on icon at bounding box center [758, 513] width 15 height 15
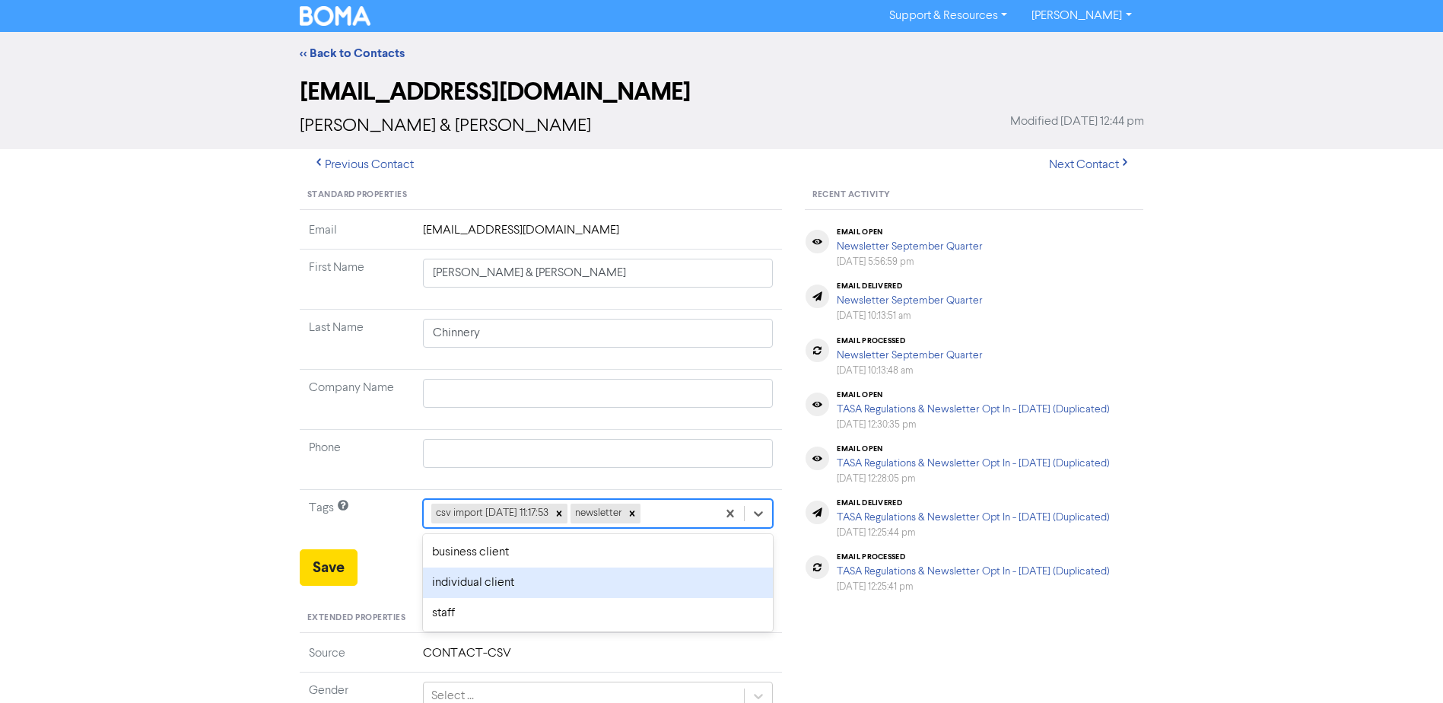
click at [437, 586] on div "individual client" at bounding box center [598, 582] width 351 height 30
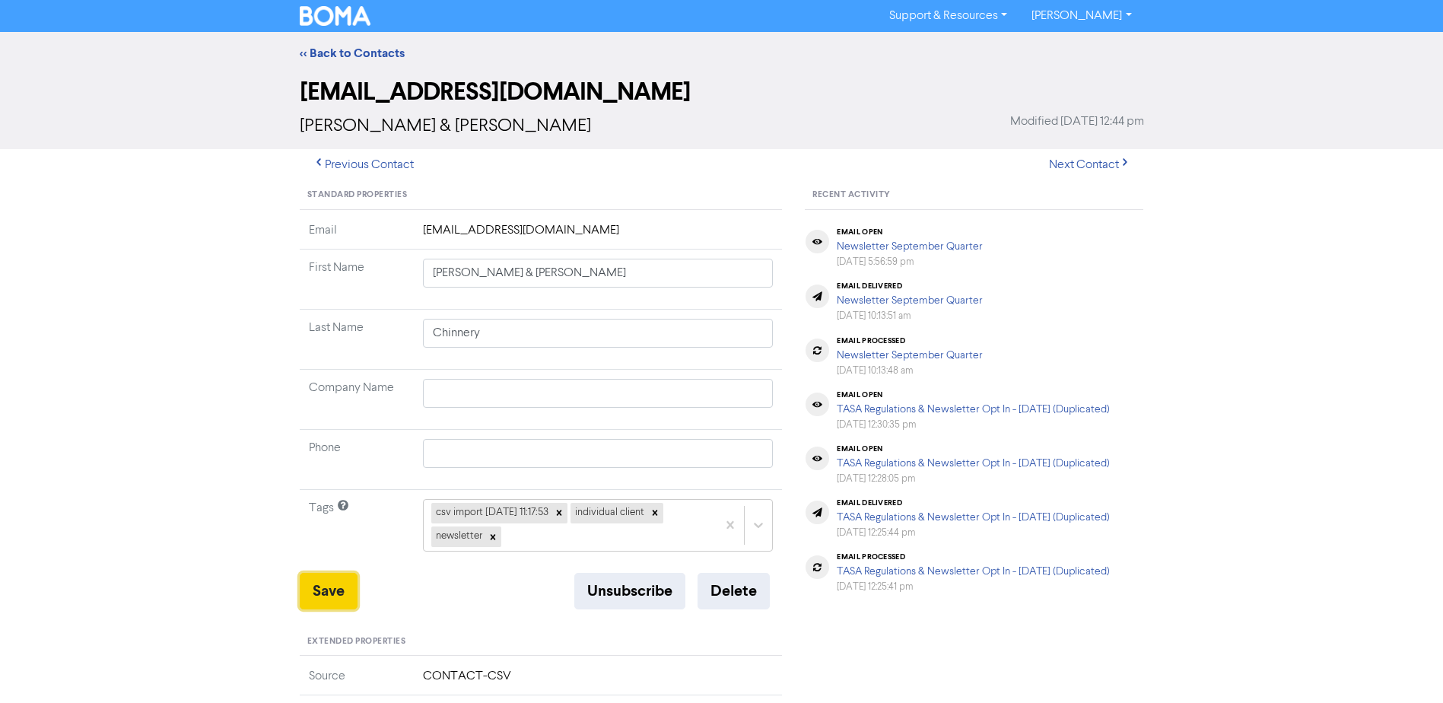
click at [325, 587] on button "Save" at bounding box center [329, 591] width 58 height 37
click at [339, 53] on link "<< Back to Contacts" at bounding box center [352, 53] width 105 height 15
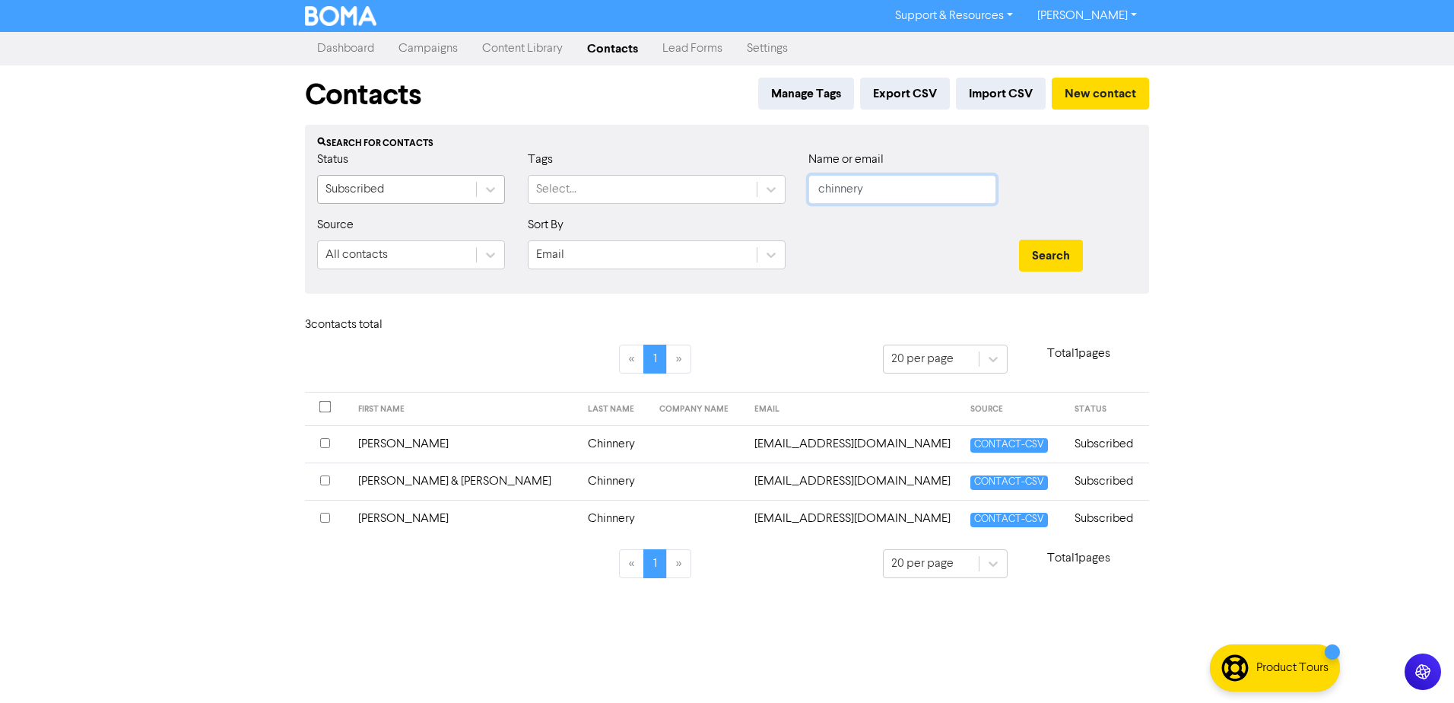
drag, startPoint x: 642, startPoint y: 196, endPoint x: 442, endPoint y: 203, distance: 200.2
click at [442, 203] on div "Status Subscribed Tags Select... Name or email chinnery" at bounding box center [727, 183] width 843 height 65
click at [1019, 240] on button "Search" at bounding box center [1051, 256] width 64 height 32
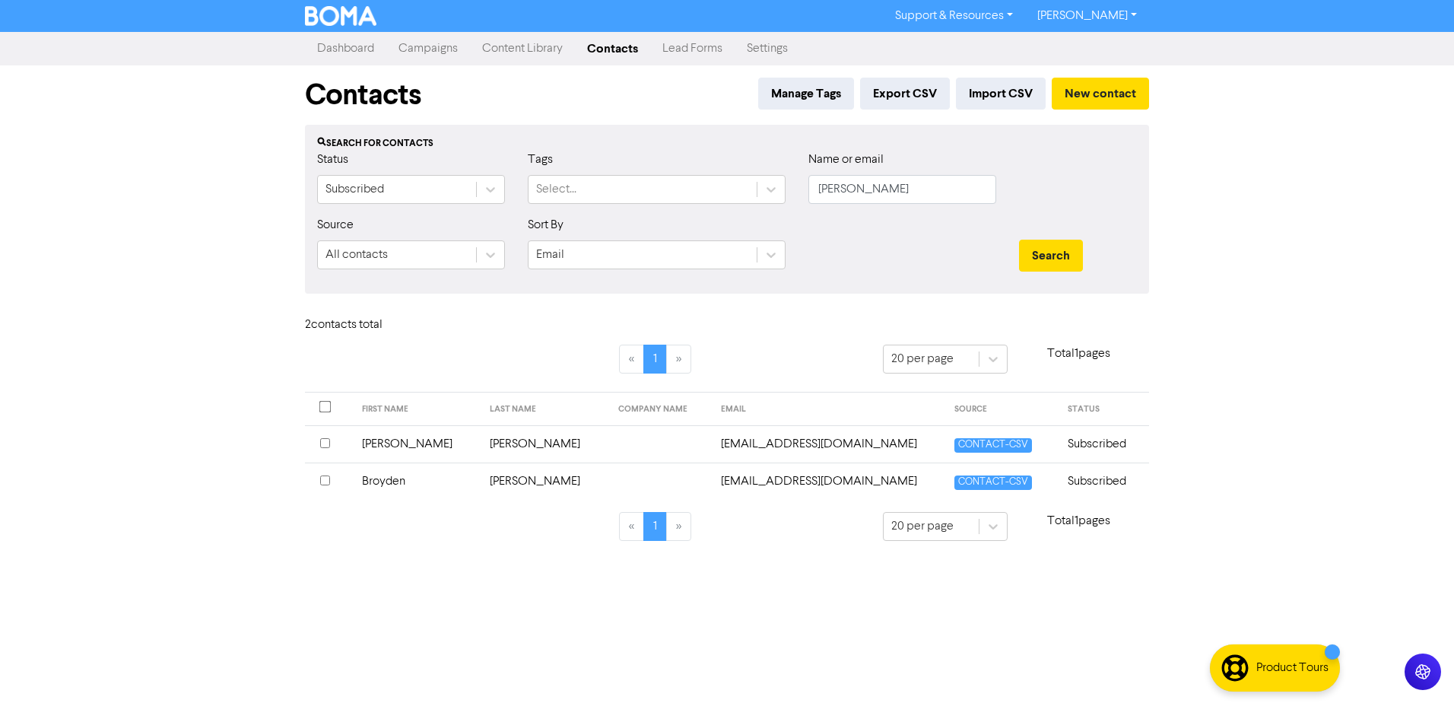
click at [384, 443] on td "[PERSON_NAME]" at bounding box center [417, 443] width 129 height 37
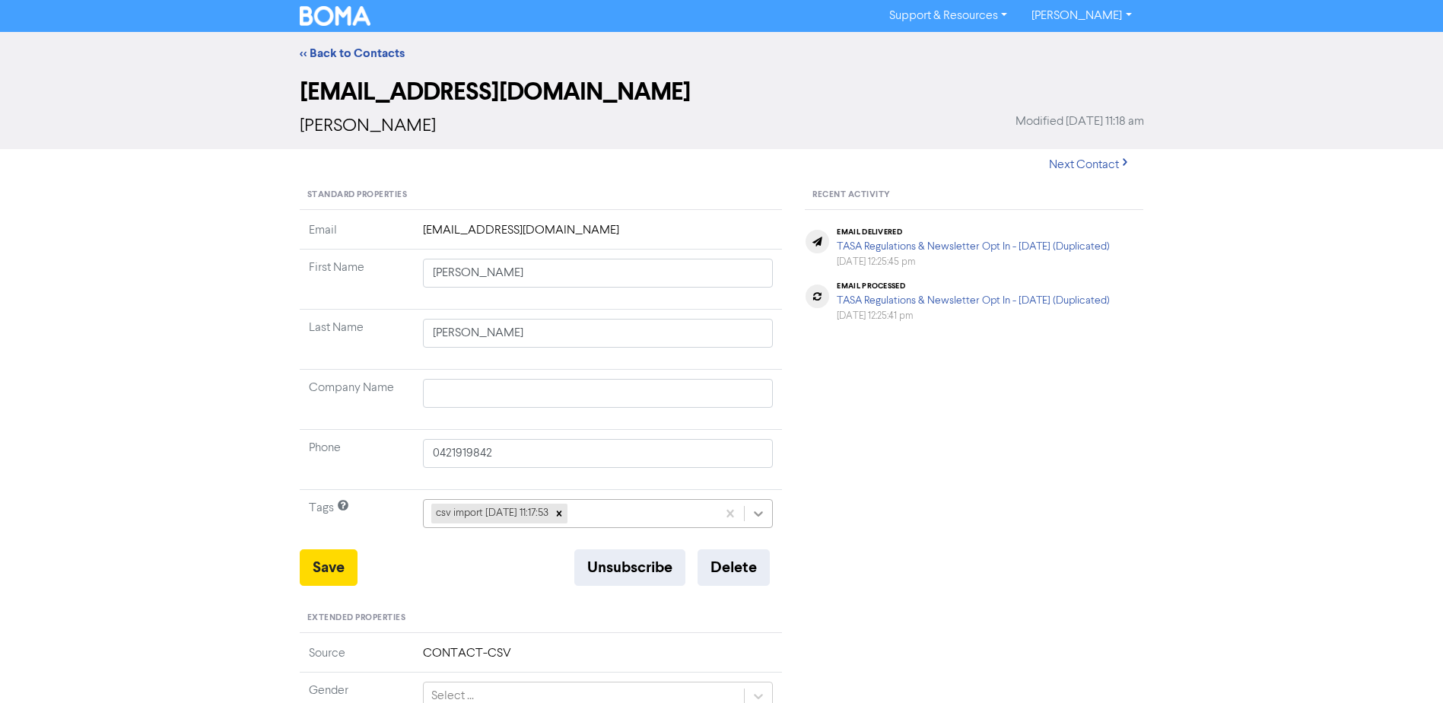
click at [764, 505] on div at bounding box center [758, 513] width 27 height 27
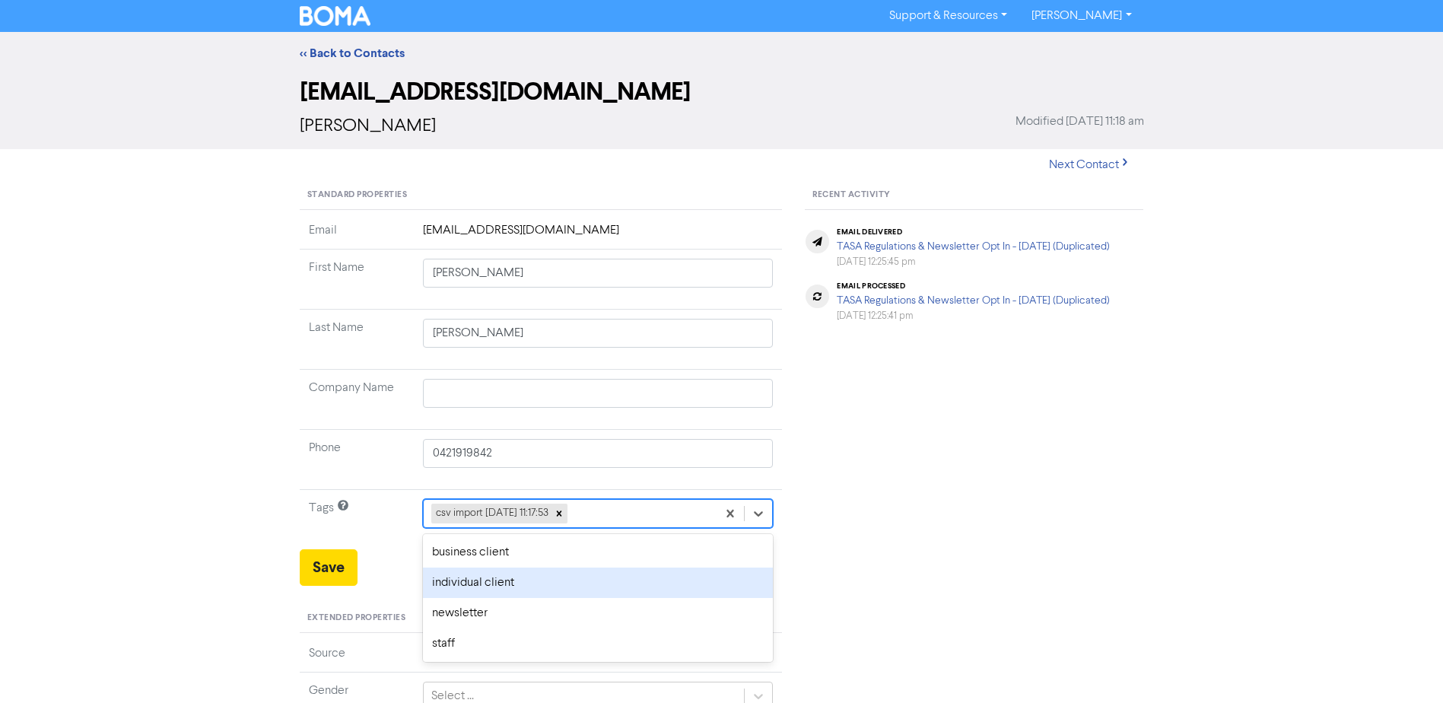
click at [506, 576] on div "individual client" at bounding box center [598, 582] width 351 height 30
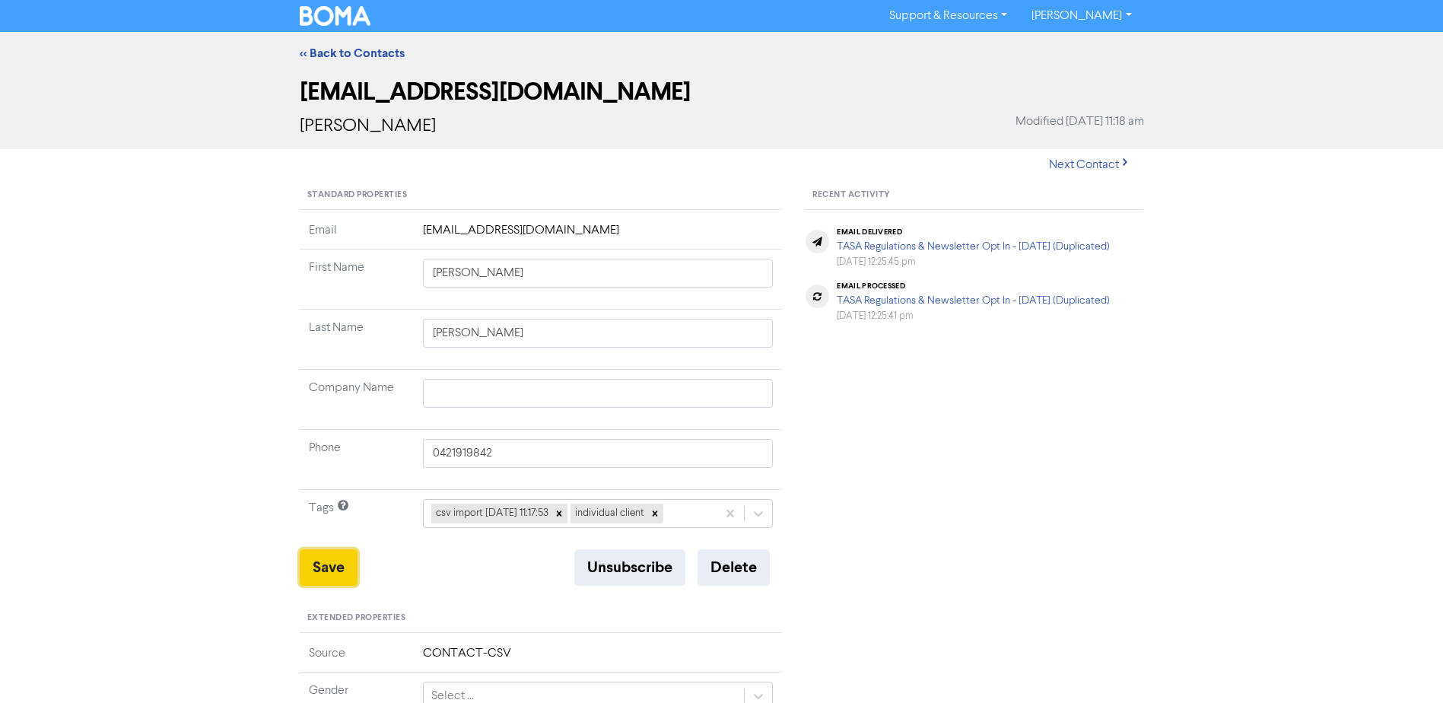
click at [329, 574] on button "Save" at bounding box center [329, 567] width 58 height 37
click at [354, 48] on link "<< Back to Contacts" at bounding box center [352, 53] width 105 height 15
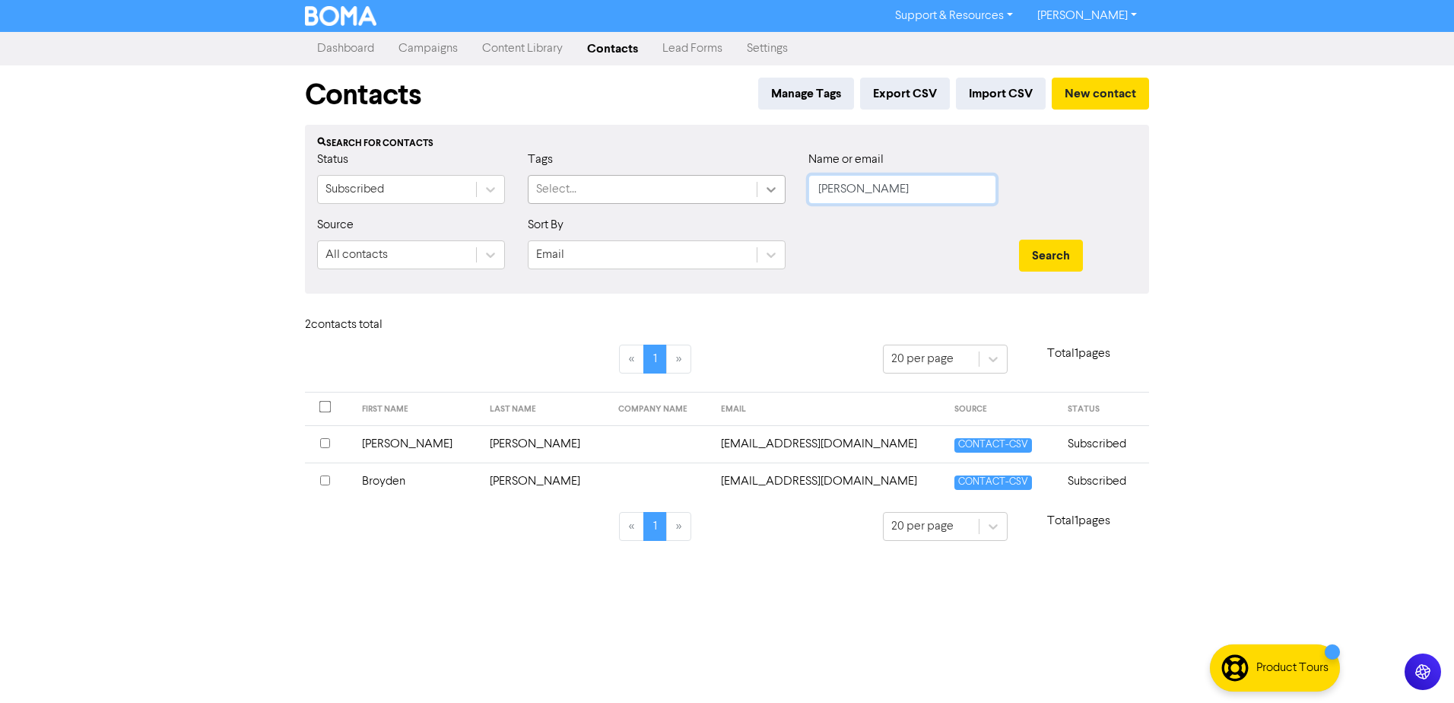
drag, startPoint x: 761, startPoint y: 189, endPoint x: 636, endPoint y: 185, distance: 124.8
click at [721, 189] on div "Status Subscribed Tags Select... Name or email [PERSON_NAME]" at bounding box center [727, 183] width 843 height 65
click at [1019, 240] on button "Search" at bounding box center [1051, 256] width 64 height 32
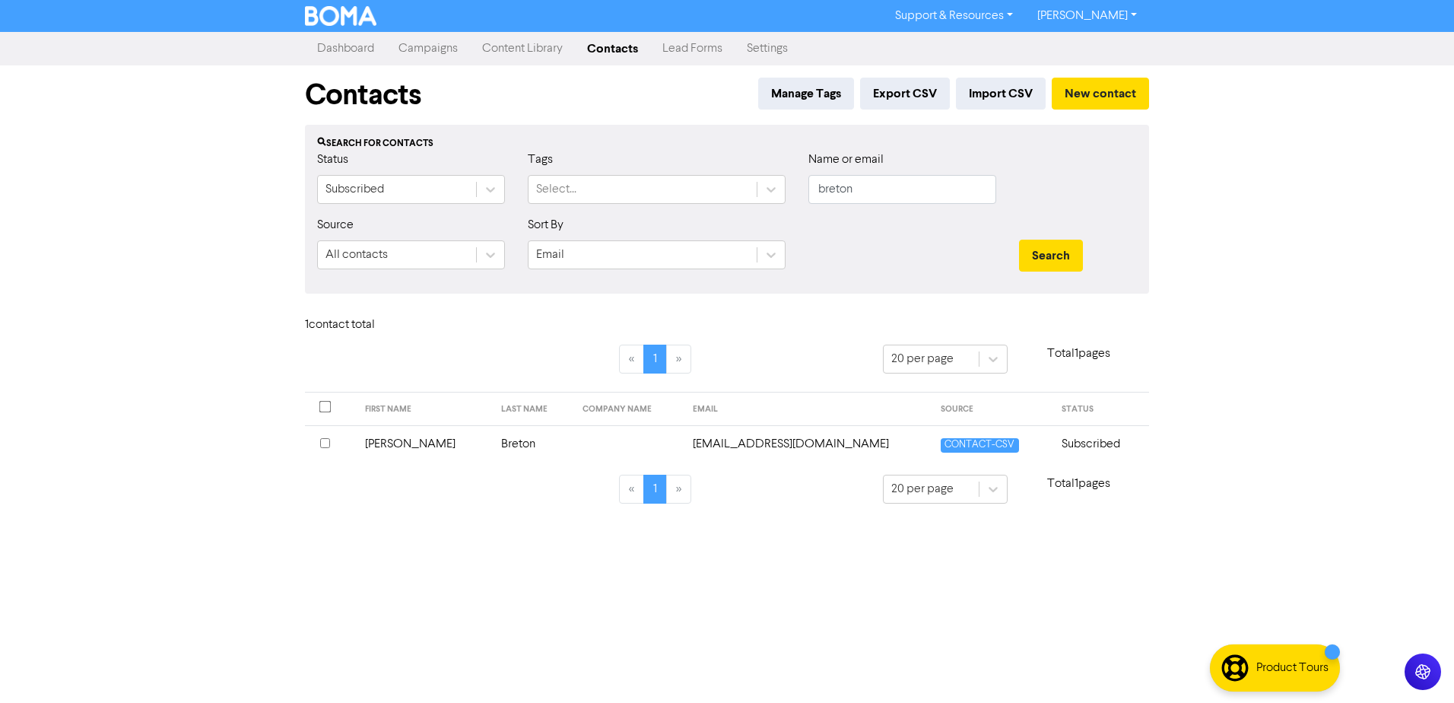
click at [402, 441] on td "[PERSON_NAME]" at bounding box center [424, 443] width 137 height 37
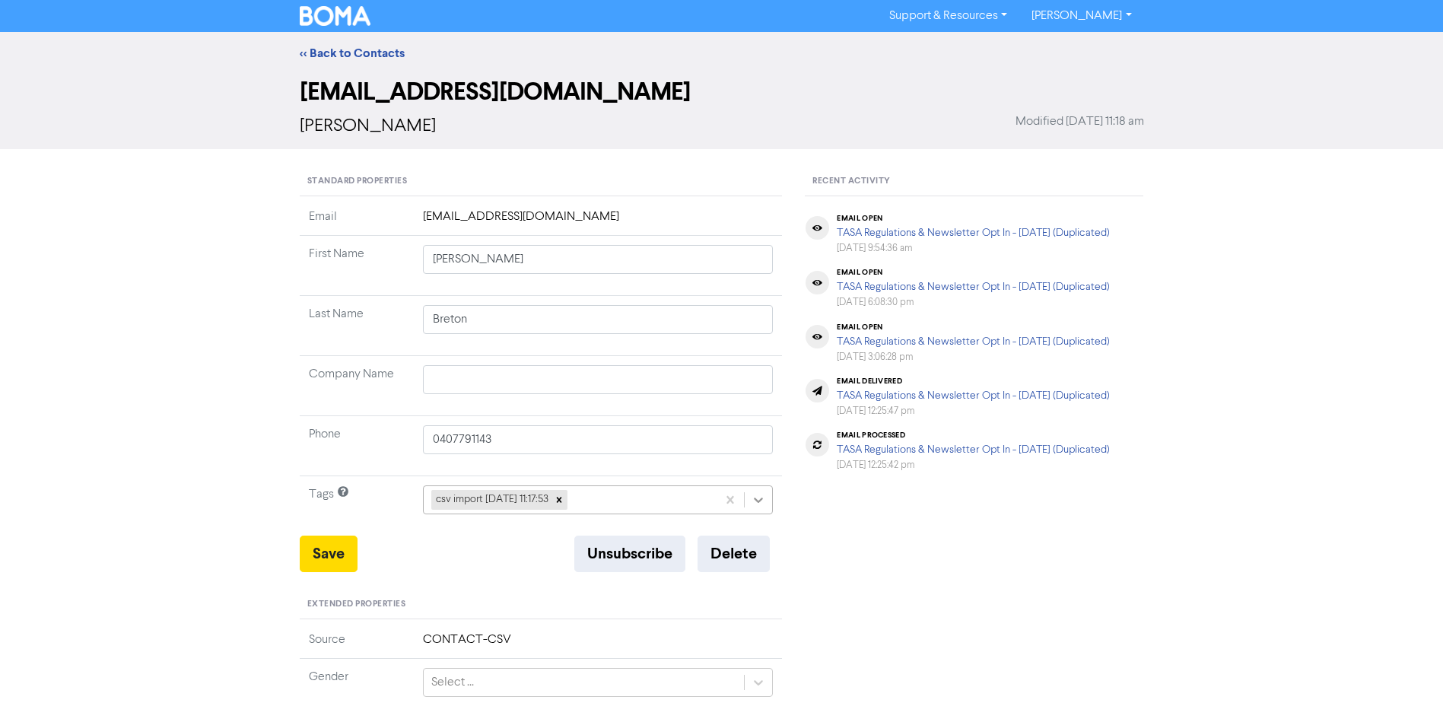
click at [756, 505] on icon at bounding box center [758, 499] width 15 height 15
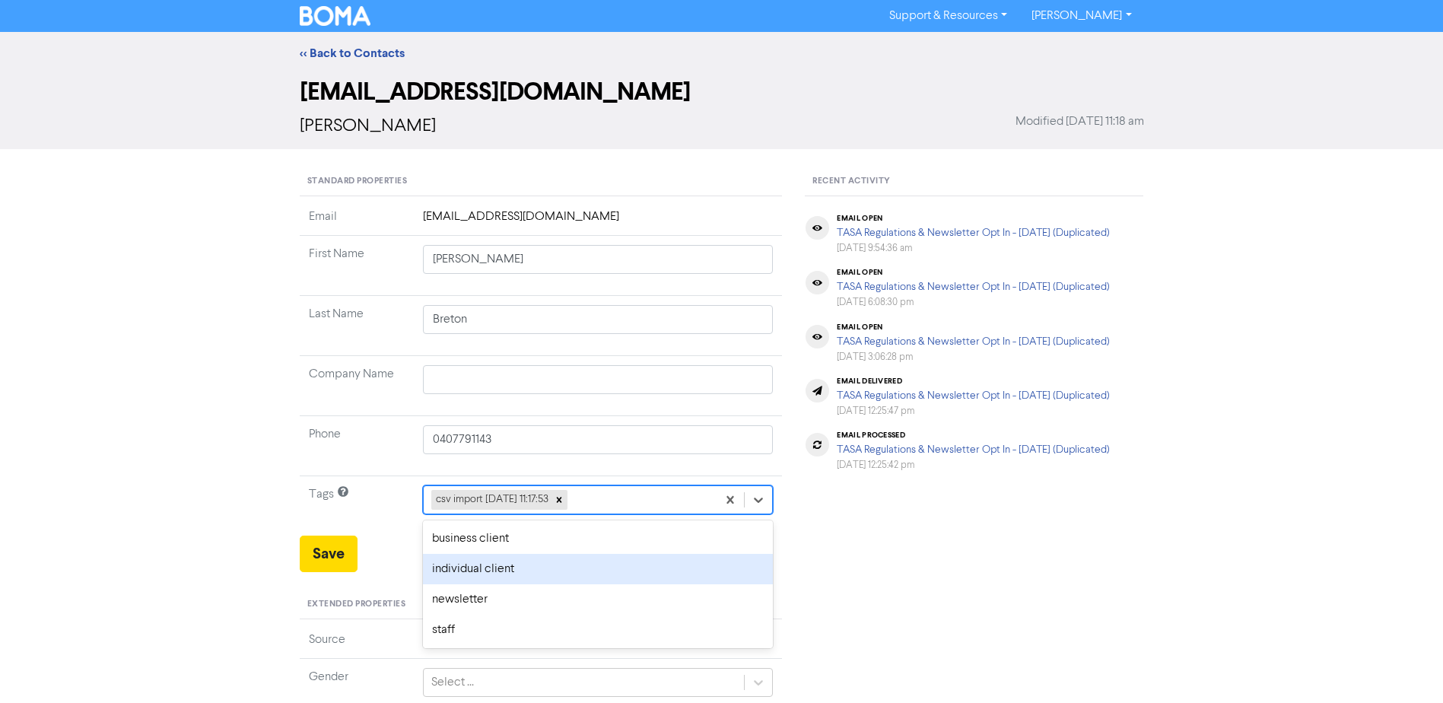
click at [527, 567] on div "individual client" at bounding box center [598, 569] width 351 height 30
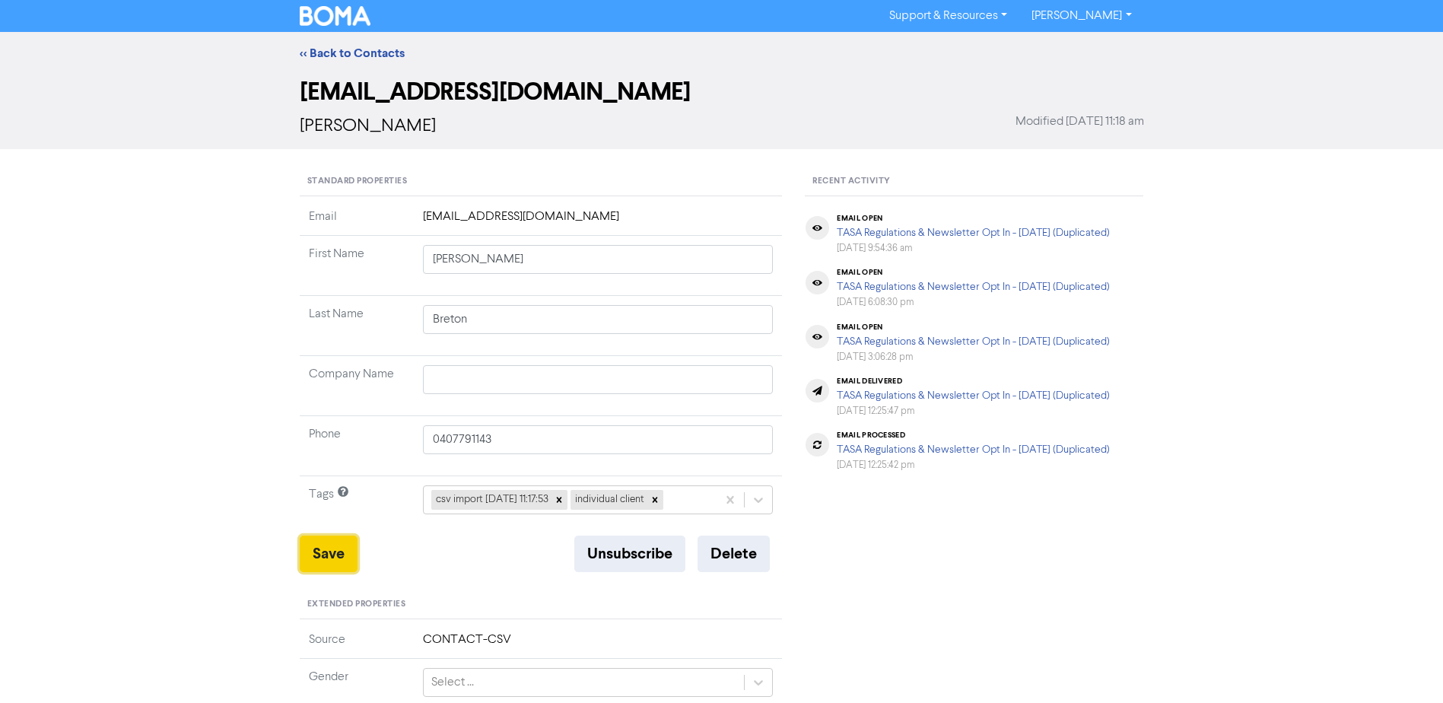
click at [330, 550] on button "Save" at bounding box center [329, 553] width 58 height 37
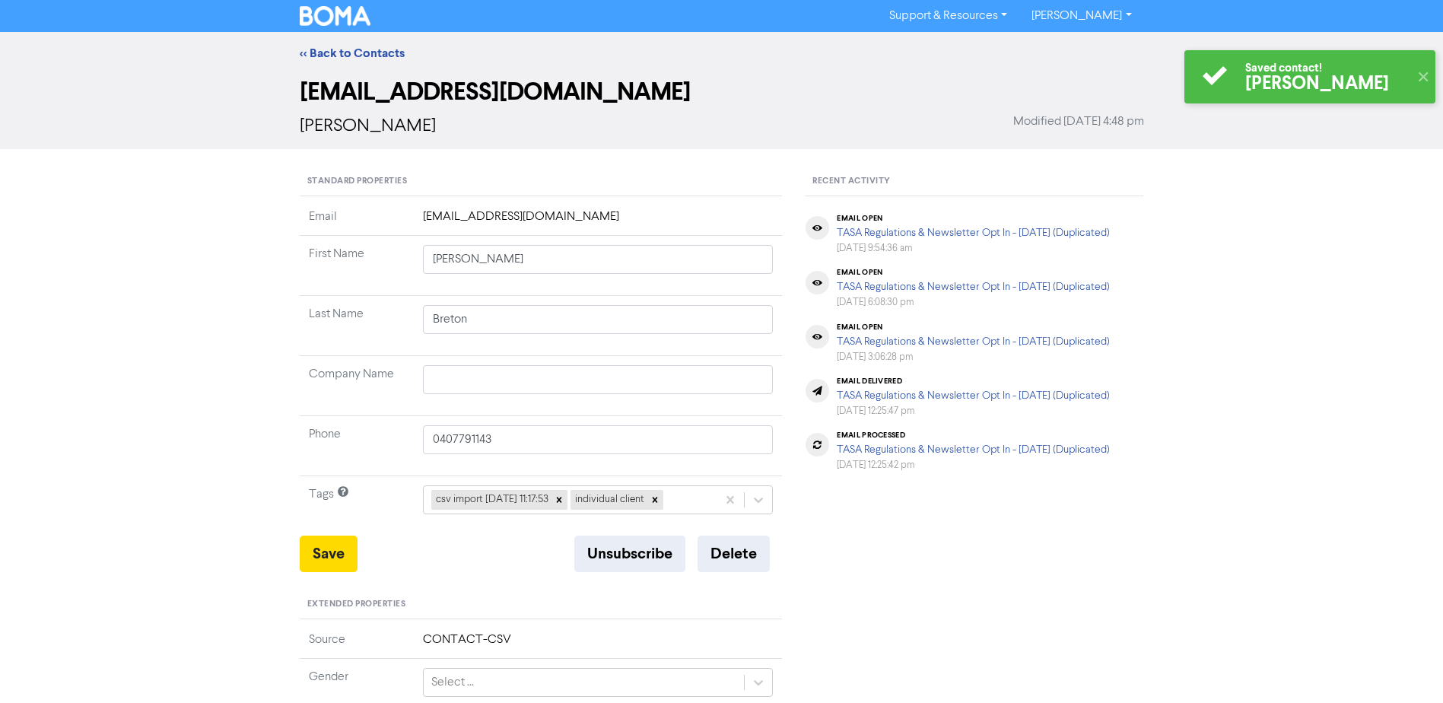
click at [341, 44] on div "<< Back to Contacts" at bounding box center [721, 53] width 867 height 18
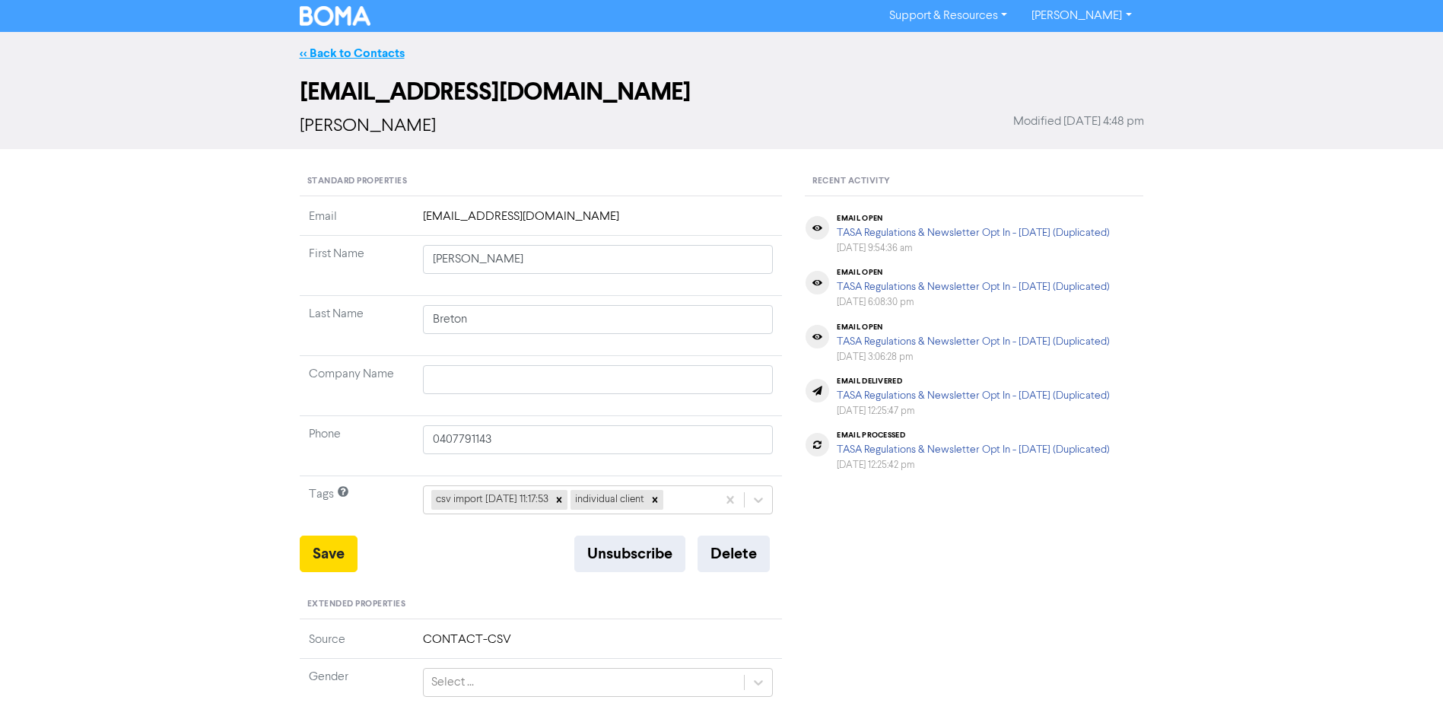
click at [338, 52] on link "<< Back to Contacts" at bounding box center [352, 53] width 105 height 15
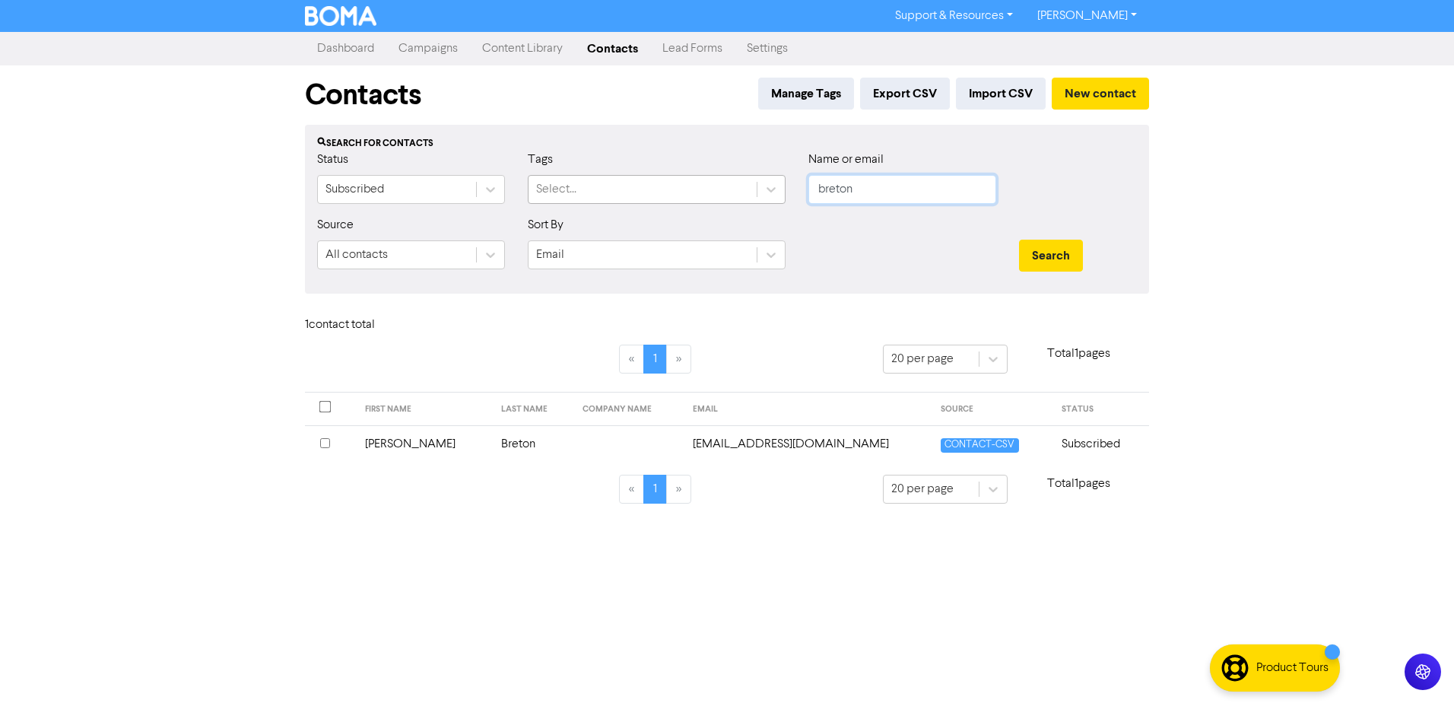
drag, startPoint x: 743, startPoint y: 195, endPoint x: 588, endPoint y: 195, distance: 155.2
click at [609, 195] on div "Status Subscribed Tags Select... Name or email breton" at bounding box center [727, 183] width 843 height 65
click at [1019, 240] on button "Search" at bounding box center [1051, 256] width 64 height 32
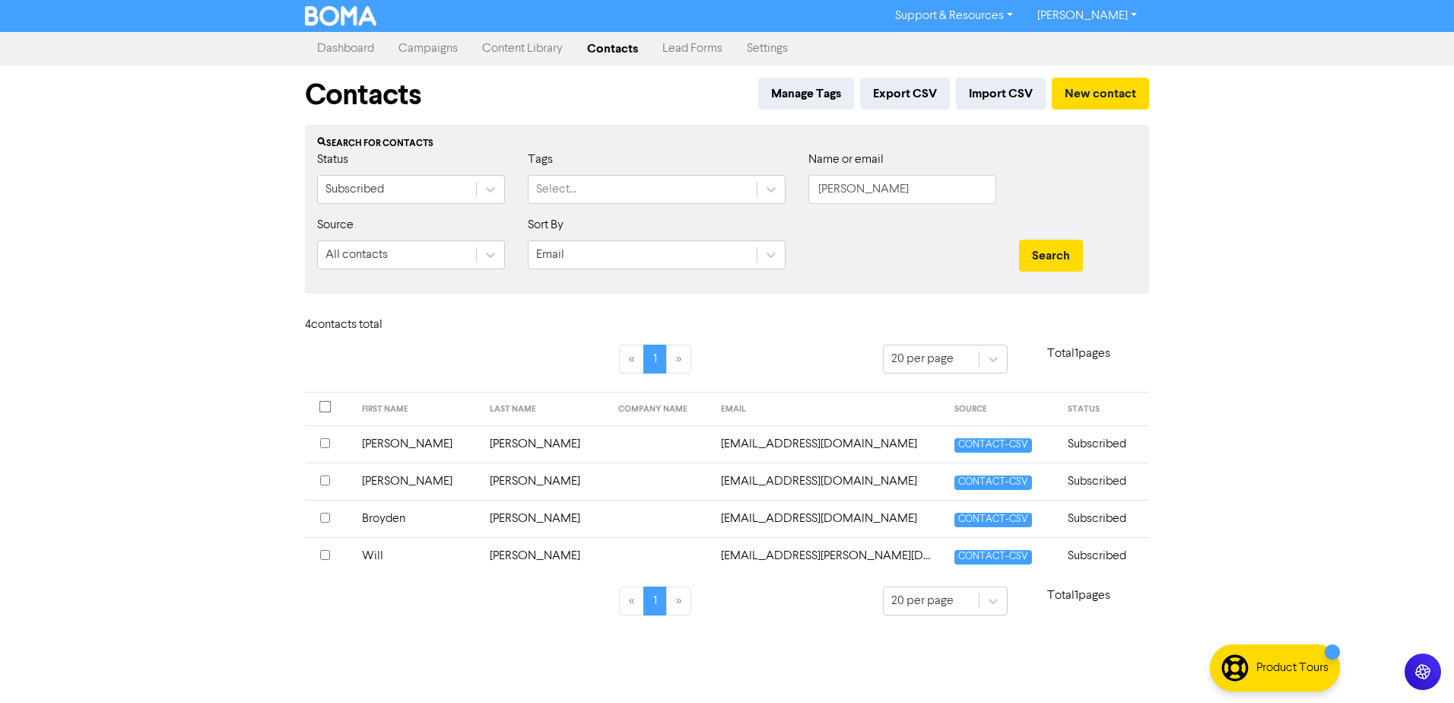
click at [371, 480] on td "[PERSON_NAME]" at bounding box center [417, 480] width 129 height 37
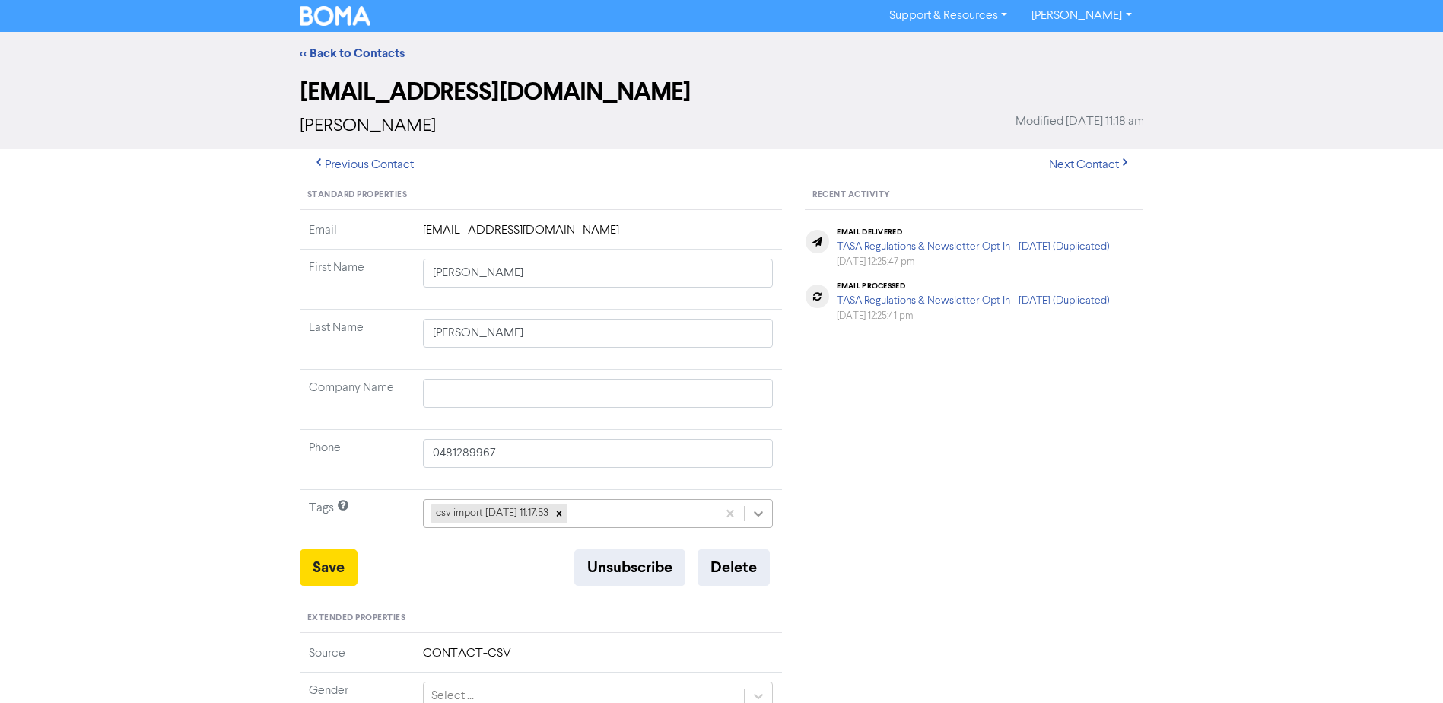
click at [756, 512] on icon at bounding box center [758, 513] width 15 height 15
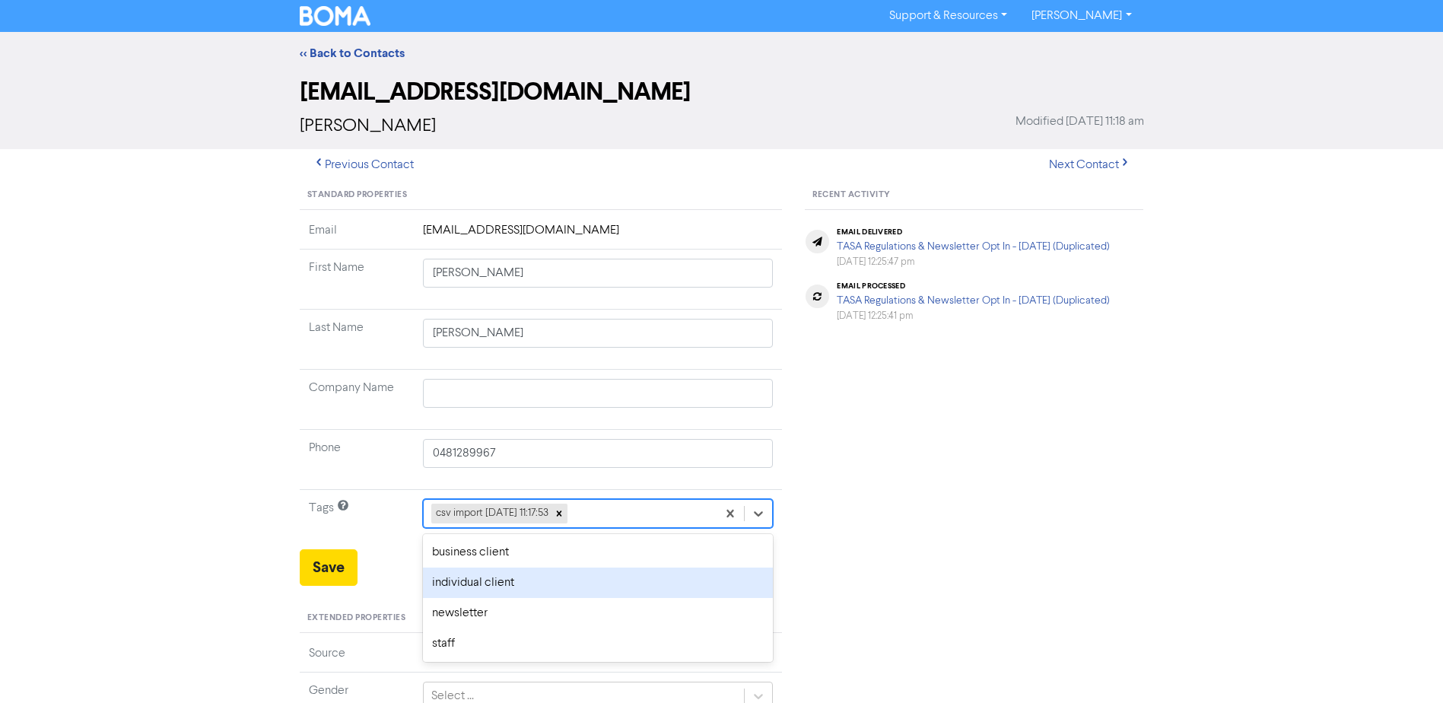
click at [508, 581] on div "individual client" at bounding box center [598, 582] width 351 height 30
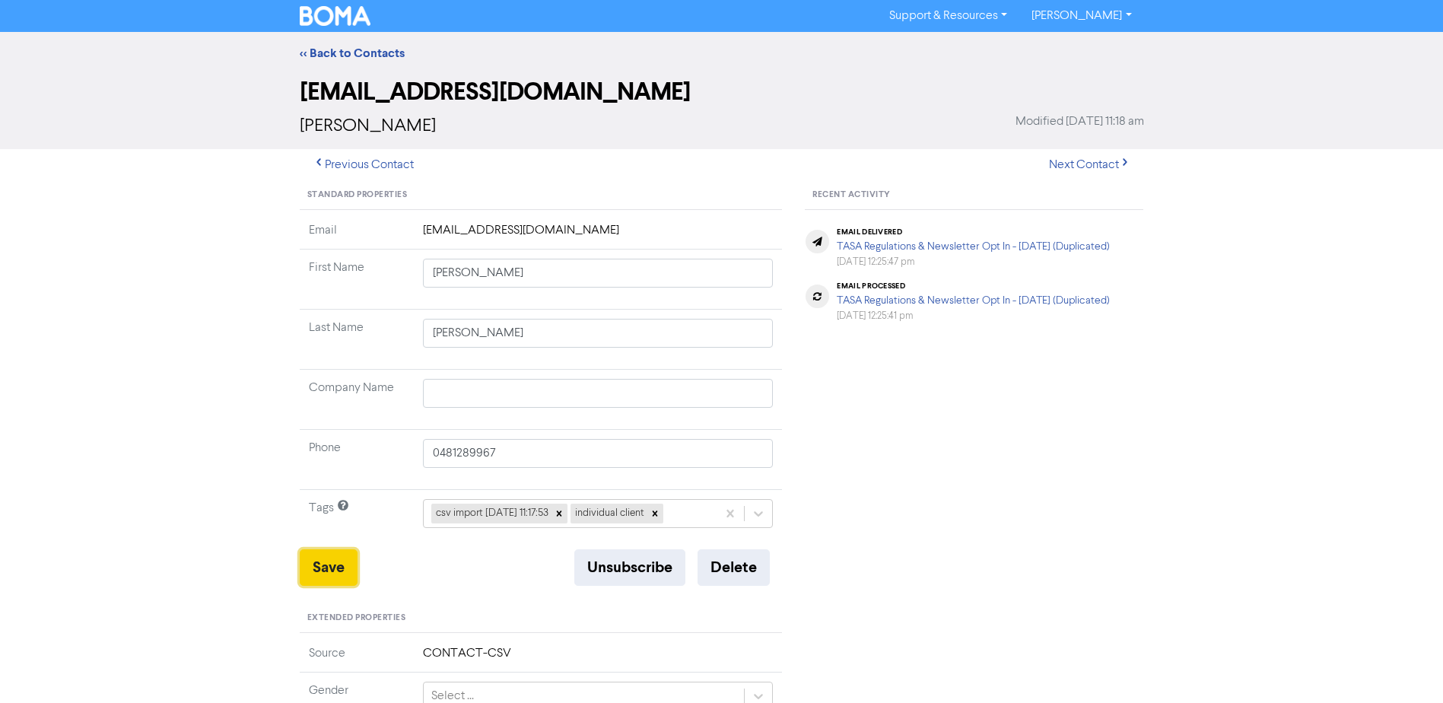
click at [326, 568] on button "Save" at bounding box center [329, 567] width 58 height 37
click at [338, 51] on link "<< Back to Contacts" at bounding box center [352, 53] width 105 height 15
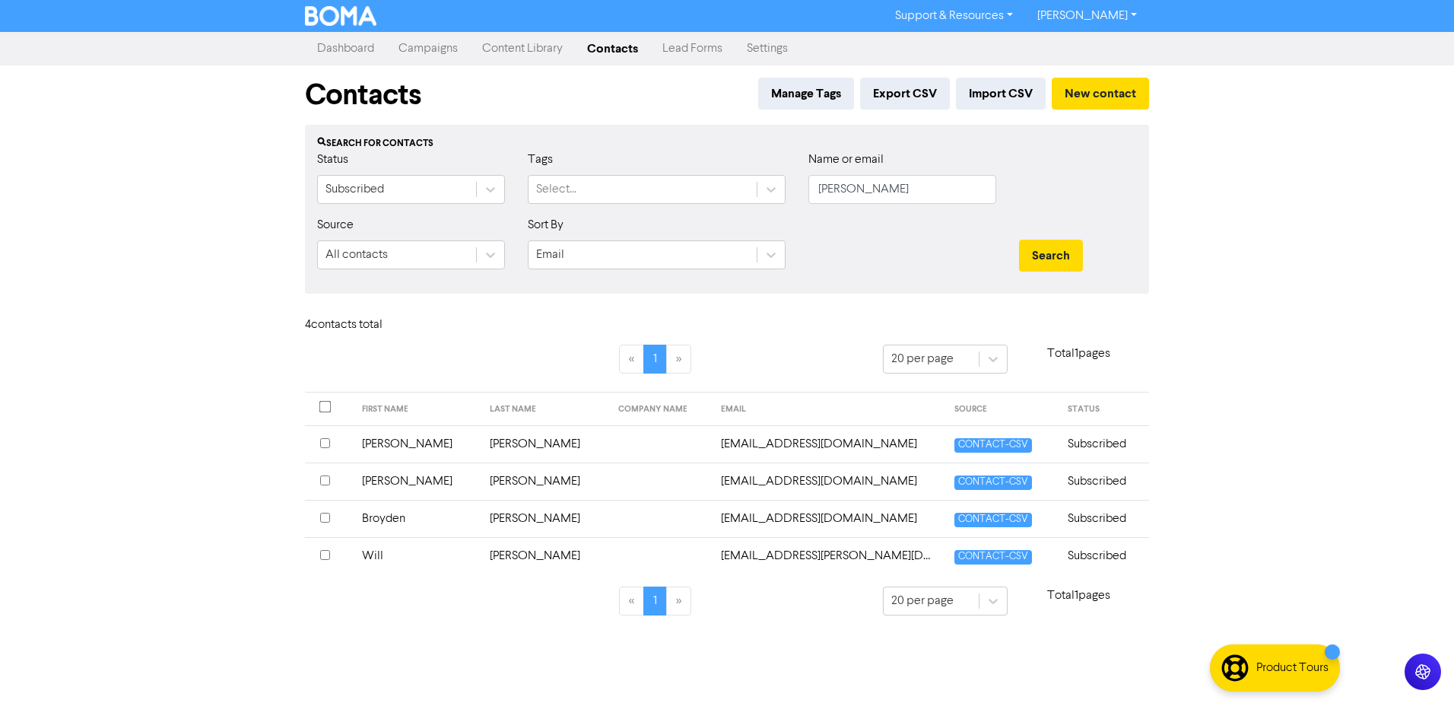
click at [383, 555] on td "Will" at bounding box center [417, 555] width 129 height 37
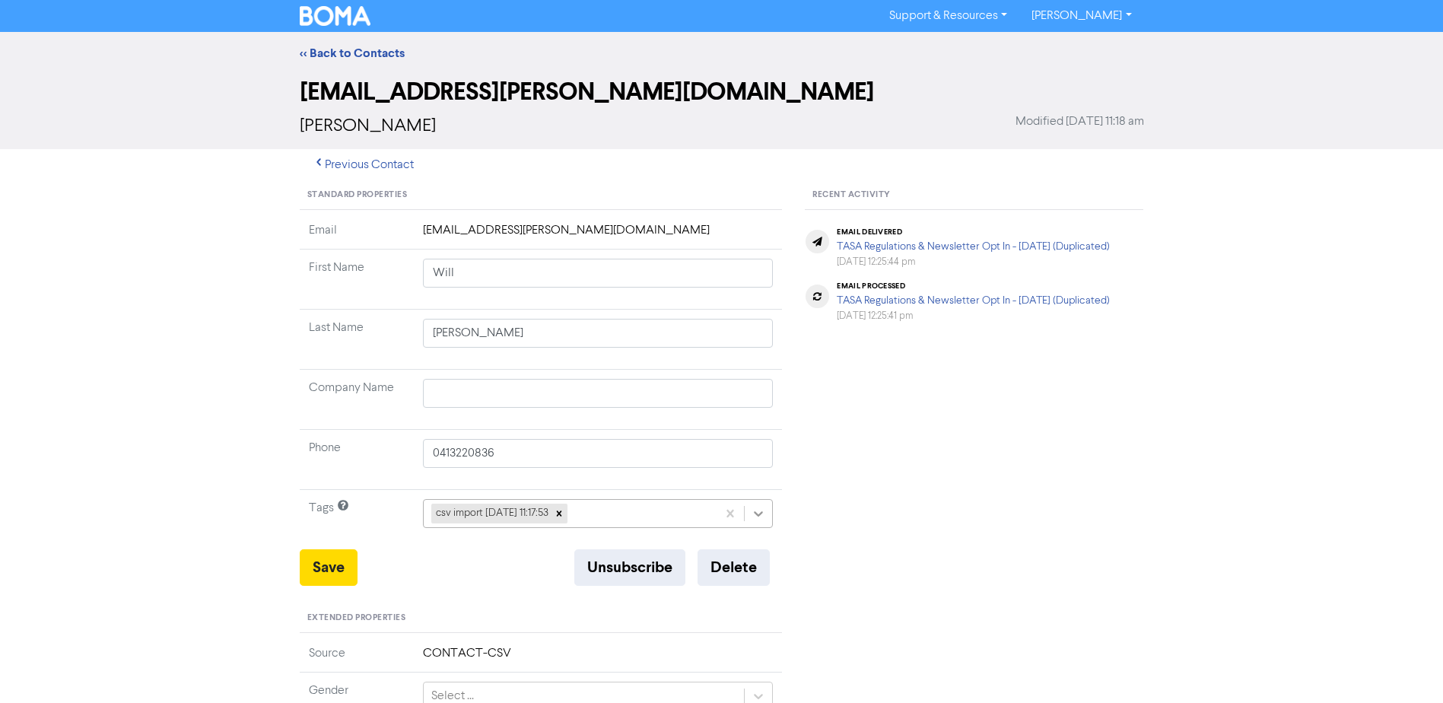
click at [763, 512] on icon at bounding box center [759, 513] width 9 height 5
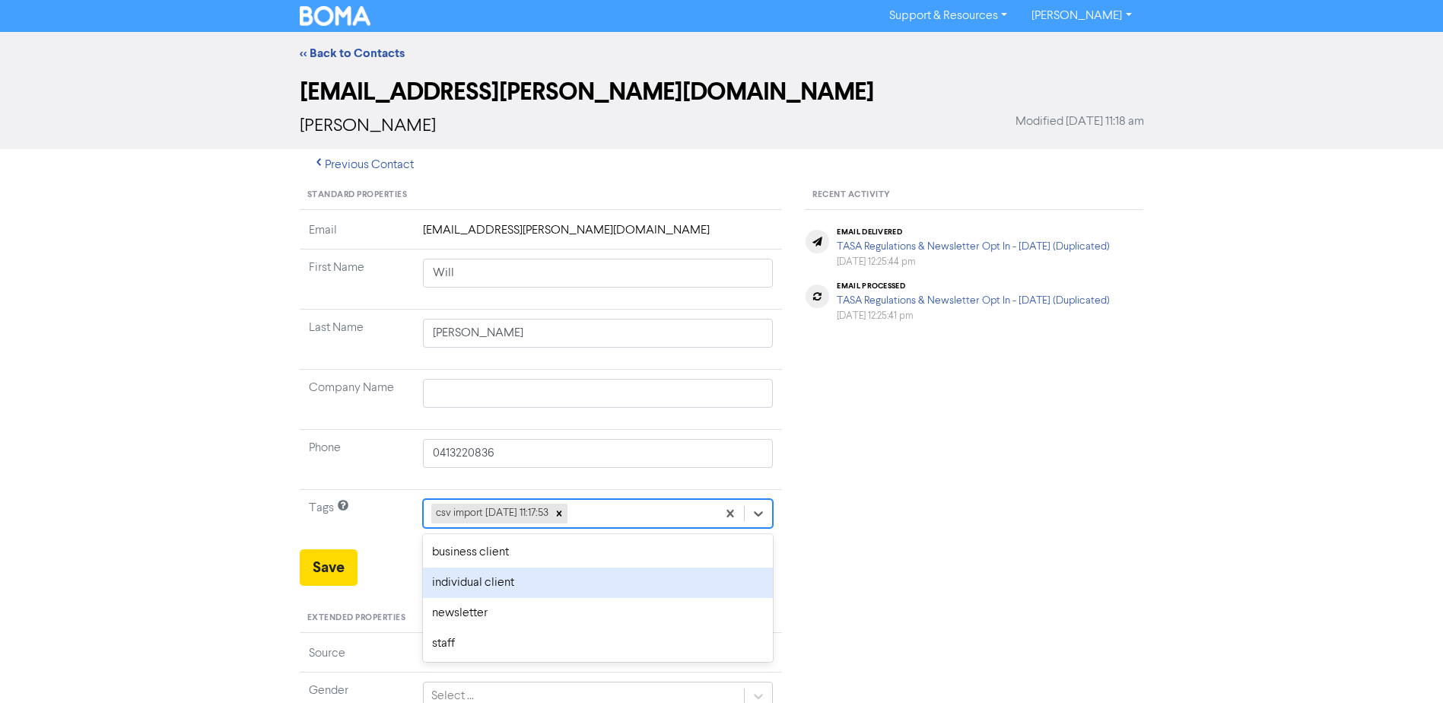
click at [505, 578] on div "individual client" at bounding box center [598, 582] width 351 height 30
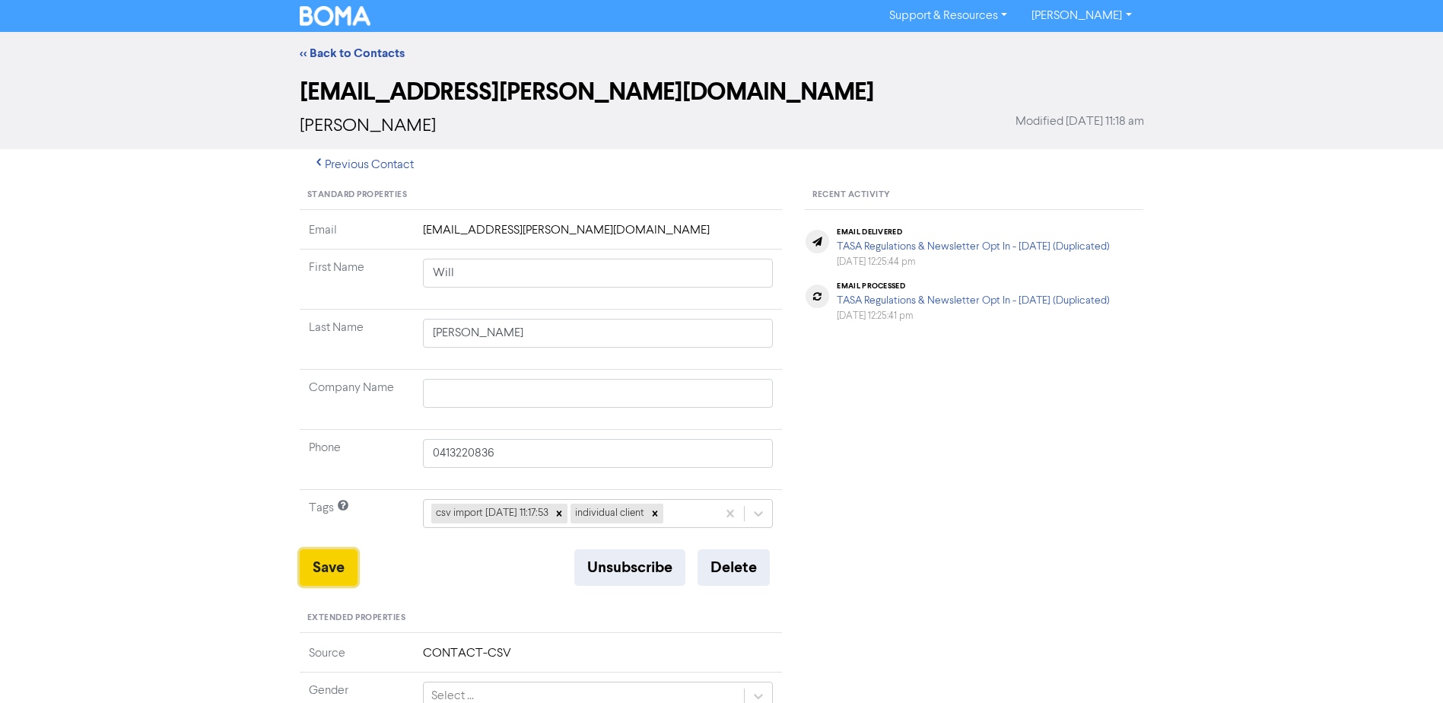
click at [326, 564] on button "Save" at bounding box center [329, 567] width 58 height 37
click at [366, 57] on link "<< Back to Contacts" at bounding box center [352, 53] width 105 height 15
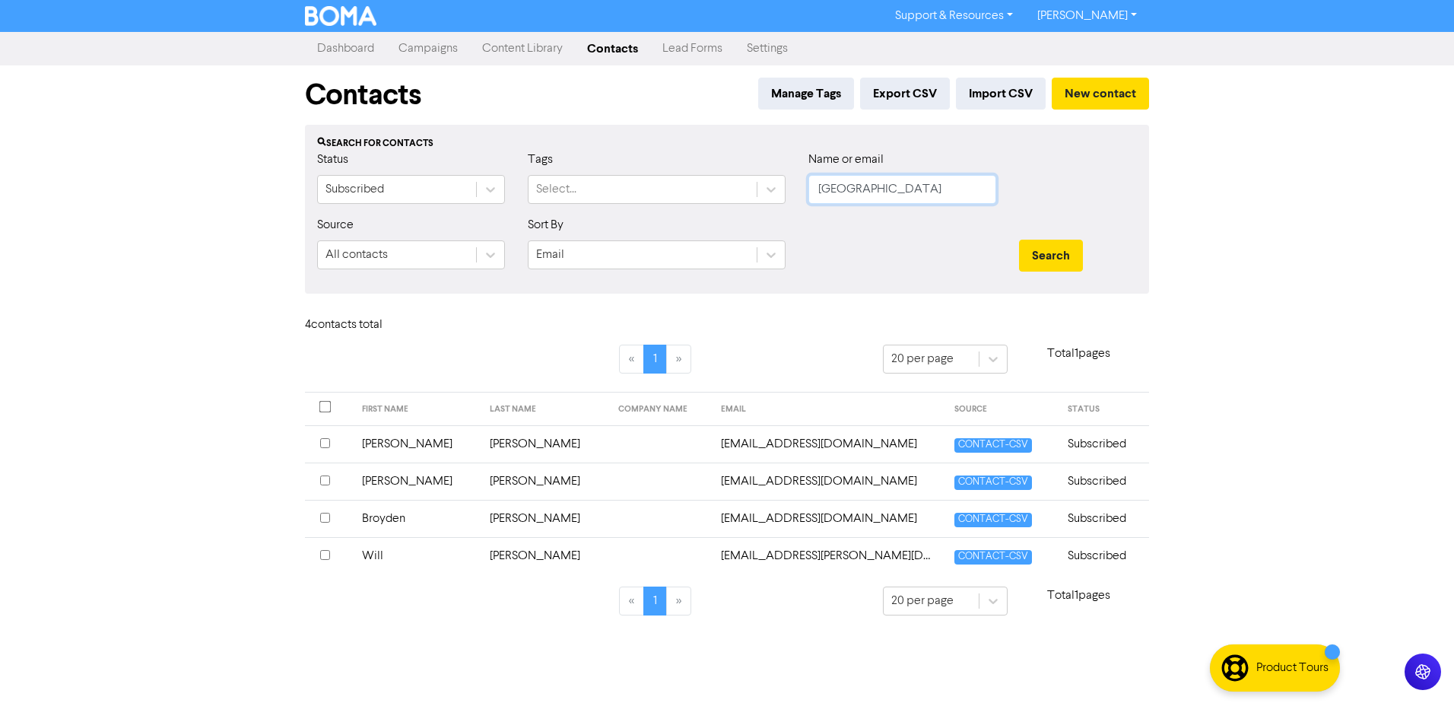
click at [1019, 240] on button "Search" at bounding box center [1051, 256] width 64 height 32
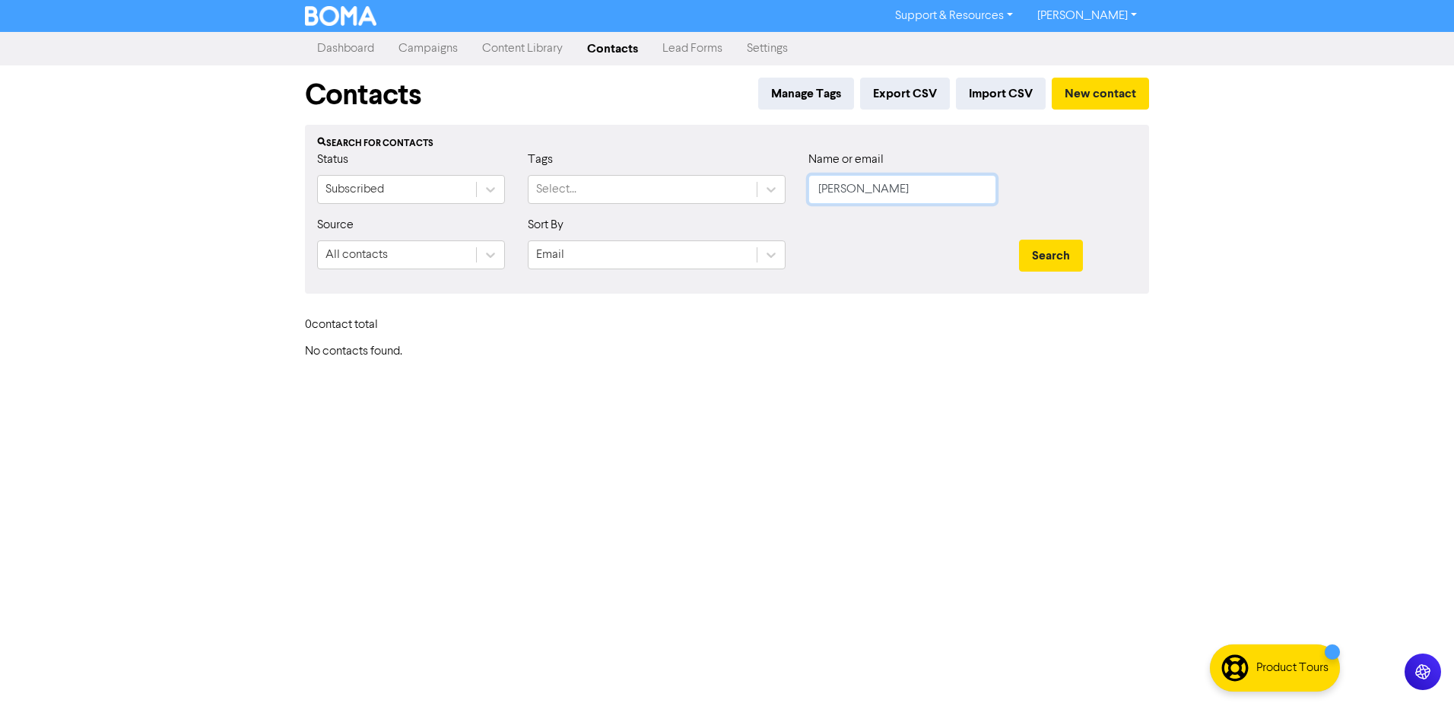
click at [1019, 240] on button "Search" at bounding box center [1051, 256] width 64 height 32
drag, startPoint x: 913, startPoint y: 184, endPoint x: 620, endPoint y: 192, distance: 292.9
click at [653, 193] on div "Status Subscribed Tags Select... Name or email [PERSON_NAME]" at bounding box center [727, 183] width 843 height 65
click at [1019, 240] on button "Search" at bounding box center [1051, 256] width 64 height 32
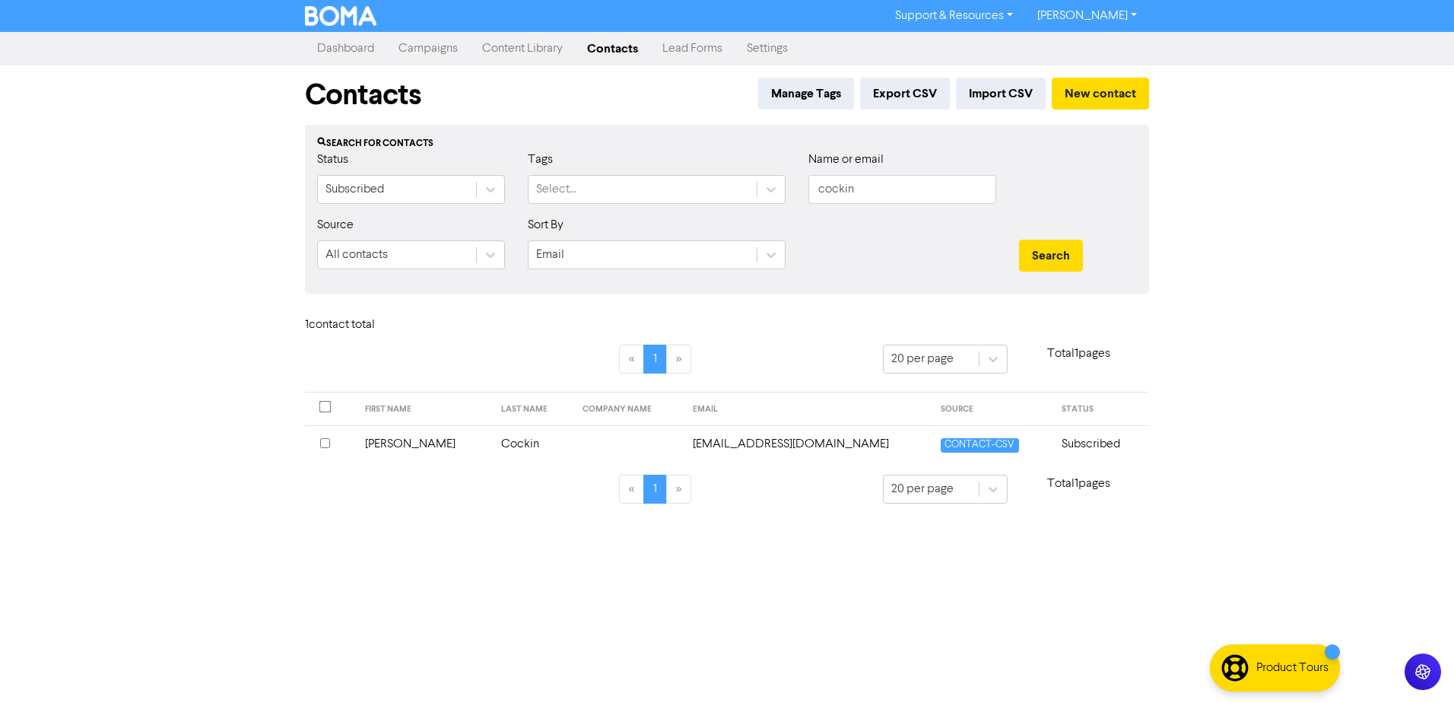
click at [397, 447] on td "[PERSON_NAME]" at bounding box center [424, 443] width 137 height 37
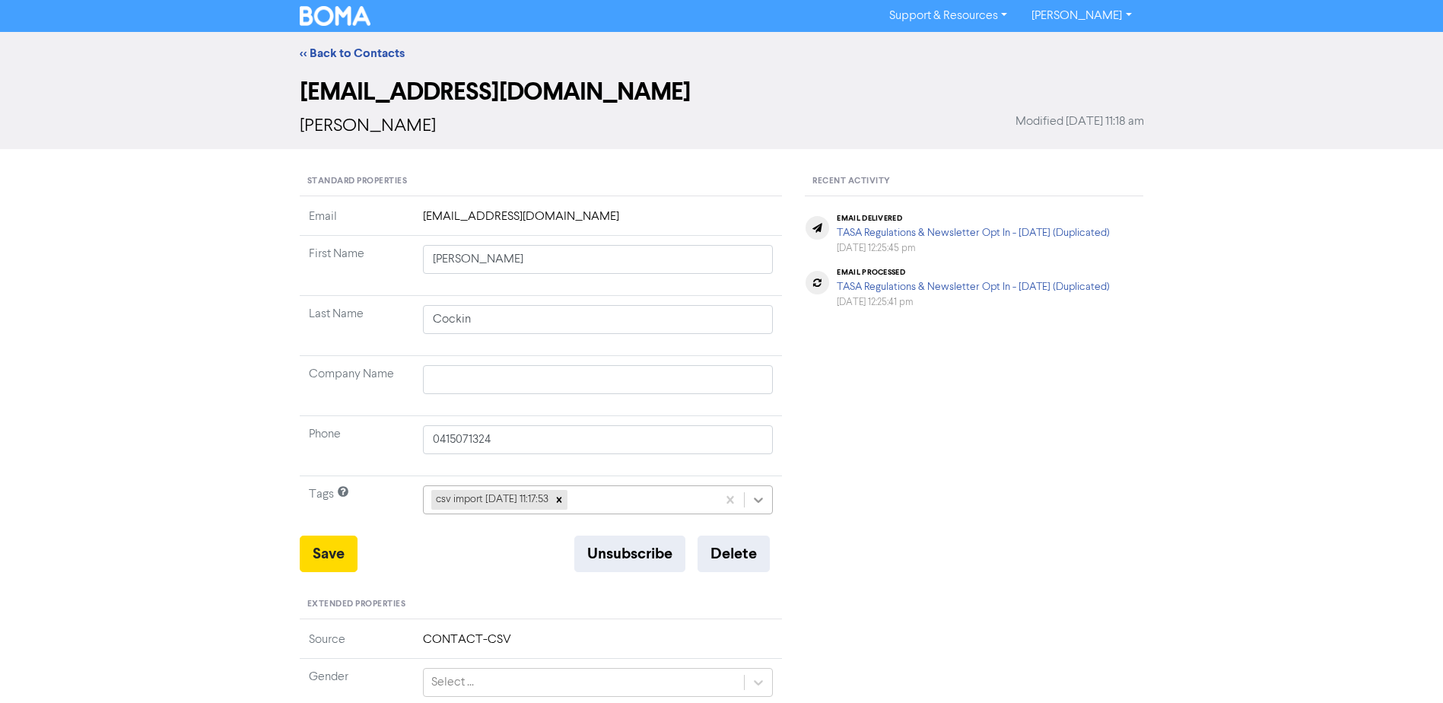
click at [764, 503] on icon at bounding box center [758, 499] width 15 height 15
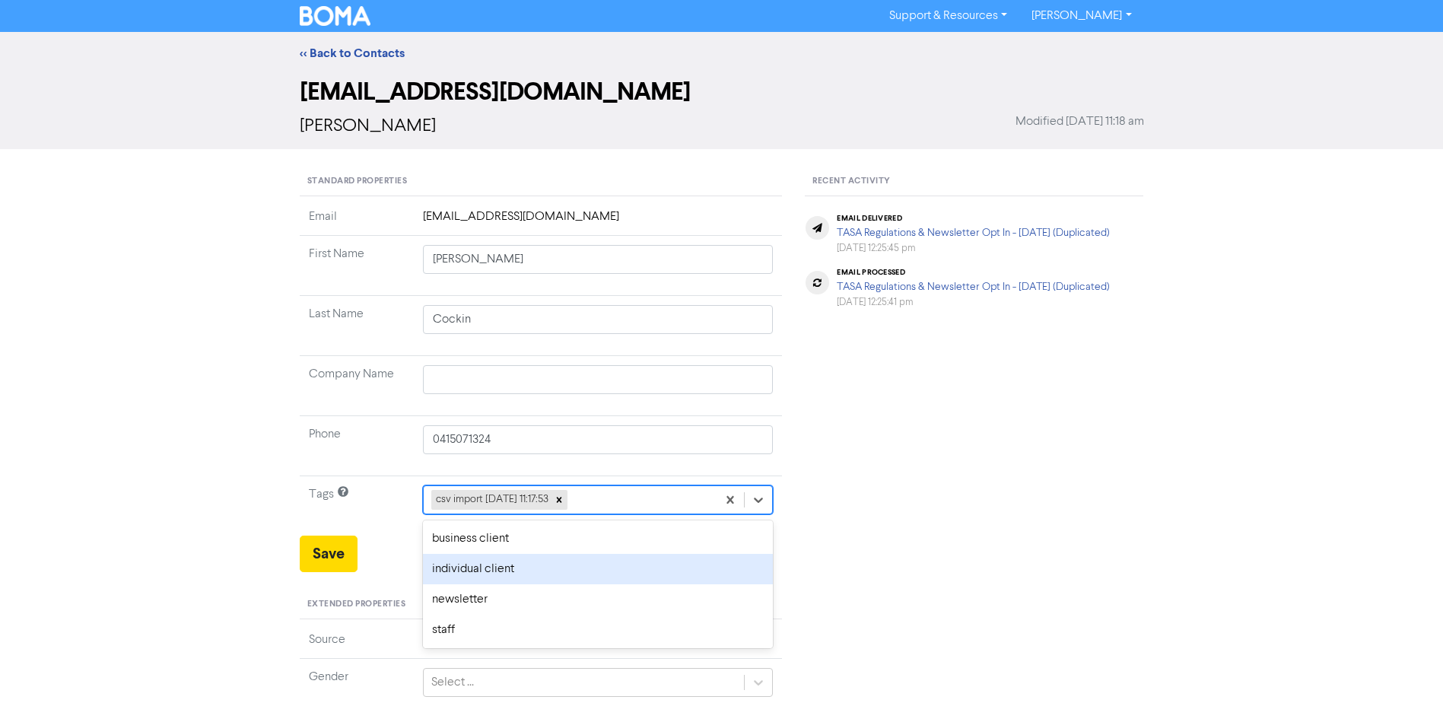
click at [490, 574] on div "individual client" at bounding box center [598, 569] width 351 height 30
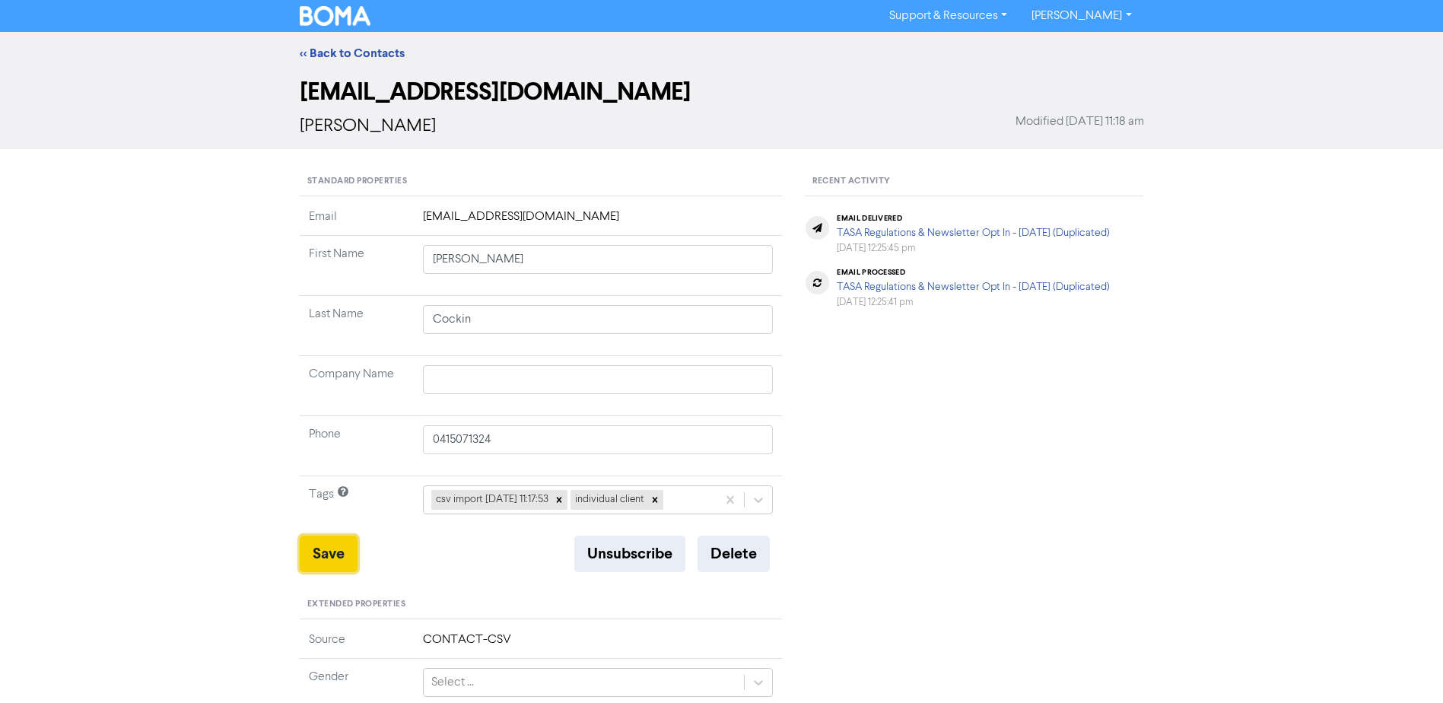
click at [334, 553] on button "Save" at bounding box center [329, 553] width 58 height 37
click at [344, 56] on link "<< Back to Contacts" at bounding box center [352, 53] width 105 height 15
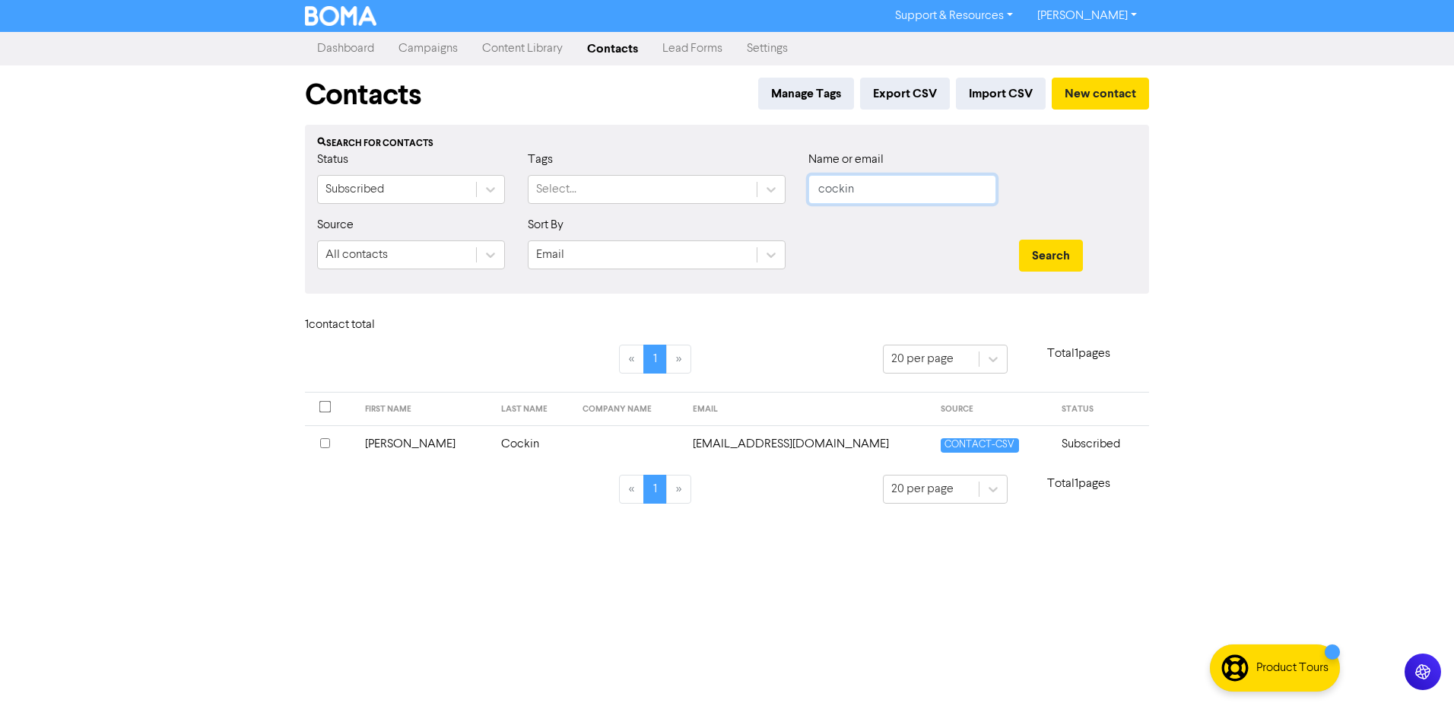
click at [877, 192] on input "cockin" at bounding box center [903, 189] width 188 height 29
click at [1019, 240] on button "Search" at bounding box center [1051, 256] width 64 height 32
click at [381, 440] on td "[PERSON_NAME]" at bounding box center [417, 443] width 129 height 37
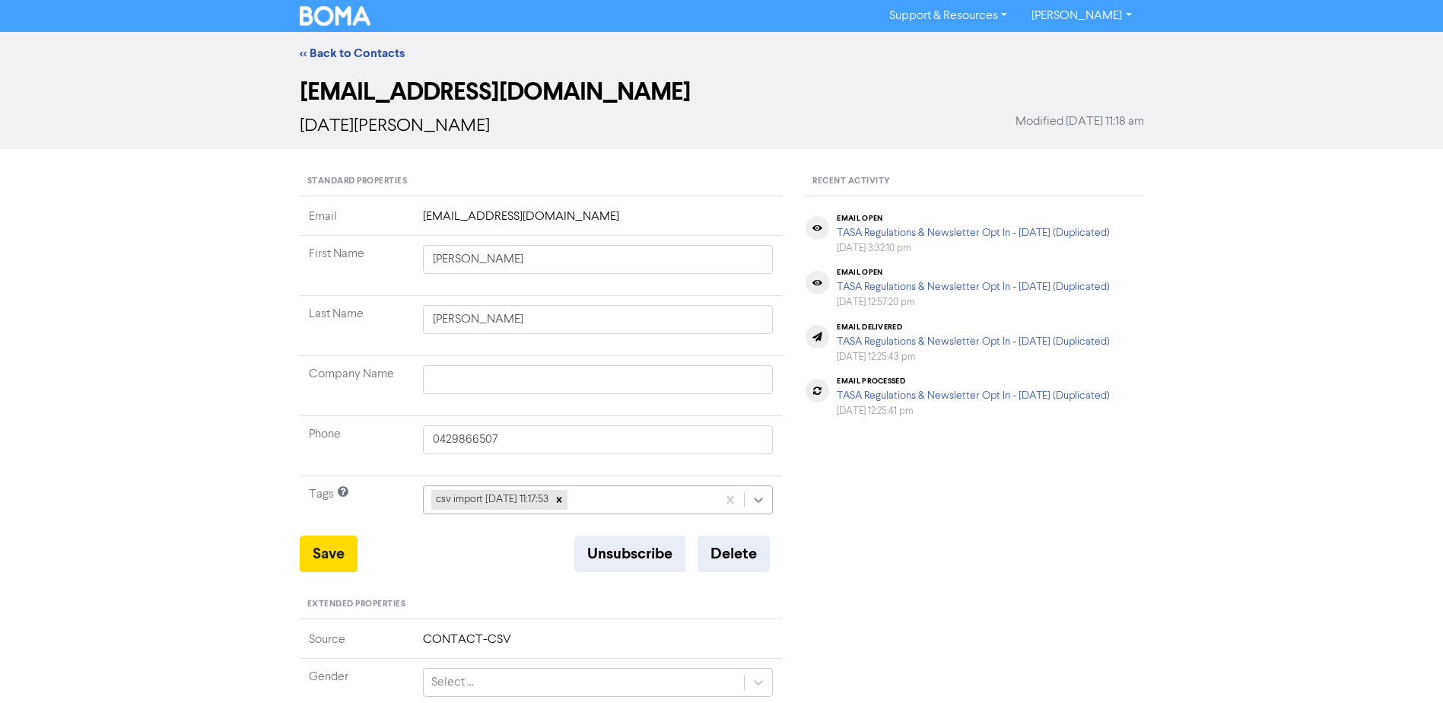
click at [760, 499] on icon at bounding box center [758, 499] width 15 height 15
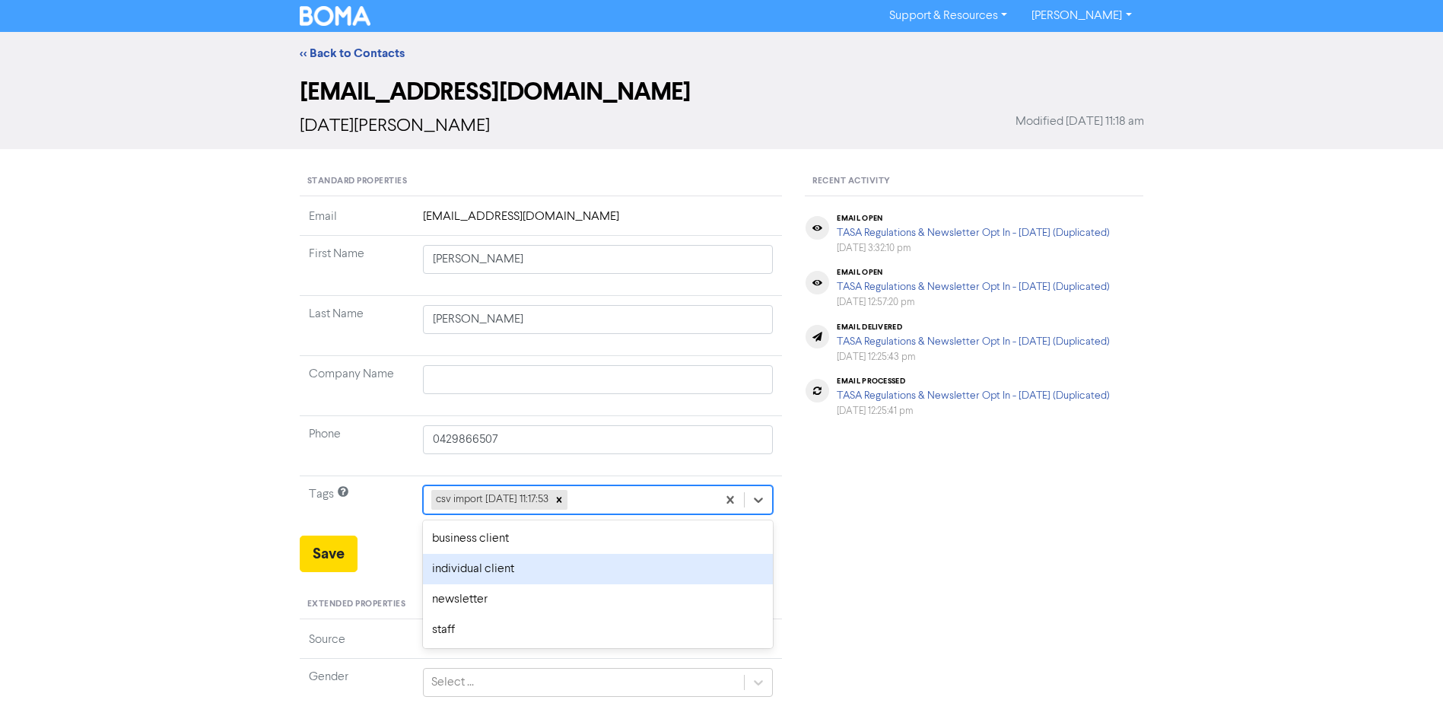
click at [527, 568] on div "individual client" at bounding box center [598, 569] width 351 height 30
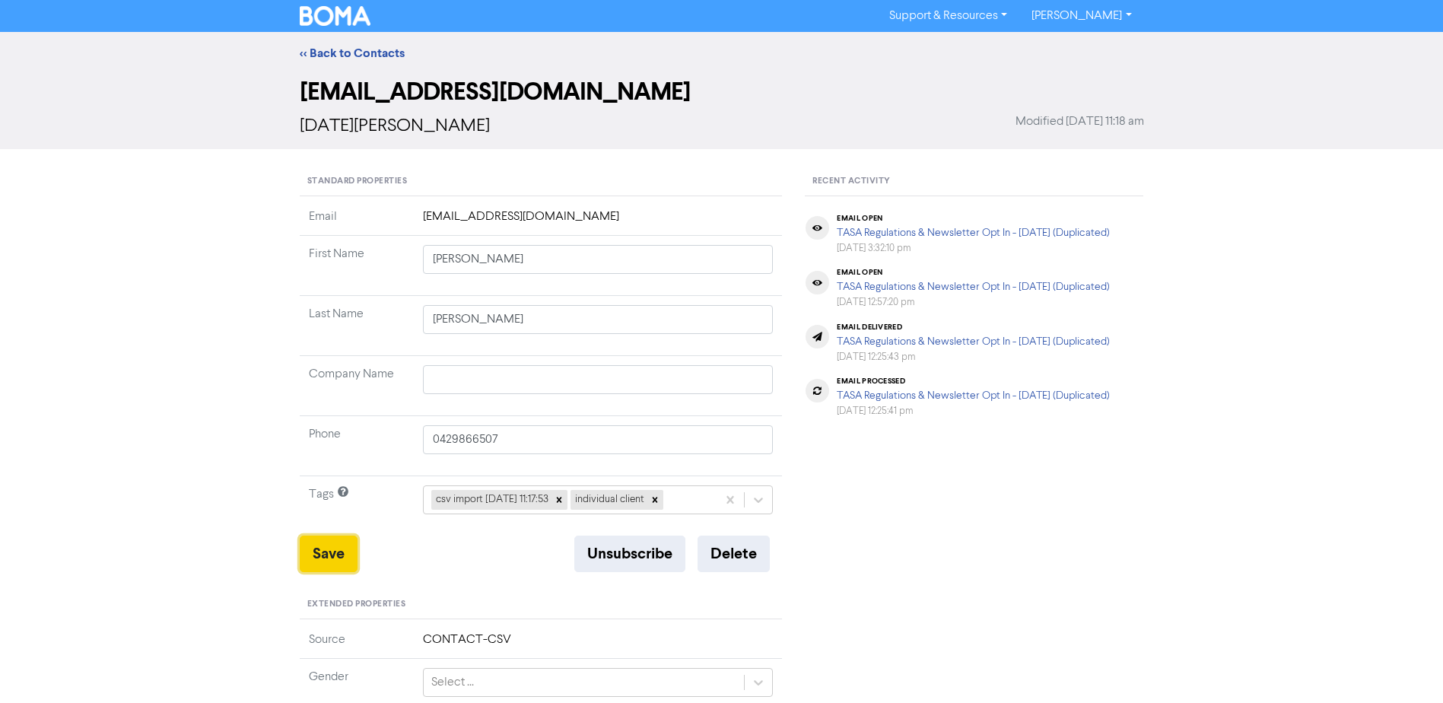
click at [329, 558] on button "Save" at bounding box center [329, 553] width 58 height 37
click at [329, 43] on div "<< Back to Contacts" at bounding box center [721, 53] width 1443 height 43
click at [329, 52] on link "<< Back to Contacts" at bounding box center [352, 53] width 105 height 15
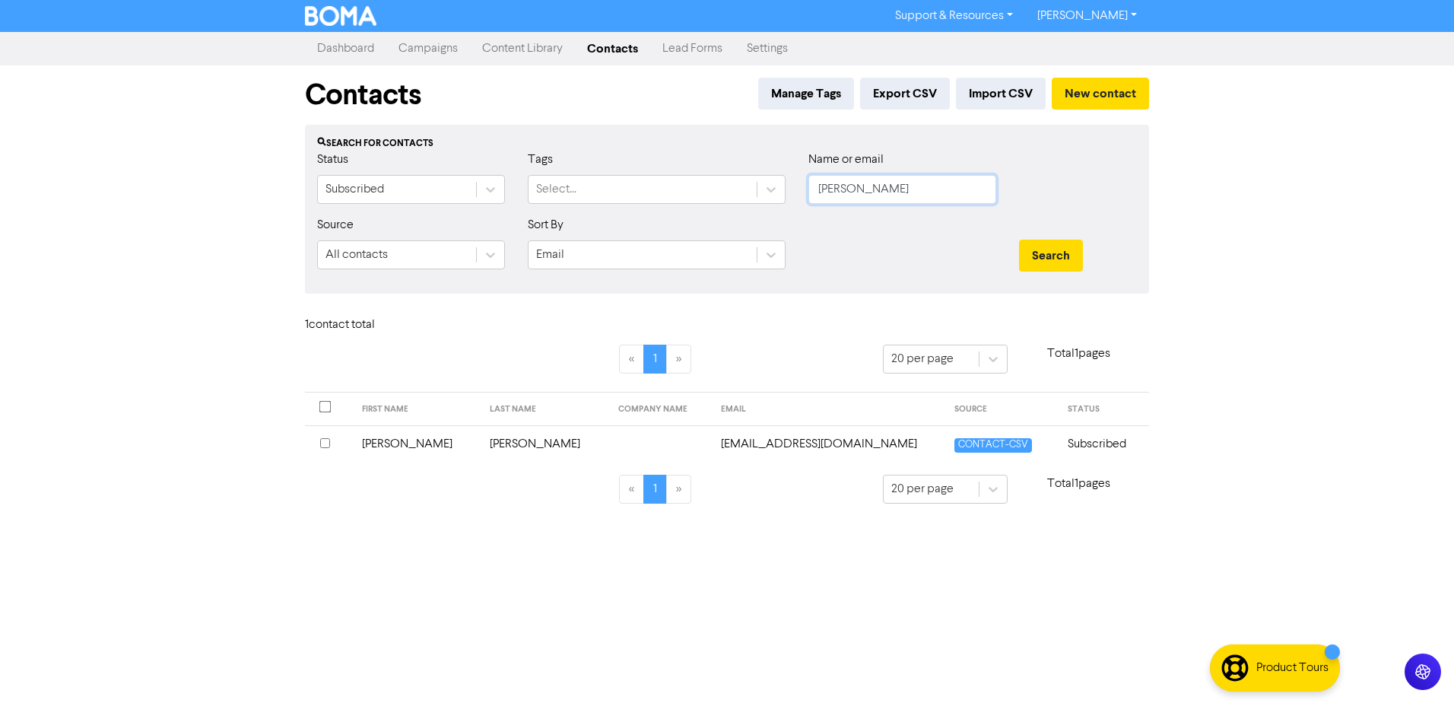
drag, startPoint x: 748, startPoint y: 183, endPoint x: 700, endPoint y: 174, distance: 48.6
click at [731, 180] on div "Status Subscribed Tags Select... Name or email [PERSON_NAME]" at bounding box center [727, 183] width 843 height 65
click at [1019, 240] on button "Search" at bounding box center [1051, 256] width 64 height 32
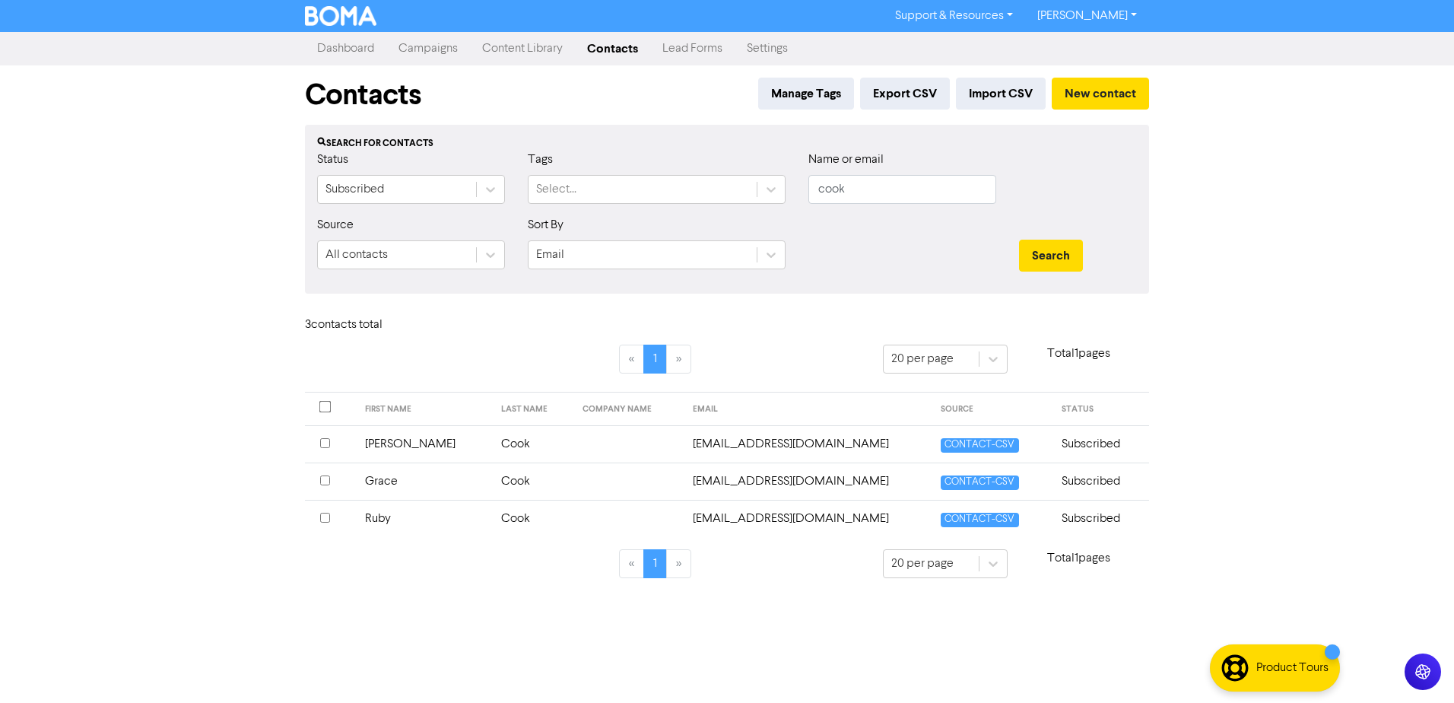
click at [395, 441] on td "[PERSON_NAME]" at bounding box center [424, 443] width 137 height 37
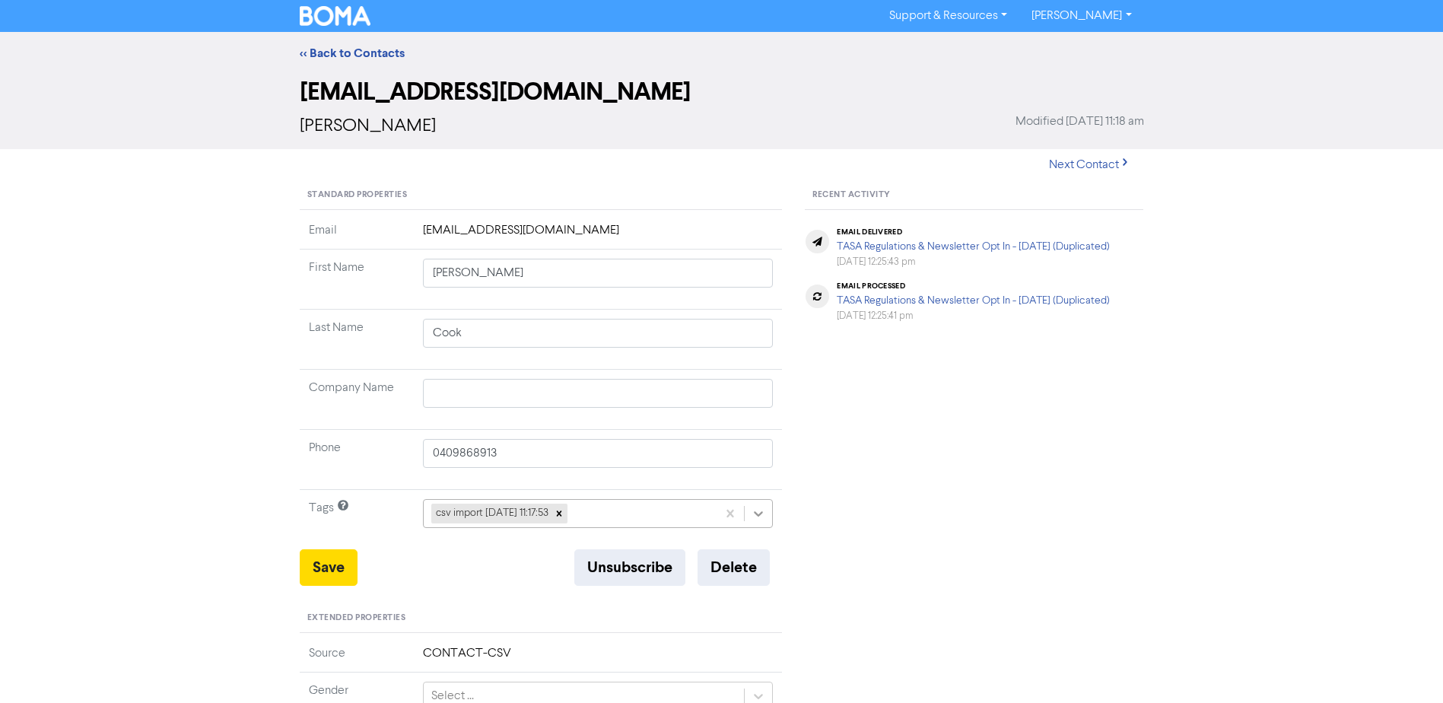
click at [757, 515] on icon at bounding box center [759, 513] width 9 height 5
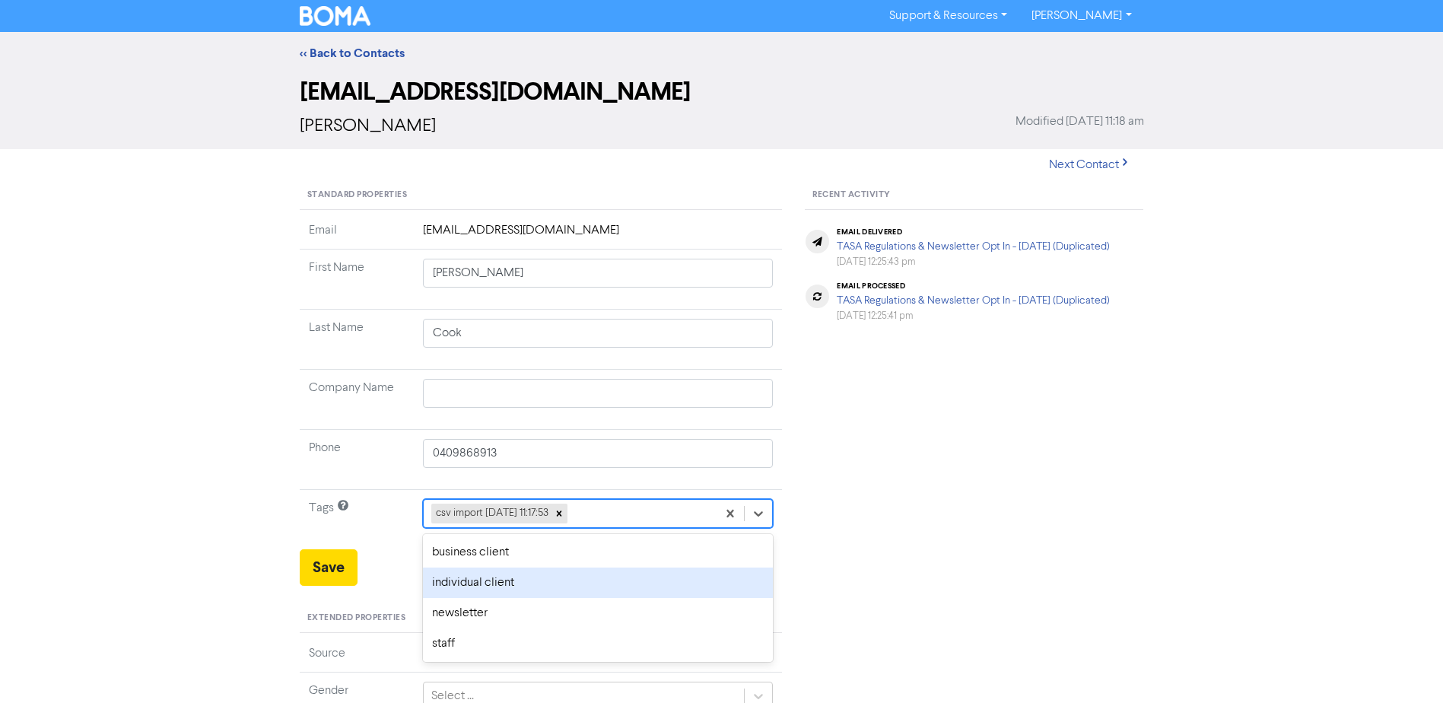
click at [583, 582] on div "individual client" at bounding box center [598, 582] width 351 height 30
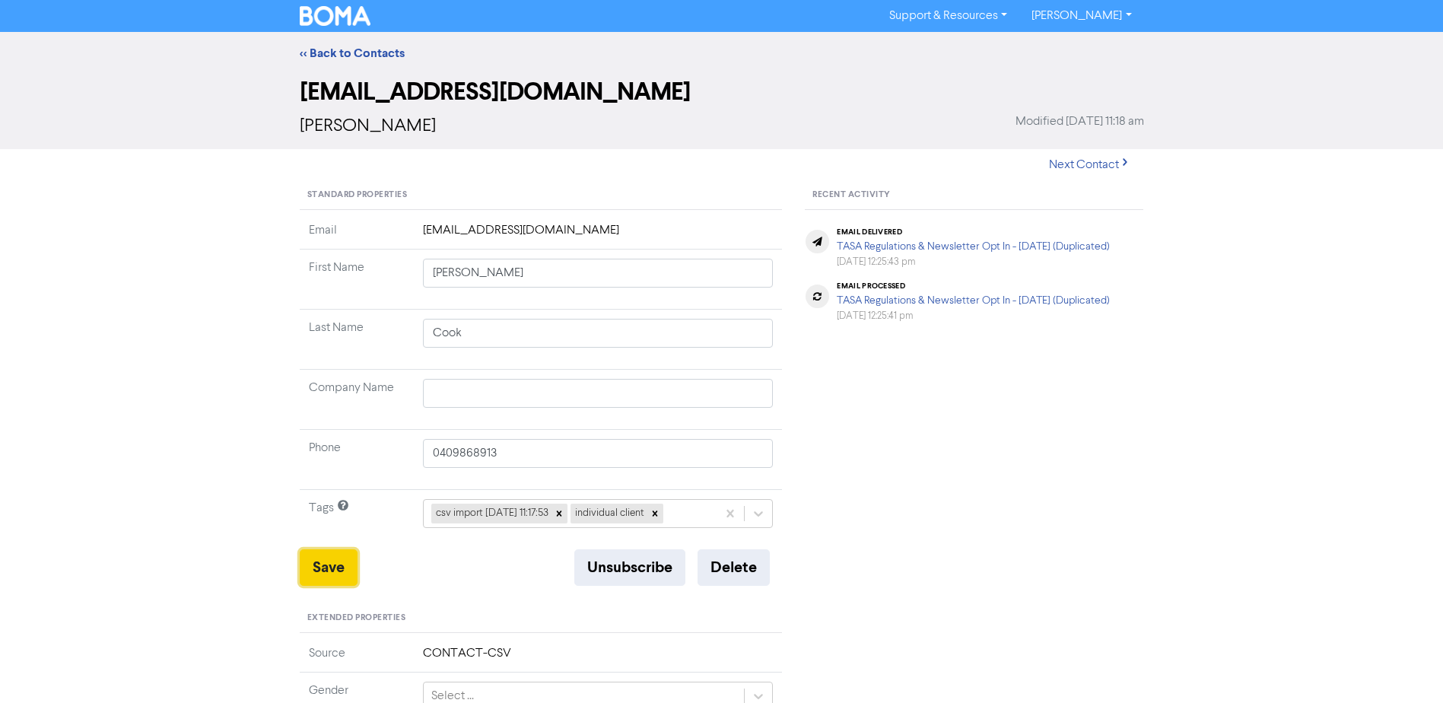
click at [323, 558] on button "Save" at bounding box center [329, 567] width 58 height 37
click at [373, 56] on link "<< Back to Contacts" at bounding box center [352, 53] width 105 height 15
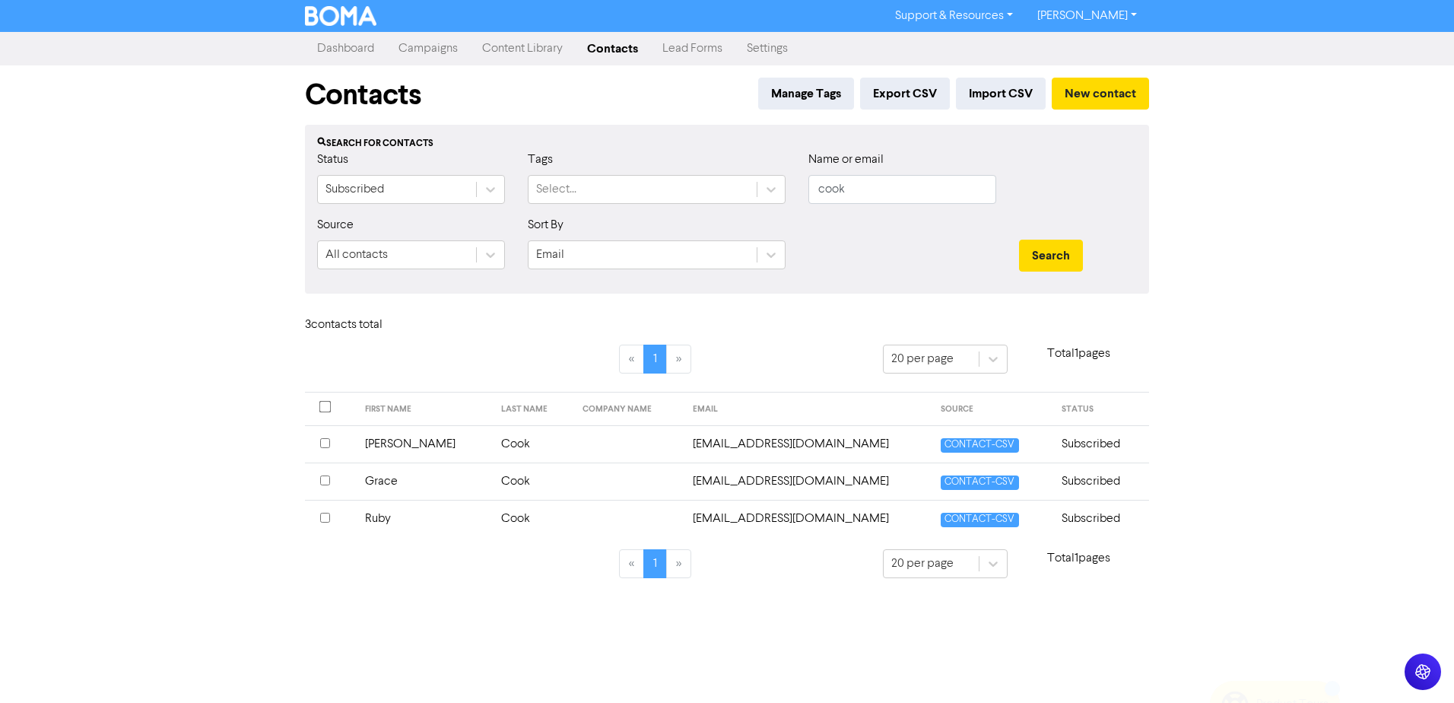
click at [381, 483] on td "Grace" at bounding box center [424, 480] width 137 height 37
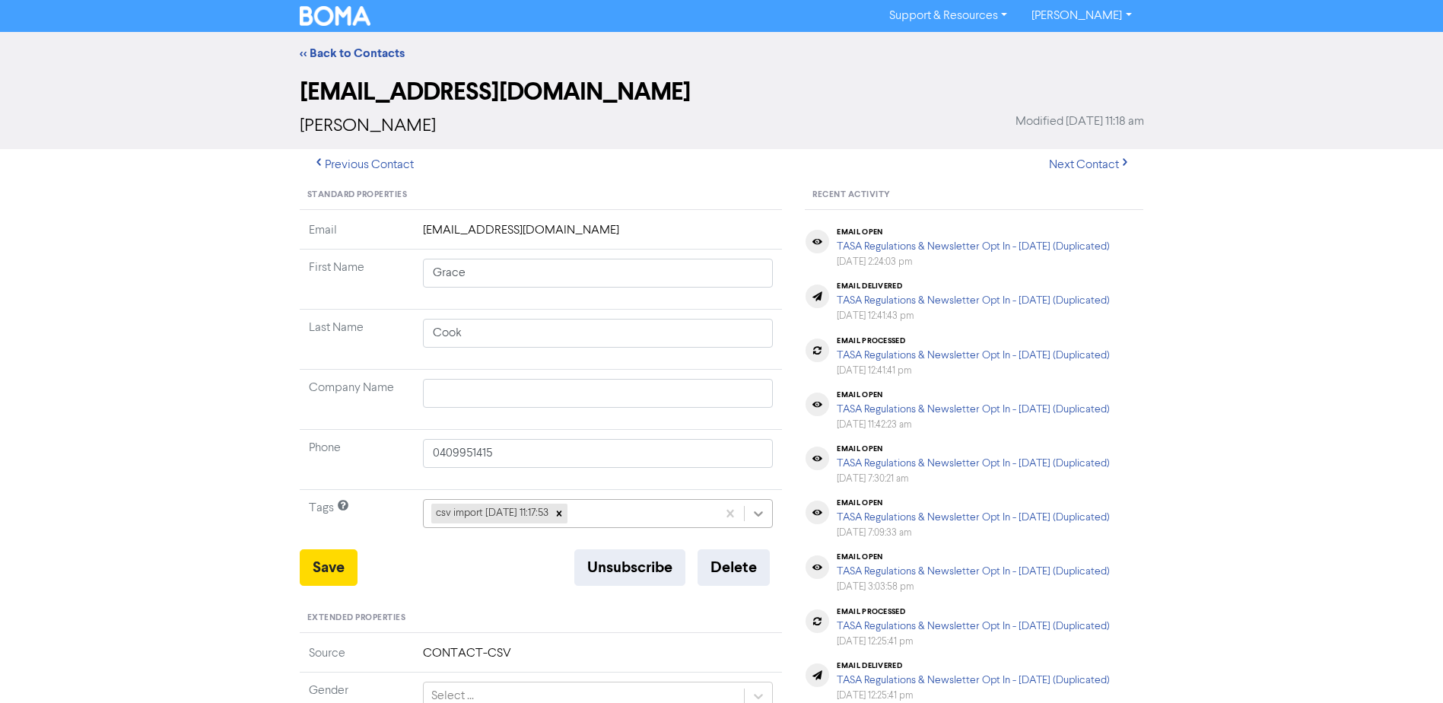
click at [760, 514] on icon at bounding box center [759, 513] width 9 height 5
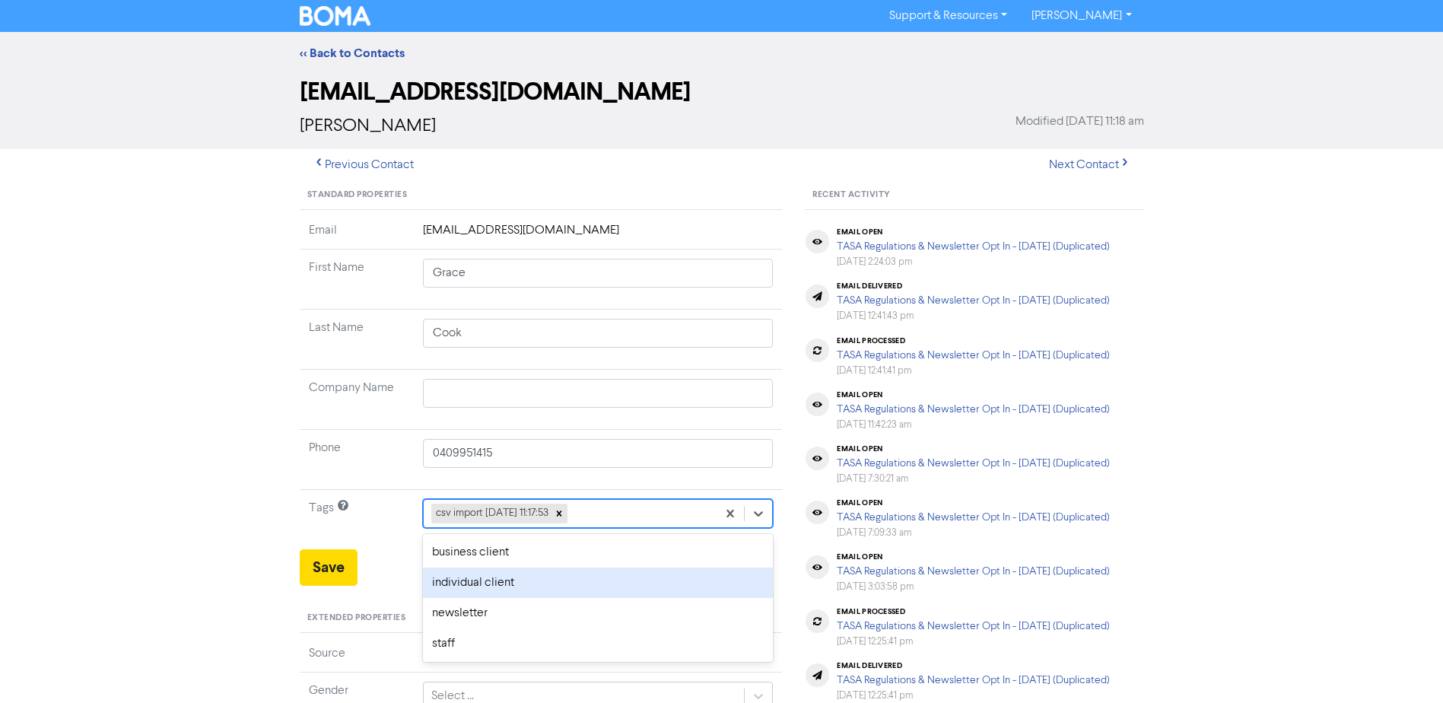
click at [506, 585] on div "individual client" at bounding box center [598, 582] width 351 height 30
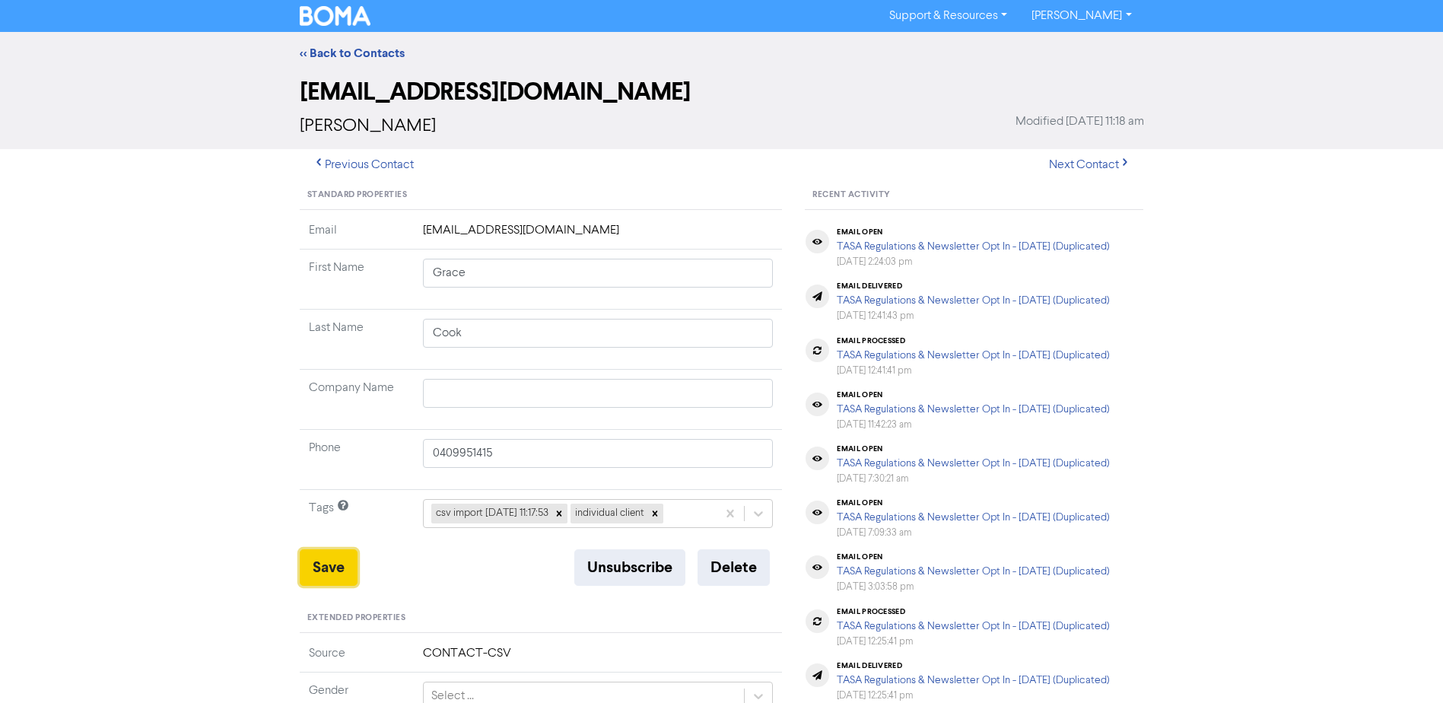
click at [300, 571] on button "Save" at bounding box center [329, 567] width 58 height 37
click at [345, 53] on link "<< Back to Contacts" at bounding box center [352, 53] width 105 height 15
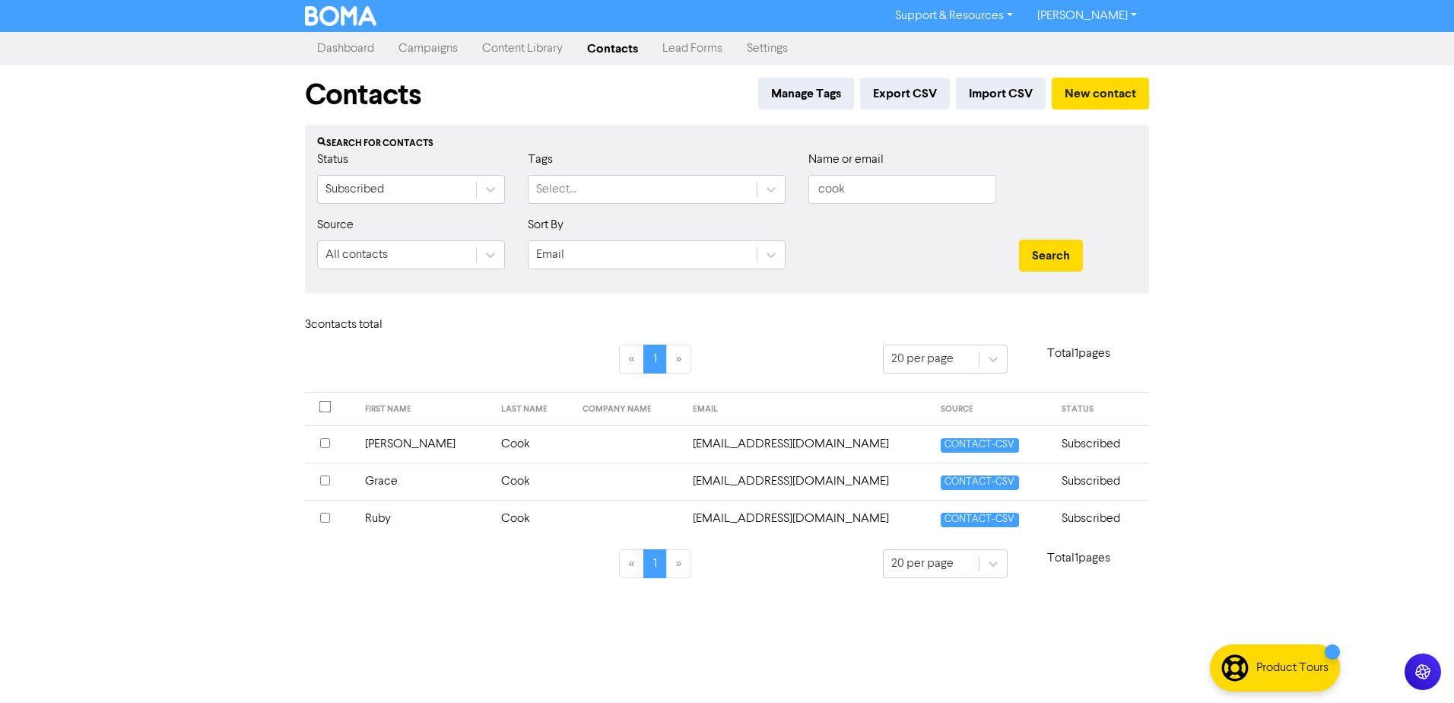
click at [388, 514] on td "Ruby" at bounding box center [424, 518] width 137 height 37
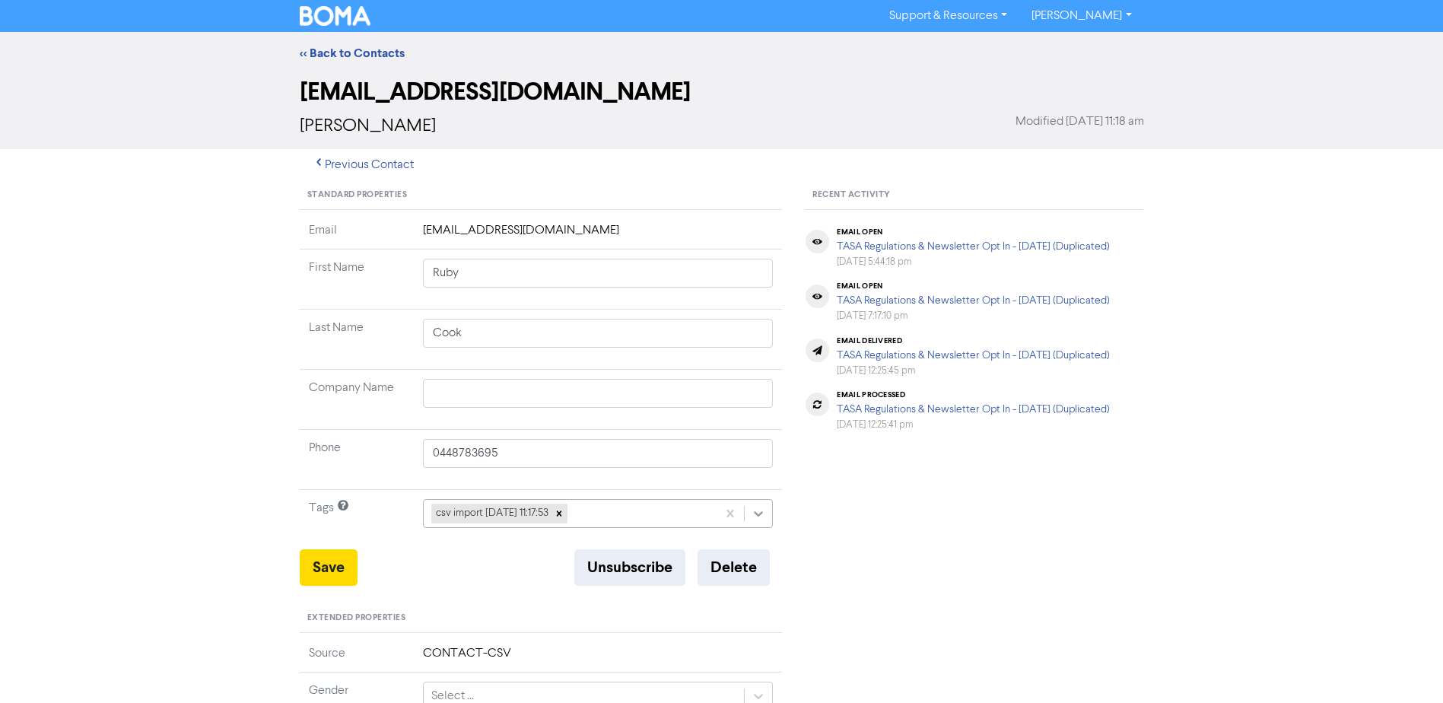
click at [752, 511] on icon at bounding box center [758, 513] width 15 height 15
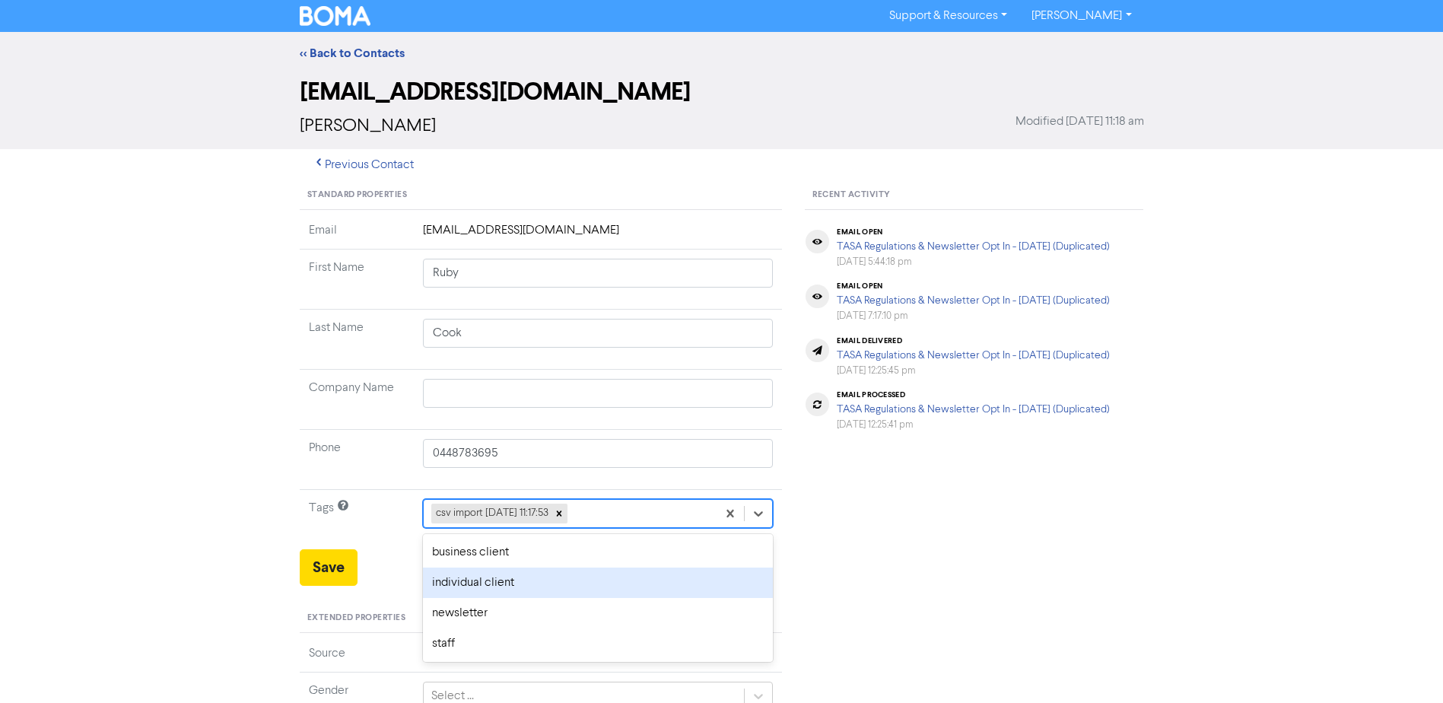
click at [556, 579] on div "individual client" at bounding box center [598, 582] width 351 height 30
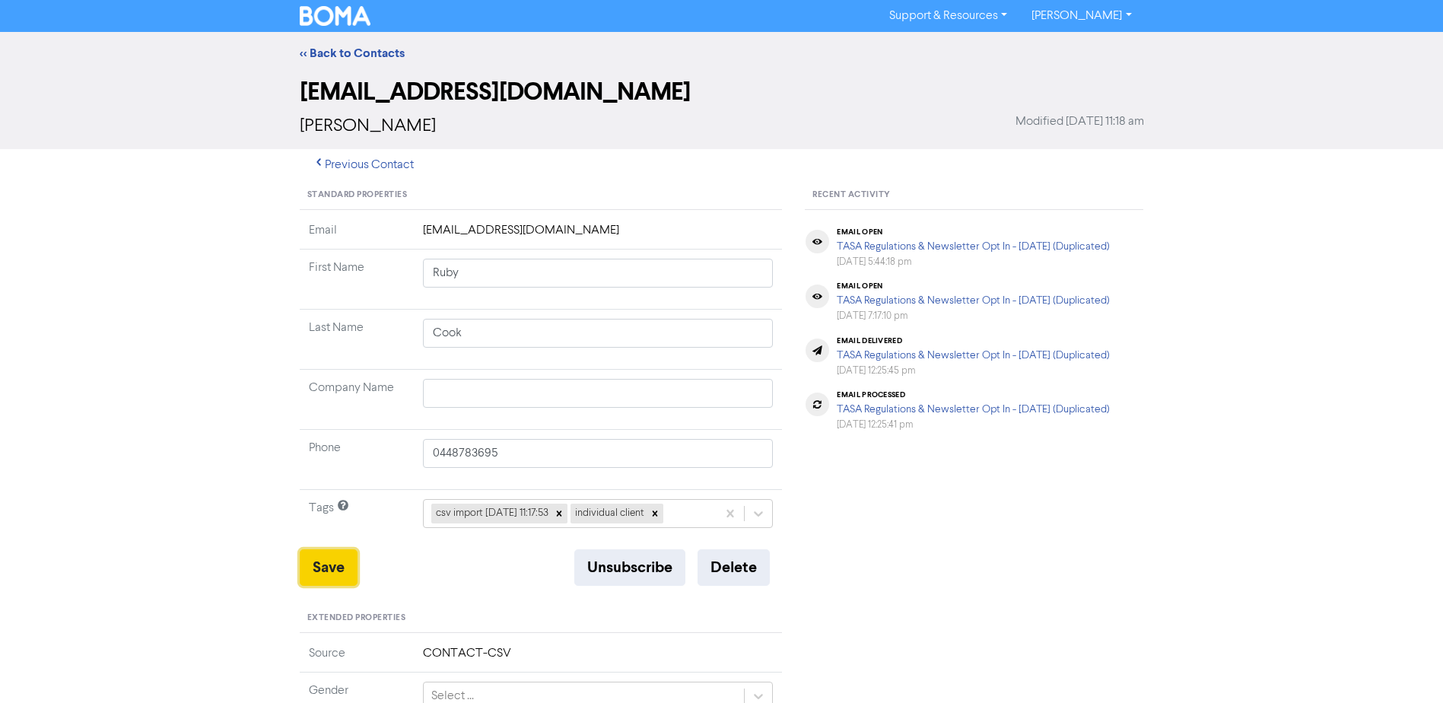
click at [334, 567] on button "Save" at bounding box center [329, 567] width 58 height 37
click at [360, 56] on link "<< Back to Contacts" at bounding box center [352, 53] width 105 height 15
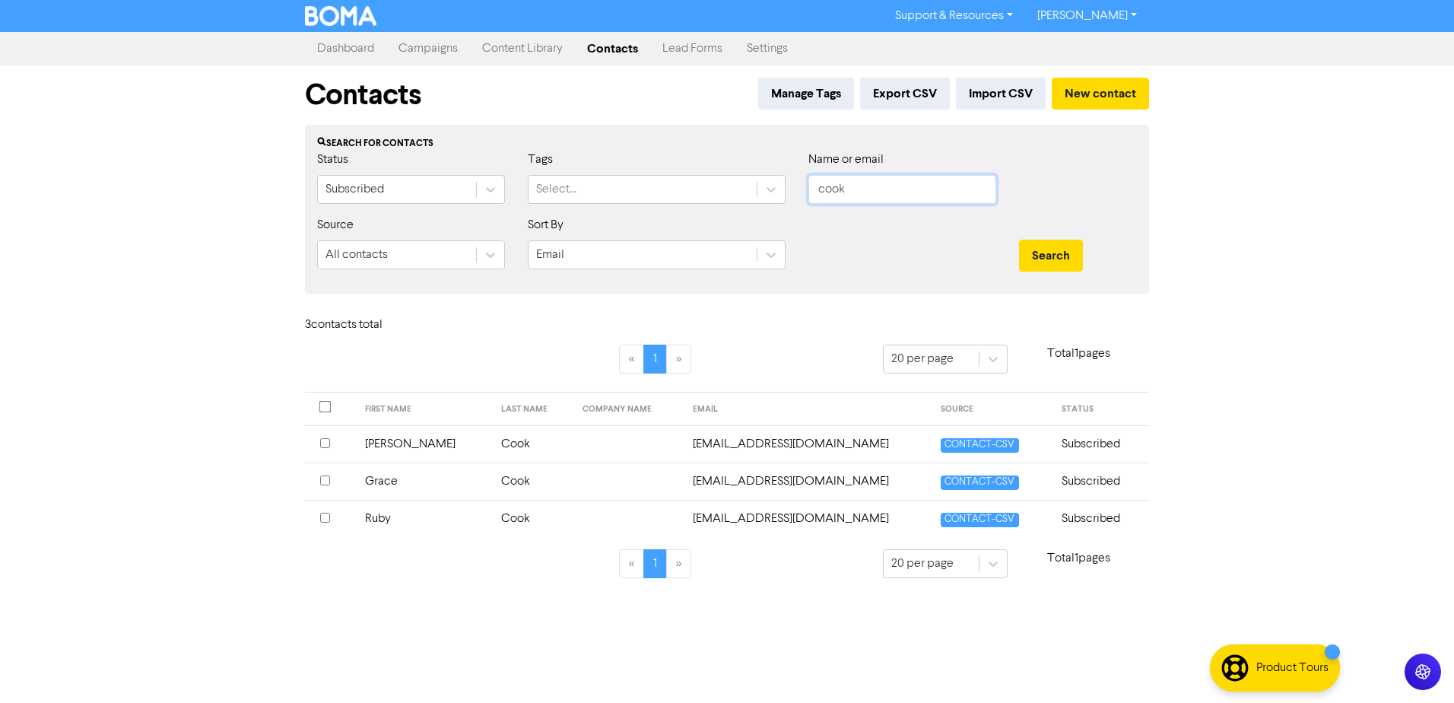
drag, startPoint x: 771, startPoint y: 213, endPoint x: 554, endPoint y: 211, distance: 217.6
click at [676, 217] on form "Status Subscribed Tags Select... Name or email cook Source All contacts Sort By…" at bounding box center [727, 216] width 820 height 131
click at [1019, 240] on button "Search" at bounding box center [1051, 256] width 64 height 32
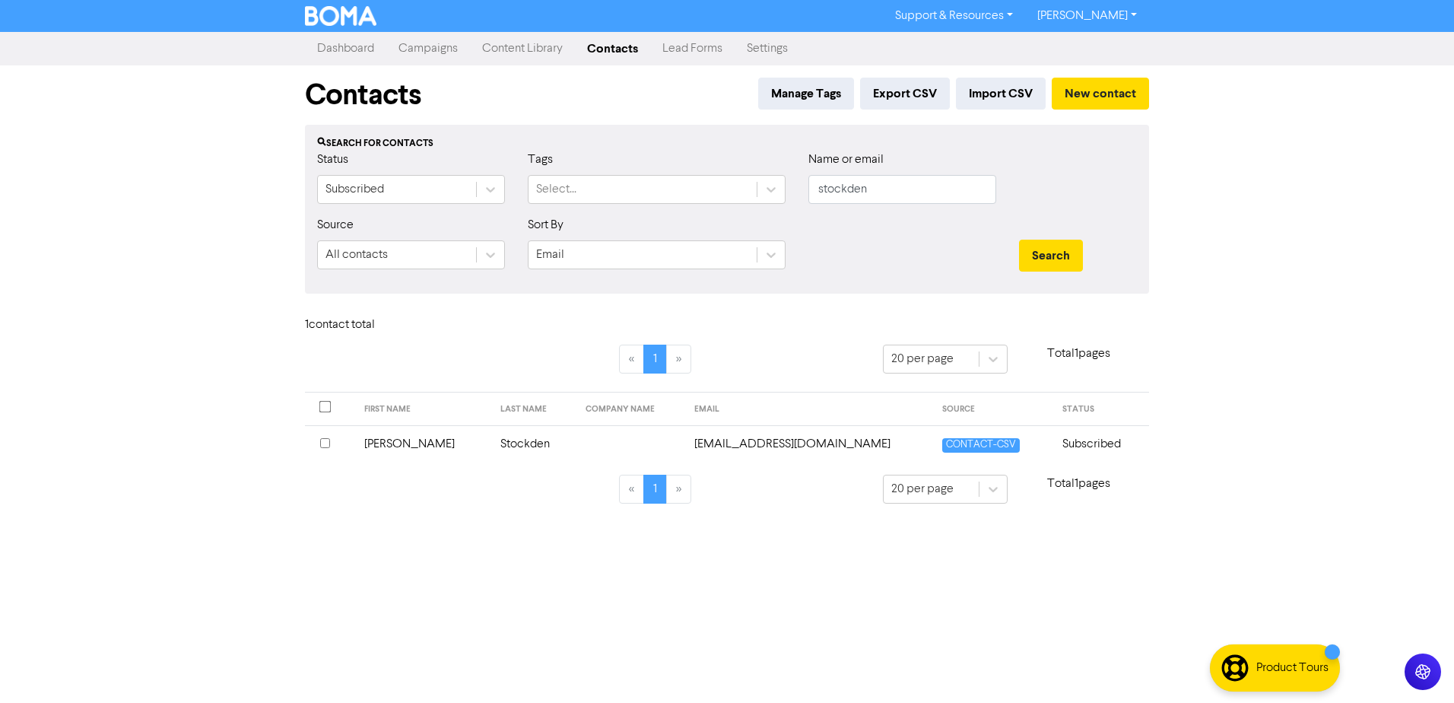
click at [389, 440] on td "[PERSON_NAME]" at bounding box center [423, 443] width 136 height 37
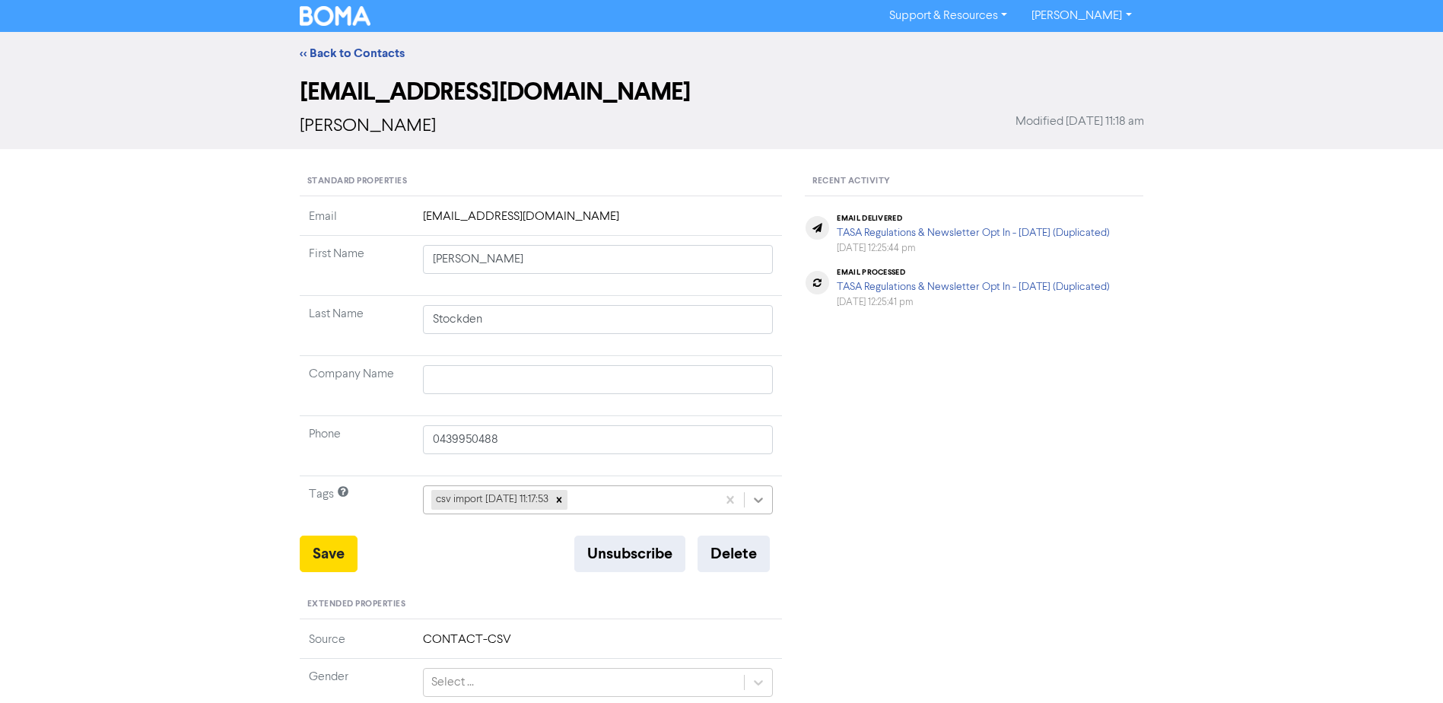
click at [766, 497] on icon at bounding box center [758, 499] width 15 height 15
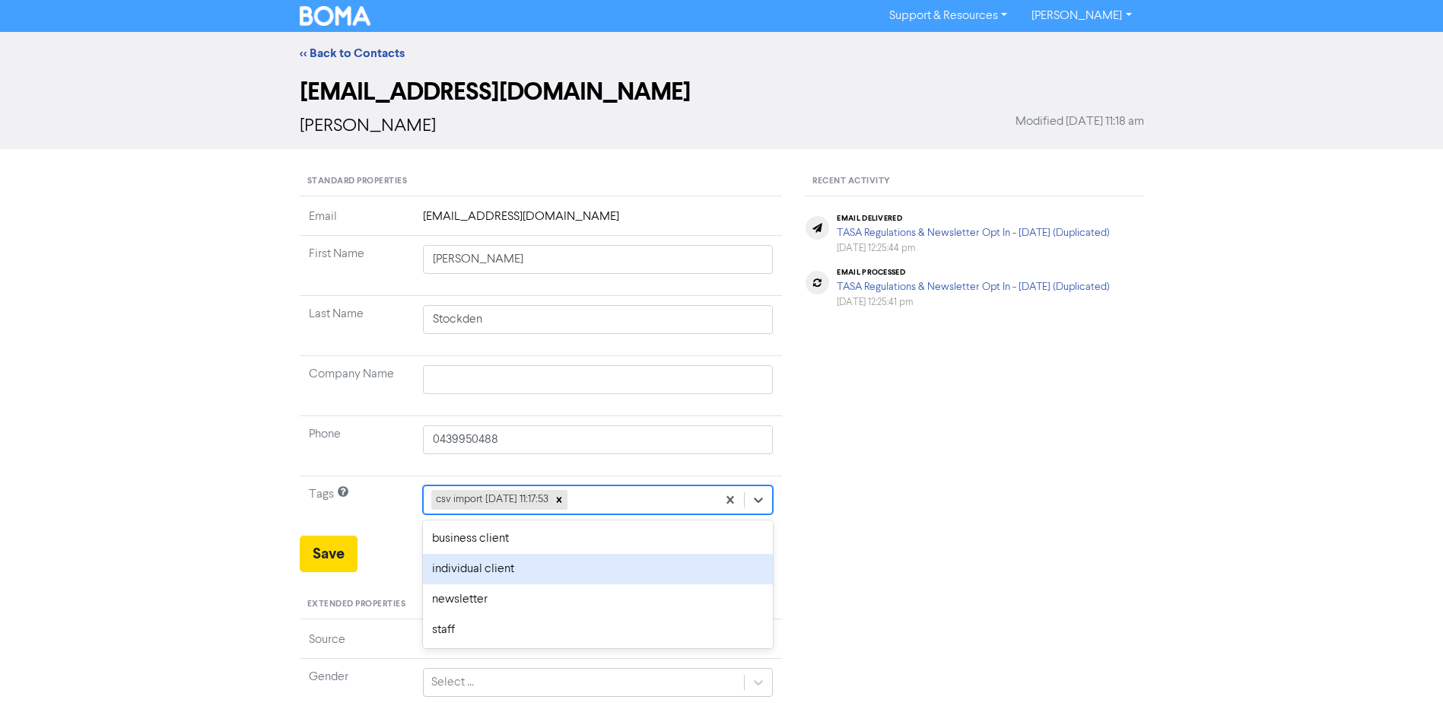
click at [503, 570] on div "individual client" at bounding box center [598, 569] width 351 height 30
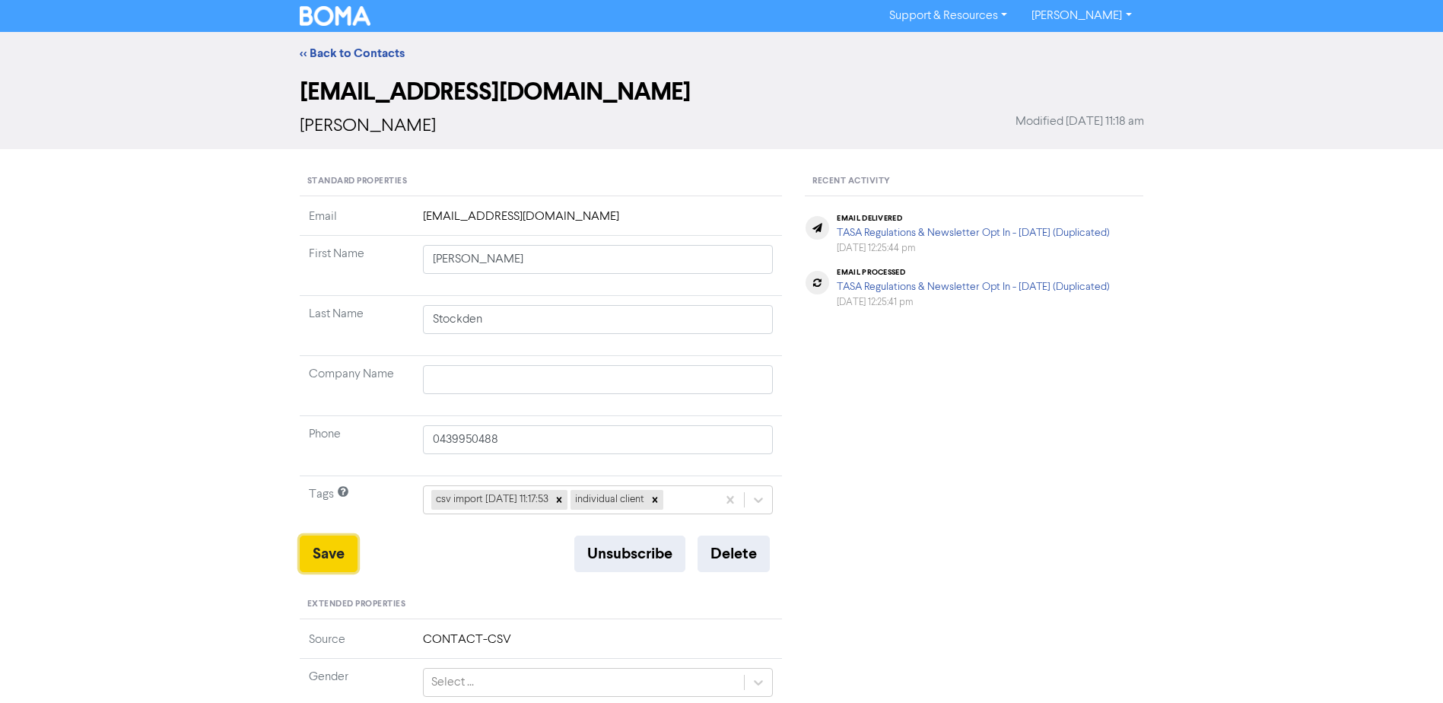
click at [326, 548] on button "Save" at bounding box center [329, 553] width 58 height 37
click at [362, 55] on link "<< Back to Contacts" at bounding box center [352, 53] width 105 height 15
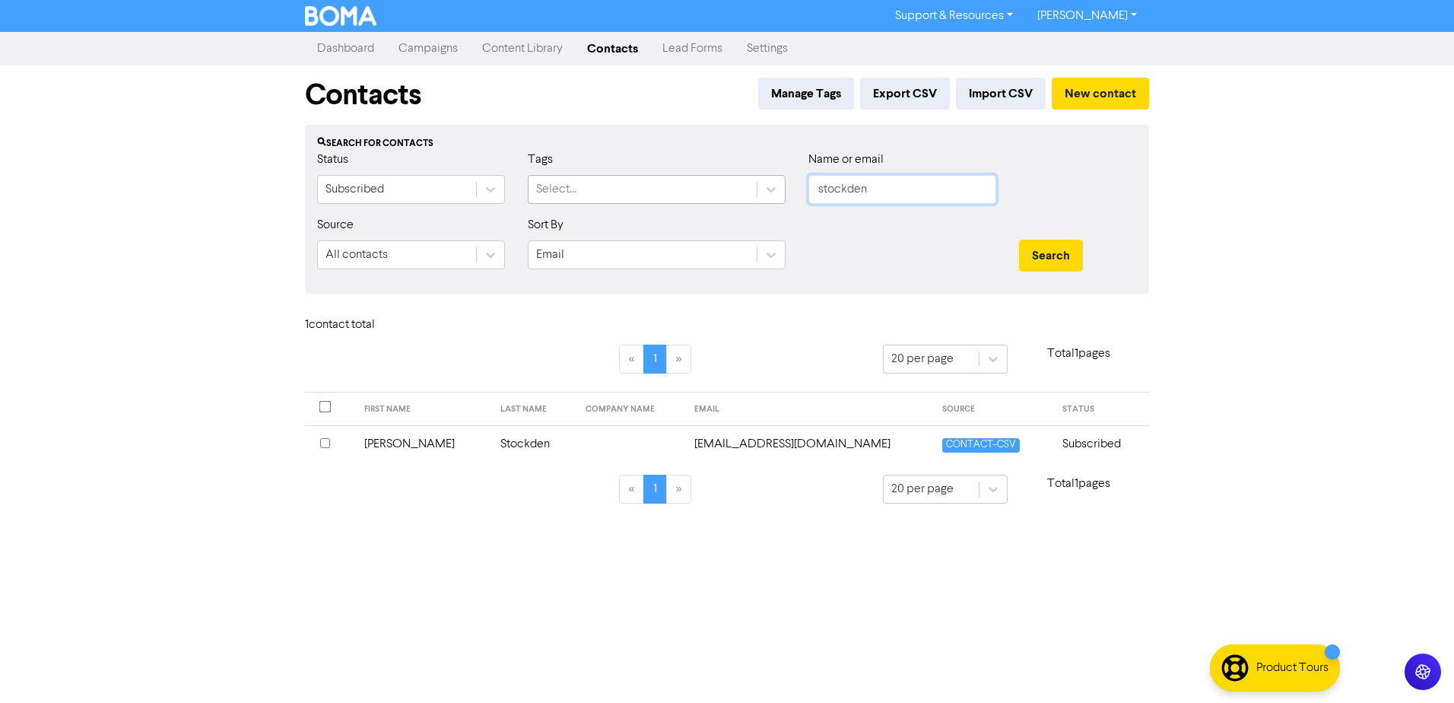
drag, startPoint x: 666, startPoint y: 188, endPoint x: 550, endPoint y: 188, distance: 115.6
click at [550, 188] on div "Status Subscribed Tags Select... Name or email stockden" at bounding box center [727, 183] width 843 height 65
click at [1019, 240] on button "Search" at bounding box center [1051, 256] width 64 height 32
click at [389, 447] on td "[PERSON_NAME]" at bounding box center [417, 443] width 129 height 37
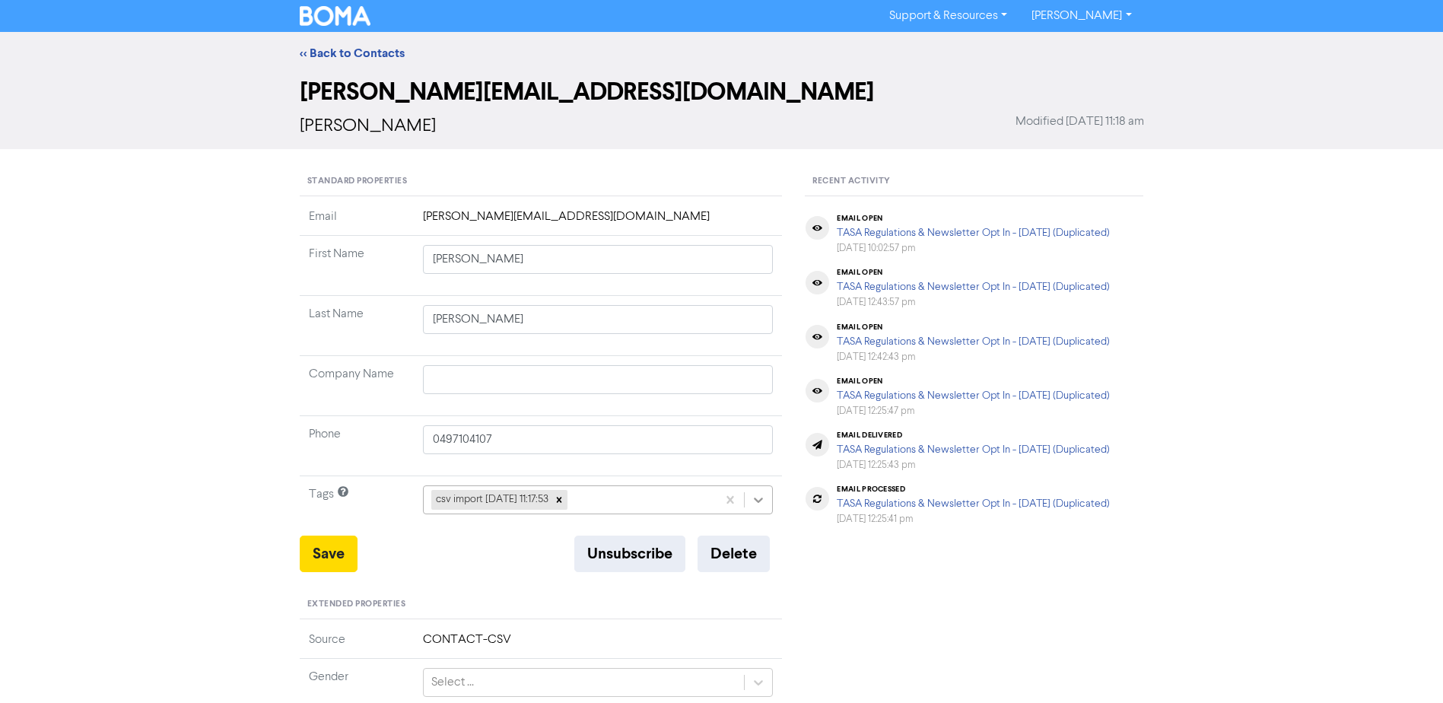
click at [760, 497] on icon at bounding box center [758, 499] width 15 height 15
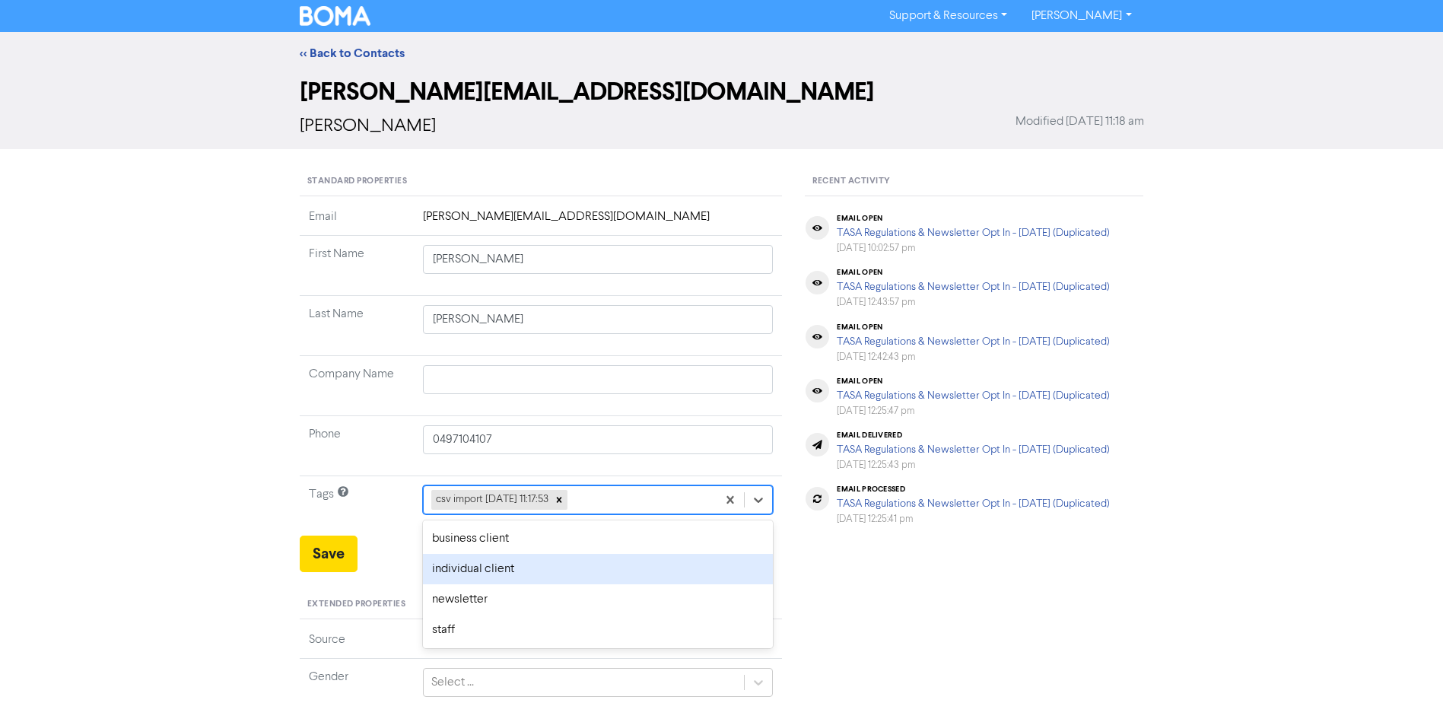
click at [512, 563] on div "individual client" at bounding box center [598, 569] width 351 height 30
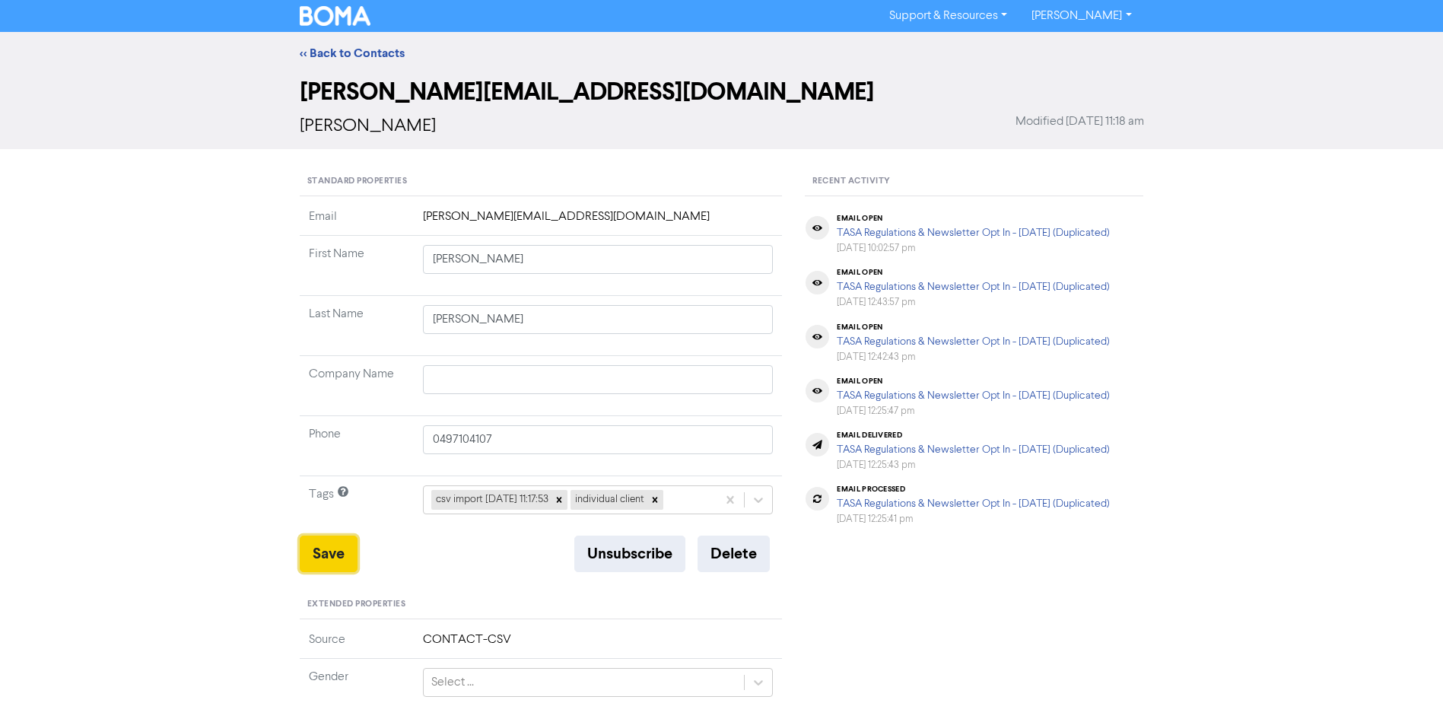
click at [320, 543] on button "Save" at bounding box center [329, 553] width 58 height 37
click at [347, 50] on link "<< Back to Contacts" at bounding box center [352, 53] width 105 height 15
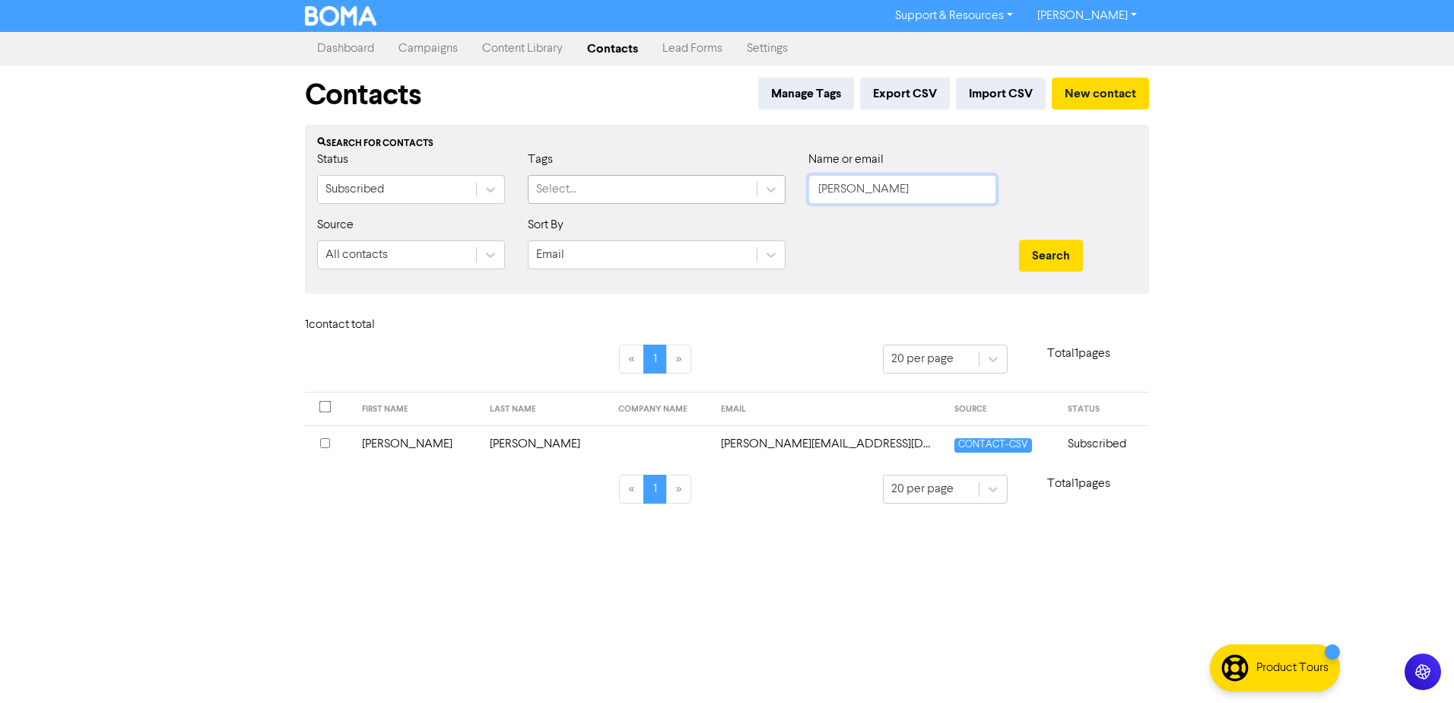
drag, startPoint x: 901, startPoint y: 186, endPoint x: 717, endPoint y: 189, distance: 183.4
click at [717, 189] on div "Status Subscribed Tags Select... Name or email [PERSON_NAME]" at bounding box center [727, 183] width 843 height 65
click at [1019, 240] on button "Search" at bounding box center [1051, 256] width 64 height 32
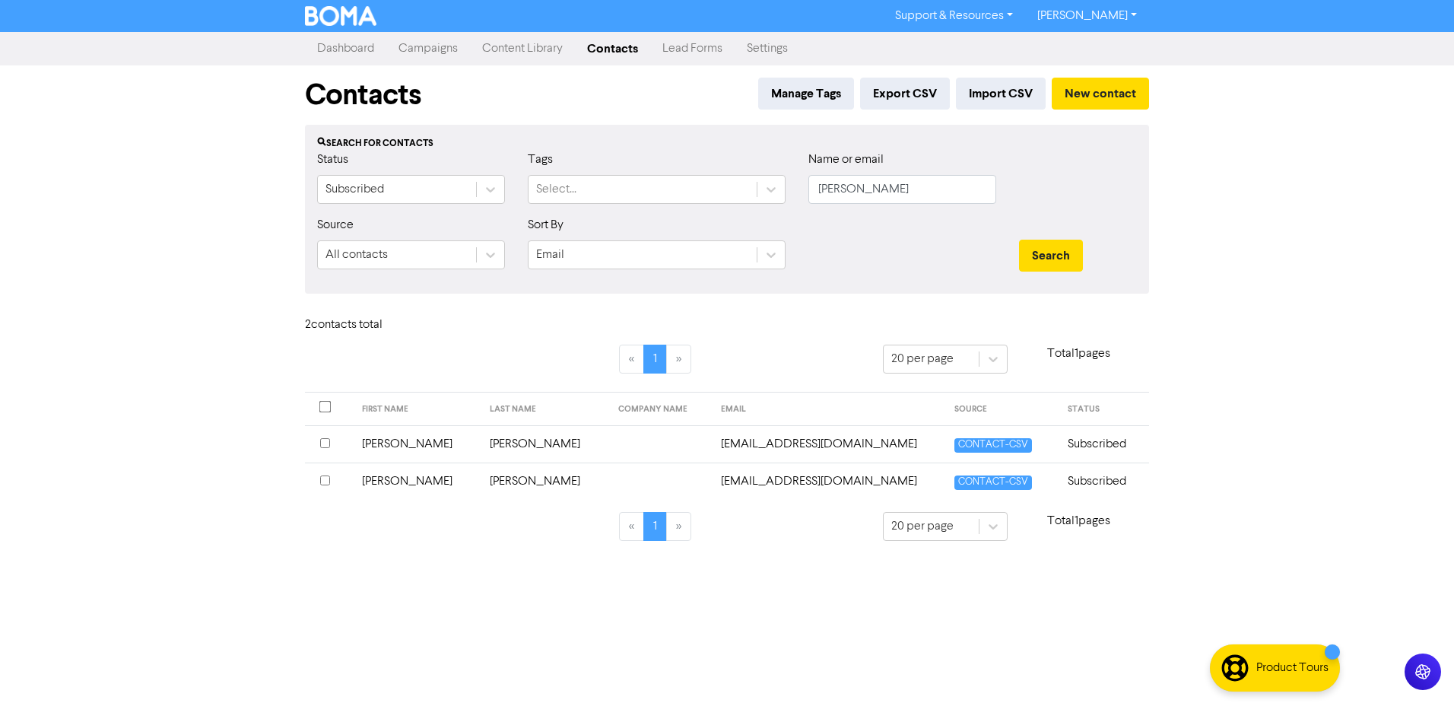
click at [398, 441] on td "[PERSON_NAME]" at bounding box center [417, 443] width 129 height 37
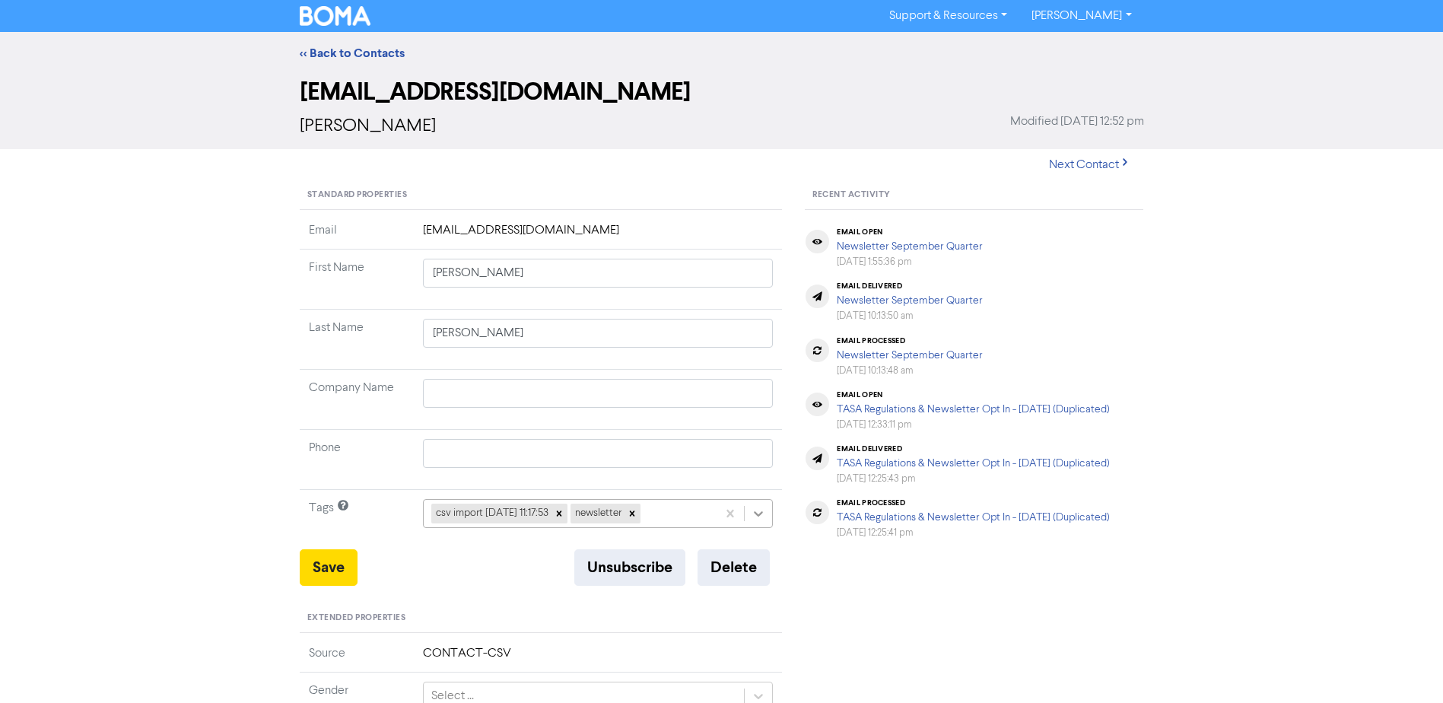
click at [764, 510] on icon at bounding box center [758, 513] width 15 height 15
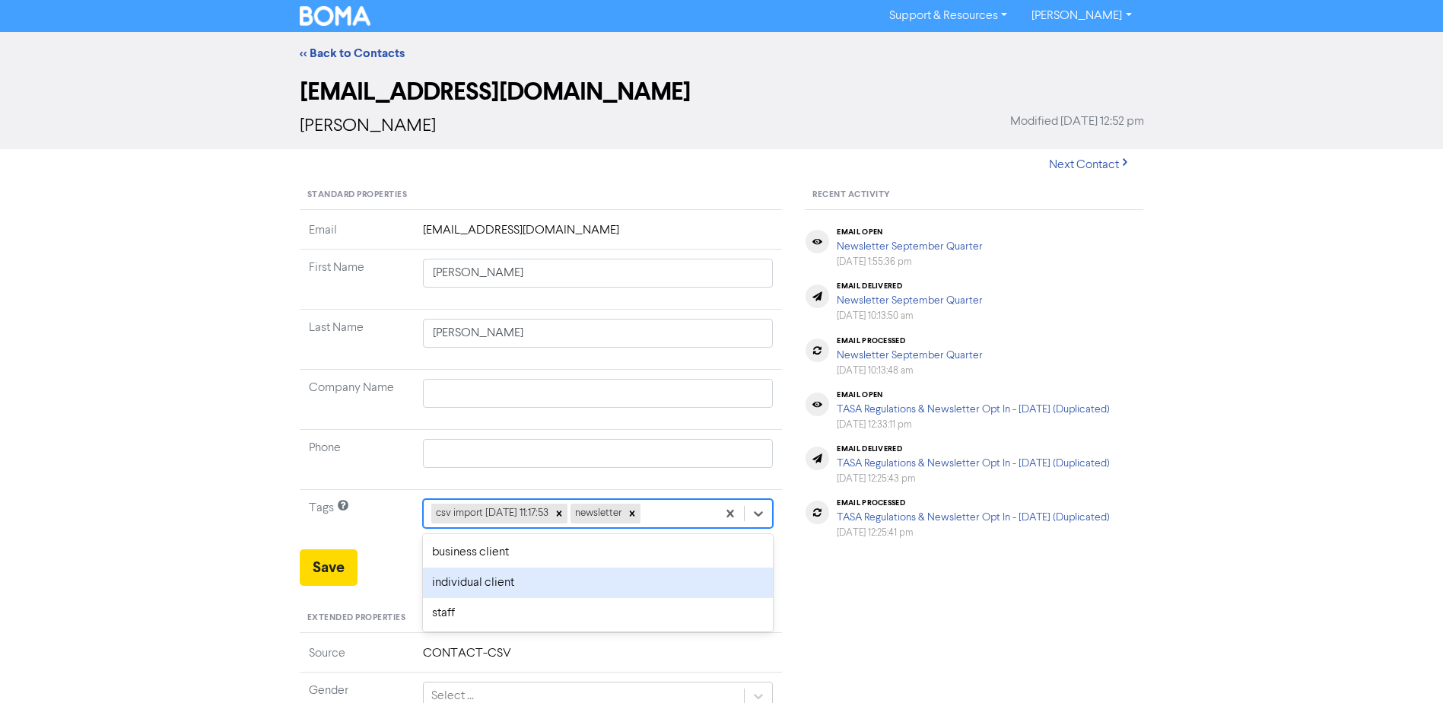
click at [450, 586] on div "individual client" at bounding box center [598, 582] width 351 height 30
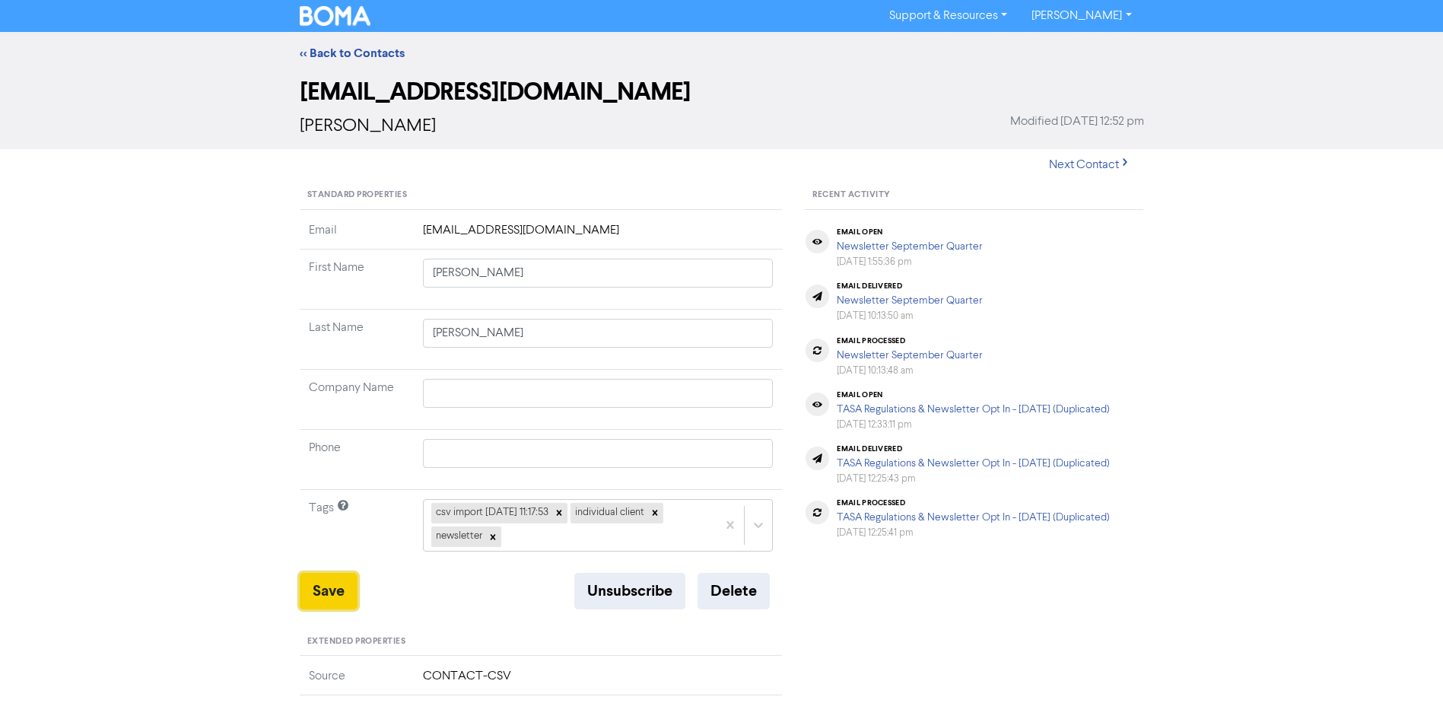
click at [323, 578] on button "Save" at bounding box center [329, 591] width 58 height 37
click at [341, 58] on link "<< Back to Contacts" at bounding box center [352, 53] width 105 height 15
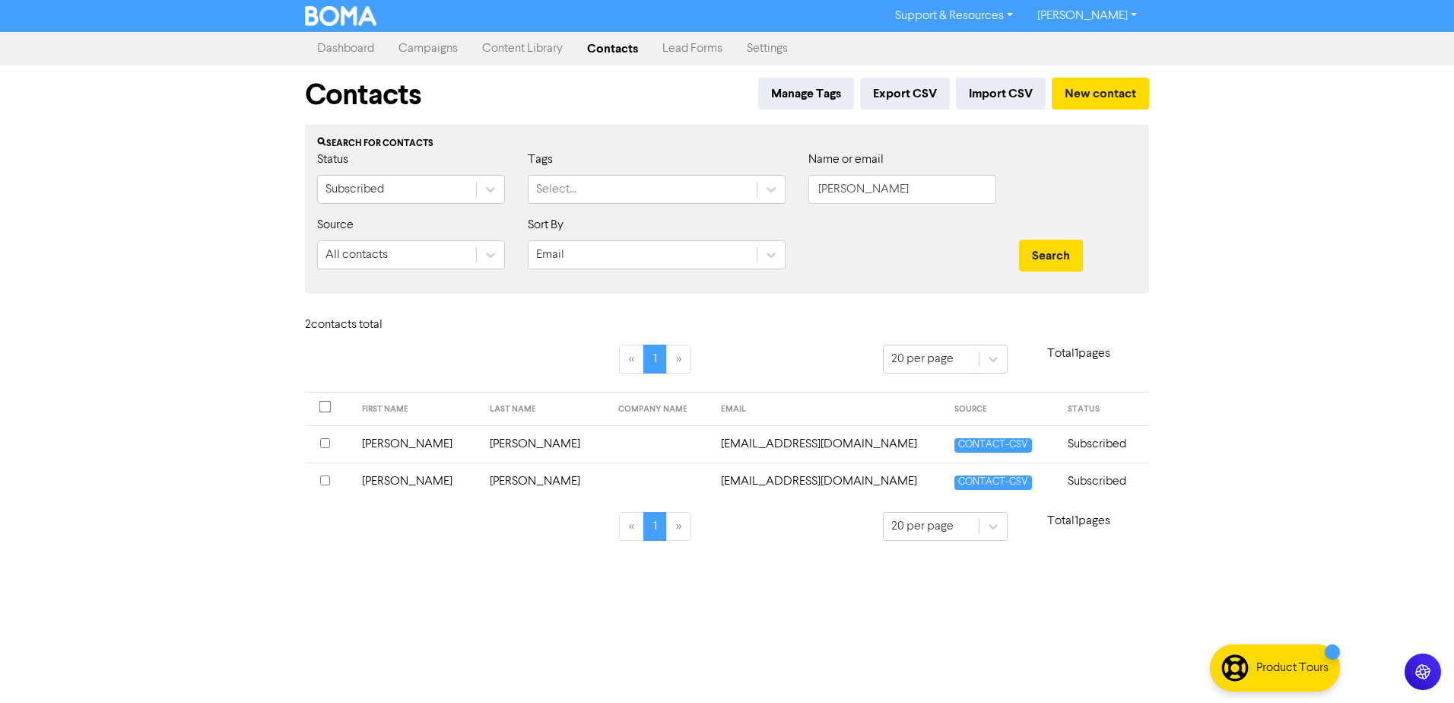
click at [390, 479] on td "[PERSON_NAME]" at bounding box center [417, 480] width 129 height 37
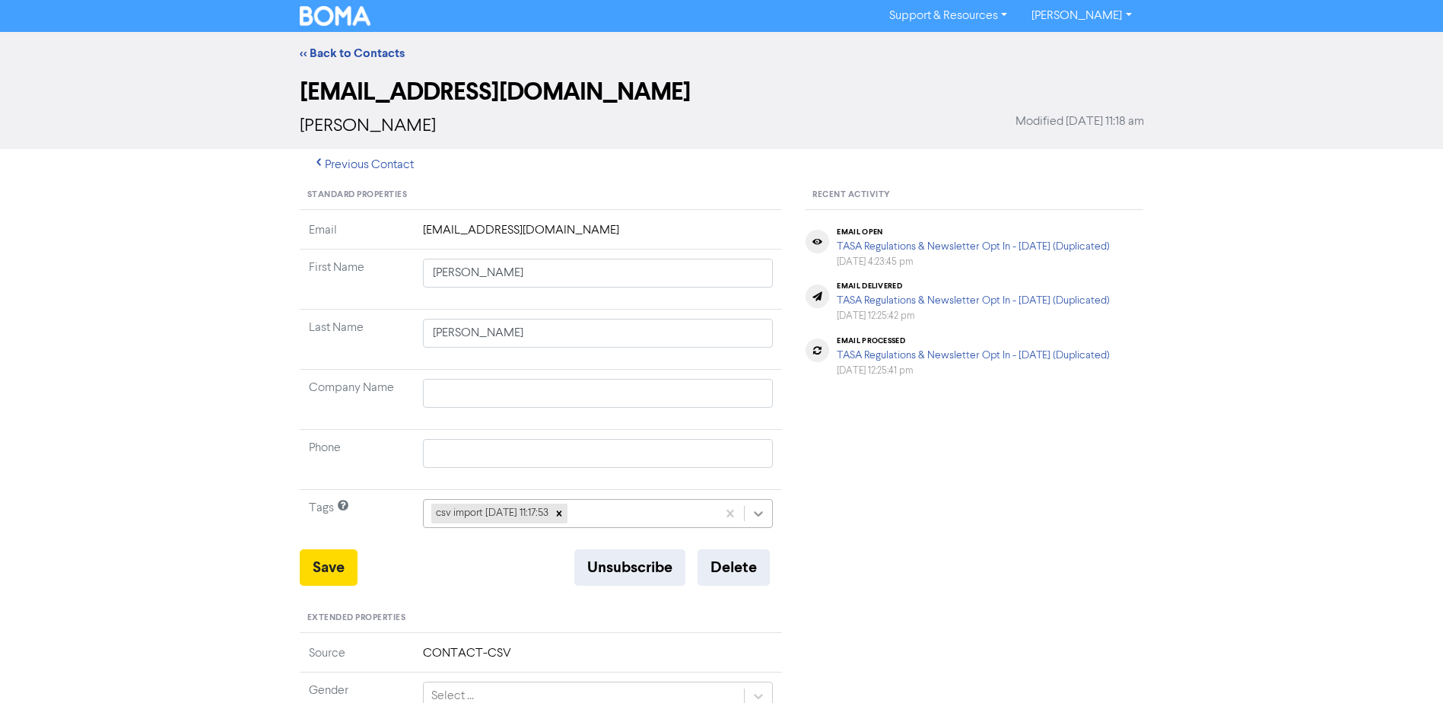
click at [764, 516] on icon at bounding box center [758, 513] width 15 height 15
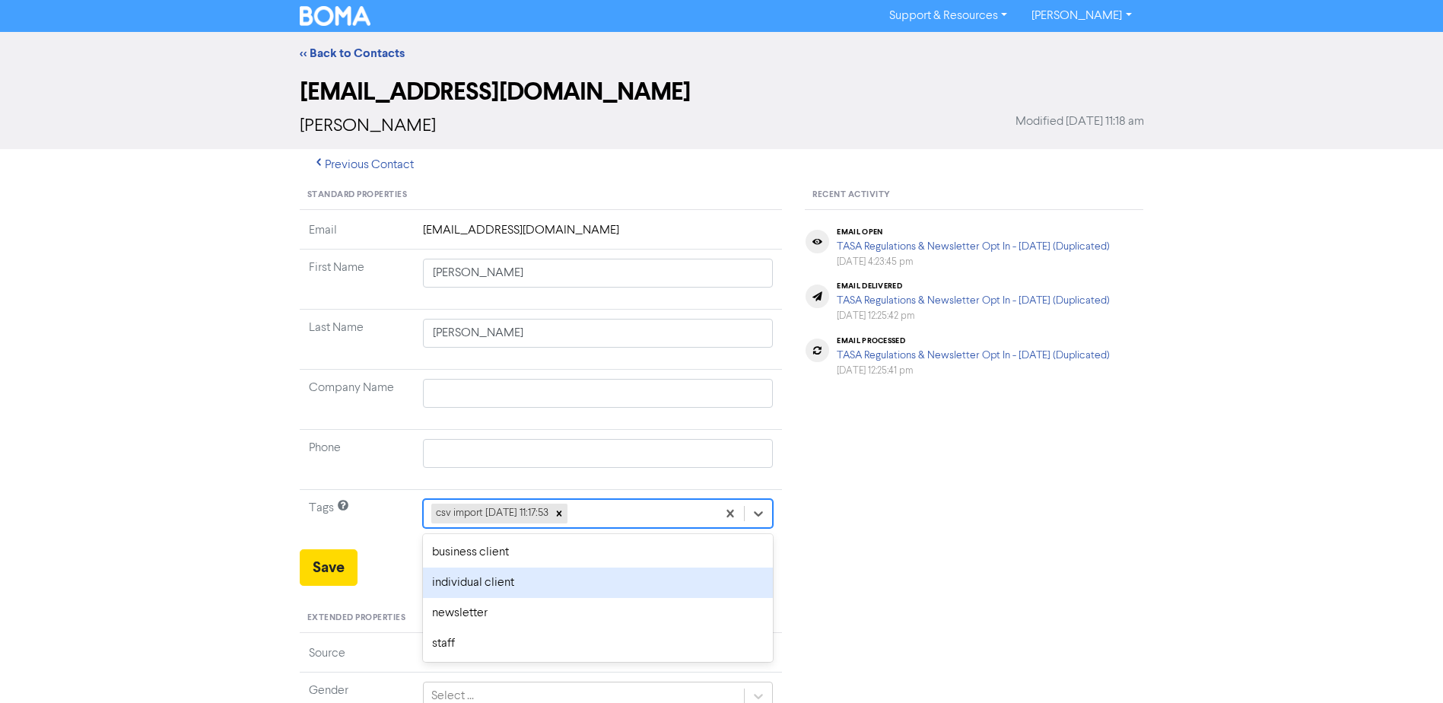
click at [468, 582] on div "individual client" at bounding box center [598, 582] width 351 height 30
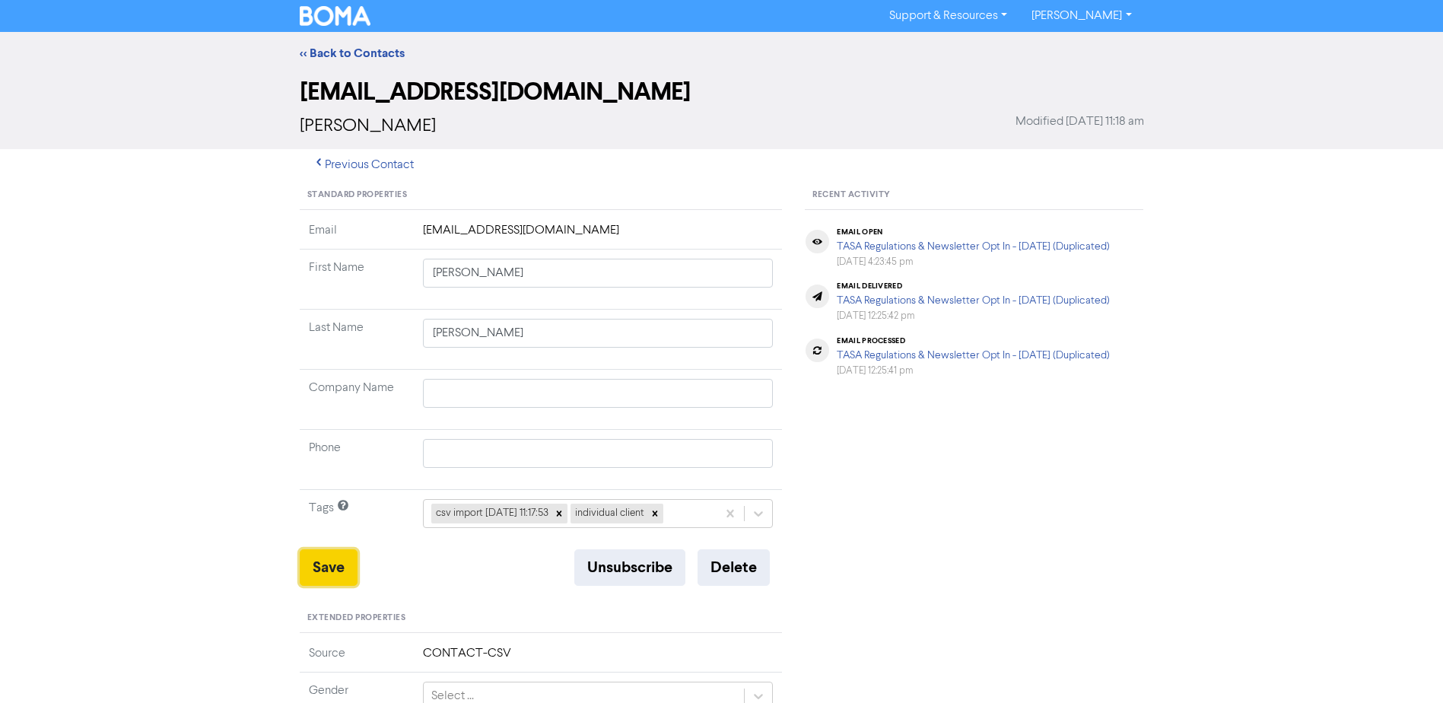
click at [323, 560] on button "Save" at bounding box center [329, 567] width 58 height 37
click at [361, 53] on link "<< Back to Contacts" at bounding box center [352, 53] width 105 height 15
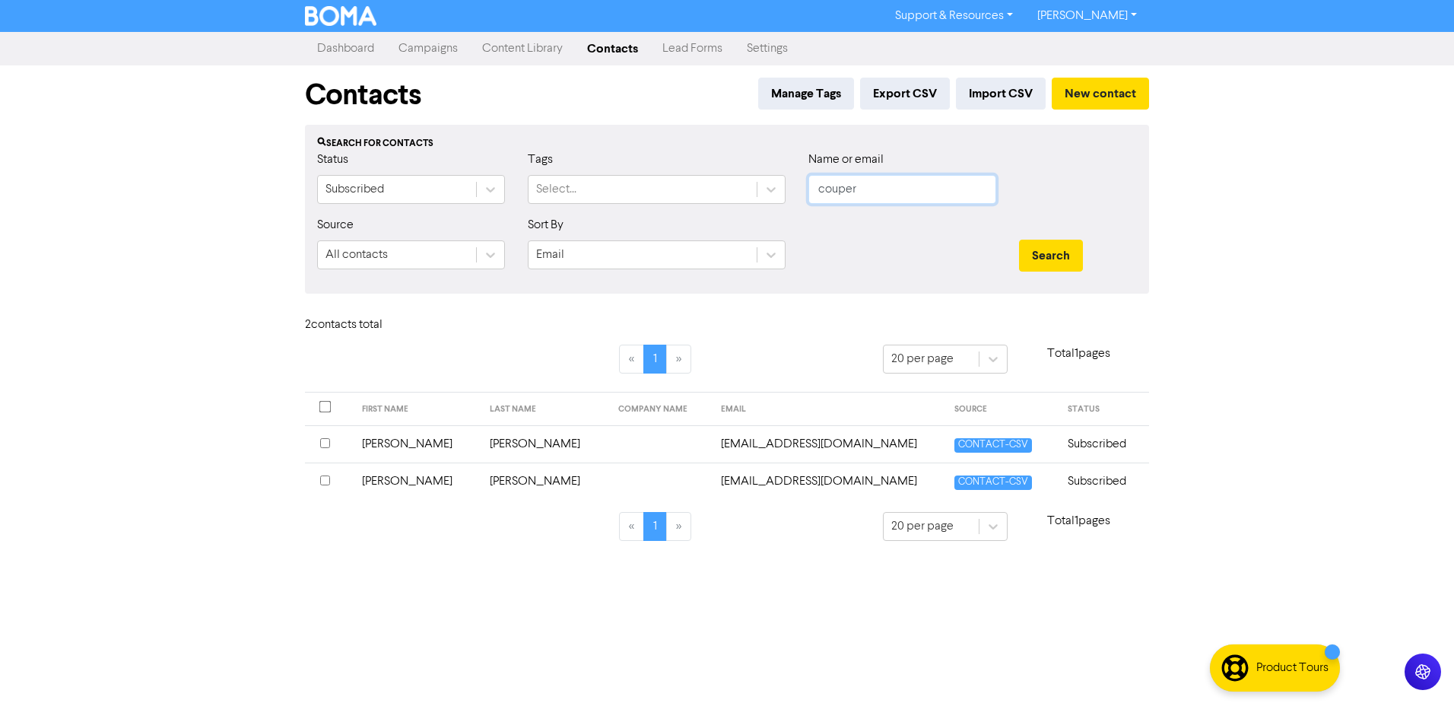
click at [1019, 240] on button "Search" at bounding box center [1051, 256] width 64 height 32
click at [385, 440] on td "[PERSON_NAME]" at bounding box center [424, 443] width 137 height 37
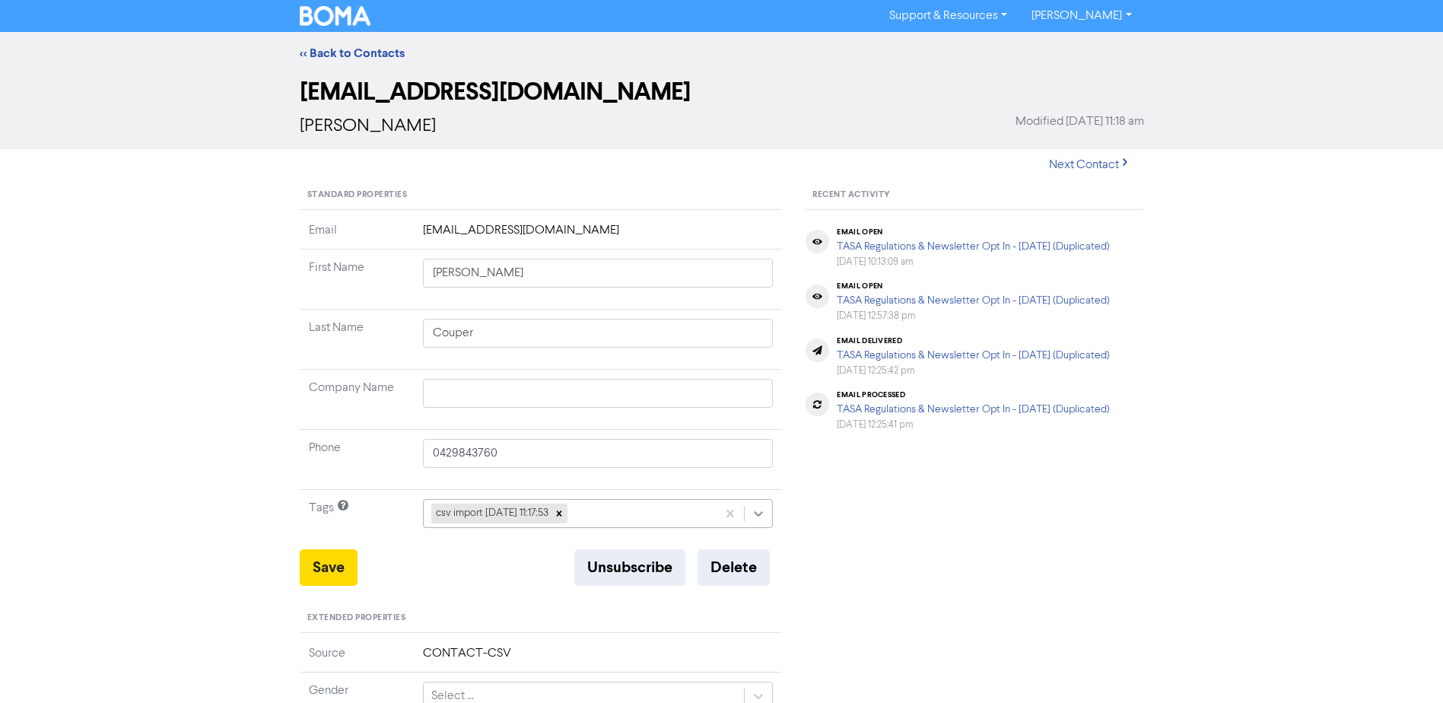
click at [761, 519] on icon at bounding box center [758, 513] width 15 height 15
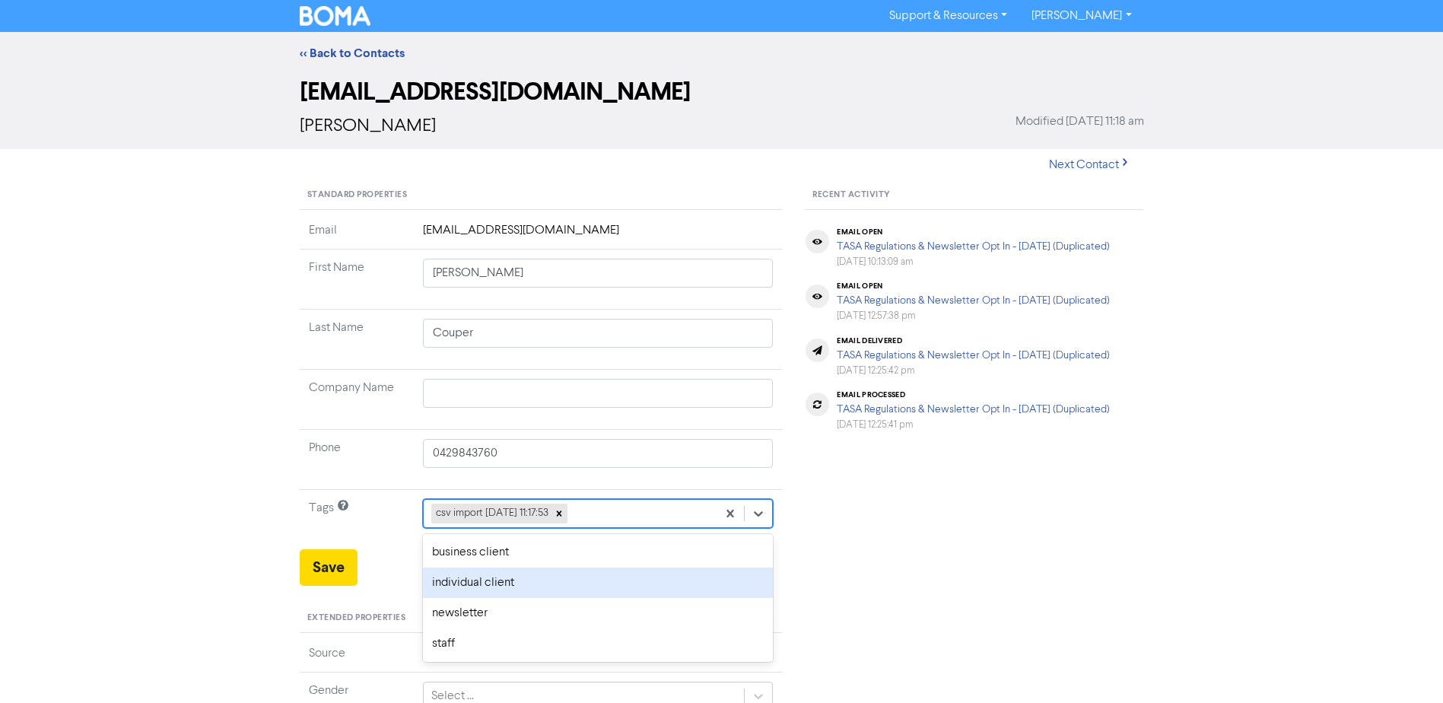
click at [542, 580] on div "individual client" at bounding box center [598, 582] width 351 height 30
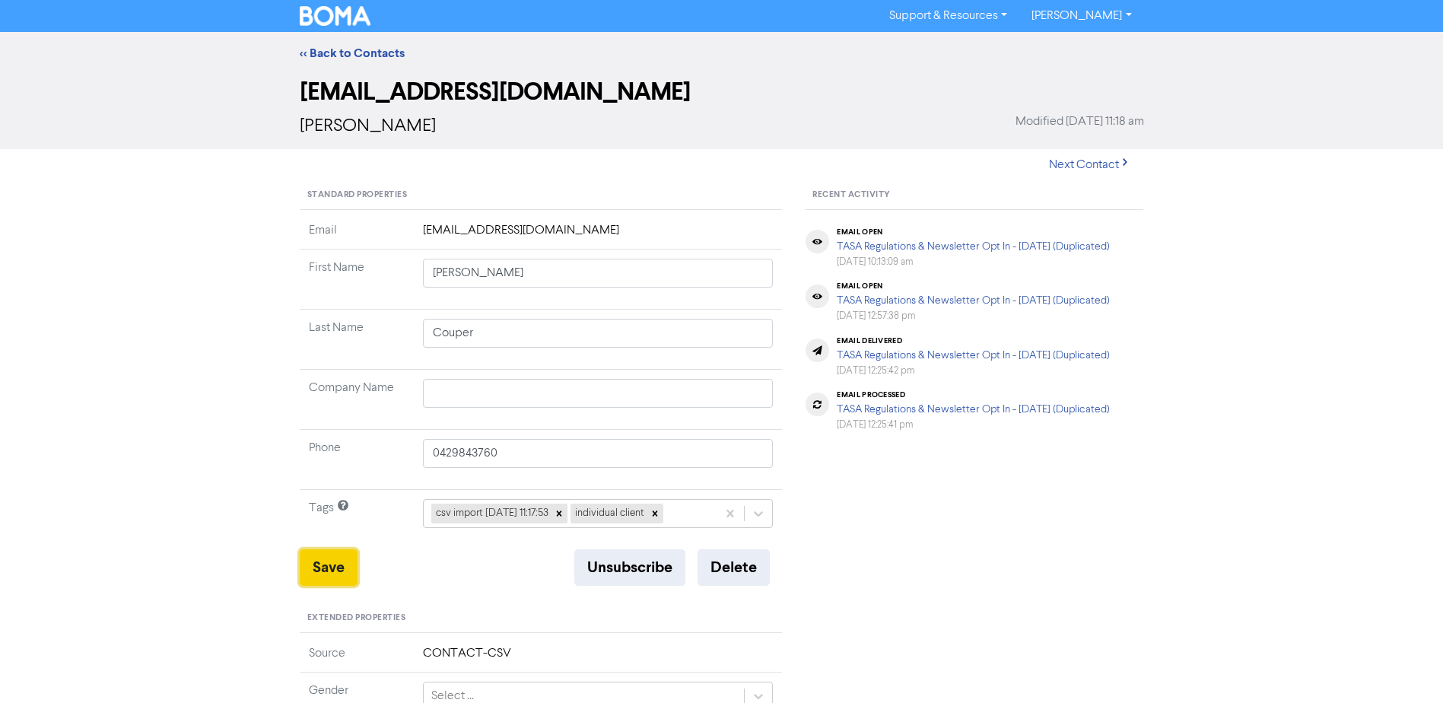
click at [335, 574] on button "Save" at bounding box center [329, 567] width 58 height 37
click at [367, 51] on link "<< Back to Contacts" at bounding box center [352, 53] width 105 height 15
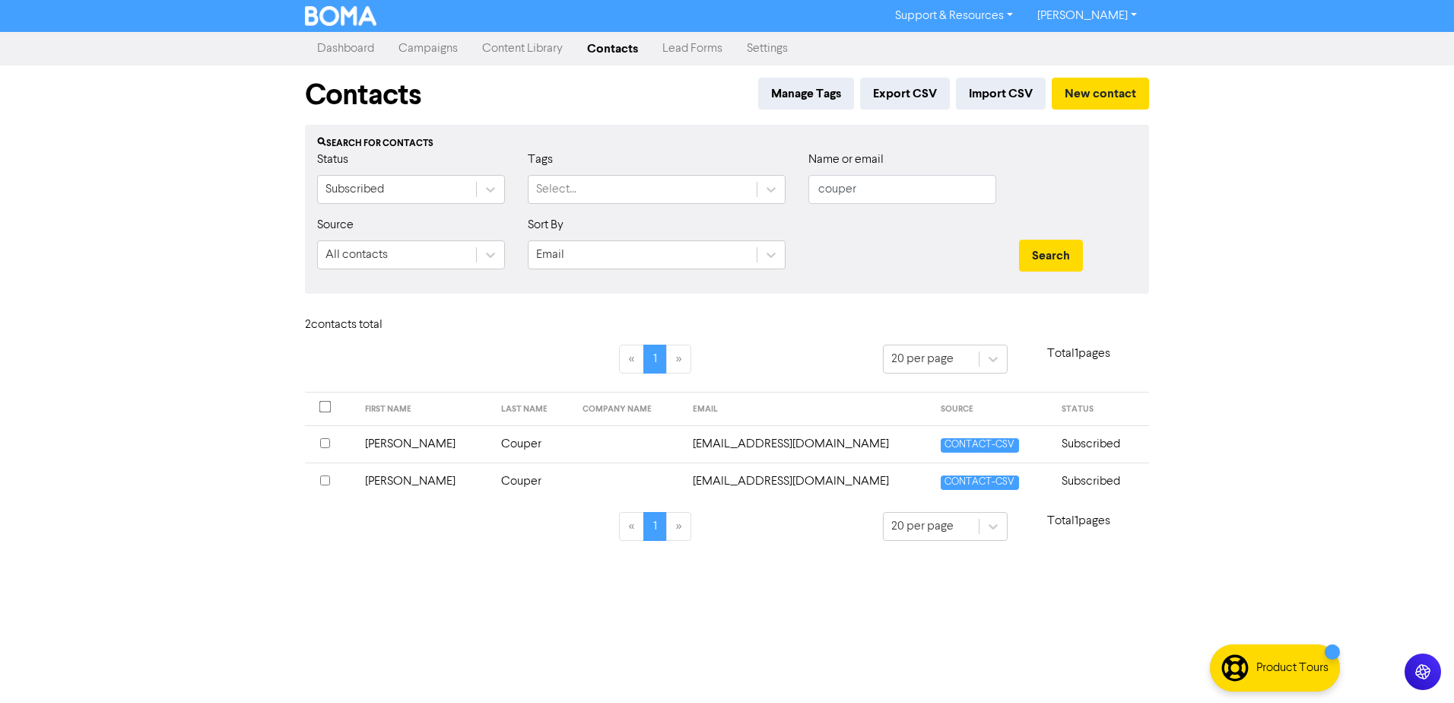
click at [399, 478] on td "[PERSON_NAME]" at bounding box center [424, 480] width 137 height 37
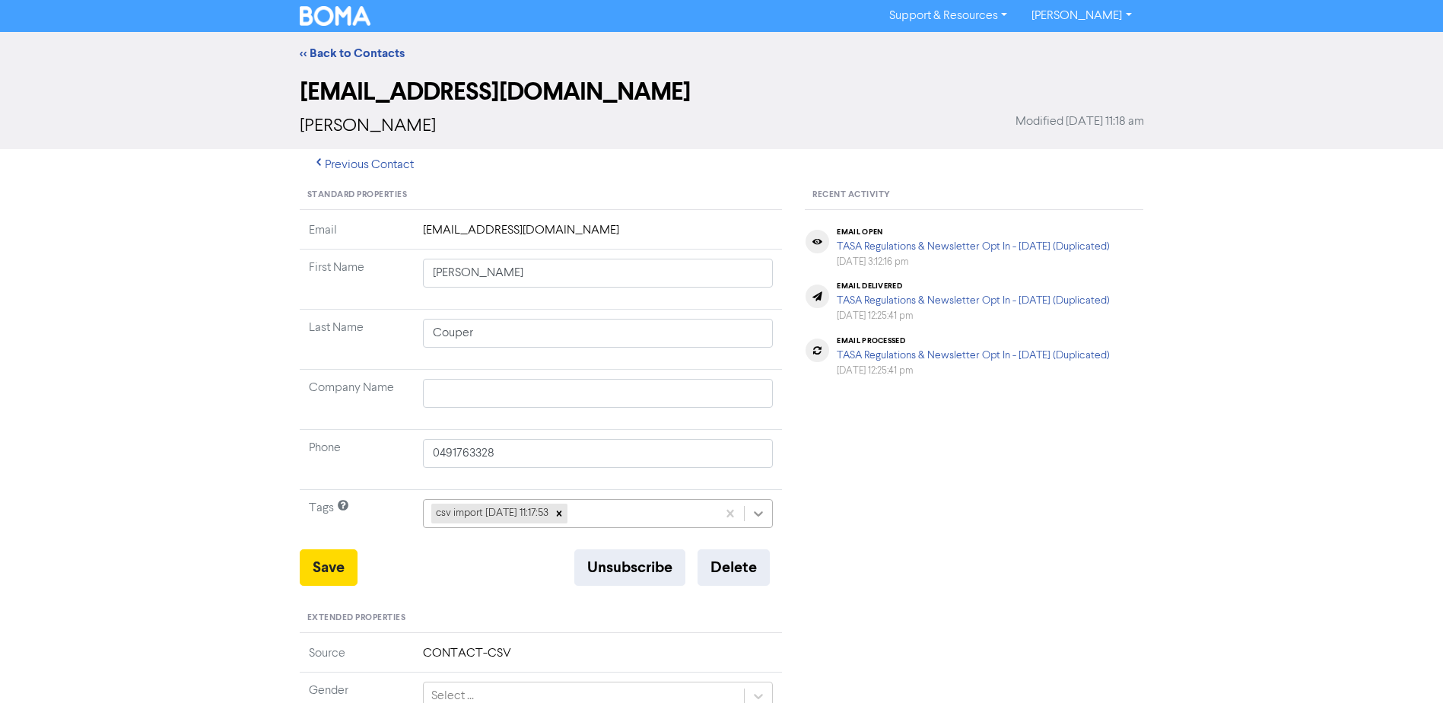
click at [763, 519] on icon at bounding box center [758, 513] width 15 height 15
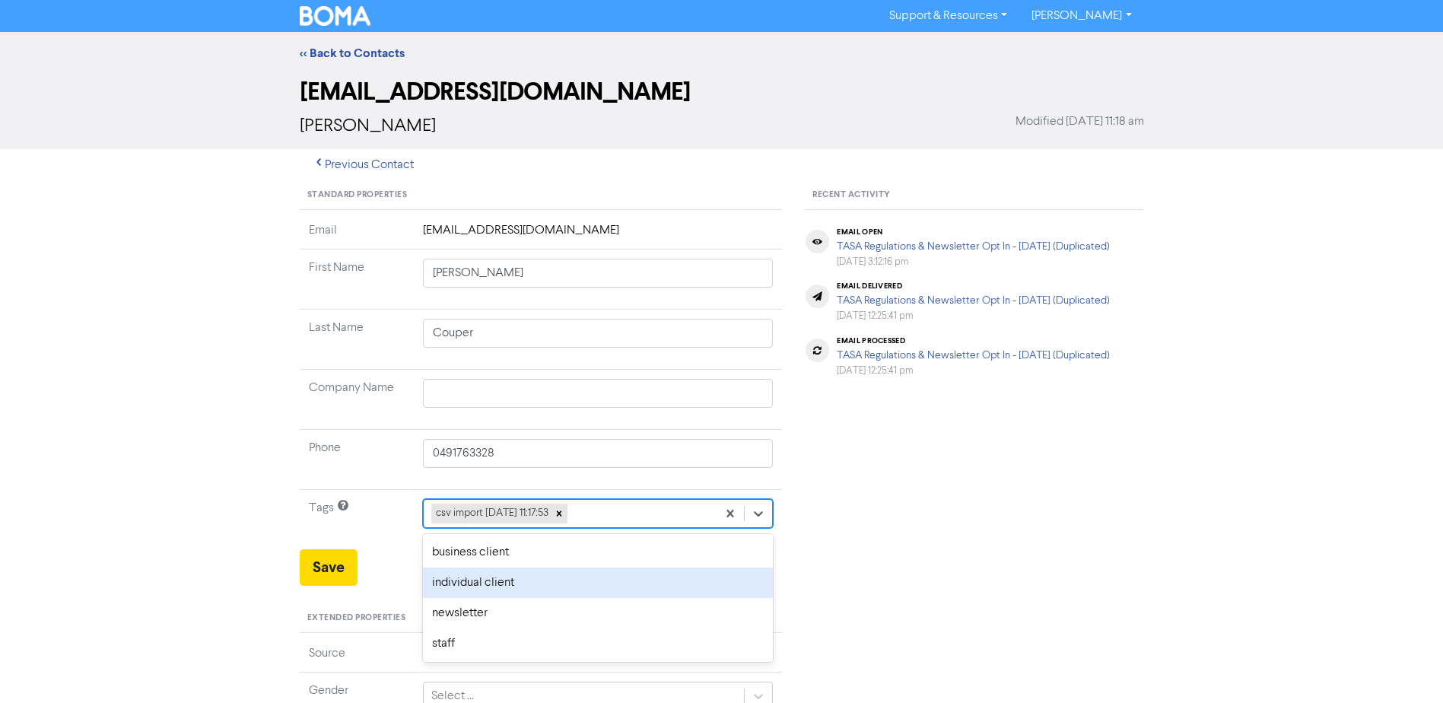
click at [526, 591] on div "individual client" at bounding box center [598, 582] width 351 height 30
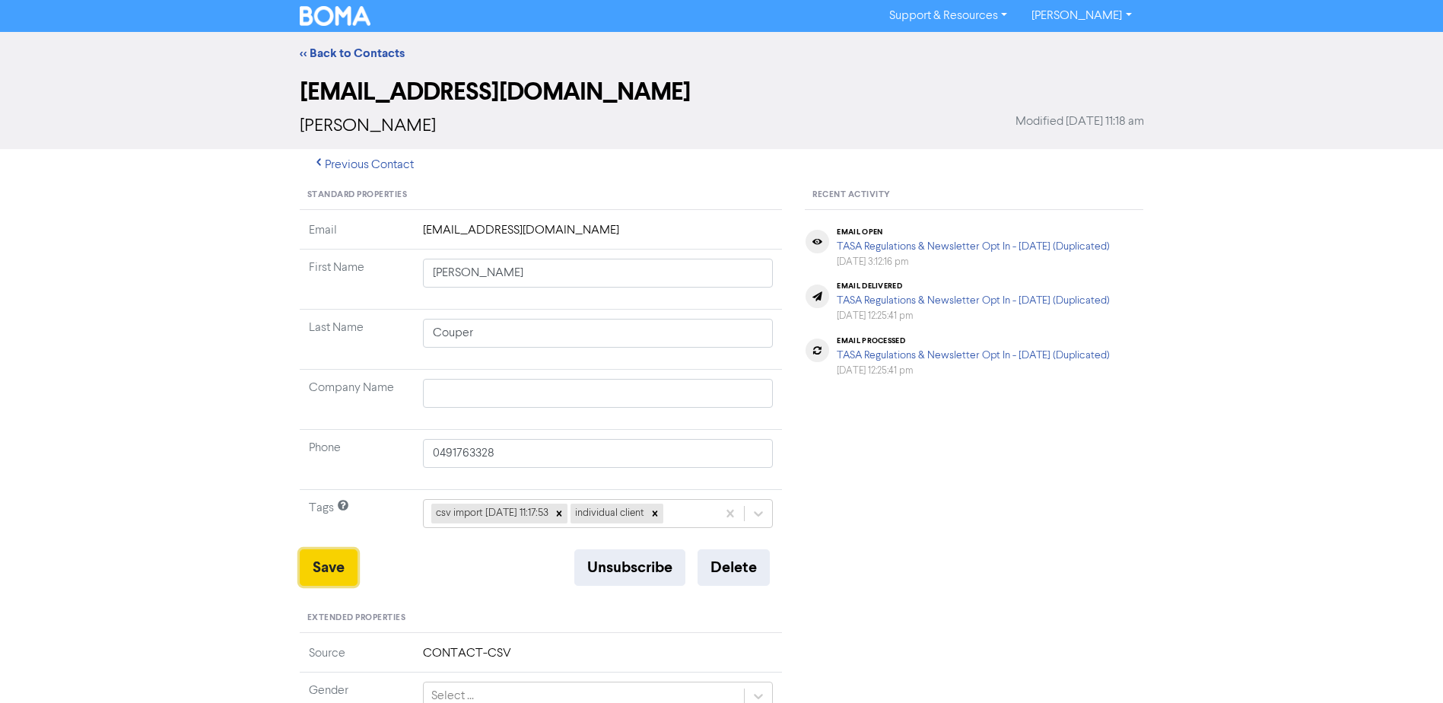
click at [313, 560] on button "Save" at bounding box center [329, 567] width 58 height 37
click at [363, 50] on link "<< Back to Contacts" at bounding box center [352, 53] width 105 height 15
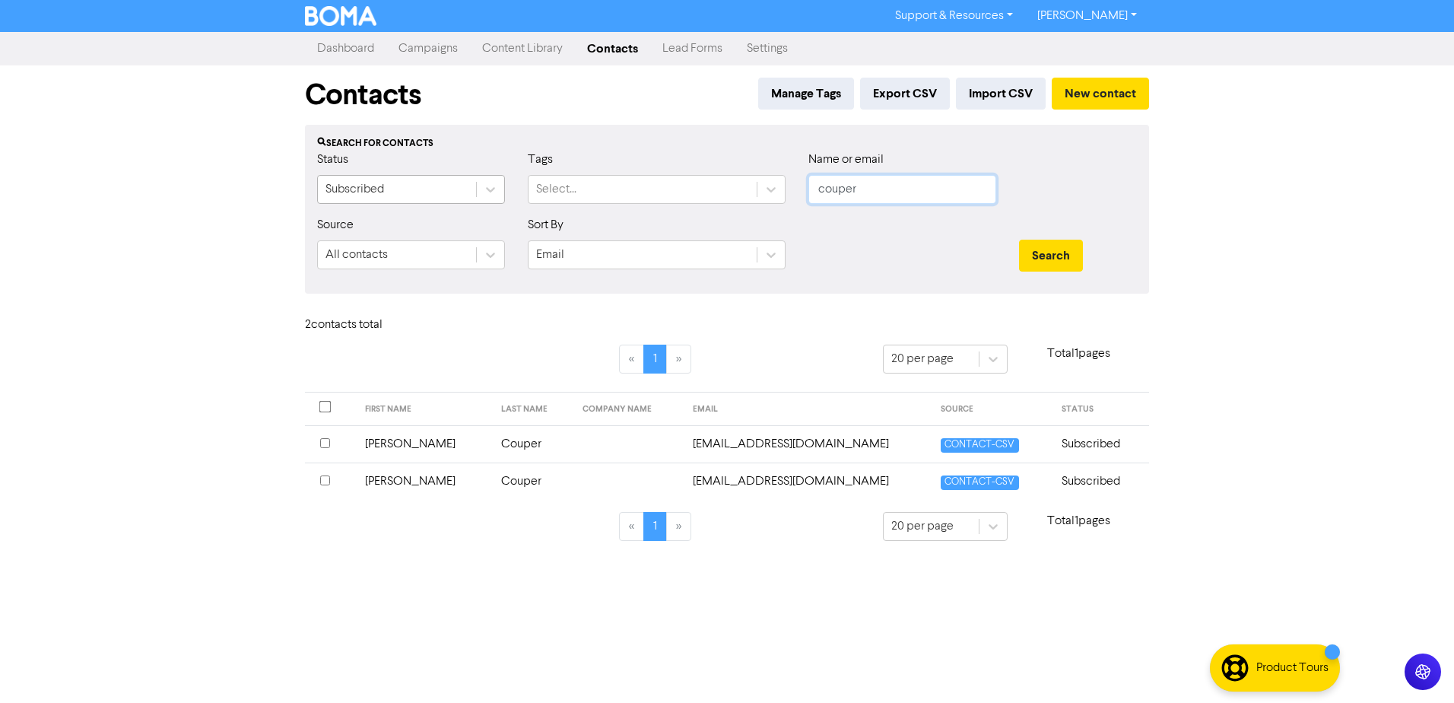
drag, startPoint x: 898, startPoint y: 186, endPoint x: 448, endPoint y: 187, distance: 449.5
click at [537, 186] on div "Status Subscribed Tags Select... Name or email couper" at bounding box center [727, 183] width 843 height 65
click at [1019, 240] on button "Search" at bounding box center [1051, 256] width 64 height 32
click at [389, 440] on td "[PERSON_NAME]" at bounding box center [424, 443] width 137 height 37
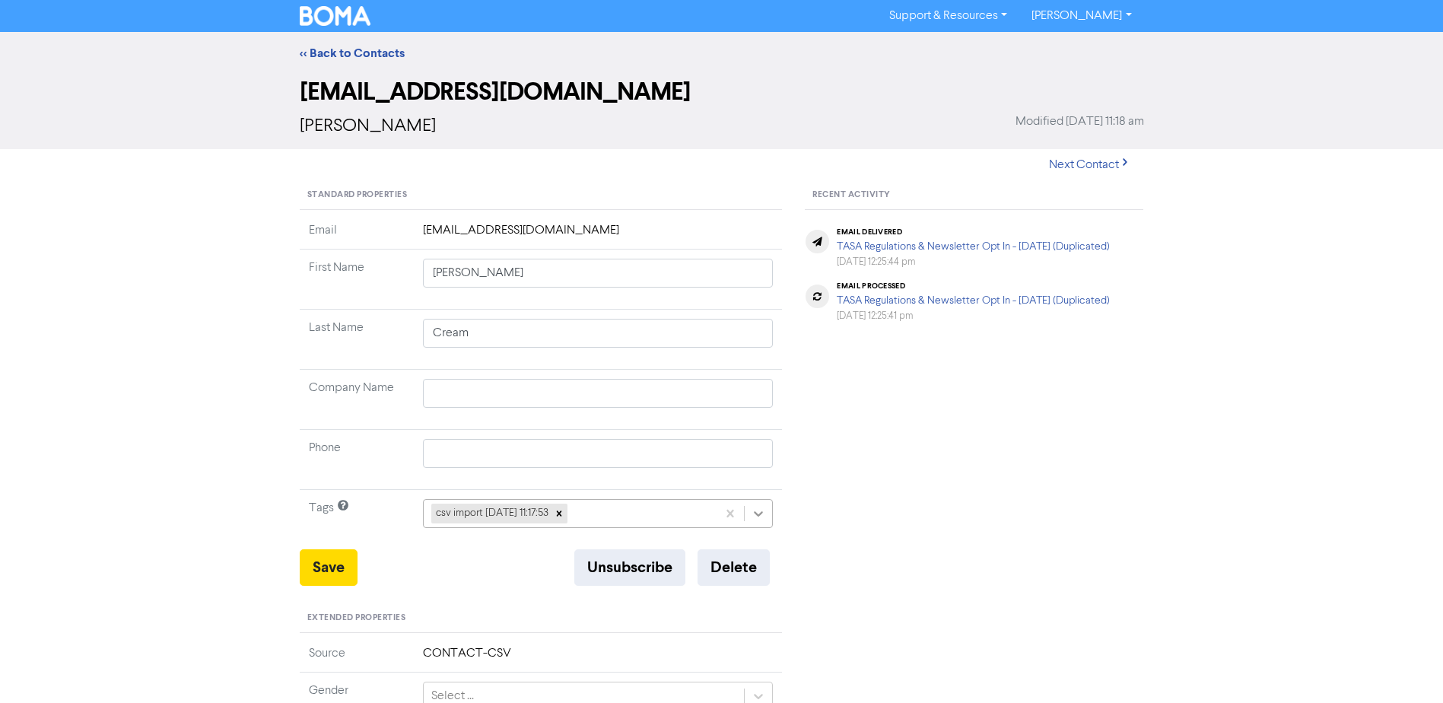
click at [761, 516] on icon at bounding box center [758, 513] width 15 height 15
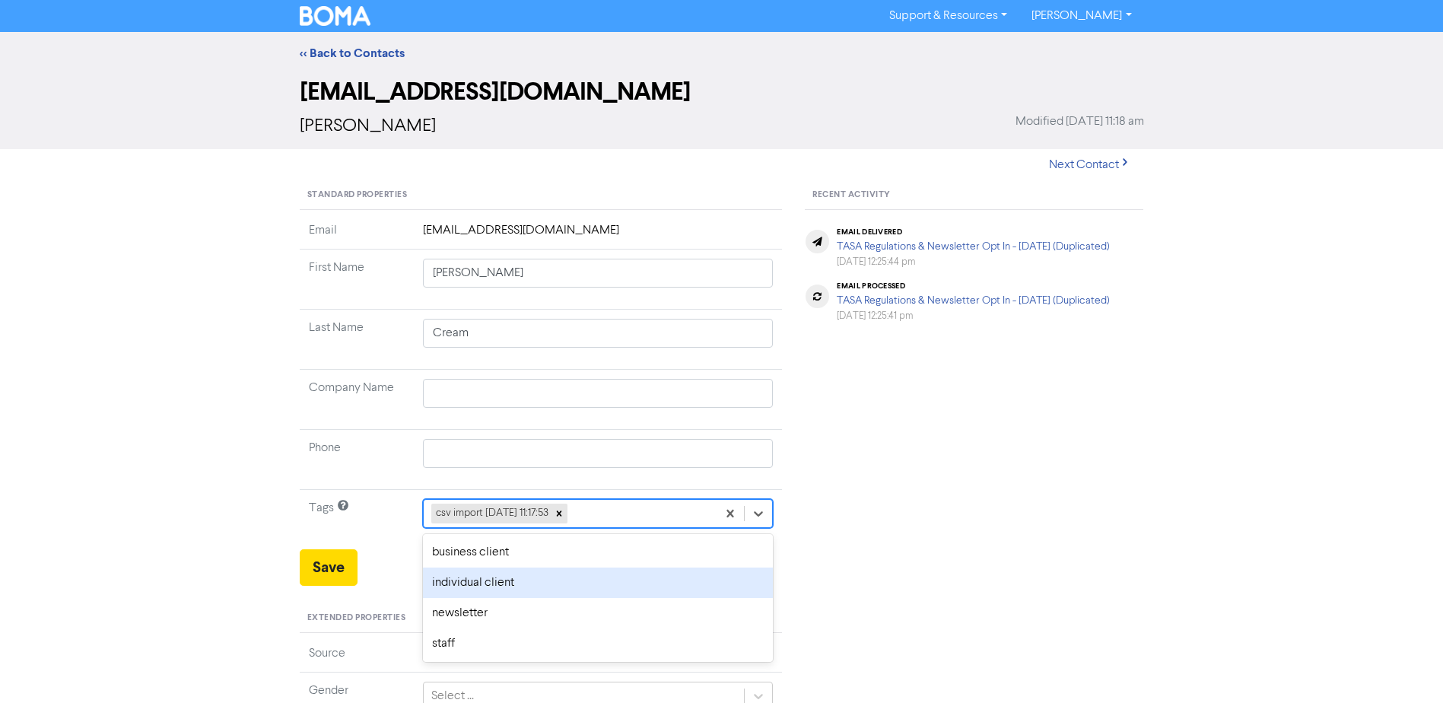
click at [496, 586] on div "individual client" at bounding box center [598, 582] width 351 height 30
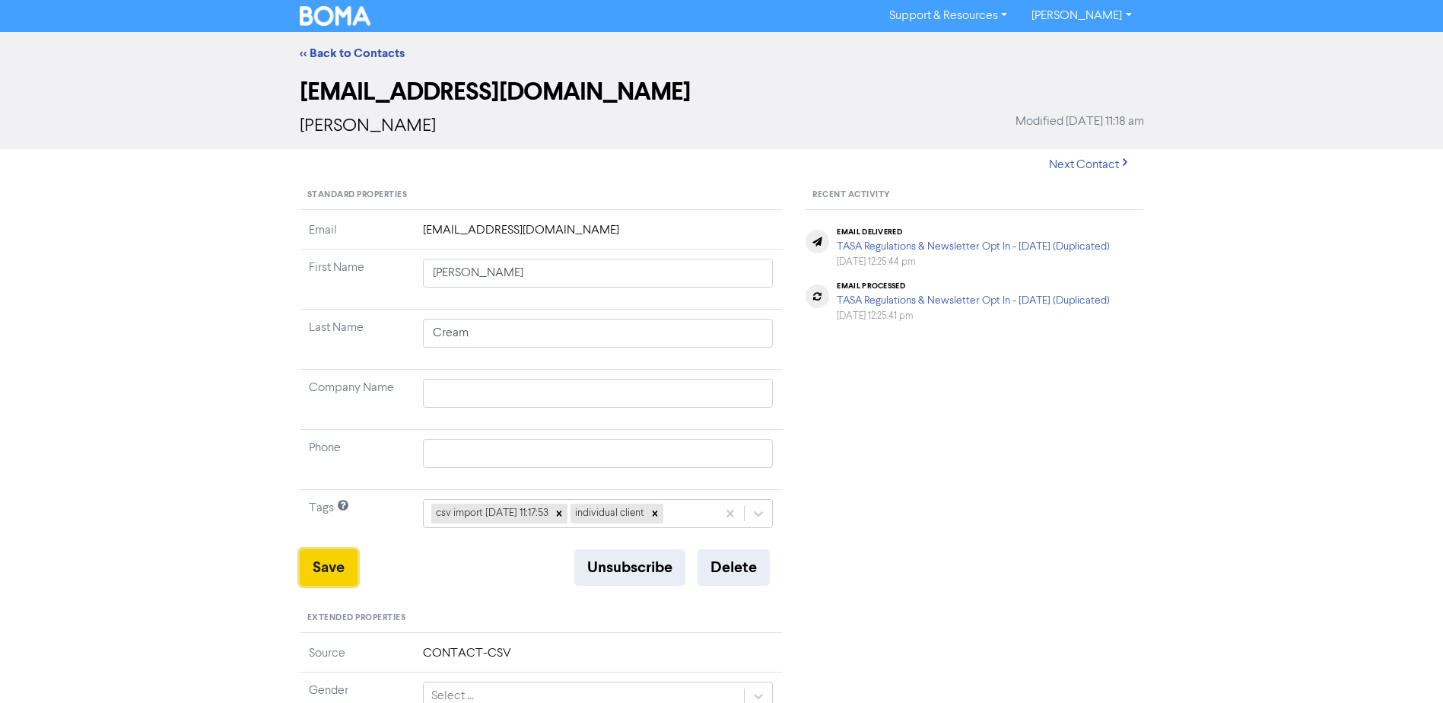
click at [323, 567] on button "Save" at bounding box center [329, 567] width 58 height 37
click at [342, 52] on link "<< Back to Contacts" at bounding box center [352, 53] width 105 height 15
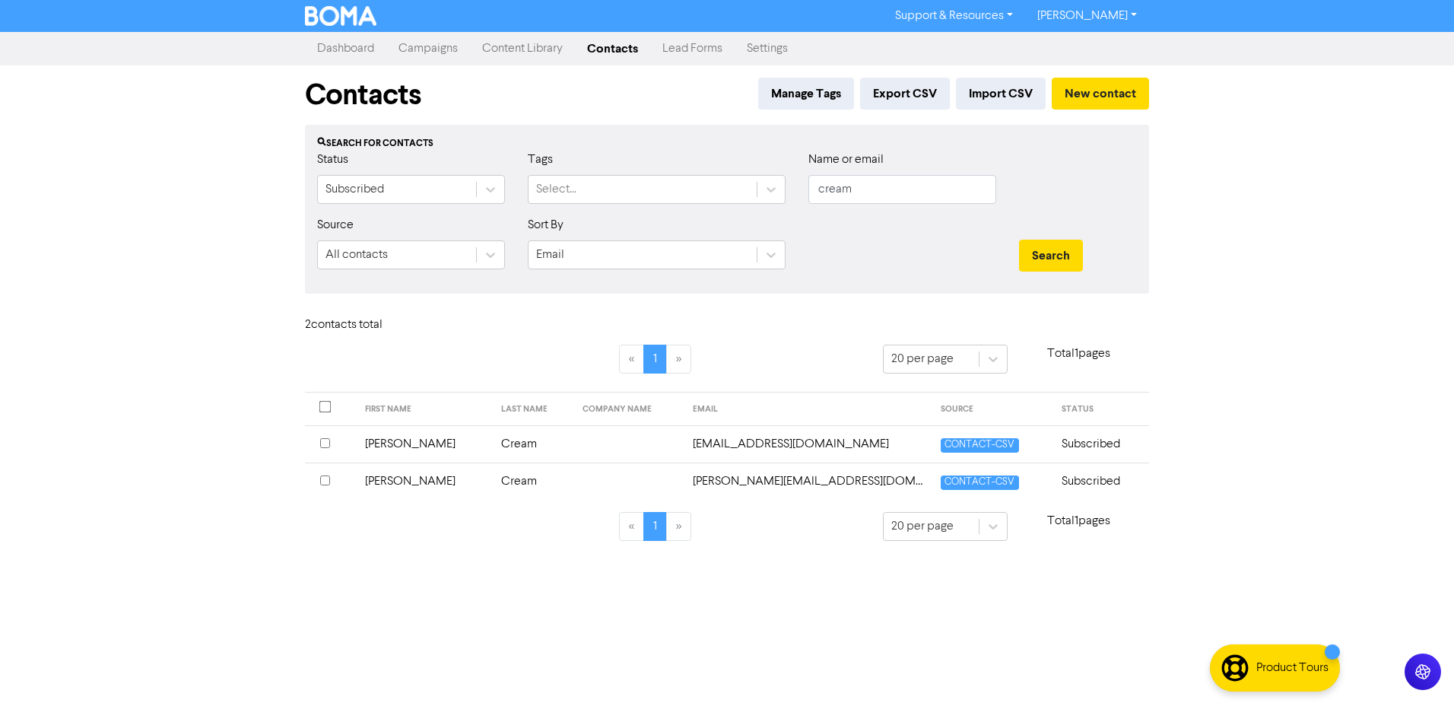
click at [402, 483] on td "[PERSON_NAME]" at bounding box center [424, 480] width 137 height 37
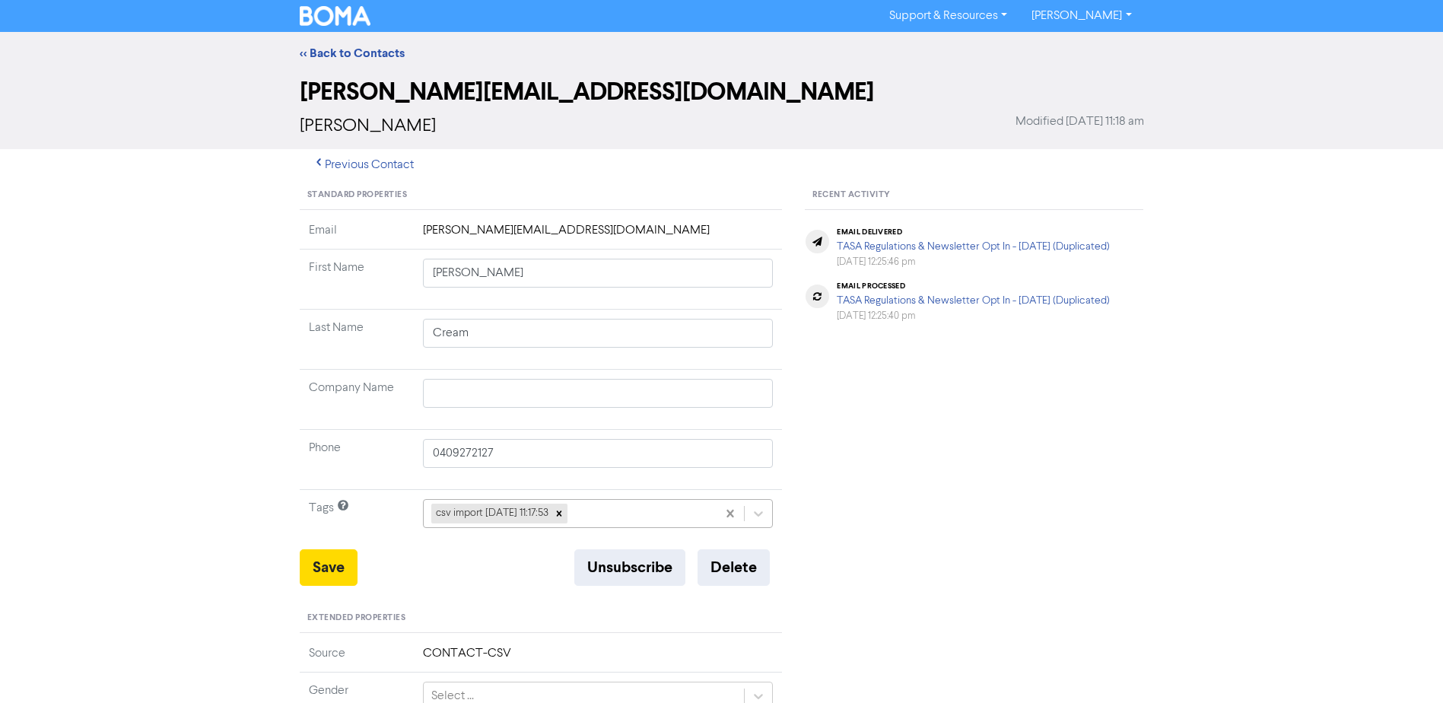
drag, startPoint x: 758, startPoint y: 507, endPoint x: 737, endPoint y: 526, distance: 28.6
click at [758, 507] on icon at bounding box center [758, 513] width 15 height 15
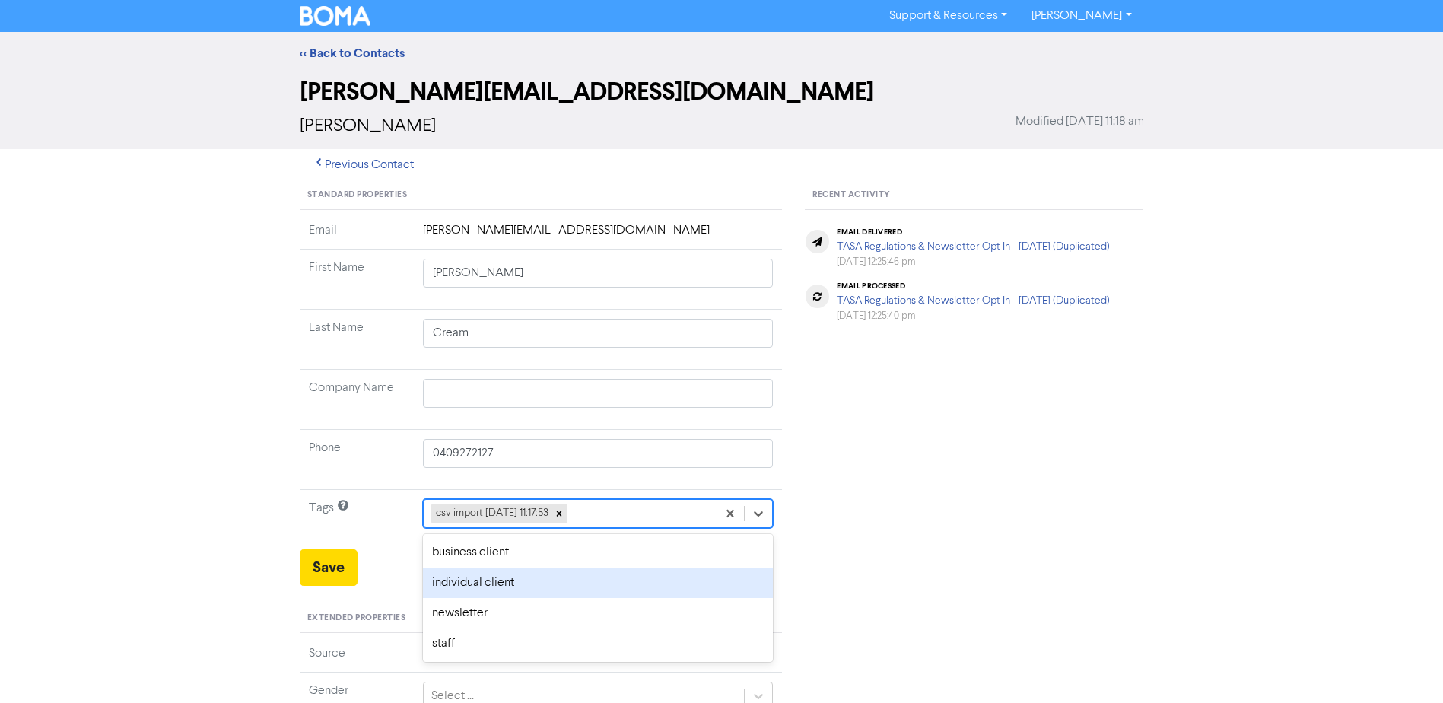
click at [577, 583] on div "individual client" at bounding box center [598, 582] width 351 height 30
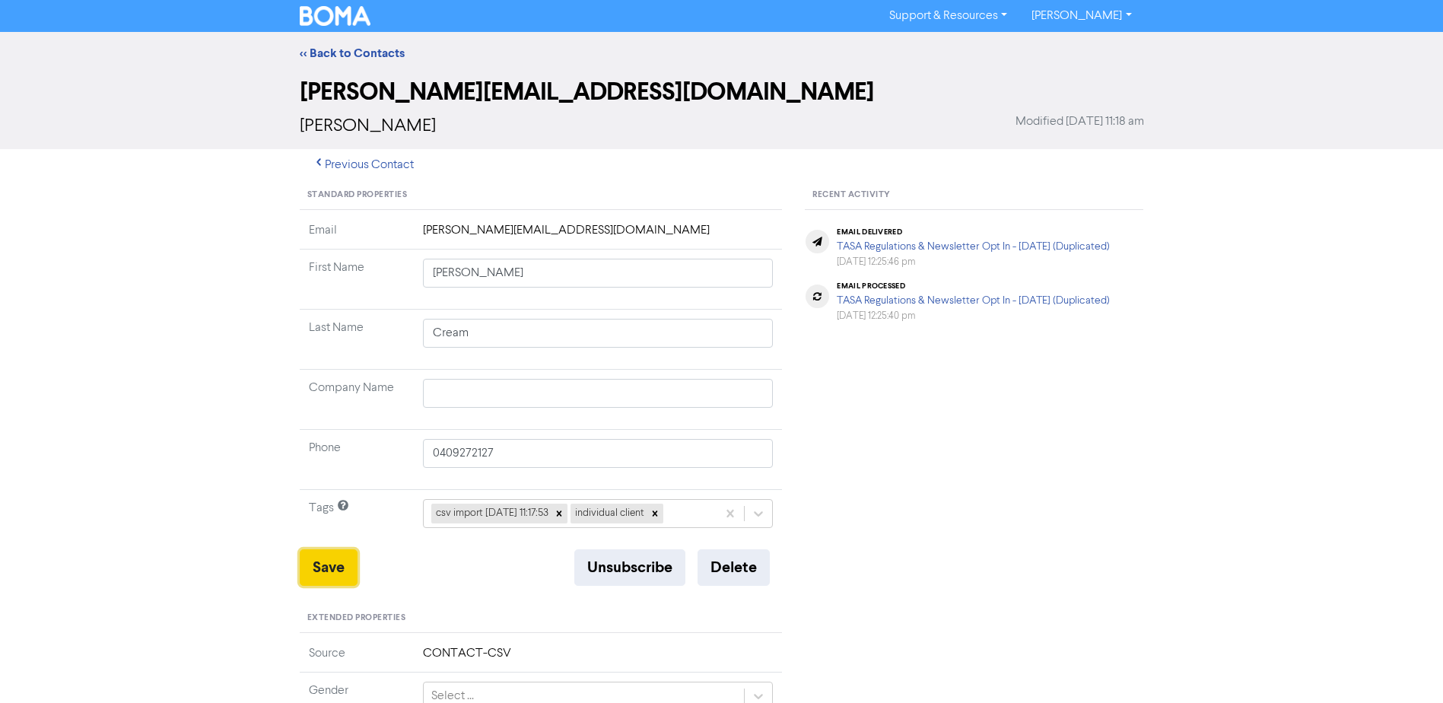
click at [335, 564] on button "Save" at bounding box center [329, 567] width 58 height 37
click at [345, 49] on link "<< Back to Contacts" at bounding box center [352, 53] width 105 height 15
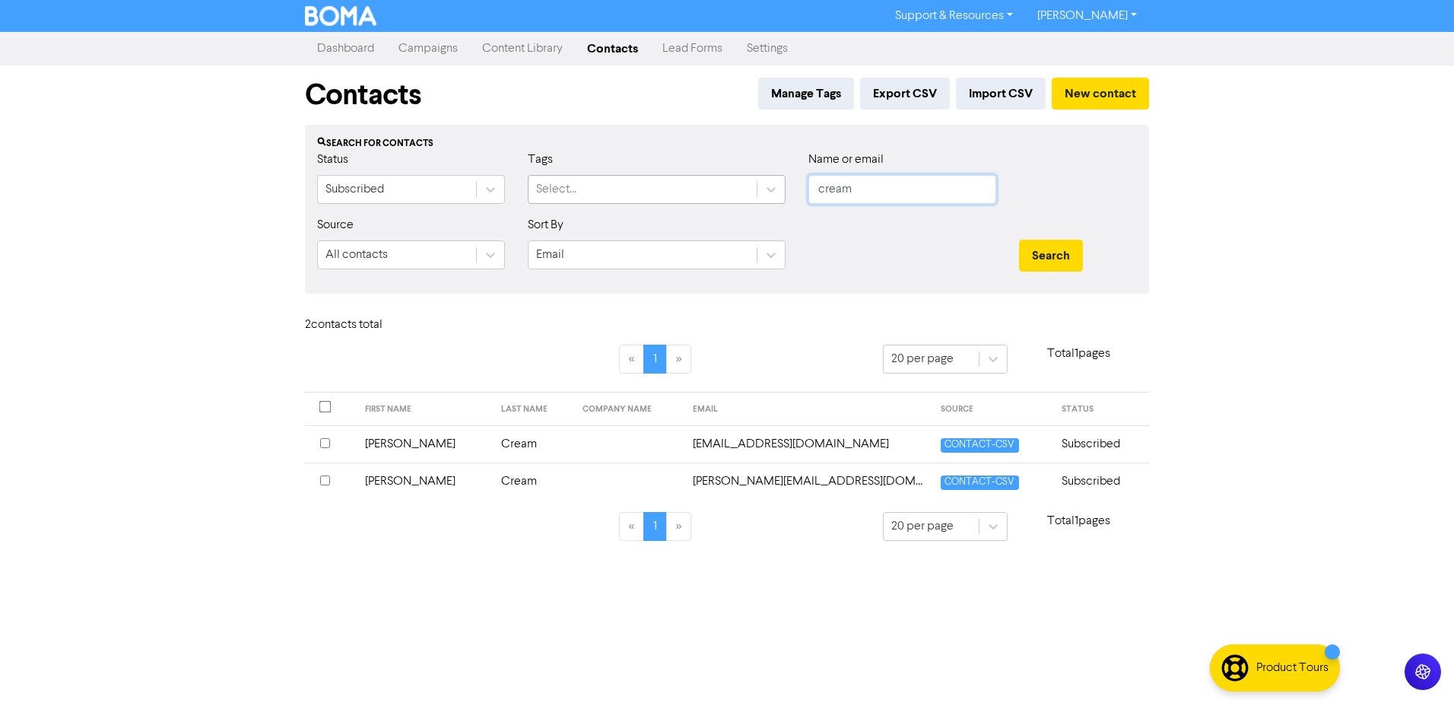
drag, startPoint x: 930, startPoint y: 199, endPoint x: 688, endPoint y: 192, distance: 242.0
click at [710, 192] on div "Status Subscribed Tags Select... Name or email cream" at bounding box center [727, 183] width 843 height 65
click at [1019, 240] on button "Search" at bounding box center [1051, 256] width 64 height 32
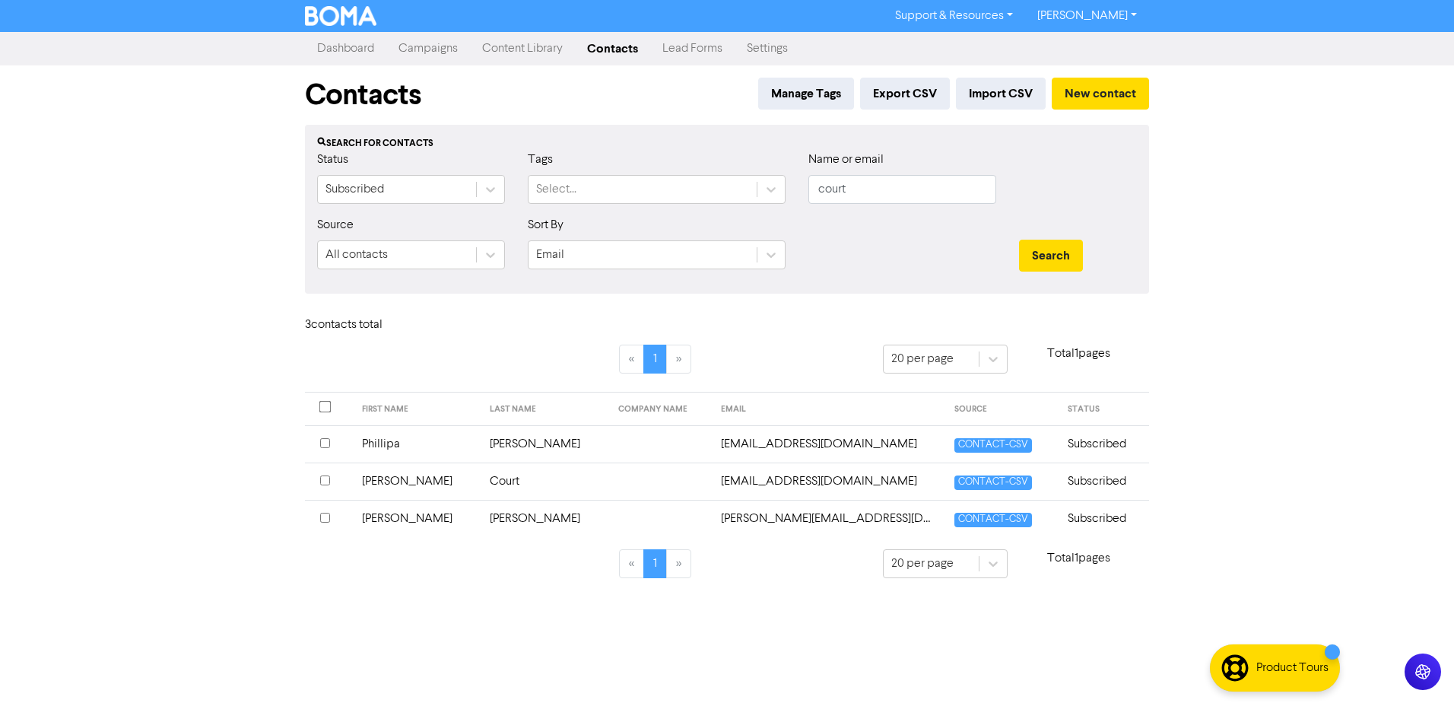
click at [396, 482] on td "[PERSON_NAME]" at bounding box center [417, 480] width 129 height 37
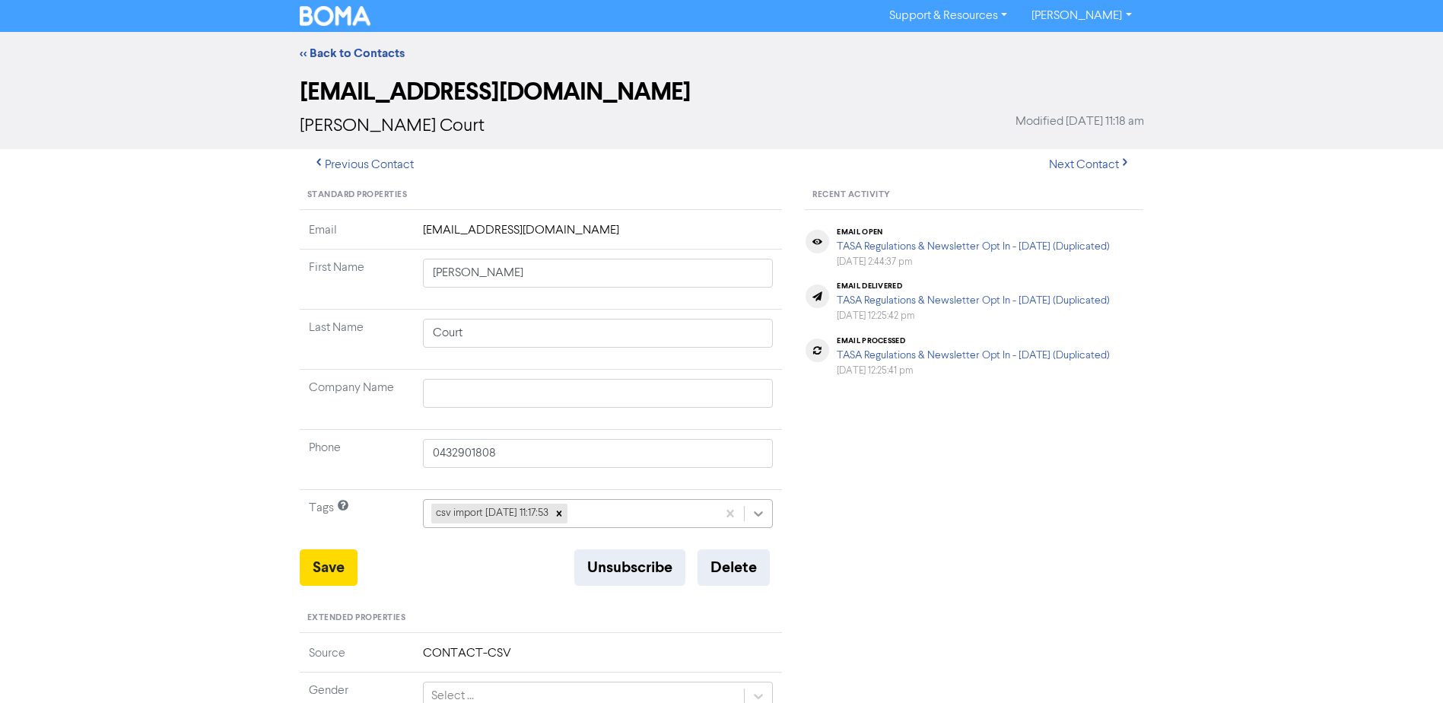
click at [761, 516] on icon at bounding box center [758, 513] width 15 height 15
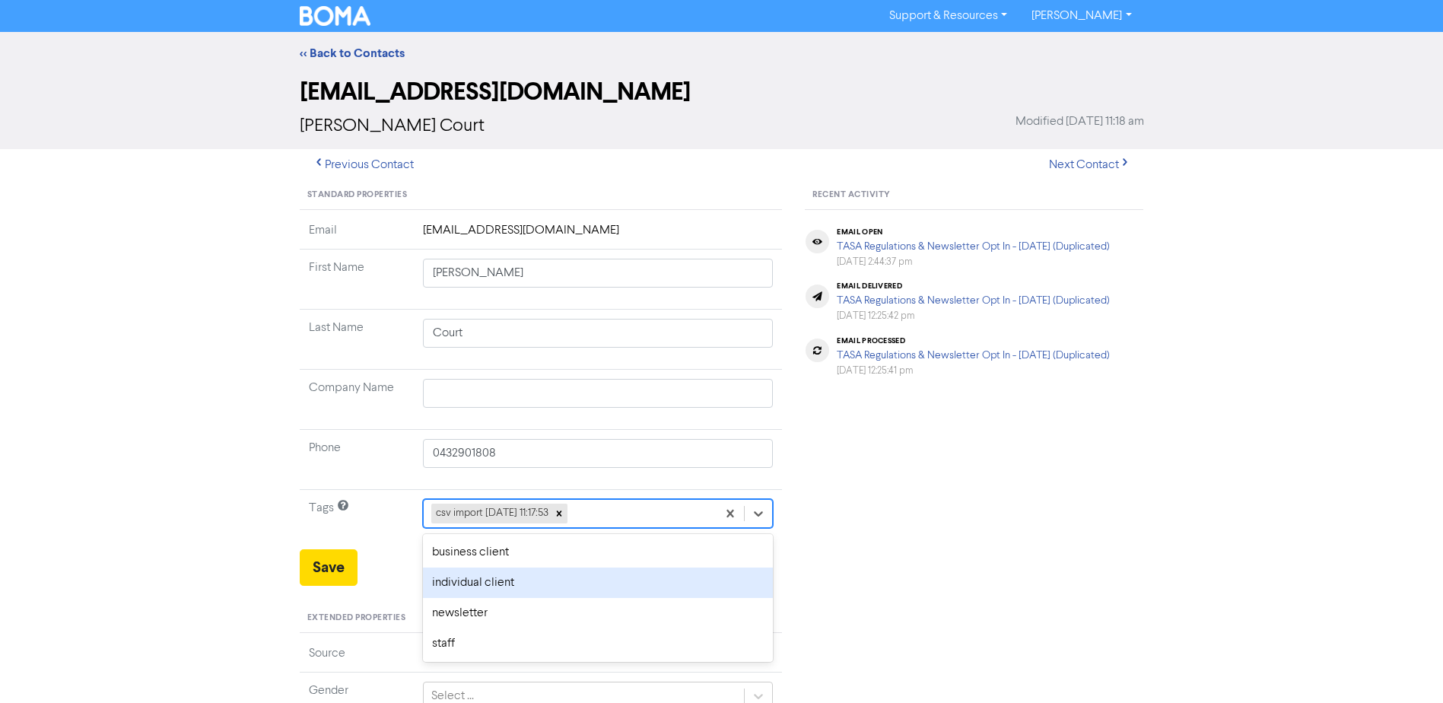
click at [550, 575] on div "individual client" at bounding box center [598, 582] width 351 height 30
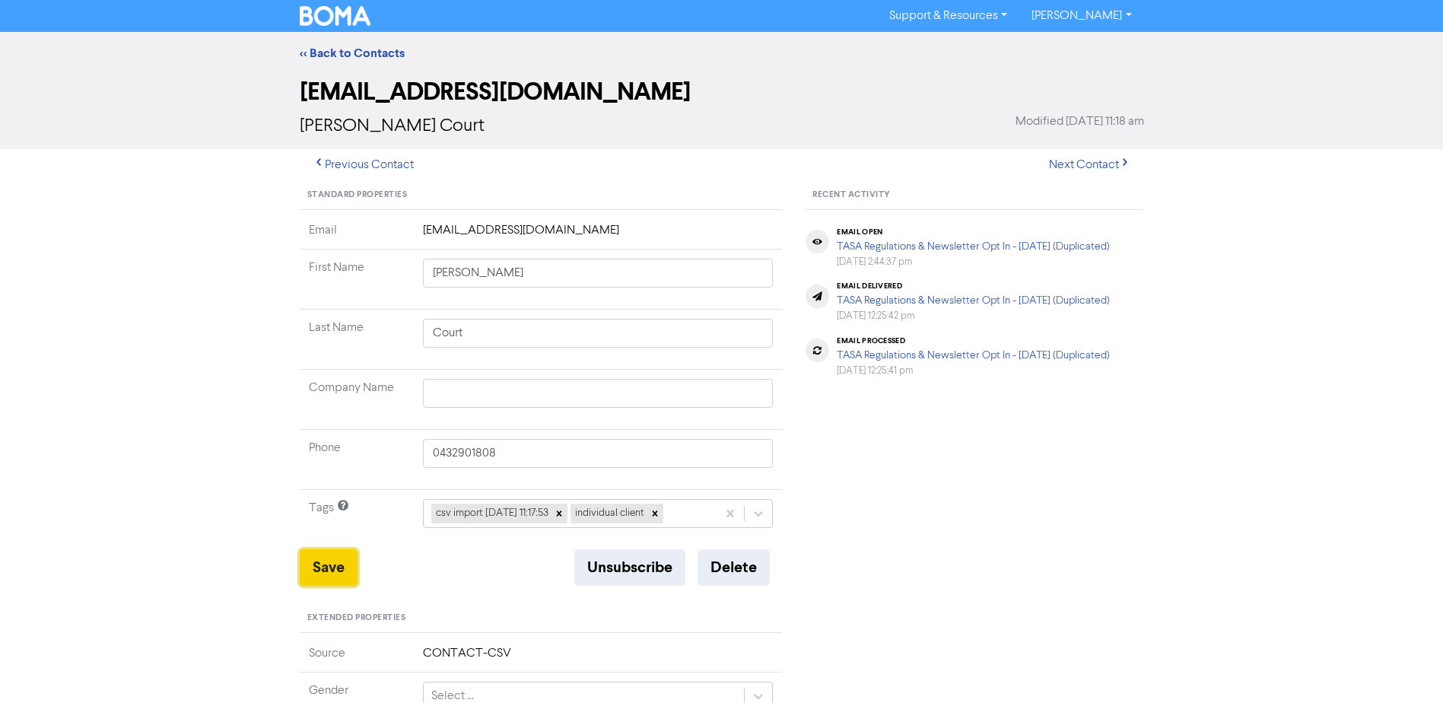
click at [308, 569] on button "Save" at bounding box center [329, 567] width 58 height 37
click at [358, 58] on link "<< Back to Contacts" at bounding box center [352, 53] width 105 height 15
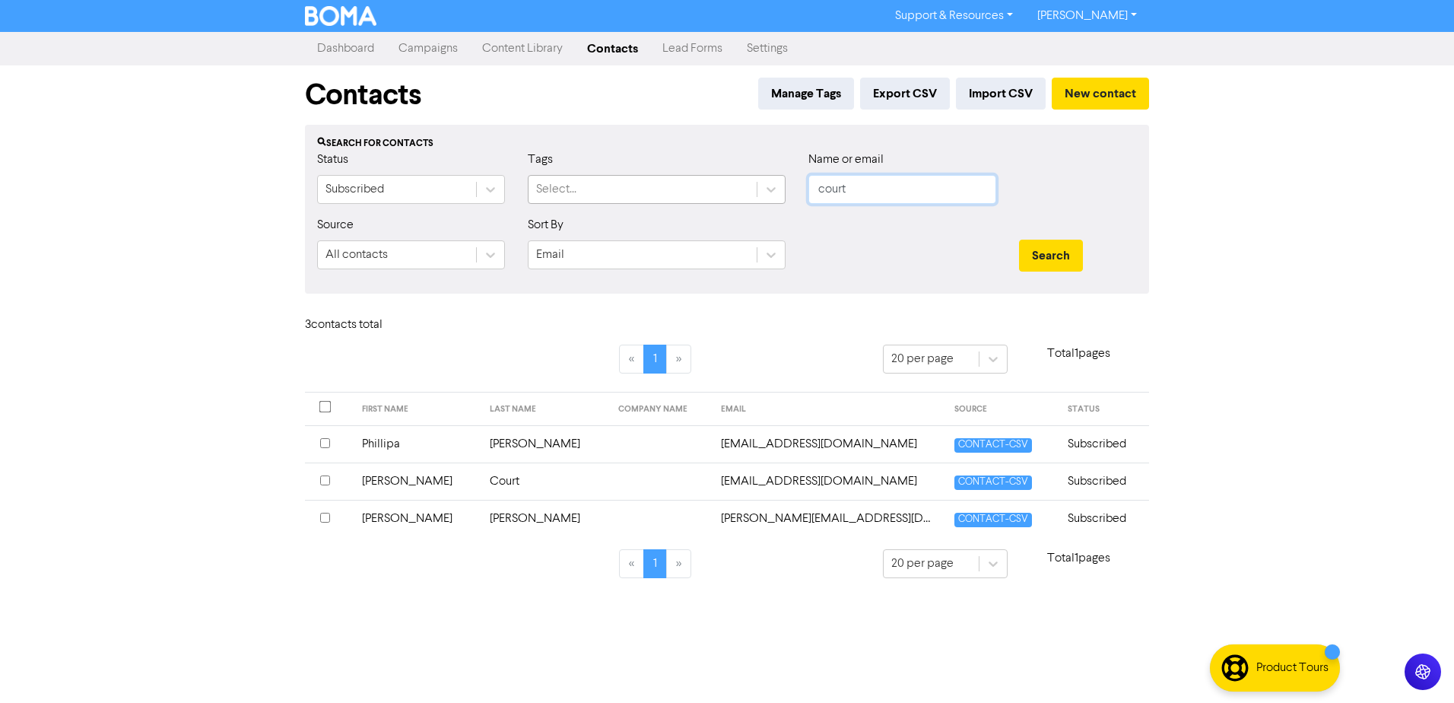
drag, startPoint x: 901, startPoint y: 189, endPoint x: 639, endPoint y: 181, distance: 262.6
click at [706, 181] on div "Status Subscribed Tags Select... Name or email court" at bounding box center [727, 183] width 843 height 65
click at [1019, 240] on button "Search" at bounding box center [1051, 256] width 64 height 32
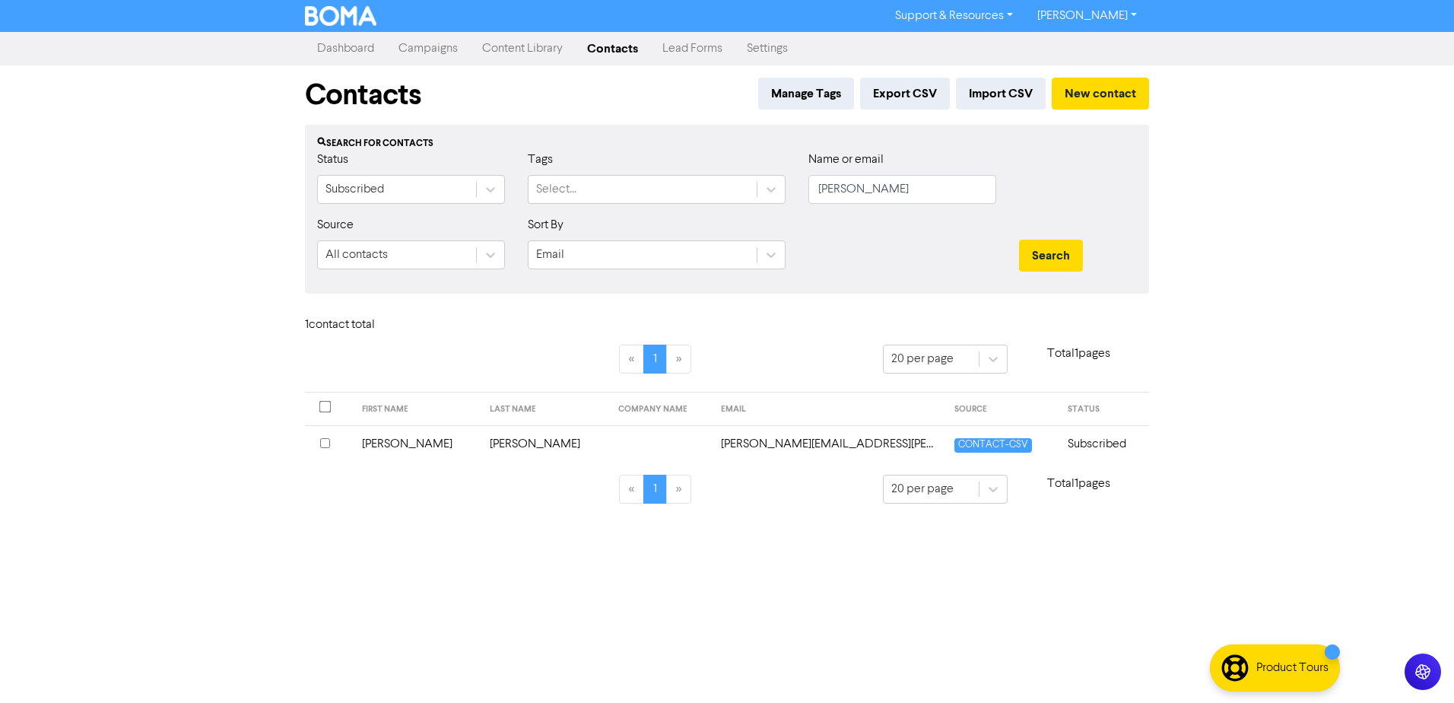
click at [398, 436] on td "[PERSON_NAME]" at bounding box center [417, 443] width 129 height 37
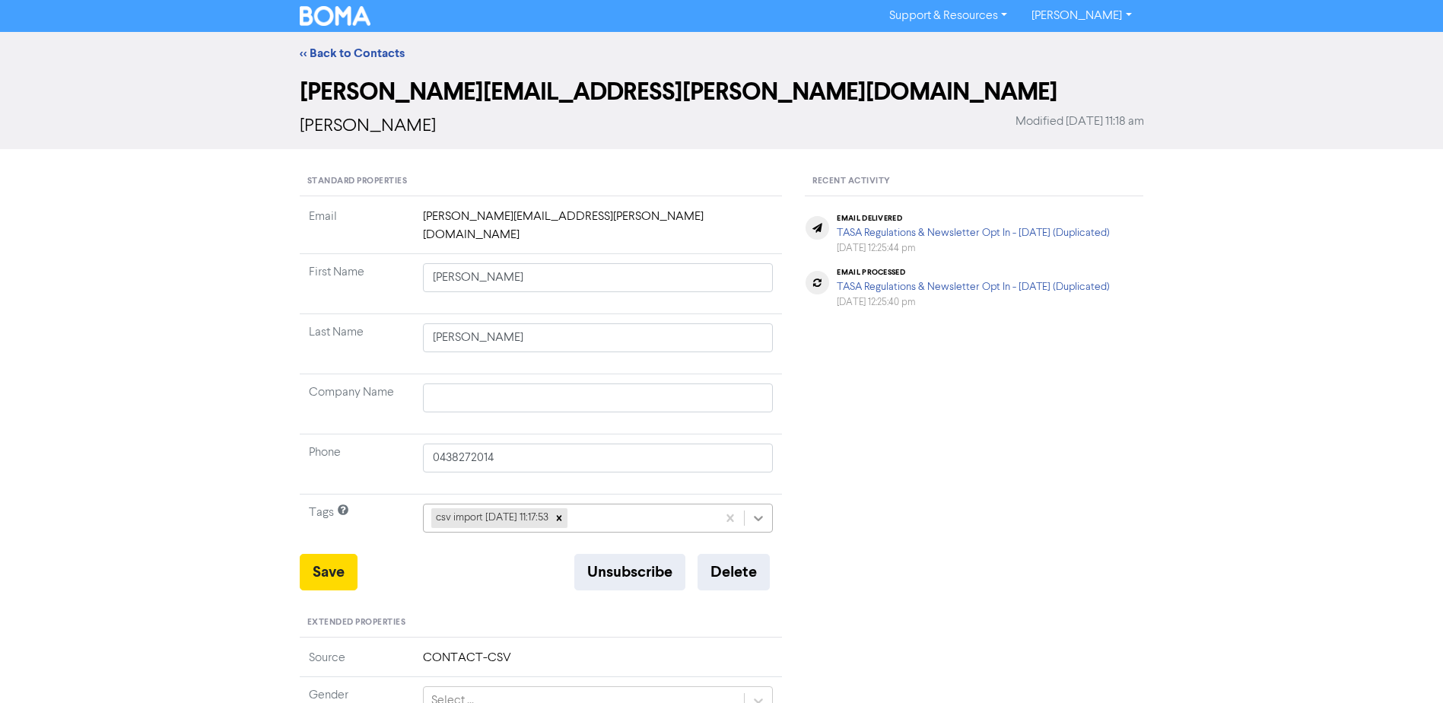
click at [755, 510] on icon at bounding box center [758, 517] width 15 height 15
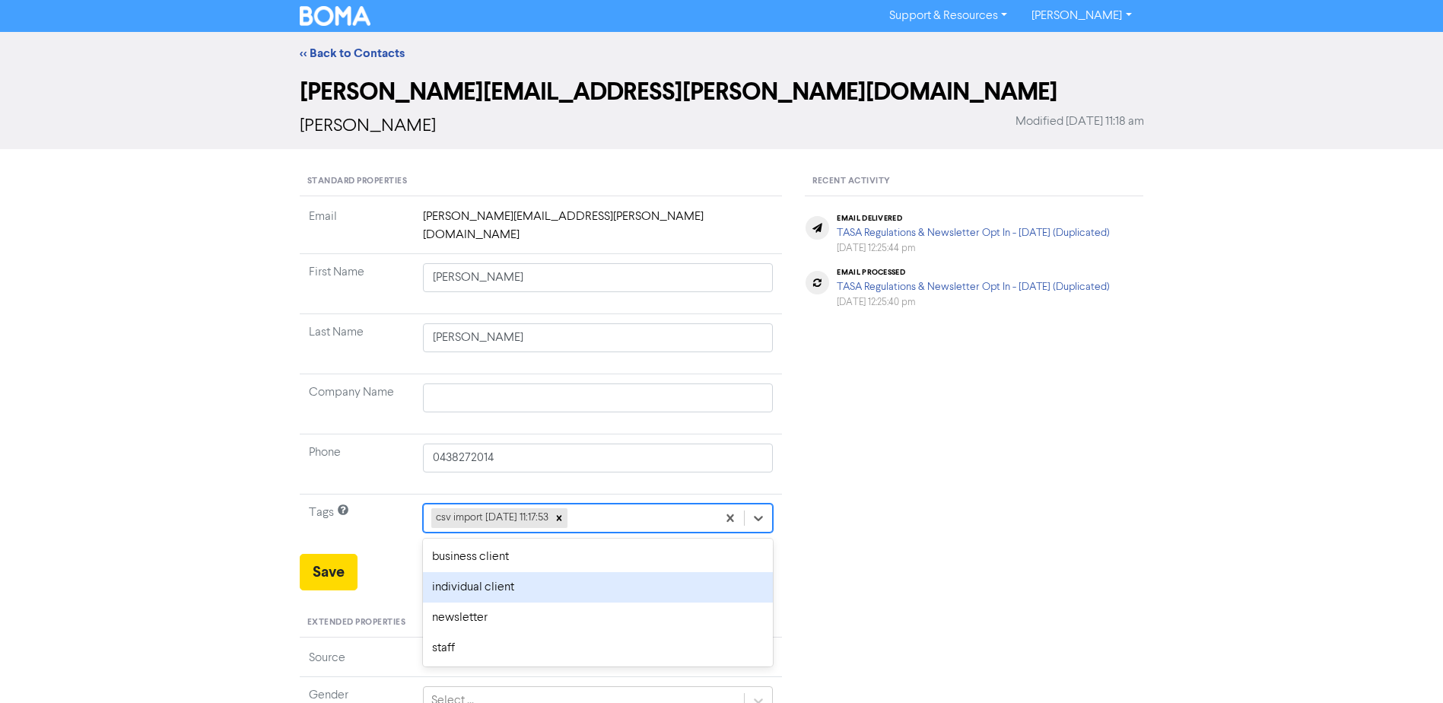
click at [516, 576] on div "individual client" at bounding box center [598, 587] width 351 height 30
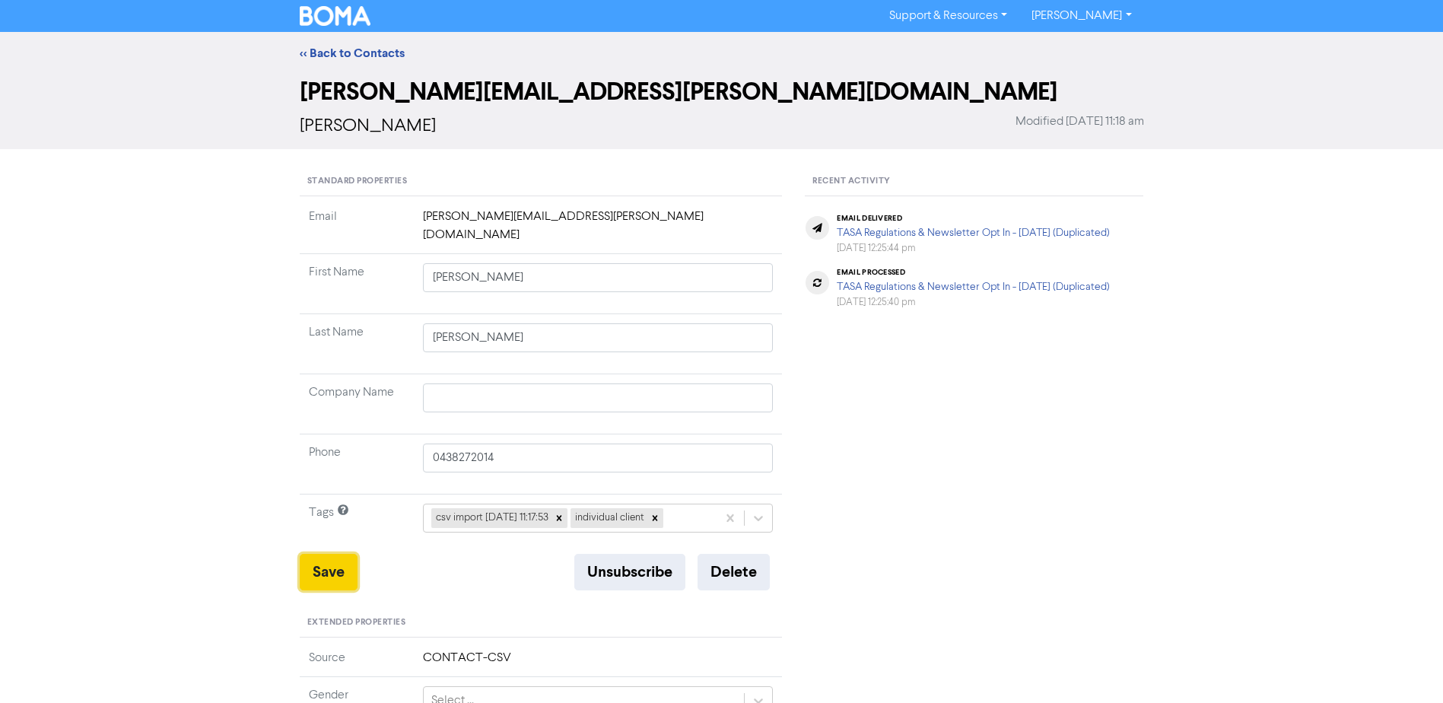
click at [318, 554] on button "Save" at bounding box center [329, 572] width 58 height 37
click at [365, 58] on link "<< Back to Contacts" at bounding box center [352, 53] width 105 height 15
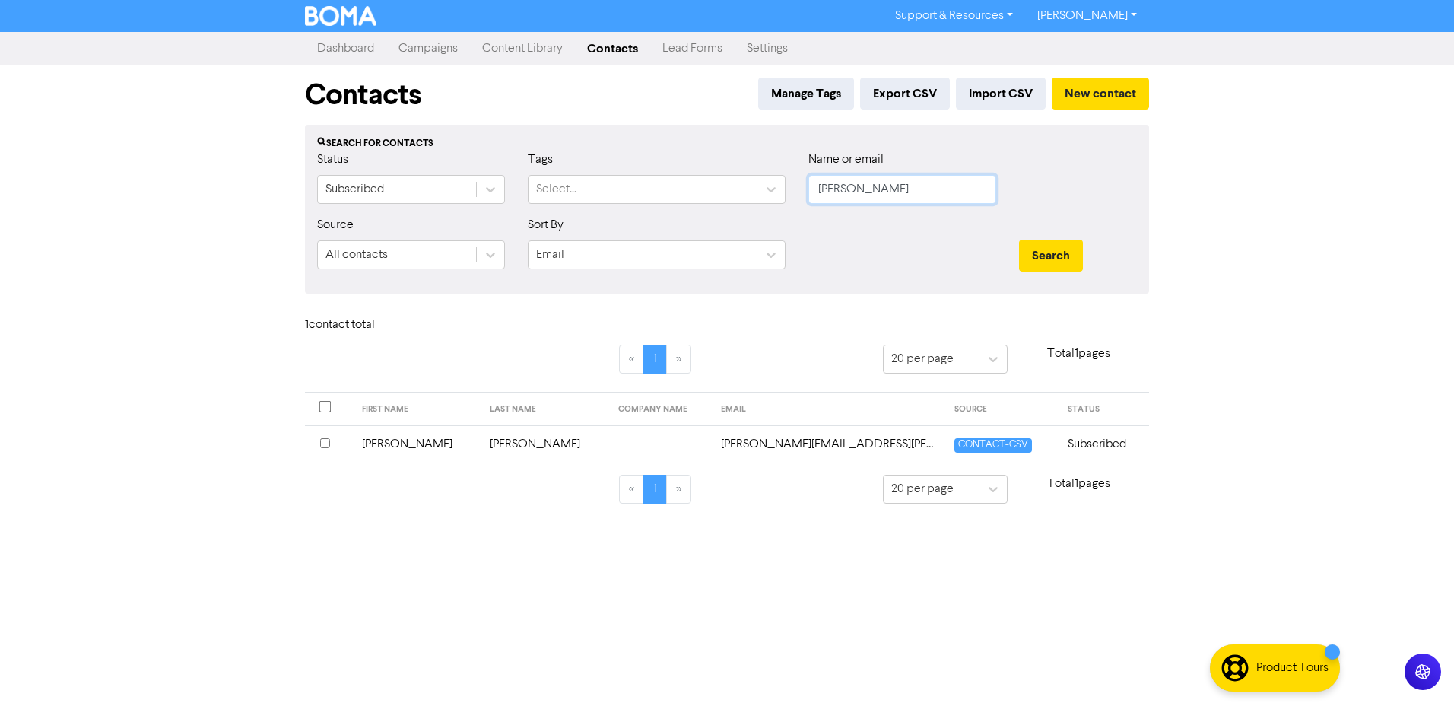
drag, startPoint x: 710, startPoint y: 190, endPoint x: 294, endPoint y: 182, distance: 416.9
click at [558, 190] on div "Status Subscribed Tags Select... Name or email [PERSON_NAME]" at bounding box center [727, 183] width 843 height 65
click at [1019, 240] on button "Search" at bounding box center [1051, 256] width 64 height 32
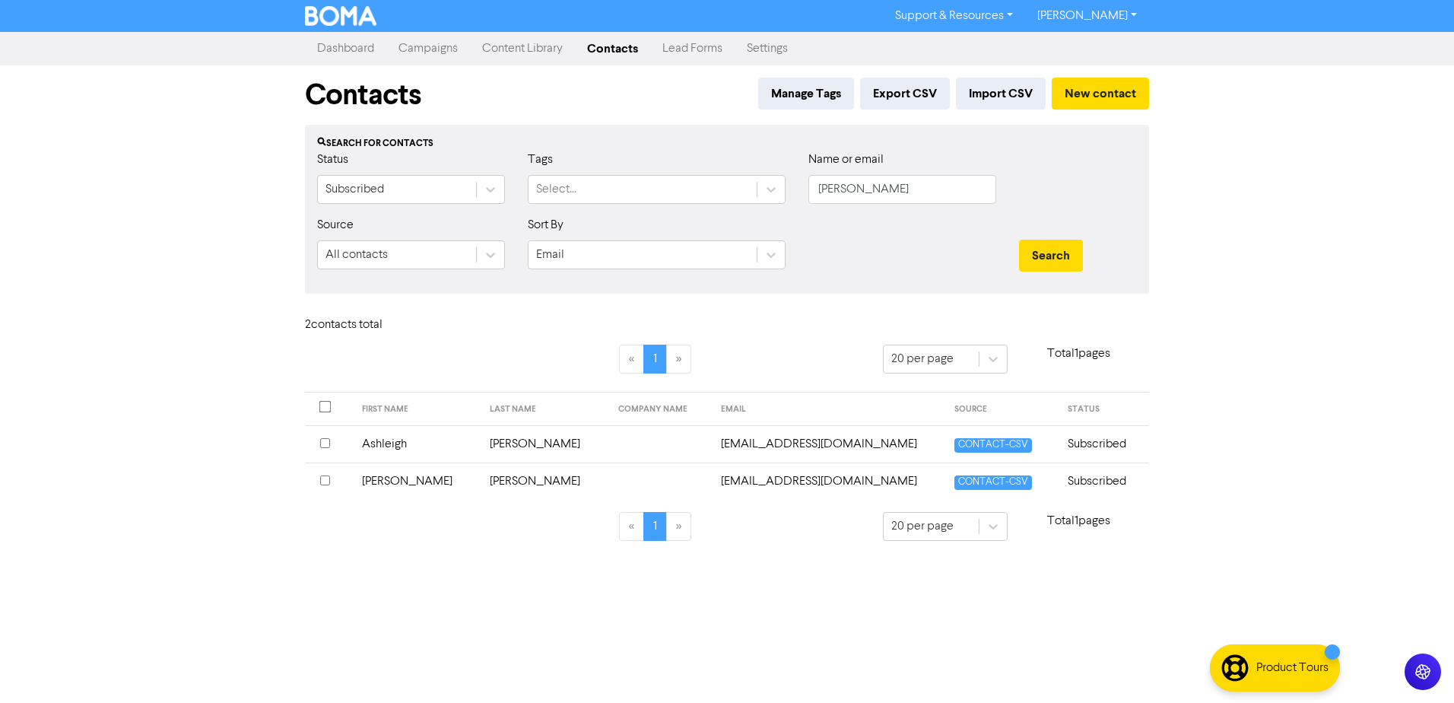
click at [392, 481] on td "[PERSON_NAME]" at bounding box center [417, 480] width 129 height 37
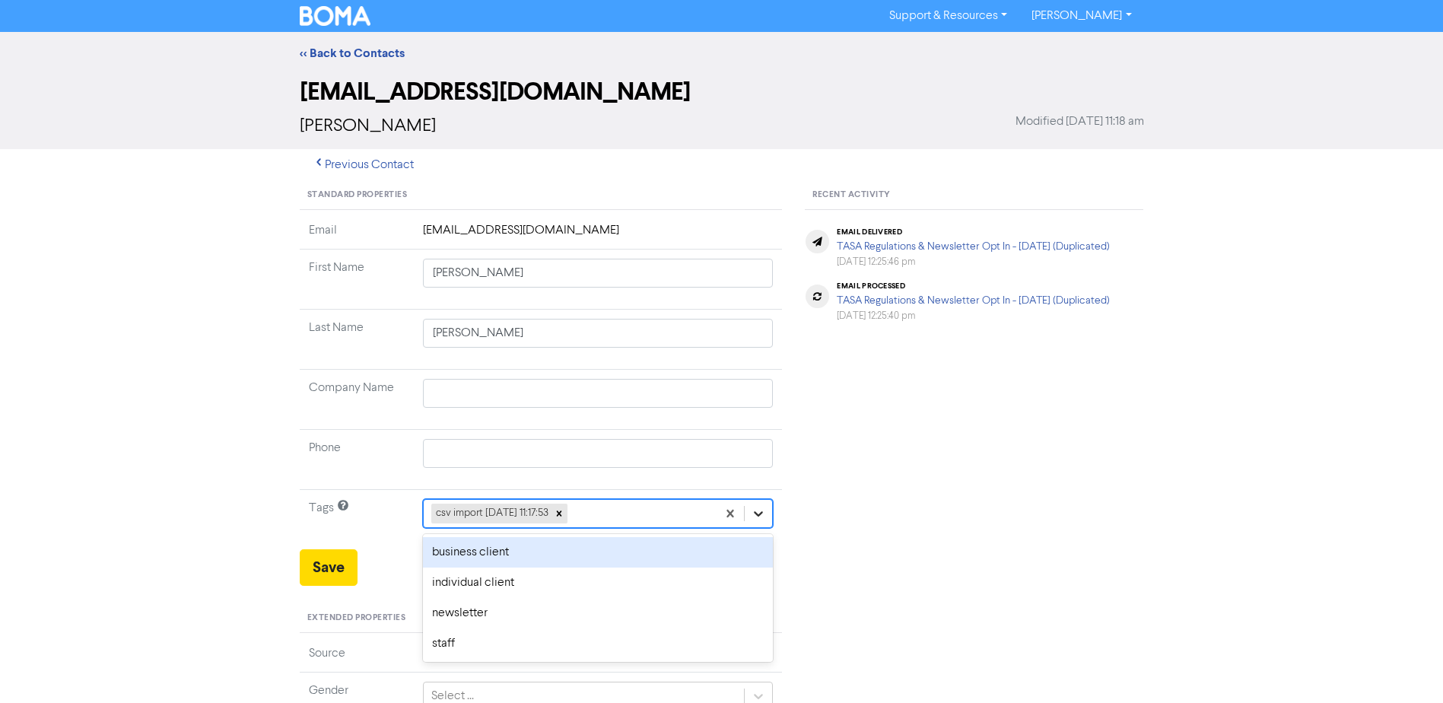
click at [749, 511] on div at bounding box center [758, 513] width 27 height 27
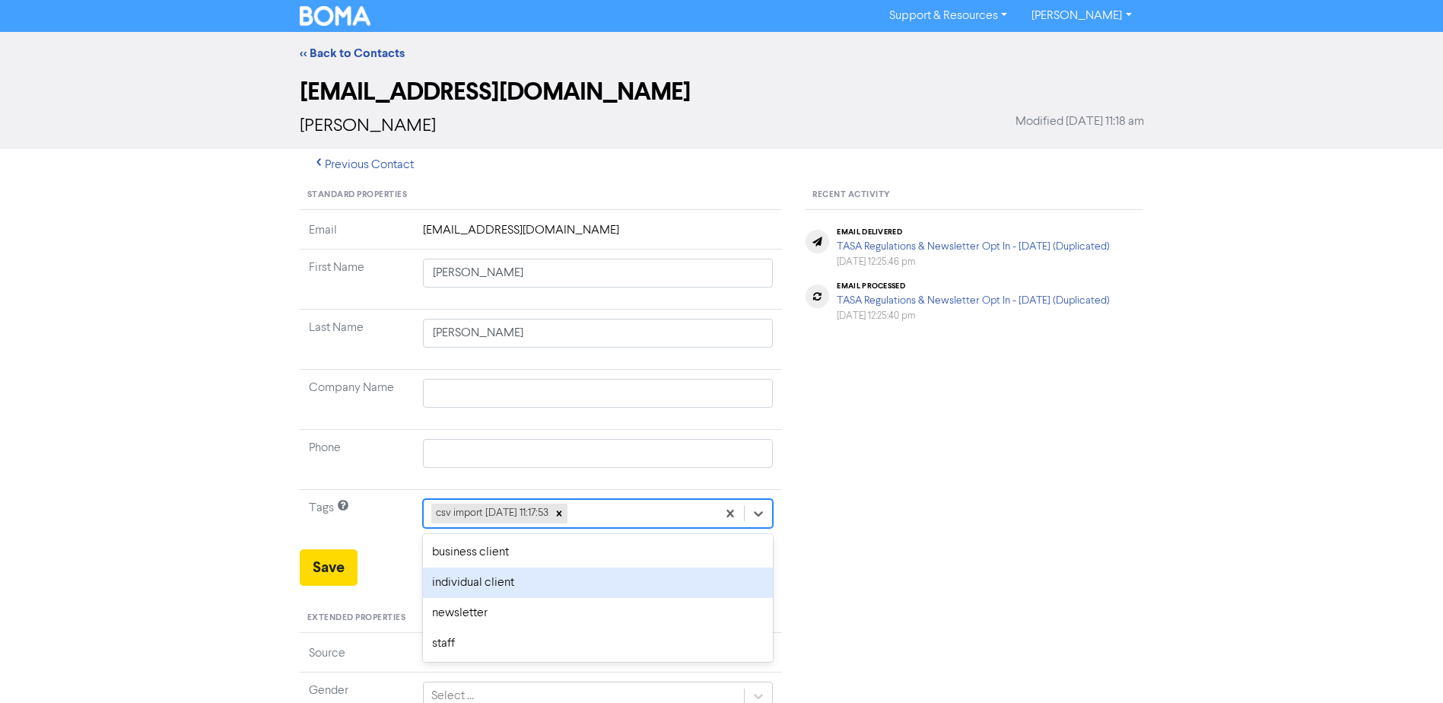
click at [585, 583] on div "individual client" at bounding box center [598, 582] width 351 height 30
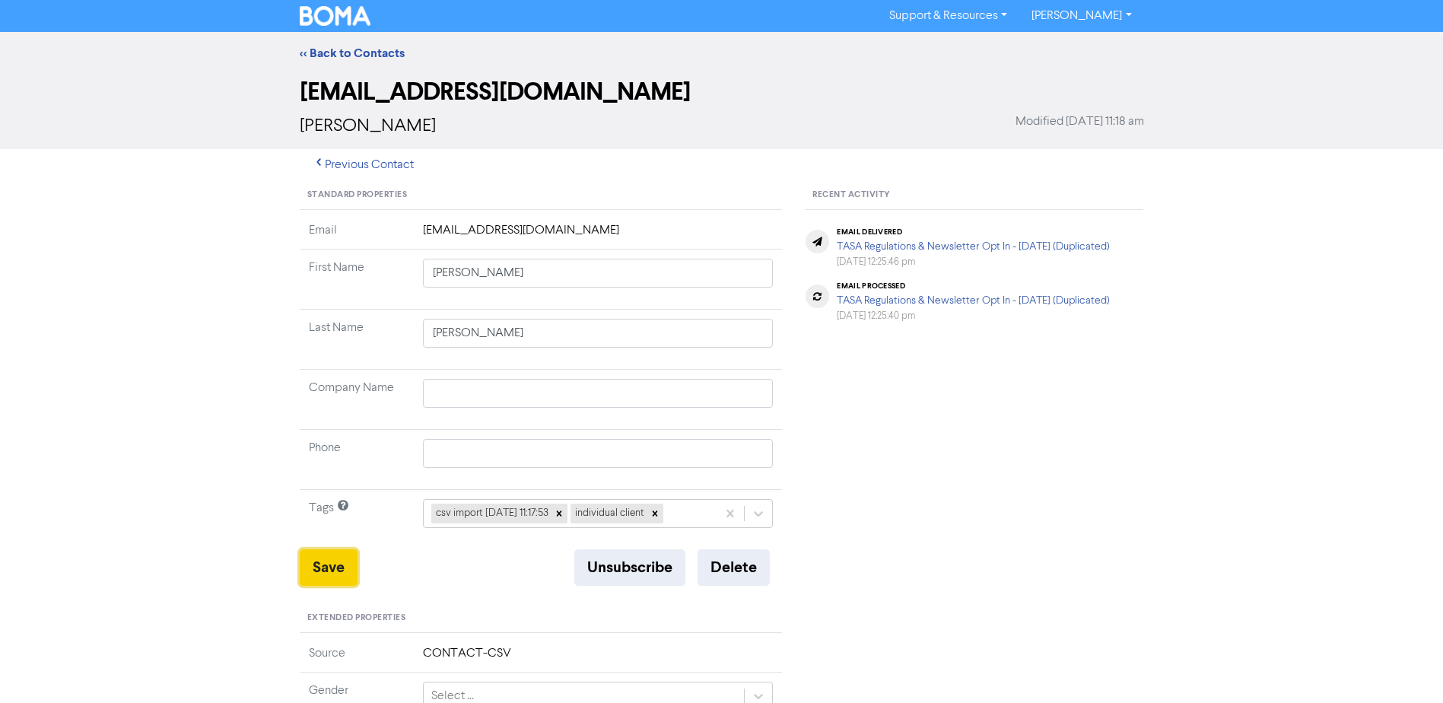
click at [307, 565] on button "Save" at bounding box center [329, 567] width 58 height 37
click at [361, 57] on link "<< Back to Contacts" at bounding box center [352, 53] width 105 height 15
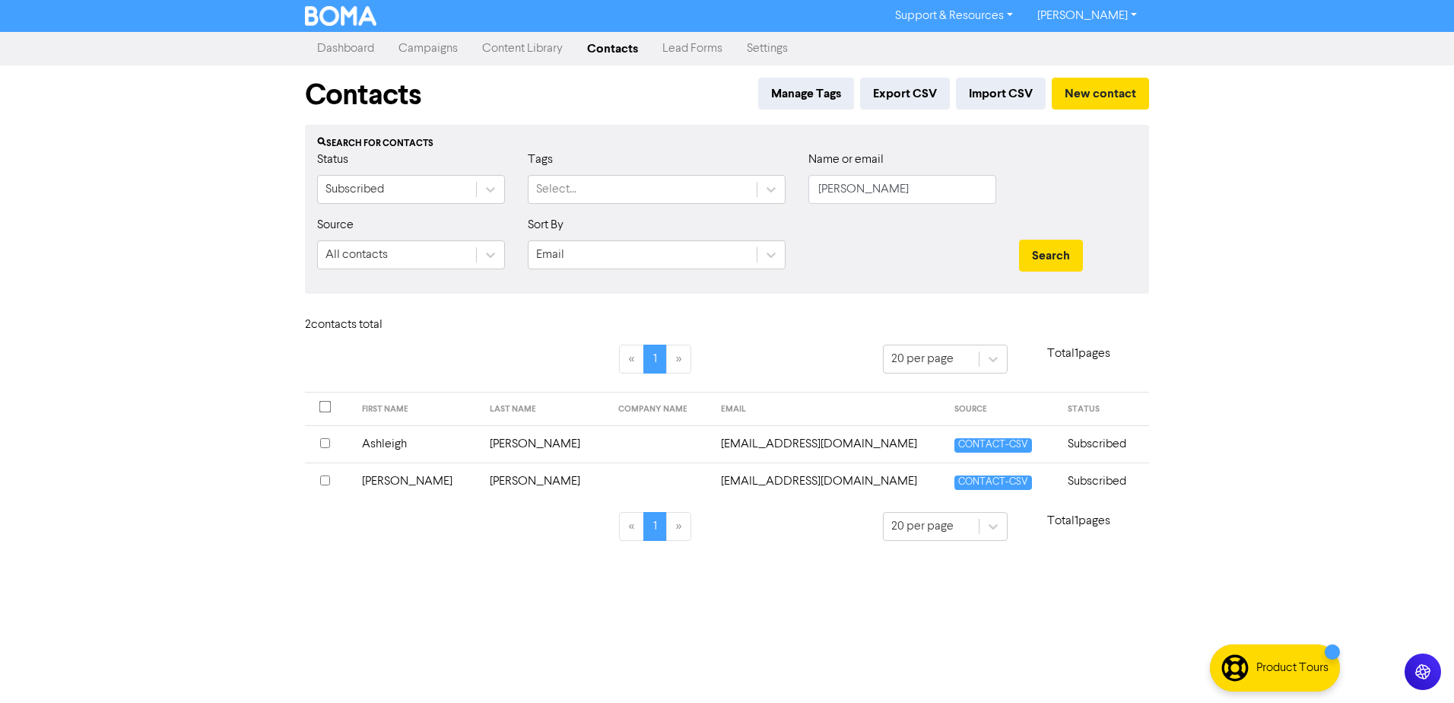
click at [410, 443] on td "Ashleigh" at bounding box center [417, 443] width 129 height 37
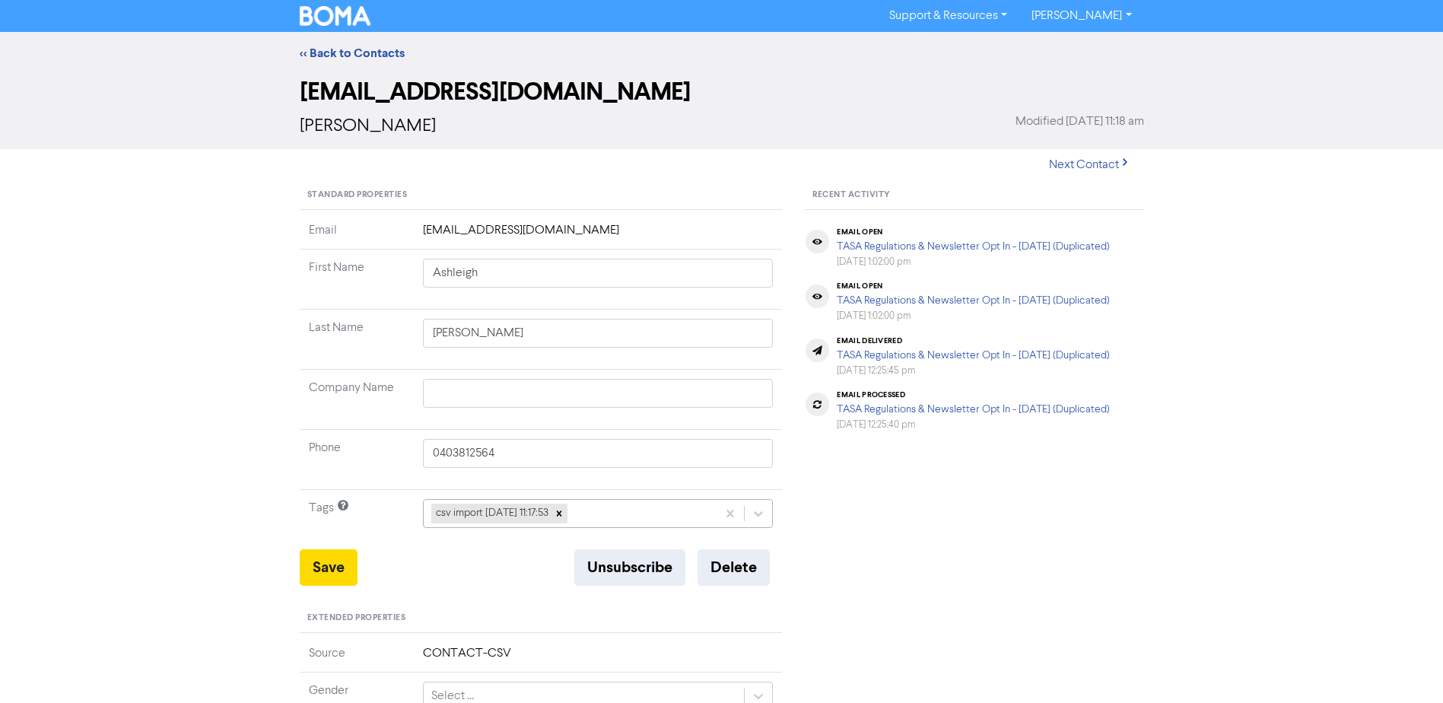
click at [750, 515] on div at bounding box center [758, 513] width 27 height 27
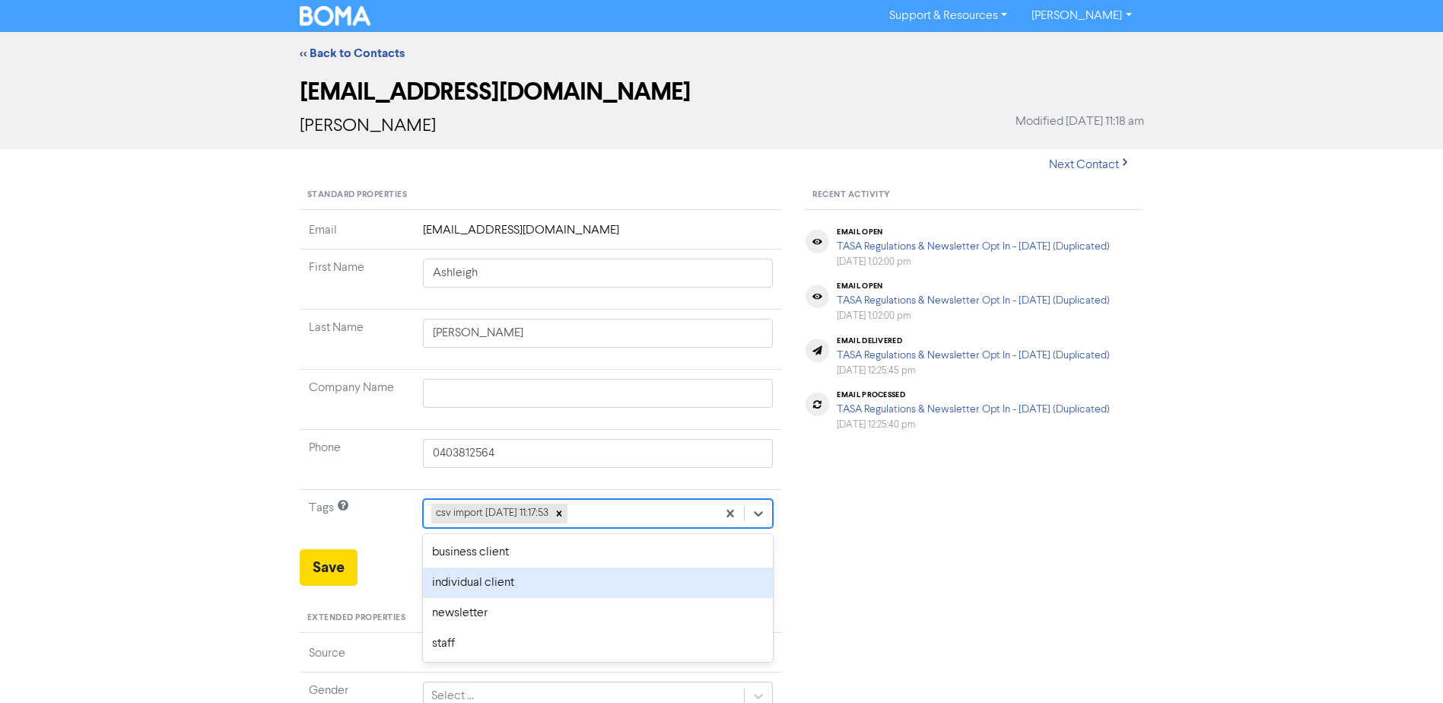
click at [529, 571] on div "individual client" at bounding box center [598, 582] width 351 height 30
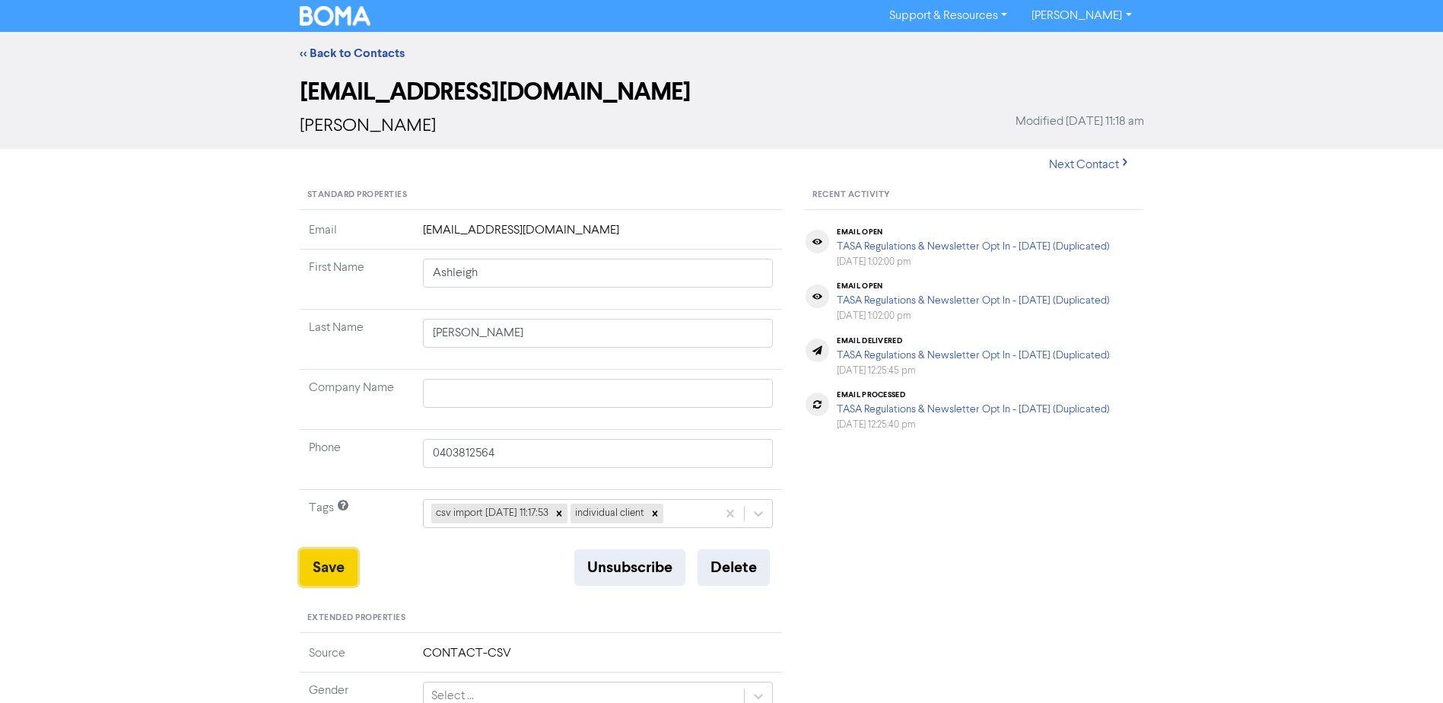
click at [333, 563] on button "Save" at bounding box center [329, 567] width 58 height 37
click at [347, 50] on link "<< Back to Contacts" at bounding box center [352, 53] width 105 height 15
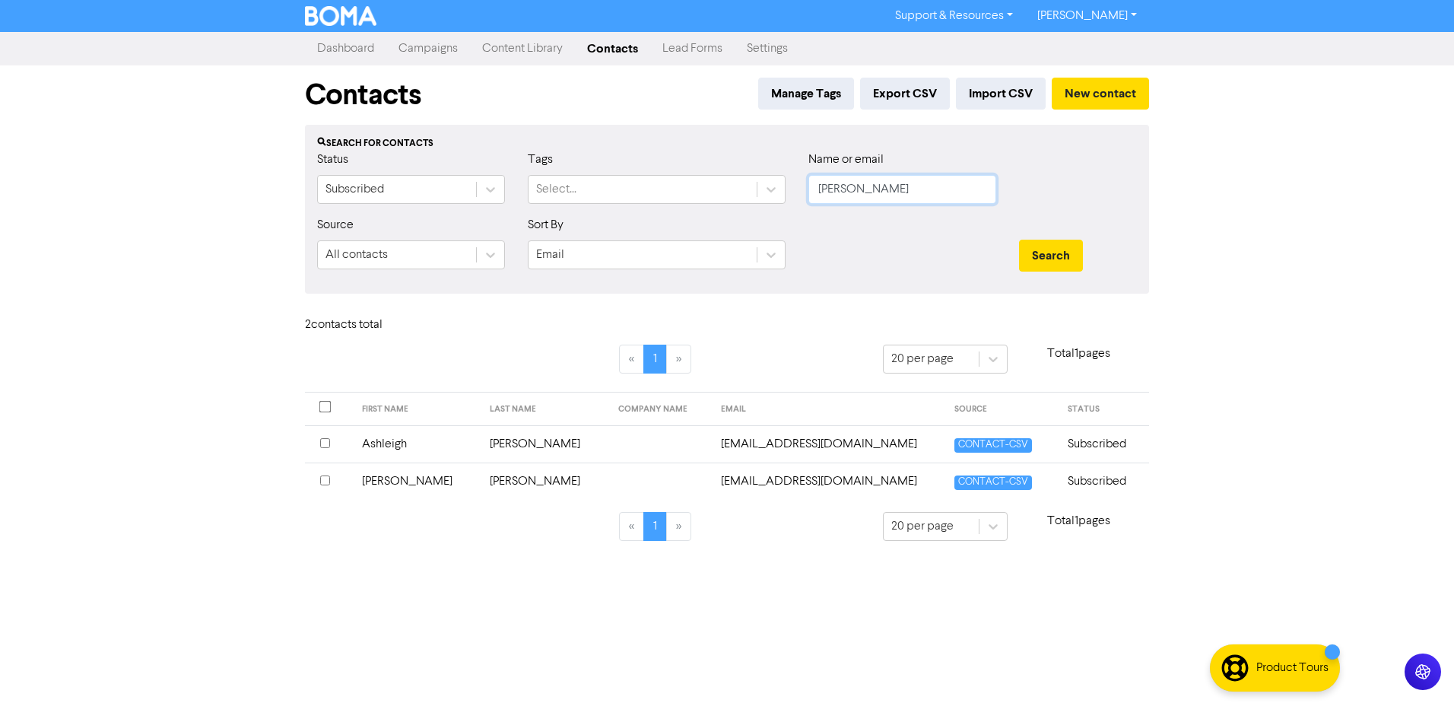
click at [1019, 240] on button "Search" at bounding box center [1051, 256] width 64 height 32
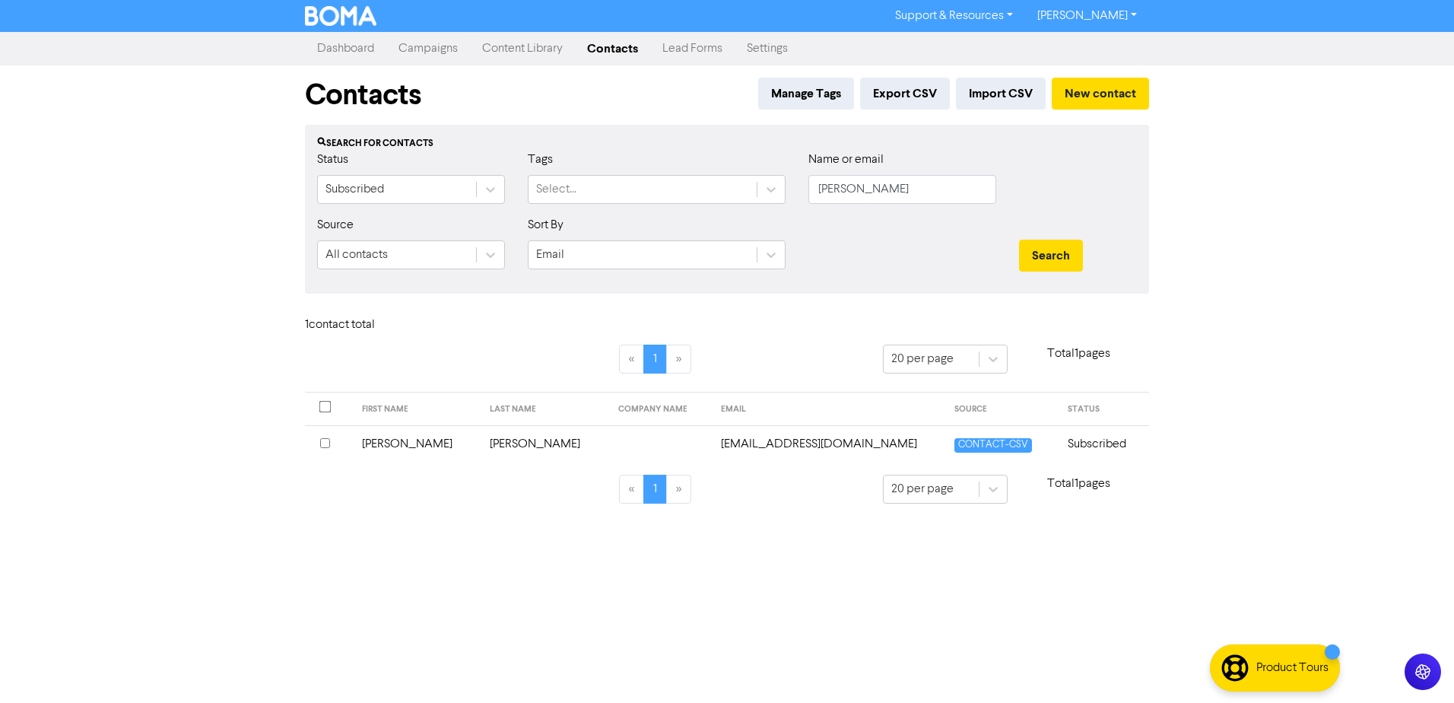
click at [391, 443] on td "[PERSON_NAME]" at bounding box center [417, 443] width 129 height 37
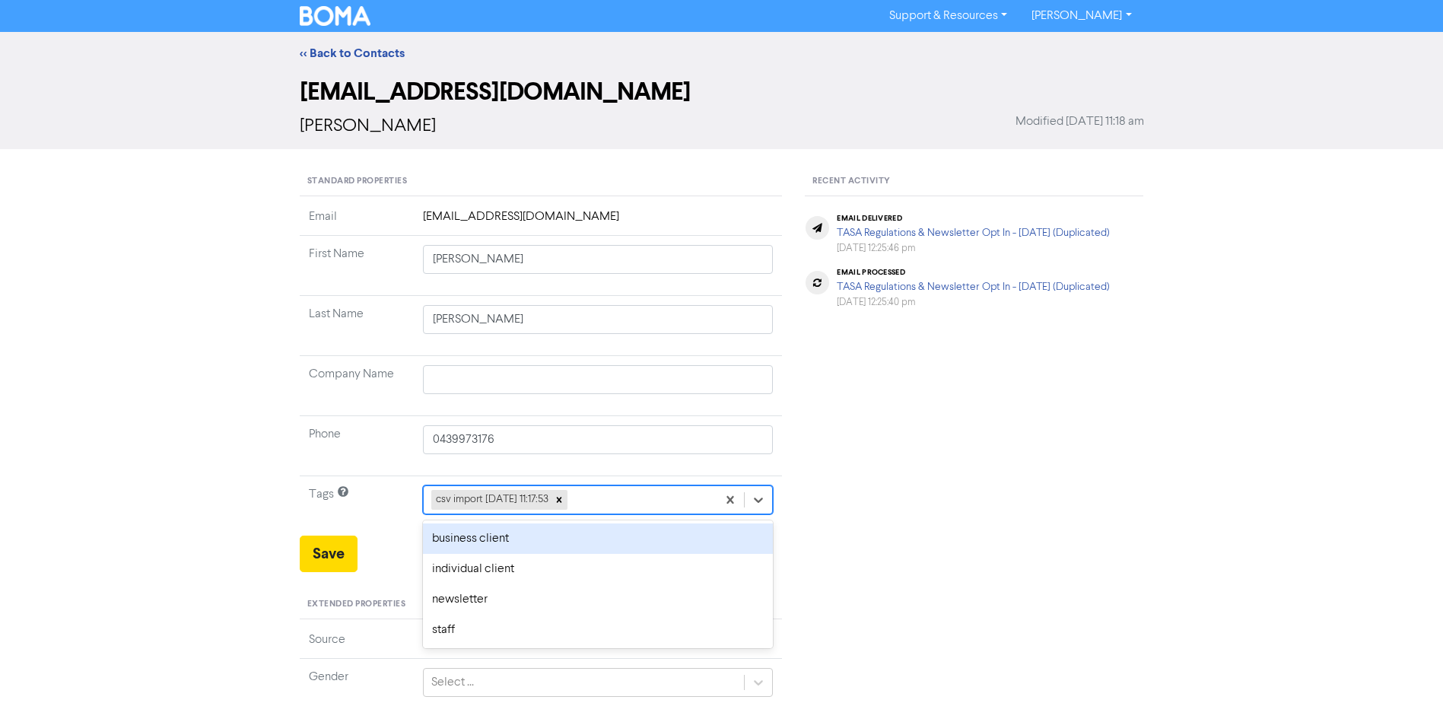
drag, startPoint x: 761, startPoint y: 504, endPoint x: 601, endPoint y: 566, distance: 172.2
click at [761, 503] on icon at bounding box center [758, 499] width 15 height 15
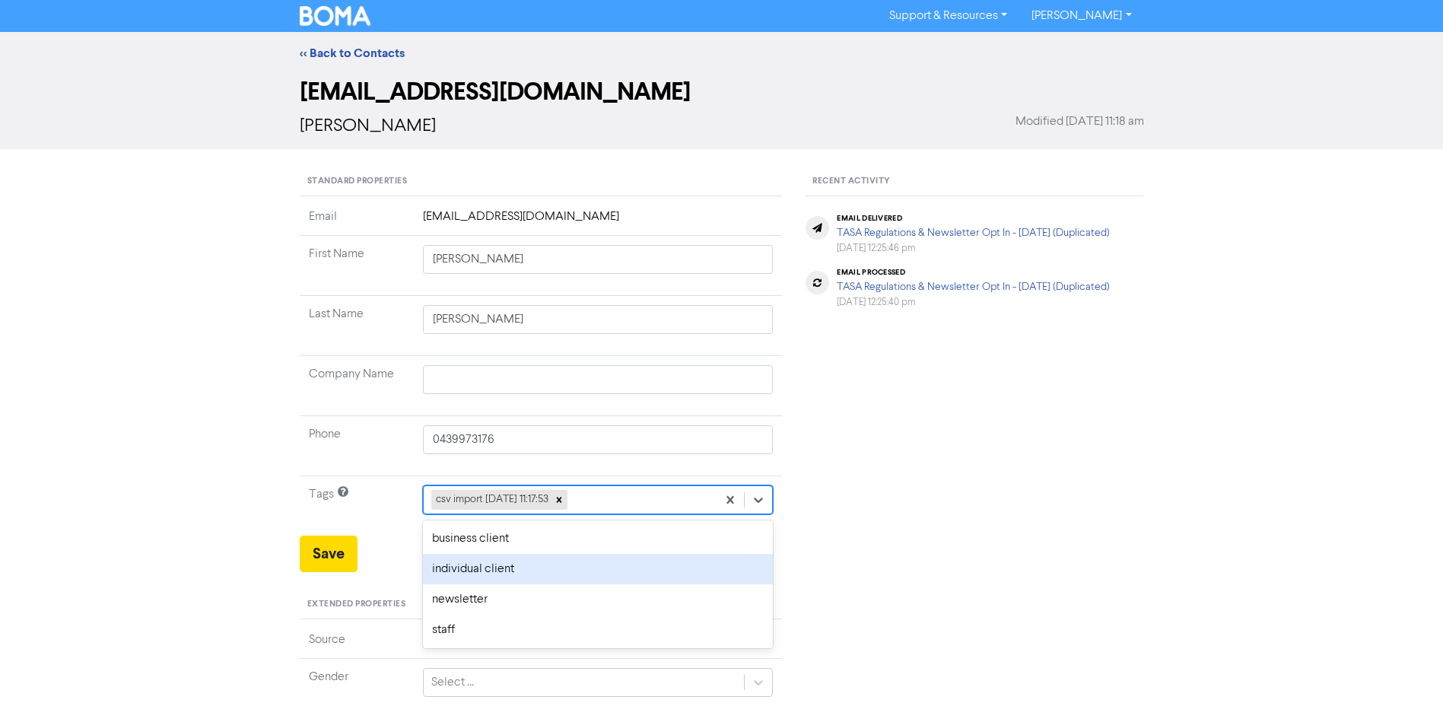
click at [533, 572] on div "individual client" at bounding box center [598, 569] width 351 height 30
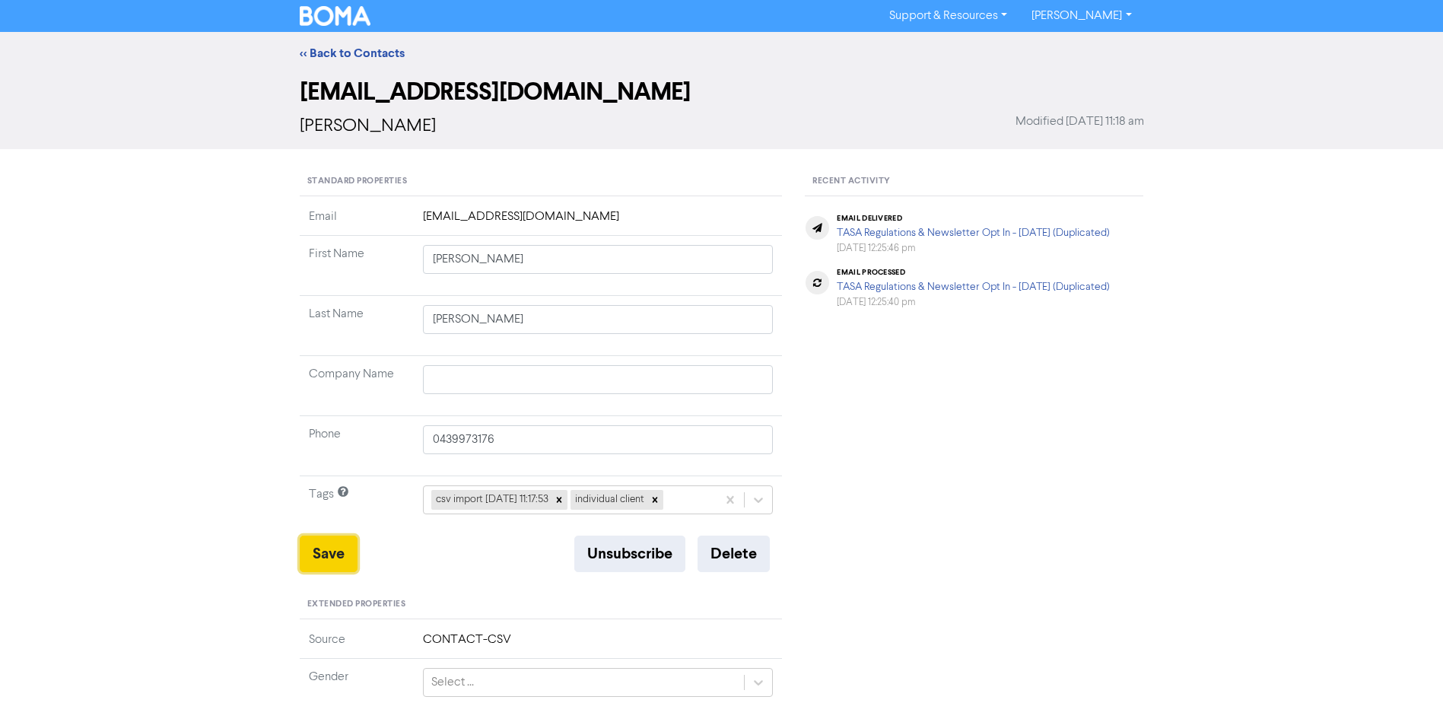
click at [336, 554] on button "Save" at bounding box center [329, 553] width 58 height 37
click at [368, 55] on link "<< Back to Contacts" at bounding box center [352, 53] width 105 height 15
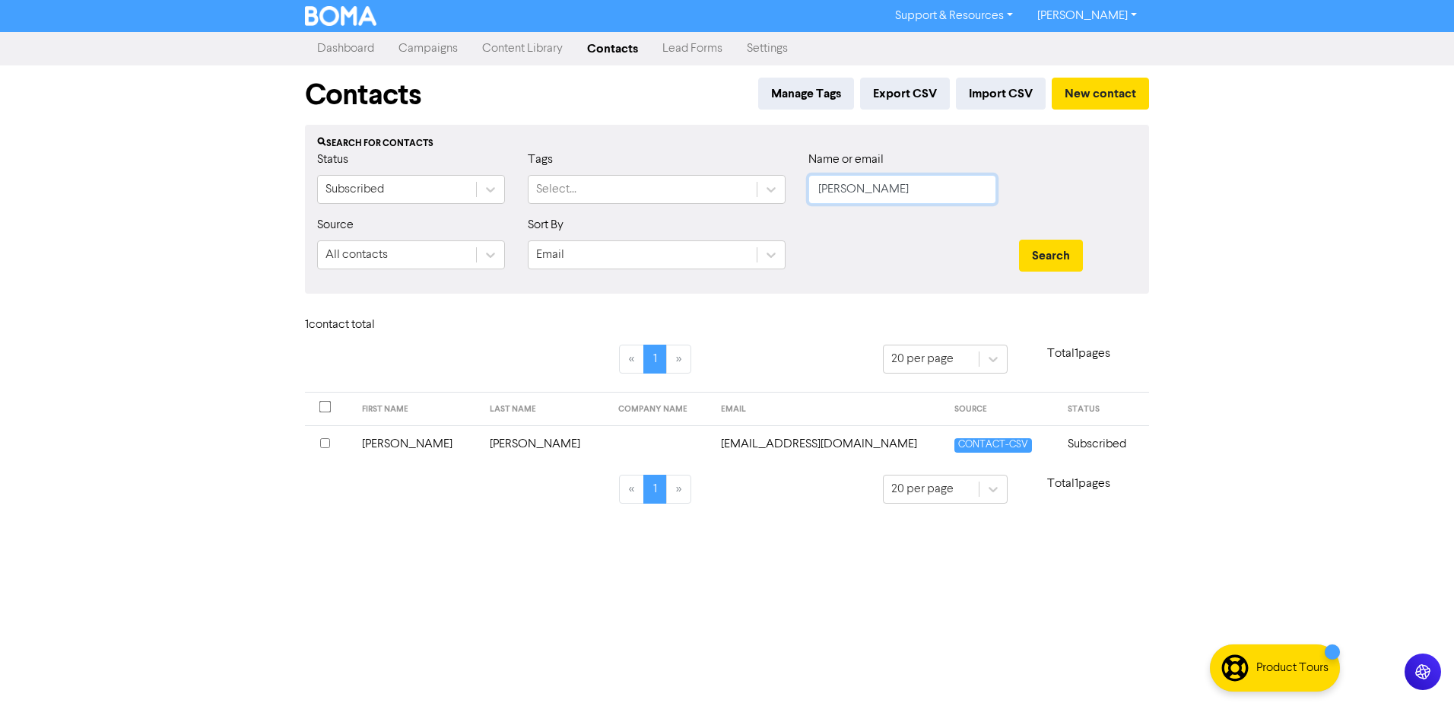
drag, startPoint x: 886, startPoint y: 187, endPoint x: 517, endPoint y: 207, distance: 369.4
click at [577, 203] on div "Status Subscribed Tags Select... Name or email [PERSON_NAME]" at bounding box center [727, 183] width 843 height 65
click at [1019, 240] on button "Search" at bounding box center [1051, 256] width 64 height 32
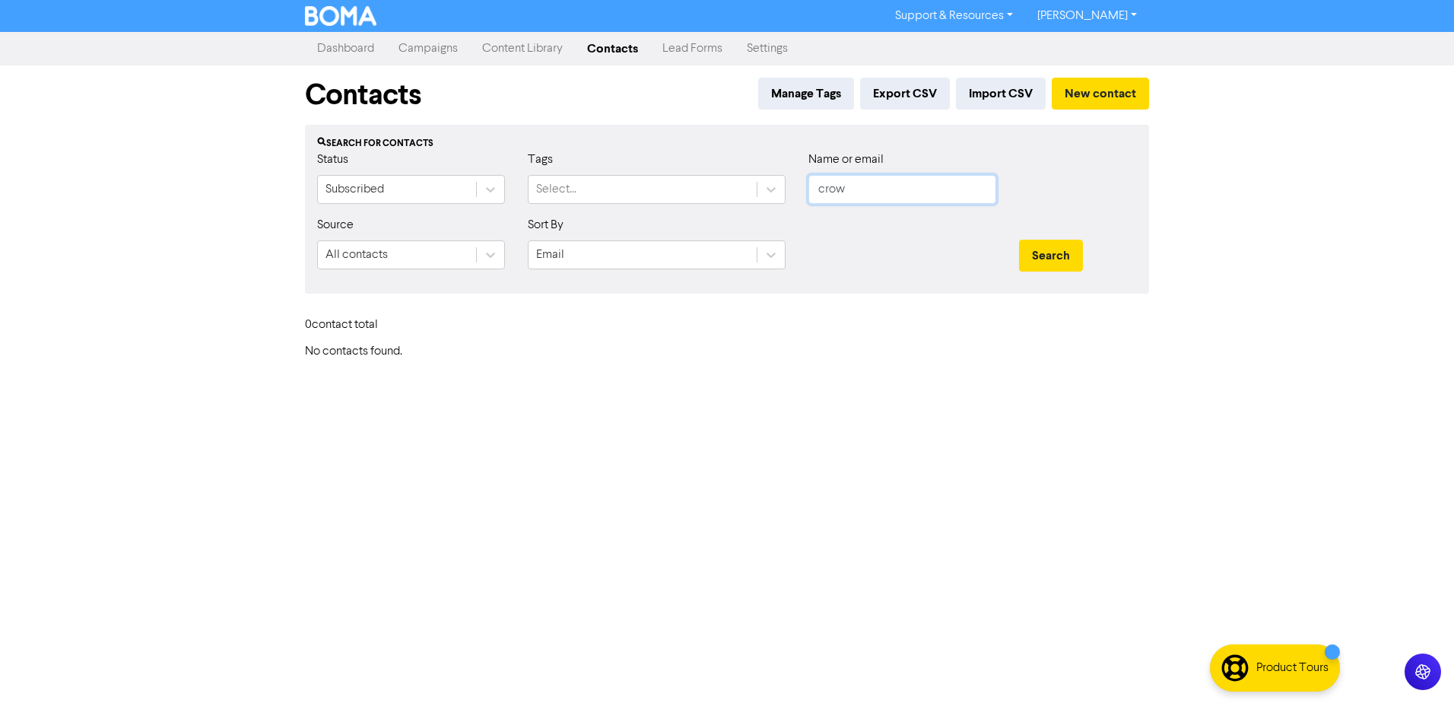
click at [1019, 240] on button "Search" at bounding box center [1051, 256] width 64 height 32
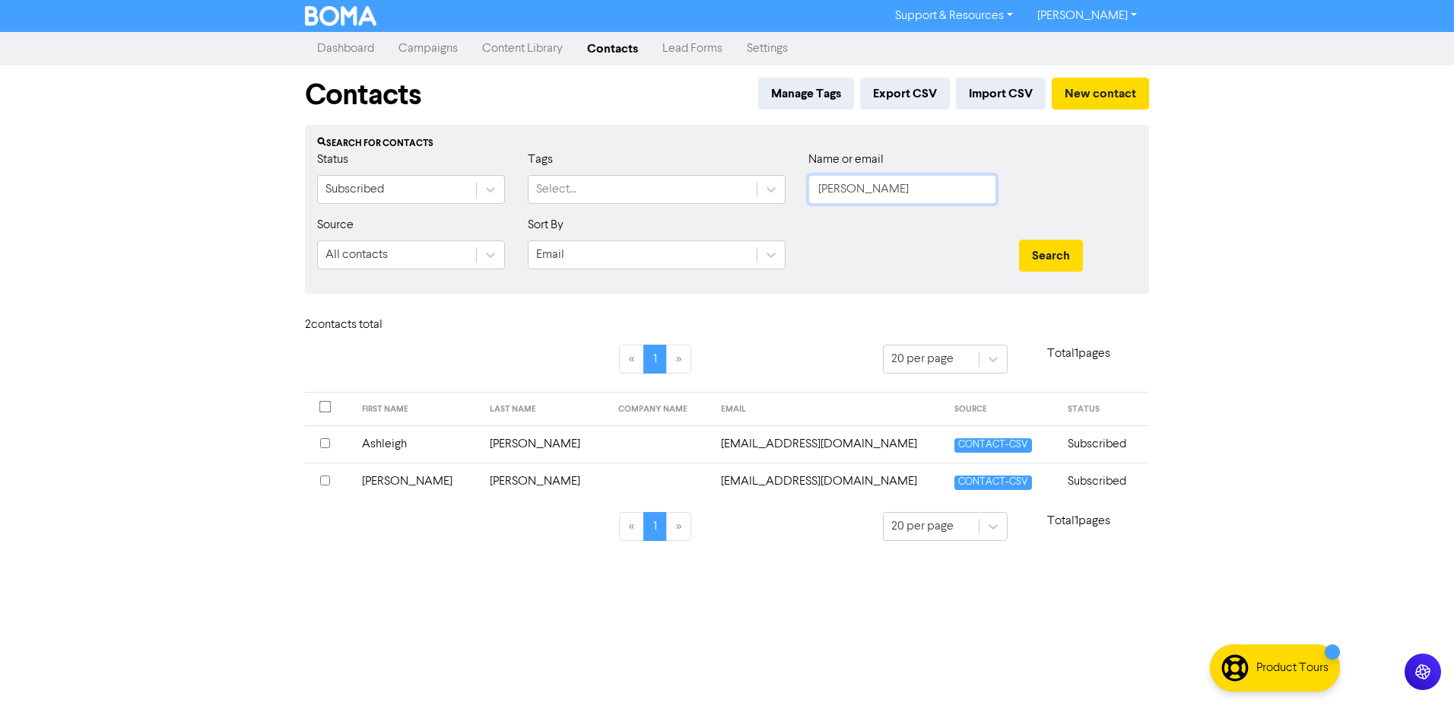
click at [1019, 240] on button "Search" at bounding box center [1051, 256] width 64 height 32
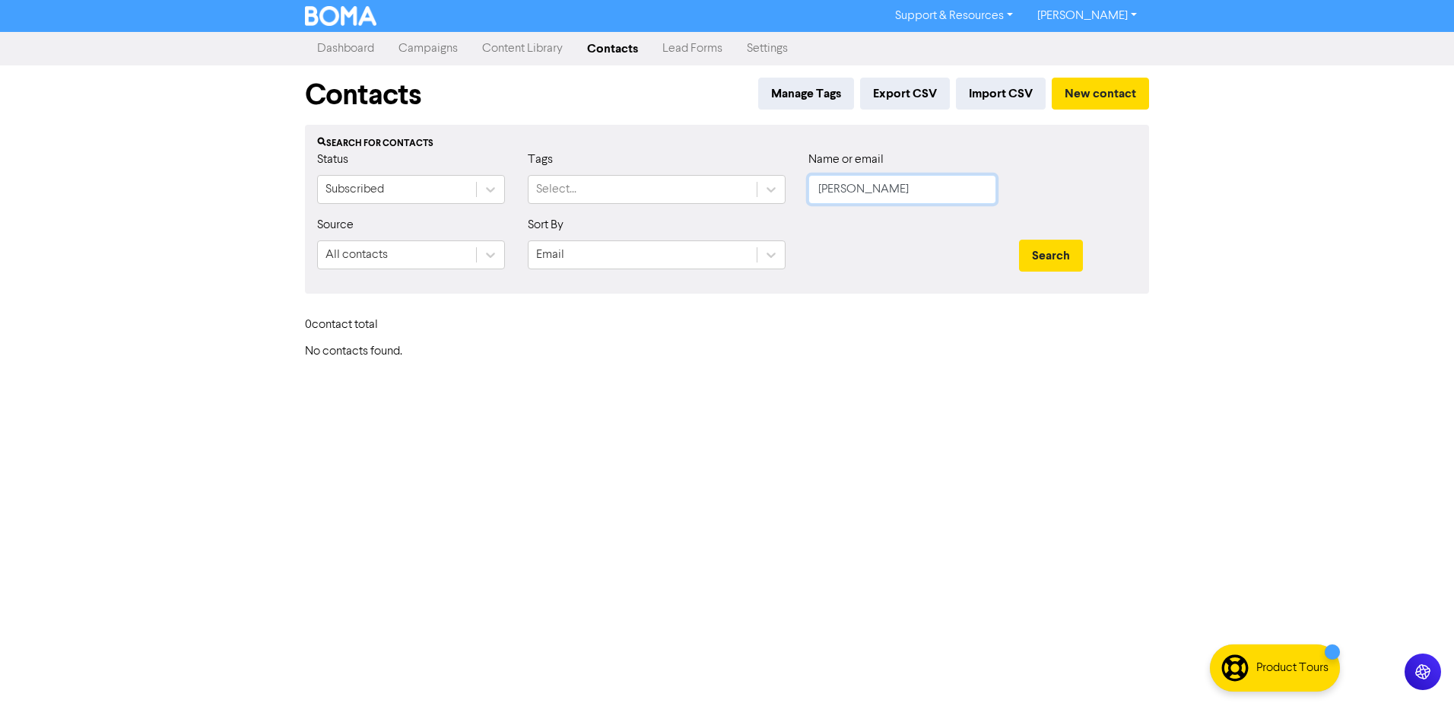
click at [1019, 240] on button "Search" at bounding box center [1051, 256] width 64 height 32
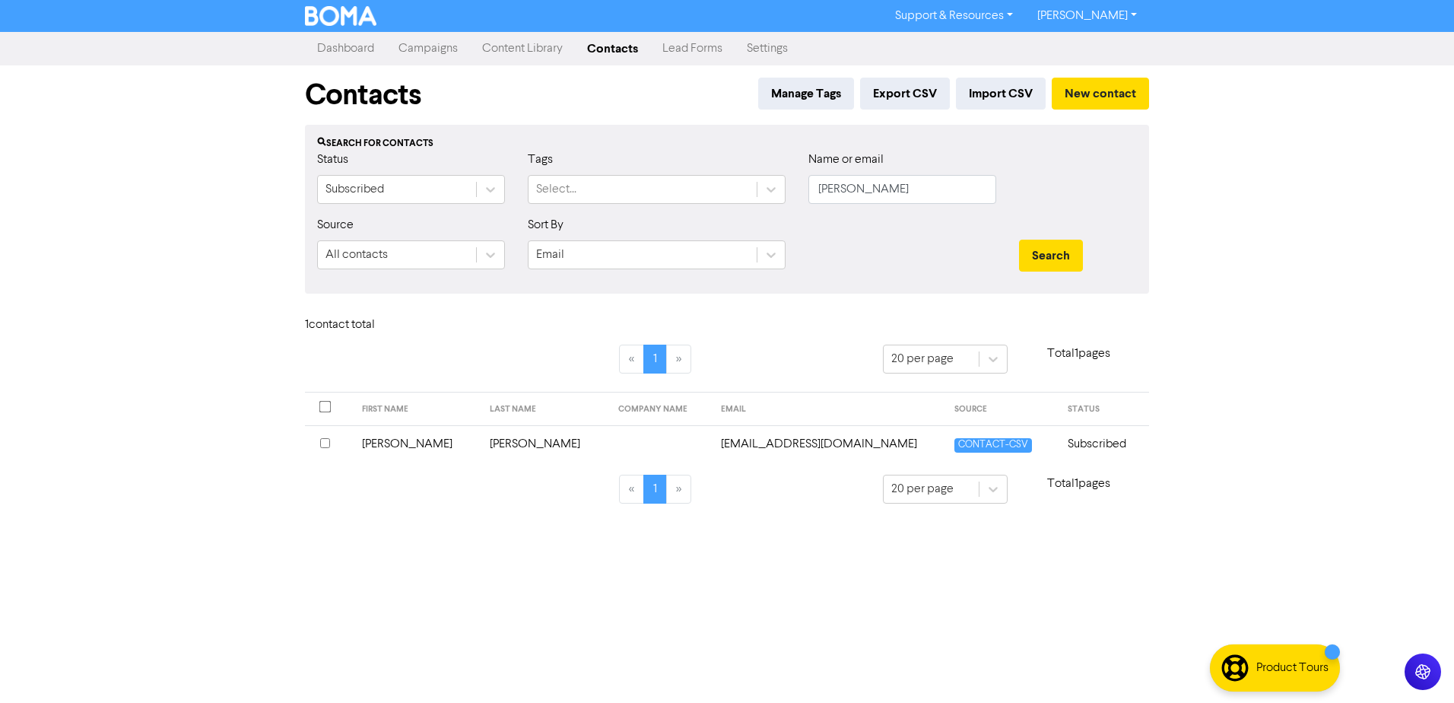
click at [394, 446] on td "[PERSON_NAME]" at bounding box center [417, 443] width 129 height 37
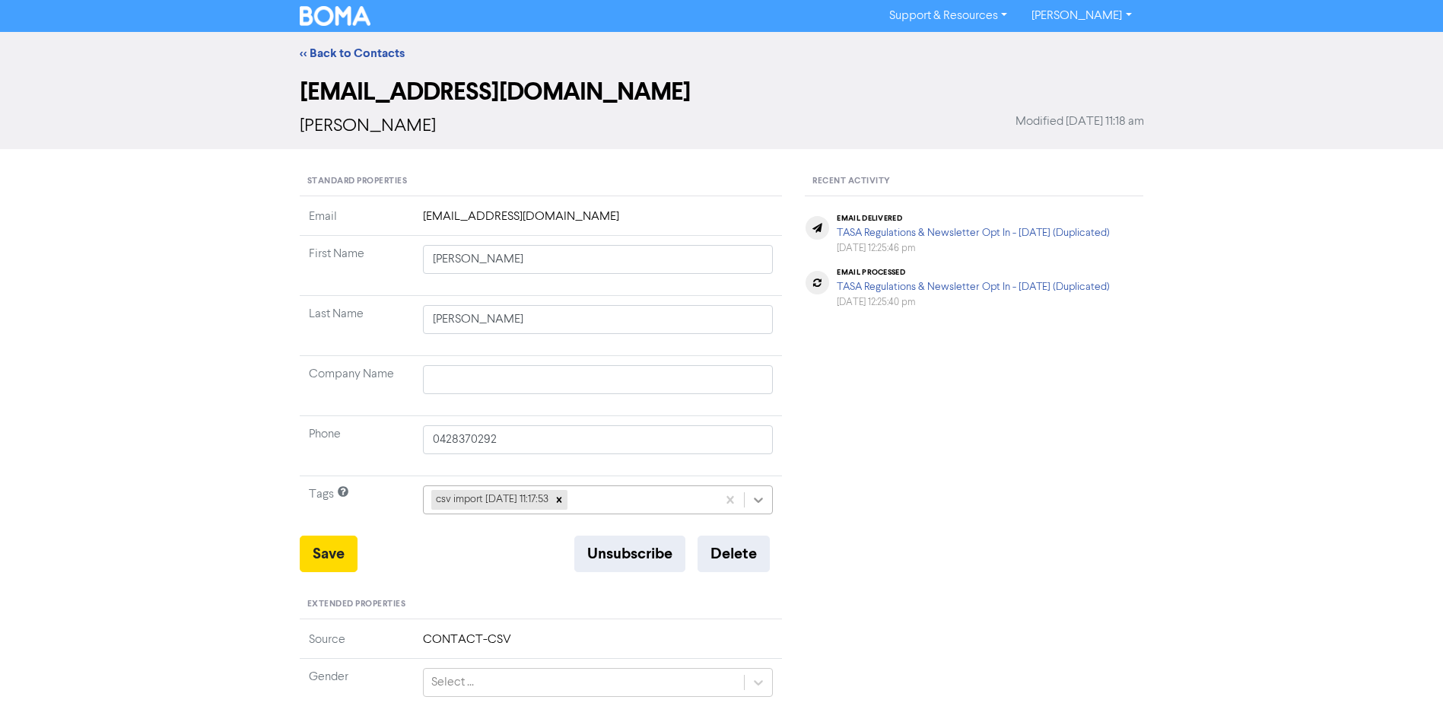
click at [758, 498] on icon at bounding box center [758, 499] width 15 height 15
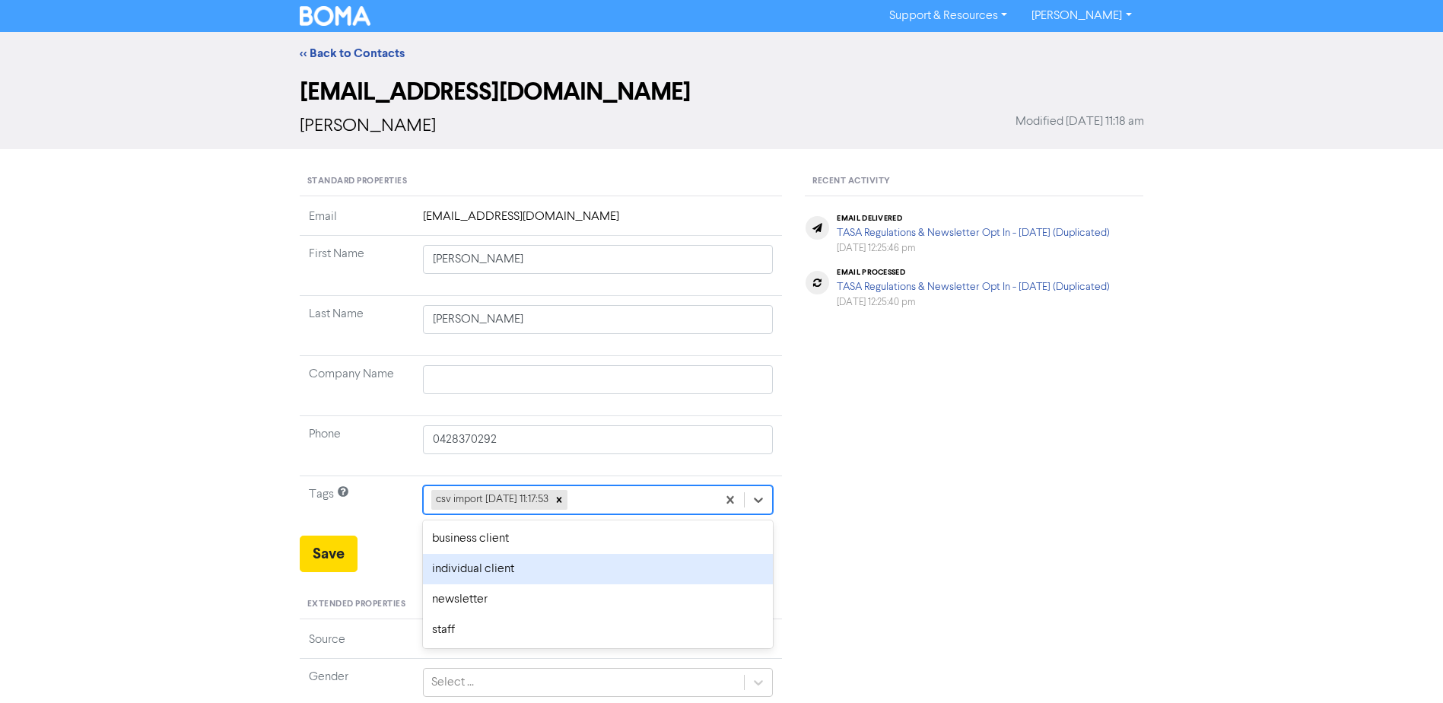
click at [525, 574] on div "individual client" at bounding box center [598, 569] width 351 height 30
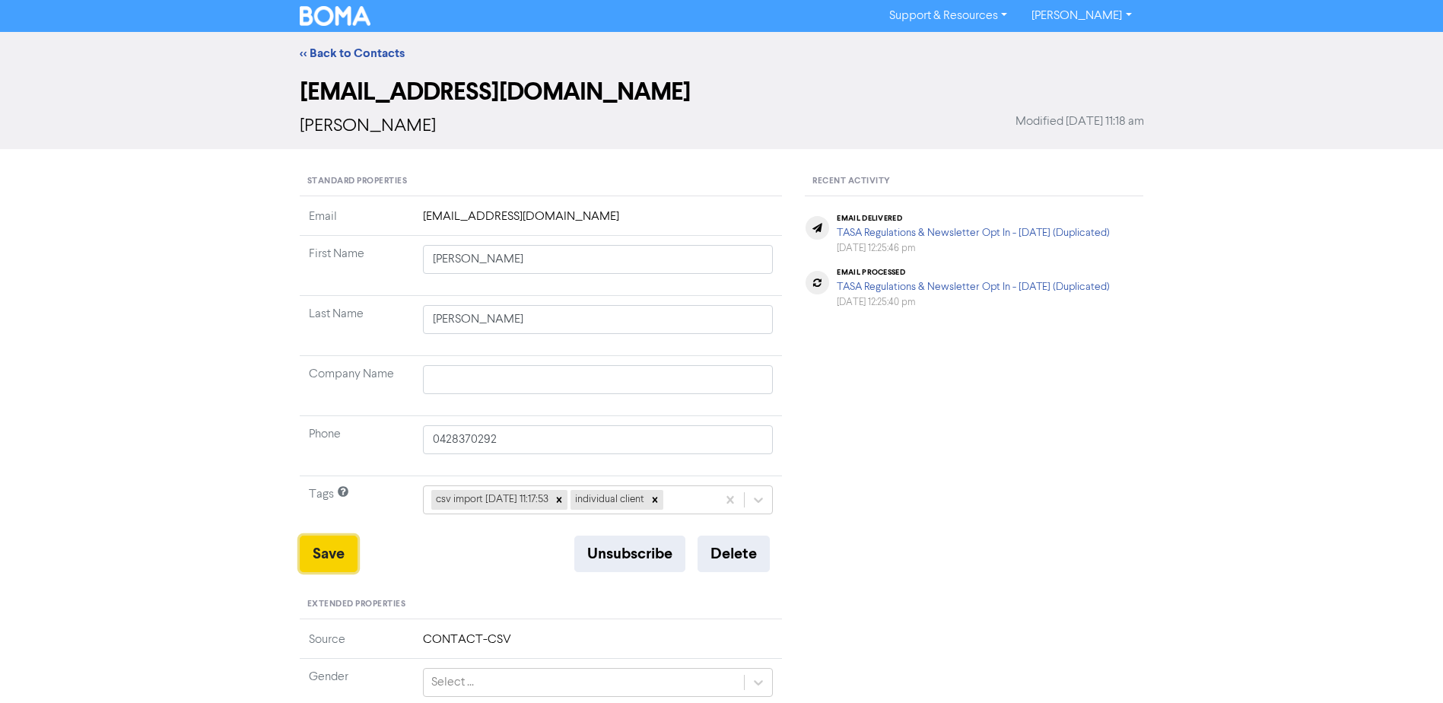
click at [348, 554] on button "Save" at bounding box center [329, 553] width 58 height 37
click at [363, 51] on link "<< Back to Contacts" at bounding box center [352, 53] width 105 height 15
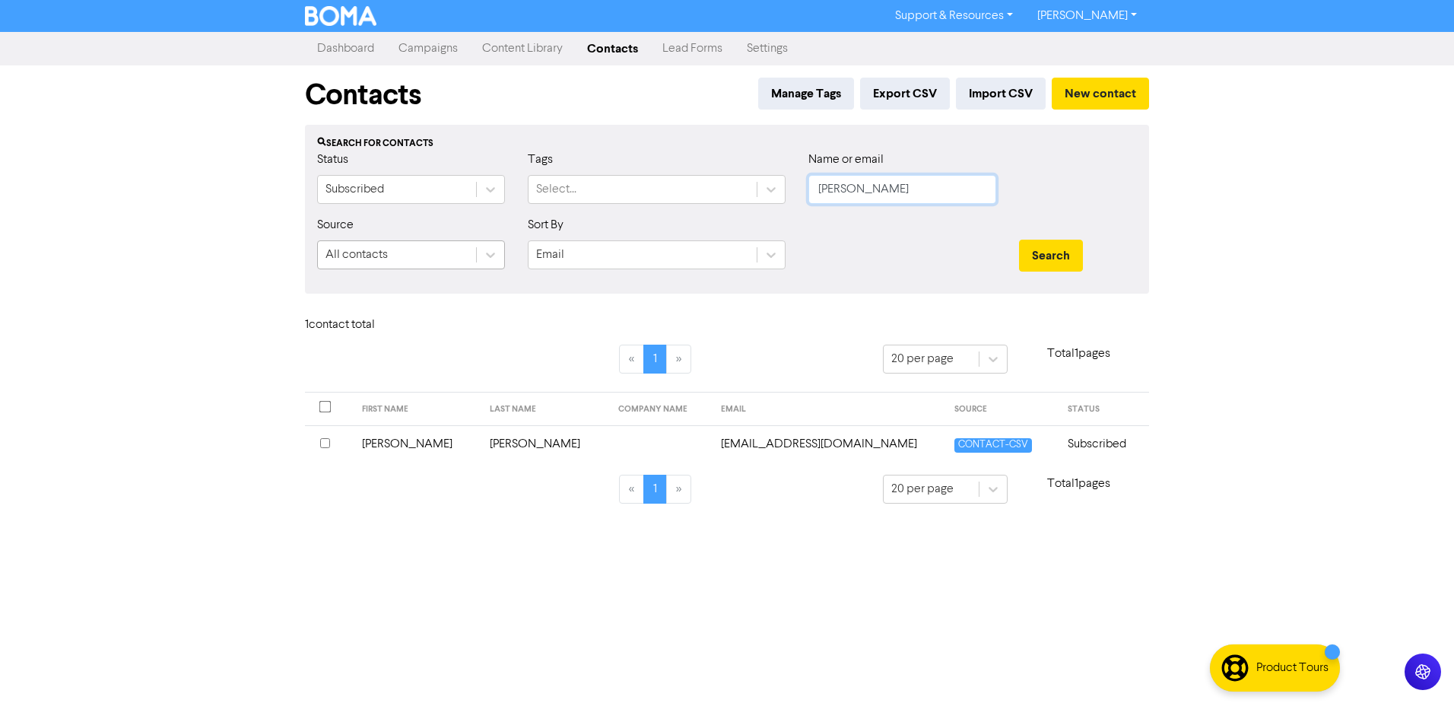
click at [478, 251] on form "Status Subscribed Tags Select... Name or email [PERSON_NAME] Source All contact…" at bounding box center [727, 216] width 820 height 131
click at [1019, 240] on button "Search" at bounding box center [1051, 256] width 64 height 32
click at [396, 443] on td "[PERSON_NAME]" at bounding box center [423, 443] width 136 height 37
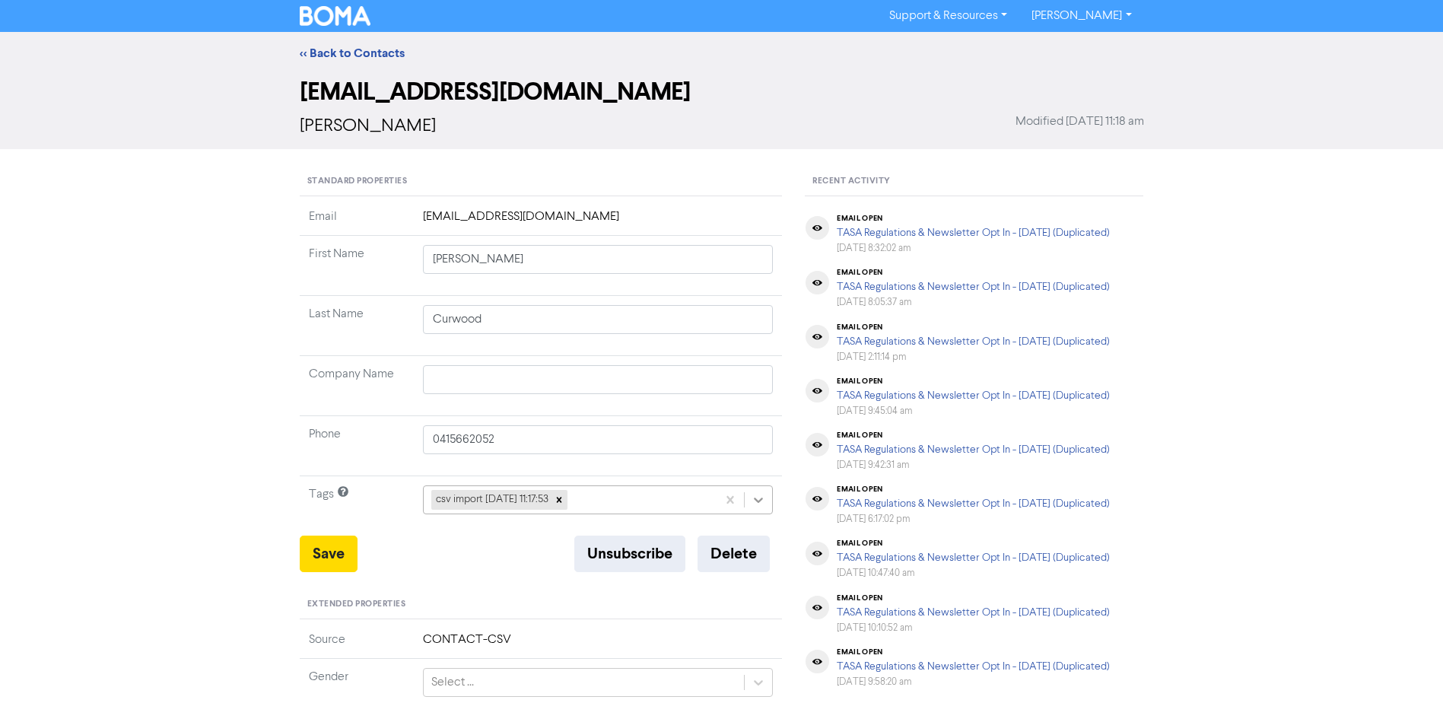
click at [756, 497] on icon at bounding box center [758, 499] width 15 height 15
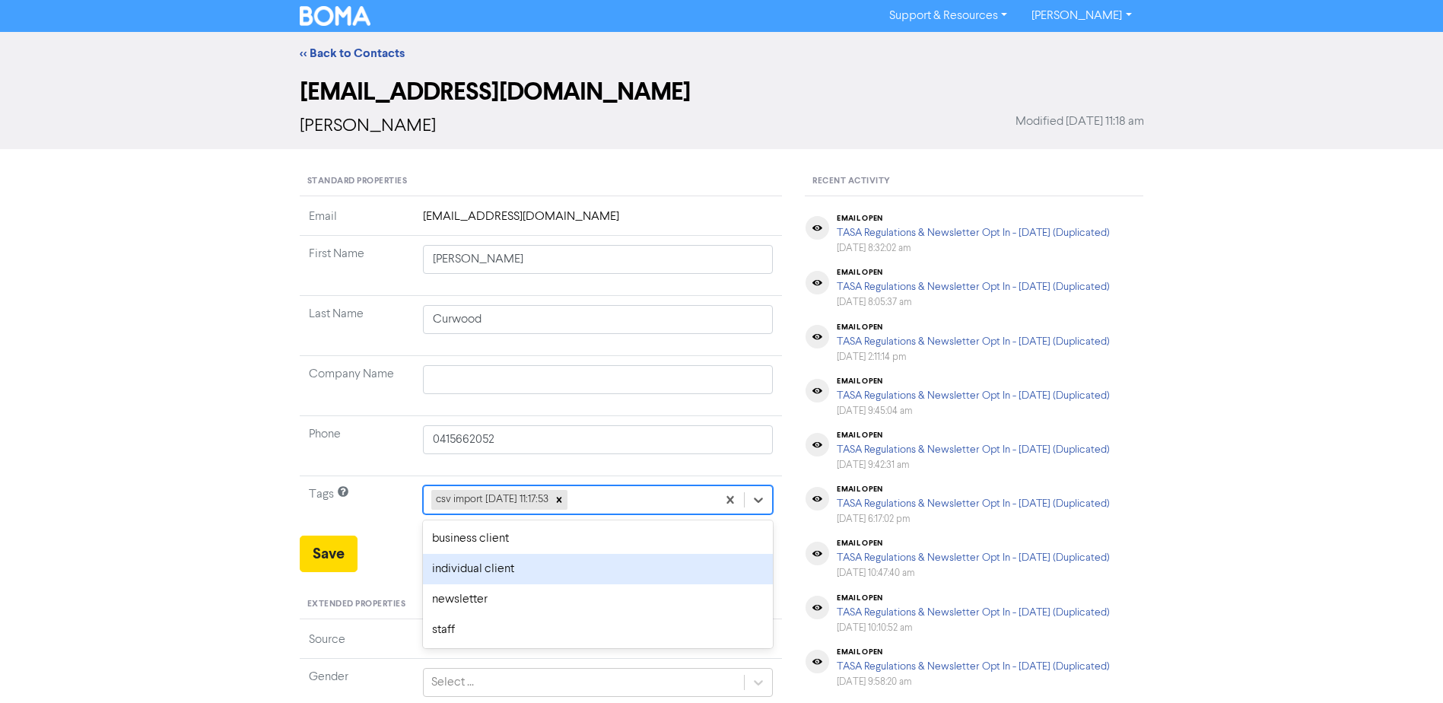
click at [514, 570] on div "individual client" at bounding box center [598, 569] width 351 height 30
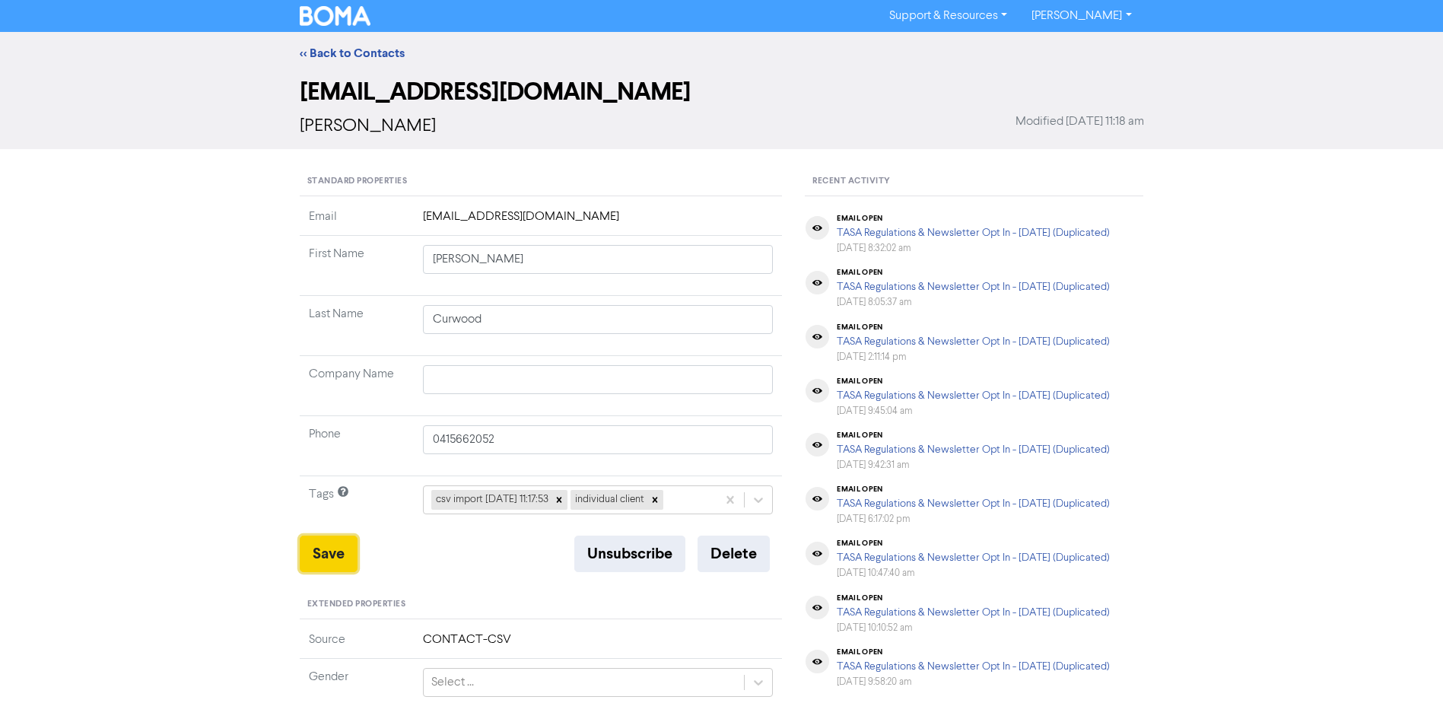
click at [338, 547] on button "Save" at bounding box center [329, 553] width 58 height 37
click at [372, 52] on link "<< Back to Contacts" at bounding box center [352, 53] width 105 height 15
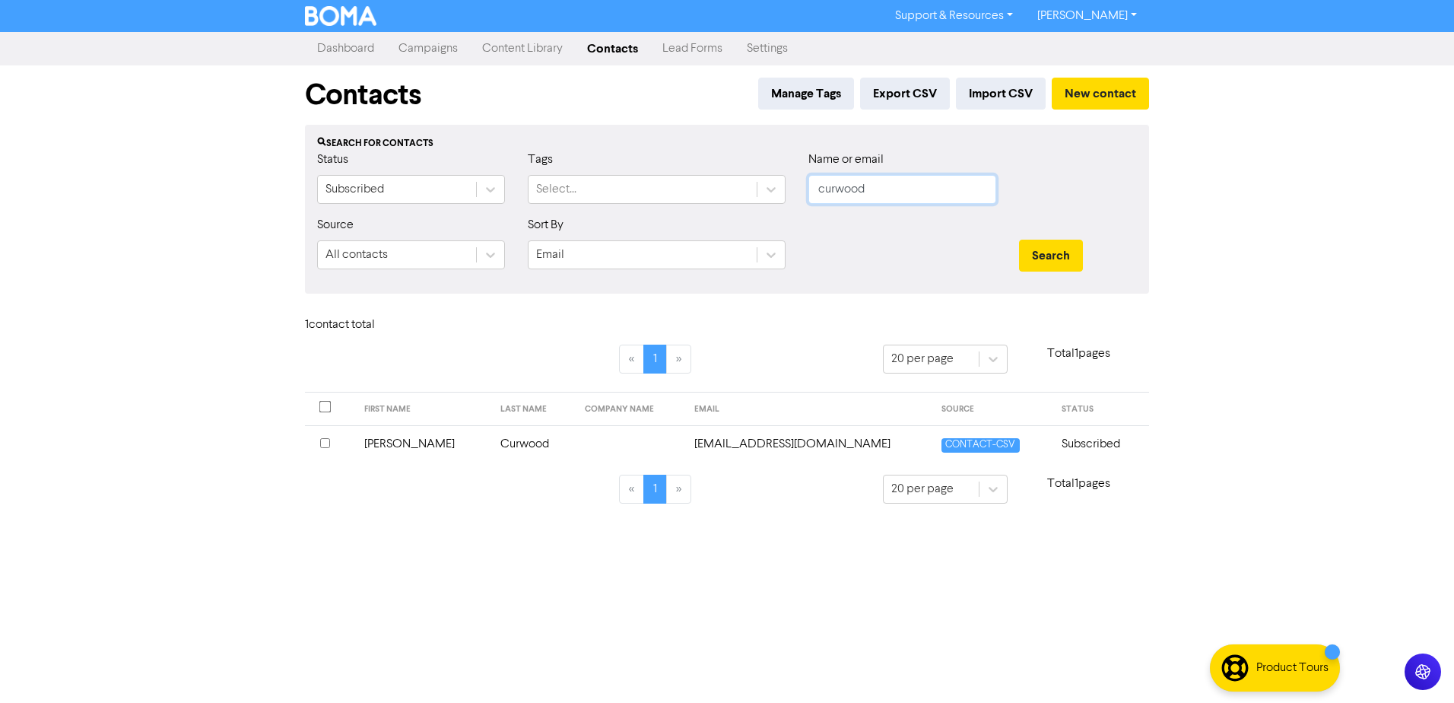
drag, startPoint x: 904, startPoint y: 196, endPoint x: 628, endPoint y: 216, distance: 277.6
click at [644, 215] on div "Status Subscribed Tags Select... Name or email curwood" at bounding box center [727, 183] width 843 height 65
click at [1019, 240] on button "Search" at bounding box center [1051, 256] width 64 height 32
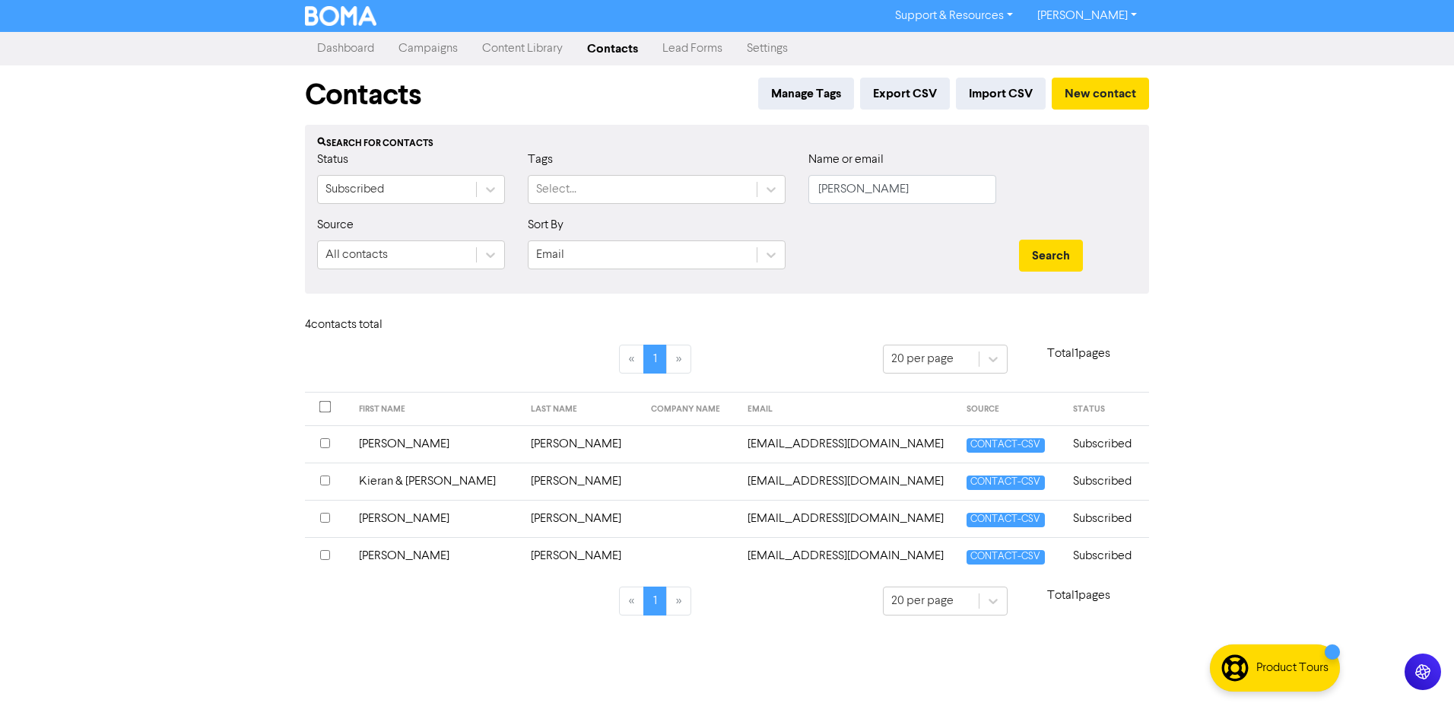
click at [380, 553] on td "[PERSON_NAME]" at bounding box center [436, 555] width 172 height 37
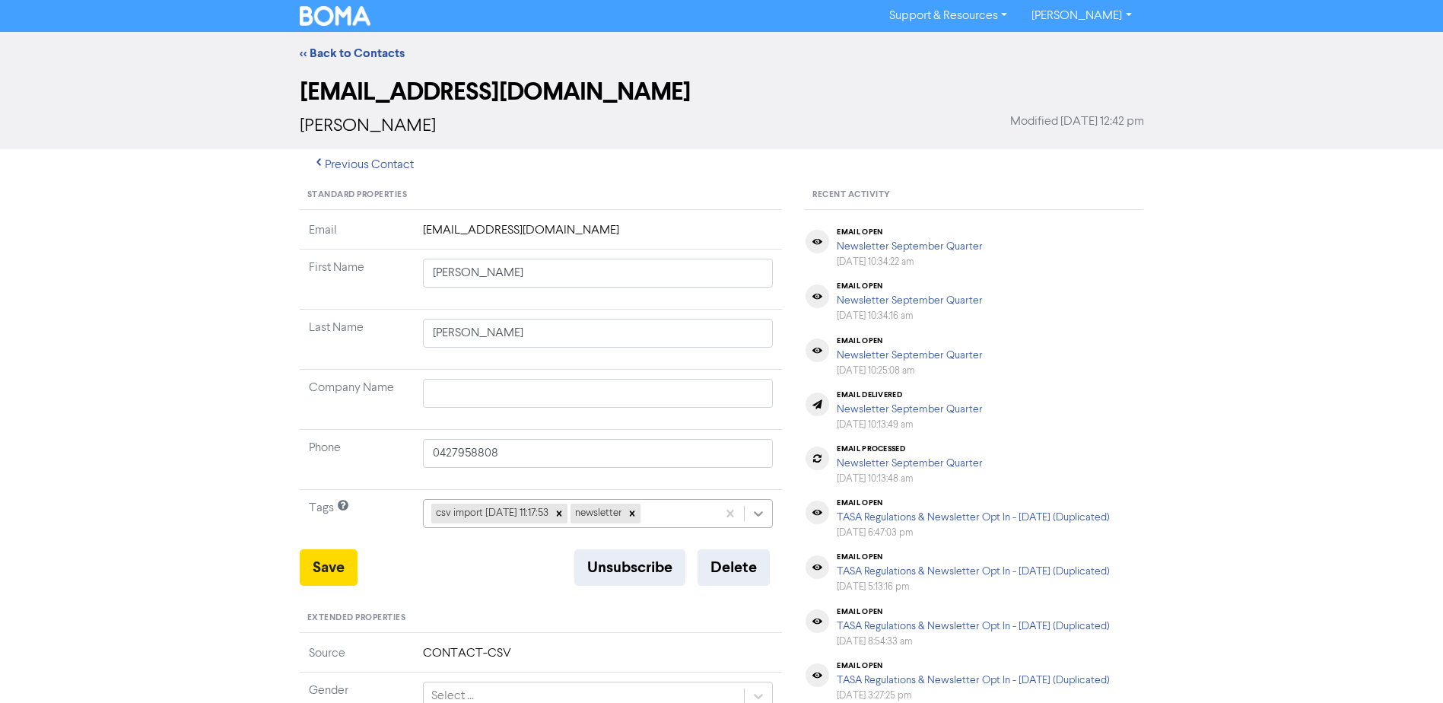
click at [761, 514] on icon at bounding box center [759, 513] width 9 height 5
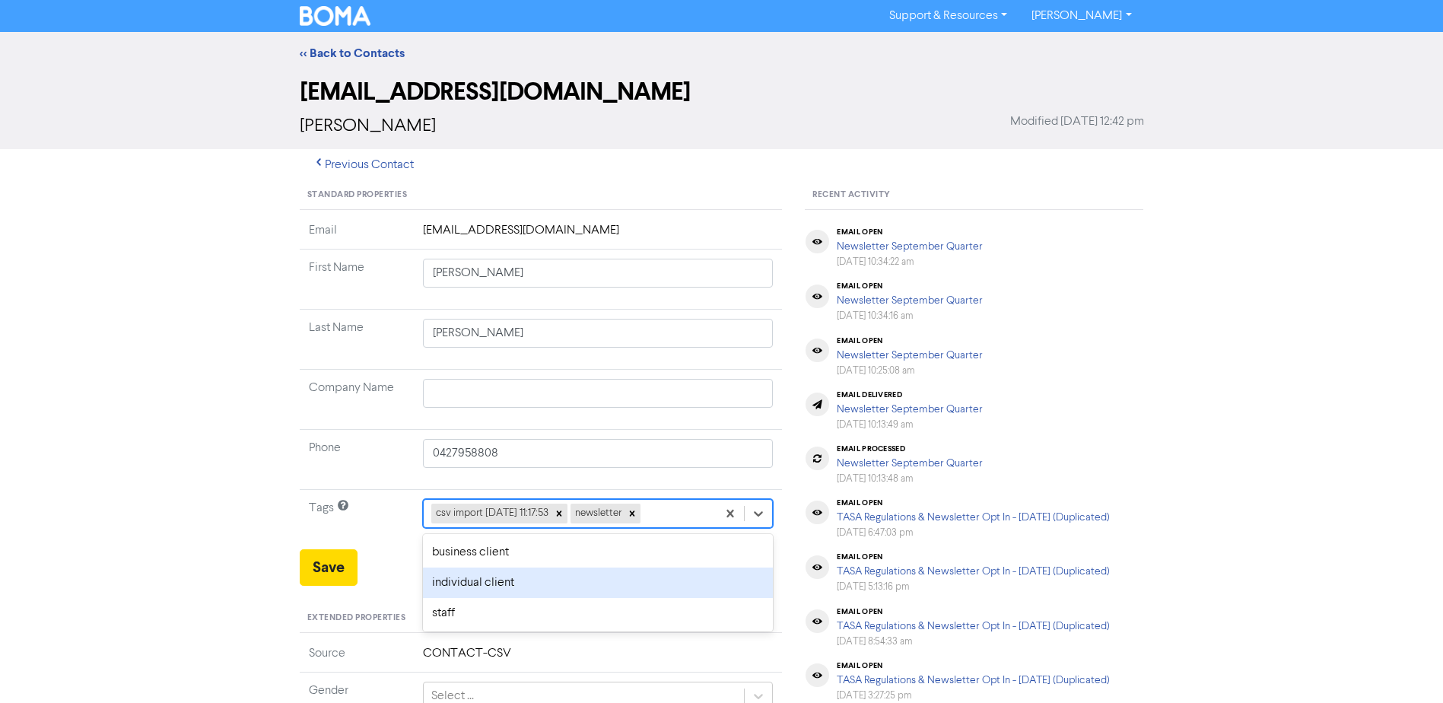
click at [530, 583] on div "individual client" at bounding box center [598, 582] width 351 height 30
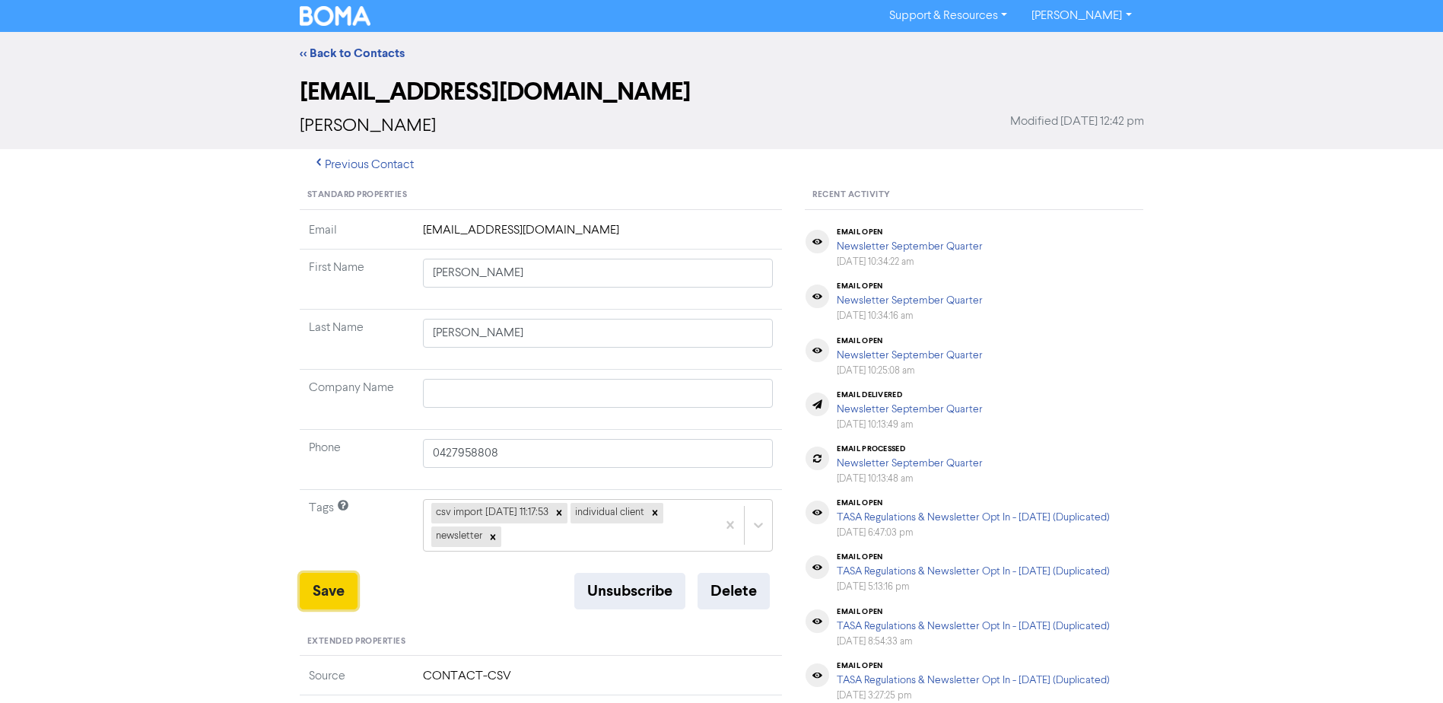
click at [314, 583] on button "Save" at bounding box center [329, 591] width 58 height 37
click at [347, 52] on link "<< Back to Contacts" at bounding box center [352, 53] width 105 height 15
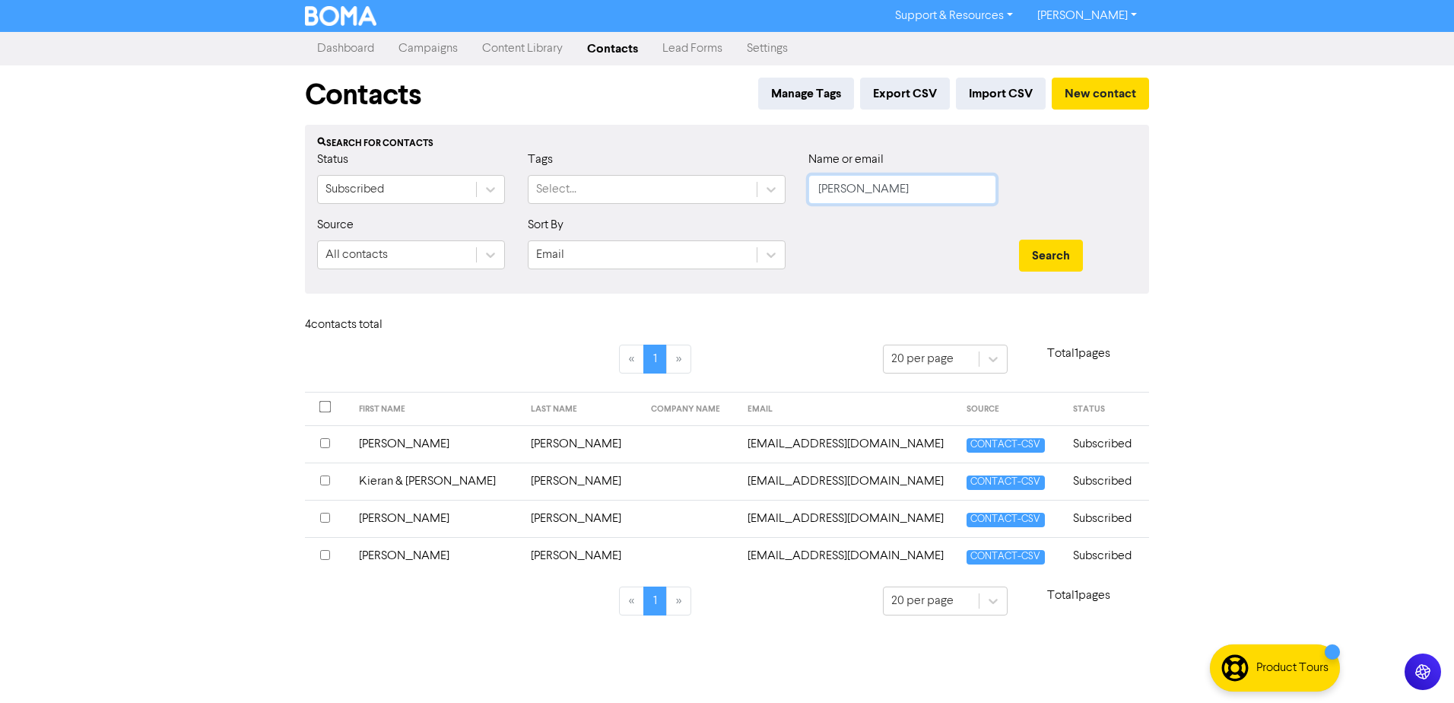
drag, startPoint x: 812, startPoint y: 197, endPoint x: 431, endPoint y: 166, distance: 381.6
click at [594, 188] on div "Status Subscribed Tags Select... Name or email [PERSON_NAME]" at bounding box center [727, 183] width 843 height 65
click at [1019, 240] on button "Search" at bounding box center [1051, 256] width 64 height 32
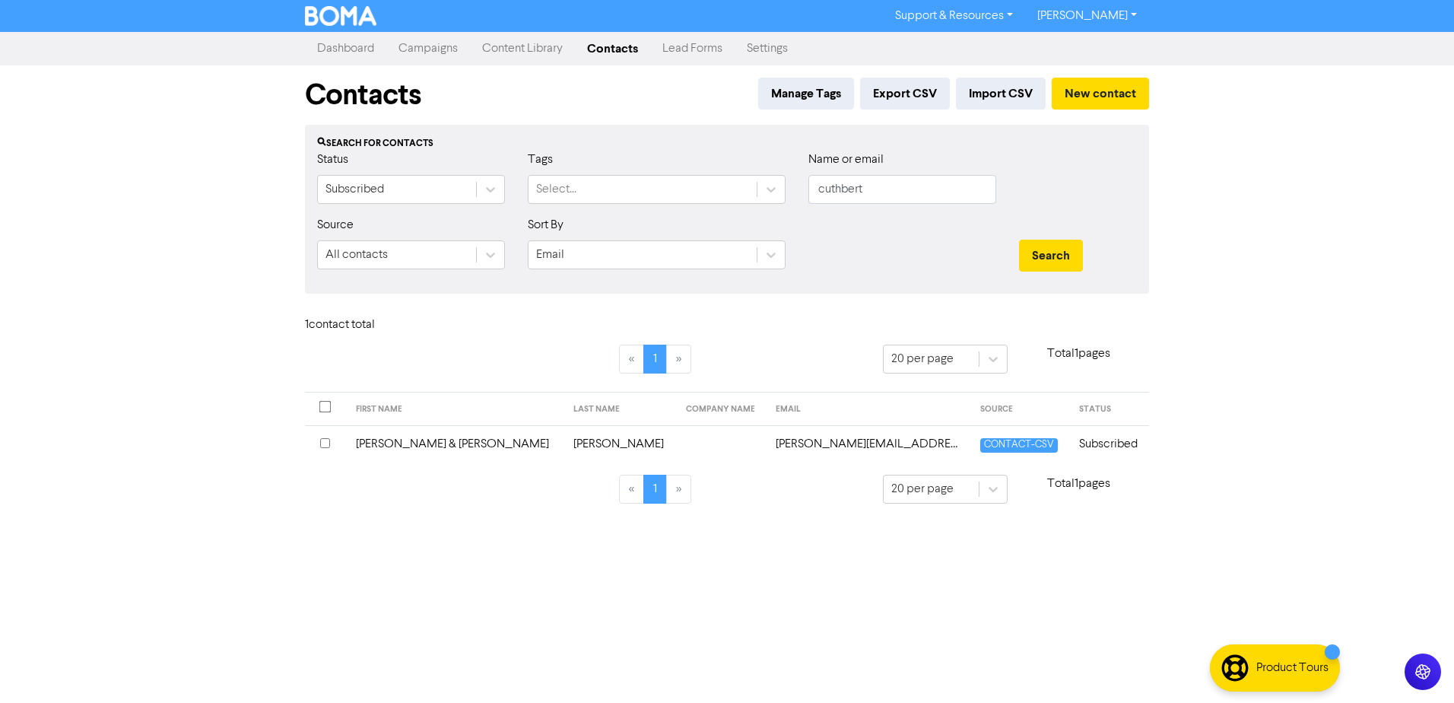
click at [440, 442] on td "[PERSON_NAME] & [PERSON_NAME]" at bounding box center [456, 443] width 218 height 37
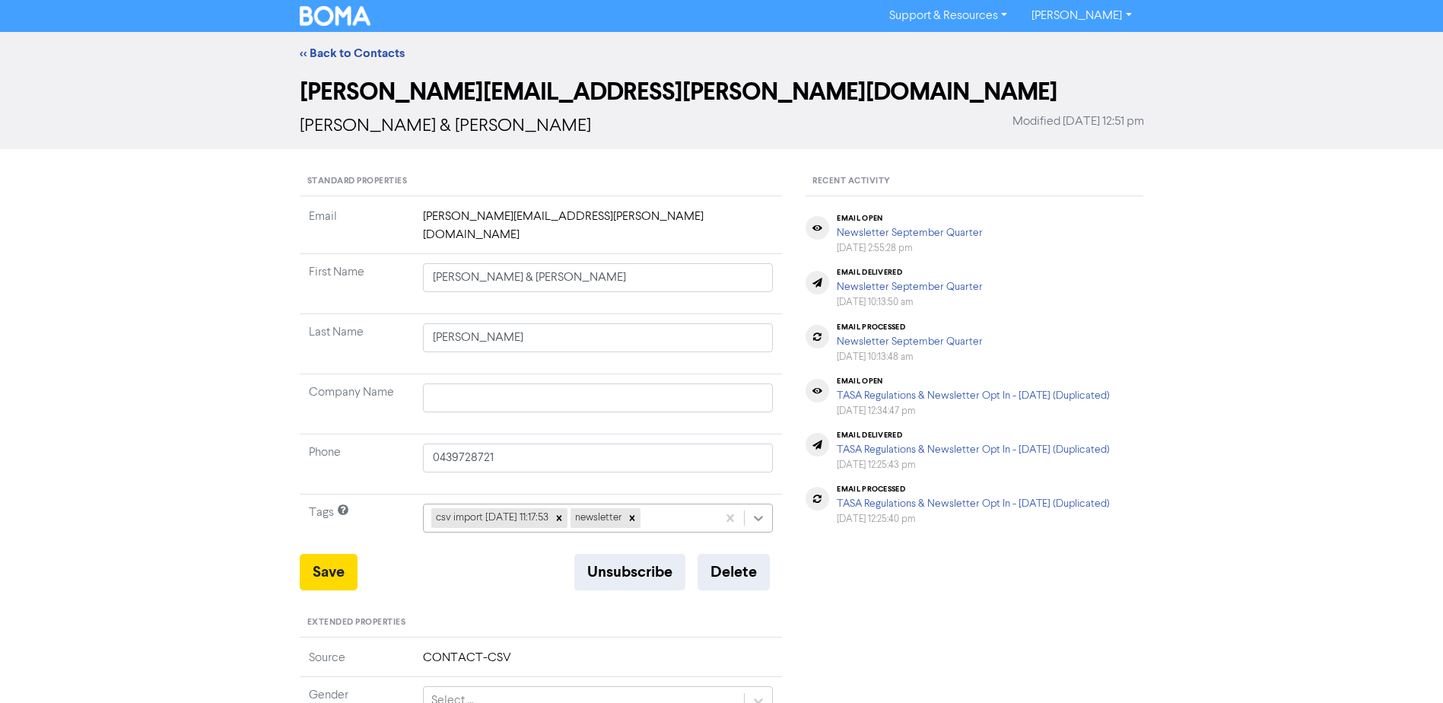
click at [758, 510] on icon at bounding box center [758, 517] width 15 height 15
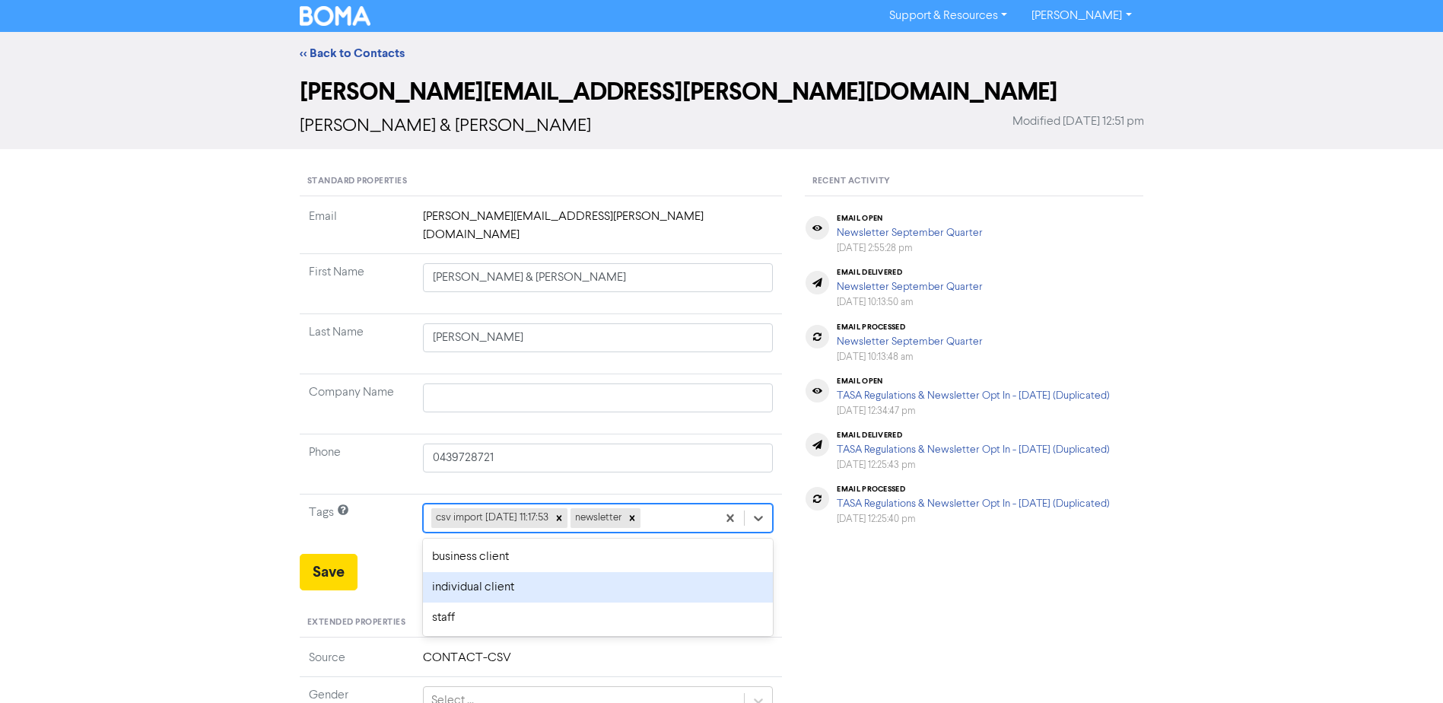
click at [615, 572] on div "individual client" at bounding box center [598, 587] width 351 height 30
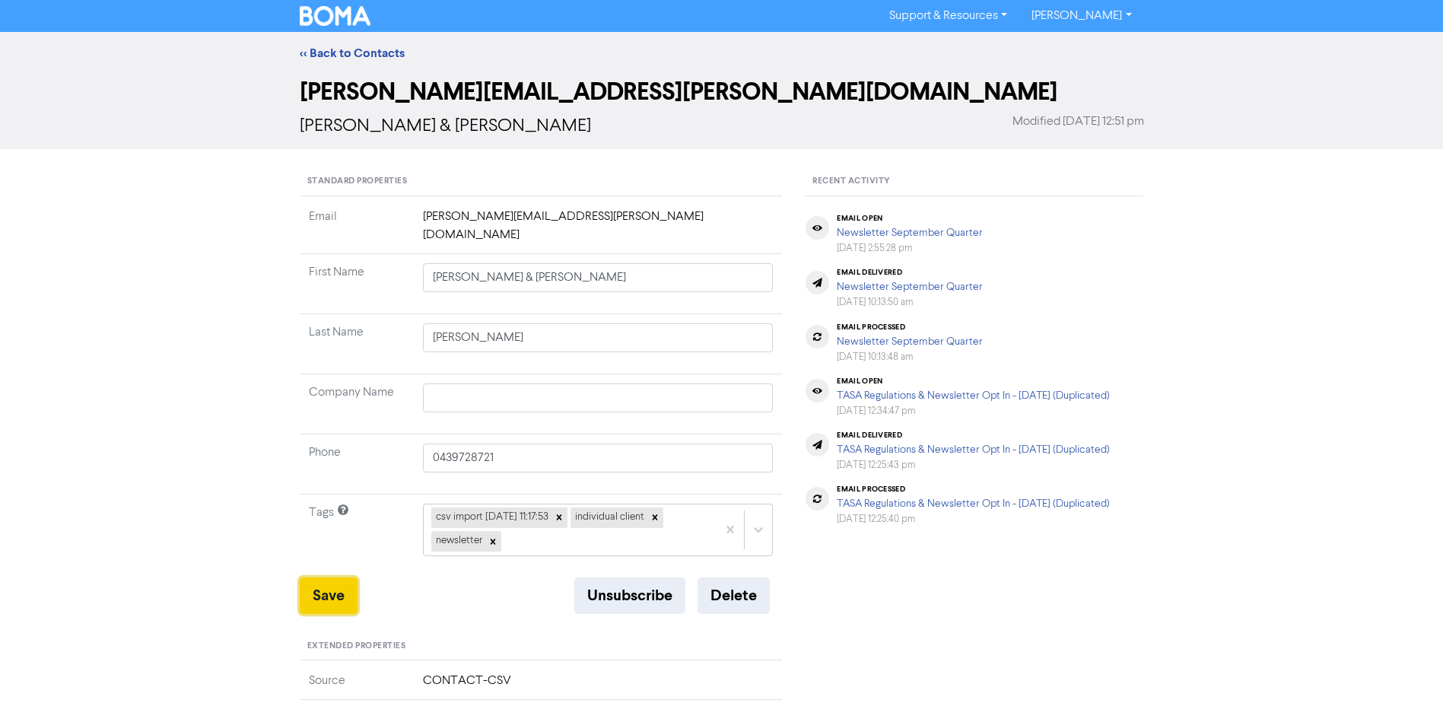
click at [338, 577] on button "Save" at bounding box center [329, 595] width 58 height 37
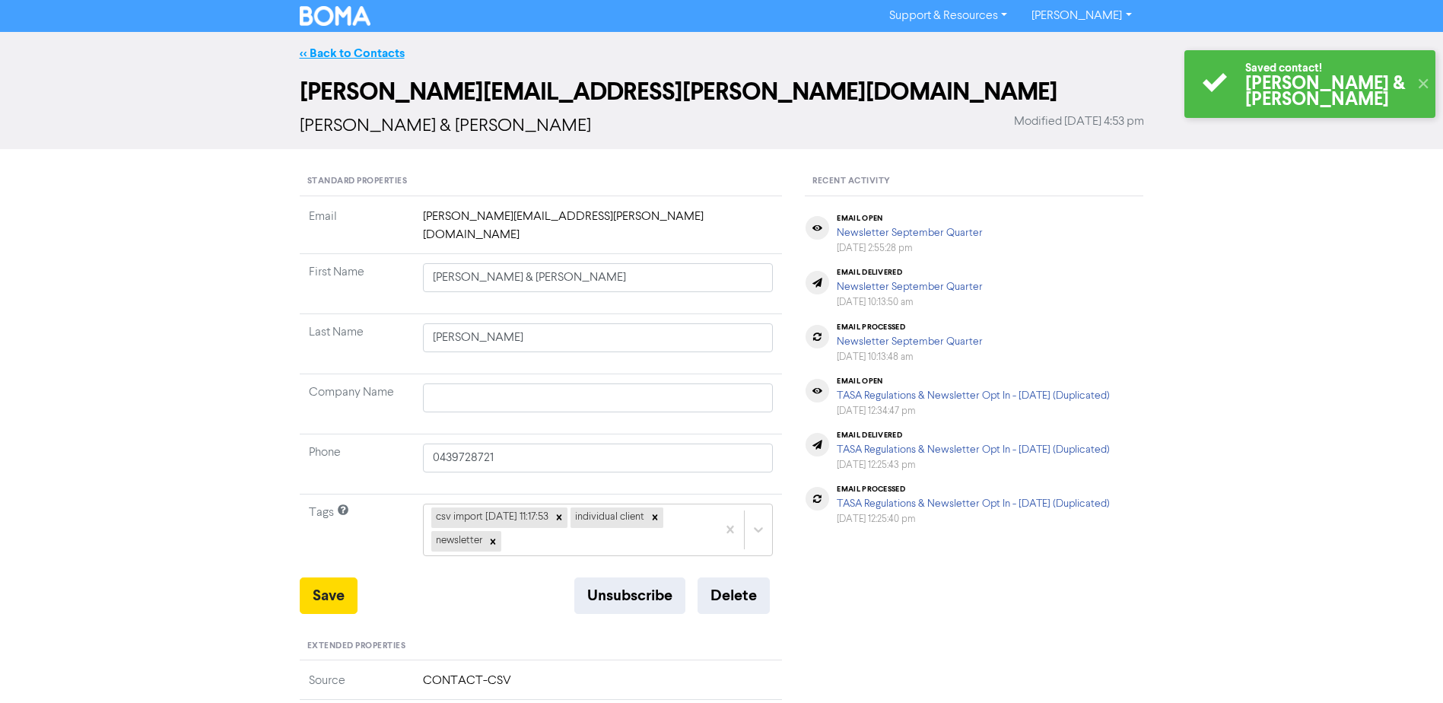
click at [373, 54] on link "<< Back to Contacts" at bounding box center [352, 53] width 105 height 15
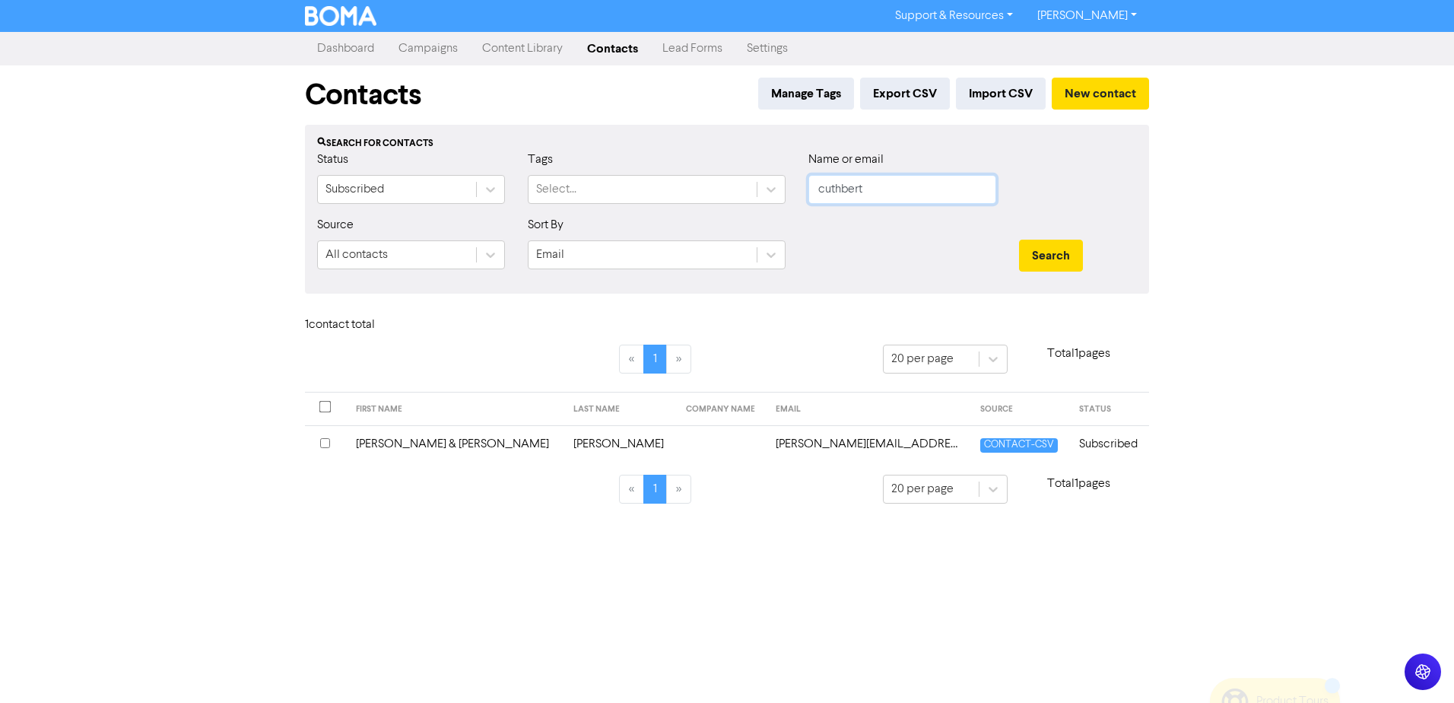
click at [371, 210] on div "Status Subscribed Tags Select... Name or email cuthbert" at bounding box center [727, 183] width 843 height 65
click at [1019, 240] on button "Search" at bounding box center [1051, 256] width 64 height 32
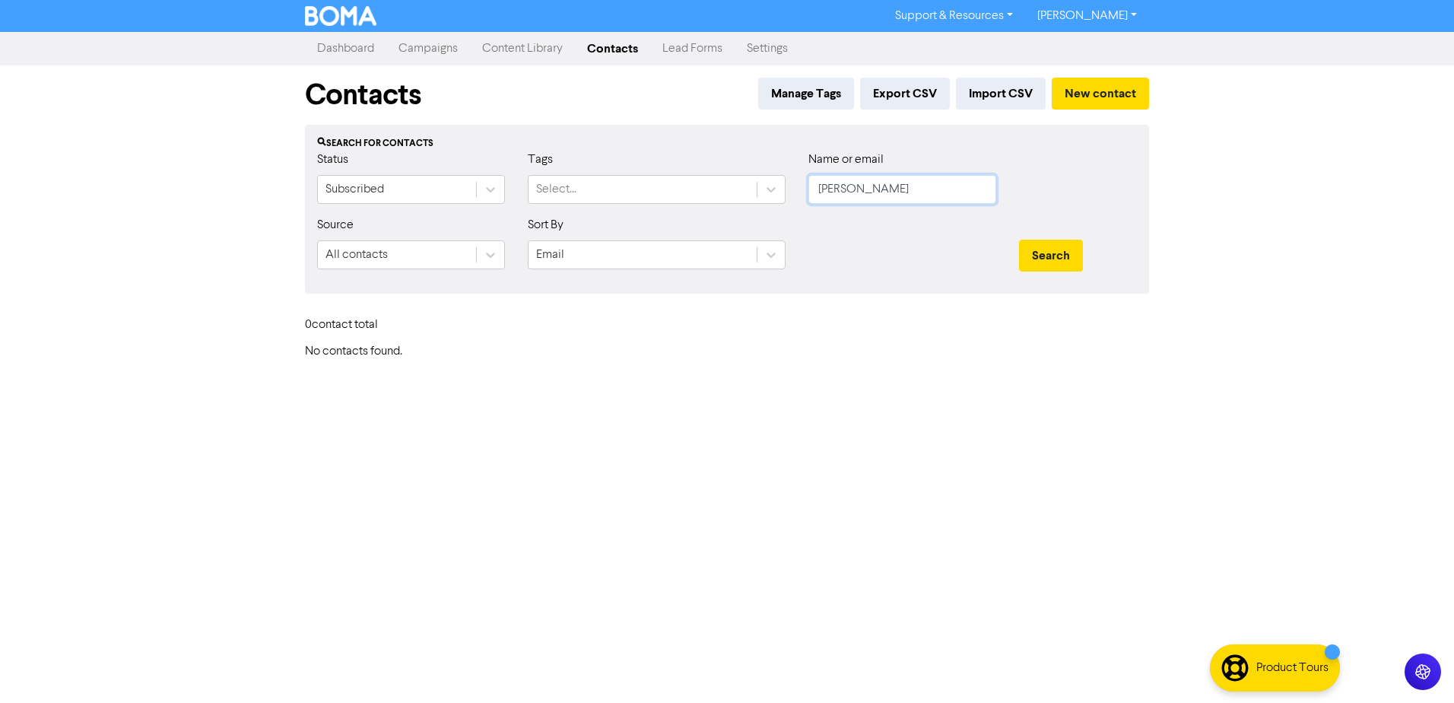
click at [1019, 240] on button "Search" at bounding box center [1051, 256] width 64 height 32
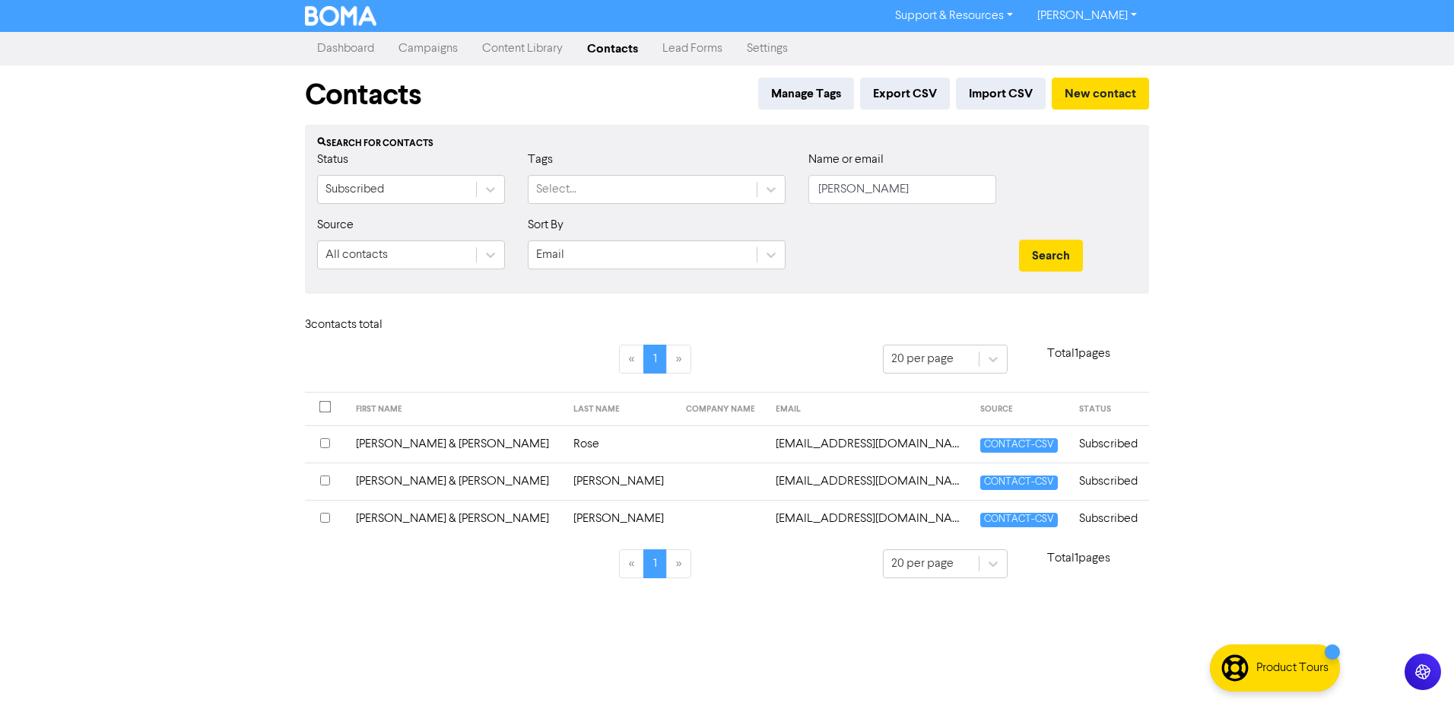
click at [417, 510] on td "[PERSON_NAME] & [PERSON_NAME]" at bounding box center [456, 518] width 218 height 37
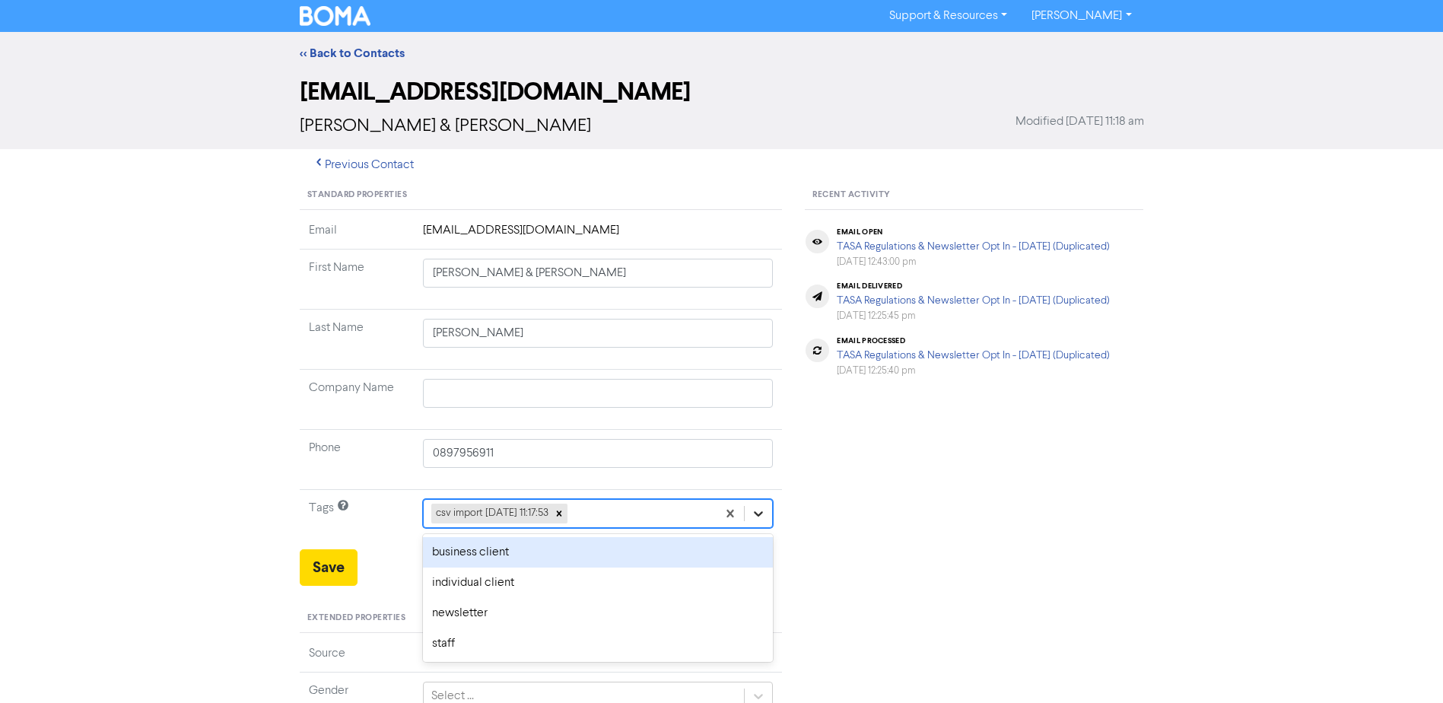
click at [763, 518] on icon at bounding box center [758, 513] width 15 height 15
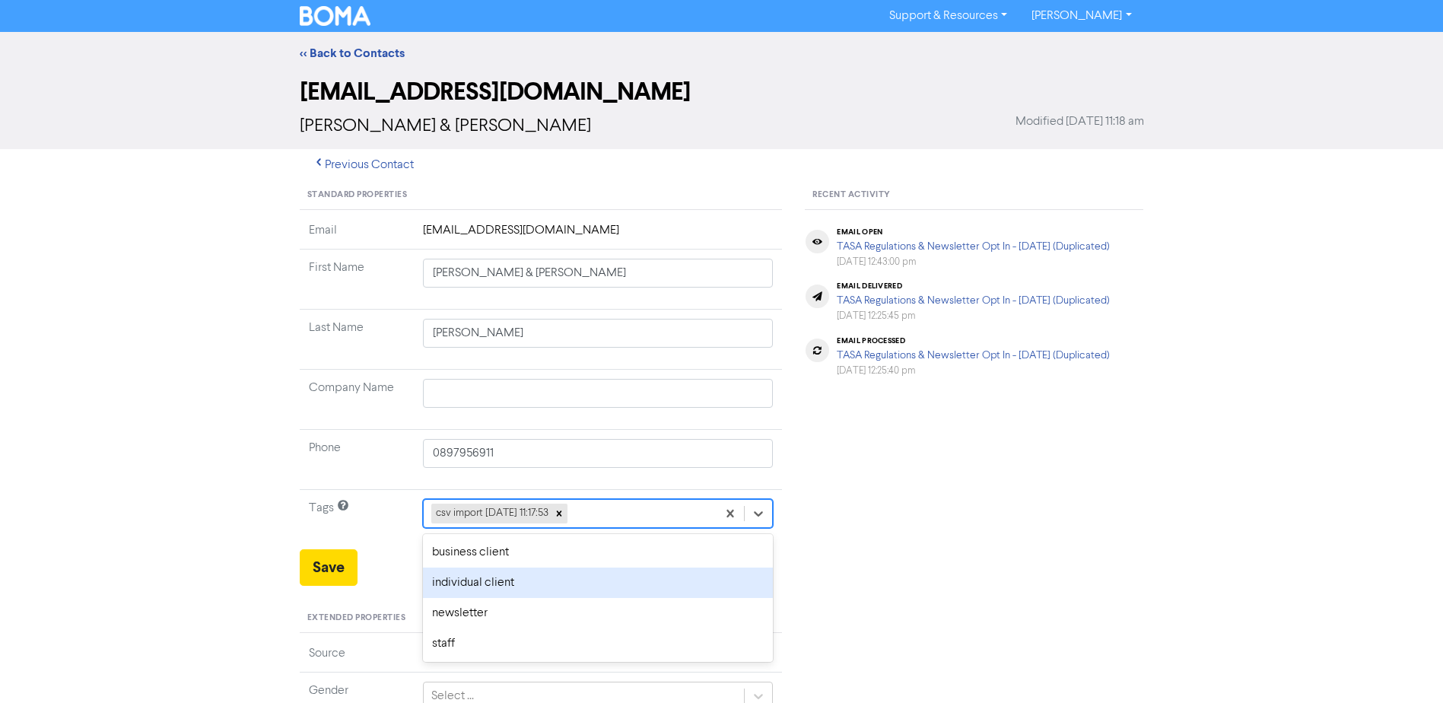
click at [579, 583] on div "individual client" at bounding box center [598, 582] width 351 height 30
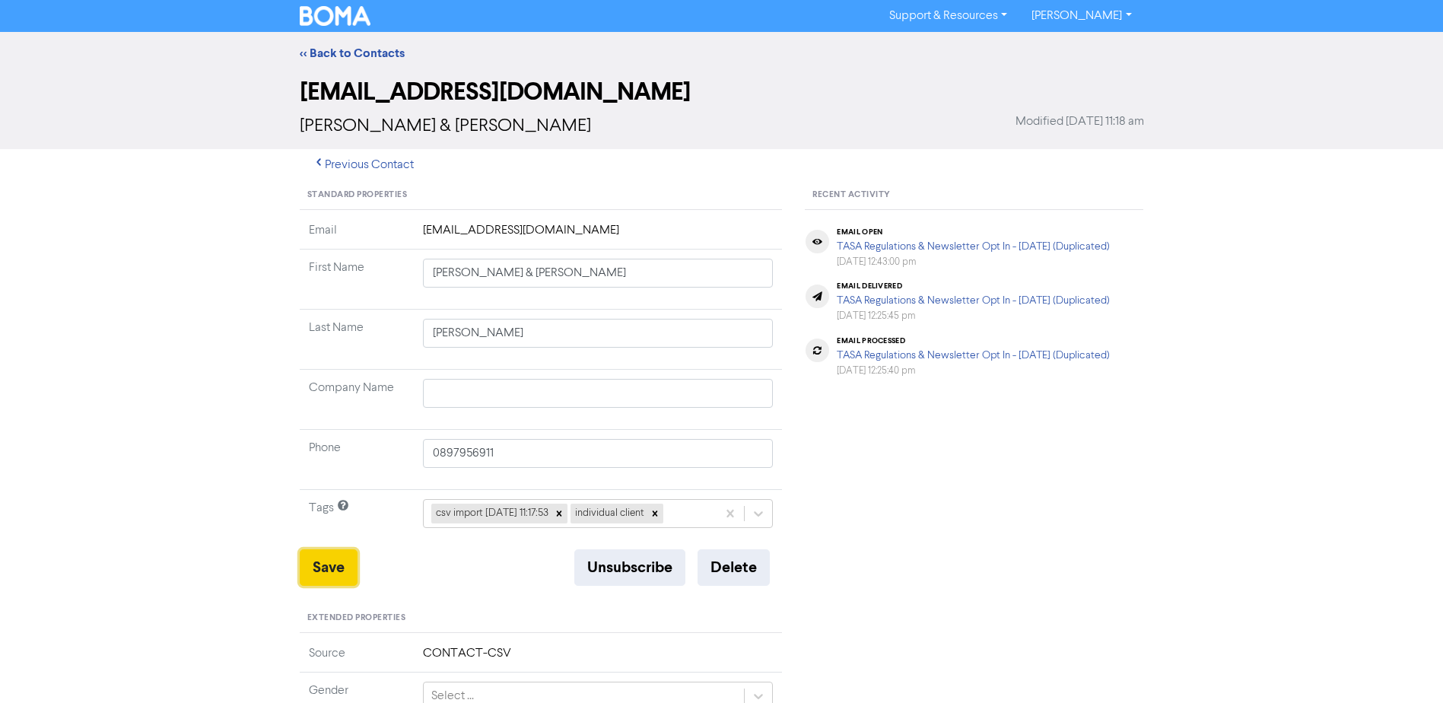
click at [334, 564] on button "Save" at bounding box center [329, 567] width 58 height 37
click at [321, 556] on button "Save" at bounding box center [329, 567] width 58 height 37
